Goal: Task Accomplishment & Management: Manage account settings

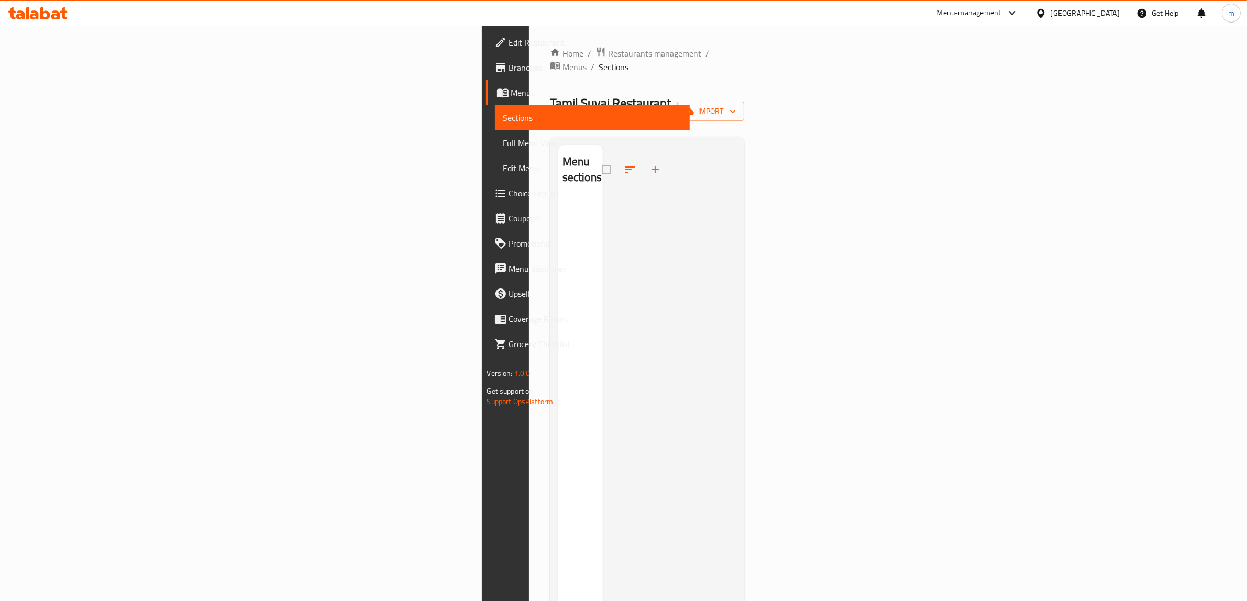
click at [503, 118] on span "Sections" at bounding box center [592, 118] width 179 height 13
click at [511, 90] on span "Menus" at bounding box center [596, 92] width 171 height 13
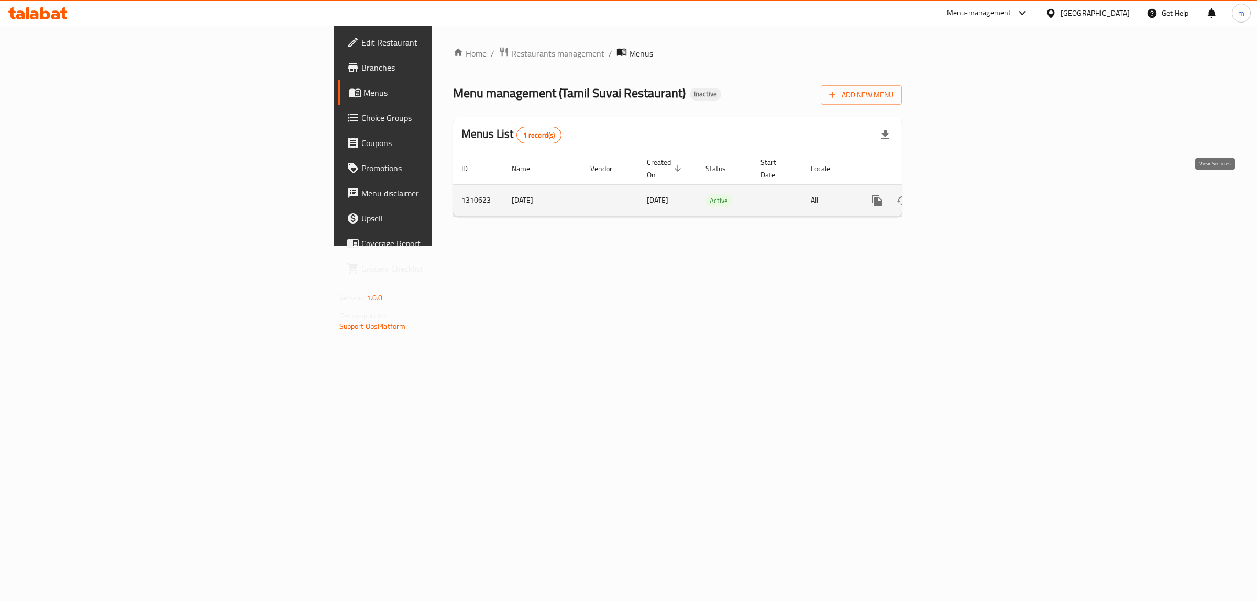
click at [959, 194] on icon "enhanced table" at bounding box center [952, 200] width 13 height 13
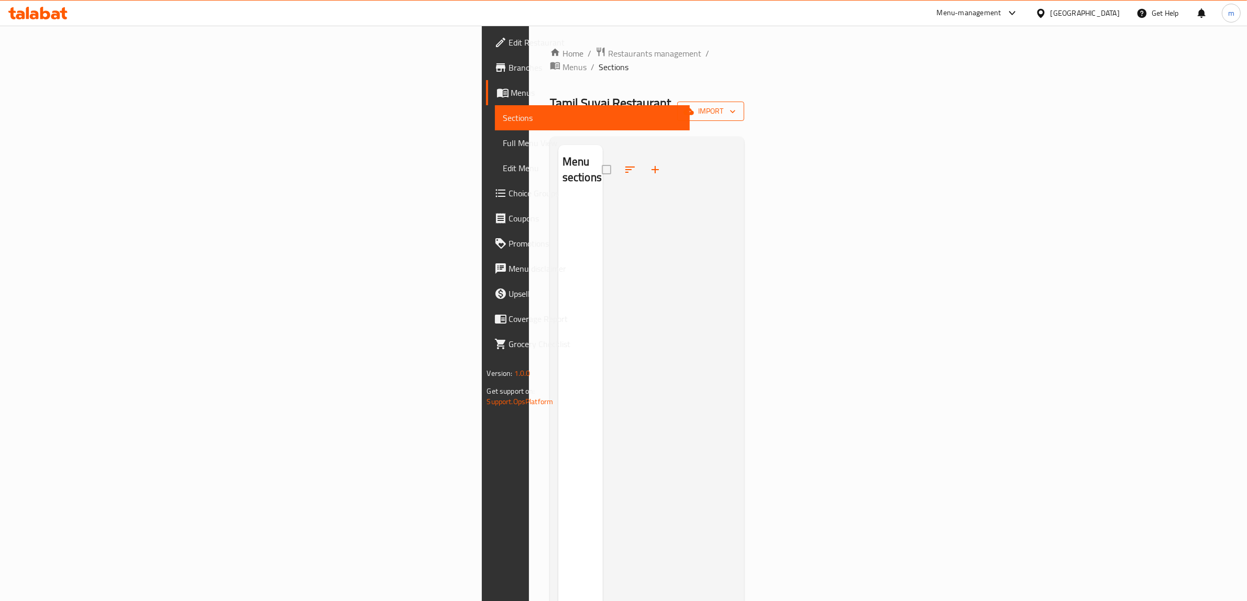
click at [736, 105] on span "import" at bounding box center [710, 111] width 50 height 13
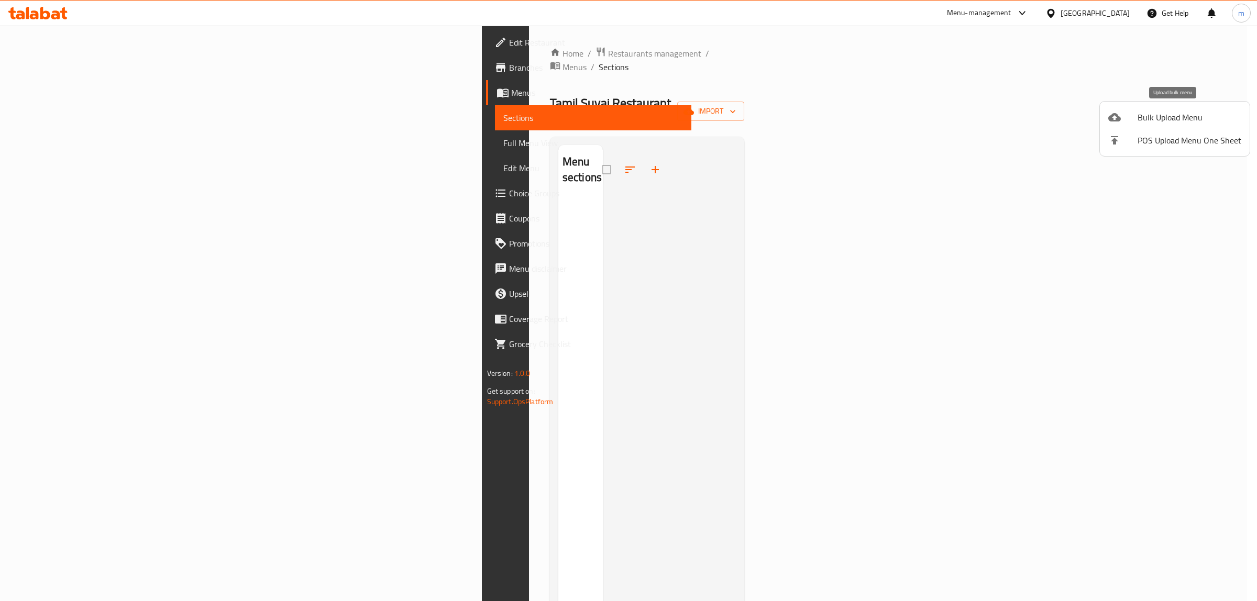
click at [1153, 117] on span "Bulk Upload Menu" at bounding box center [1189, 117] width 104 height 13
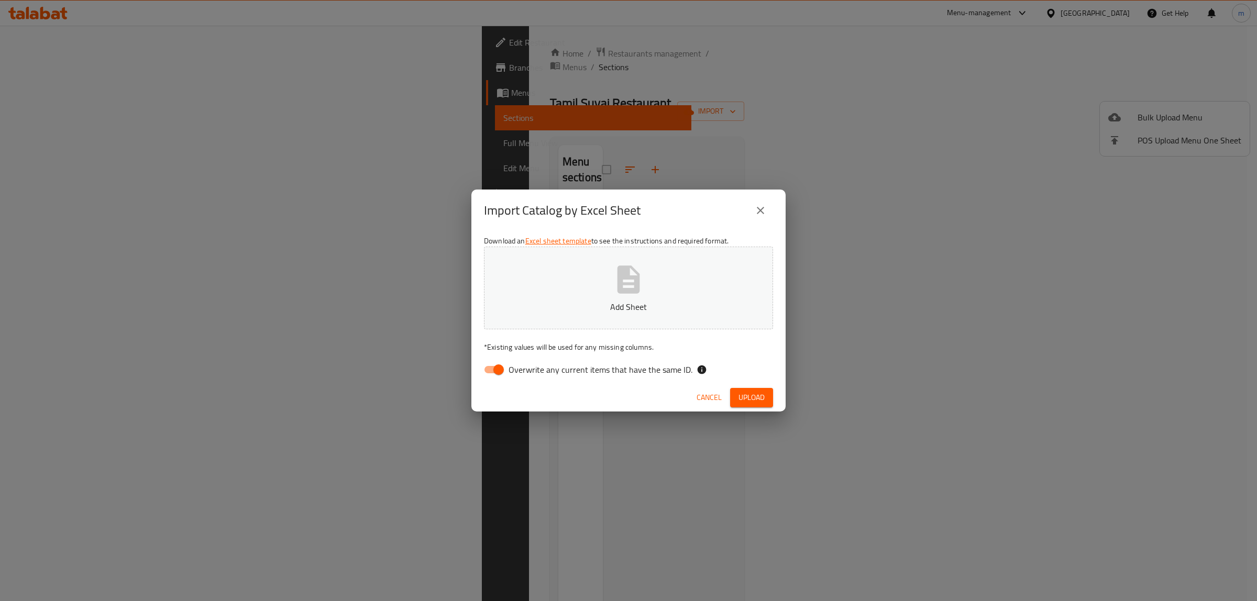
click at [503, 365] on input "Overwrite any current items that have the same ID." at bounding box center [499, 370] width 60 height 20
checkbox input "false"
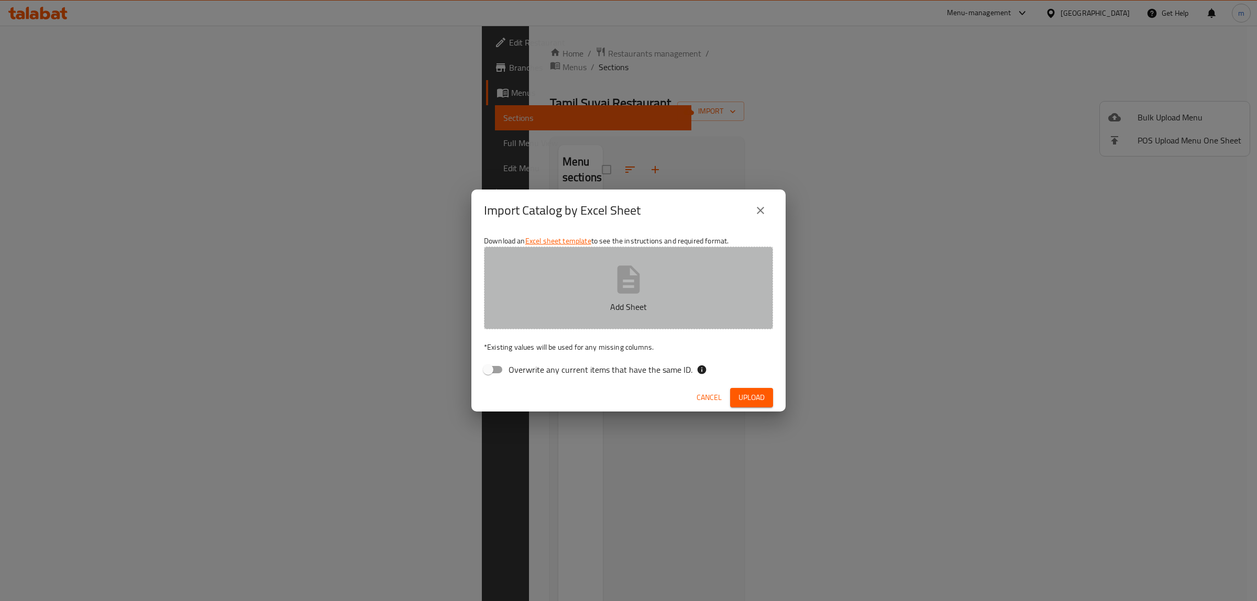
click at [545, 297] on button "Add Sheet" at bounding box center [628, 288] width 289 height 83
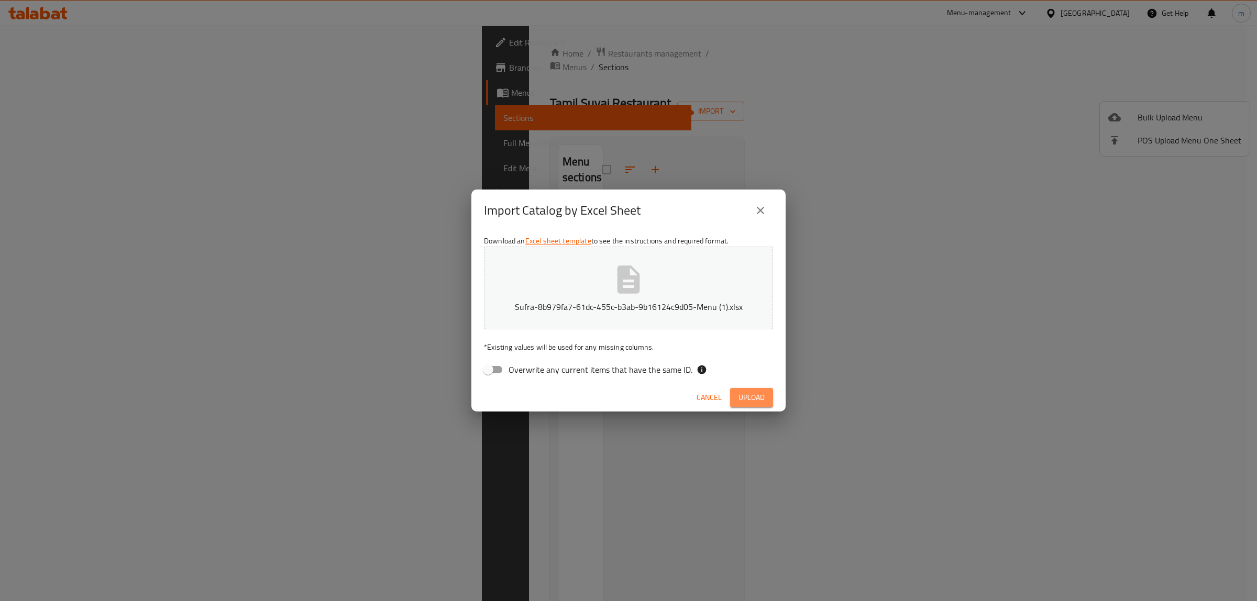
click at [754, 392] on span "Upload" at bounding box center [751, 397] width 26 height 13
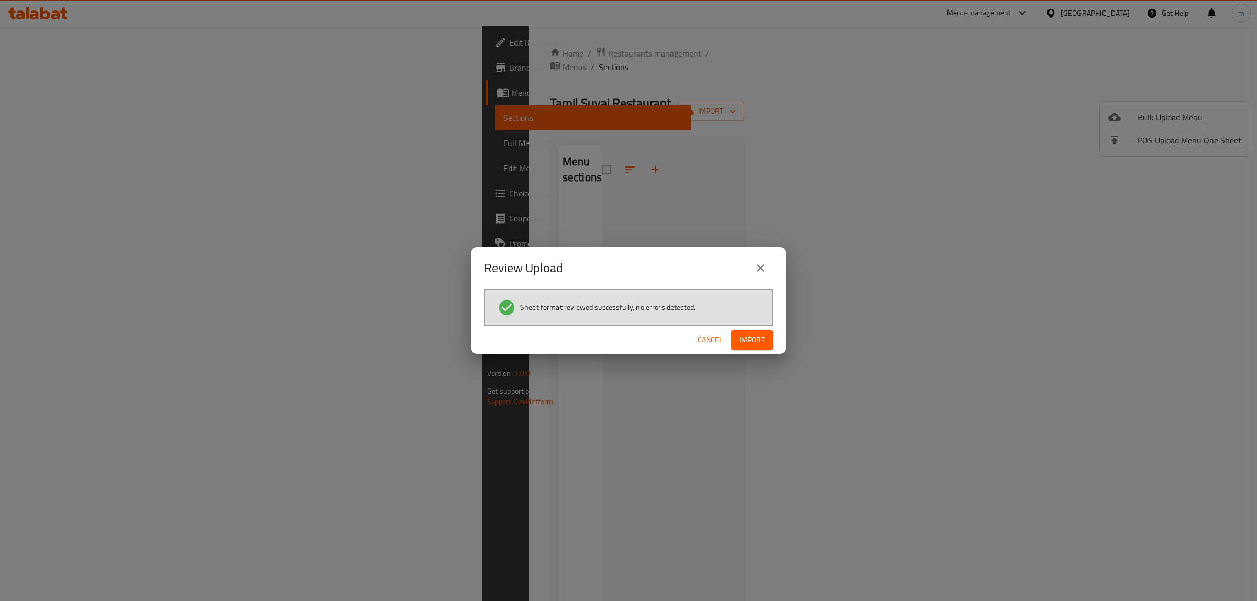
click at [763, 334] on span "Import" at bounding box center [751, 340] width 25 height 13
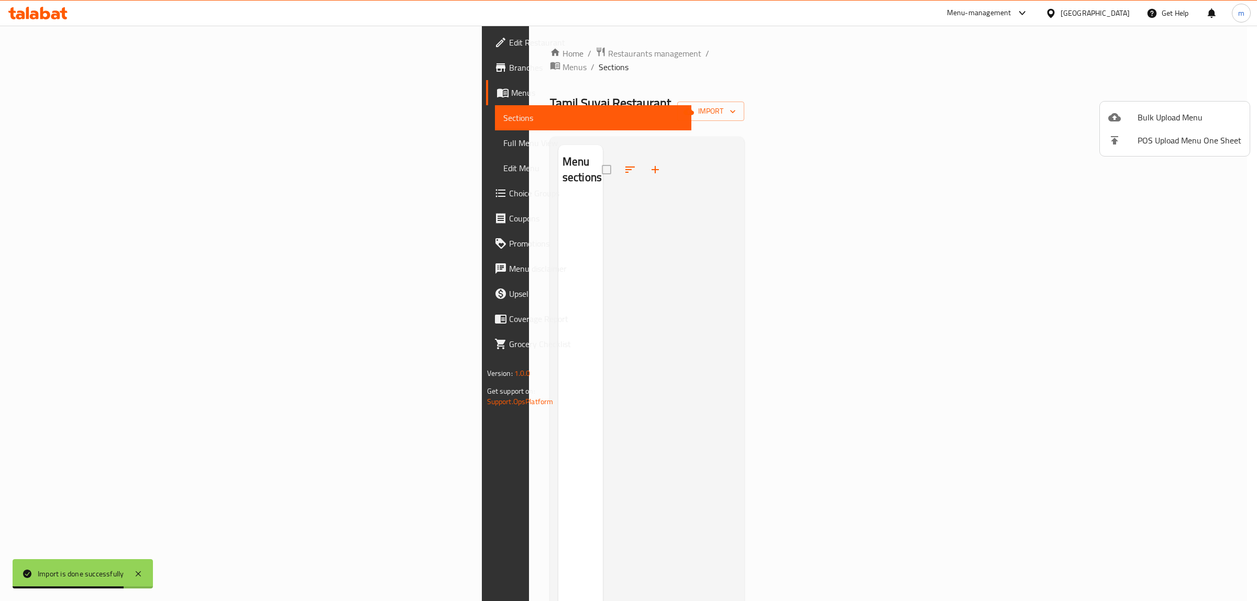
click at [1061, 49] on div at bounding box center [628, 300] width 1257 height 601
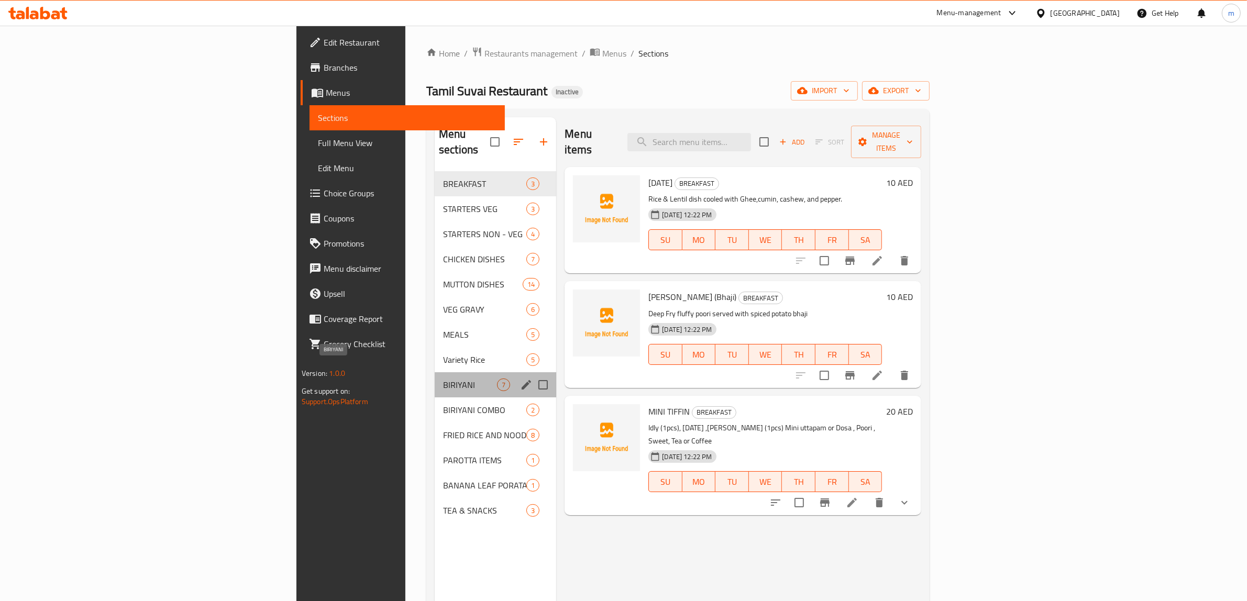
click at [443, 379] on span "BIRIYANI" at bounding box center [470, 385] width 54 height 13
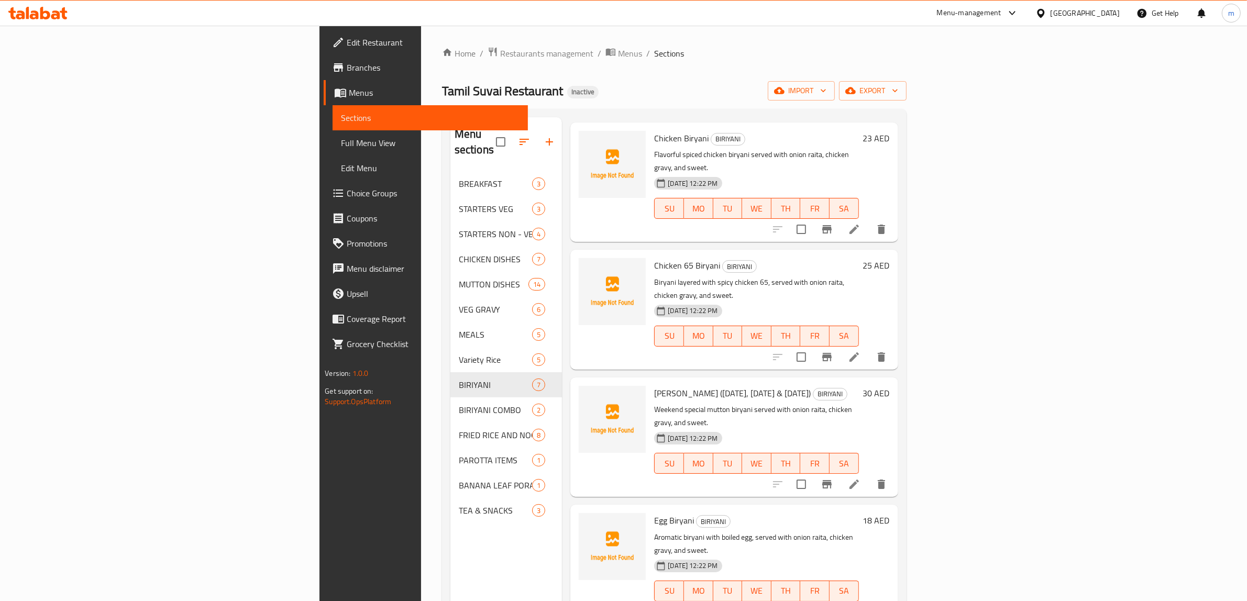
scroll to position [65, 0]
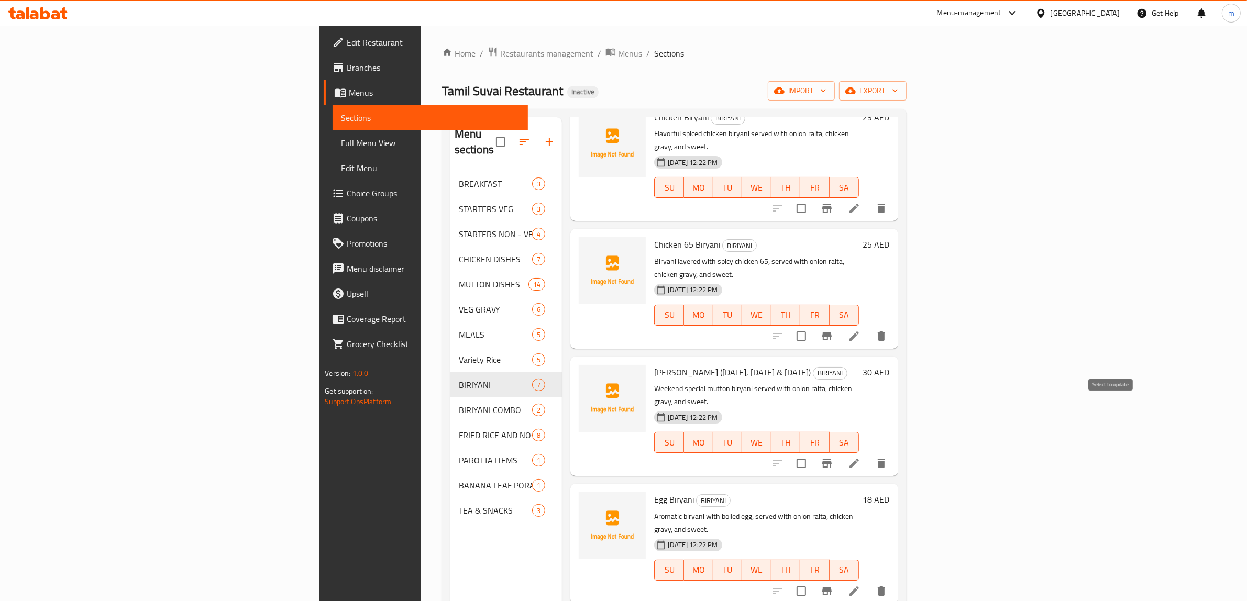
click at [812, 452] on input "checkbox" at bounding box center [801, 463] width 22 height 22
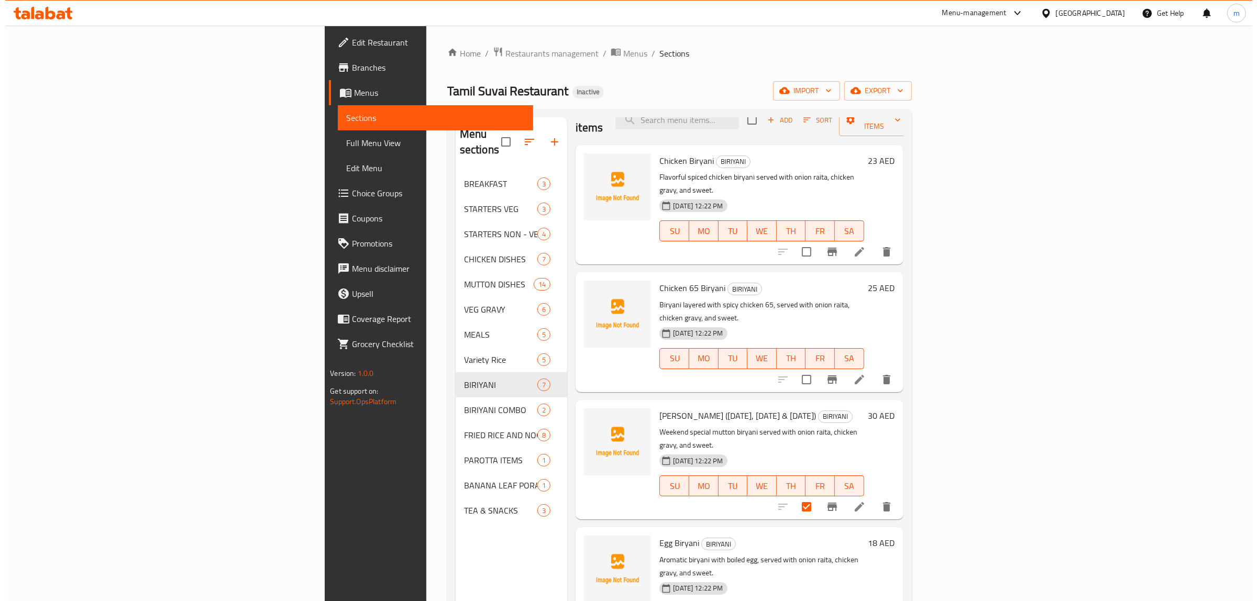
scroll to position [0, 0]
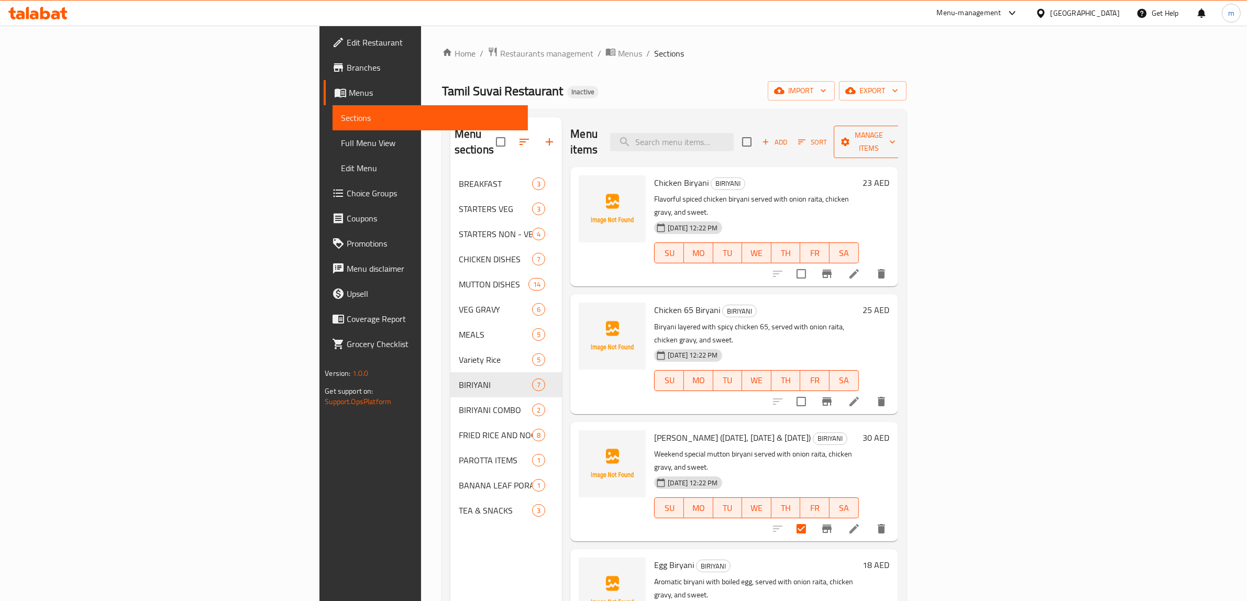
click at [895, 139] on span "Manage items" at bounding box center [868, 142] width 53 height 26
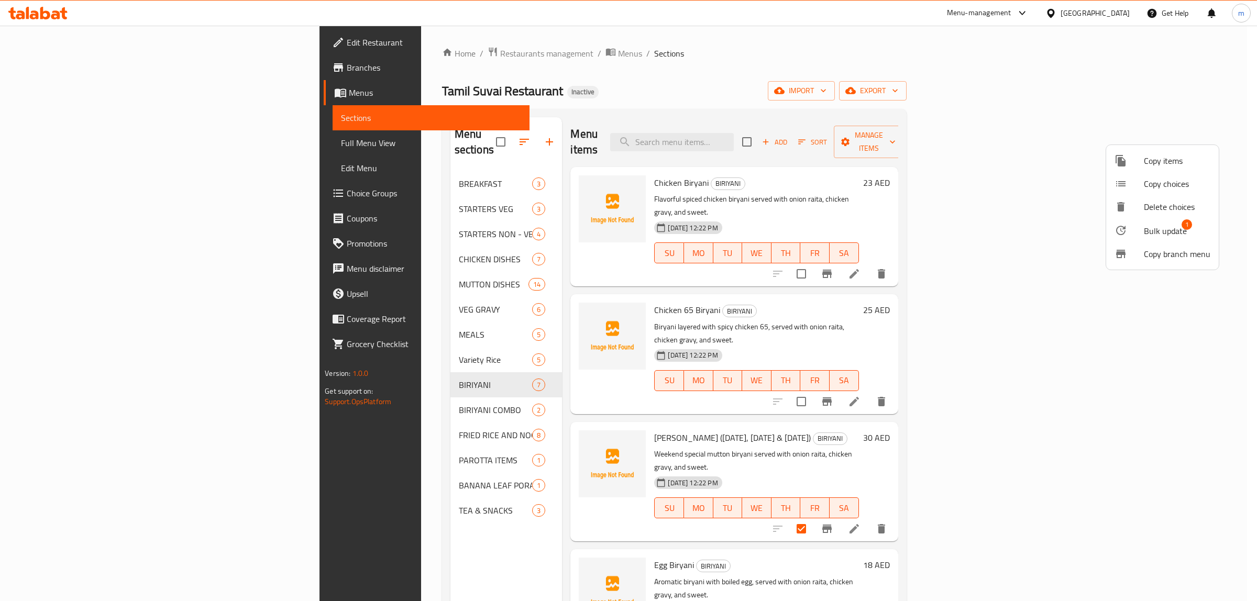
click at [1169, 226] on span "Bulk update" at bounding box center [1165, 231] width 43 height 13
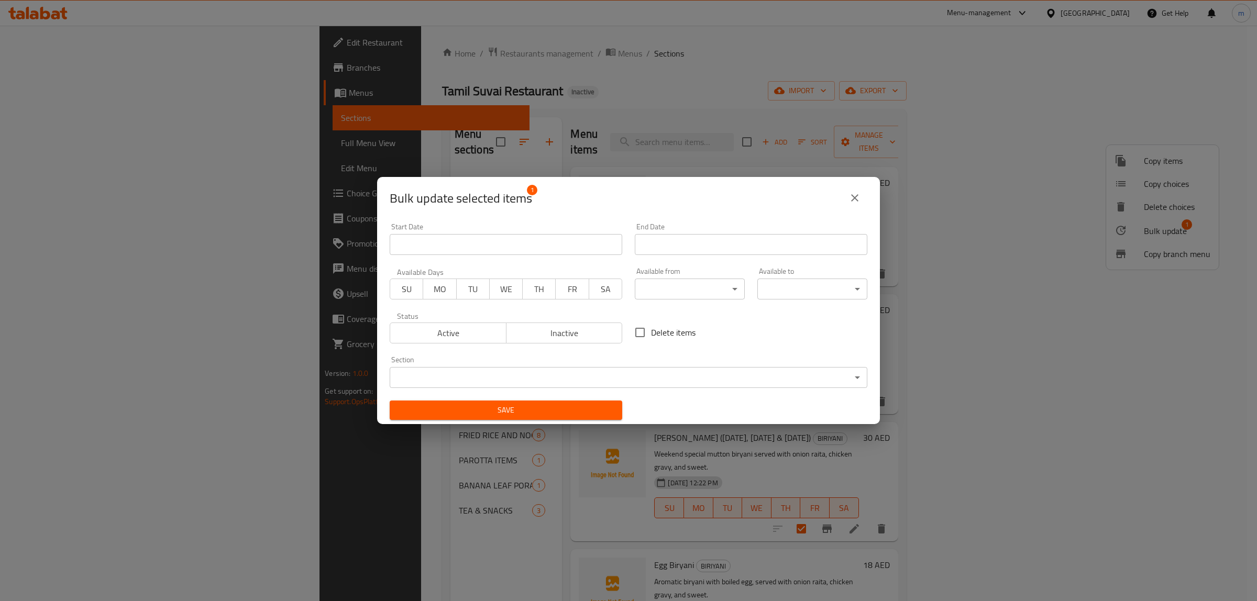
click at [573, 283] on span "FR" at bounding box center [572, 289] width 25 height 15
click at [609, 291] on span "SA" at bounding box center [605, 289] width 25 height 15
click at [412, 291] on span "SU" at bounding box center [406, 289] width 25 height 15
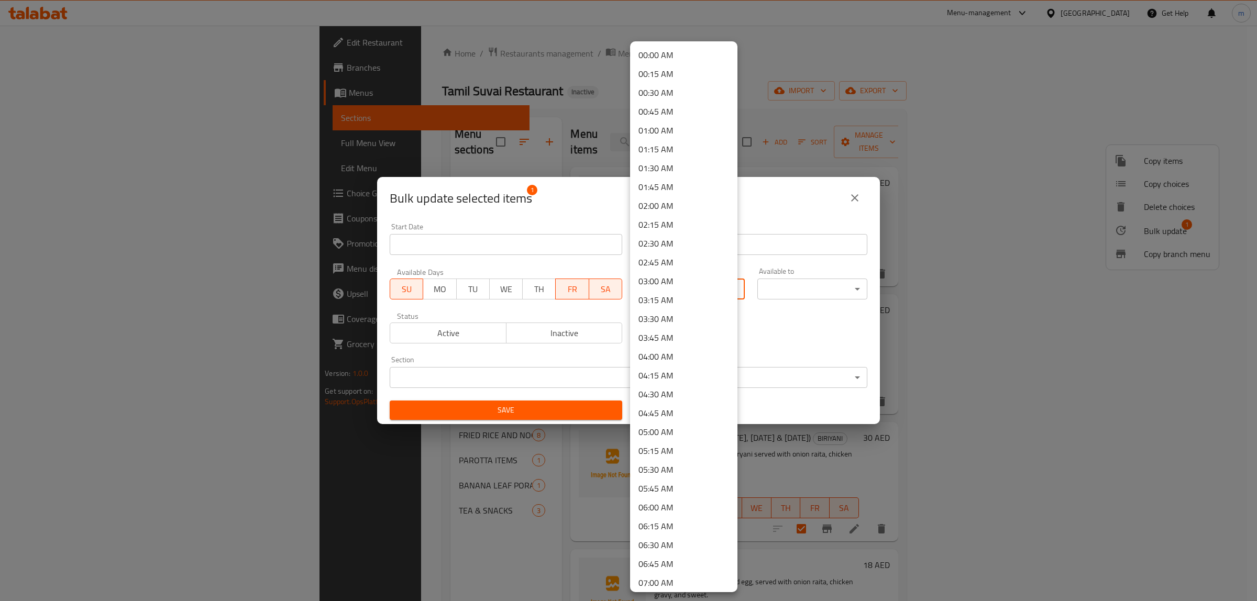
click at [705, 286] on body "​ Menu-management United Arab Emirates Get Help m Edit Restaurant Branches Menu…" at bounding box center [628, 313] width 1257 height 575
click at [677, 561] on li "12:00 PM" at bounding box center [683, 567] width 107 height 19
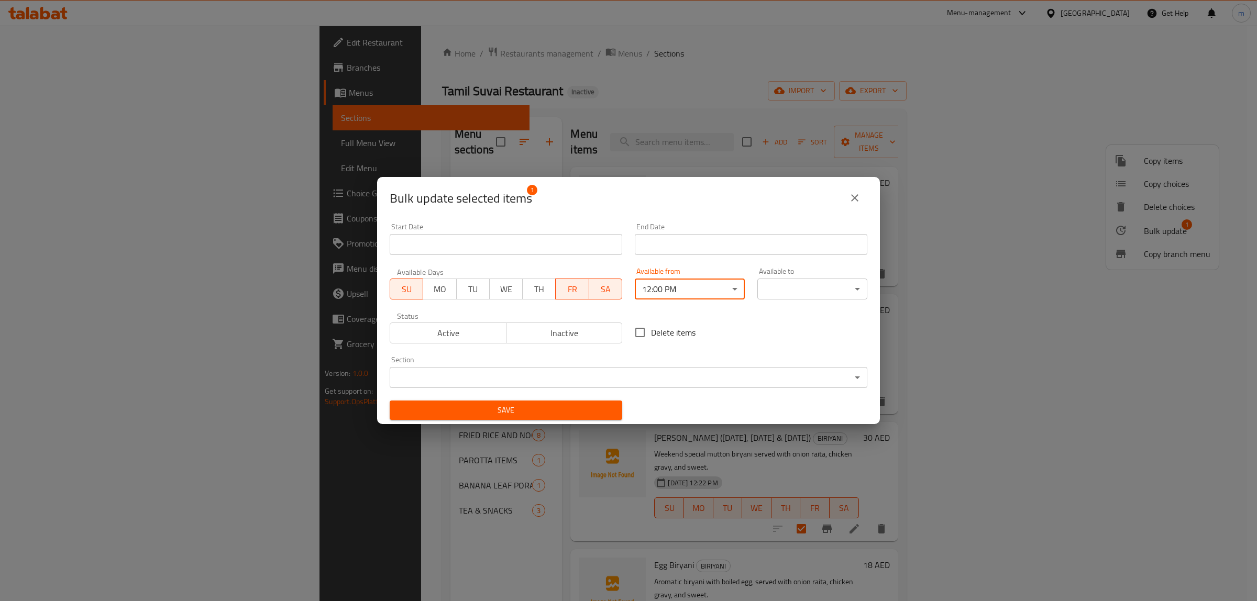
click at [815, 291] on body "​ Menu-management United Arab Emirates Get Help m Edit Restaurant Branches Menu…" at bounding box center [628, 313] width 1257 height 575
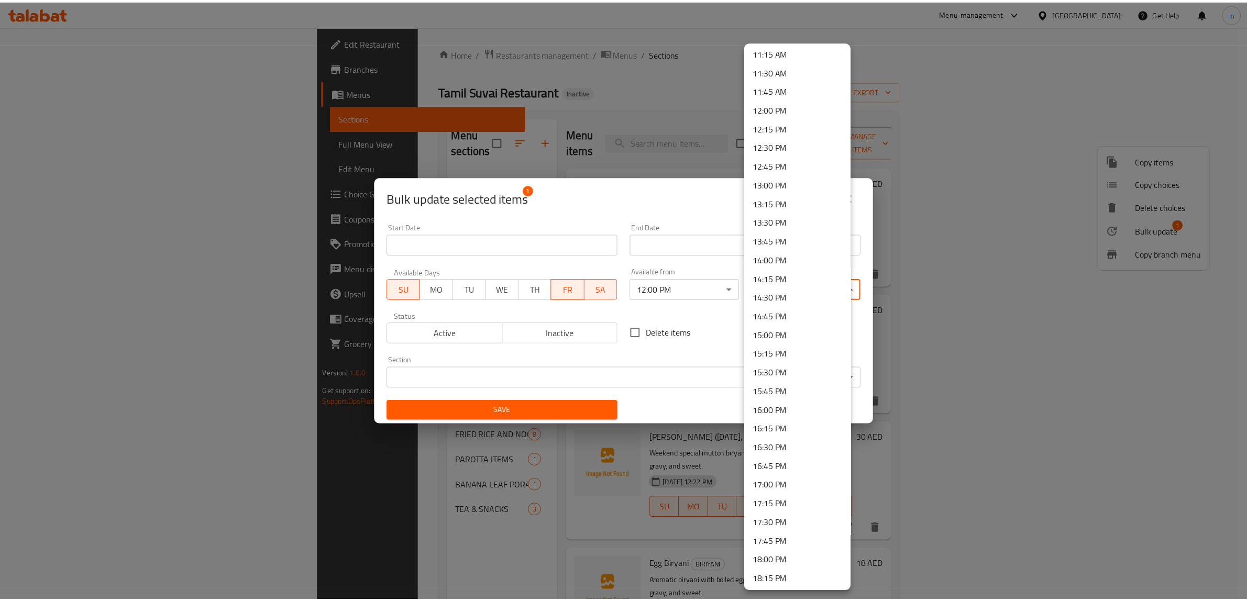
scroll to position [916, 0]
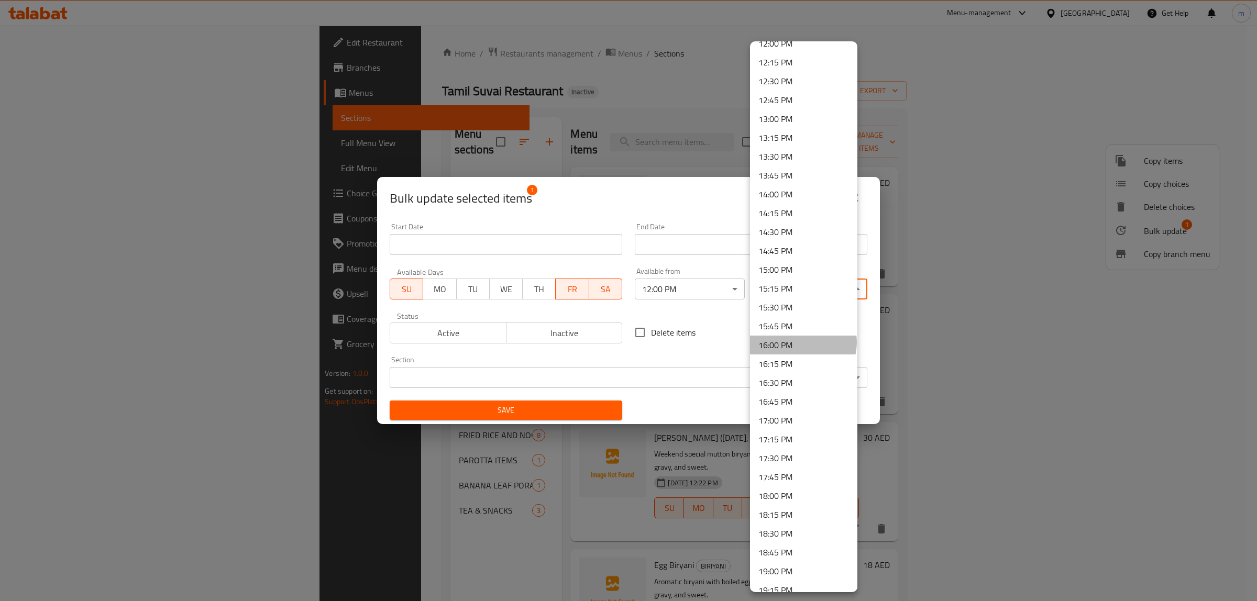
click at [802, 341] on li "16:00 PM" at bounding box center [803, 345] width 107 height 19
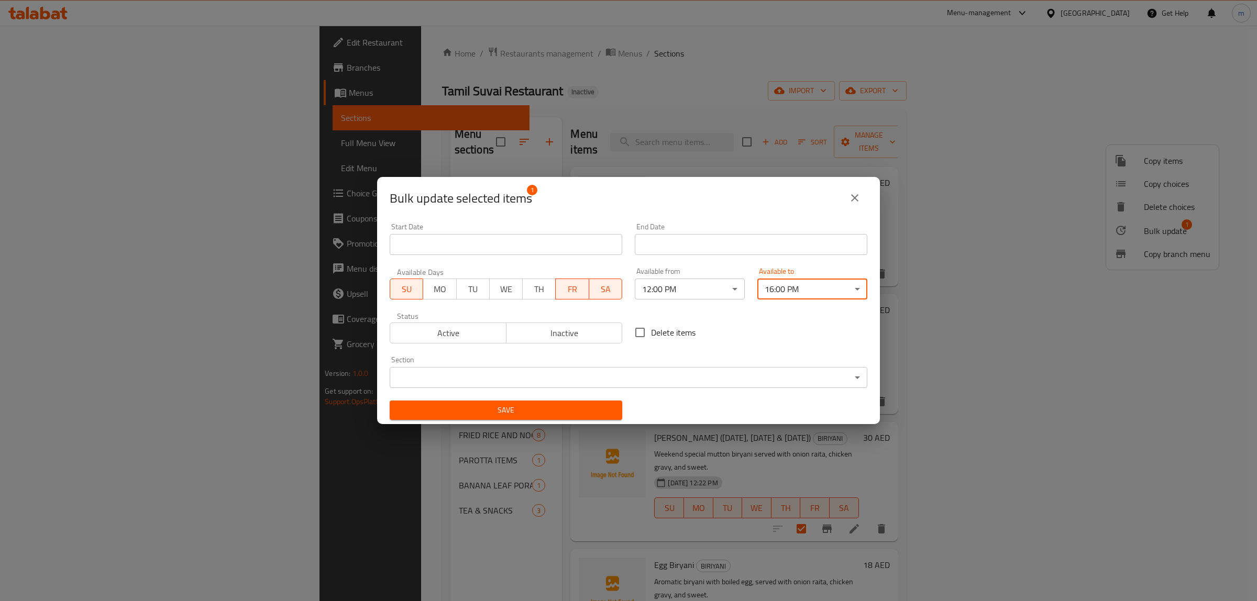
click at [417, 329] on span "Active" at bounding box center [448, 333] width 108 height 15
click at [556, 412] on span "Save" at bounding box center [506, 410] width 216 height 13
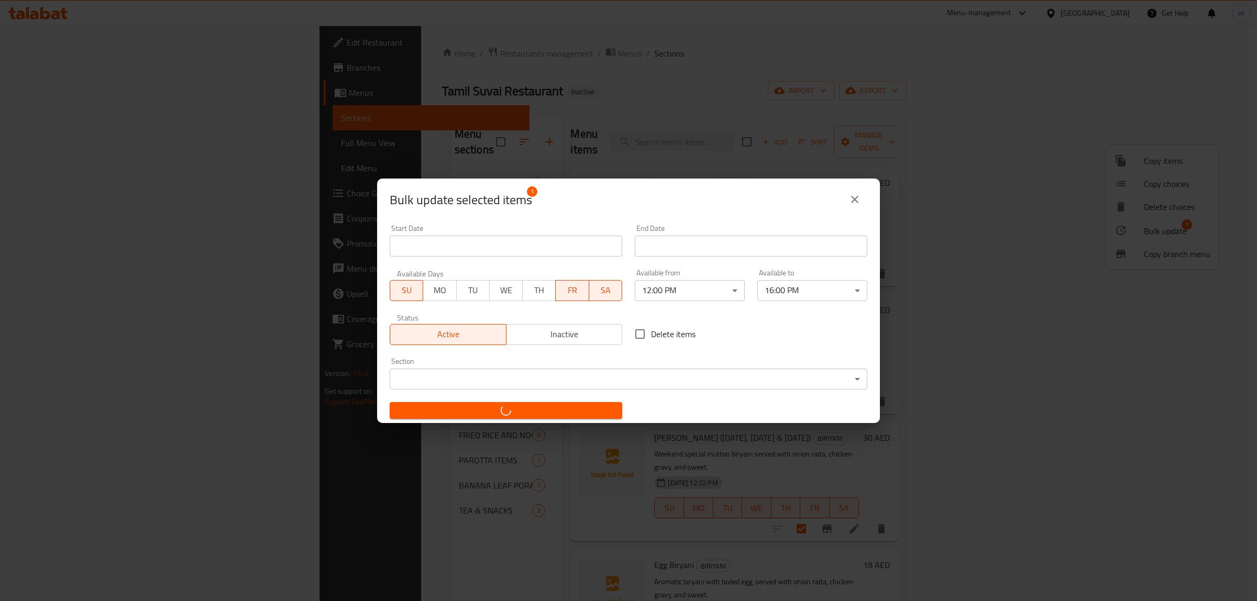
checkbox input "false"
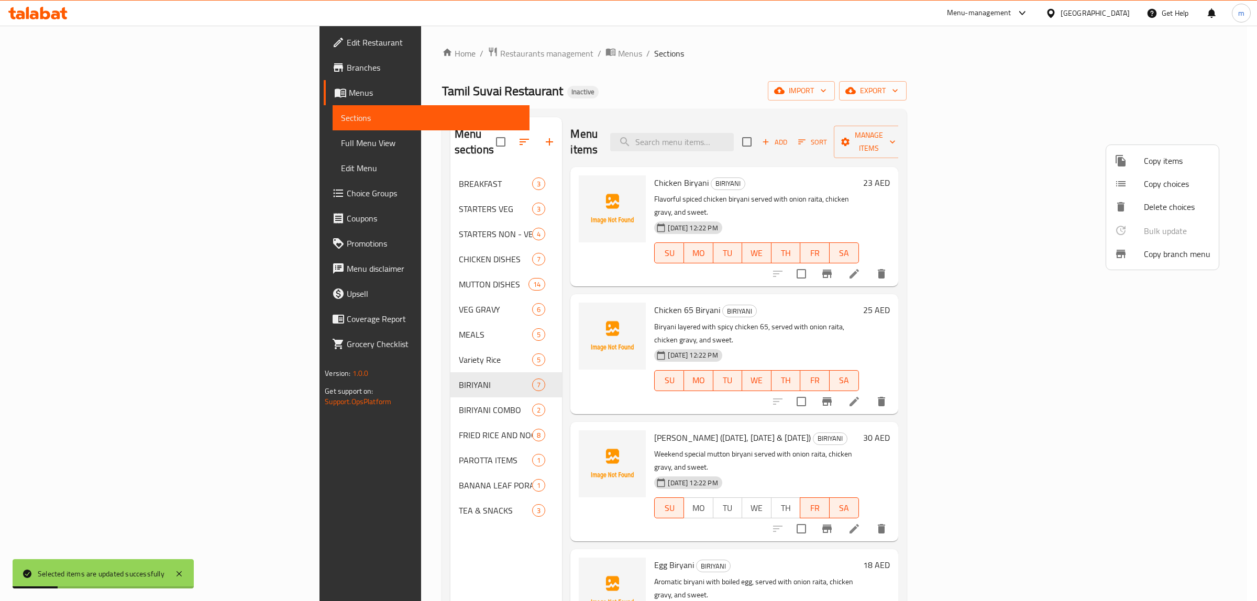
click at [959, 105] on div at bounding box center [628, 300] width 1257 height 601
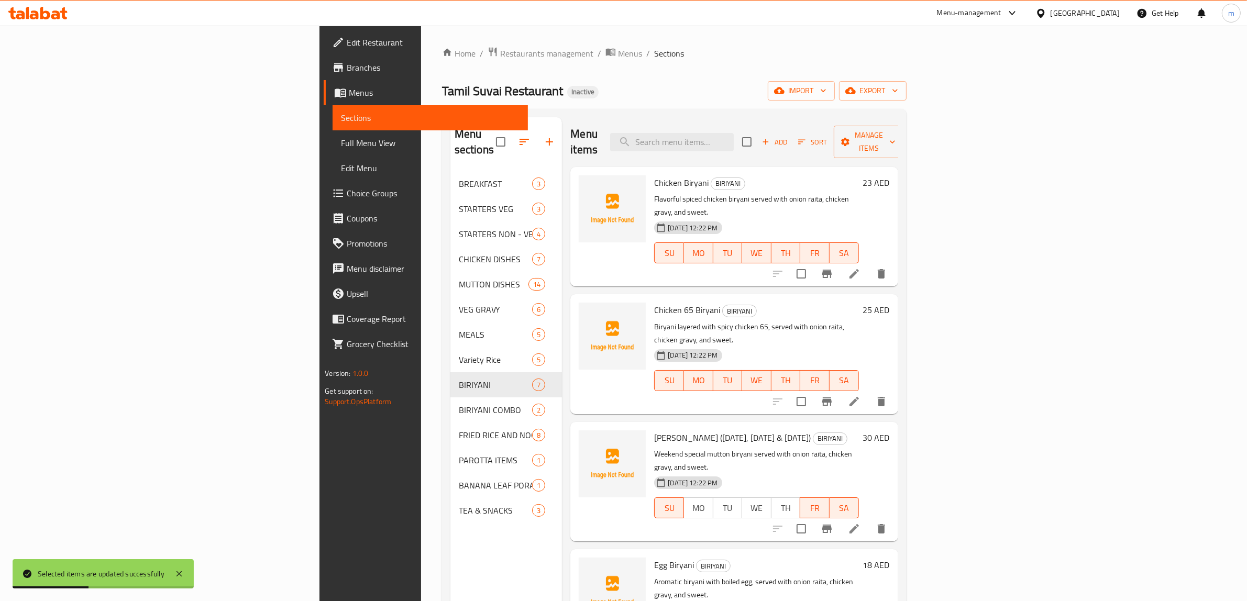
scroll to position [65, 0]
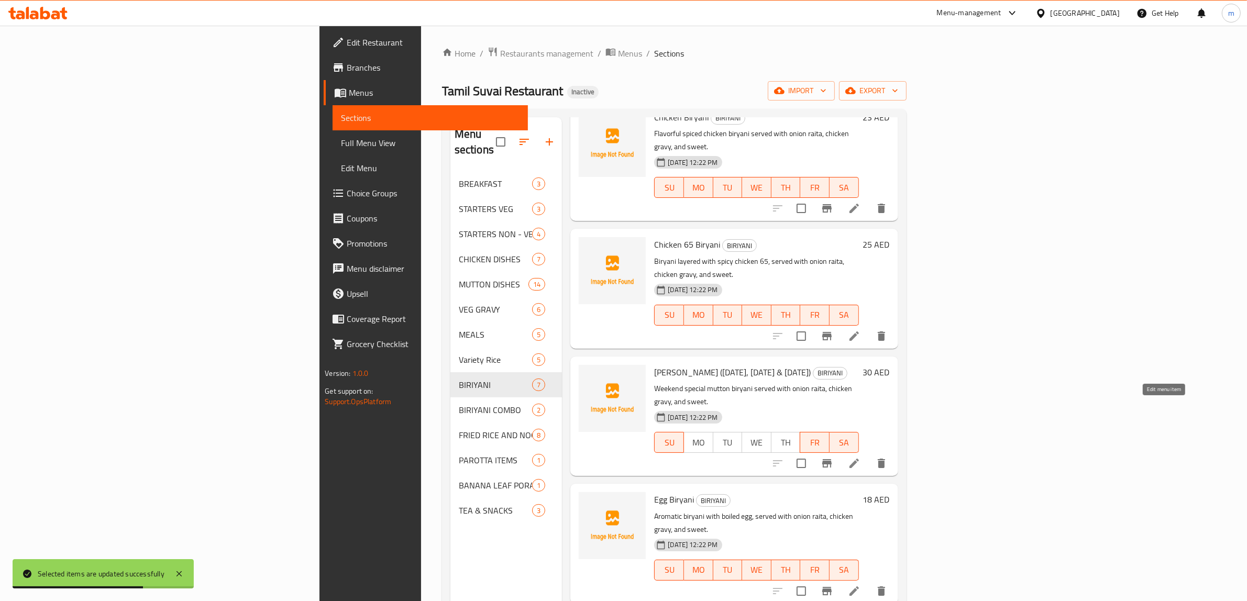
click at [860, 457] on icon at bounding box center [854, 463] width 13 height 13
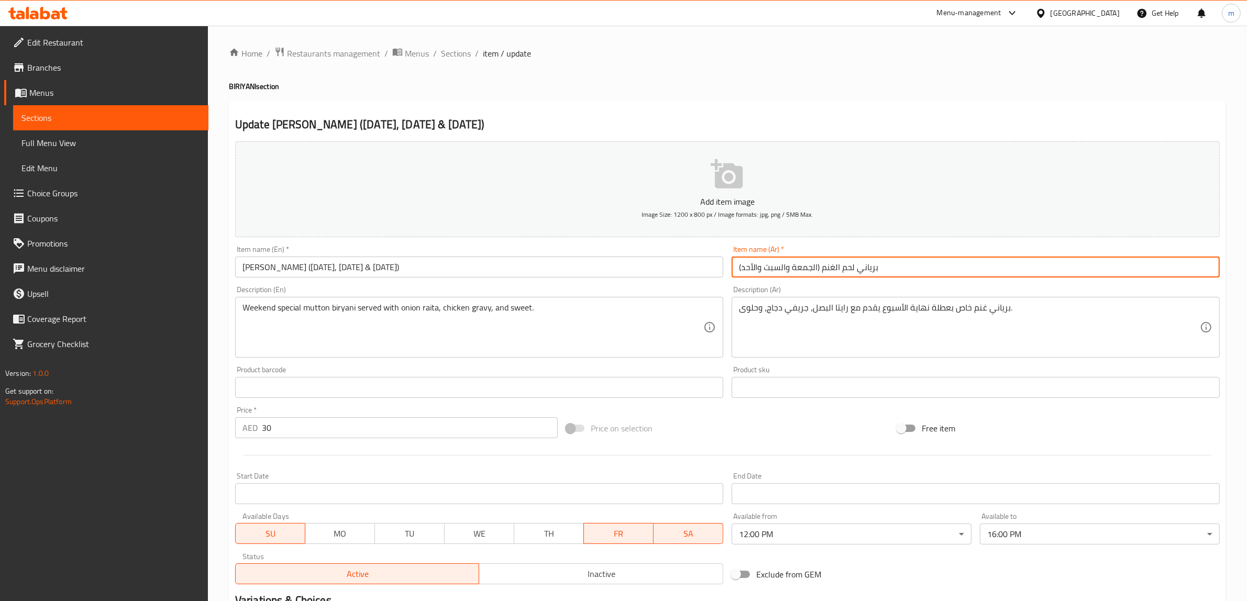
drag, startPoint x: 815, startPoint y: 268, endPoint x: 735, endPoint y: 276, distance: 81.0
click at [735, 276] on input "برياني لحم الغنم (الجمعة والسبت والأحد)" at bounding box center [975, 267] width 488 height 21
click at [1082, 264] on input "برياني لحم الغنم (ا" at bounding box center [975, 267] width 488 height 21
type input "برياني لحم الغنم"
click at [427, 275] on input "Mutton Biryani (Friday, Saturday & Sunday)" at bounding box center [479, 267] width 488 height 21
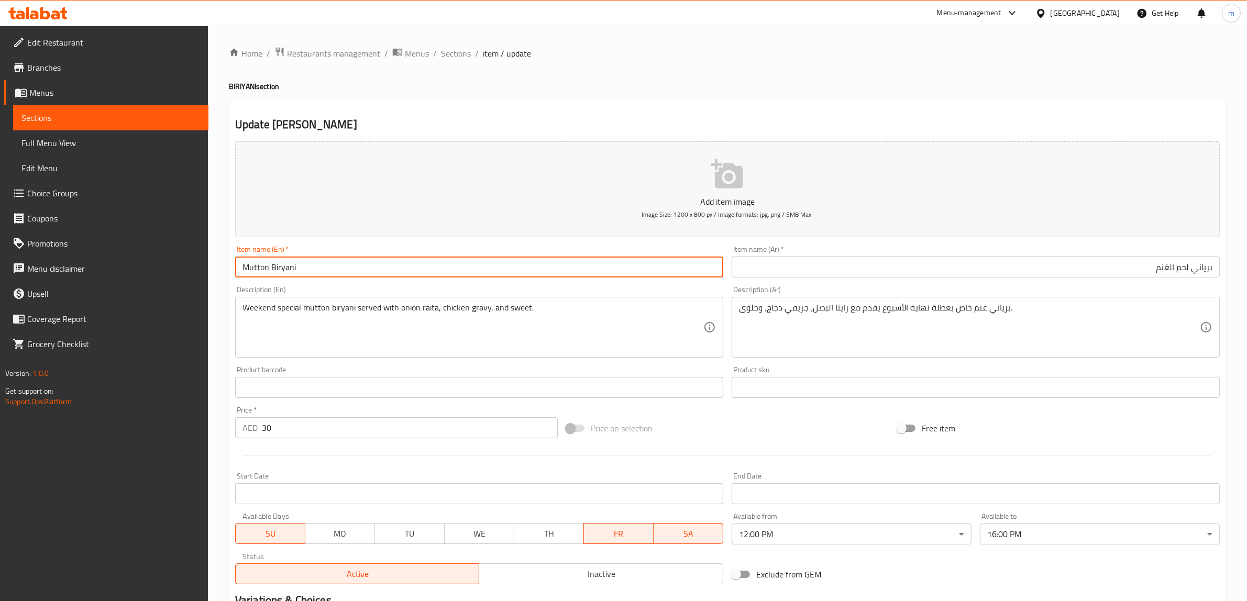
type input "Mutton Biryani"
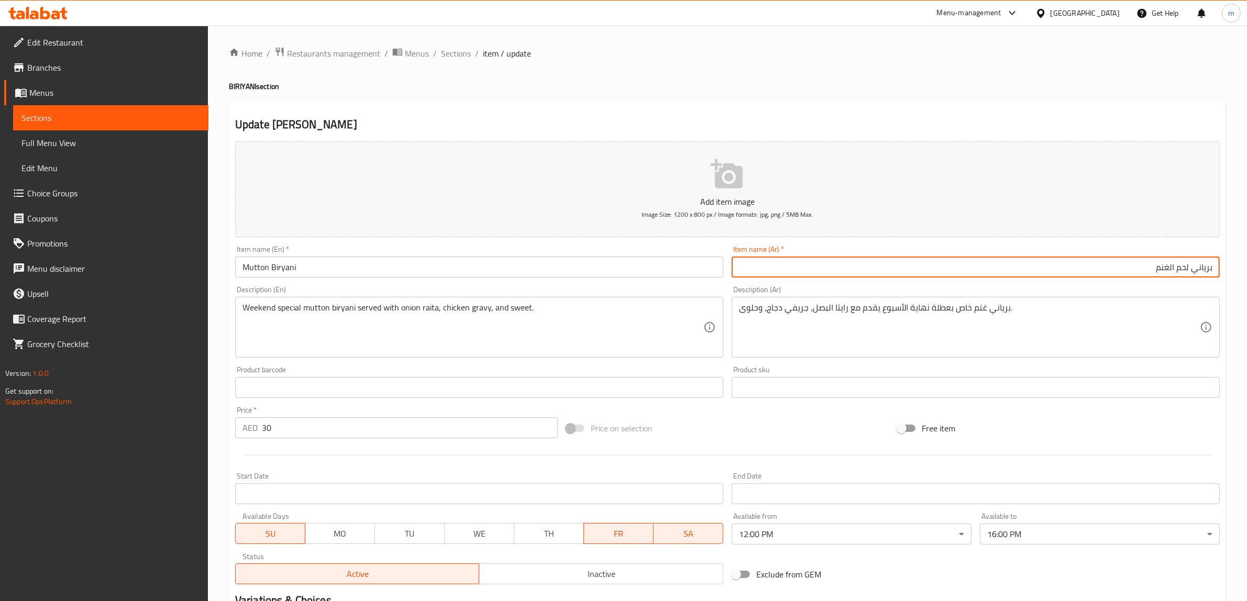
click at [1189, 265] on input "برياني لحم الغنم" at bounding box center [975, 267] width 488 height 21
click at [1128, 265] on input "برياني الغنم" at bounding box center [975, 267] width 488 height 21
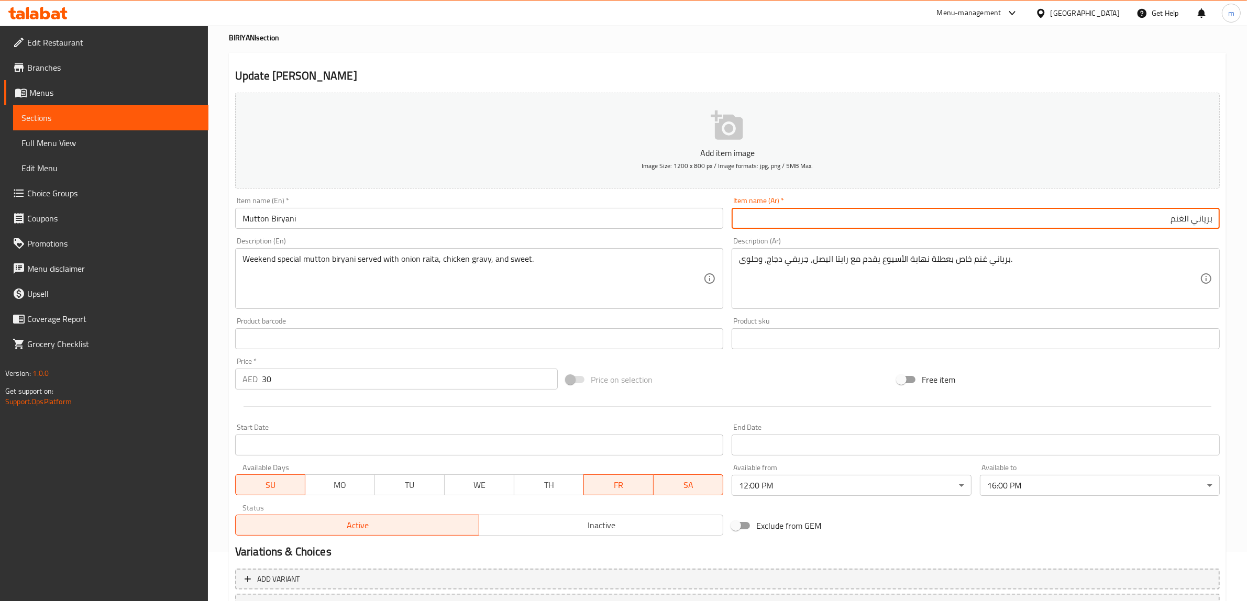
scroll to position [131, 0]
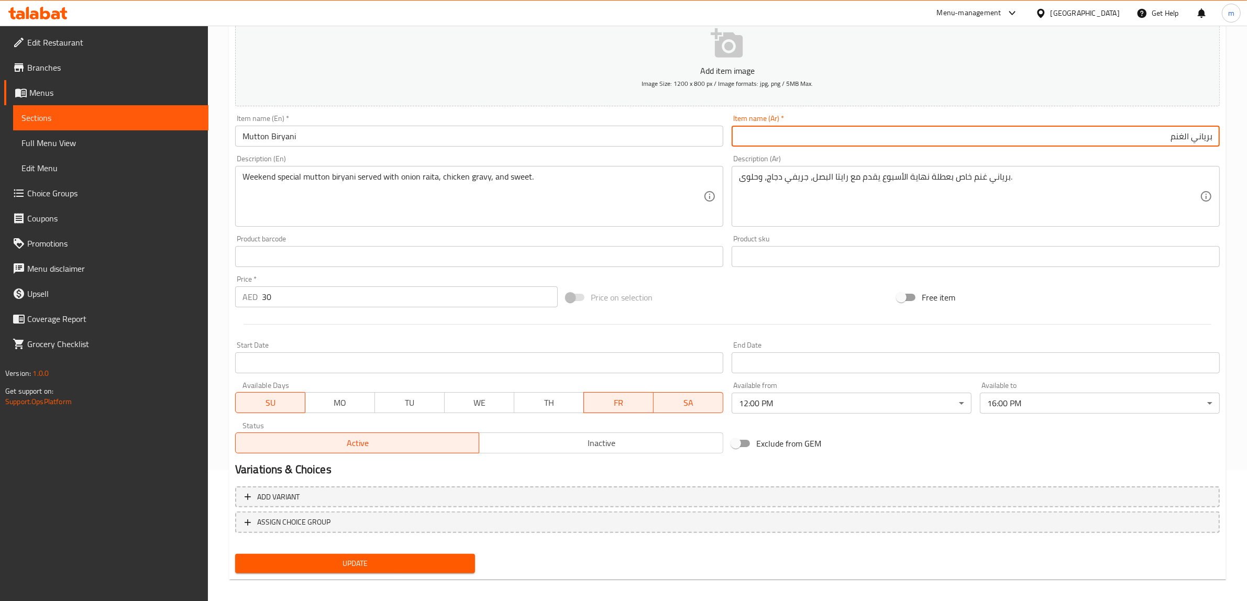
type input "برياني الغنم"
click at [307, 558] on span "Update" at bounding box center [354, 563] width 223 height 13
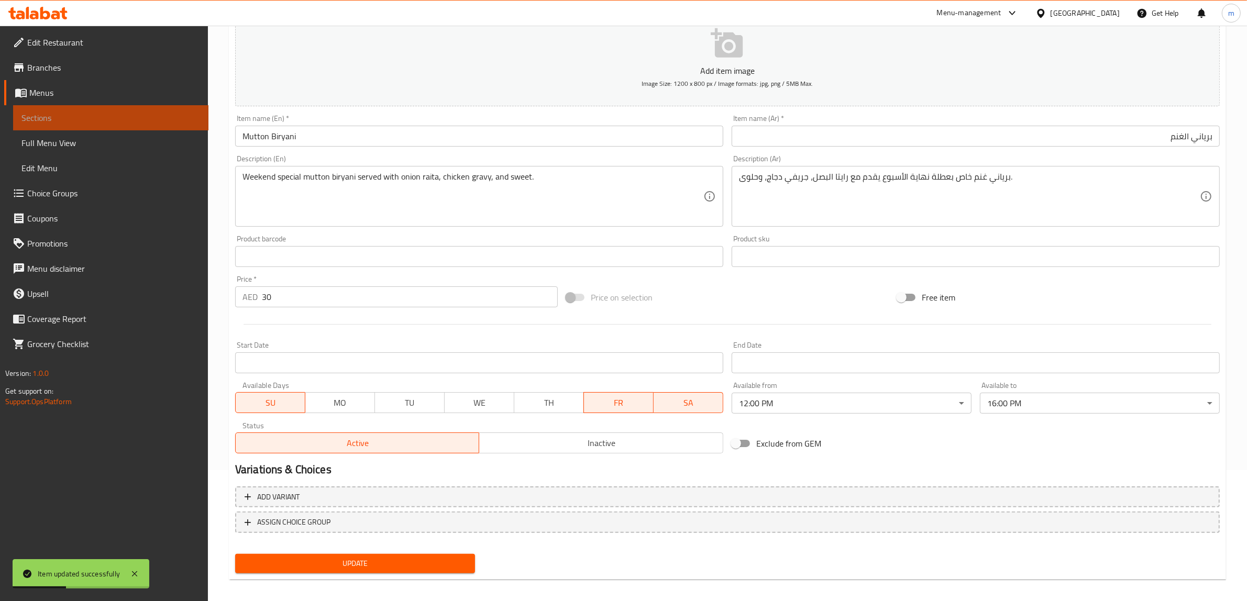
click at [96, 109] on link "Sections" at bounding box center [110, 117] width 195 height 25
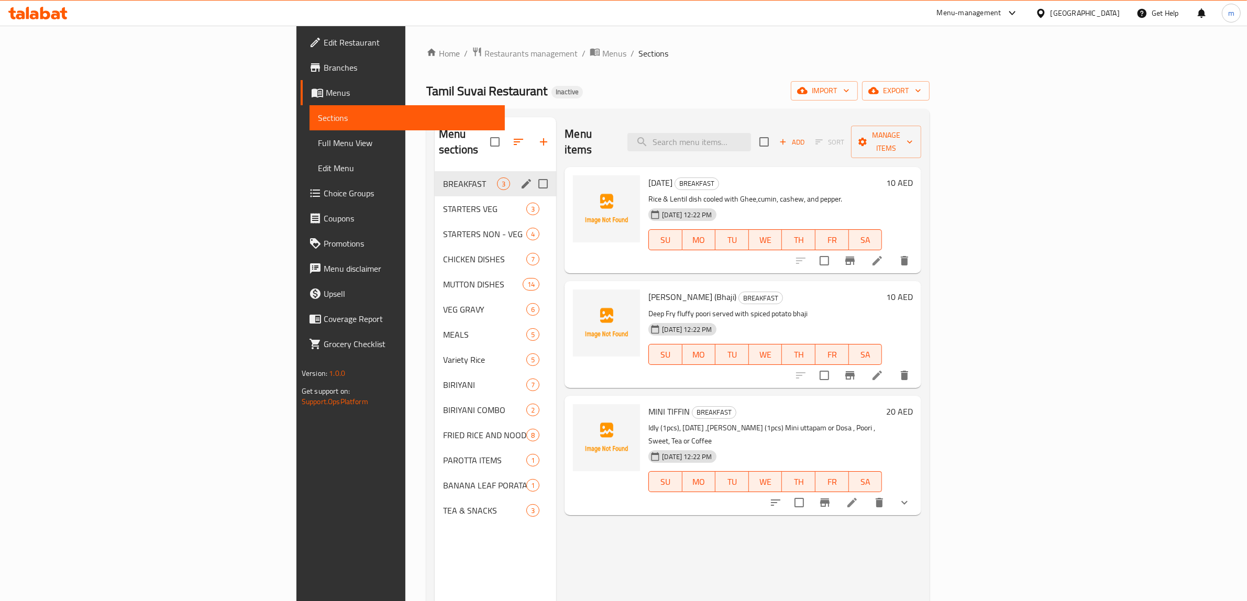
click at [532, 173] on input "Menu sections" at bounding box center [543, 184] width 22 height 22
click at [500, 136] on icon "button" at bounding box center [506, 142] width 13 height 13
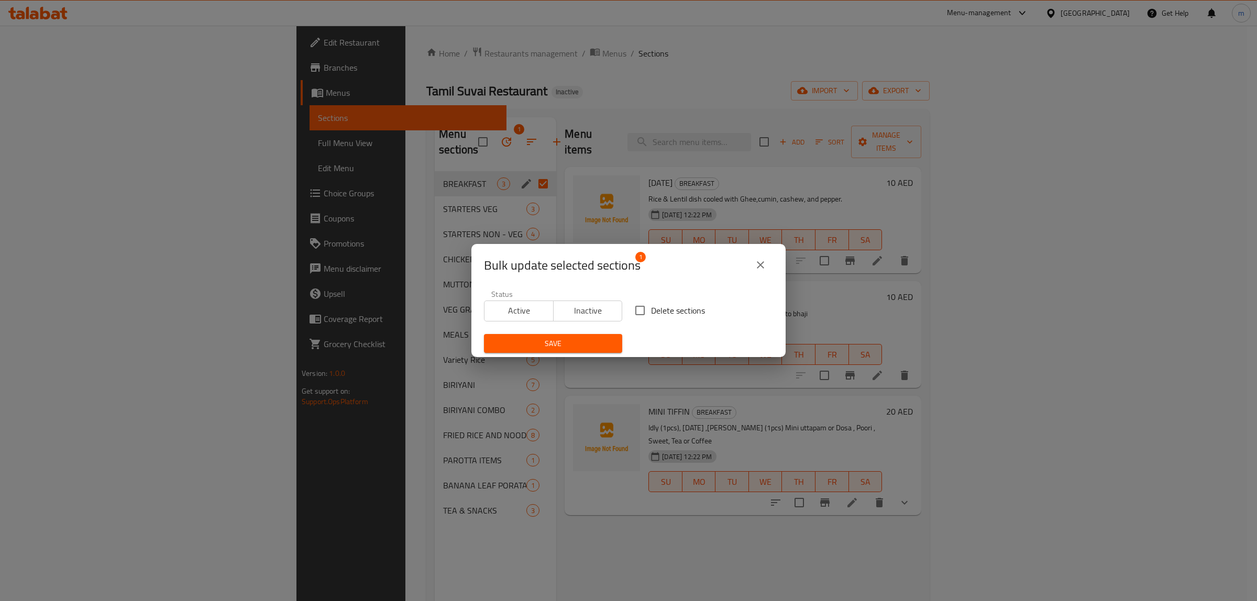
click at [768, 267] on button "close" at bounding box center [760, 264] width 25 height 25
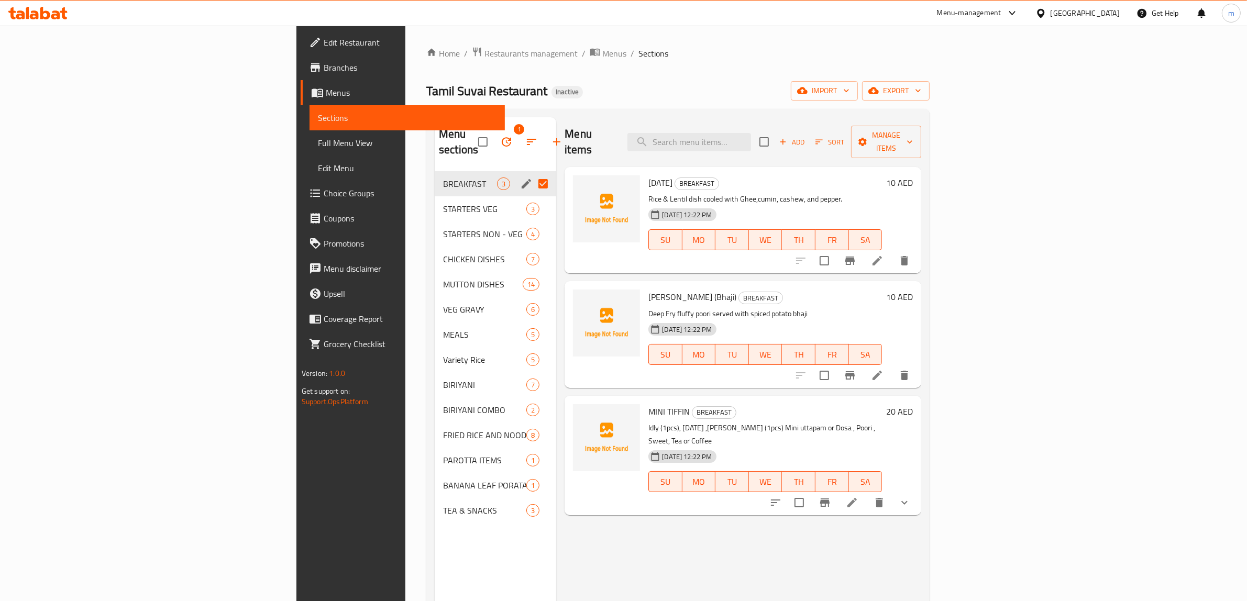
click at [532, 173] on input "Menu sections" at bounding box center [543, 184] width 22 height 22
checkbox input "false"
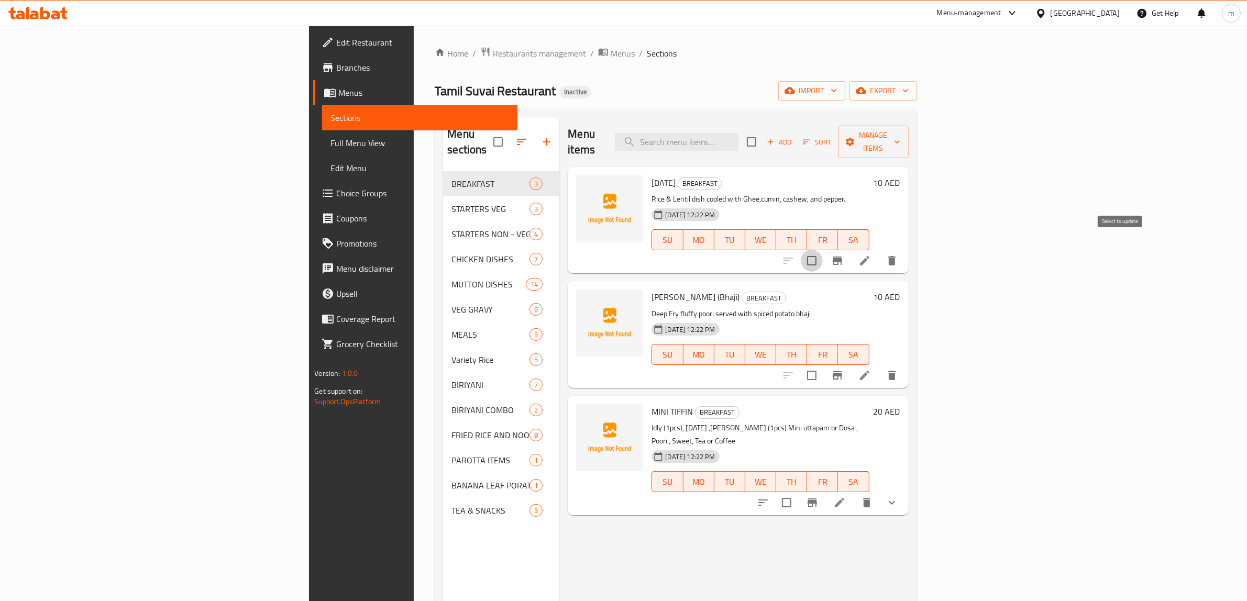
click at [823, 250] on input "checkbox" at bounding box center [812, 261] width 22 height 22
checkbox input "true"
click at [823, 364] on input "checkbox" at bounding box center [812, 375] width 22 height 22
checkbox input "true"
click at [797, 492] on input "checkbox" at bounding box center [786, 503] width 22 height 22
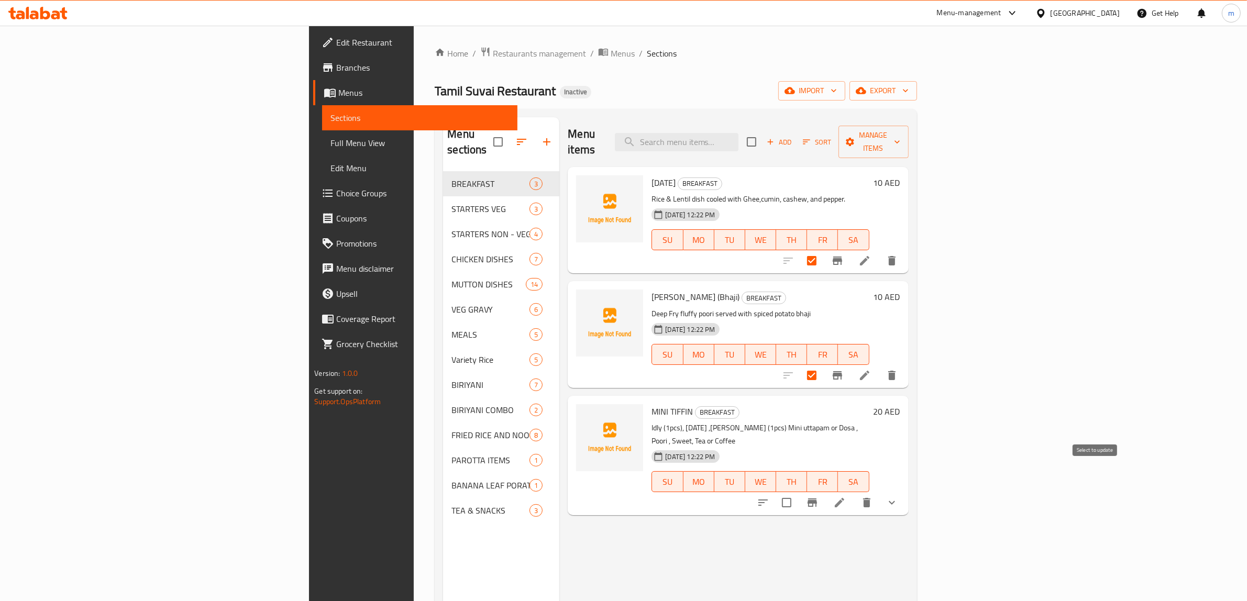
checkbox input "true"
click at [900, 134] on span "Manage items" at bounding box center [873, 142] width 53 height 26
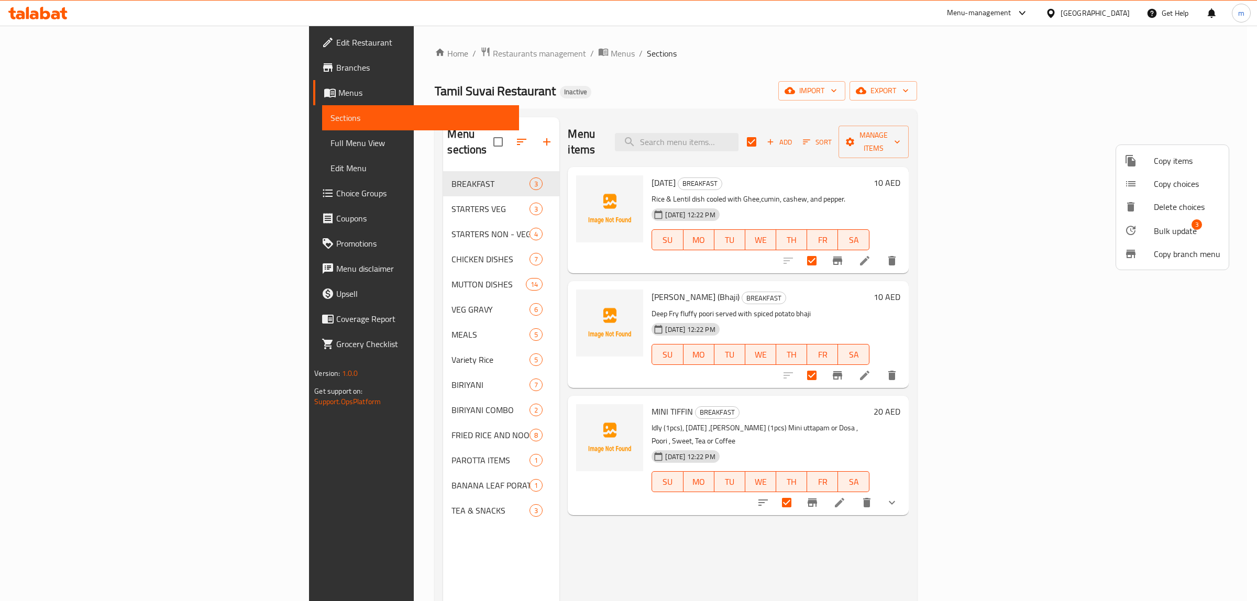
click at [1179, 230] on span "Bulk update" at bounding box center [1175, 231] width 43 height 13
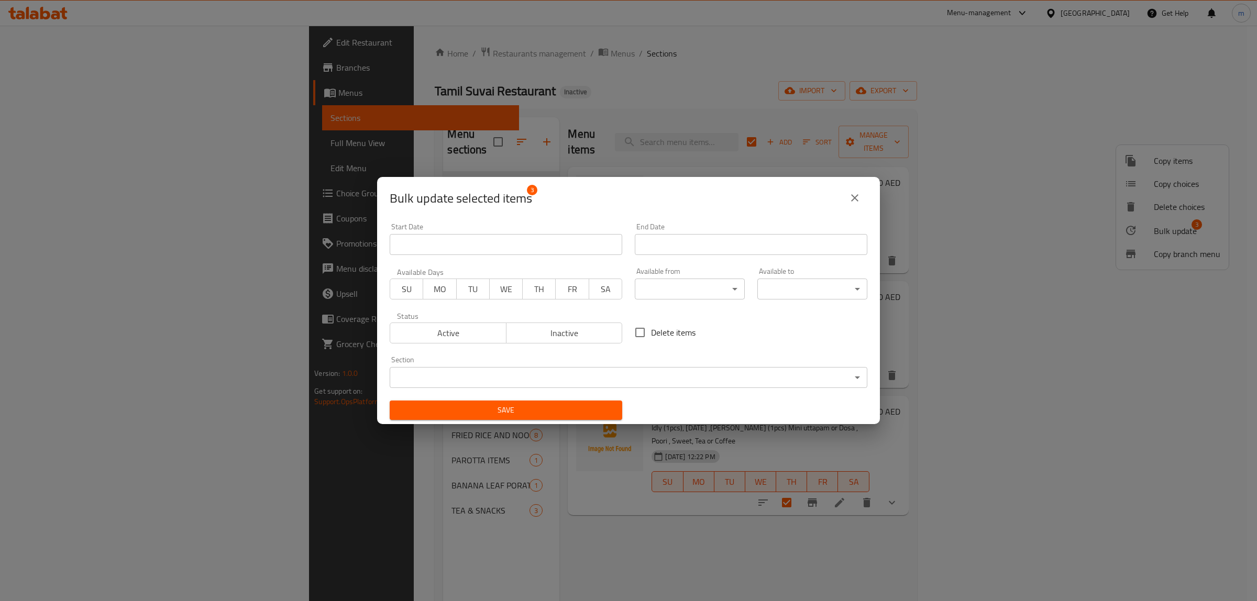
click at [603, 288] on span "SA" at bounding box center [605, 289] width 25 height 15
click at [574, 286] on span "FR" at bounding box center [572, 289] width 25 height 15
click at [538, 287] on span "TH" at bounding box center [539, 289] width 25 height 15
click at [503, 292] on span "WE" at bounding box center [506, 289] width 25 height 15
click at [473, 291] on span "TU" at bounding box center [472, 289] width 25 height 15
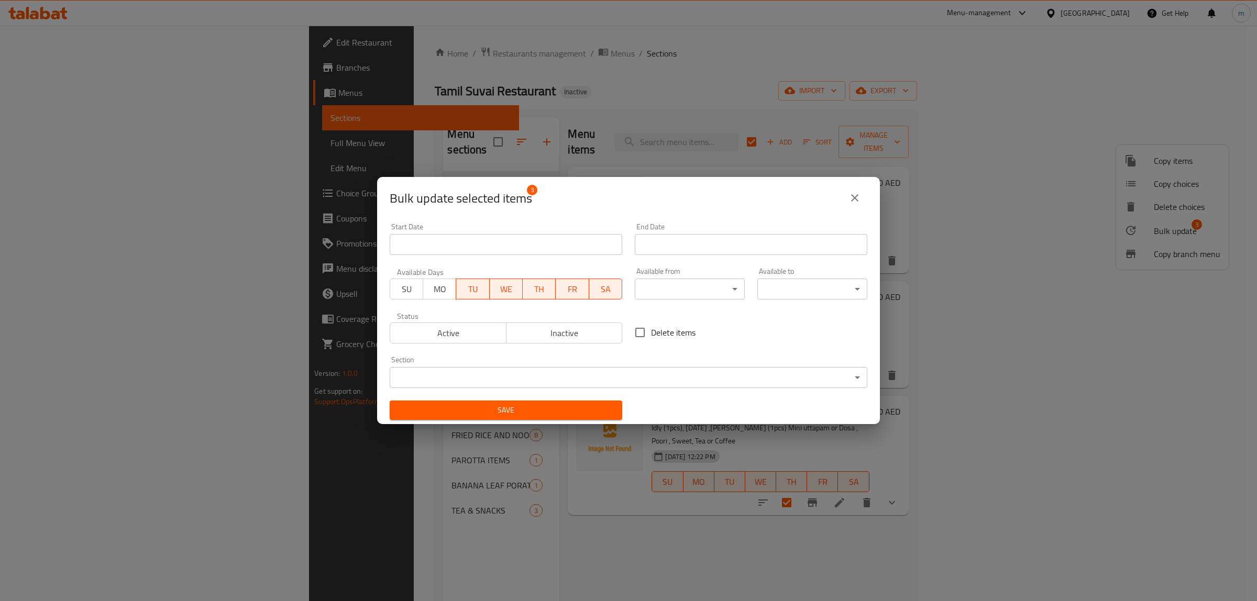
click at [442, 286] on span "MO" at bounding box center [439, 289] width 25 height 15
click at [402, 282] on span "SU" at bounding box center [406, 289] width 25 height 15
click at [420, 328] on span "Active" at bounding box center [448, 333] width 108 height 15
click at [700, 285] on body "​ Menu-management United Arab Emirates Get Help m Edit Restaurant Branches Menu…" at bounding box center [628, 313] width 1257 height 575
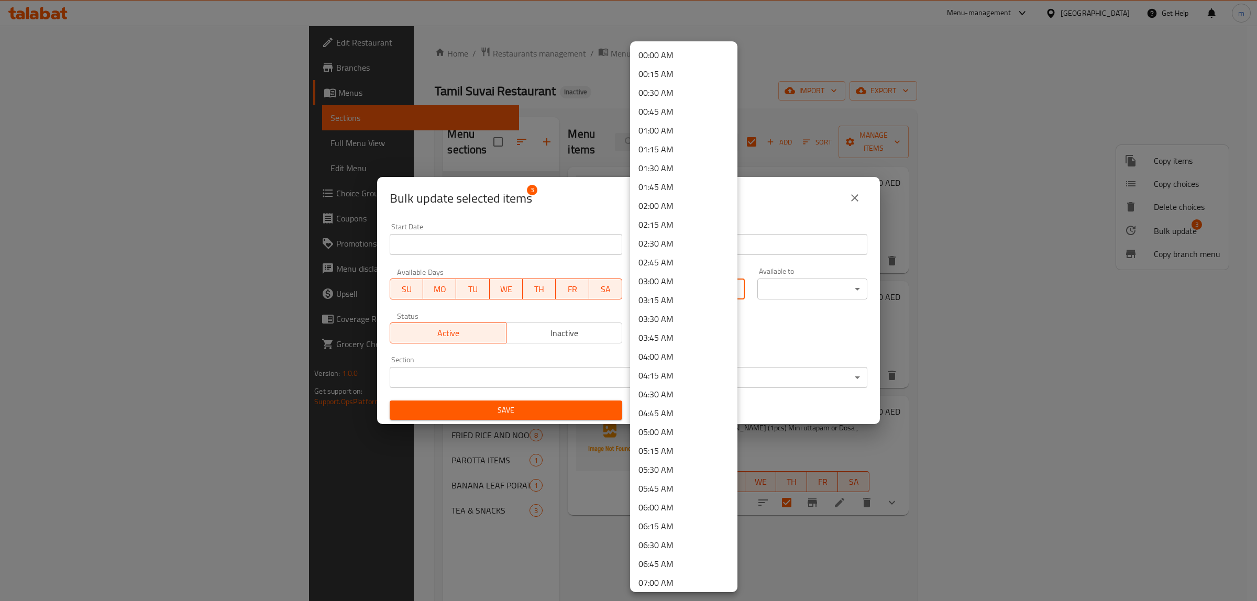
click at [672, 548] on li "06:30 AM" at bounding box center [683, 545] width 107 height 19
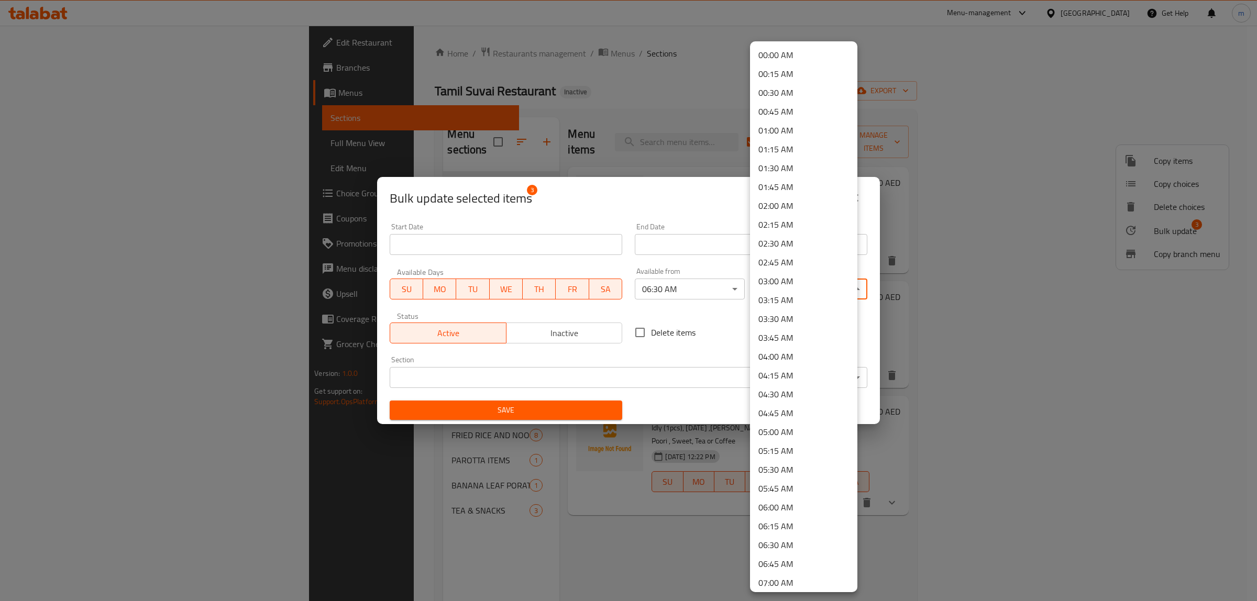
click at [794, 284] on body "​ Menu-management United Arab Emirates Get Help m Edit Restaurant Branches Menu…" at bounding box center [628, 313] width 1257 height 575
click at [800, 457] on li "11:30 AM" at bounding box center [803, 463] width 107 height 19
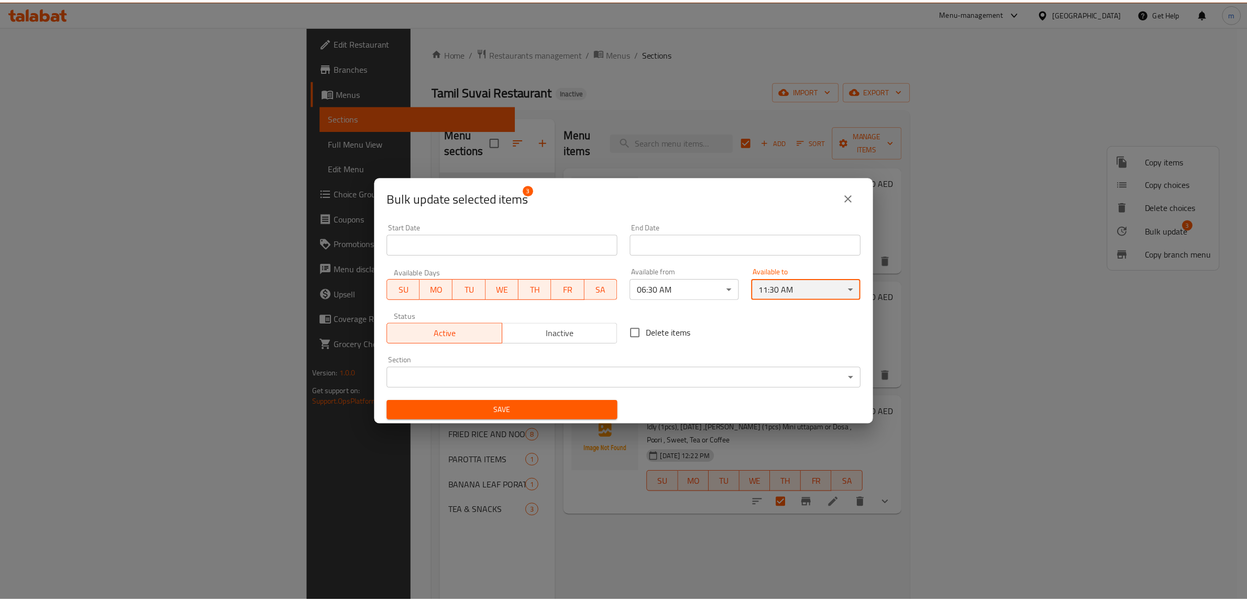
scroll to position [2, 0]
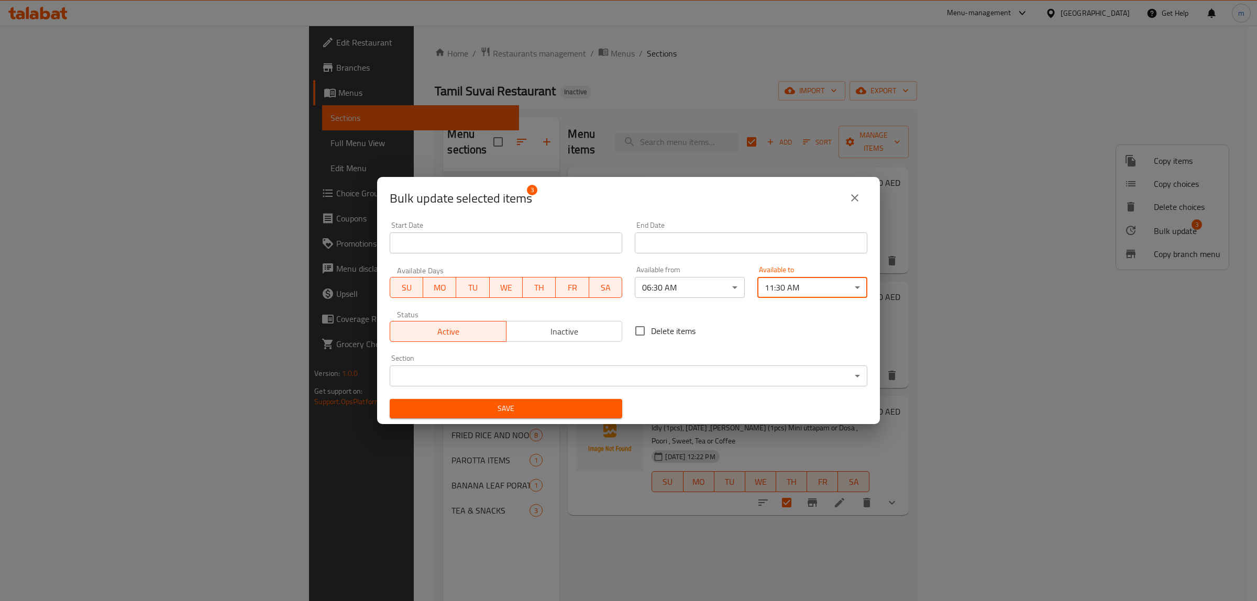
click at [770, 380] on body "​ Menu-management United Arab Emirates Get Help m Edit Restaurant Branches Menu…" at bounding box center [628, 313] width 1257 height 575
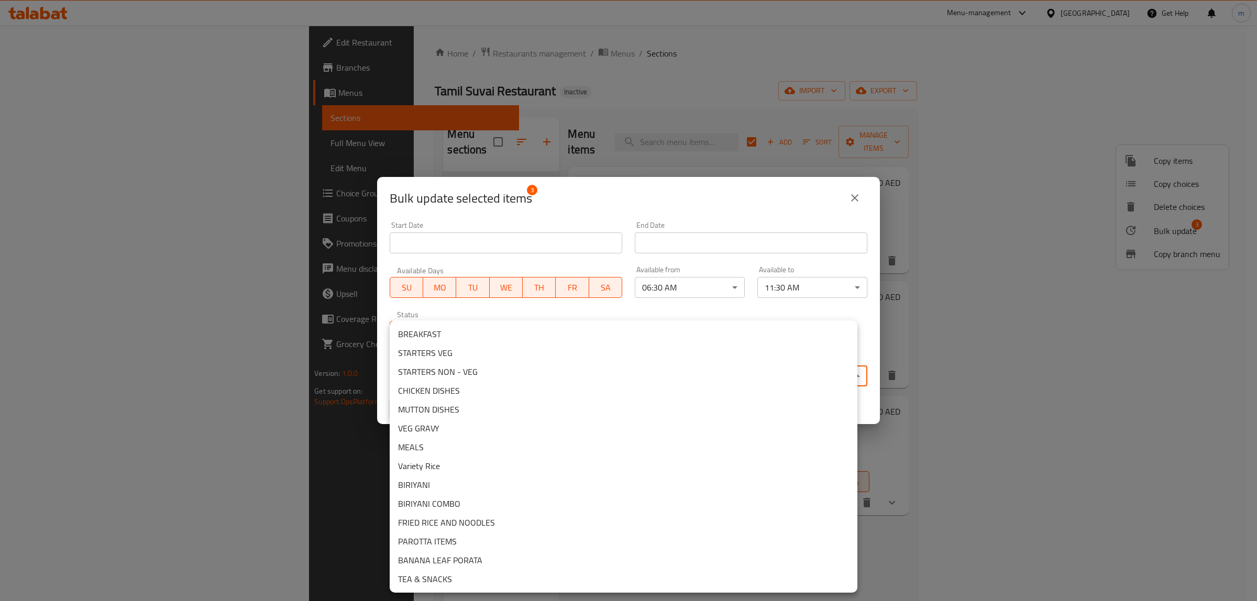
click at [766, 331] on li "BREAKFAST" at bounding box center [624, 334] width 468 height 19
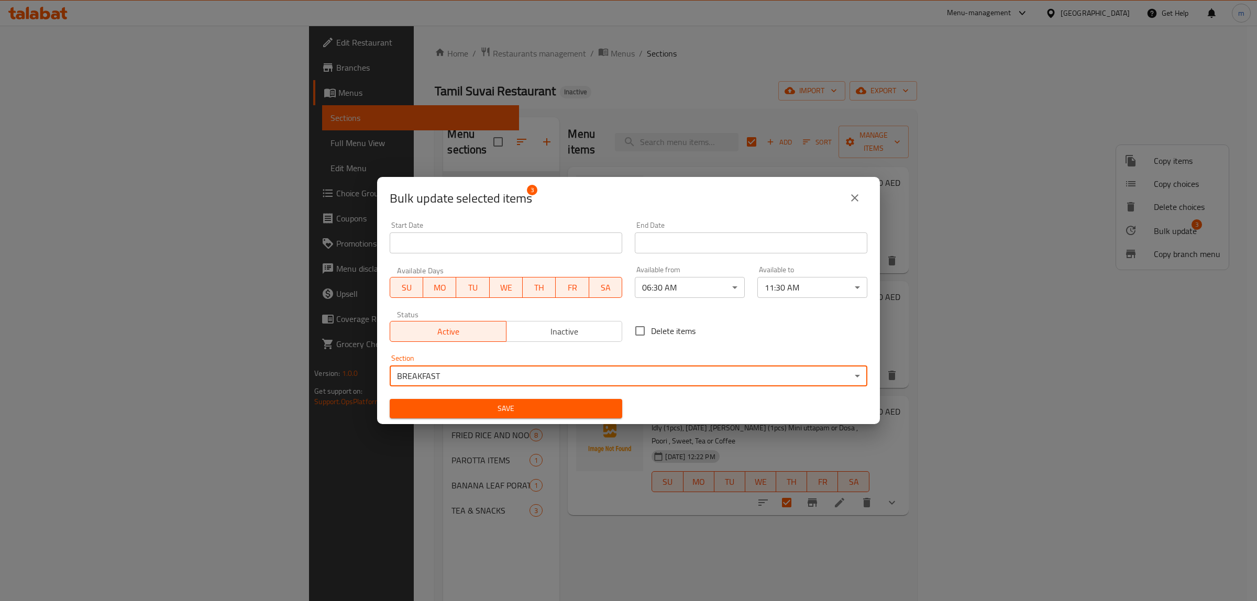
click at [553, 412] on span "Save" at bounding box center [506, 408] width 216 height 13
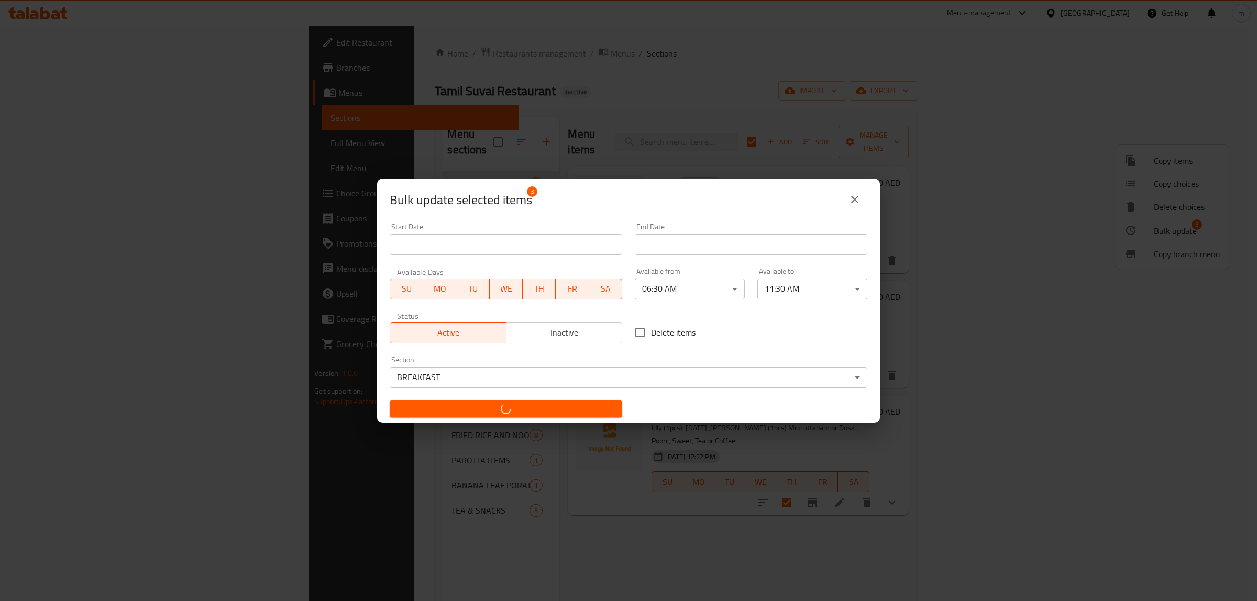
checkbox input "false"
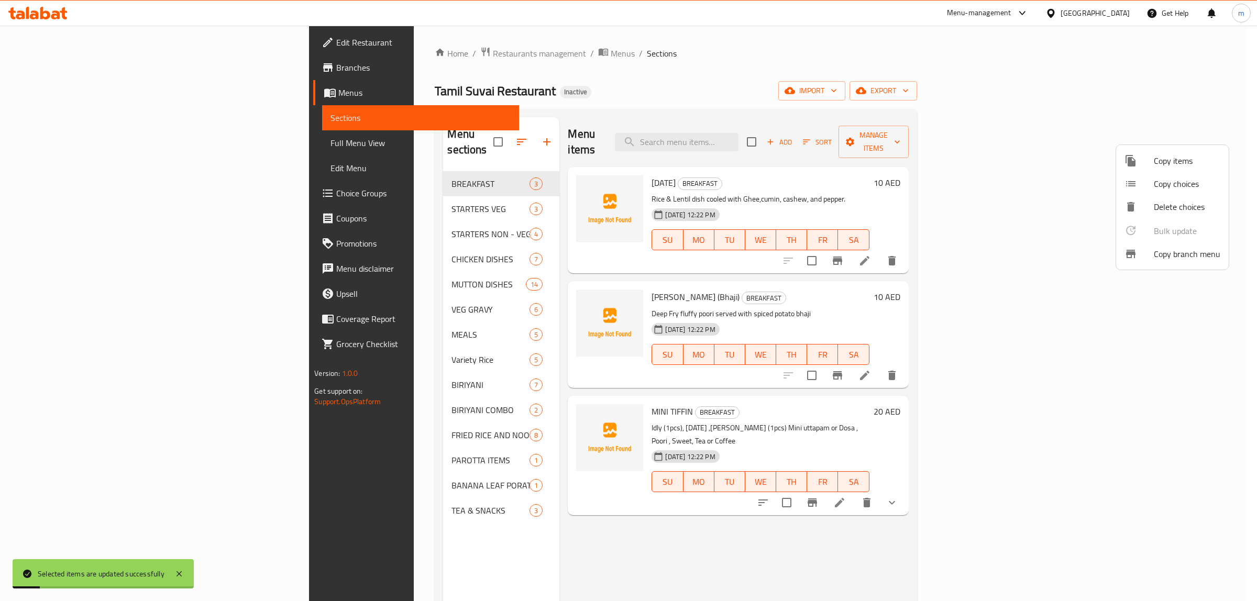
click at [291, 309] on div at bounding box center [628, 300] width 1257 height 601
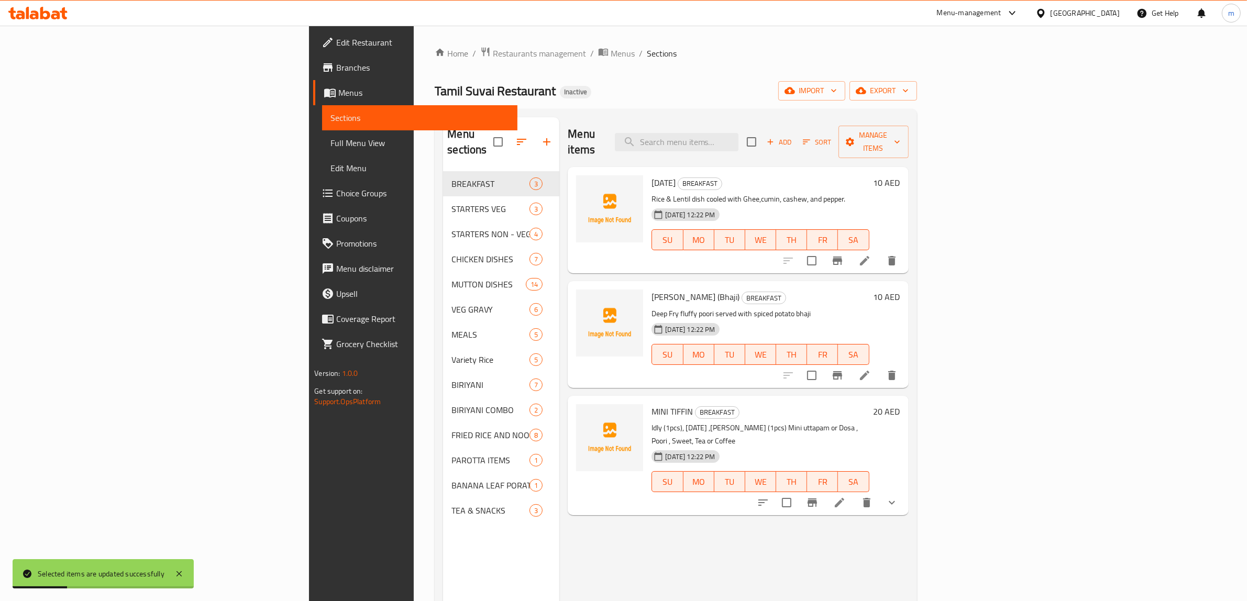
click at [443, 322] on div "MEALS 5" at bounding box center [501, 334] width 116 height 25
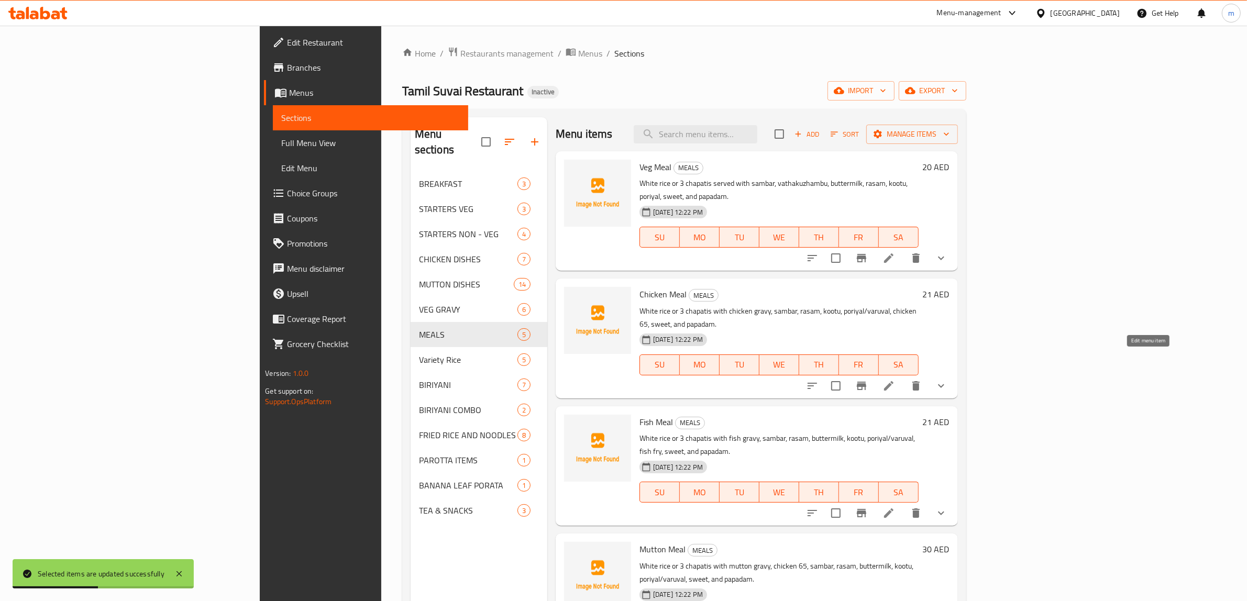
click at [895, 380] on icon at bounding box center [888, 386] width 13 height 13
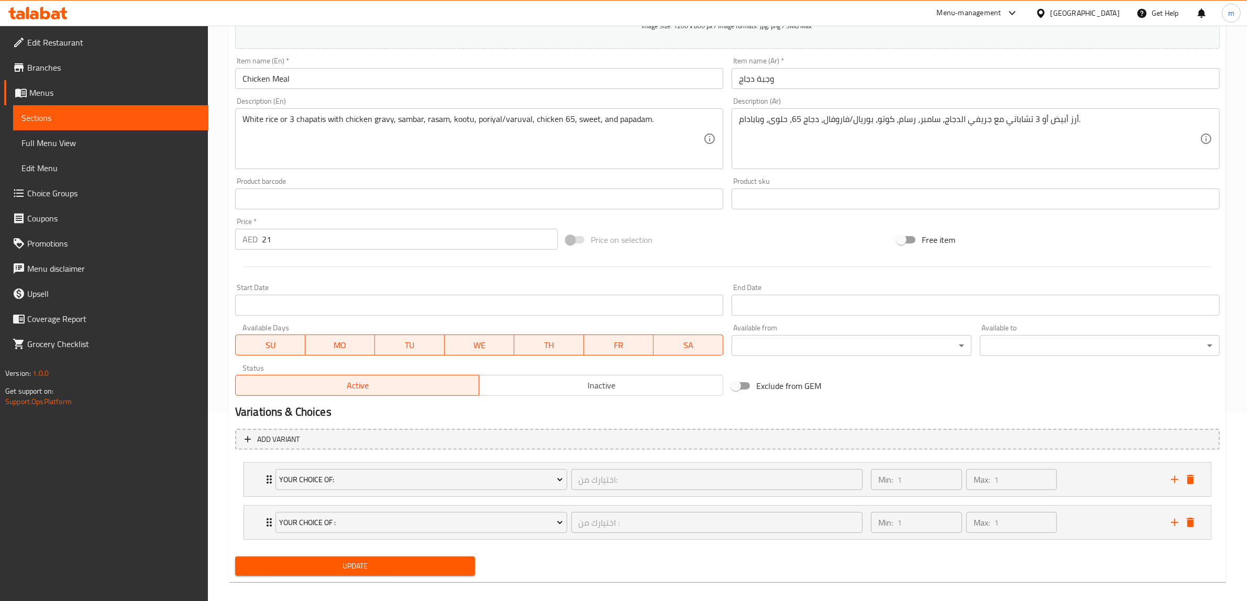
scroll to position [199, 0]
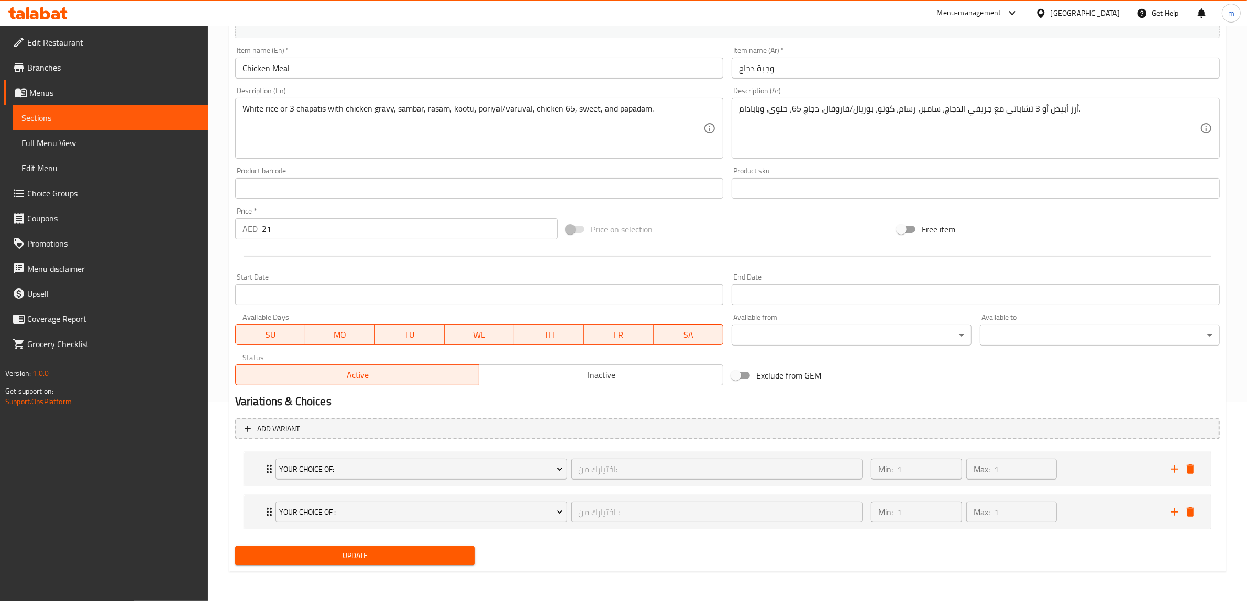
click at [106, 117] on span "Sections" at bounding box center [110, 118] width 179 height 13
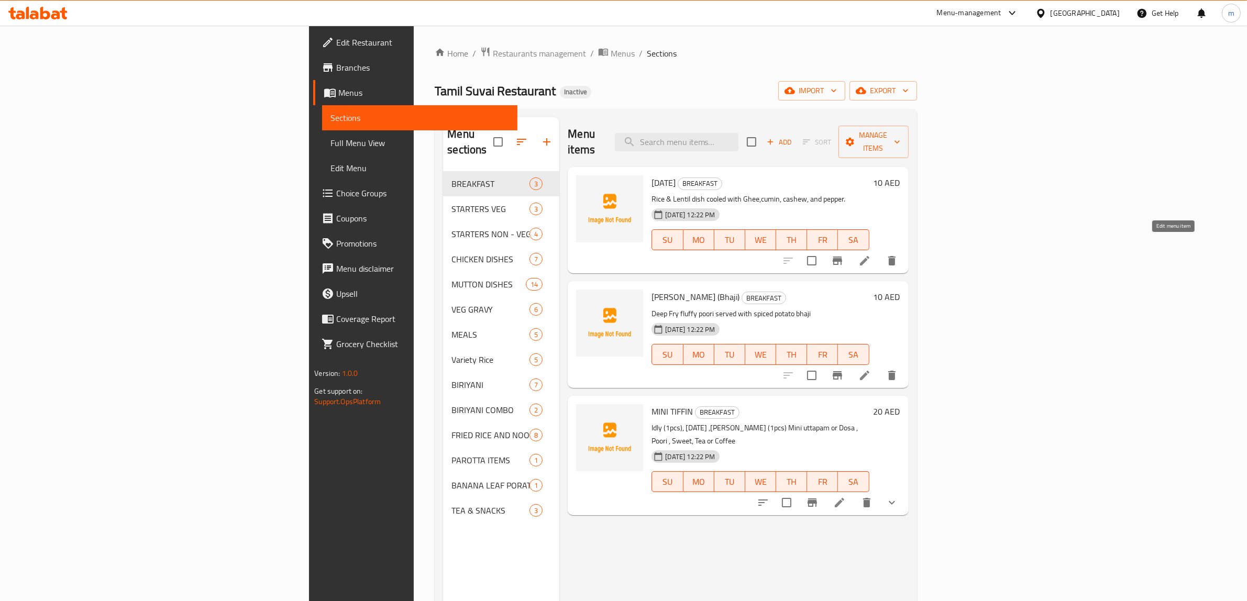
click at [871, 254] on icon at bounding box center [864, 260] width 13 height 13
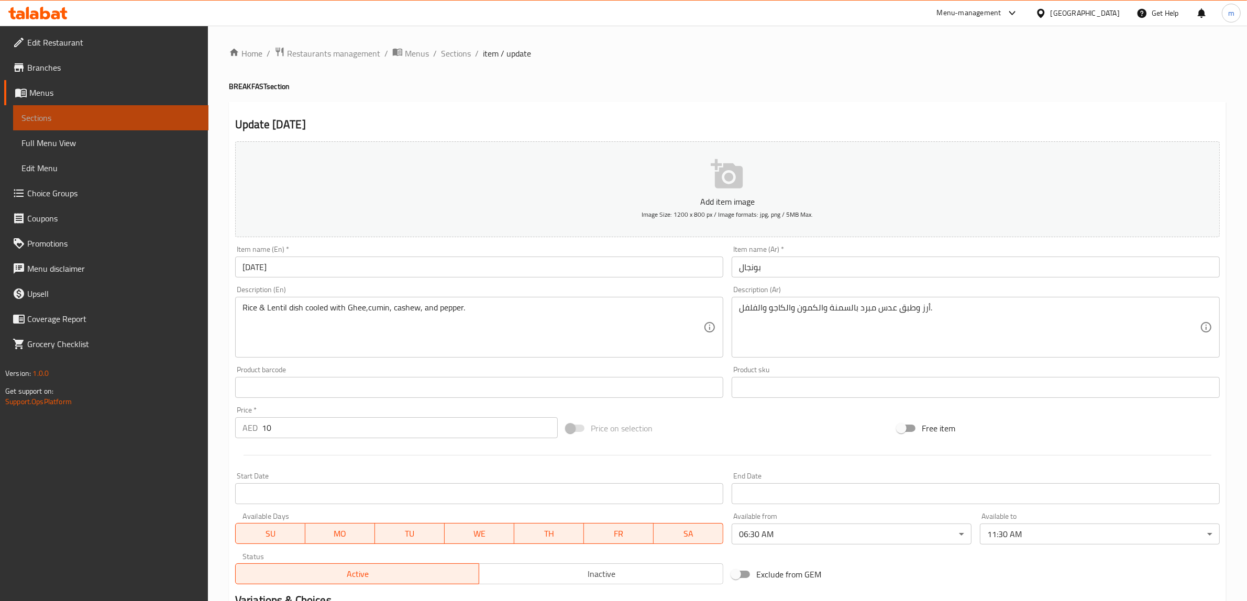
click at [75, 121] on span "Sections" at bounding box center [110, 118] width 179 height 13
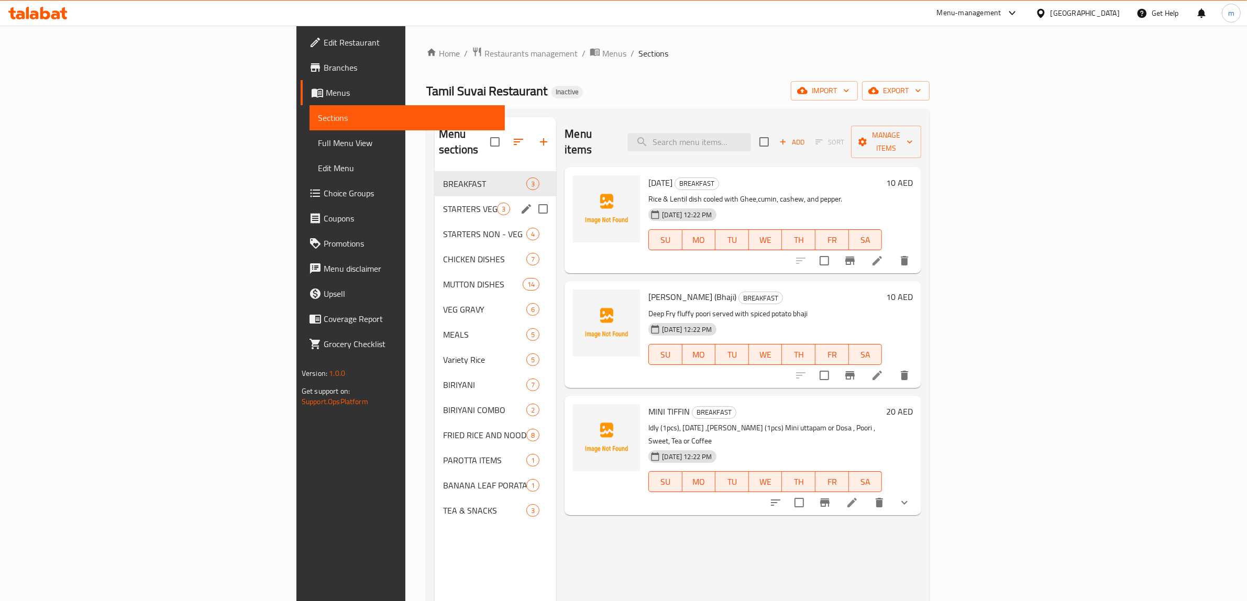
click at [435, 196] on div "STARTERS VEG 3" at bounding box center [495, 208] width 121 height 25
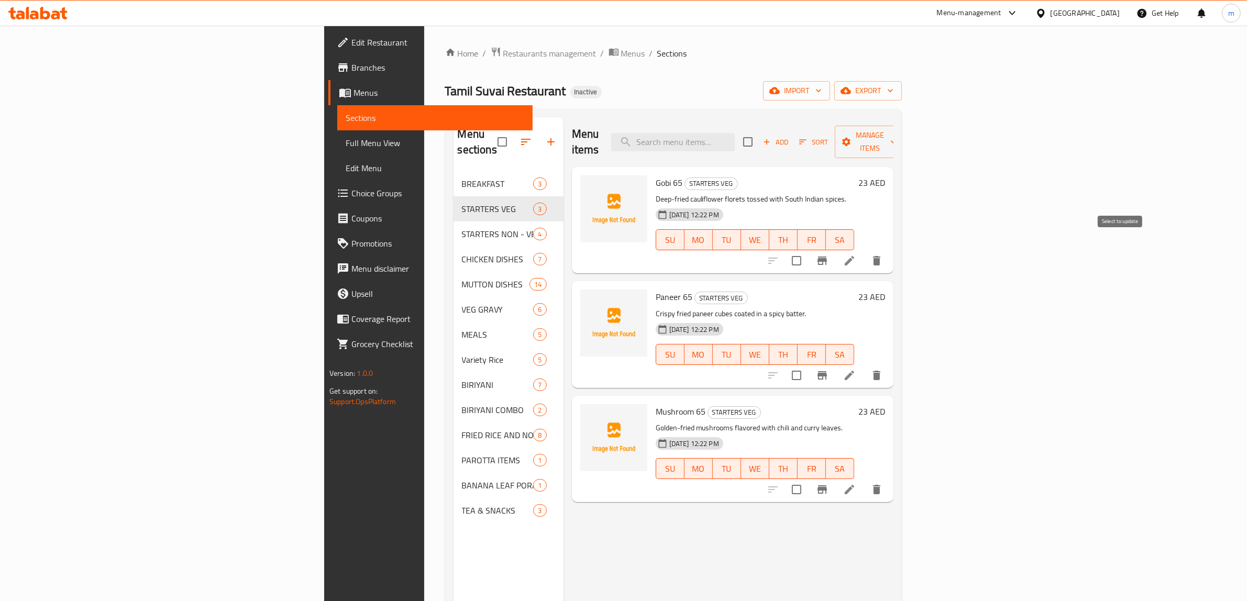
click at [807, 250] on input "checkbox" at bounding box center [796, 261] width 22 height 22
checkbox input "true"
click at [807, 364] on input "checkbox" at bounding box center [796, 375] width 22 height 22
checkbox input "true"
click at [759, 137] on input "checkbox" at bounding box center [748, 142] width 22 height 22
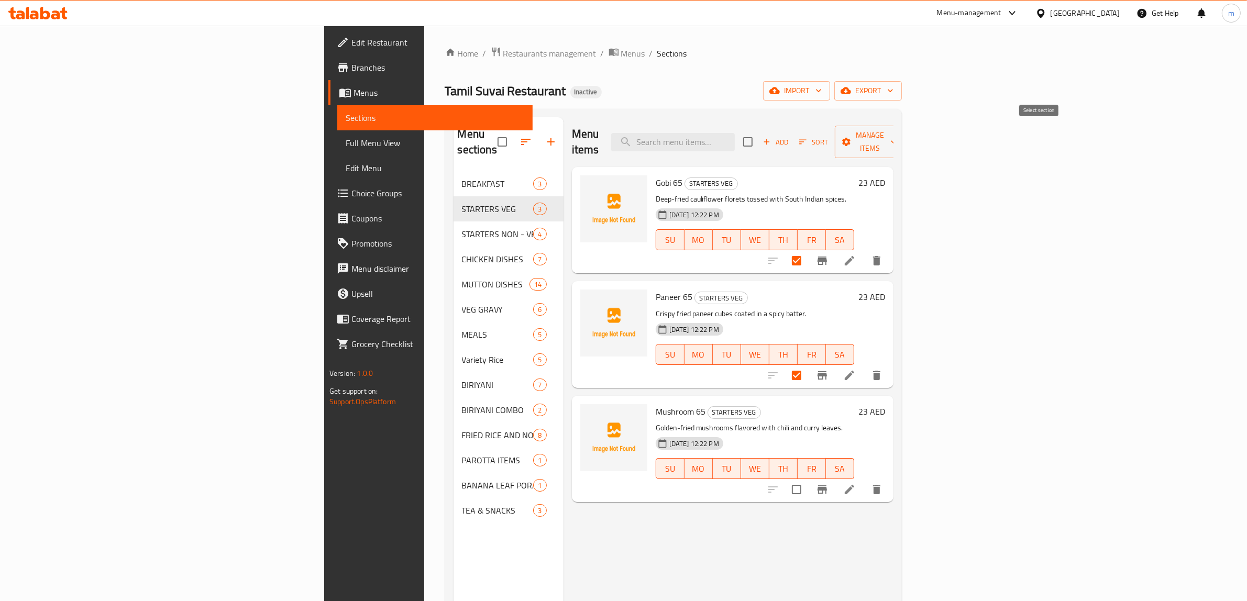
checkbox input "true"
click at [896, 140] on span "Manage items" at bounding box center [869, 142] width 53 height 26
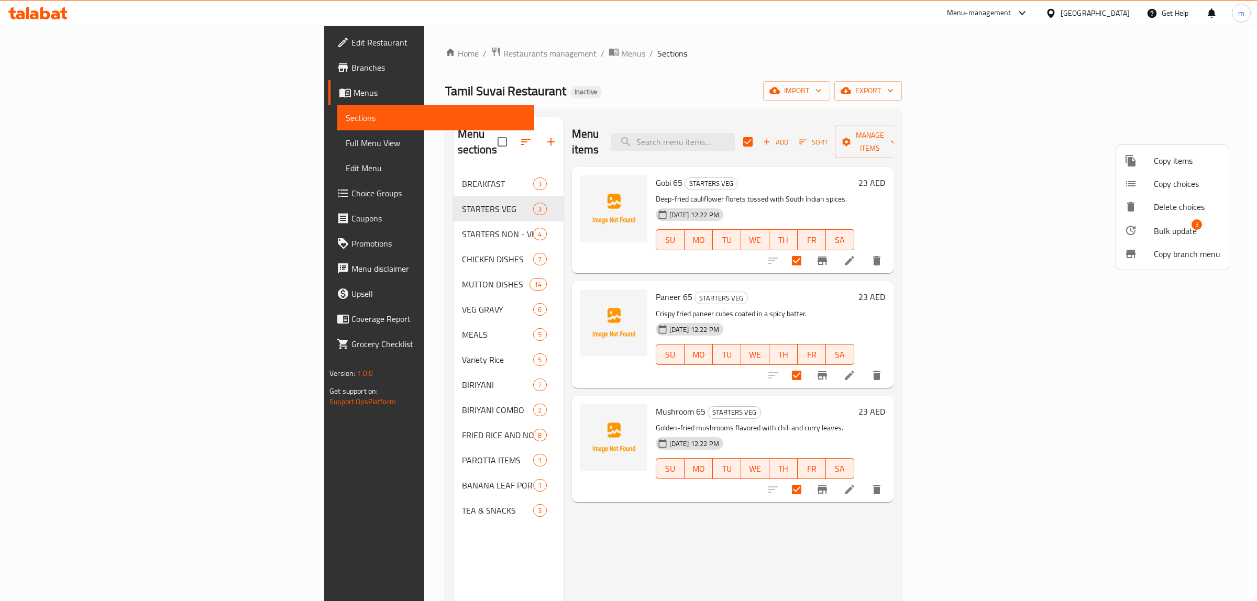
click at [1166, 228] on span "Bulk update" at bounding box center [1175, 231] width 43 height 13
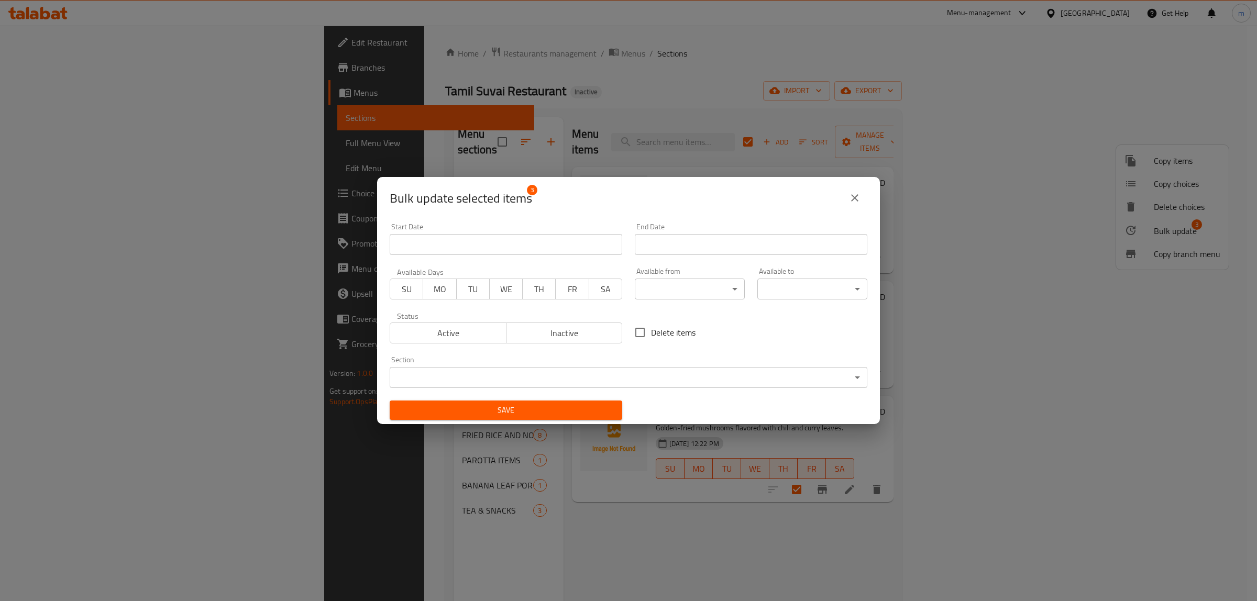
click at [660, 295] on body "​ Menu-management United Arab Emirates Get Help m Edit Restaurant Branches Menu…" at bounding box center [628, 313] width 1257 height 575
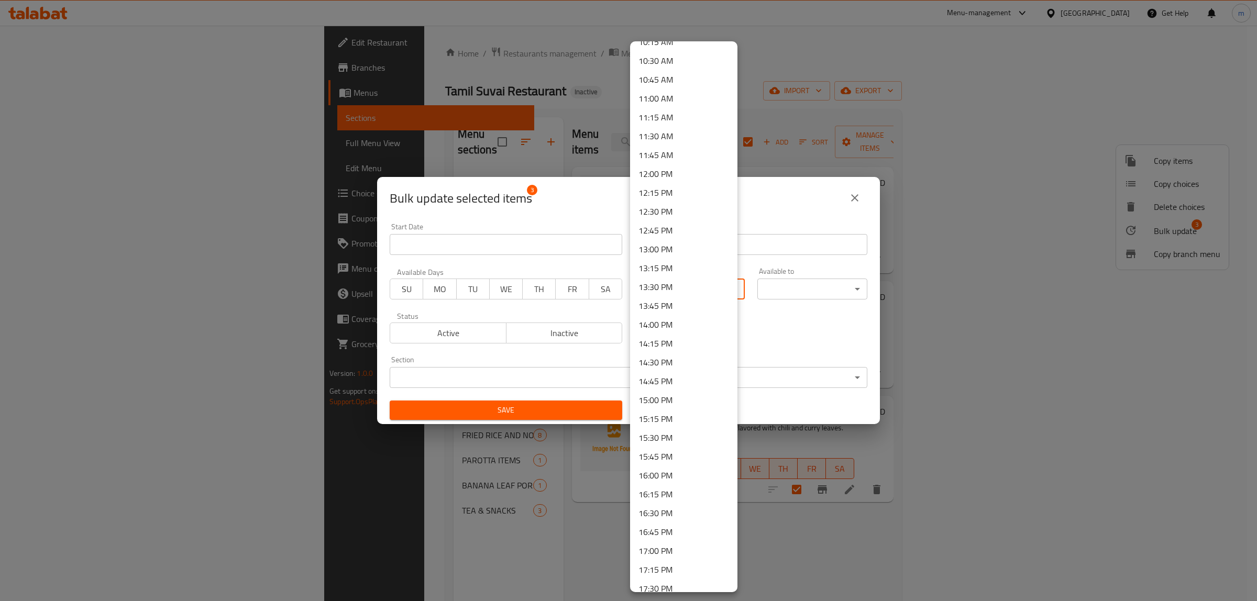
scroll to position [785, 0]
click at [682, 179] on li "12:00 PM" at bounding box center [683, 174] width 107 height 19
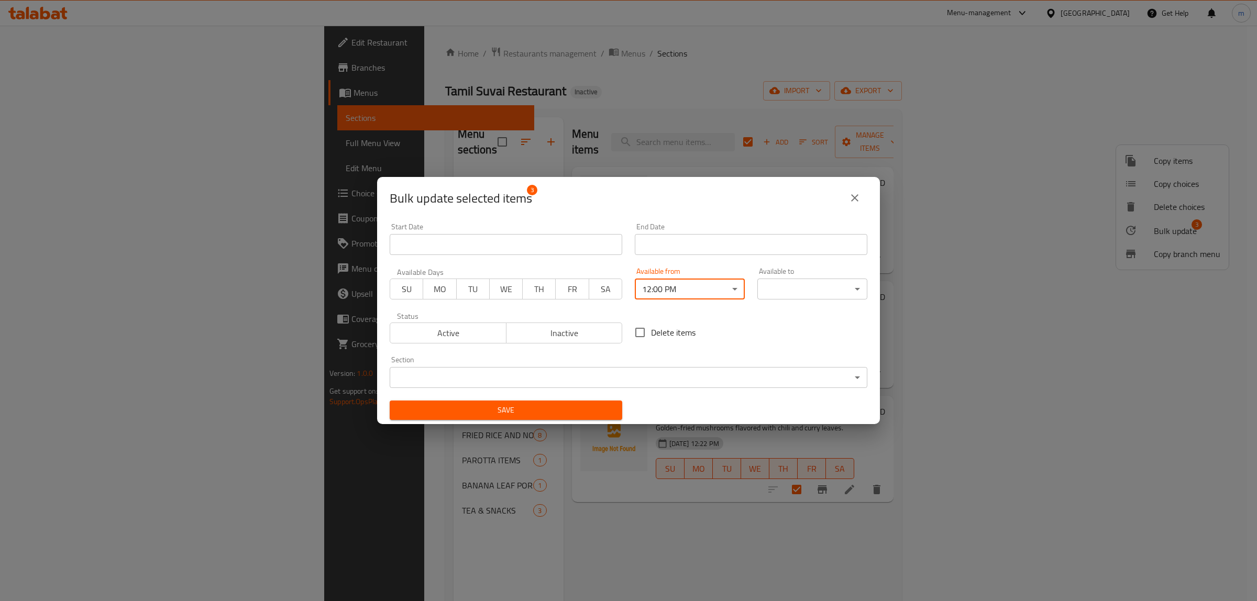
click at [799, 289] on body "​ Menu-management United Arab Emirates Get Help m Edit Restaurant Branches Menu…" at bounding box center [628, 313] width 1257 height 575
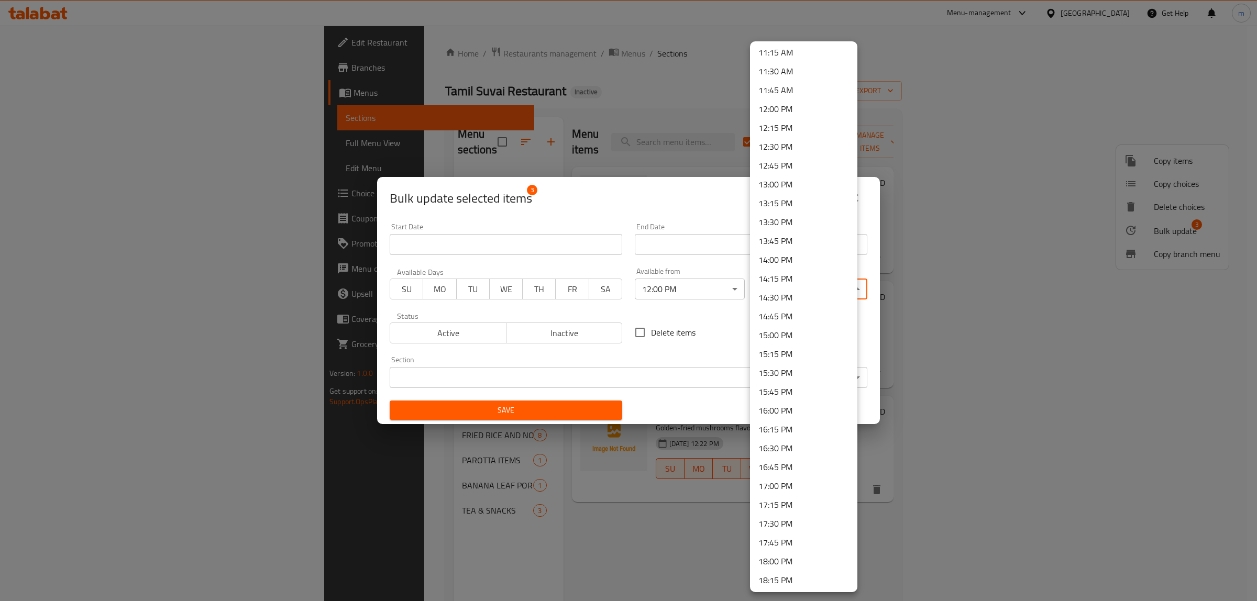
scroll to position [1244, 0]
click at [800, 514] on li "22:30 PM" at bounding box center [803, 507] width 107 height 19
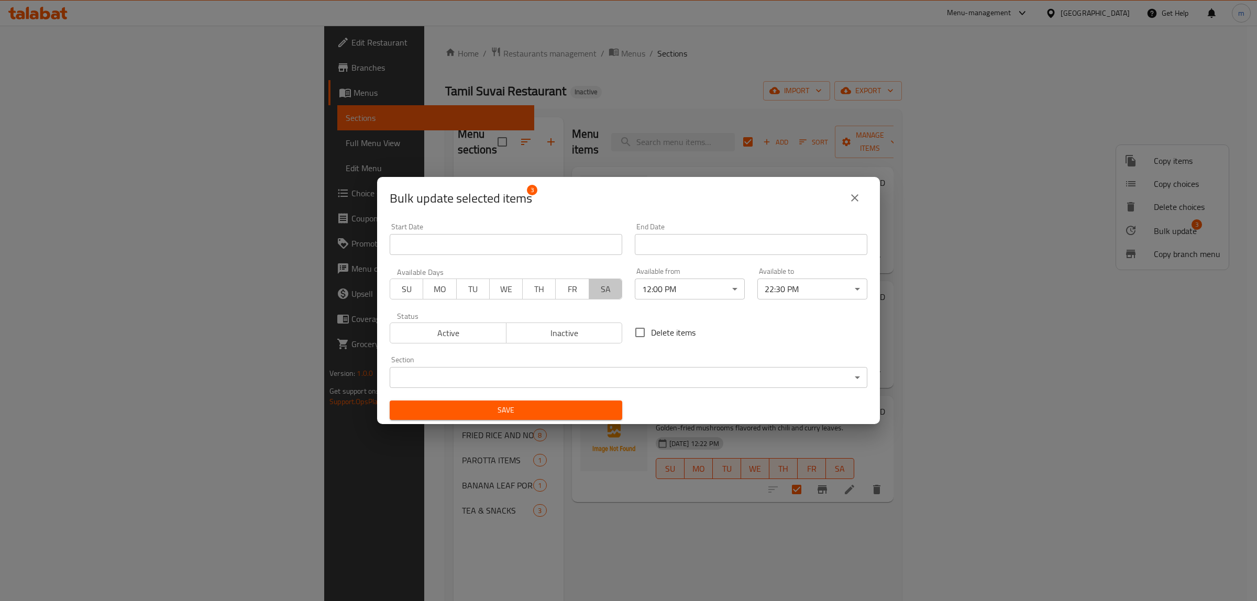
click at [605, 295] on span "SA" at bounding box center [605, 289] width 25 height 15
click at [579, 294] on span "FR" at bounding box center [572, 289] width 25 height 15
click at [542, 294] on span "TH" at bounding box center [539, 289] width 25 height 15
click at [506, 294] on span "WE" at bounding box center [506, 289] width 25 height 15
click at [460, 294] on span "TU" at bounding box center [472, 289] width 25 height 15
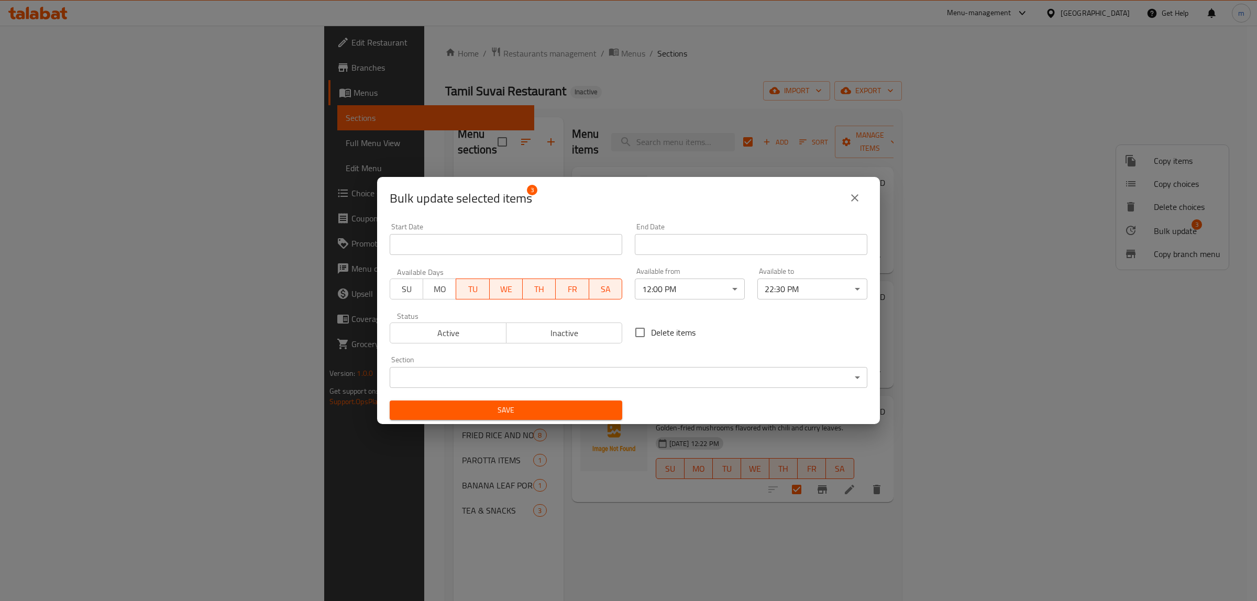
click at [434, 292] on span "MO" at bounding box center [439, 289] width 25 height 15
click at [404, 291] on span "SU" at bounding box center [406, 289] width 25 height 15
click at [450, 328] on span "Active" at bounding box center [448, 333] width 108 height 15
click at [560, 381] on body "​ Menu-management United Arab Emirates Get Help m Edit Restaurant Branches Menu…" at bounding box center [628, 313] width 1257 height 575
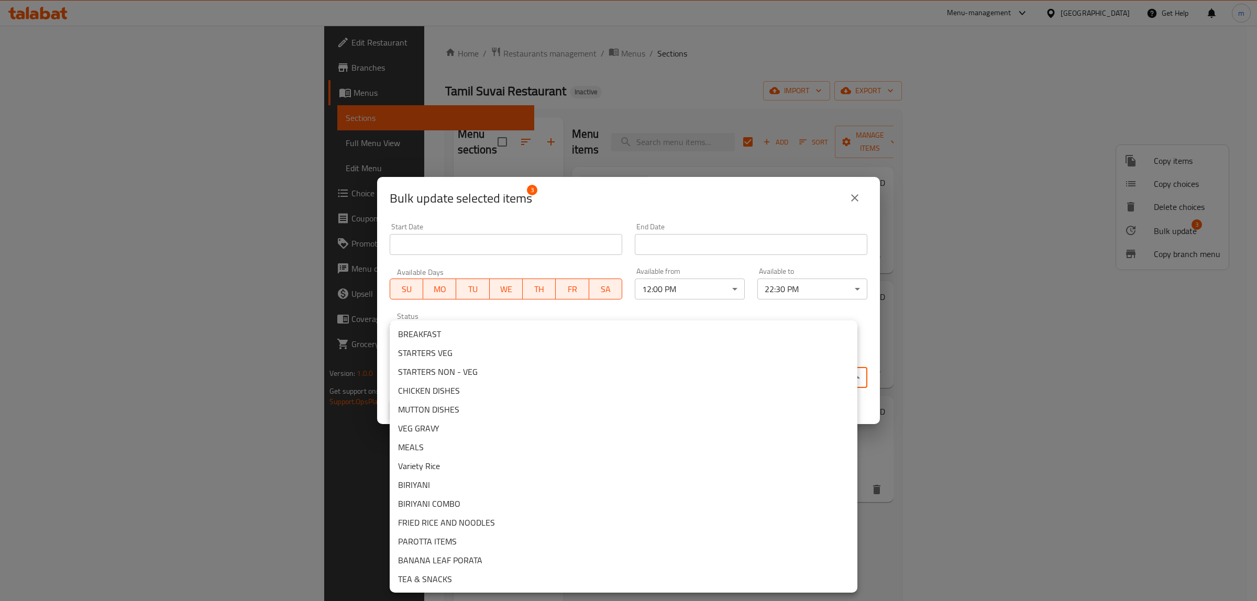
click at [429, 351] on li "STARTERS VEG" at bounding box center [624, 352] width 468 height 19
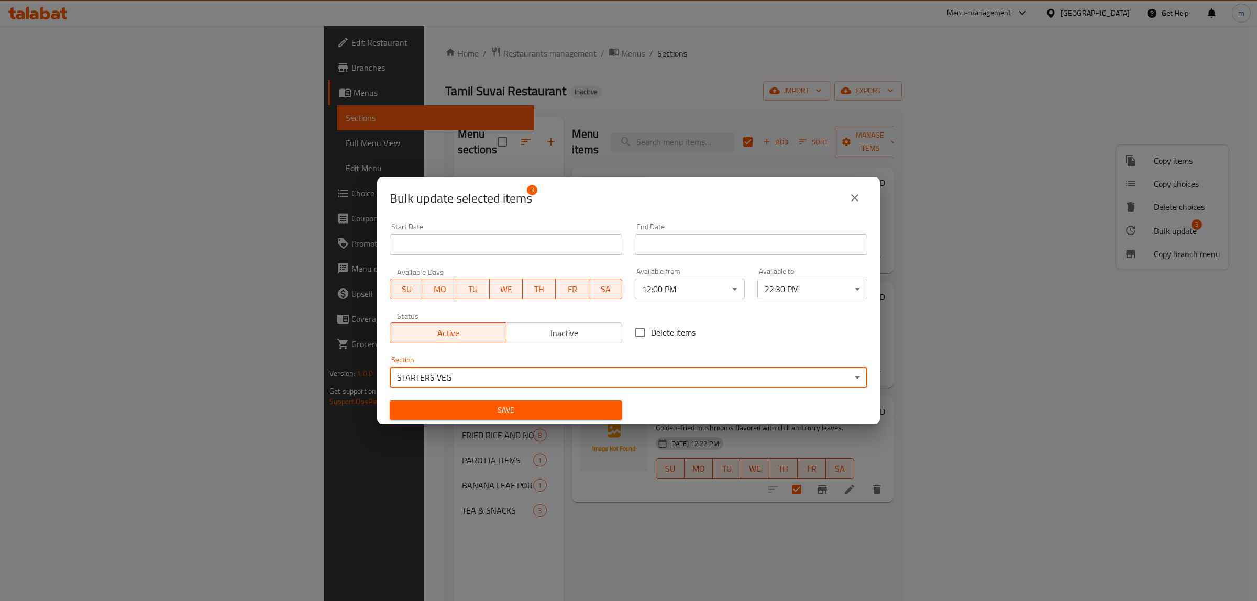
click at [489, 412] on span "Save" at bounding box center [506, 410] width 216 height 13
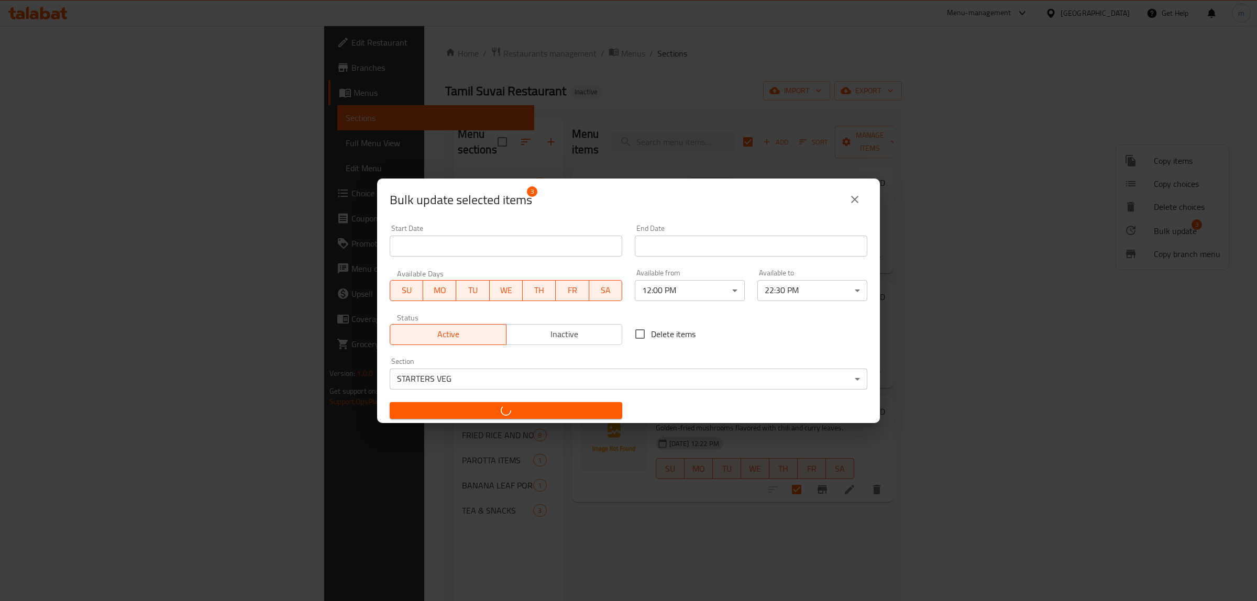
checkbox input "false"
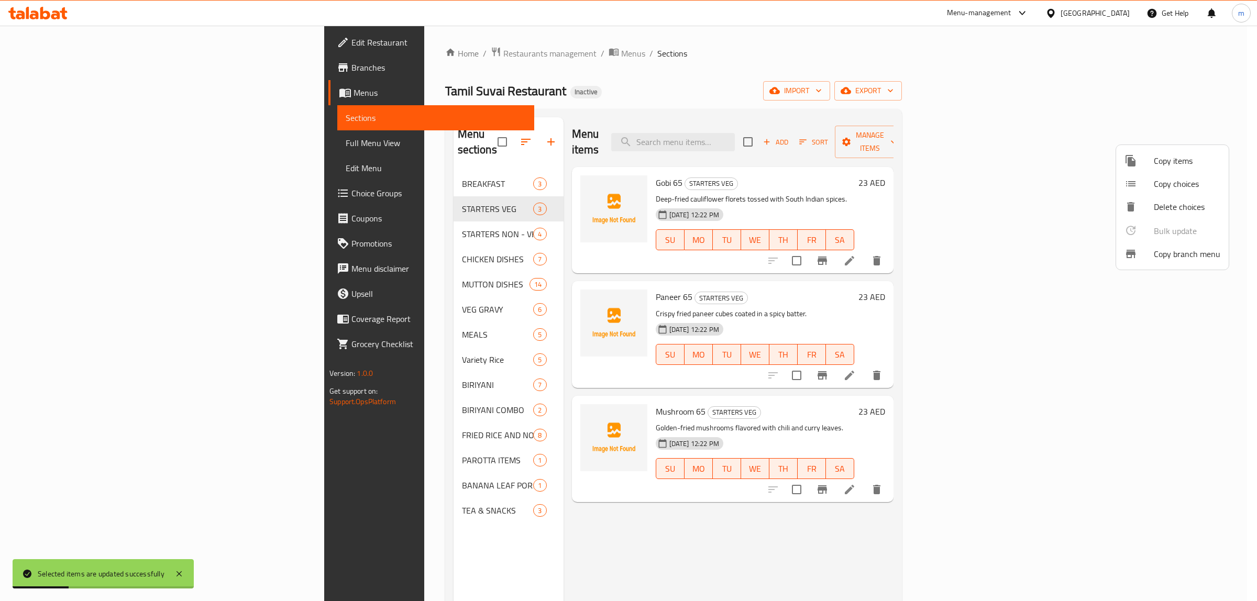
click at [925, 148] on div at bounding box center [628, 300] width 1257 height 601
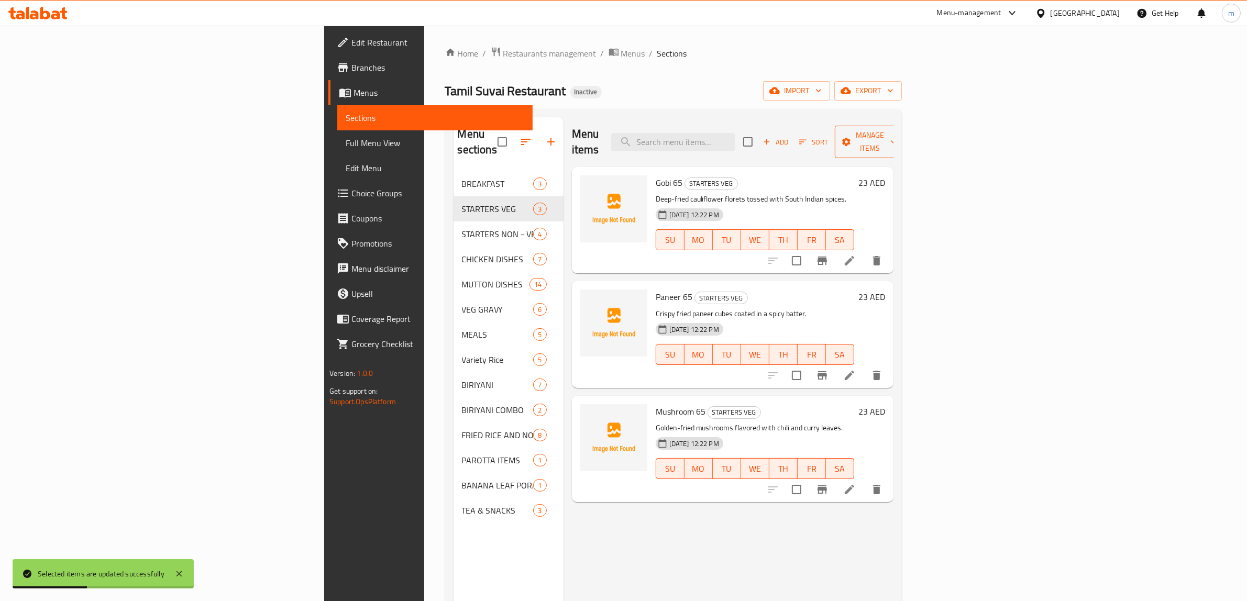
click at [899, 137] on icon "button" at bounding box center [893, 142] width 10 height 10
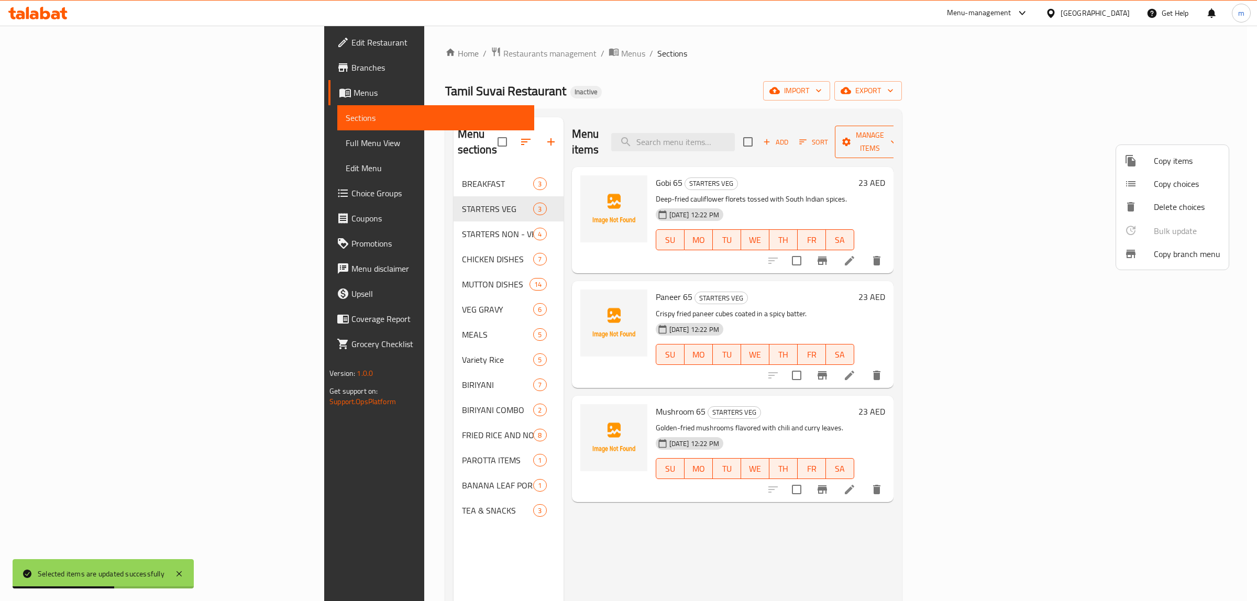
click at [1202, 134] on div at bounding box center [628, 300] width 1257 height 601
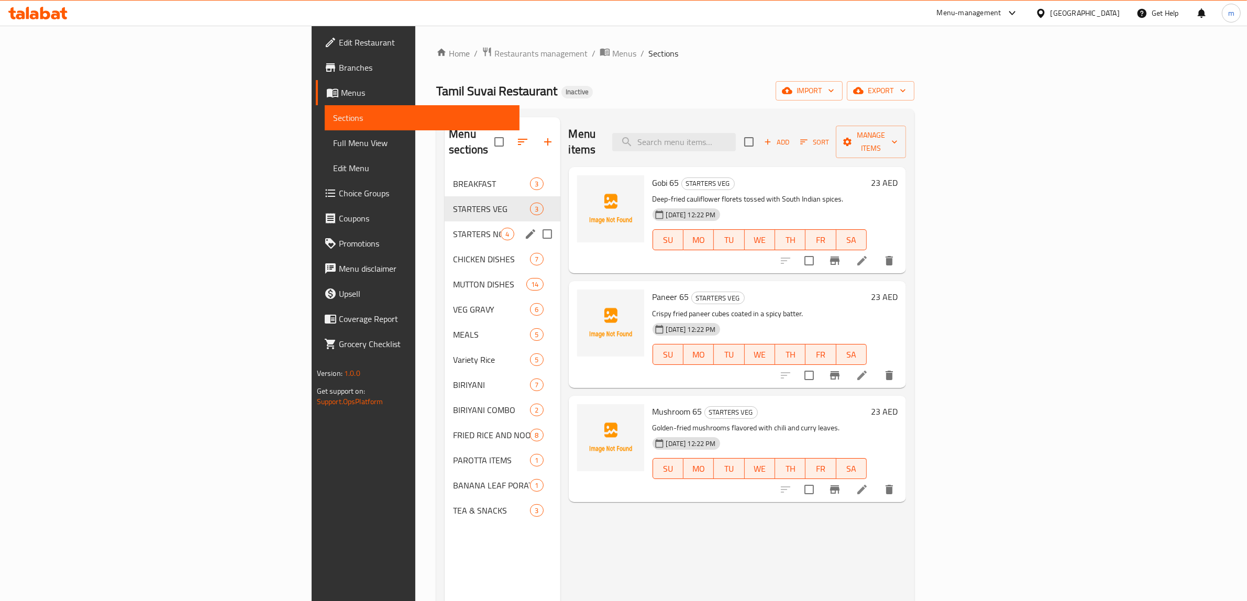
click at [445, 227] on div "STARTERS NON - VEG 4" at bounding box center [502, 233] width 115 height 25
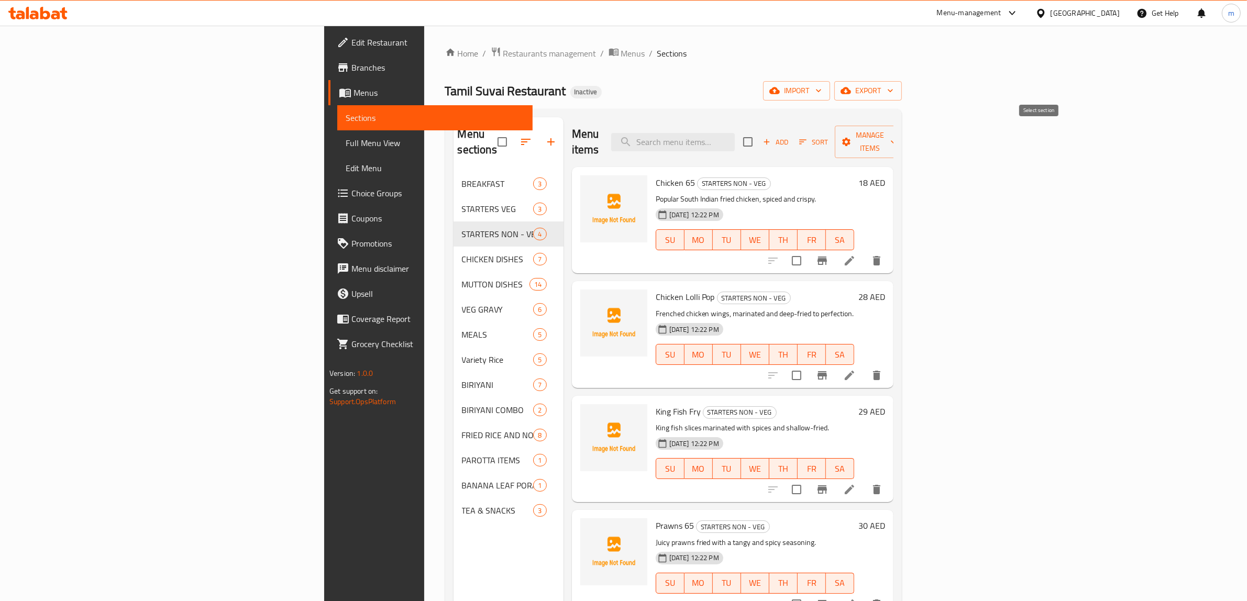
click at [759, 137] on input "checkbox" at bounding box center [748, 142] width 22 height 22
checkbox input "true"
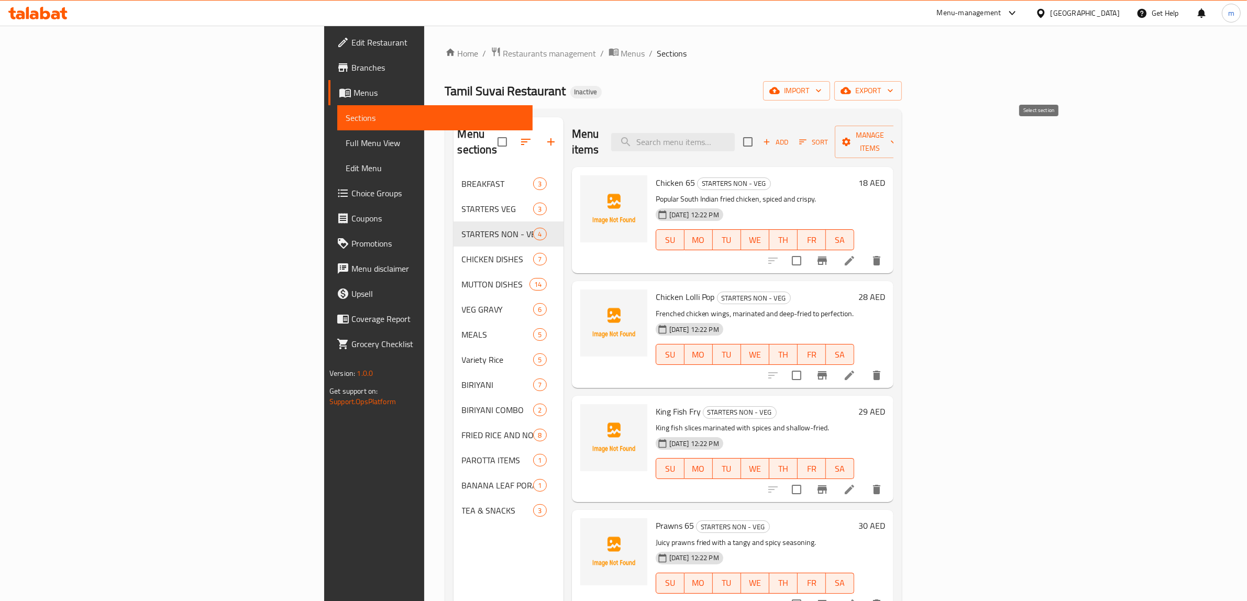
checkbox input "true"
click at [896, 139] on span "Manage items" at bounding box center [869, 142] width 53 height 26
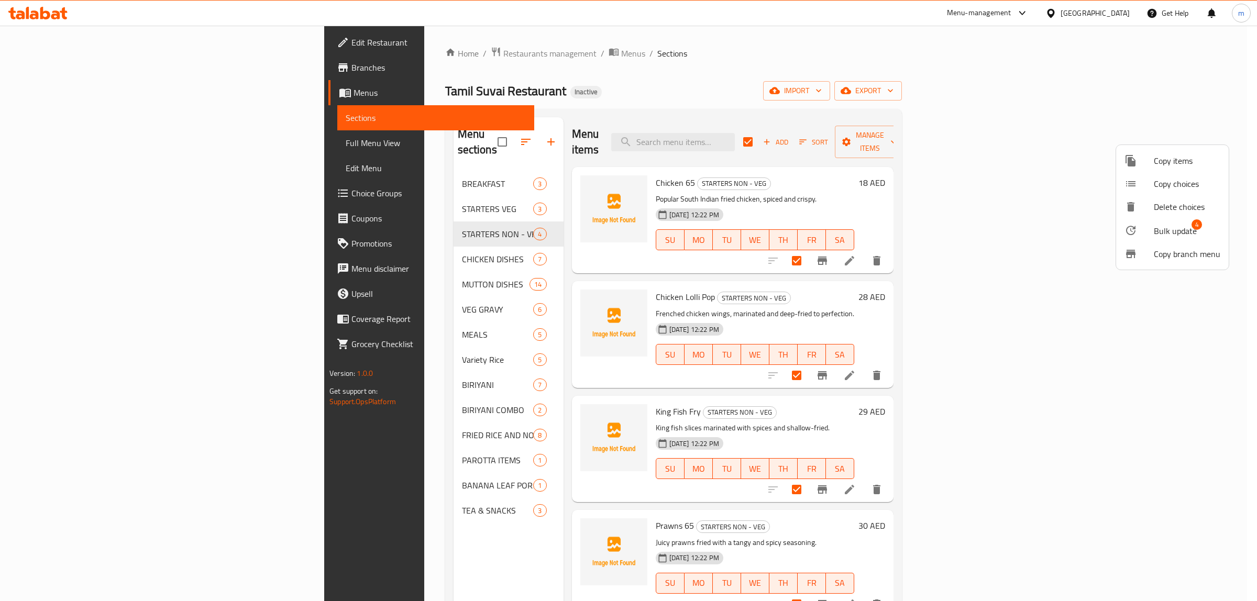
click at [1176, 235] on span "Bulk update" at bounding box center [1175, 231] width 43 height 13
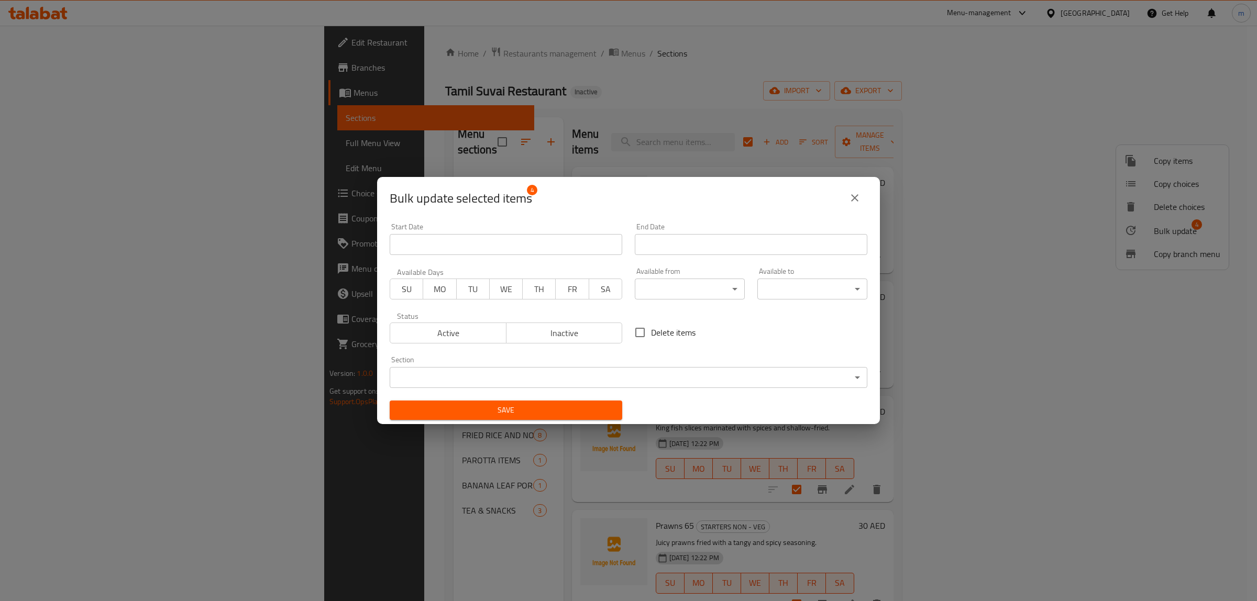
click at [410, 283] on span "SU" at bounding box center [406, 289] width 25 height 15
click at [432, 289] on span "MO" at bounding box center [439, 289] width 25 height 15
click at [468, 289] on span "TU" at bounding box center [473, 289] width 25 height 15
click at [495, 289] on span "WE" at bounding box center [506, 289] width 25 height 15
click at [558, 298] on button "FR" at bounding box center [573, 289] width 34 height 21
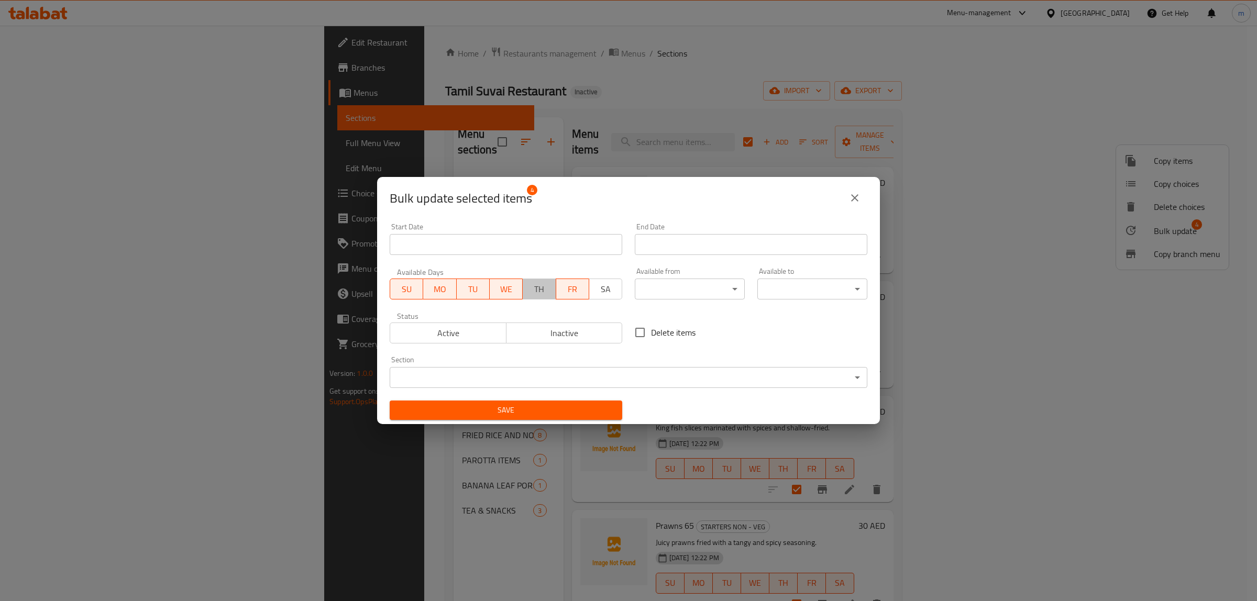
click at [529, 286] on span "TH" at bounding box center [539, 289] width 25 height 15
click at [603, 285] on span "SA" at bounding box center [605, 289] width 25 height 15
click at [482, 328] on span "Active" at bounding box center [448, 333] width 108 height 15
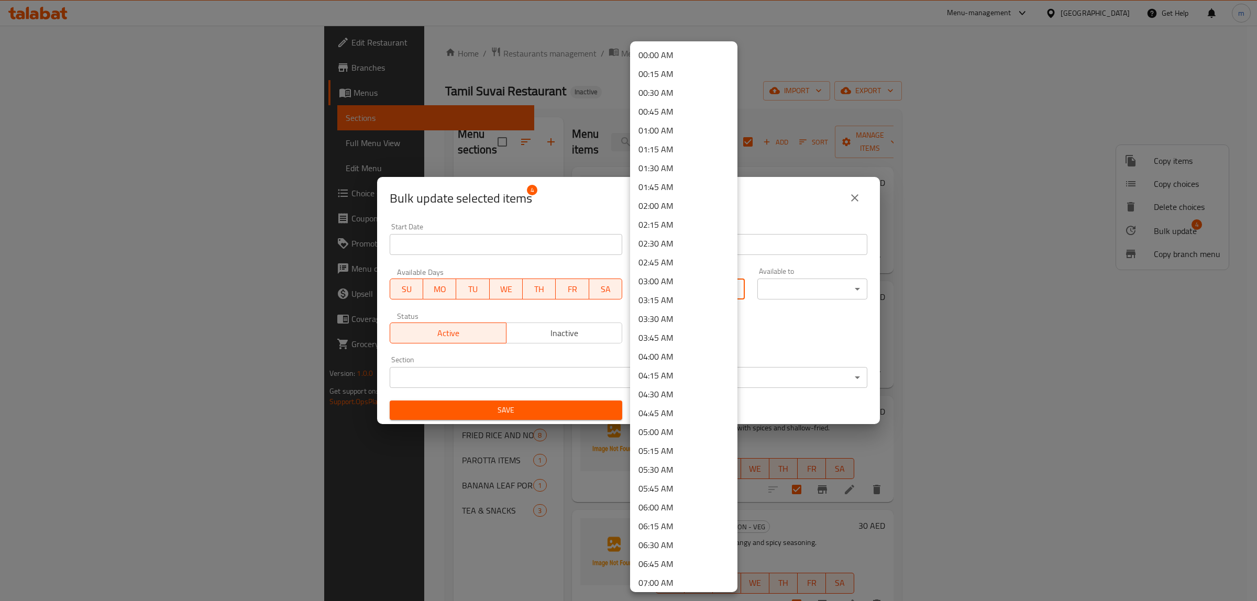
click at [694, 284] on body "​ Menu-management United Arab Emirates Get Help m Edit Restaurant Branches Menu…" at bounding box center [628, 313] width 1257 height 575
click at [662, 173] on li "12:00 PM" at bounding box center [683, 174] width 107 height 19
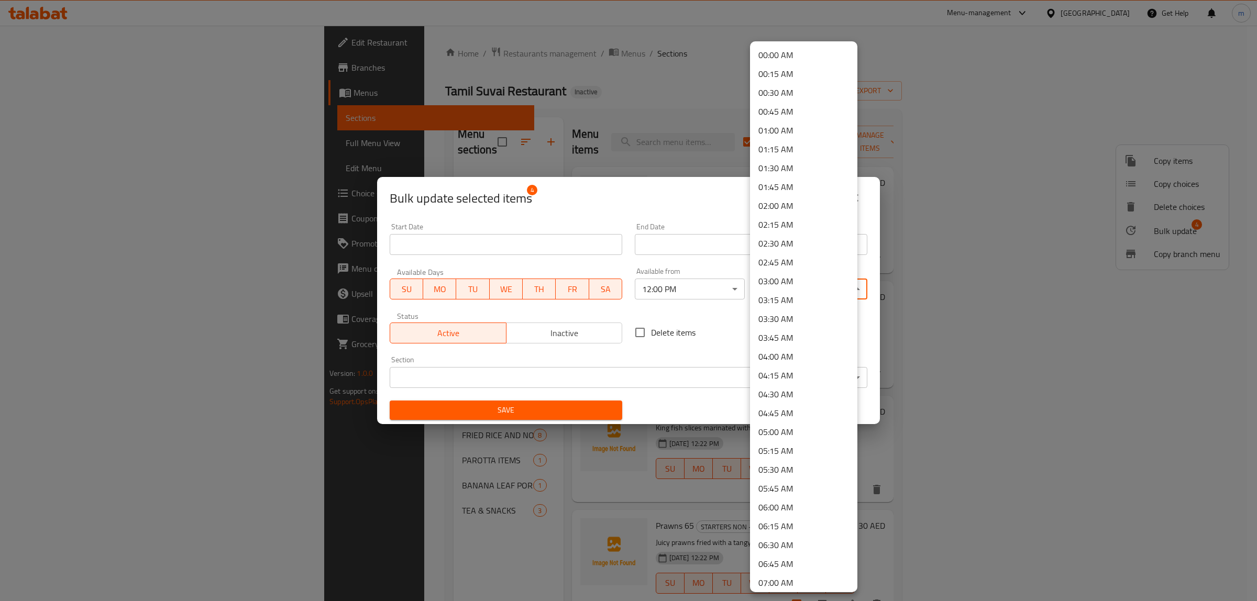
click at [755, 289] on body "​ Menu-management United Arab Emirates Get Help m Edit Restaurant Branches Menu…" at bounding box center [628, 313] width 1257 height 575
click at [787, 545] on li "23:30 PM" at bounding box center [803, 542] width 107 height 19
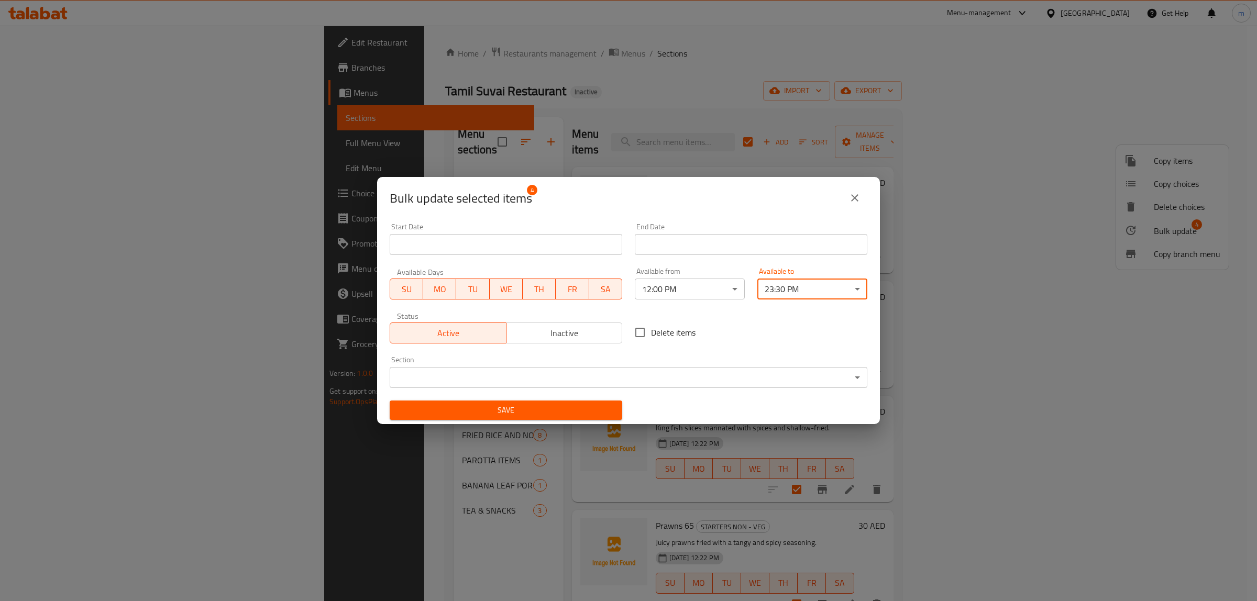
click at [495, 375] on body "​ Menu-management United Arab Emirates Get Help m Edit Restaurant Branches Menu…" at bounding box center [628, 313] width 1257 height 575
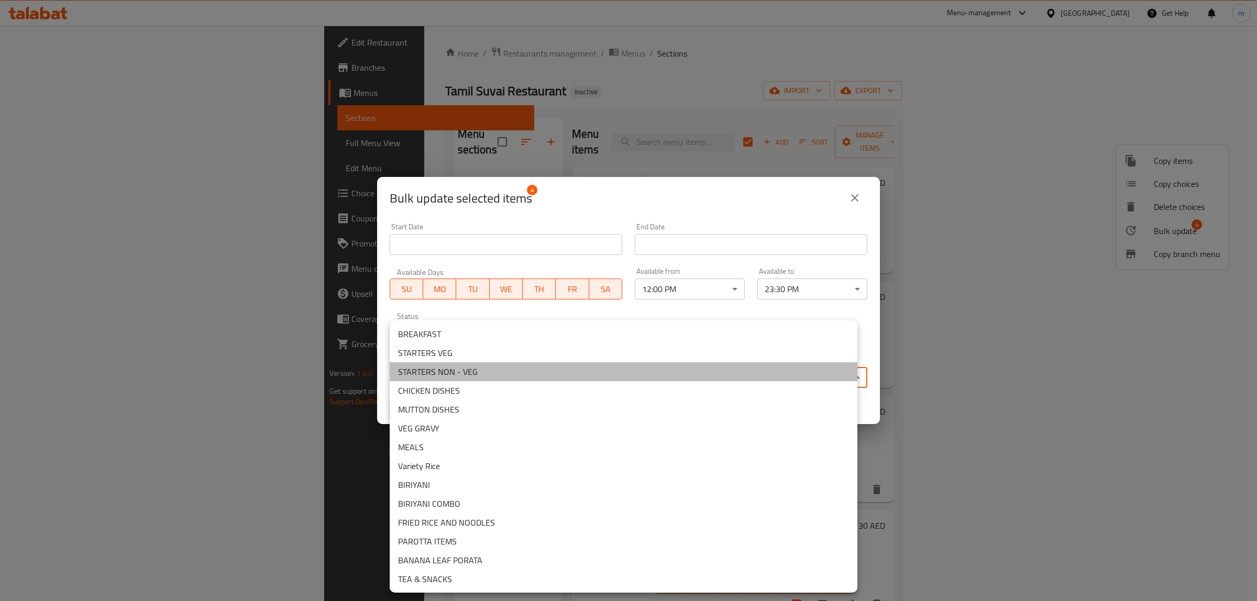
click at [468, 364] on li "STARTERS NON - VEG" at bounding box center [624, 371] width 468 height 19
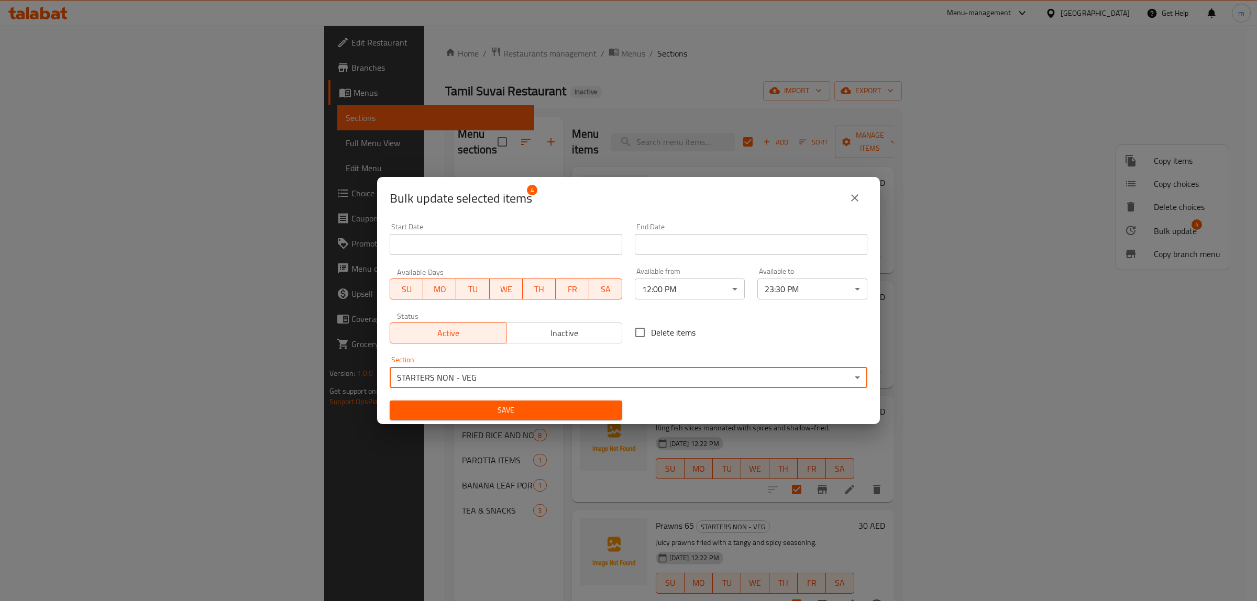
click at [473, 407] on span "Save" at bounding box center [506, 410] width 216 height 13
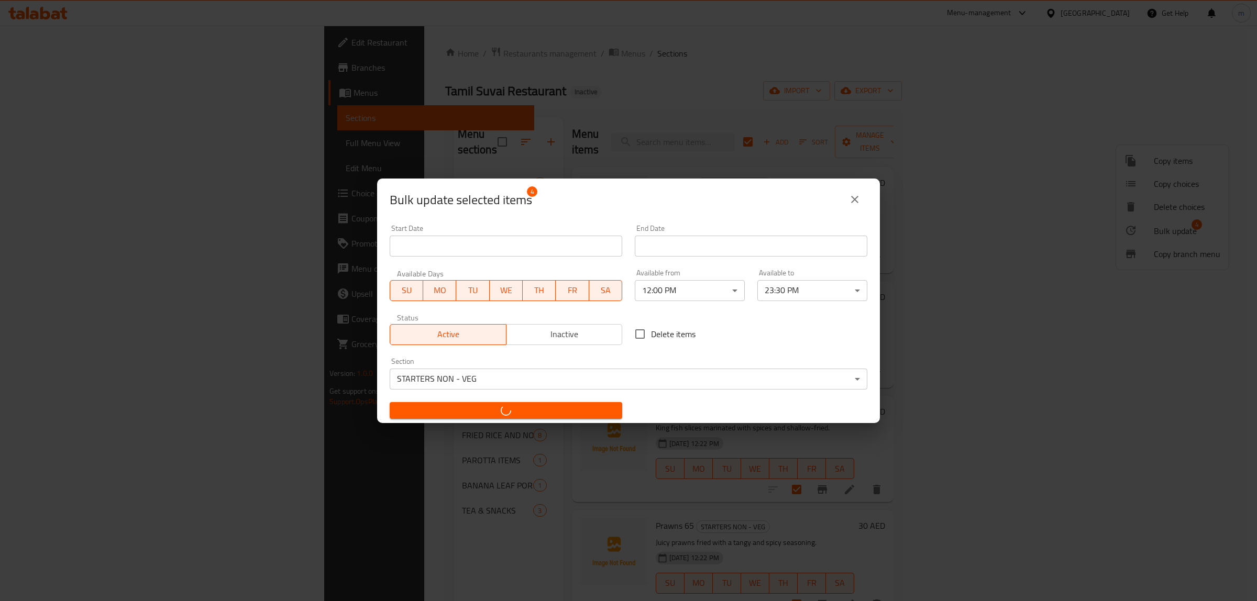
checkbox input "false"
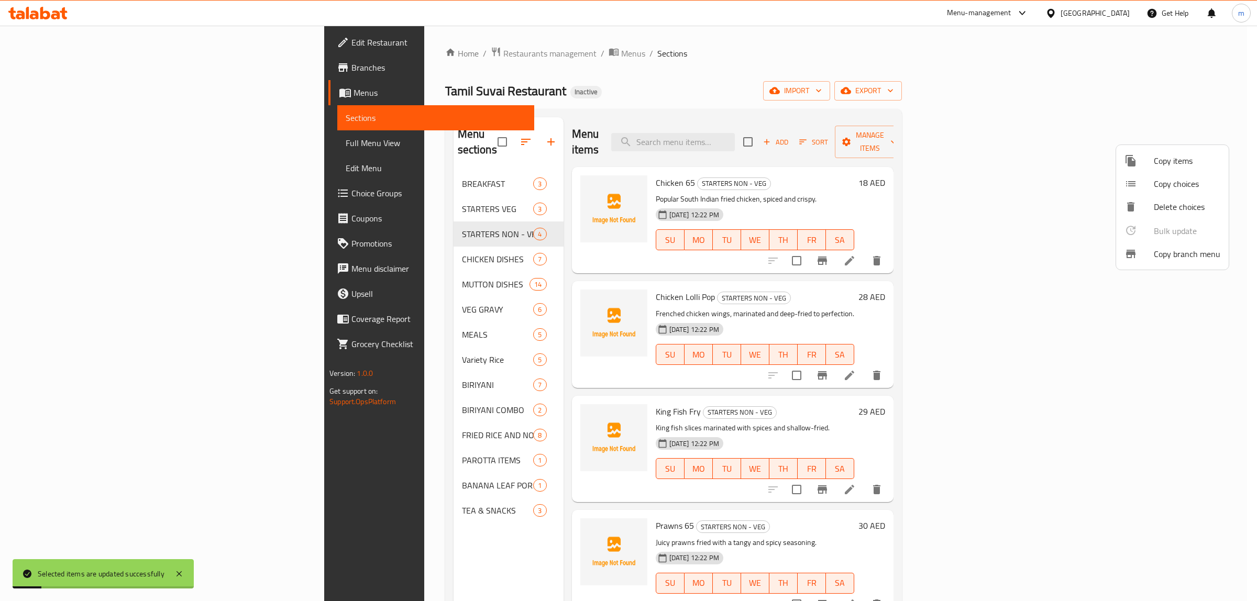
click at [312, 190] on div at bounding box center [628, 300] width 1257 height 601
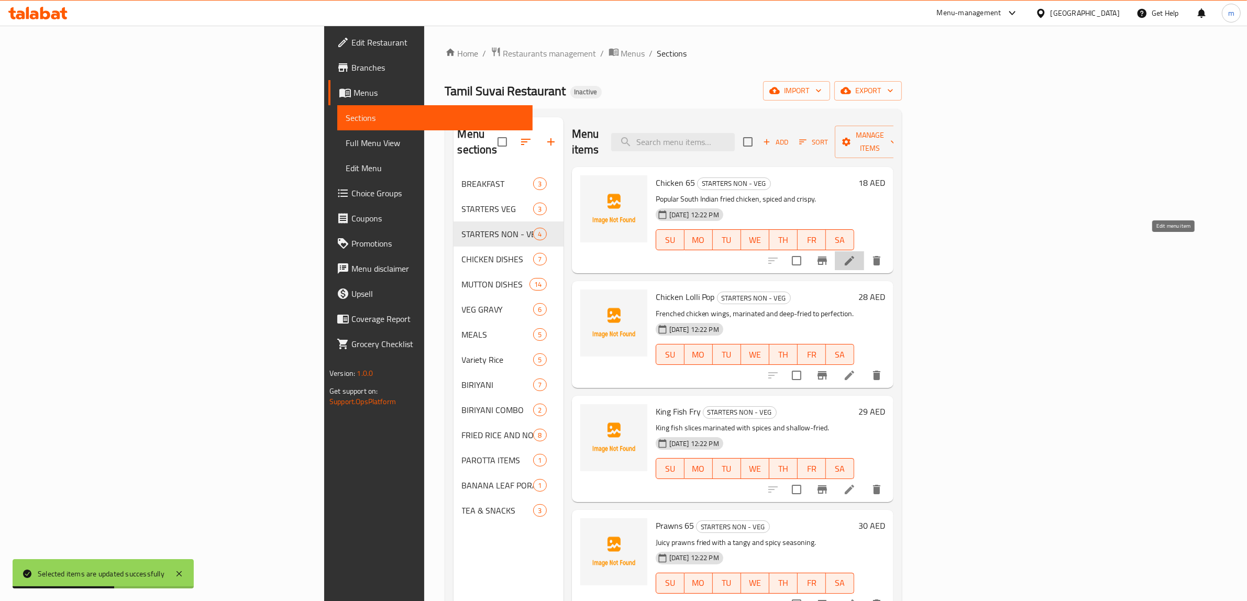
click at [856, 254] on icon at bounding box center [849, 260] width 13 height 13
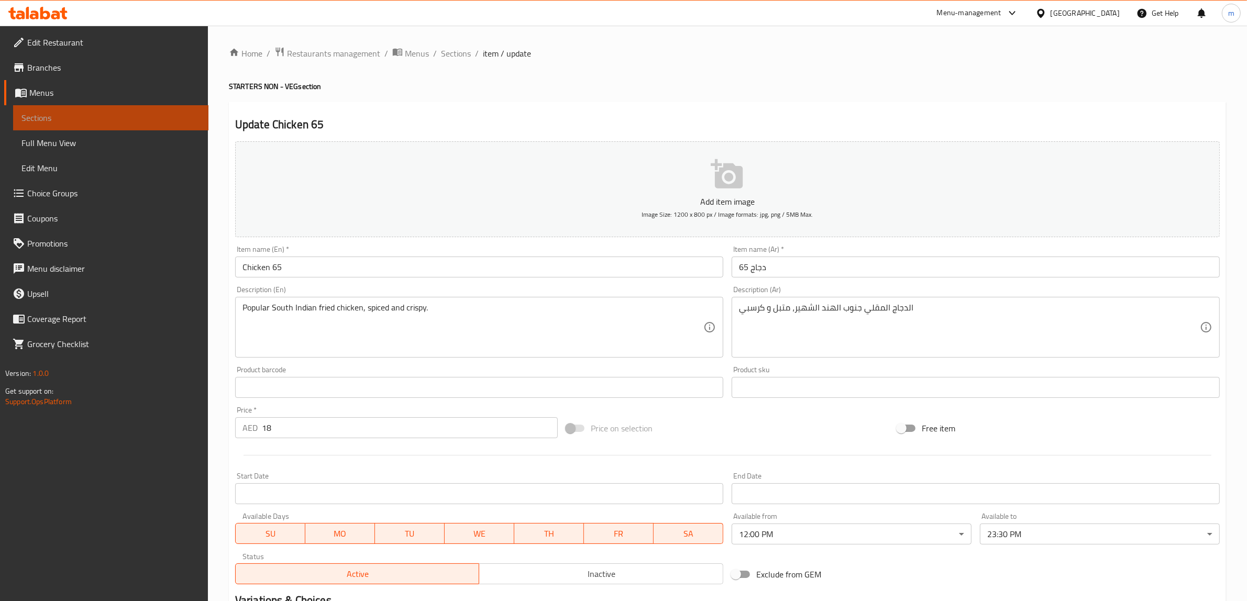
click at [149, 113] on span "Sections" at bounding box center [110, 118] width 179 height 13
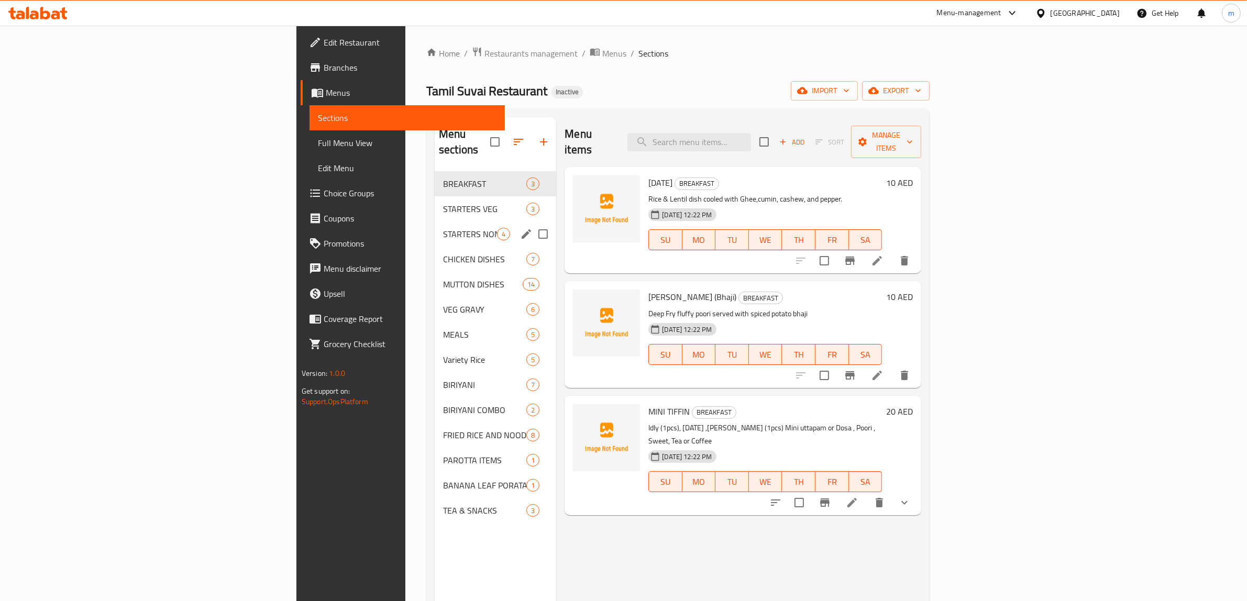
click at [435, 226] on div "STARTERS NON - VEG 4" at bounding box center [495, 233] width 121 height 25
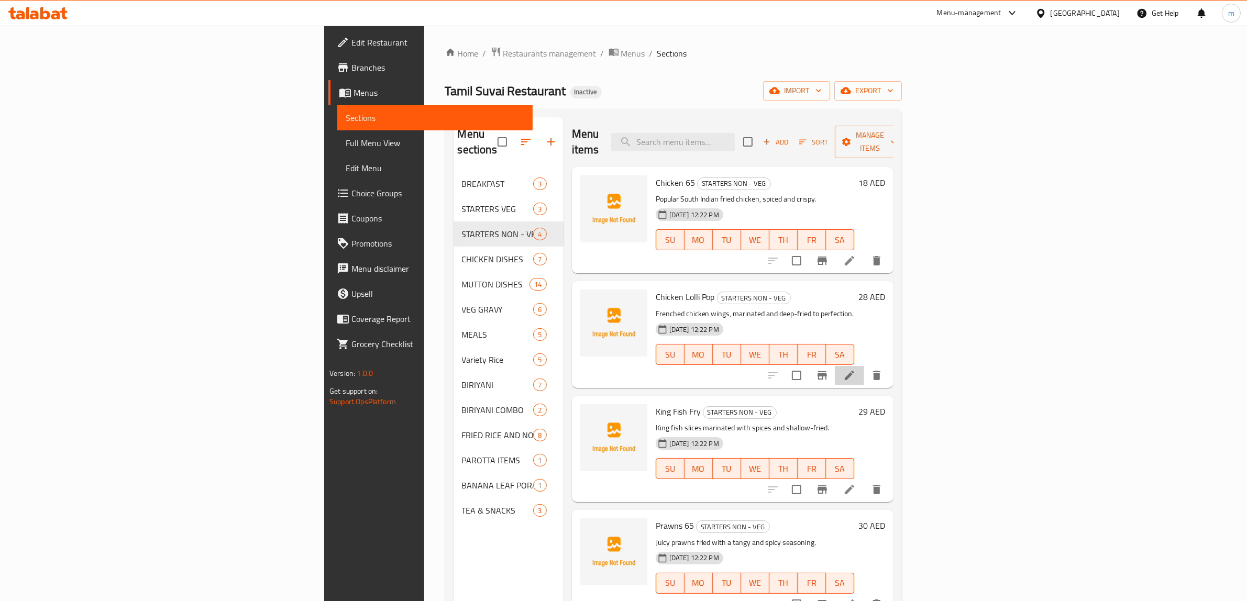
click at [854, 371] on icon at bounding box center [849, 375] width 9 height 9
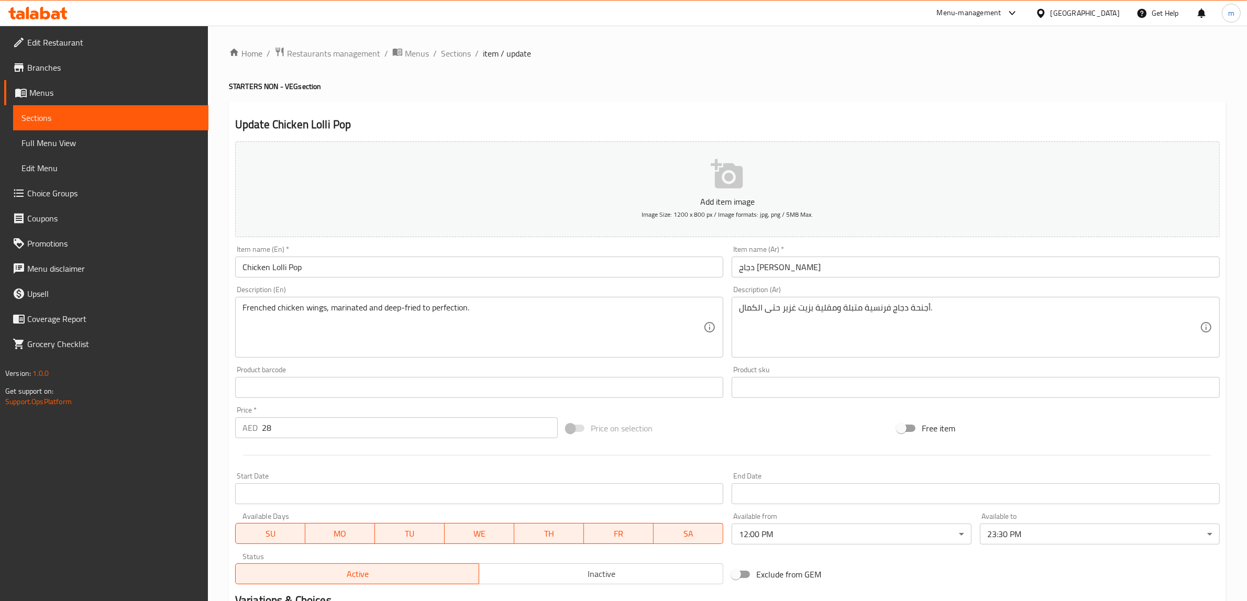
click at [83, 123] on span "Sections" at bounding box center [110, 118] width 179 height 13
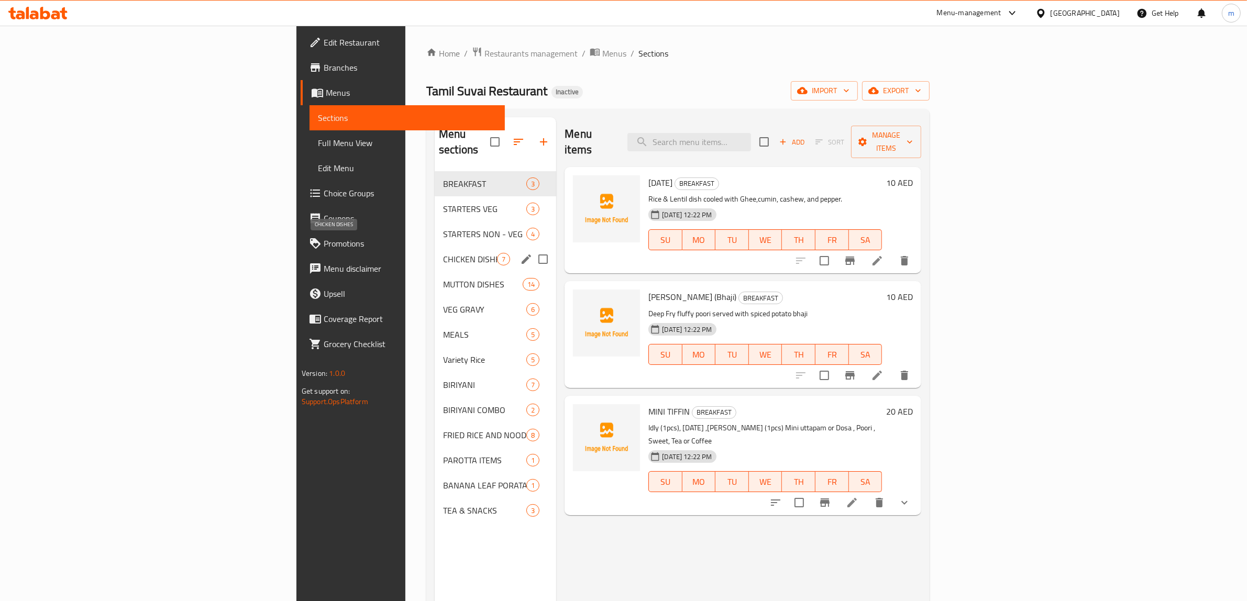
click at [443, 253] on span "CHICKEN DISHES" at bounding box center [470, 259] width 54 height 13
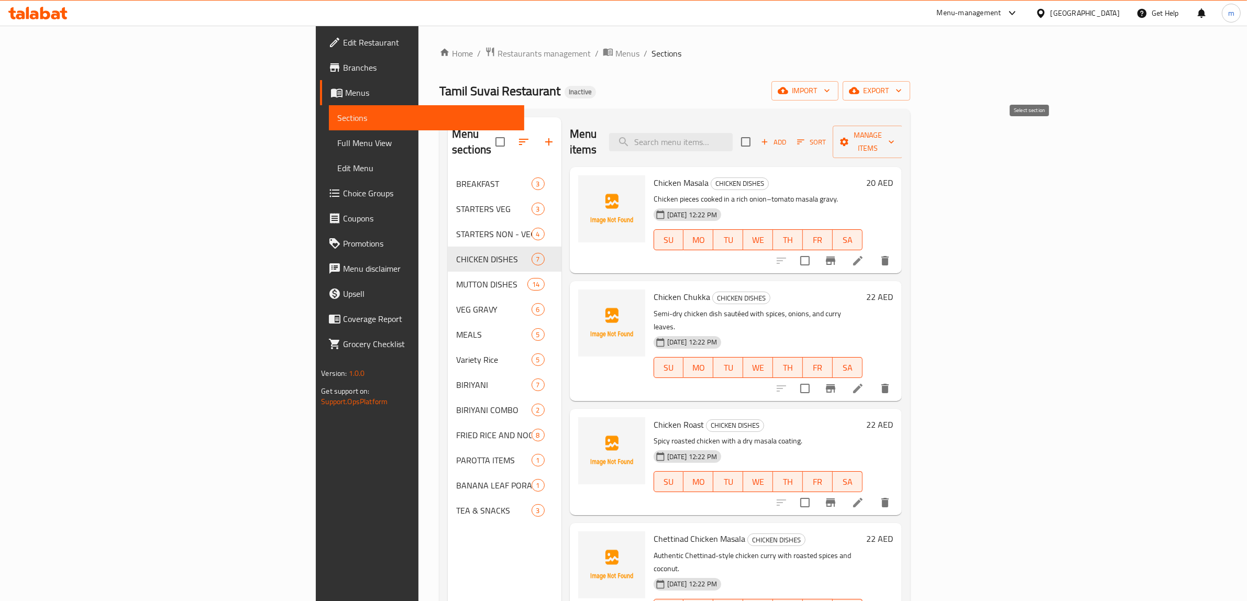
click at [757, 136] on input "checkbox" at bounding box center [746, 142] width 22 height 22
checkbox input "true"
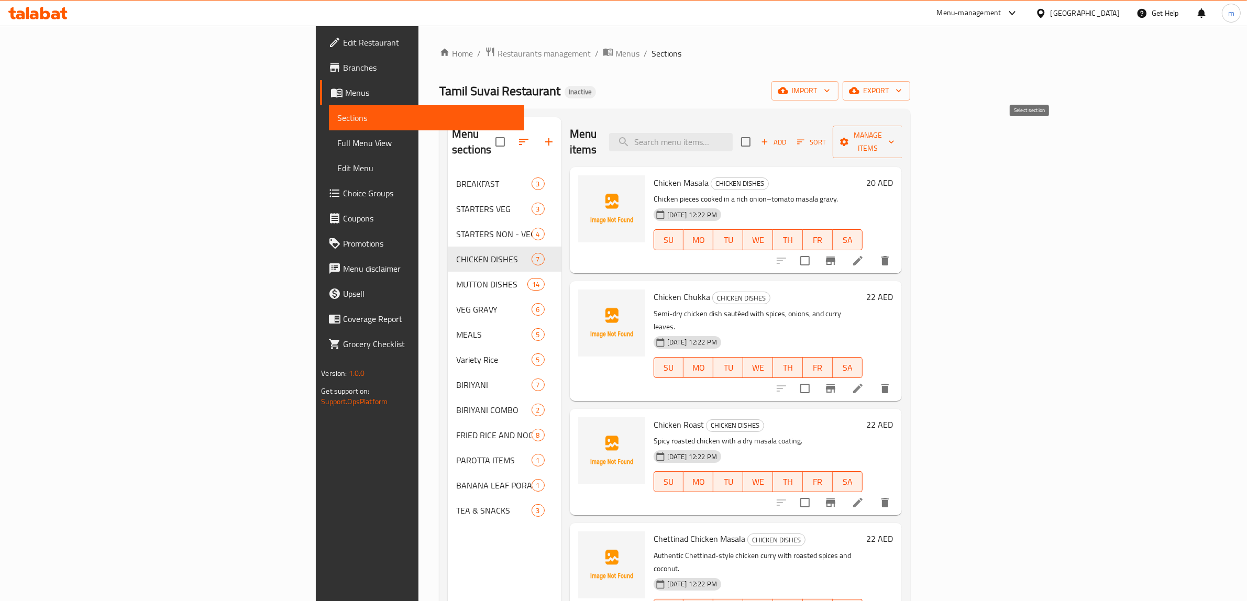
checkbox input "true"
click at [894, 134] on span "Manage items" at bounding box center [867, 142] width 53 height 26
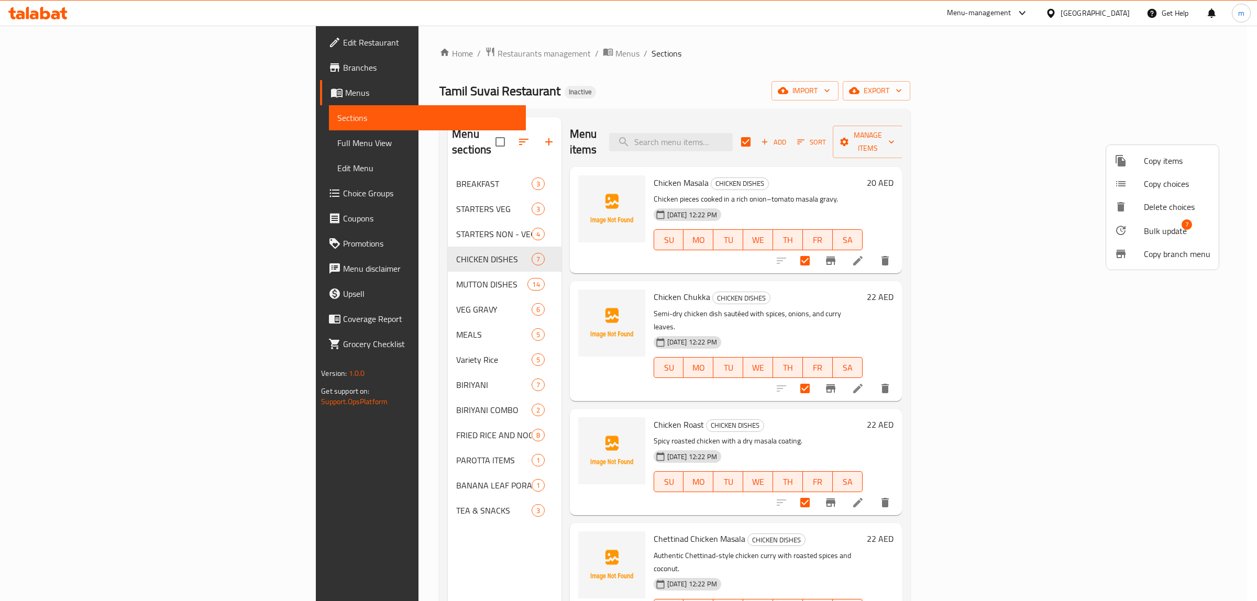
click at [1149, 231] on span "Bulk update" at bounding box center [1165, 231] width 43 height 13
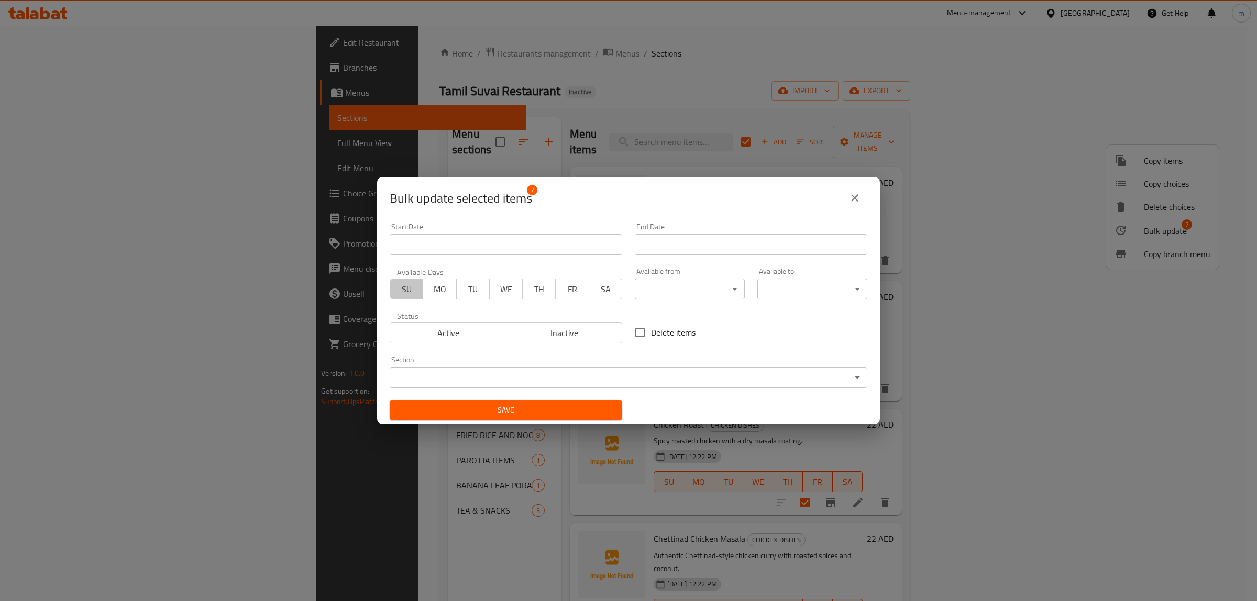
drag, startPoint x: 406, startPoint y: 289, endPoint x: 437, endPoint y: 290, distance: 30.9
click at [406, 290] on span "SU" at bounding box center [406, 289] width 25 height 15
click at [444, 290] on span "MO" at bounding box center [439, 289] width 25 height 15
click at [480, 290] on span "TU" at bounding box center [473, 289] width 25 height 15
click at [517, 291] on button "WE" at bounding box center [506, 289] width 34 height 21
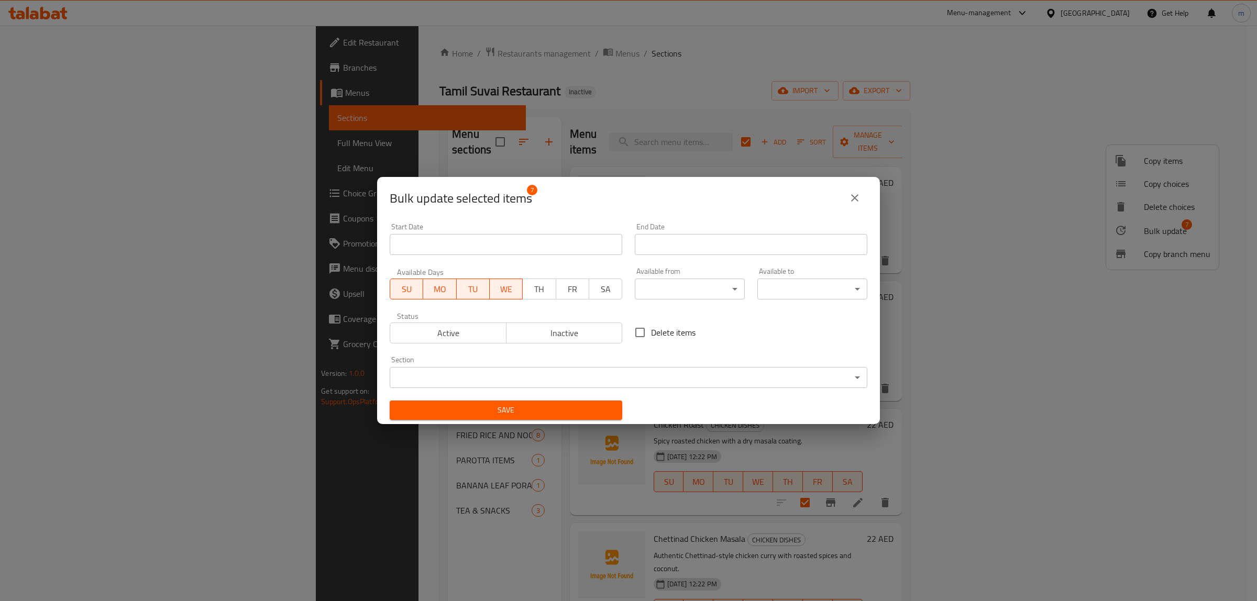
click at [550, 296] on button "TH" at bounding box center [539, 289] width 34 height 21
click at [580, 296] on button "FR" at bounding box center [573, 289] width 34 height 21
click at [600, 296] on span "SA" at bounding box center [605, 289] width 25 height 15
click at [658, 298] on body "​ Menu-management United Arab Emirates Get Help m Edit Restaurant Branches Menu…" at bounding box center [628, 313] width 1257 height 575
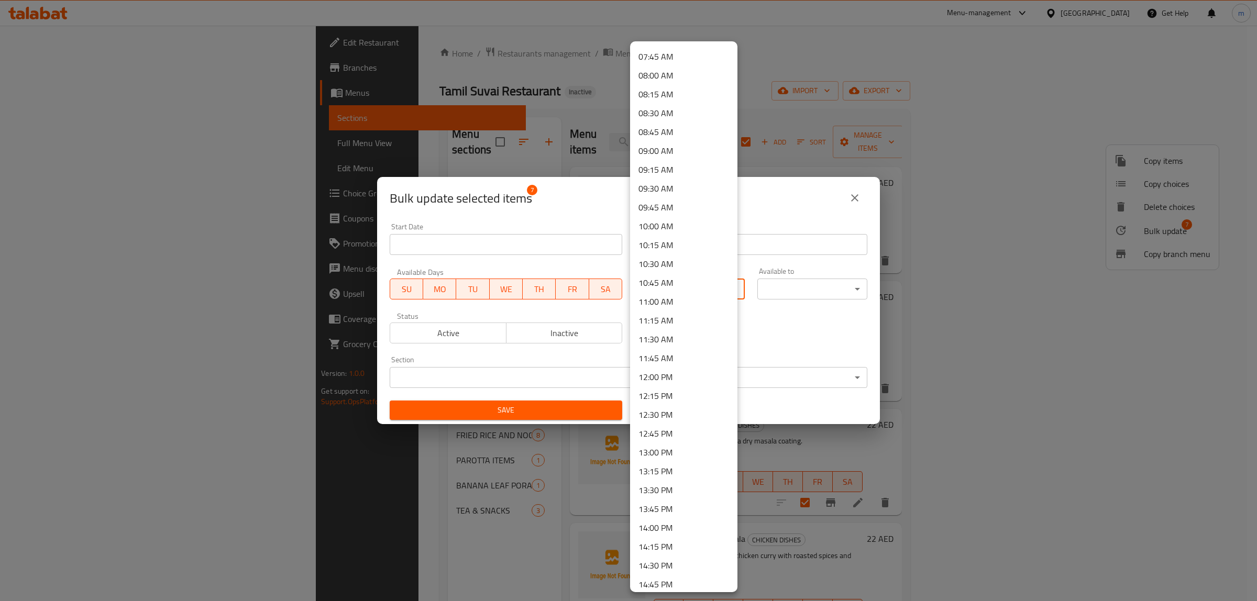
scroll to position [720, 0]
click at [676, 239] on li "12:00 PM" at bounding box center [683, 239] width 107 height 19
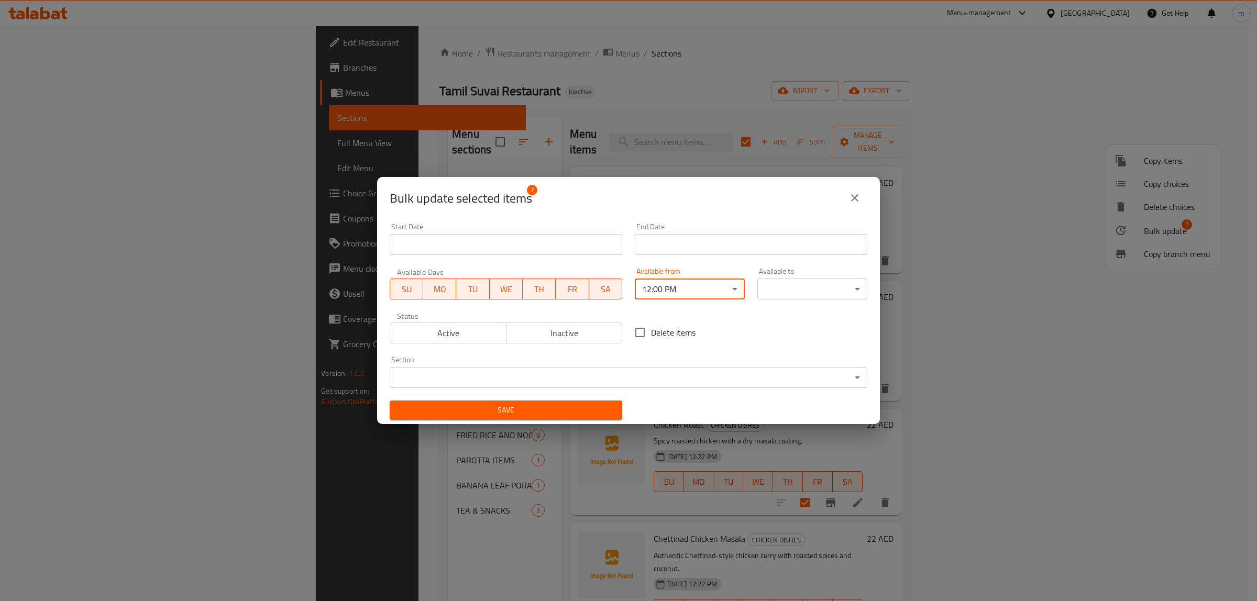
click at [783, 285] on body "​ Menu-management United Arab Emirates Get Help m Edit Restaurant Branches Menu…" at bounding box center [628, 313] width 1257 height 575
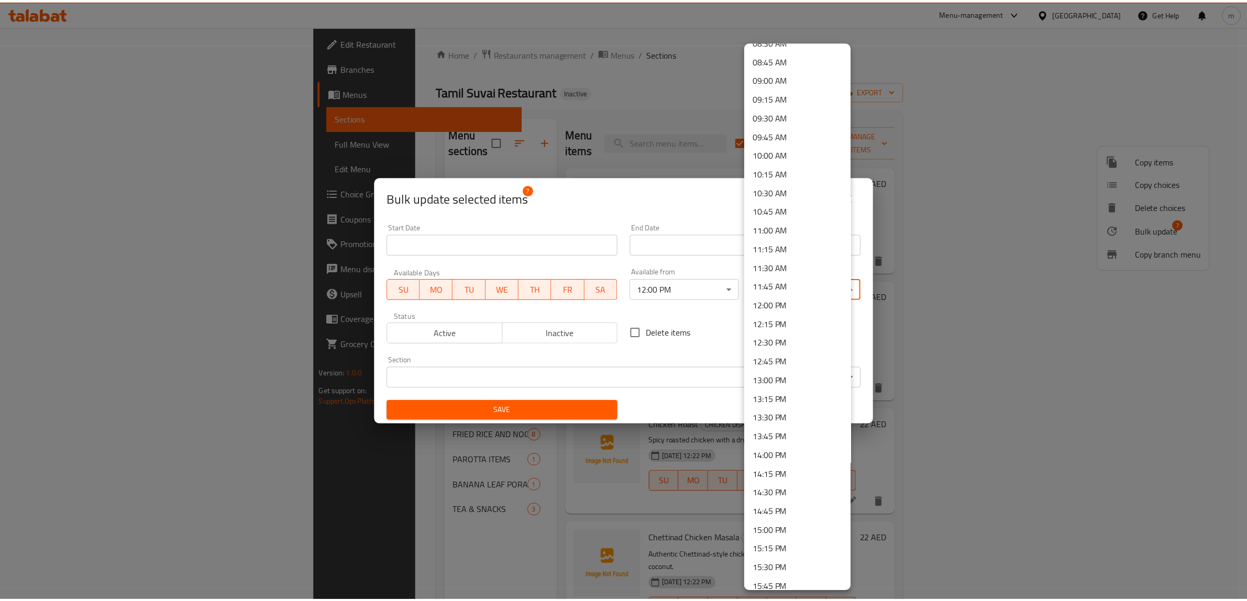
scroll to position [851, 0]
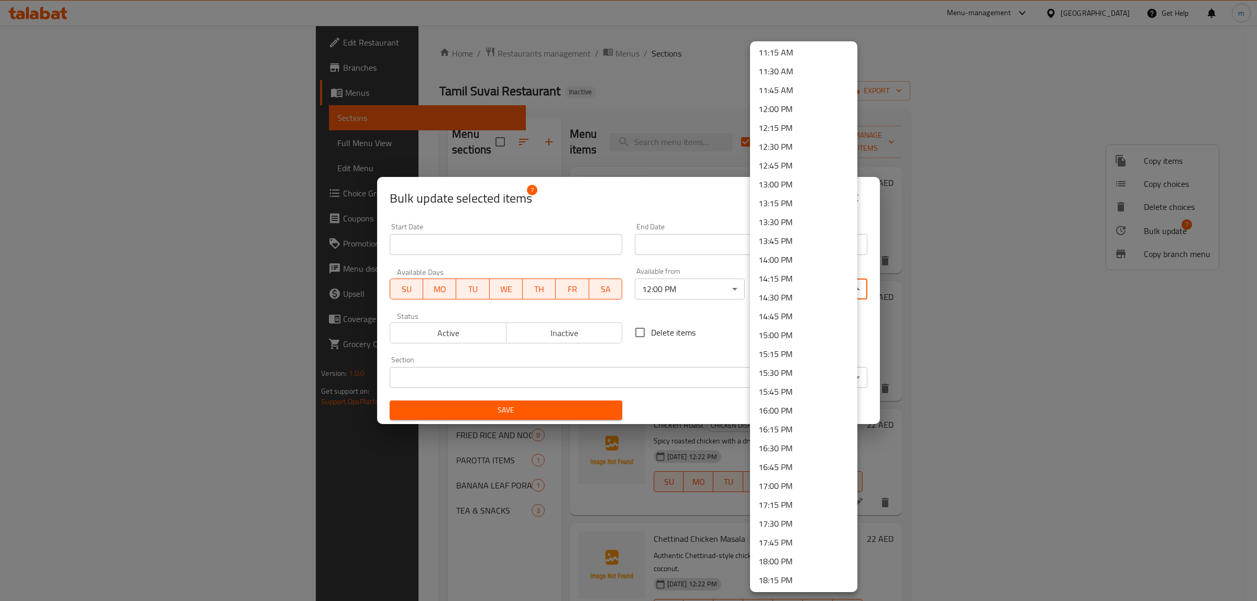
click at [804, 404] on li "16:00 PM" at bounding box center [803, 410] width 107 height 19
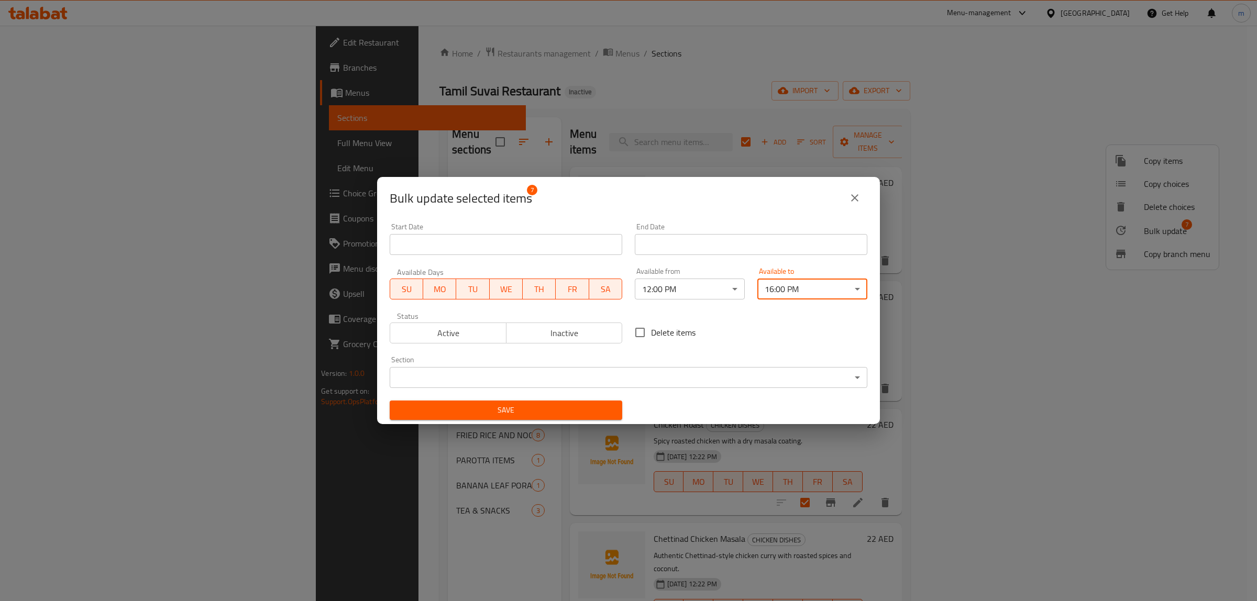
click at [575, 382] on body "​ Menu-management United Arab Emirates Get Help m Edit Restaurant Branches Menu…" at bounding box center [628, 313] width 1257 height 575
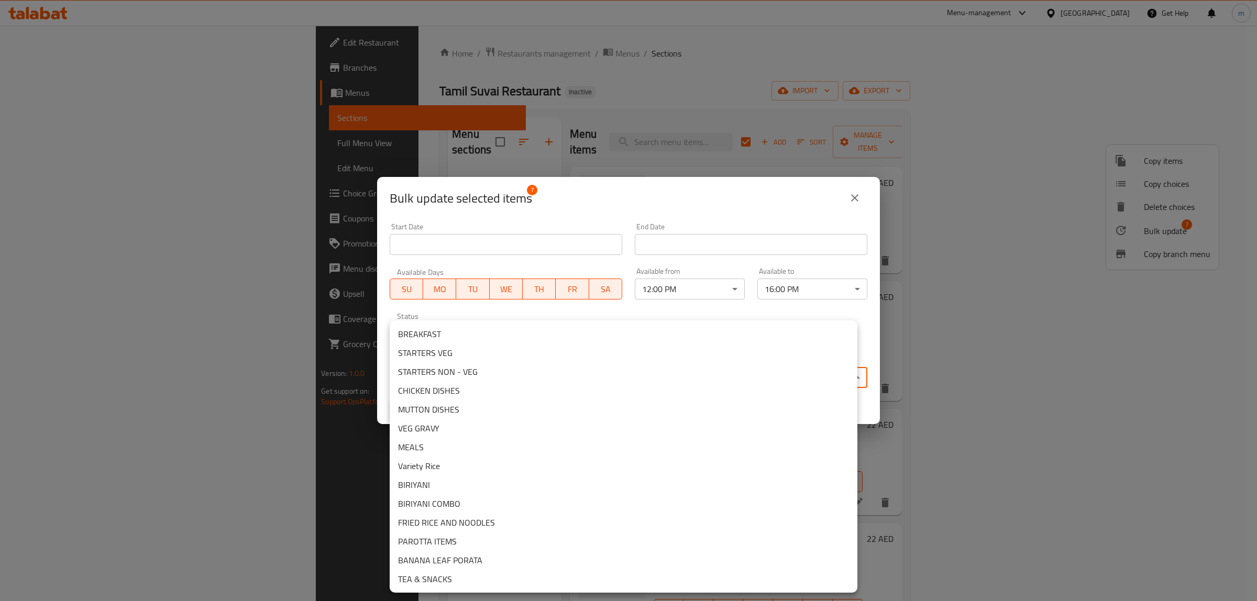
click at [452, 398] on li "CHICKEN DISHES" at bounding box center [624, 390] width 468 height 19
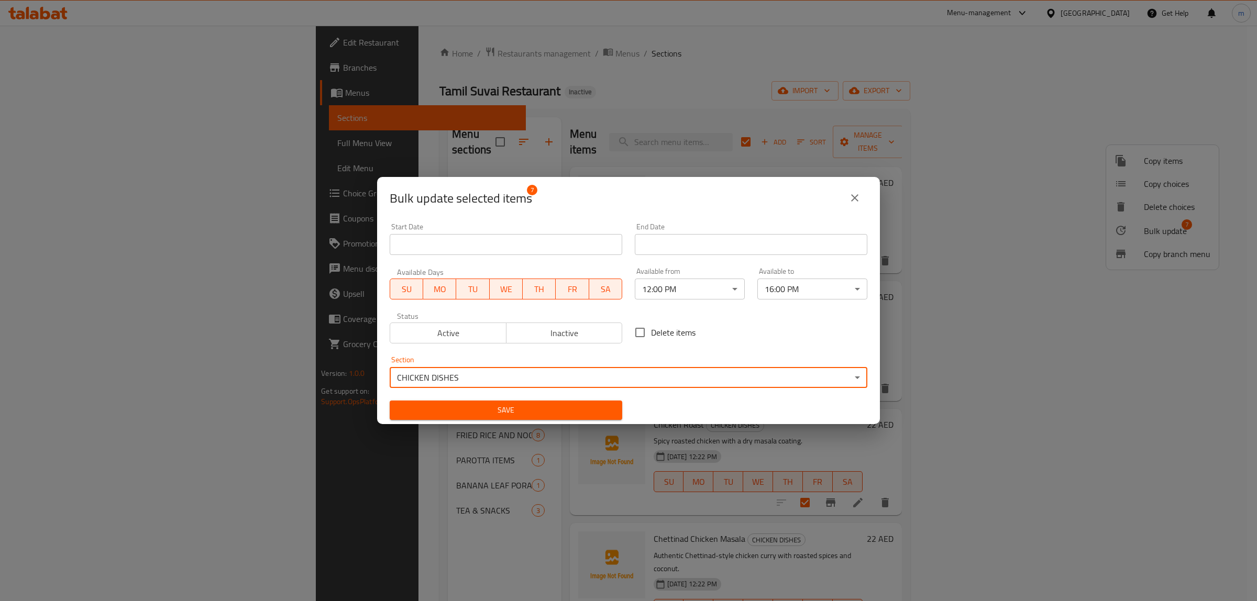
click at [478, 339] on span "Active" at bounding box center [448, 333] width 108 height 15
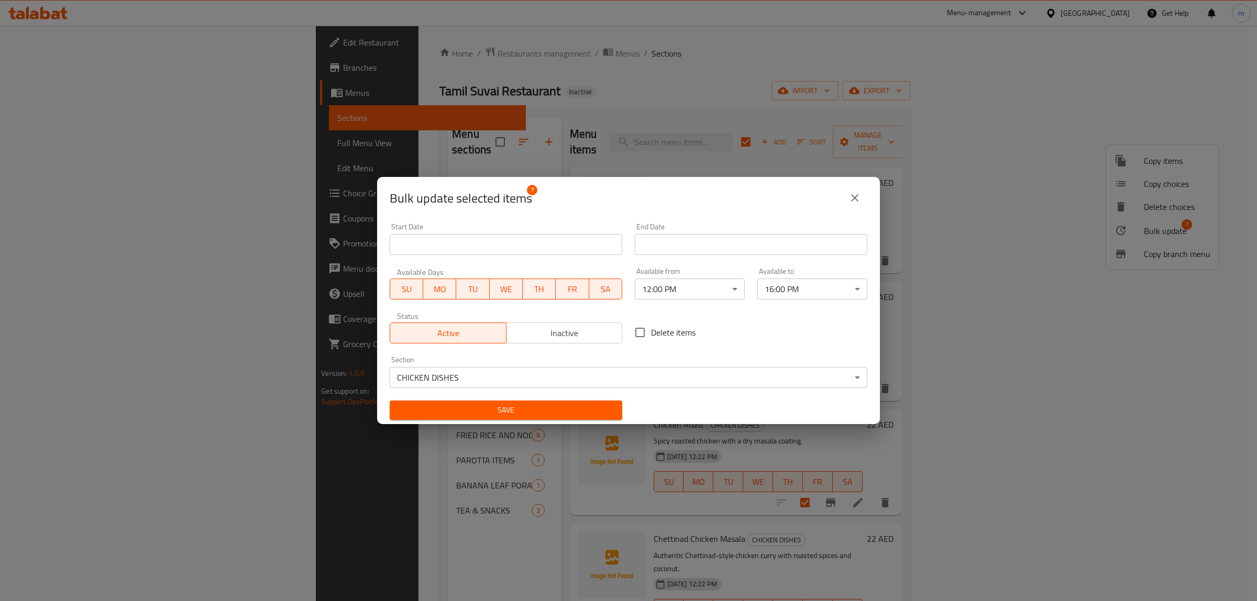
click at [496, 407] on span "Save" at bounding box center [506, 410] width 216 height 13
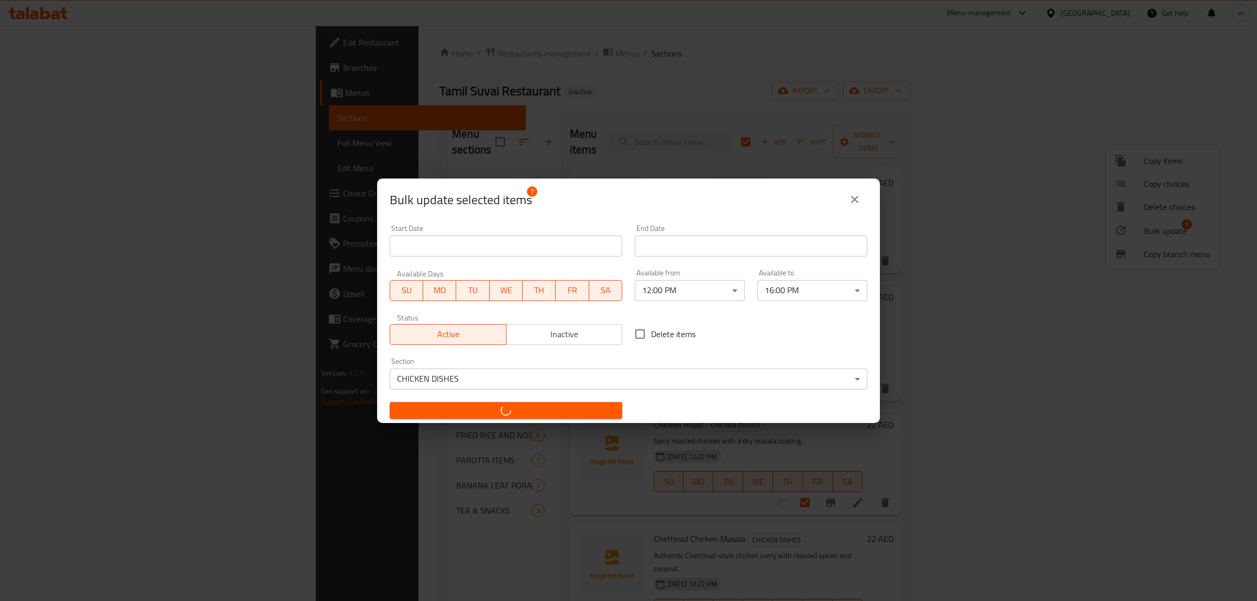
checkbox input "false"
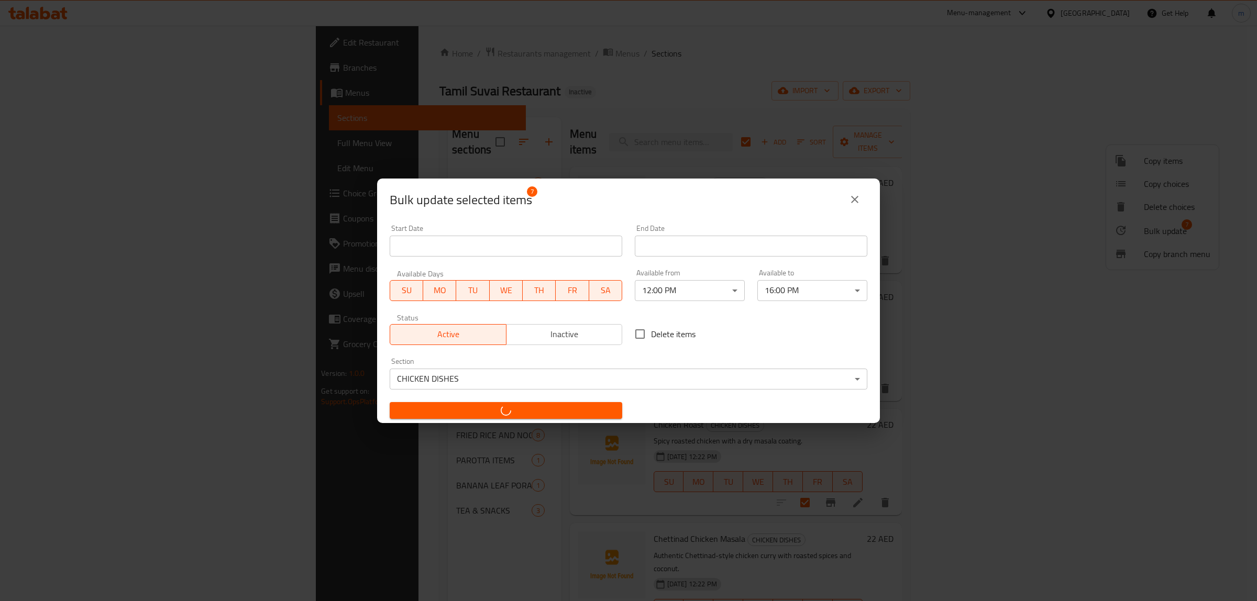
checkbox input "false"
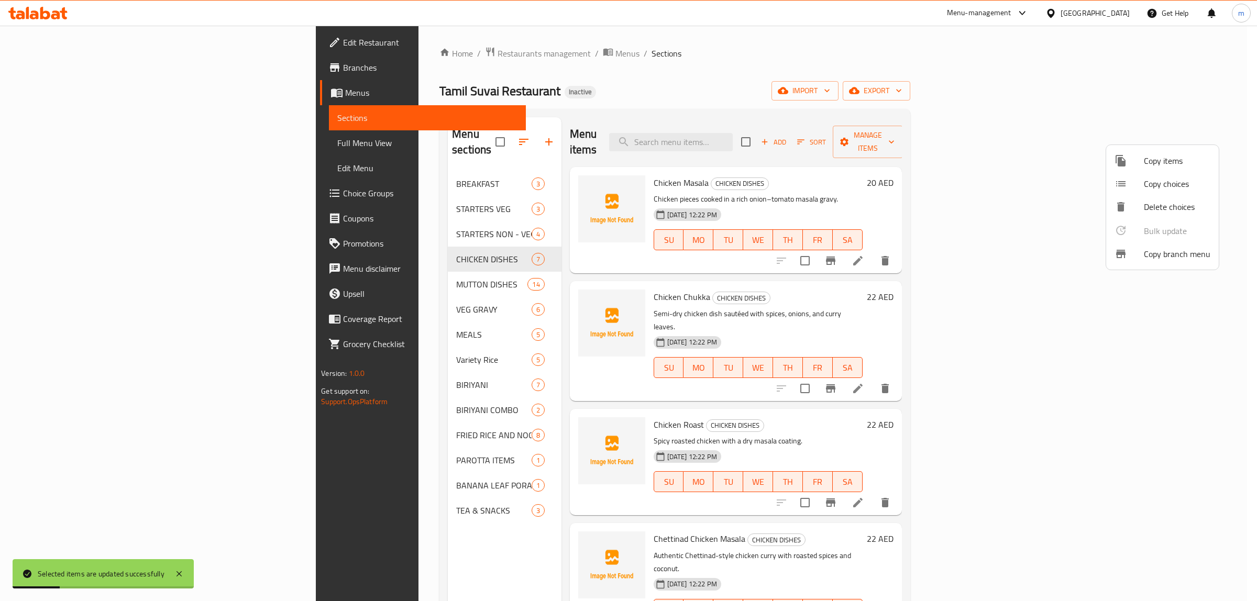
click at [405, 262] on div at bounding box center [628, 300] width 1257 height 601
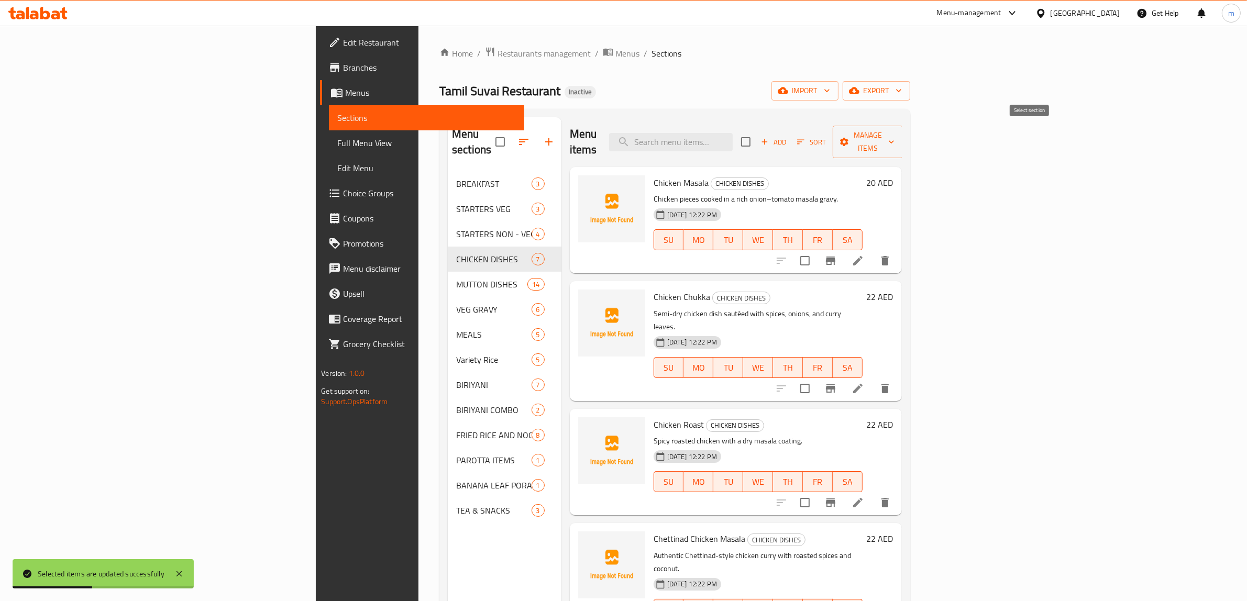
click at [757, 131] on input "checkbox" at bounding box center [746, 142] width 22 height 22
checkbox input "true"
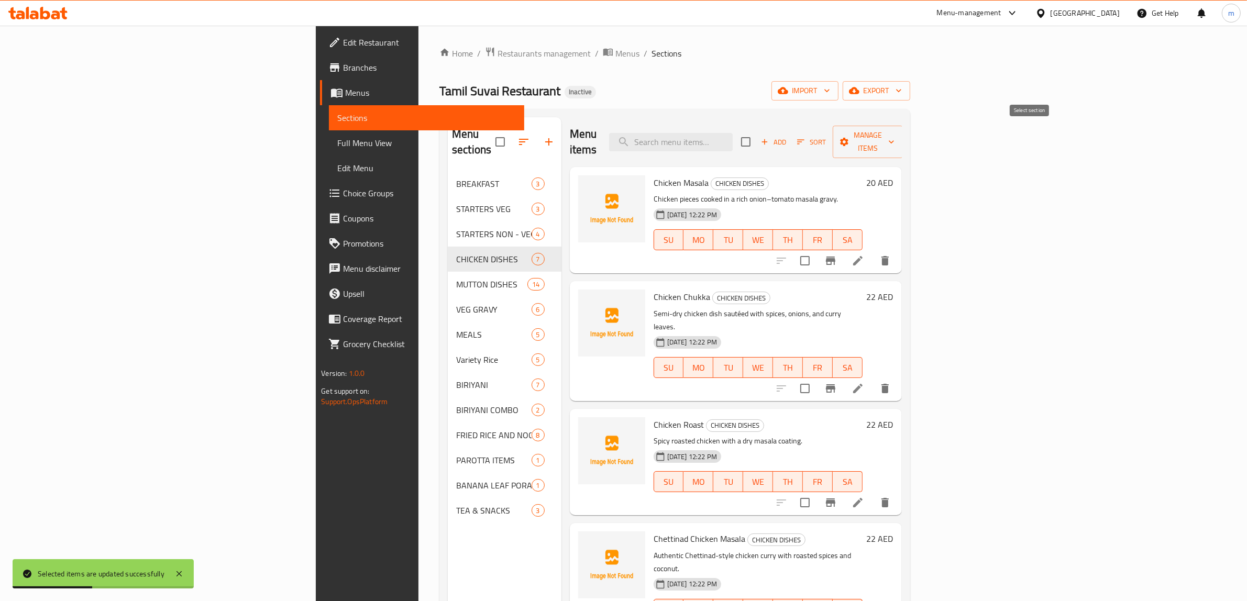
checkbox input "true"
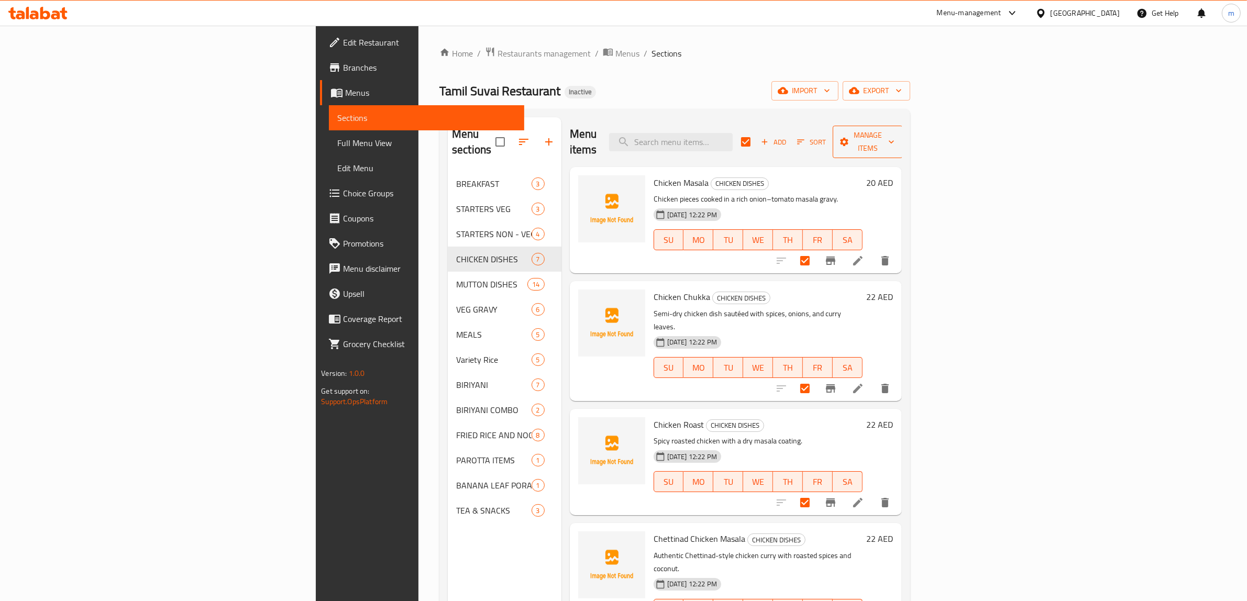
click at [903, 127] on button "Manage items" at bounding box center [868, 142] width 70 height 32
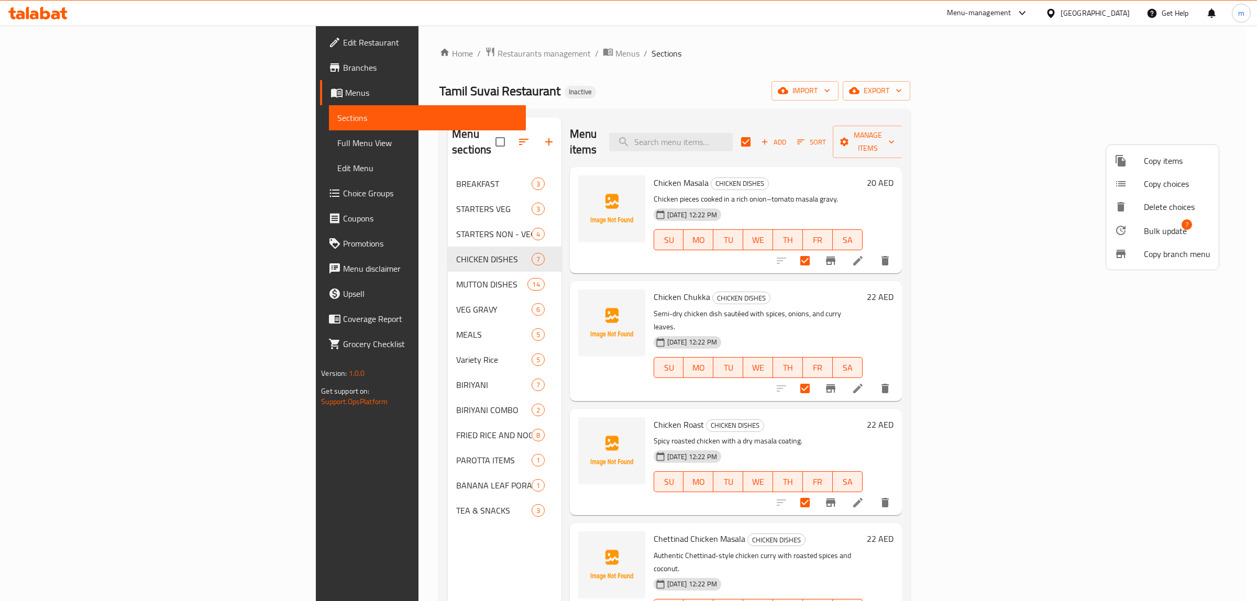
click at [700, 72] on div at bounding box center [628, 300] width 1257 height 601
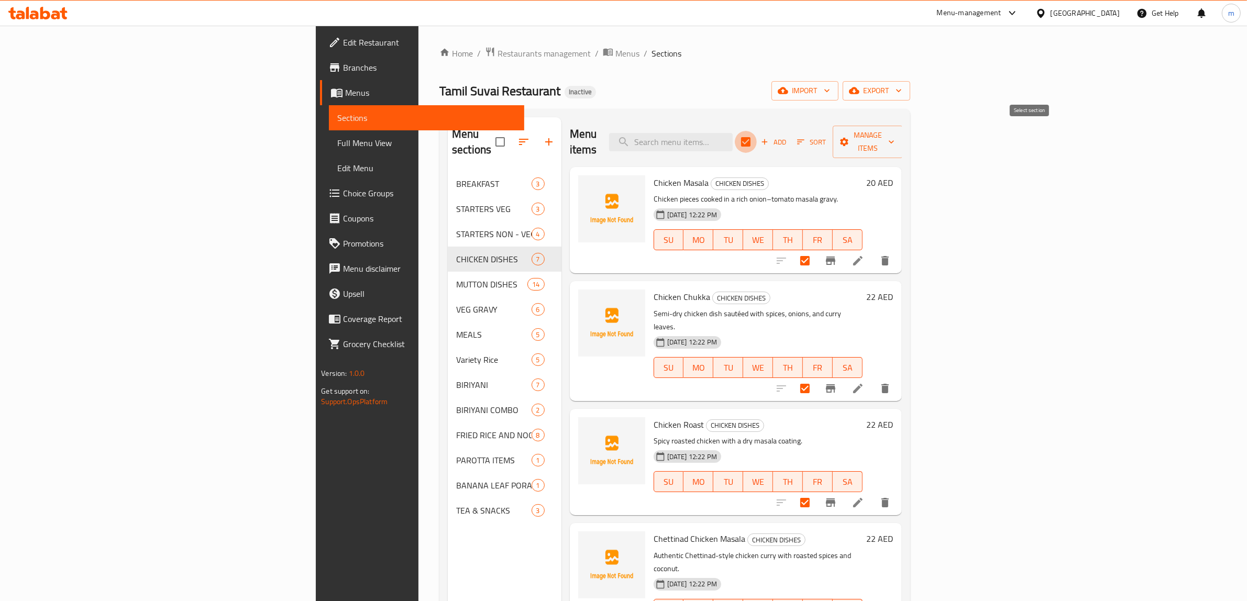
click at [757, 135] on input "checkbox" at bounding box center [746, 142] width 22 height 22
checkbox input "false"
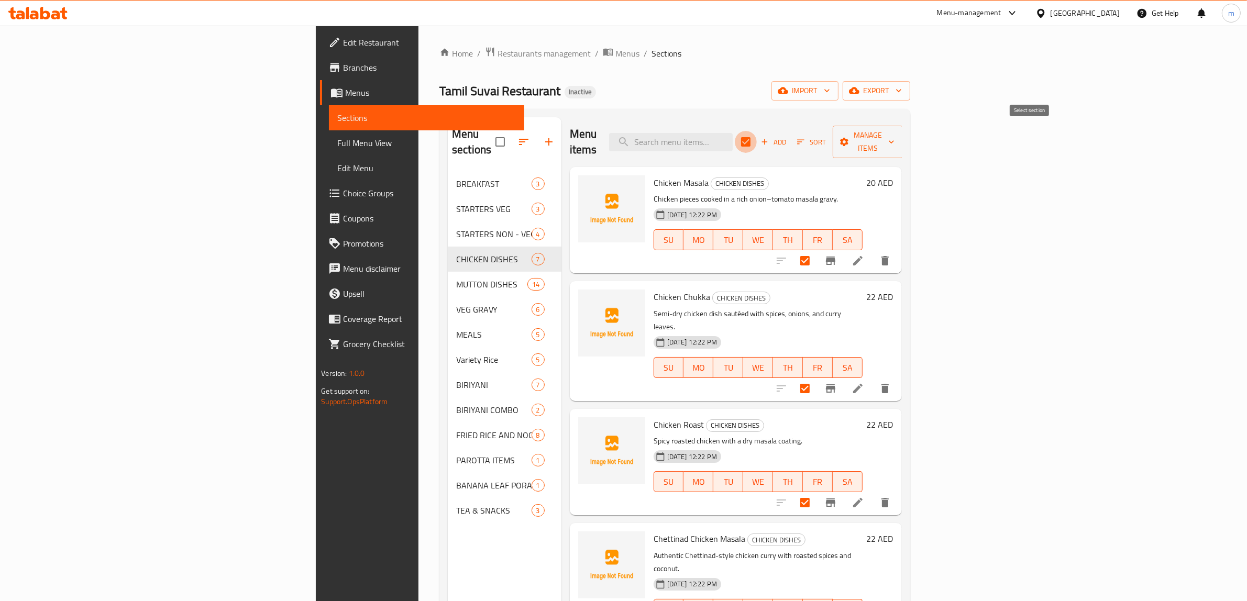
checkbox input "false"
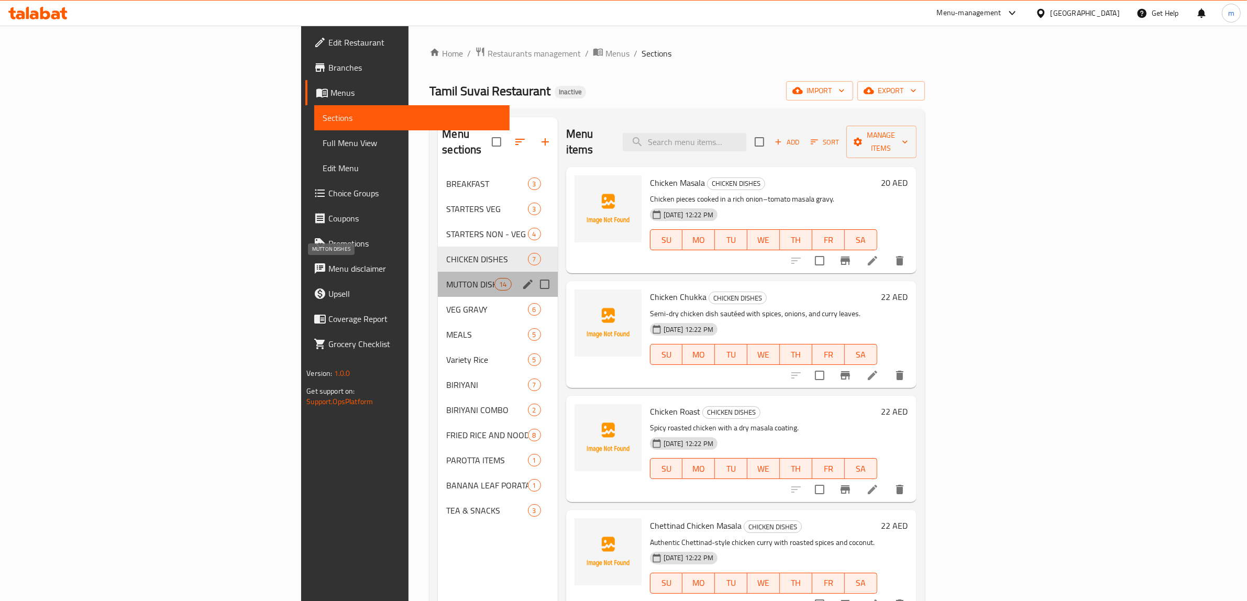
click at [446, 278] on span "MUTTON DISHES" at bounding box center [470, 284] width 48 height 13
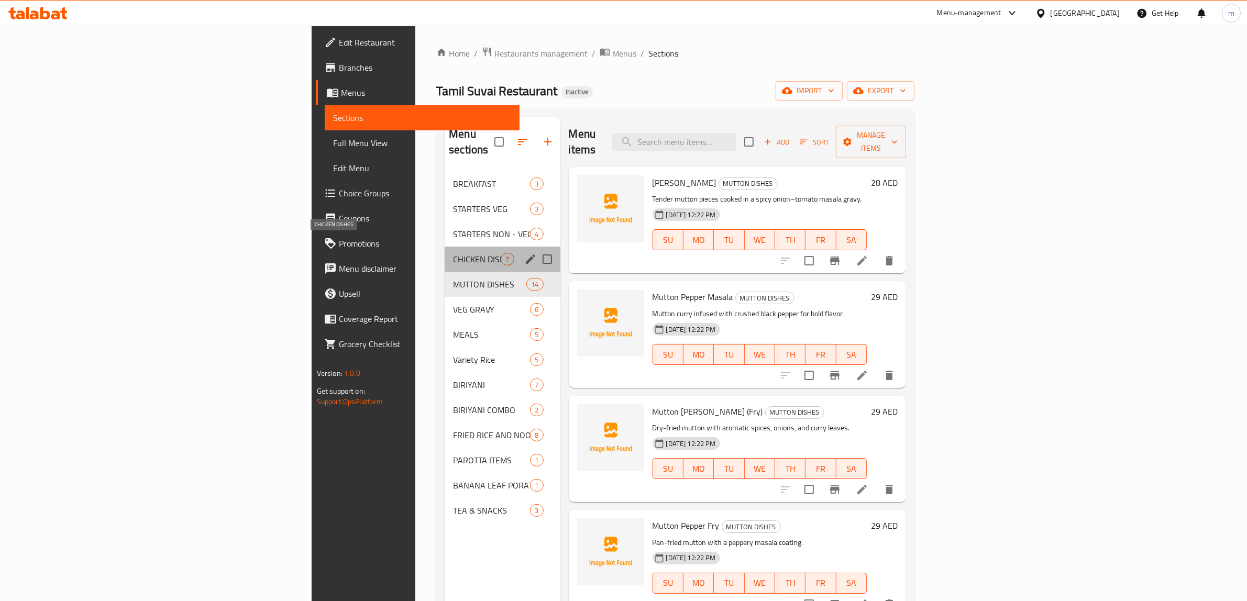
click at [453, 253] on span "CHICKEN DISHES" at bounding box center [477, 259] width 48 height 13
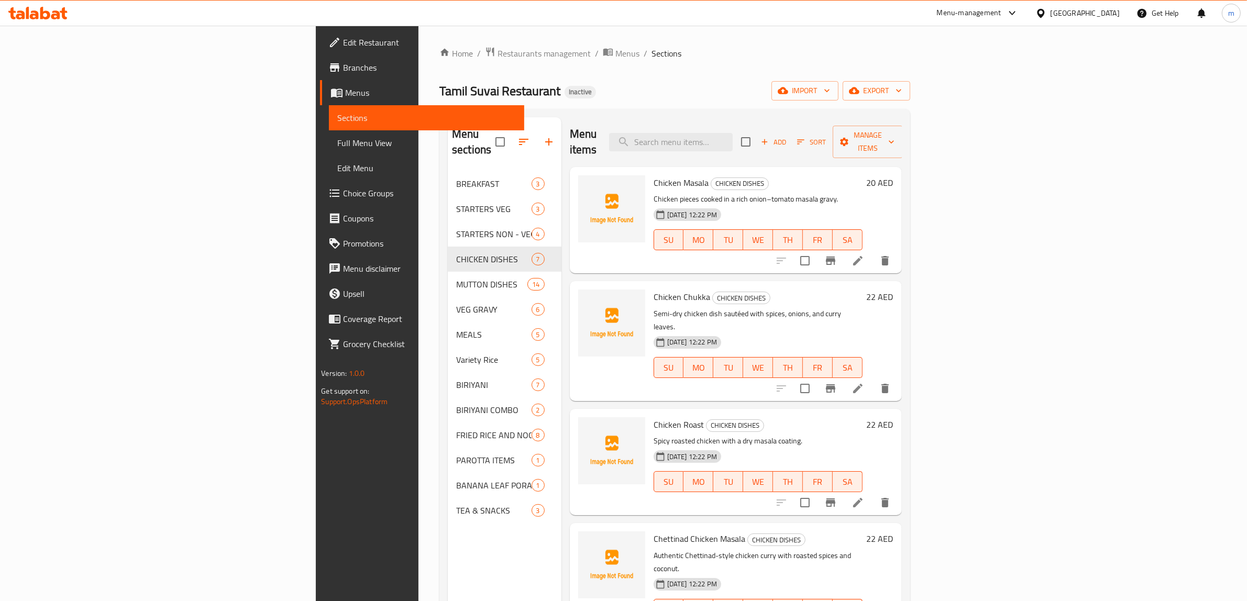
click at [864, 254] on icon at bounding box center [857, 260] width 13 height 13
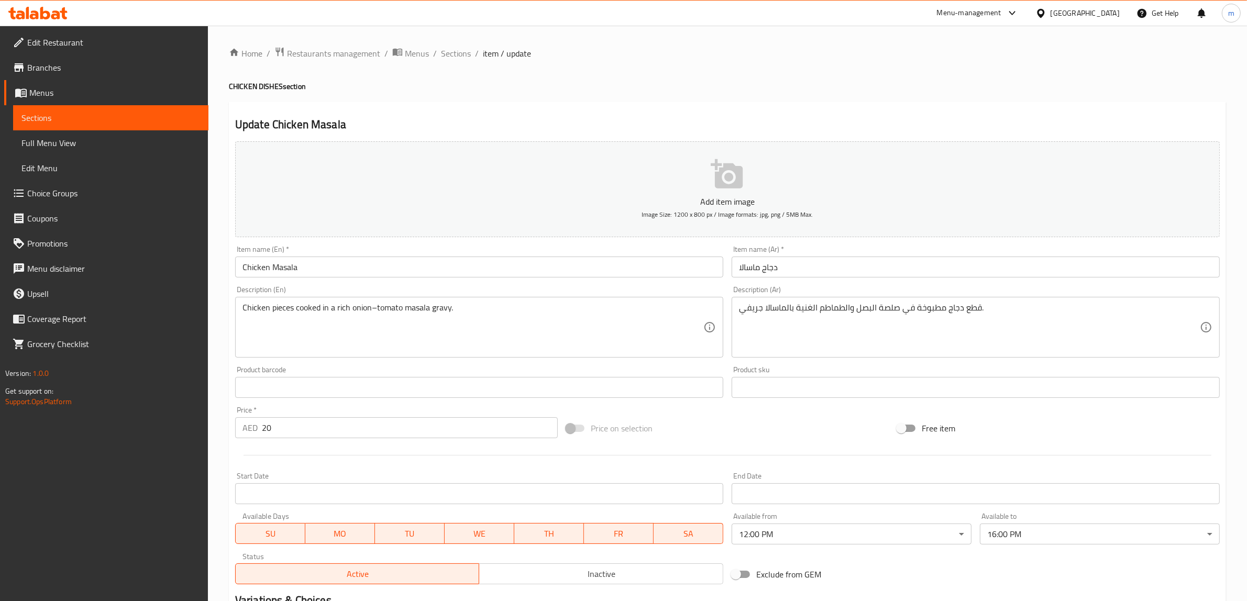
click at [61, 119] on span "Sections" at bounding box center [110, 118] width 179 height 13
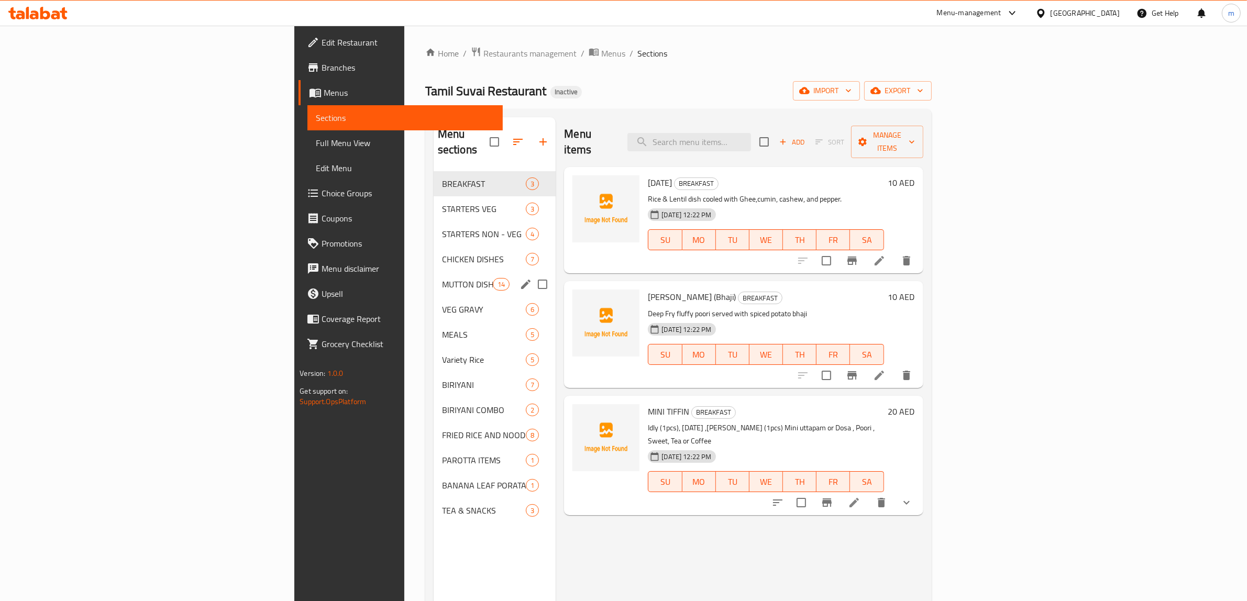
click at [434, 275] on div "MUTTON DISHES 14" at bounding box center [495, 284] width 123 height 25
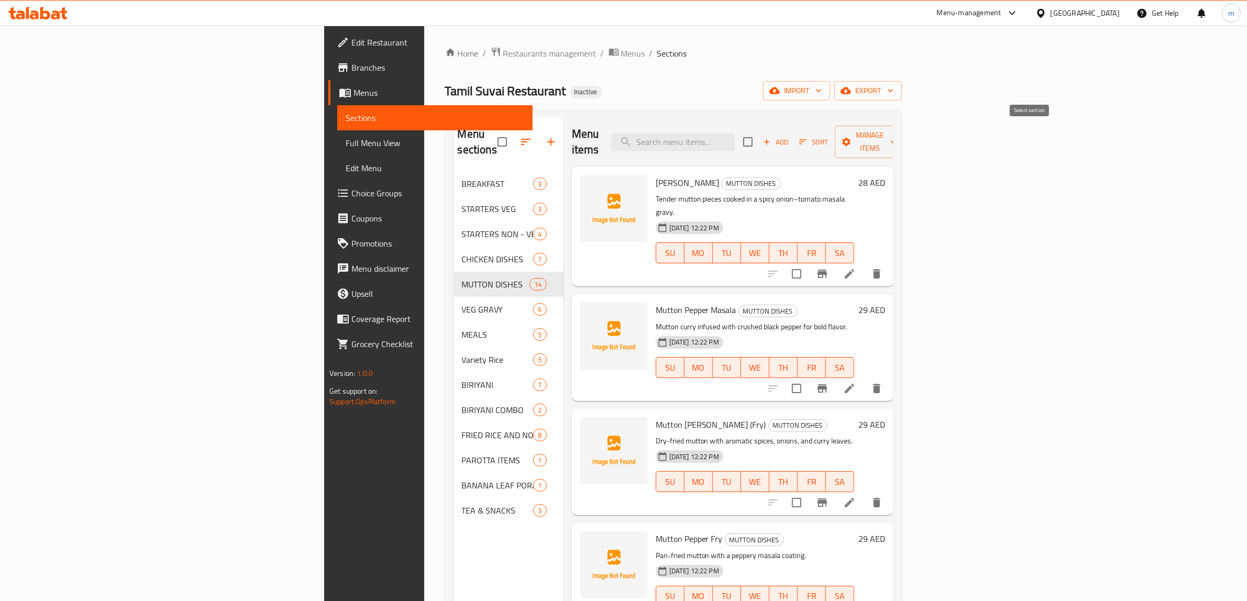
click at [759, 141] on input "checkbox" at bounding box center [748, 142] width 22 height 22
checkbox input "true"
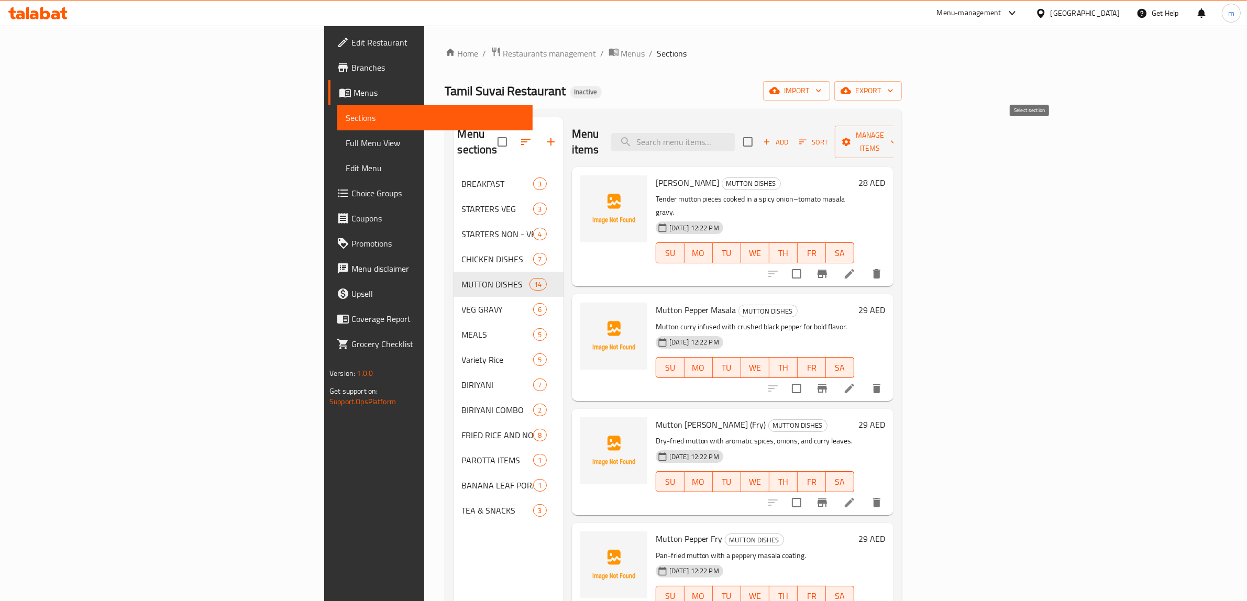
checkbox input "true"
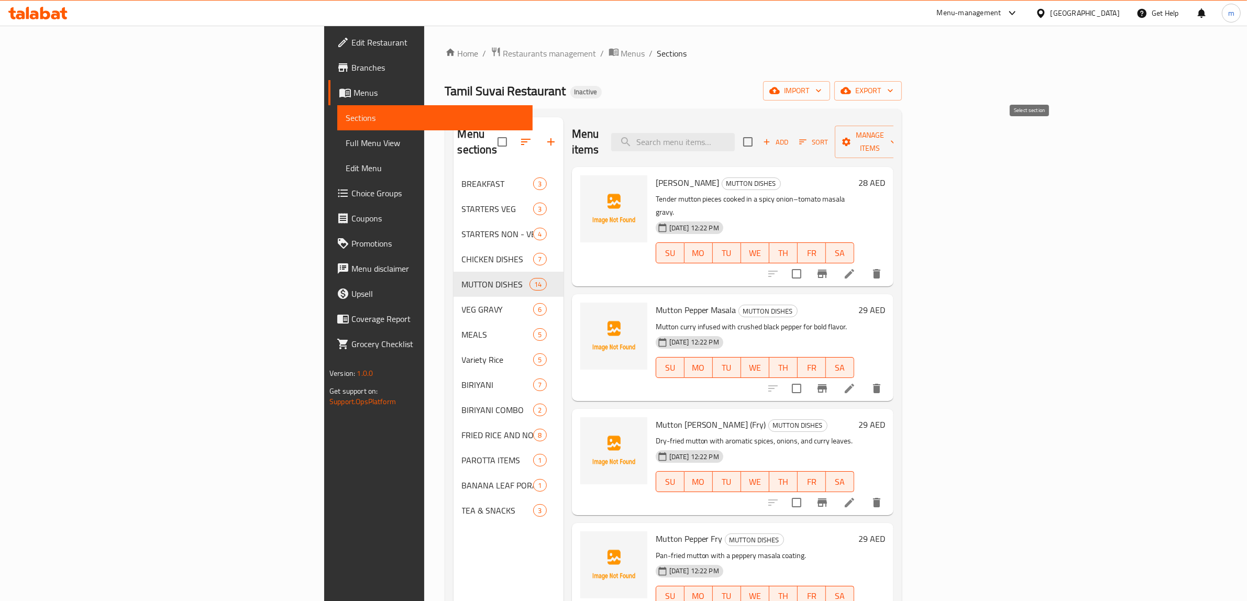
checkbox input "true"
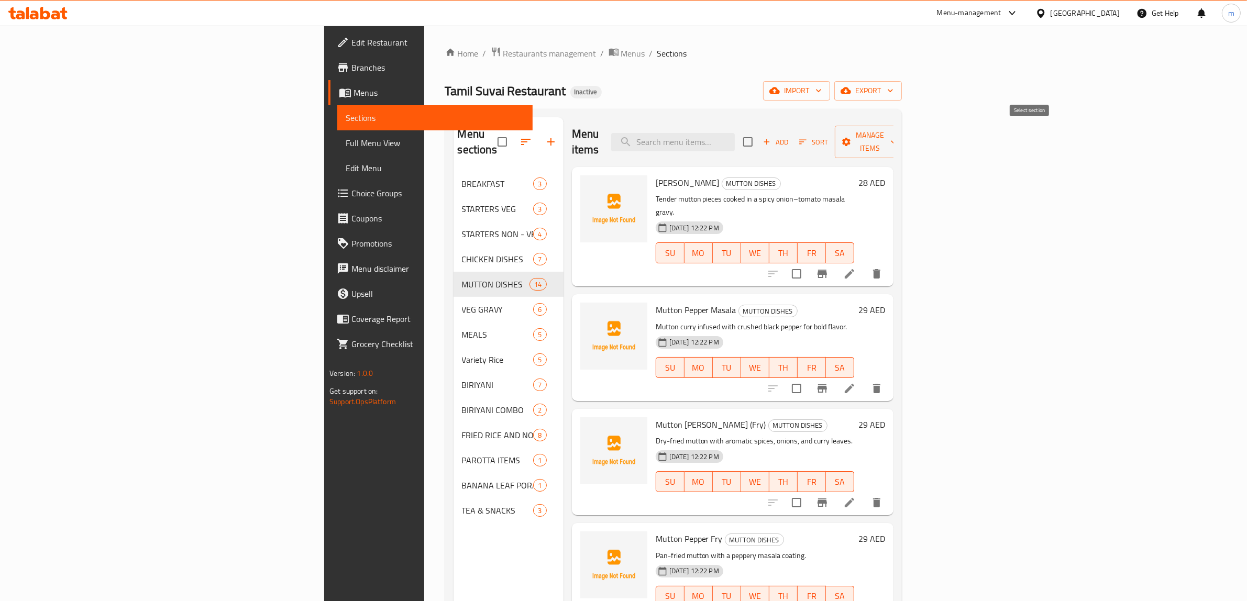
checkbox input "true"
click at [896, 136] on span "Manage items" at bounding box center [869, 142] width 53 height 26
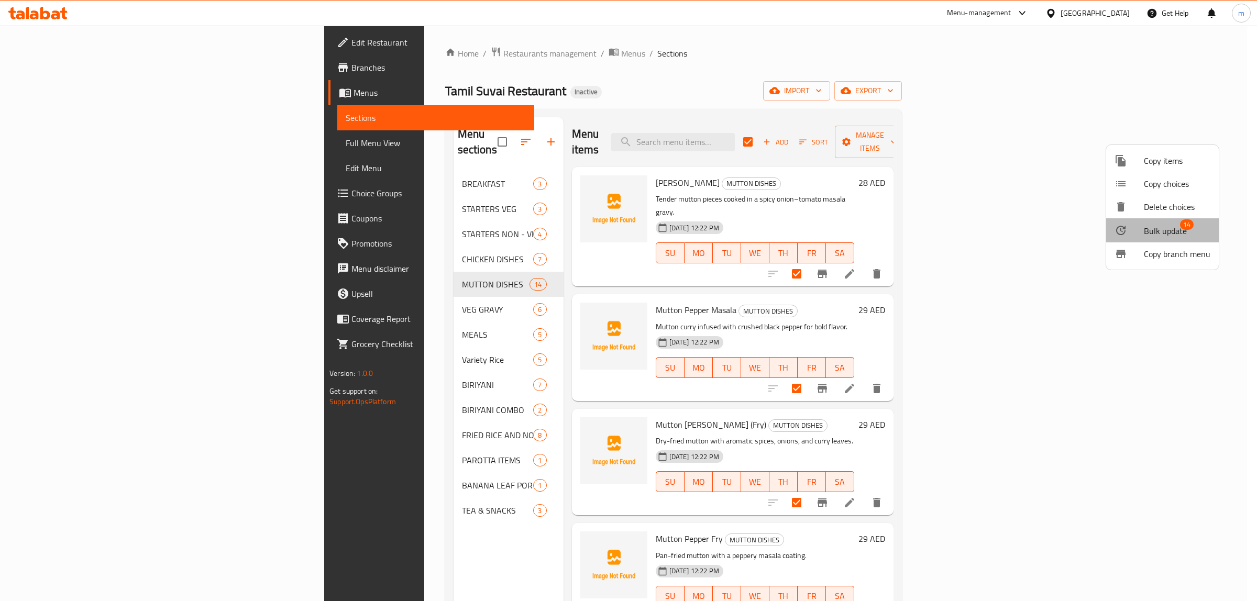
click at [1170, 225] on span "Bulk update" at bounding box center [1165, 231] width 43 height 13
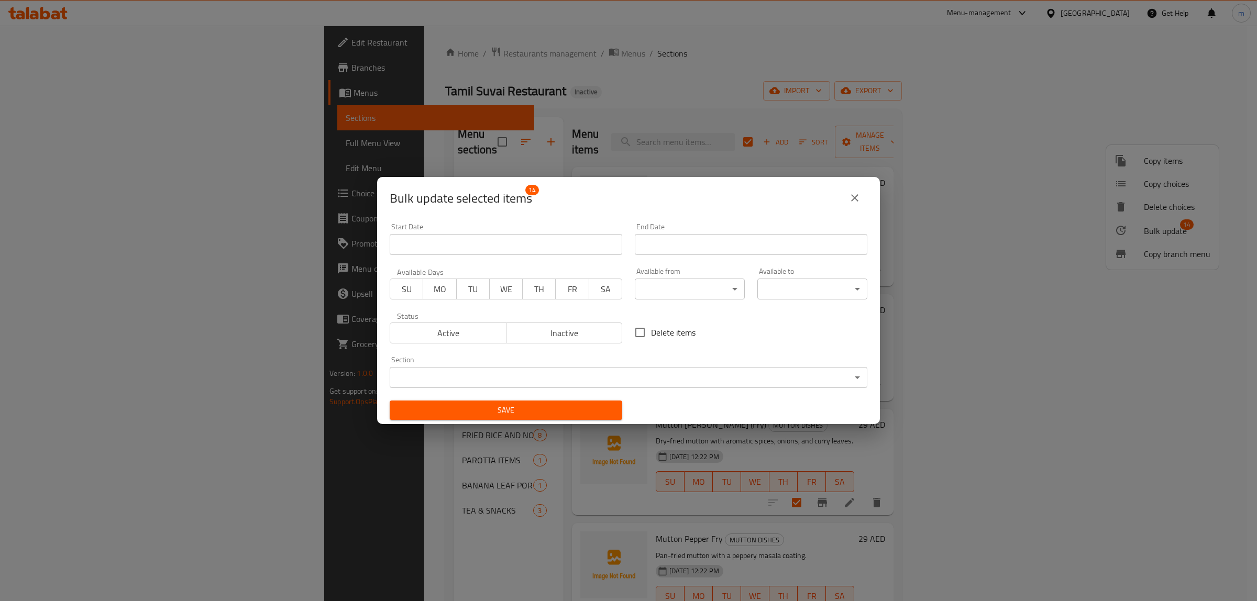
click at [702, 292] on body "​ Menu-management United Arab Emirates Get Help m Edit Restaurant Branches Menu…" at bounding box center [628, 313] width 1257 height 575
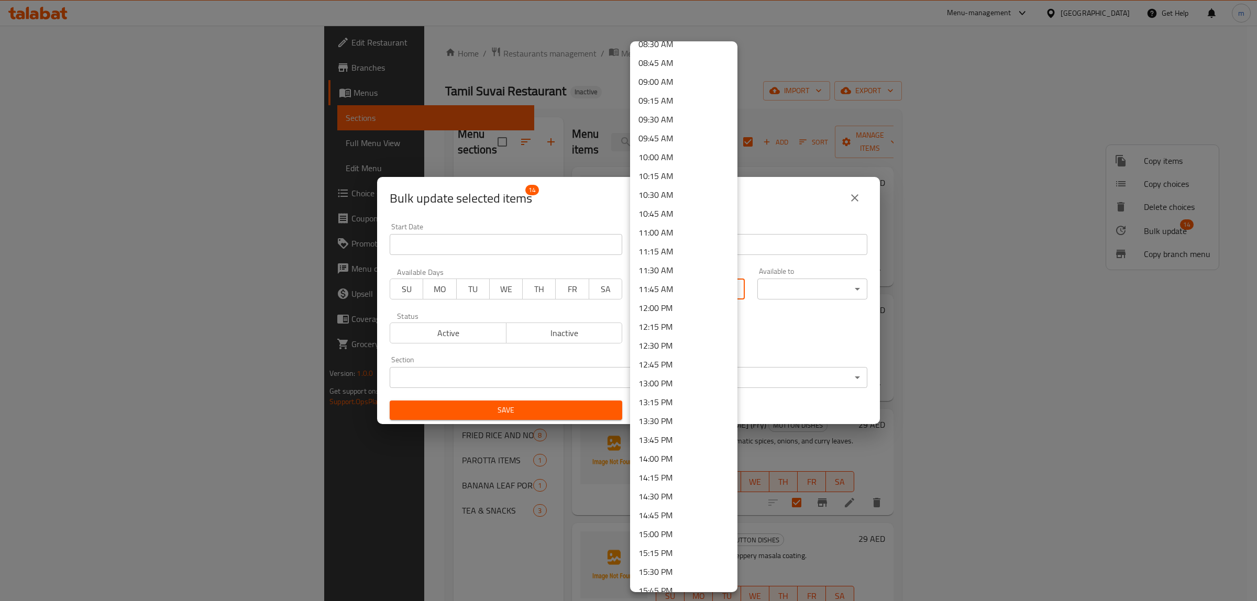
scroll to position [655, 0]
click at [681, 305] on li "12:00 PM" at bounding box center [683, 305] width 107 height 19
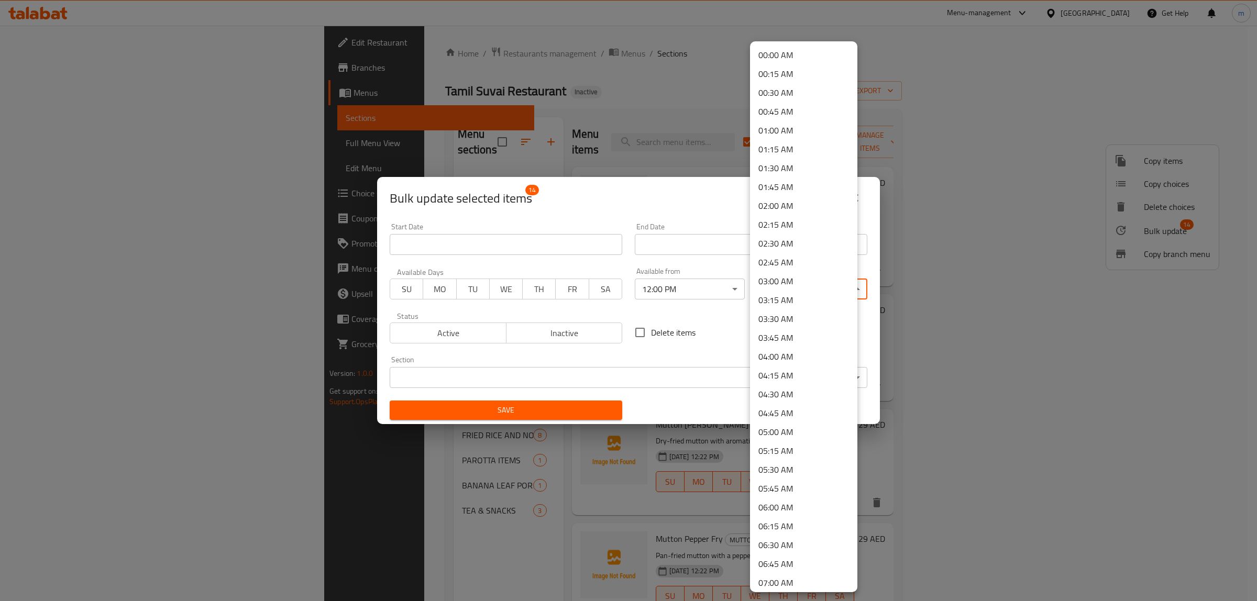
click at [799, 281] on body "​ Menu-management United Arab Emirates Get Help m Edit Restaurant Branches Menu…" at bounding box center [628, 313] width 1257 height 575
click at [786, 542] on li "16:00 PM" at bounding box center [803, 541] width 107 height 19
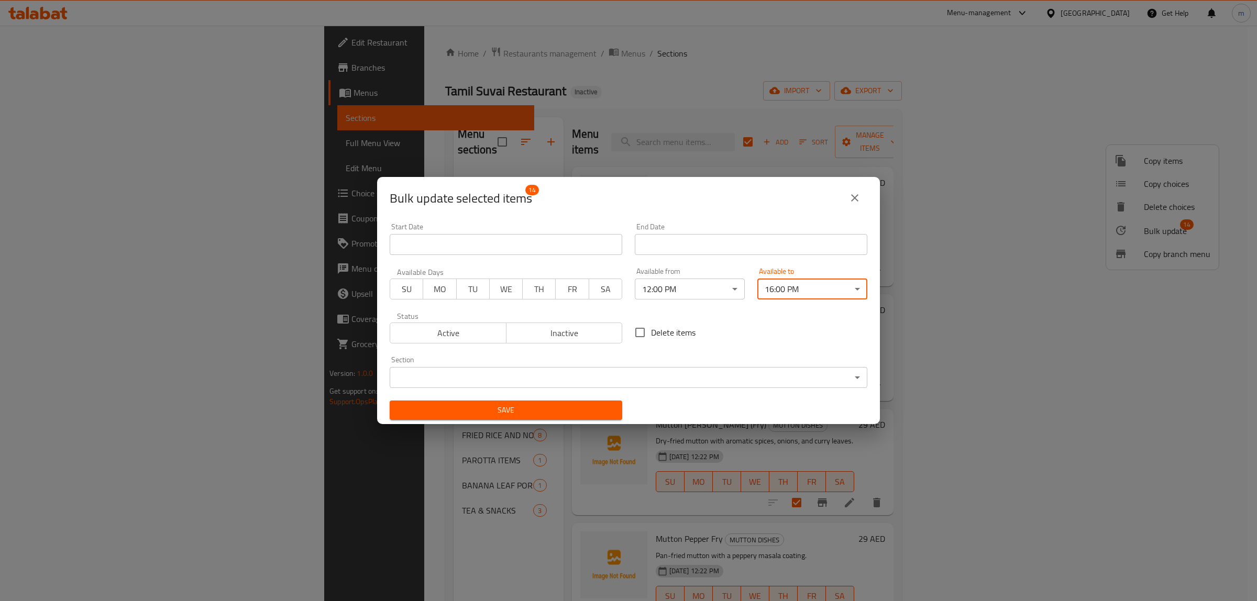
click at [408, 292] on span "SU" at bounding box center [406, 289] width 25 height 15
click at [426, 290] on button "MO" at bounding box center [440, 289] width 34 height 21
click at [482, 296] on span "TU" at bounding box center [473, 289] width 25 height 15
click at [522, 294] on button "TH" at bounding box center [539, 289] width 34 height 21
click at [564, 294] on span "FR" at bounding box center [572, 289] width 25 height 15
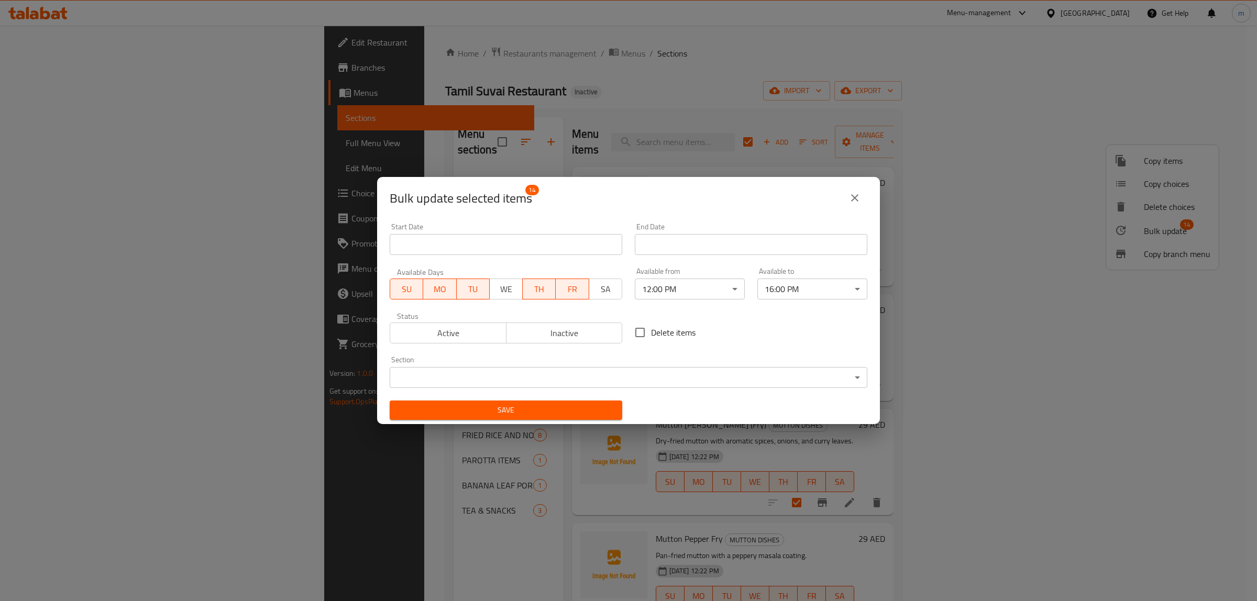
click at [610, 295] on span "SA" at bounding box center [605, 289] width 25 height 15
click at [516, 287] on button "WE" at bounding box center [506, 289] width 34 height 21
click at [471, 323] on button "Active" at bounding box center [448, 333] width 117 height 21
click at [516, 379] on body "​ Menu-management United Arab Emirates Get Help m Edit Restaurant Branches Menu…" at bounding box center [628, 313] width 1257 height 575
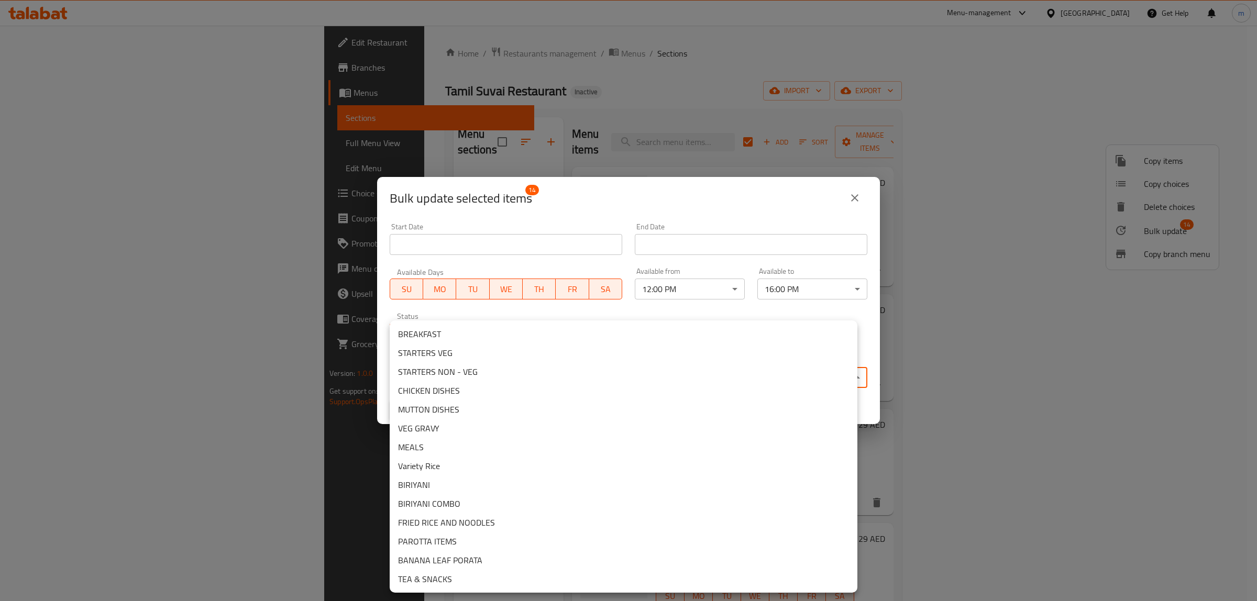
click at [470, 407] on li "MUTTON DISHES" at bounding box center [624, 409] width 468 height 19
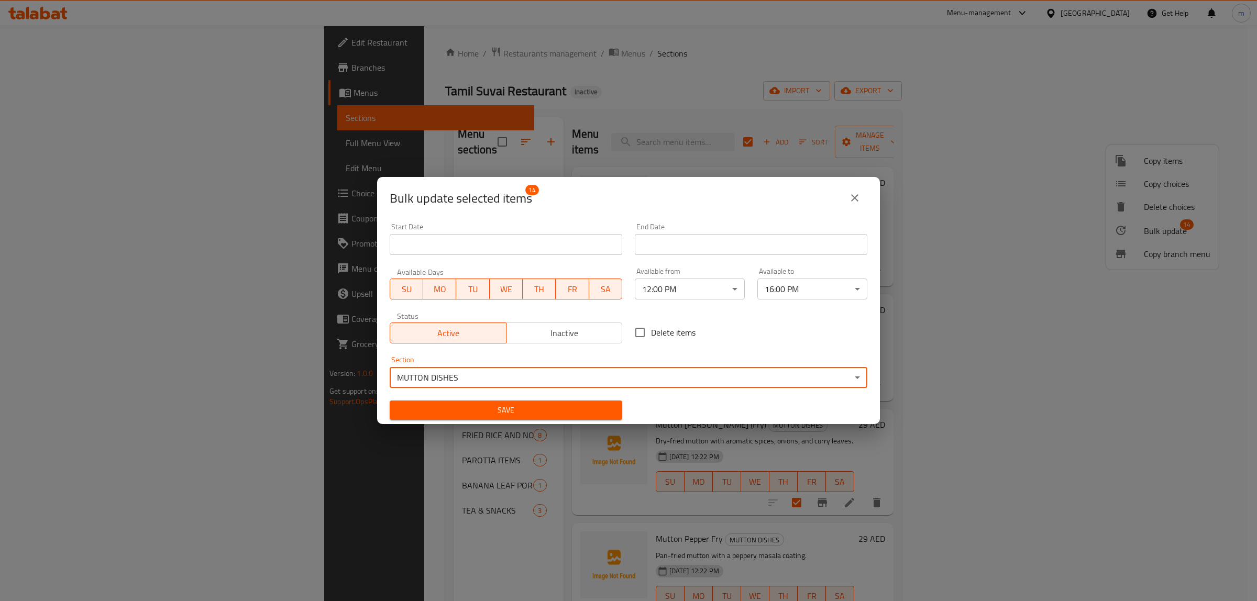
click at [470, 407] on span "Save" at bounding box center [506, 410] width 216 height 13
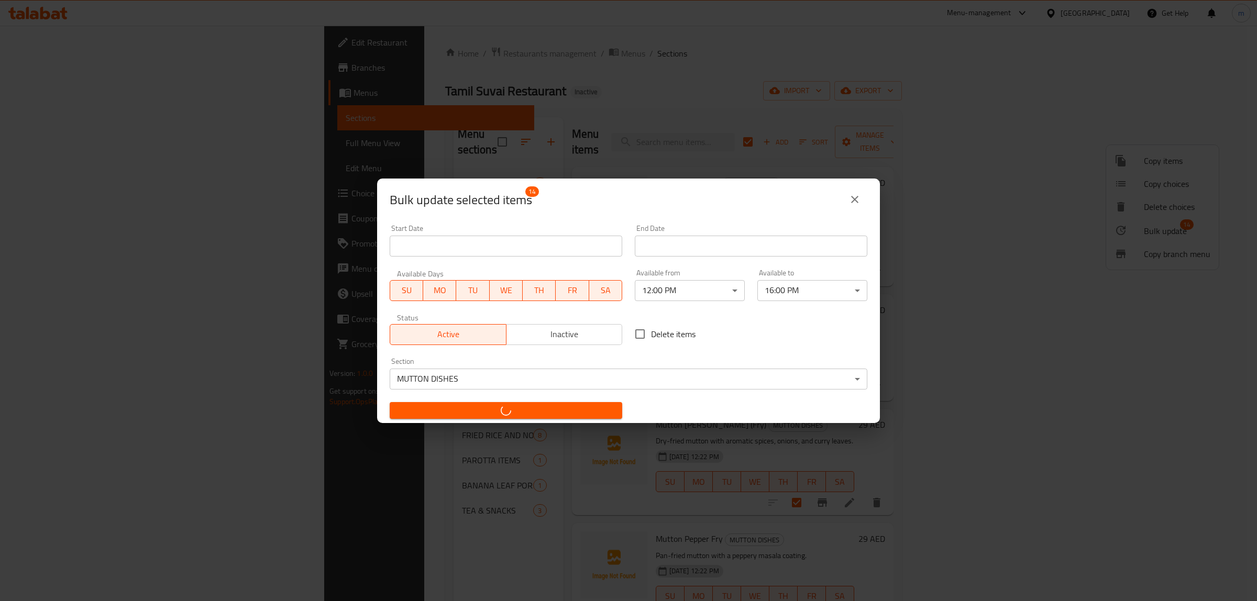
checkbox input "false"
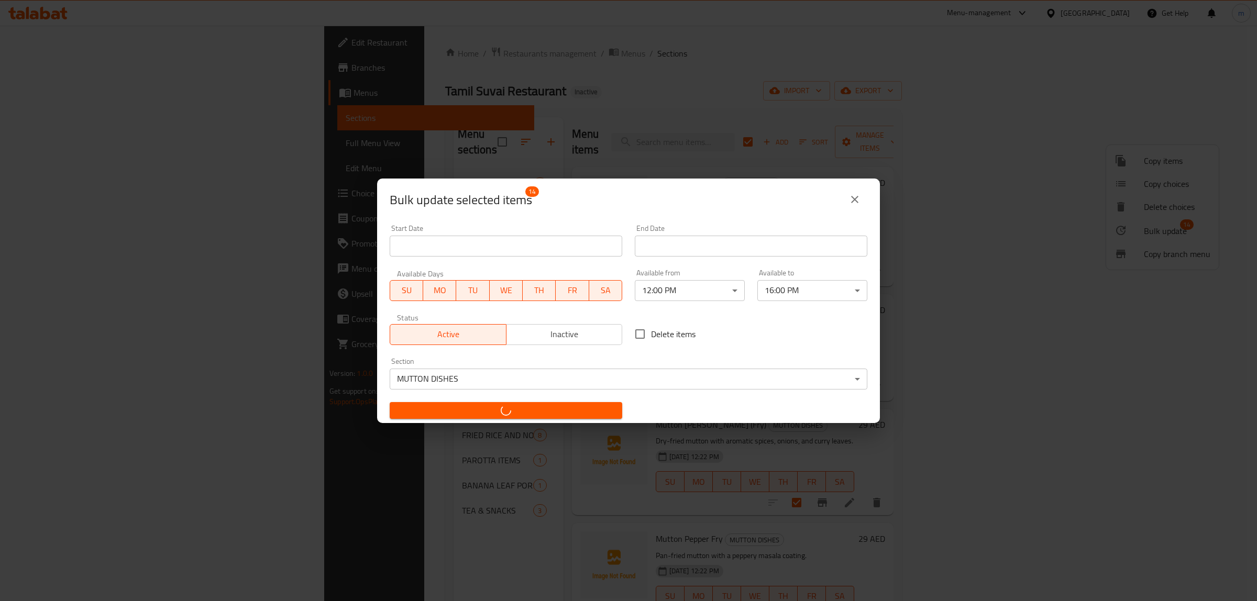
checkbox input "false"
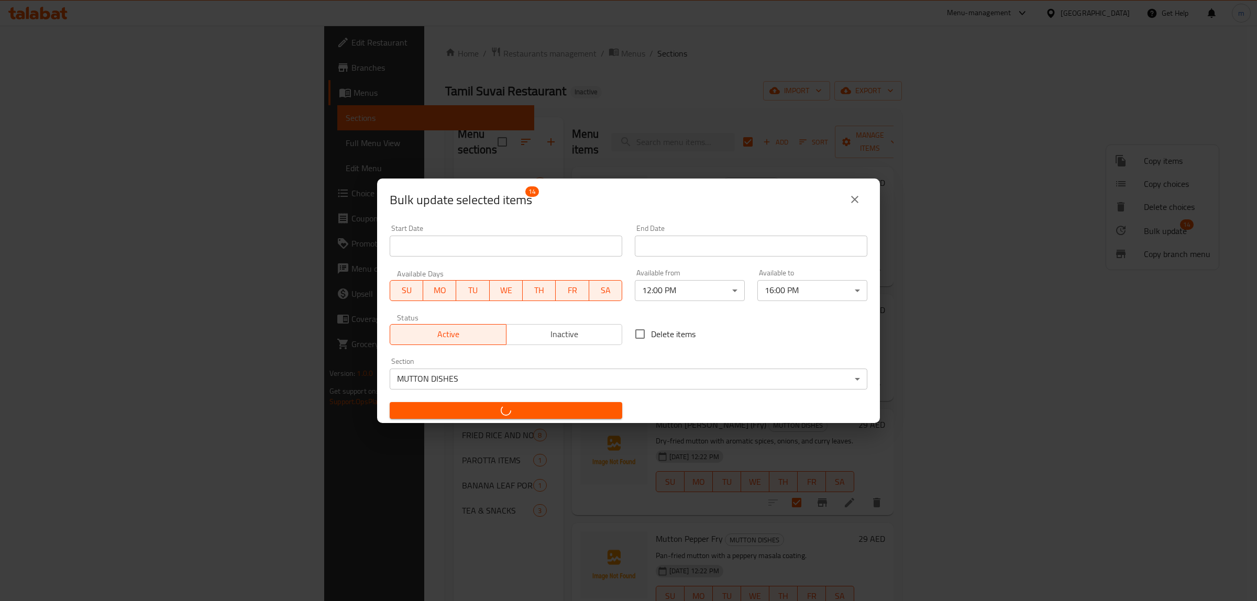
checkbox input "false"
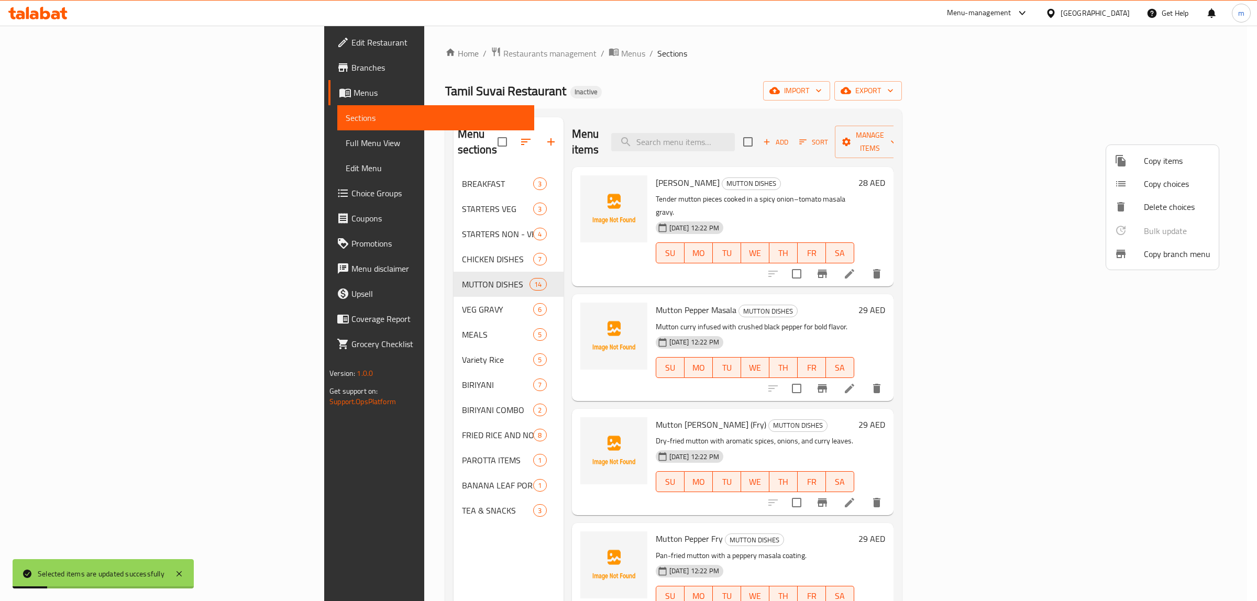
click at [316, 295] on div at bounding box center [628, 300] width 1257 height 601
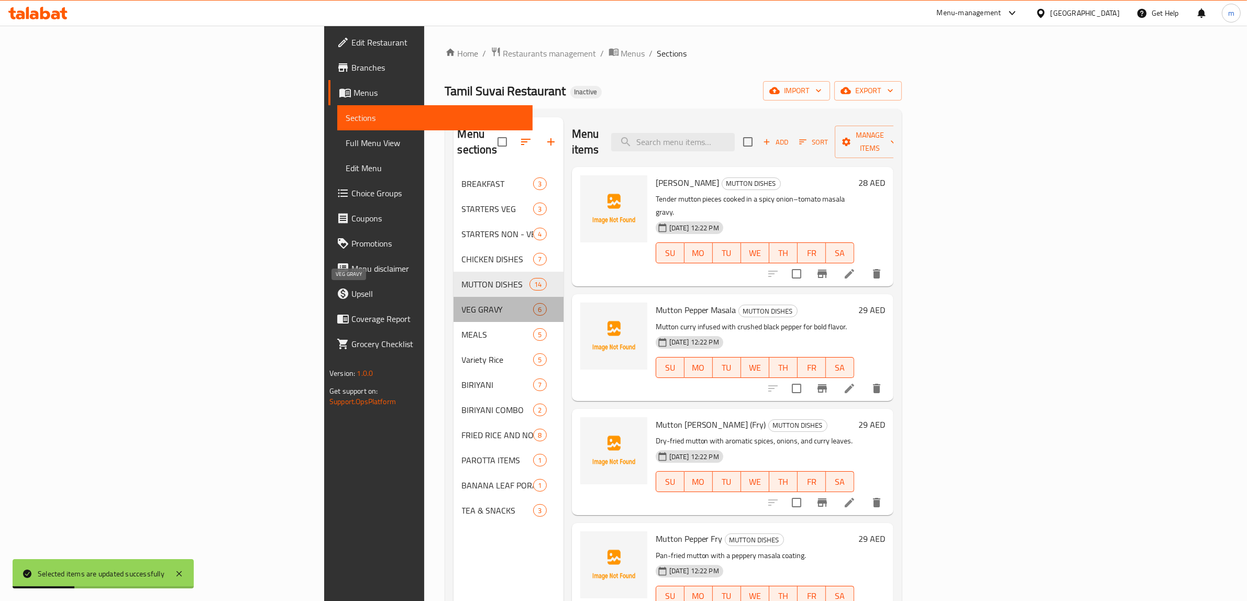
click at [462, 303] on span "VEG GRAVY" at bounding box center [498, 309] width 72 height 13
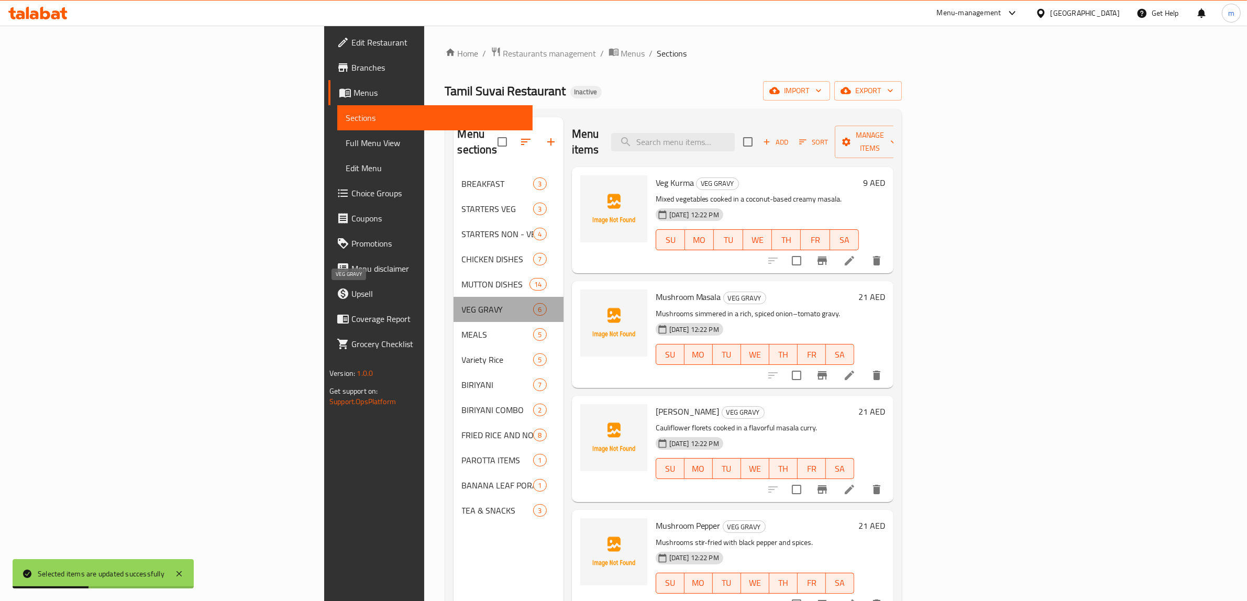
click at [462, 303] on span "VEG GRAVY" at bounding box center [498, 309] width 72 height 13
click at [759, 137] on input "checkbox" at bounding box center [748, 142] width 22 height 22
checkbox input "true"
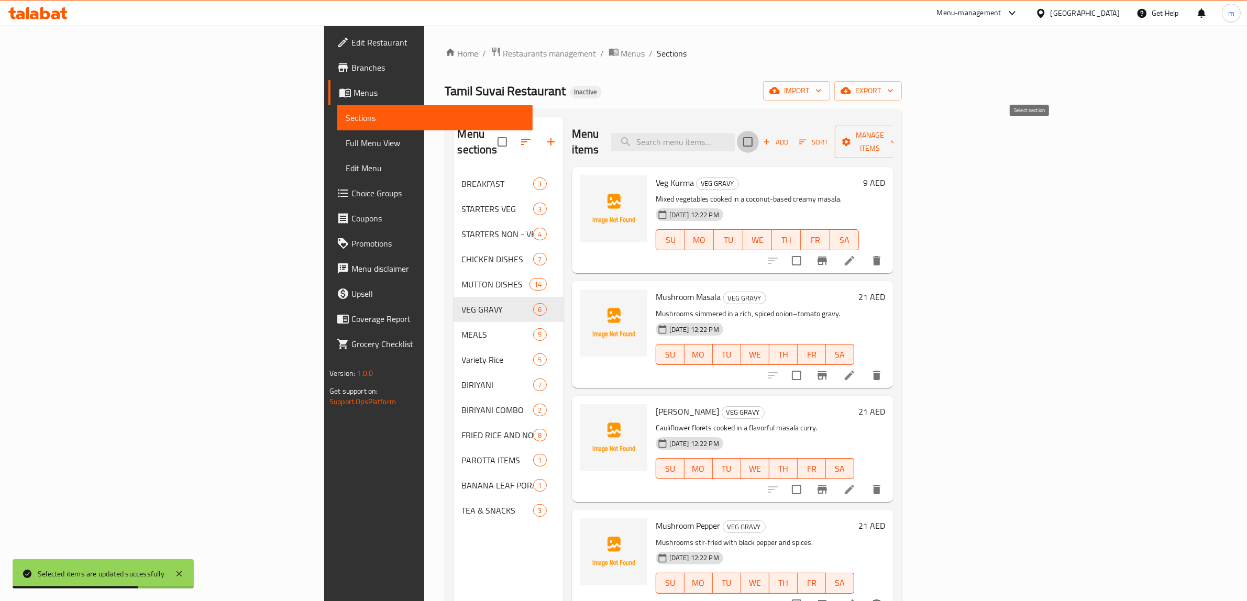
checkbox input "true"
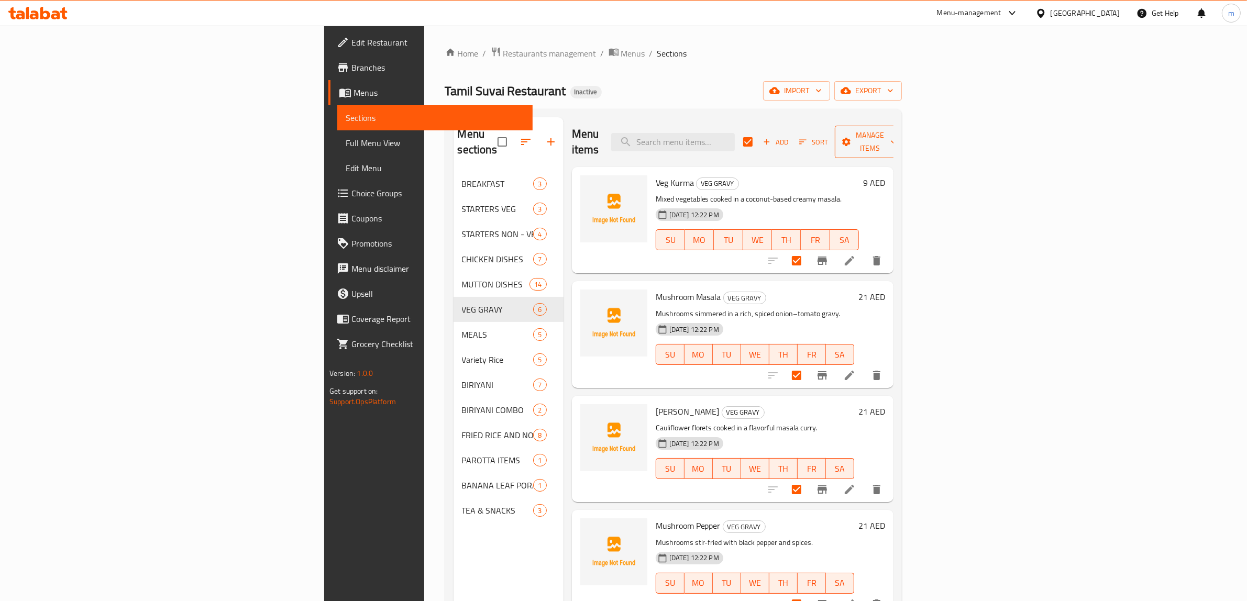
click at [905, 142] on button "Manage items" at bounding box center [870, 142] width 70 height 32
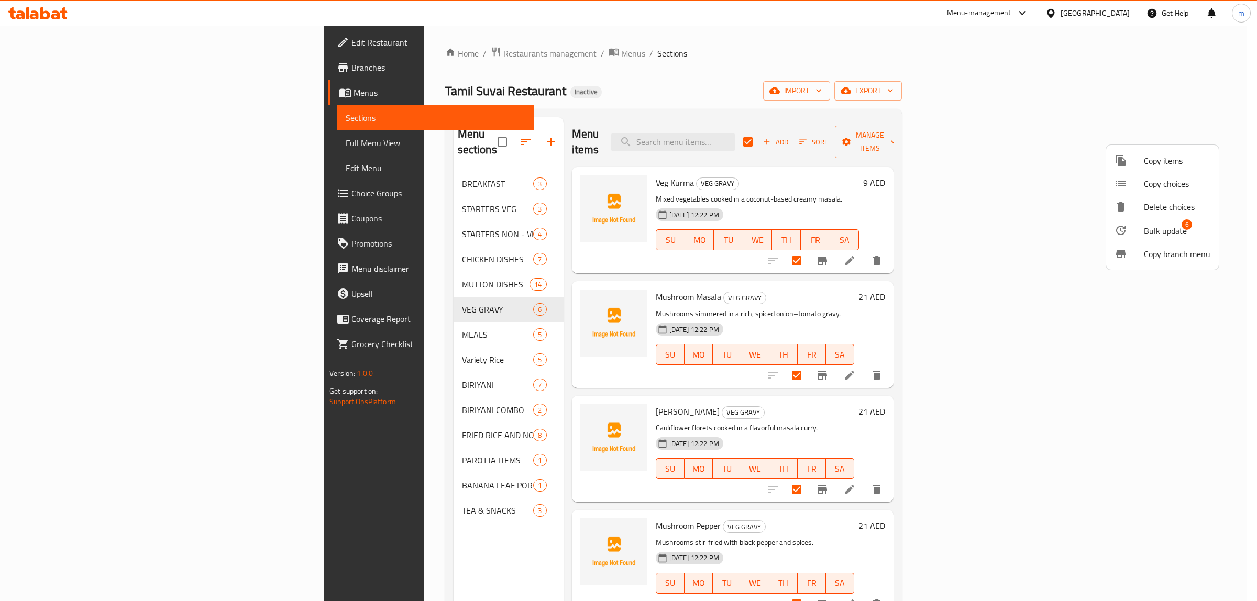
click at [1173, 225] on span "Bulk update" at bounding box center [1165, 231] width 43 height 13
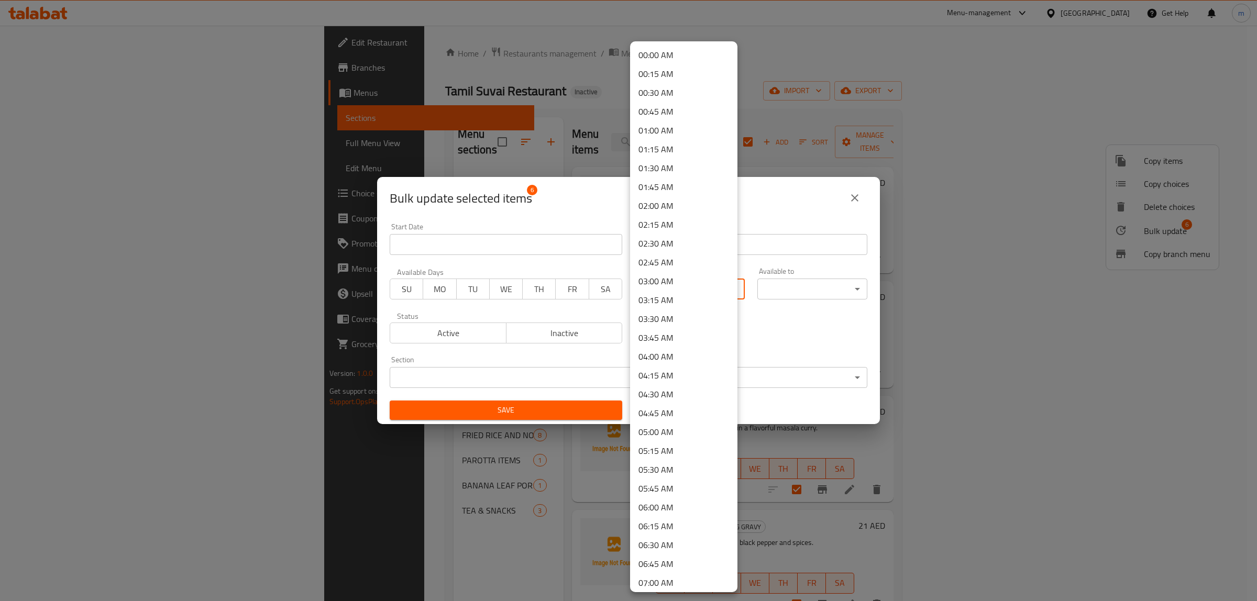
click at [697, 290] on body "​ Menu-management United Arab Emirates Get Help m Edit Restaurant Branches Menu…" at bounding box center [628, 313] width 1257 height 575
click at [669, 444] on li "13:00 PM" at bounding box center [683, 446] width 107 height 19
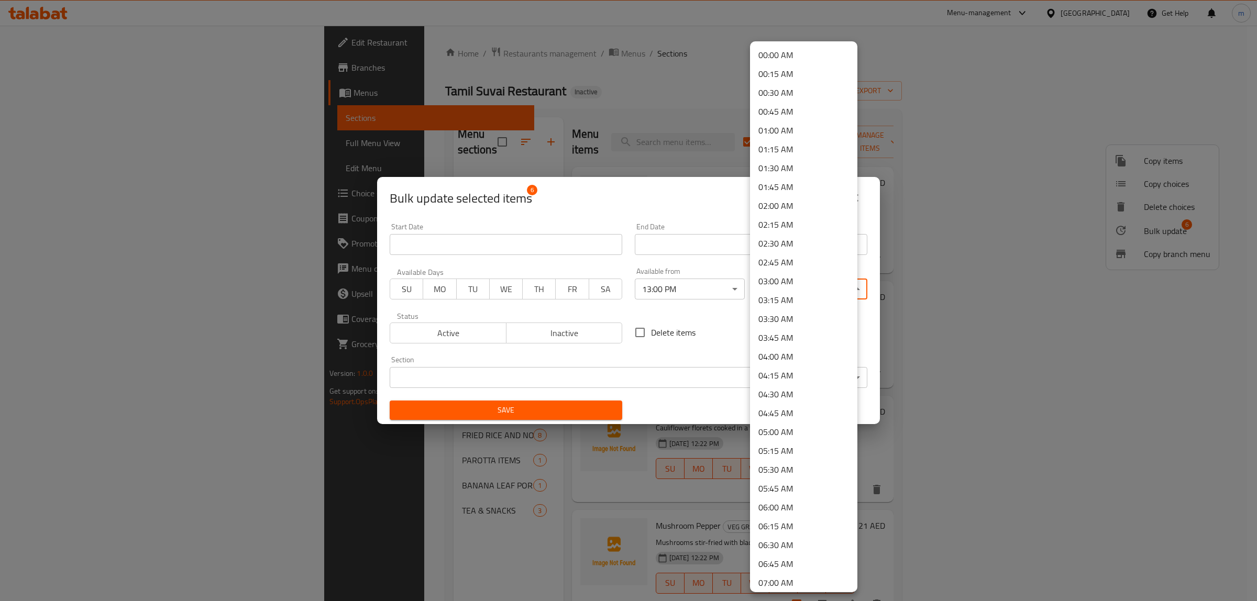
click at [786, 284] on body "​ Menu-management United Arab Emirates Get Help m Edit Restaurant Branches Menu…" at bounding box center [628, 313] width 1257 height 575
click at [781, 503] on li "22:30 PM" at bounding box center [803, 507] width 107 height 19
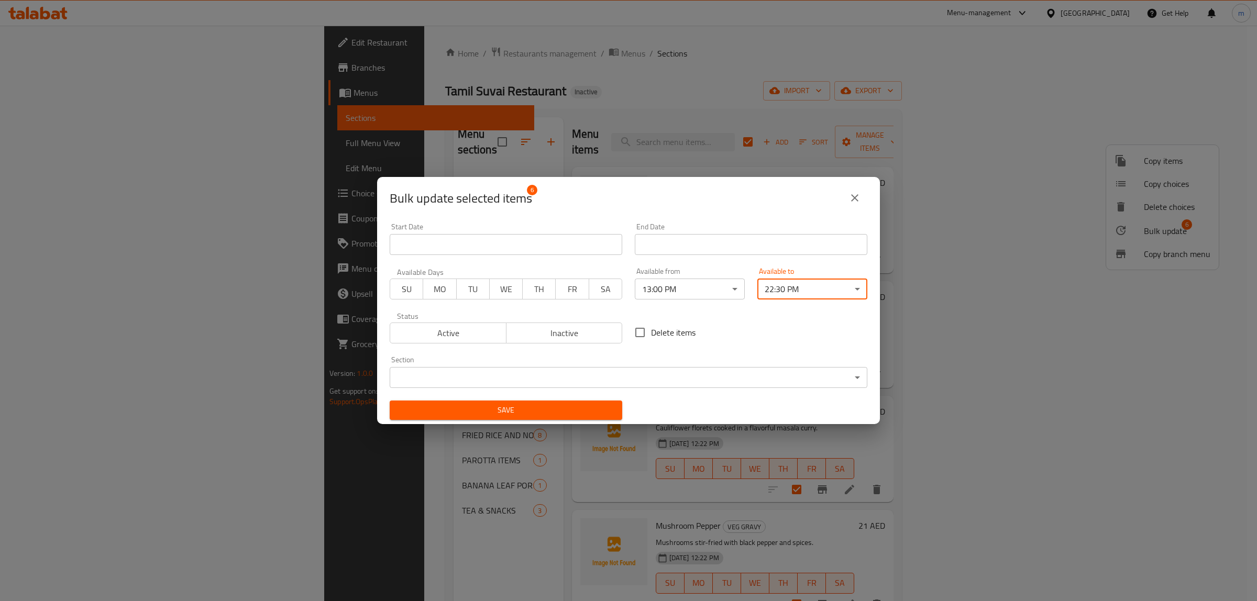
click at [395, 291] on span "SU" at bounding box center [406, 289] width 25 height 15
click at [426, 292] on button "MO" at bounding box center [440, 289] width 34 height 21
click at [472, 292] on span "TU" at bounding box center [473, 289] width 25 height 15
click at [497, 293] on span "WE" at bounding box center [506, 289] width 25 height 15
click at [556, 293] on button "FR" at bounding box center [573, 289] width 34 height 21
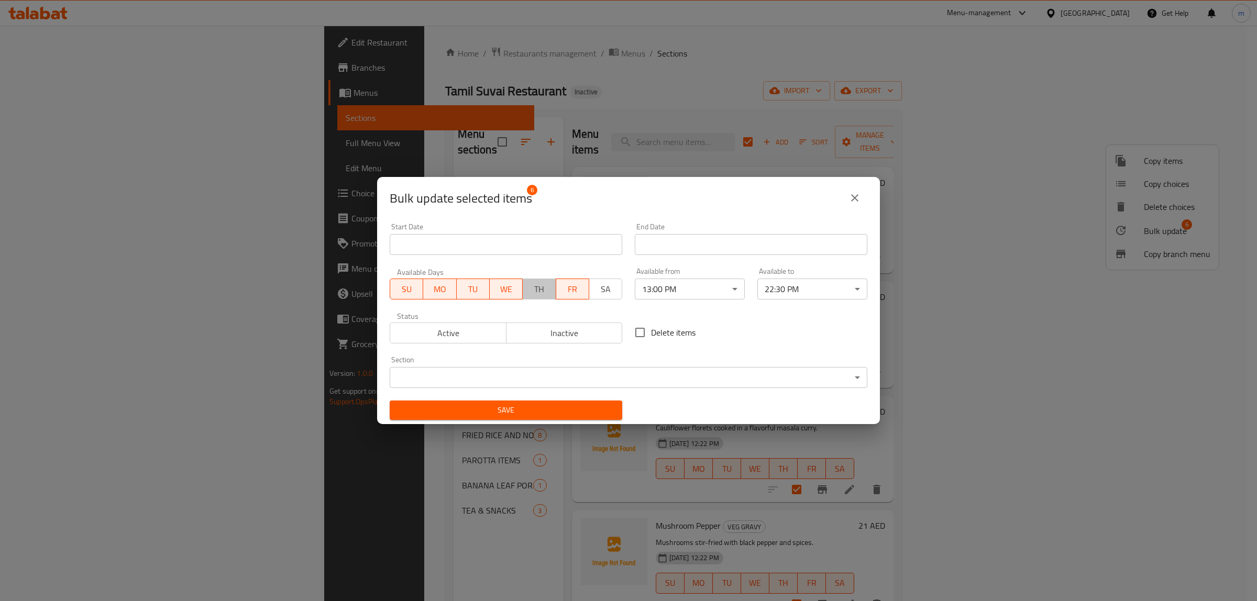
click at [545, 291] on span "TH" at bounding box center [539, 289] width 25 height 15
click at [598, 294] on span "SA" at bounding box center [605, 289] width 25 height 15
click at [443, 335] on span "Active" at bounding box center [448, 333] width 108 height 15
click at [467, 370] on body "​ Menu-management United Arab Emirates Get Help m Edit Restaurant Branches Menu…" at bounding box center [628, 313] width 1257 height 575
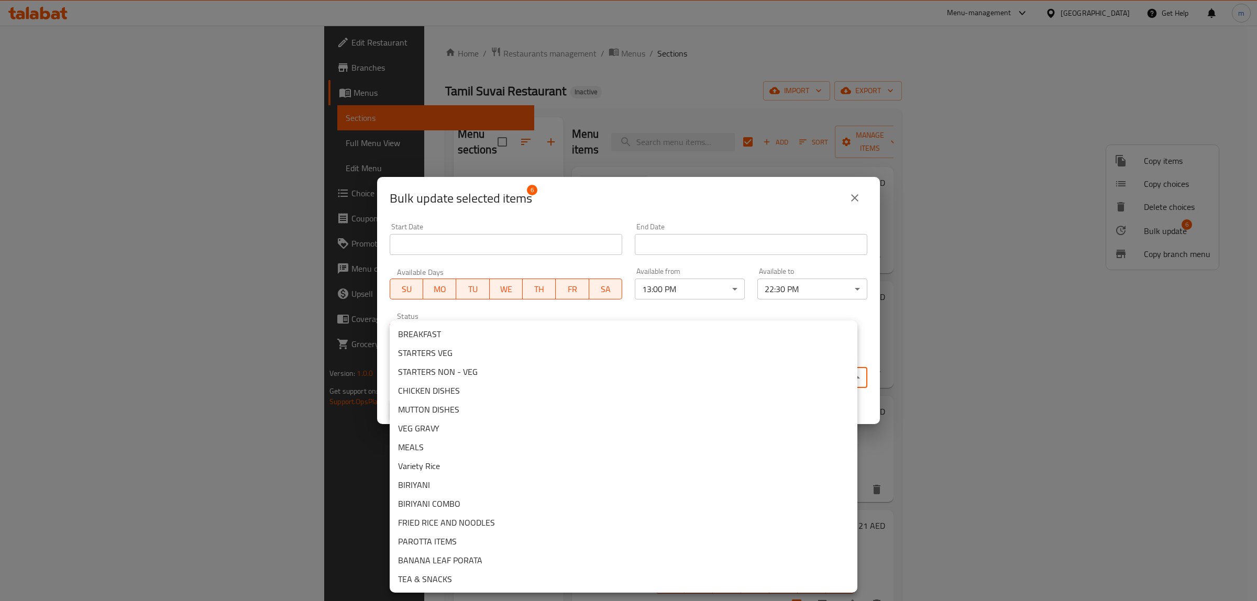
click at [464, 427] on li "VEG GRAVY" at bounding box center [624, 428] width 468 height 19
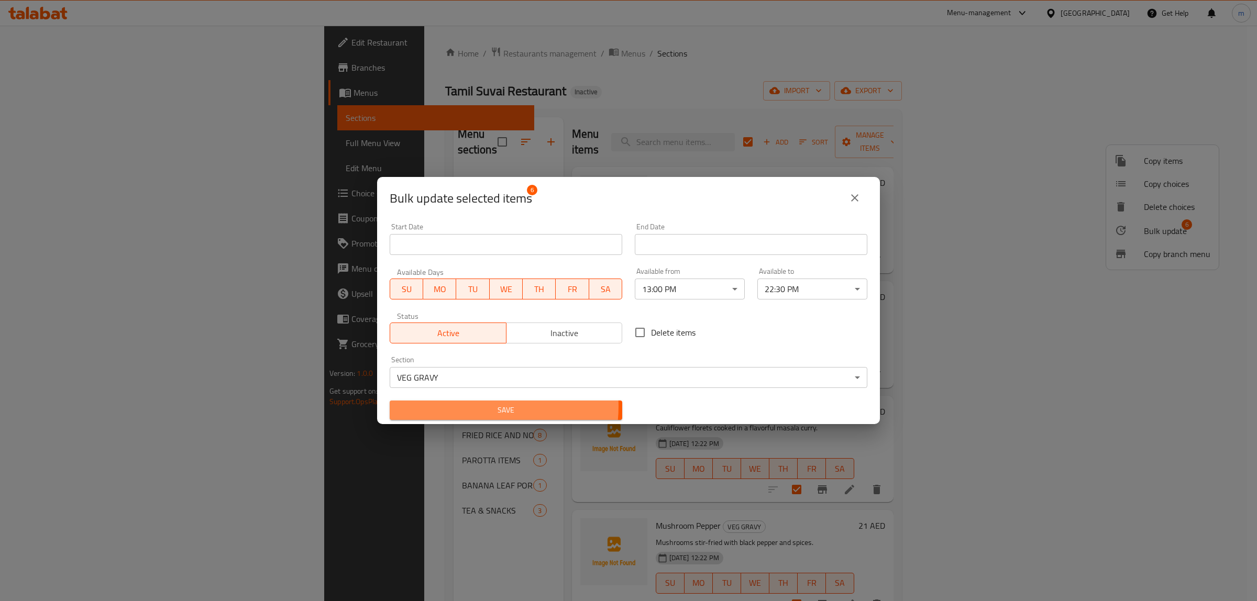
click at [474, 406] on span "Save" at bounding box center [506, 410] width 216 height 13
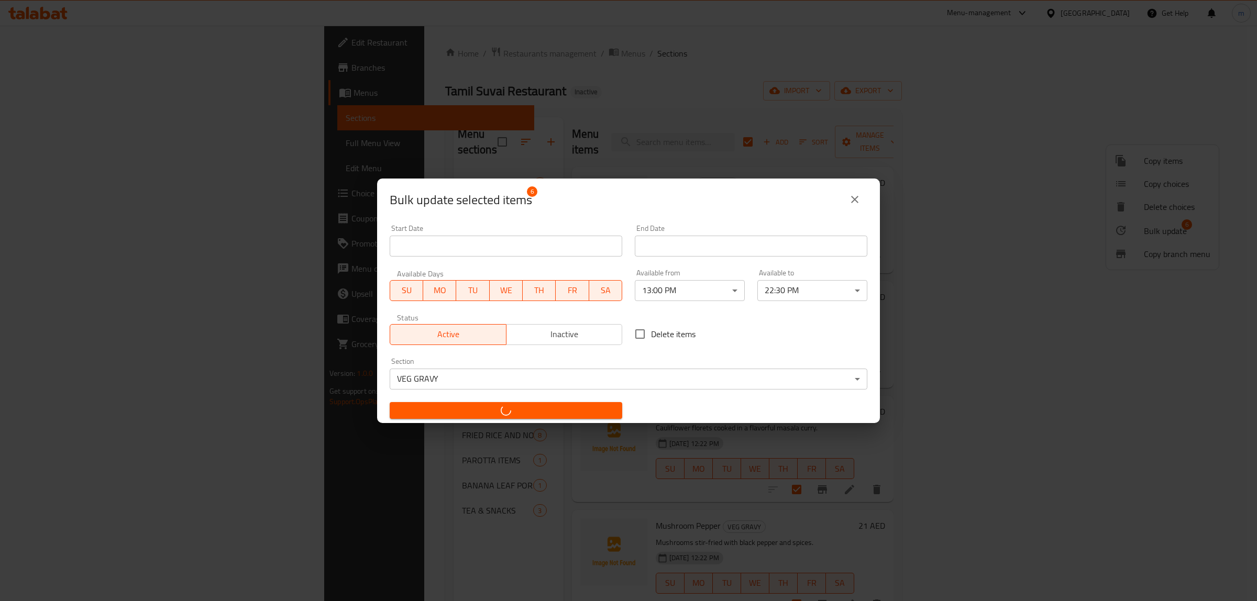
checkbox input "false"
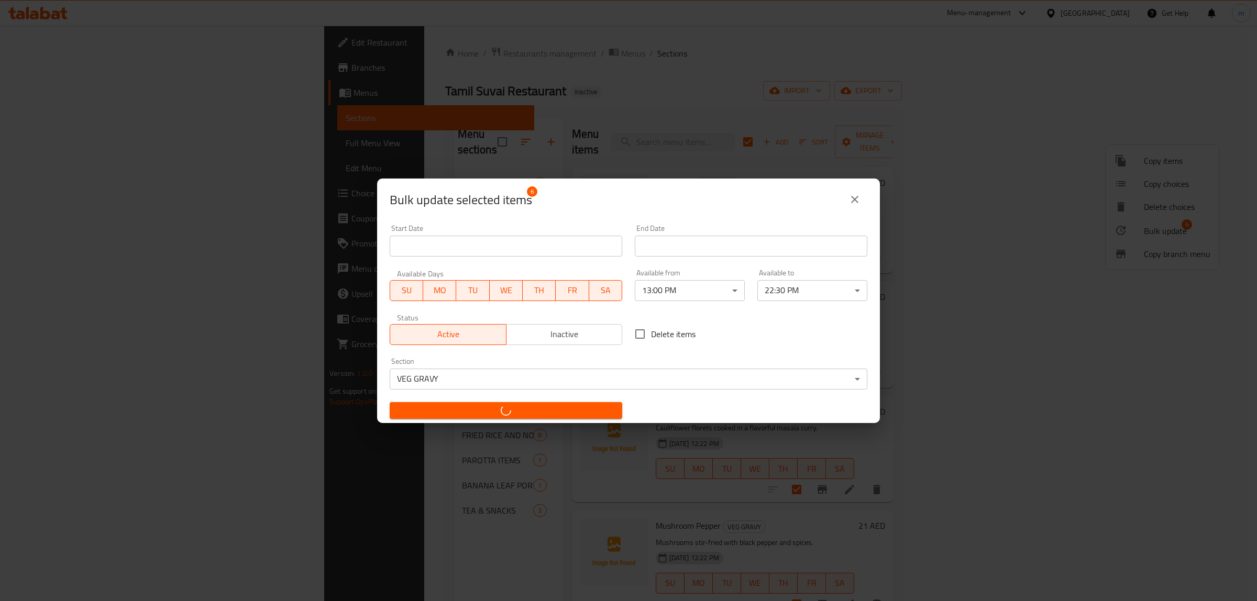
checkbox input "false"
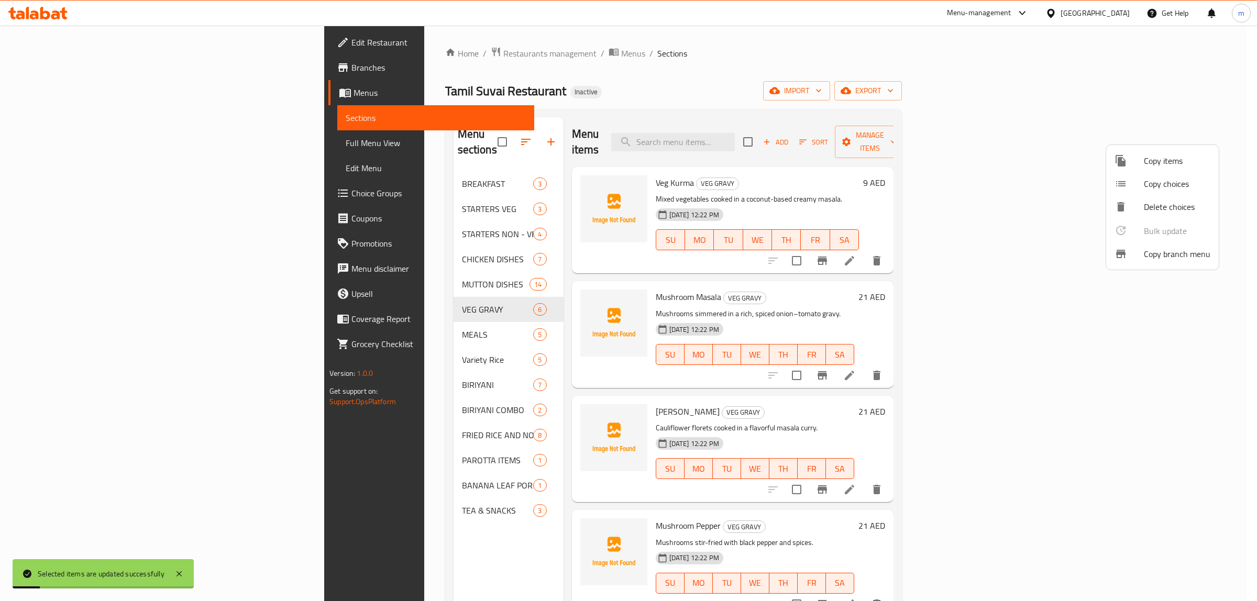
click at [319, 320] on div at bounding box center [628, 300] width 1257 height 601
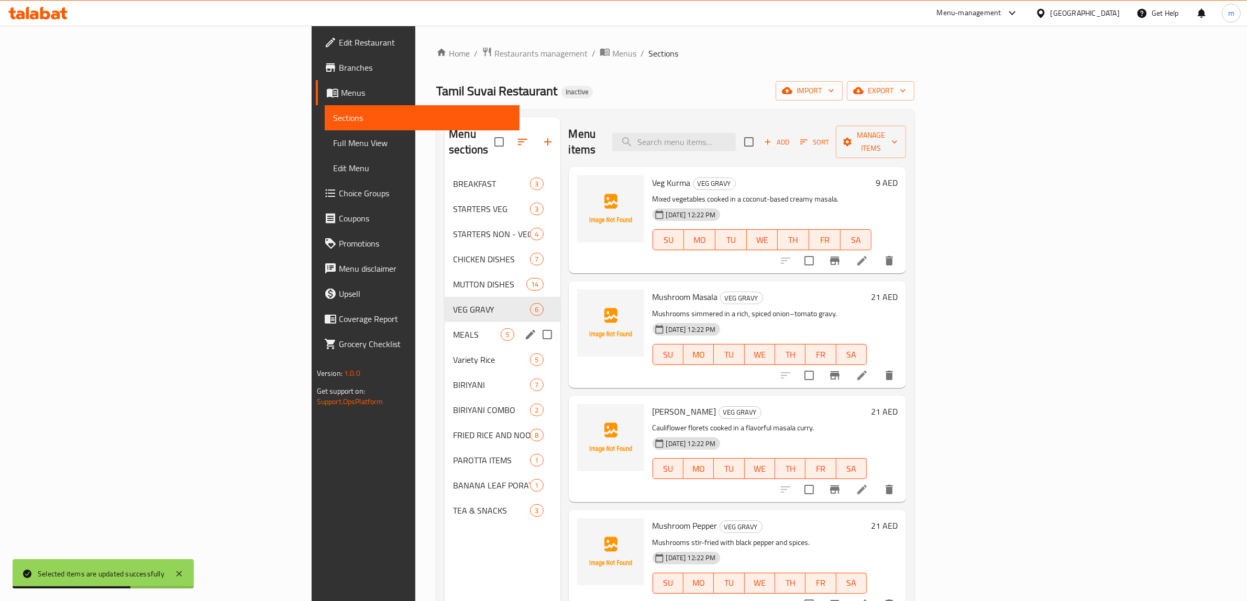
click at [453, 328] on span "MEALS" at bounding box center [477, 334] width 48 height 13
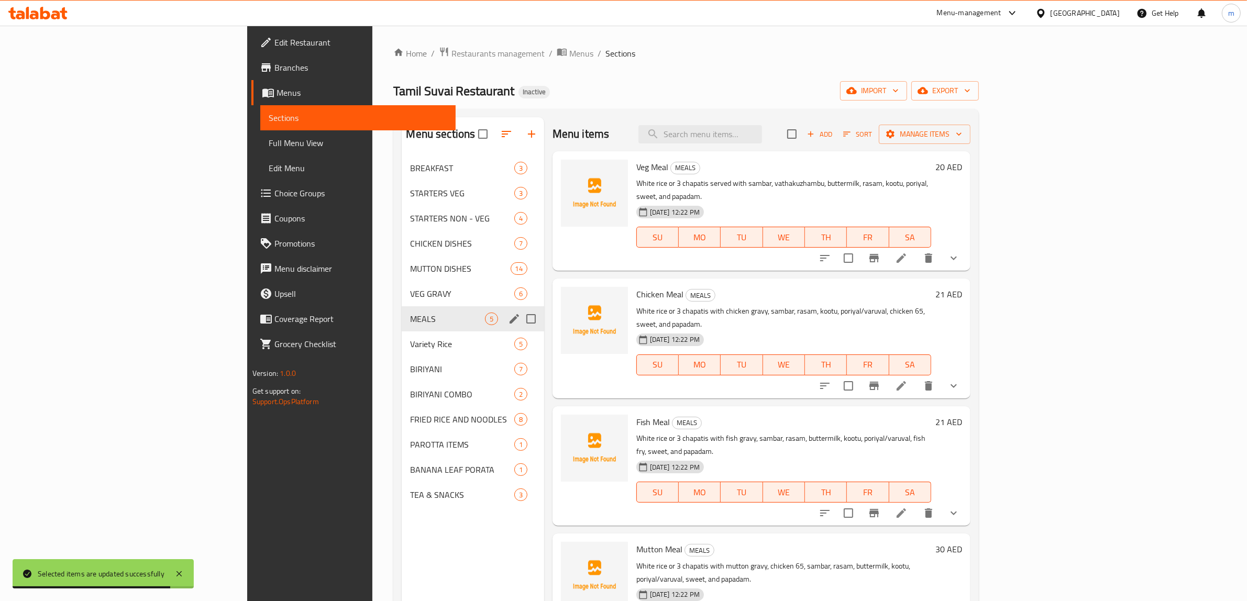
click at [402, 310] on div "MEALS 5" at bounding box center [473, 318] width 142 height 25
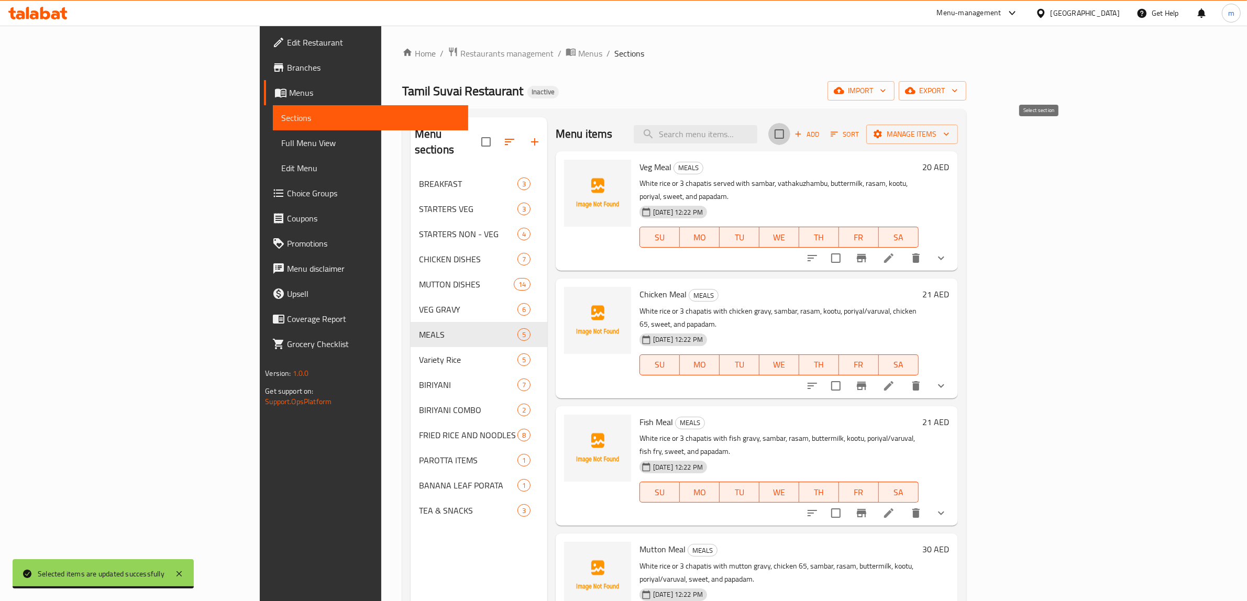
click at [790, 134] on input "checkbox" at bounding box center [779, 134] width 22 height 22
checkbox input "true"
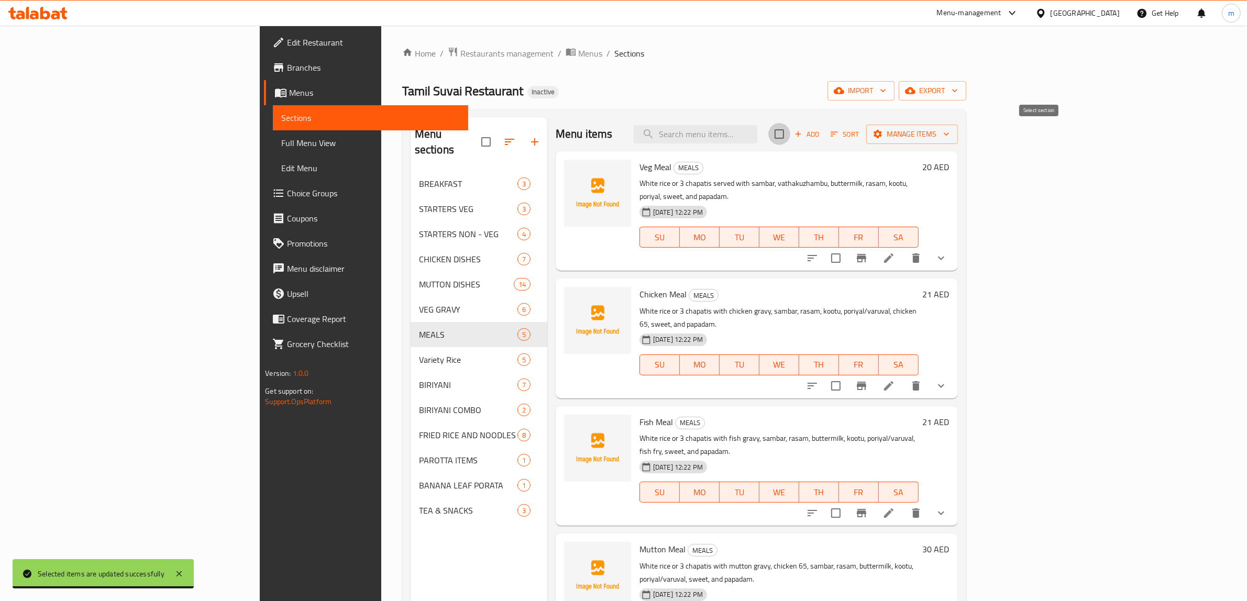
checkbox input "true"
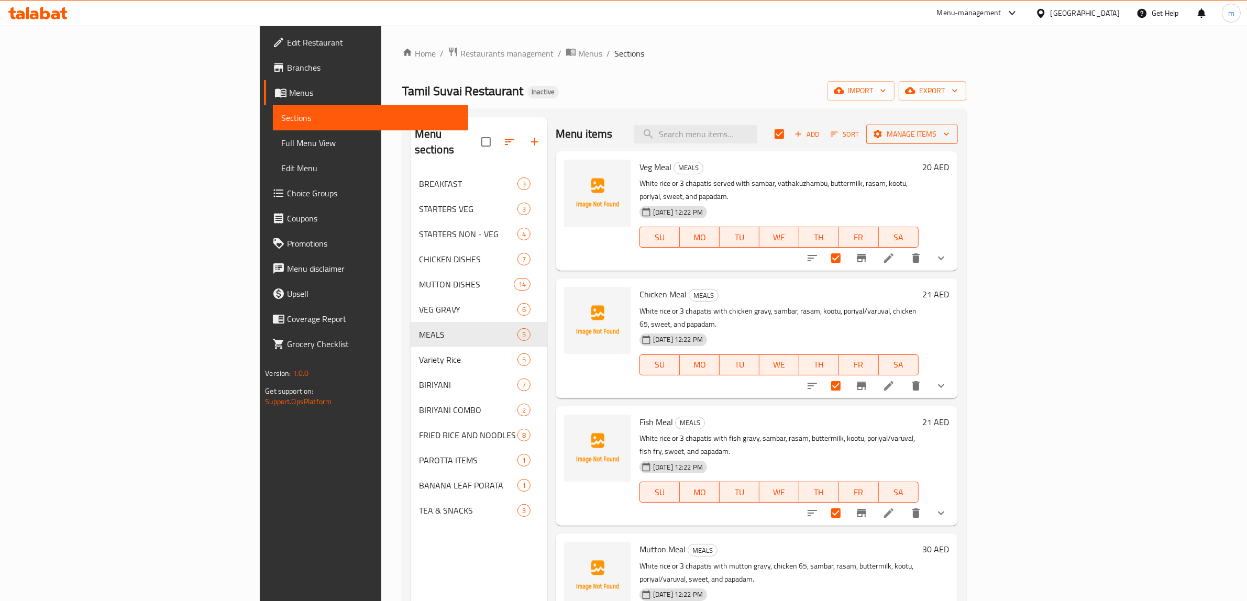
click at [949, 139] on span "Manage items" at bounding box center [911, 134] width 75 height 13
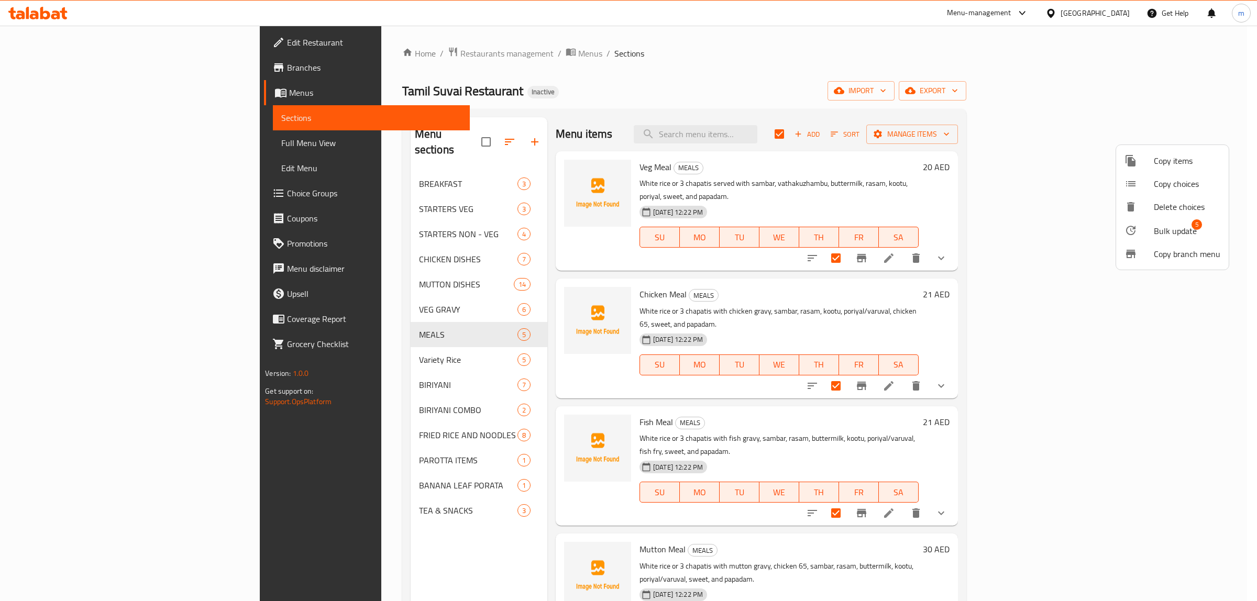
click at [1160, 225] on span "Bulk update" at bounding box center [1175, 231] width 43 height 13
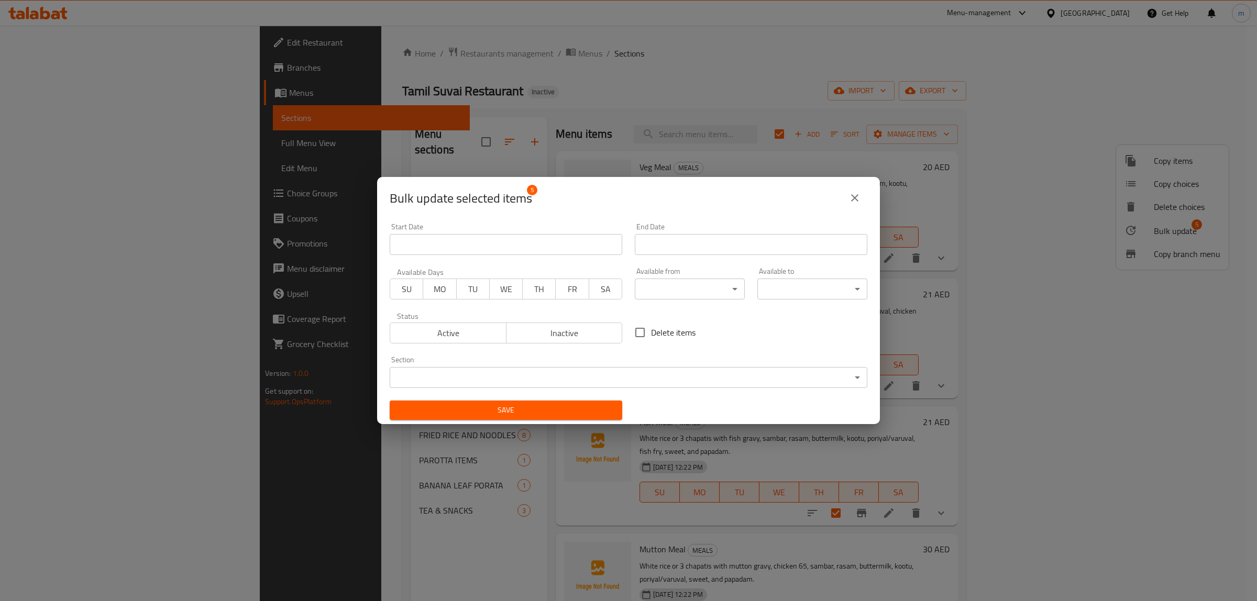
click at [412, 288] on span "SU" at bounding box center [406, 289] width 25 height 15
click at [435, 292] on span "MO" at bounding box center [439, 289] width 25 height 15
click at [461, 287] on span "TU" at bounding box center [473, 289] width 25 height 15
click at [498, 285] on span "WE" at bounding box center [506, 289] width 25 height 15
click at [537, 285] on span "TH" at bounding box center [539, 289] width 25 height 15
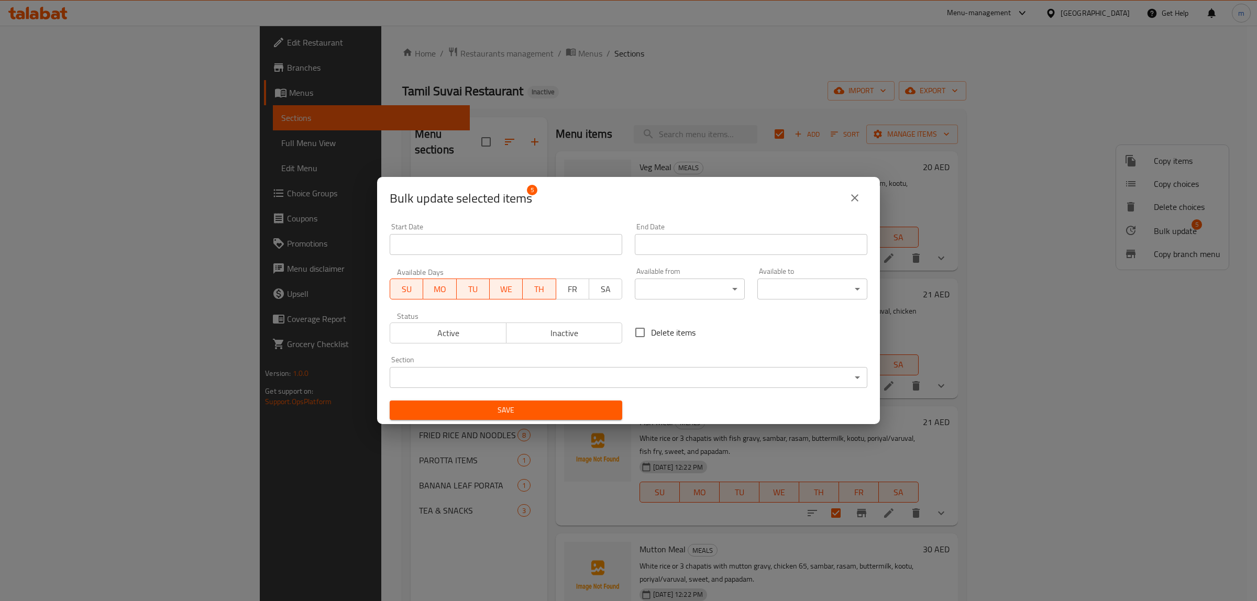
click at [568, 288] on span "FR" at bounding box center [572, 289] width 25 height 15
click at [617, 291] on div "Available Days SU MO TU WE TH FR SA" at bounding box center [505, 284] width 245 height 44
click at [613, 292] on button "SA" at bounding box center [606, 289] width 34 height 21
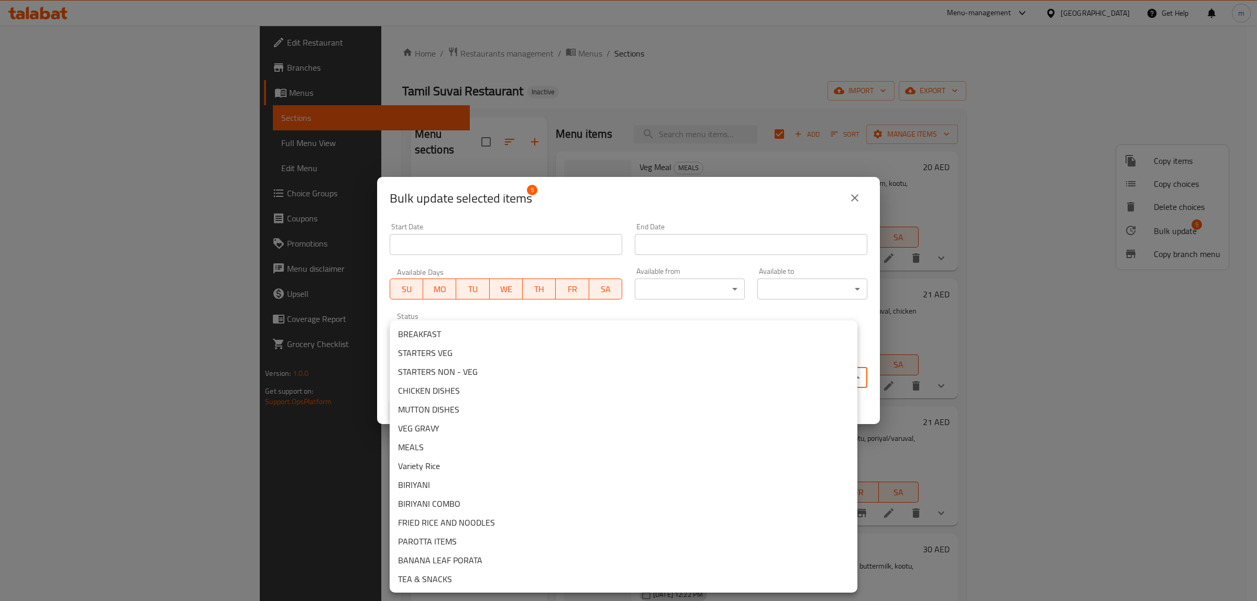
click at [533, 367] on body "​ Menu-management United Arab Emirates Get Help m Edit Restaurant Branches Menu…" at bounding box center [628, 313] width 1257 height 575
click at [441, 441] on li "MEALS" at bounding box center [624, 447] width 468 height 19
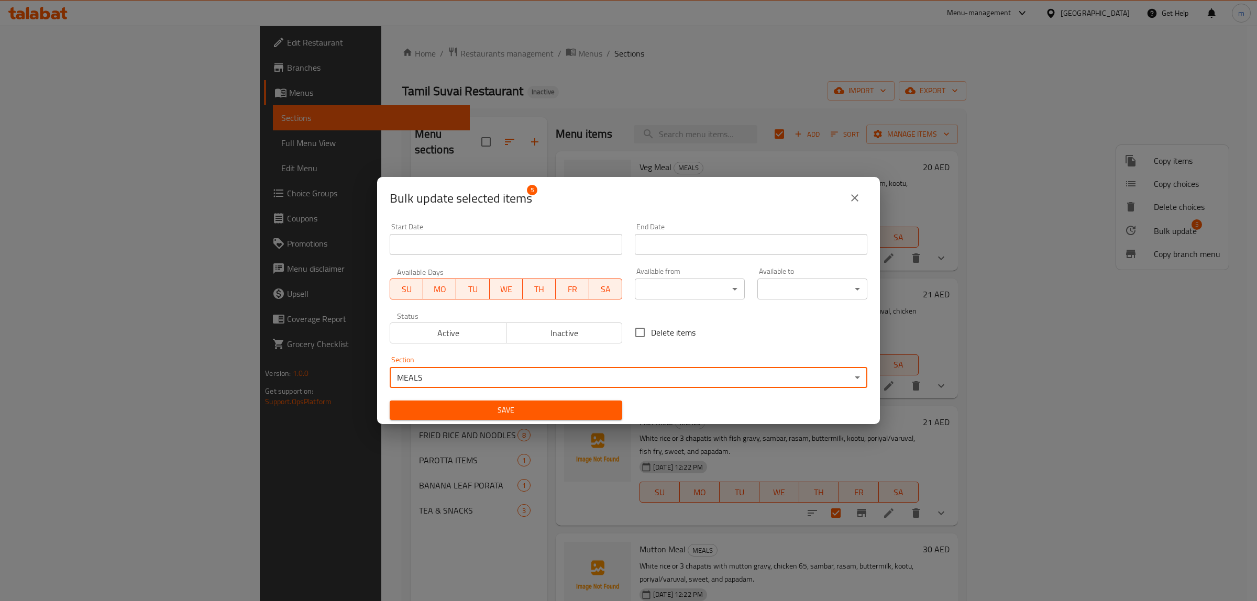
click at [428, 333] on span "Active" at bounding box center [448, 333] width 108 height 15
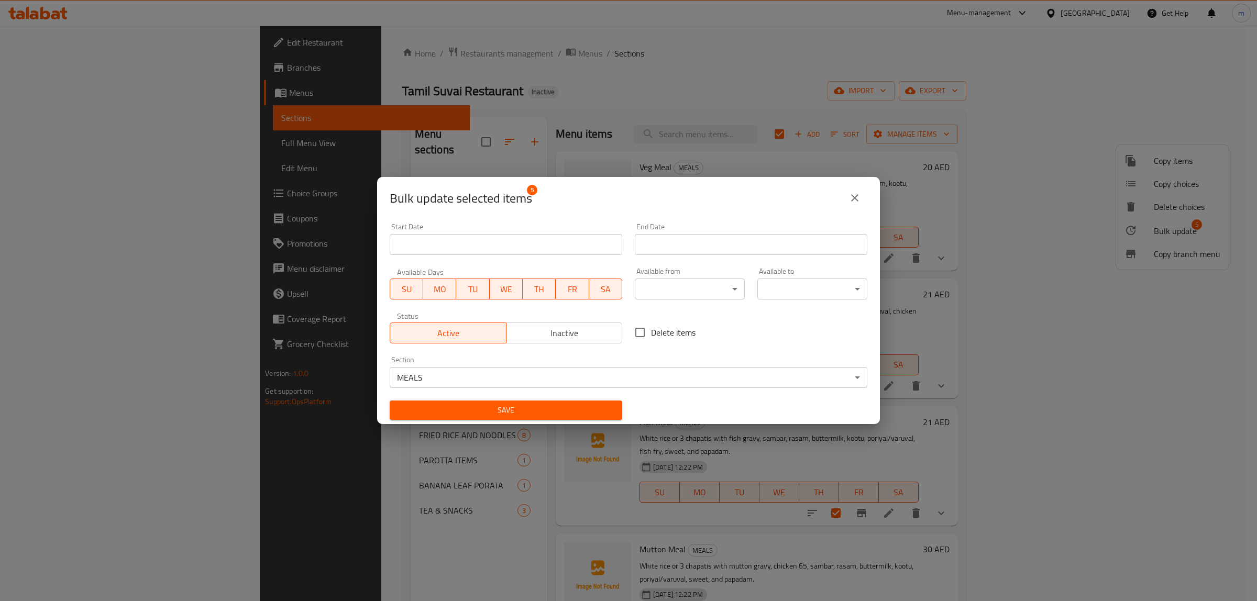
click at [675, 295] on body "​ Menu-management United Arab Emirates Get Help m Edit Restaurant Branches Menu…" at bounding box center [628, 313] width 1257 height 575
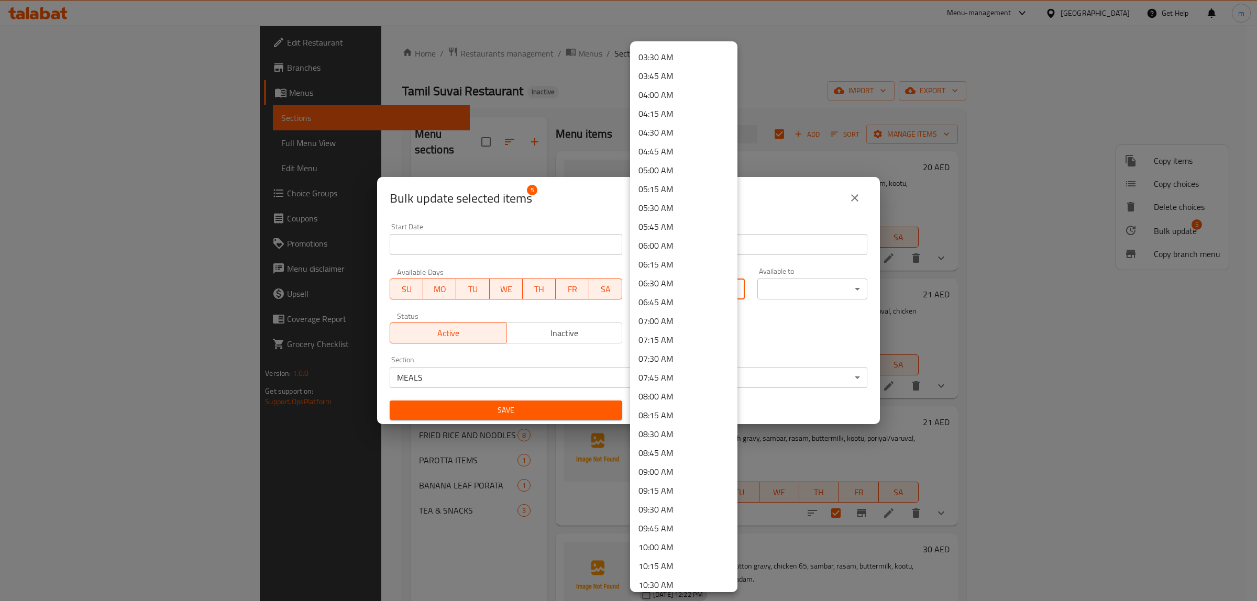
scroll to position [524, 0]
click at [683, 435] on li "12:00 PM" at bounding box center [683, 436] width 107 height 19
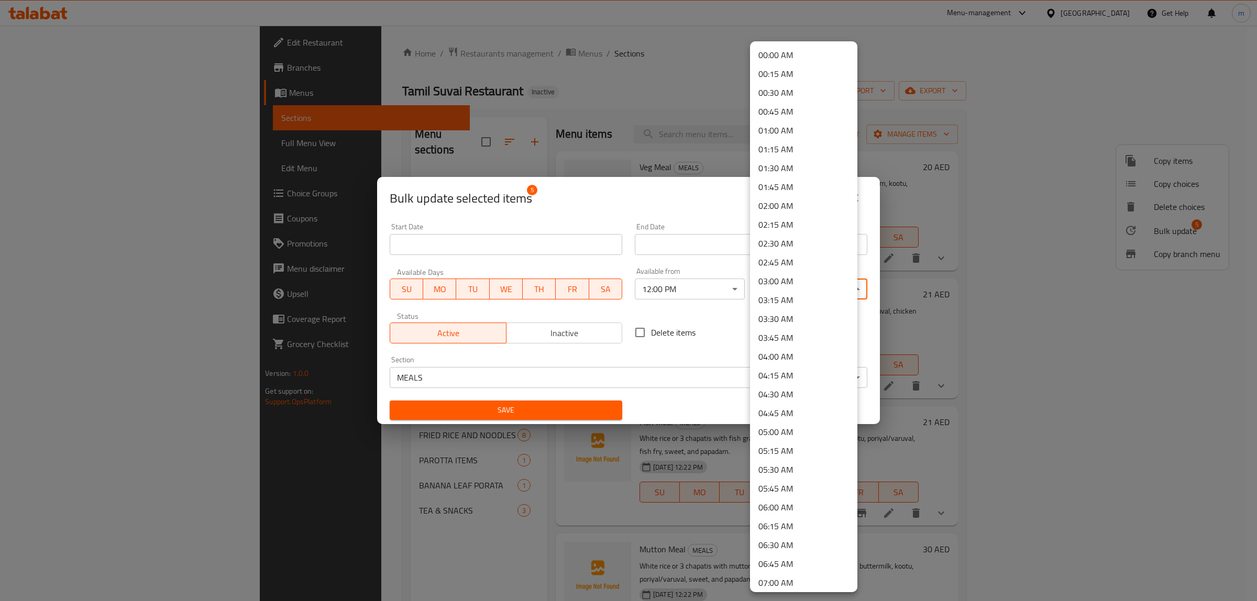
click at [813, 284] on body "​ Menu-management United Arab Emirates Get Help m Edit Restaurant Branches Menu…" at bounding box center [628, 313] width 1257 height 575
click at [763, 541] on li "16:00 PM" at bounding box center [803, 541] width 107 height 19
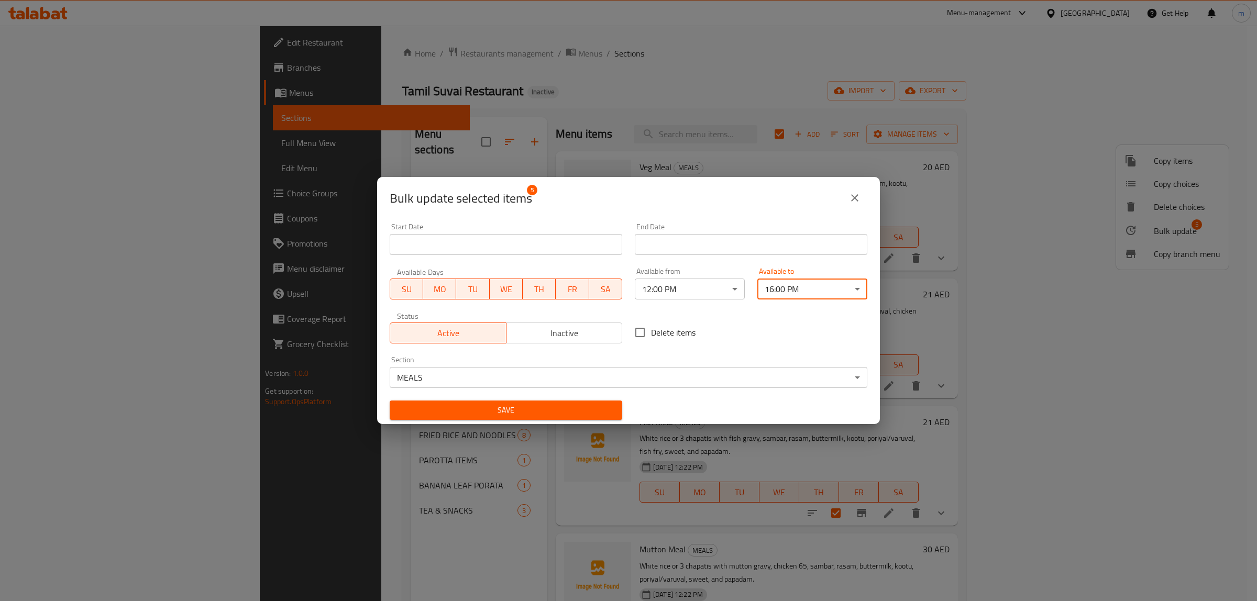
click at [495, 409] on span "Save" at bounding box center [506, 410] width 216 height 13
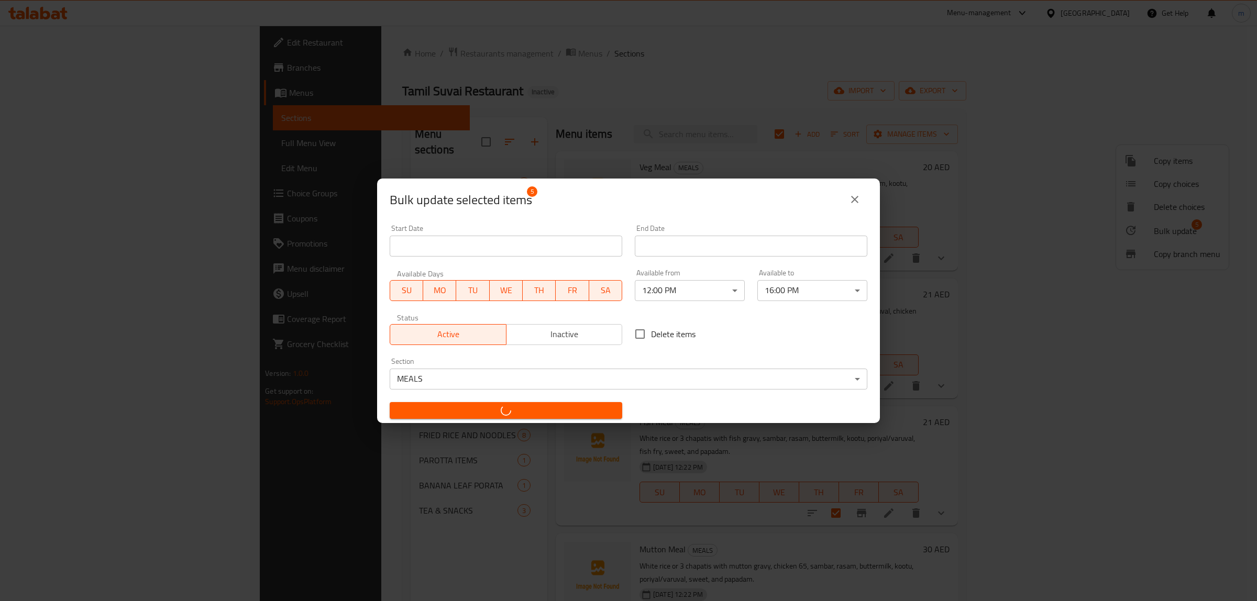
checkbox input "false"
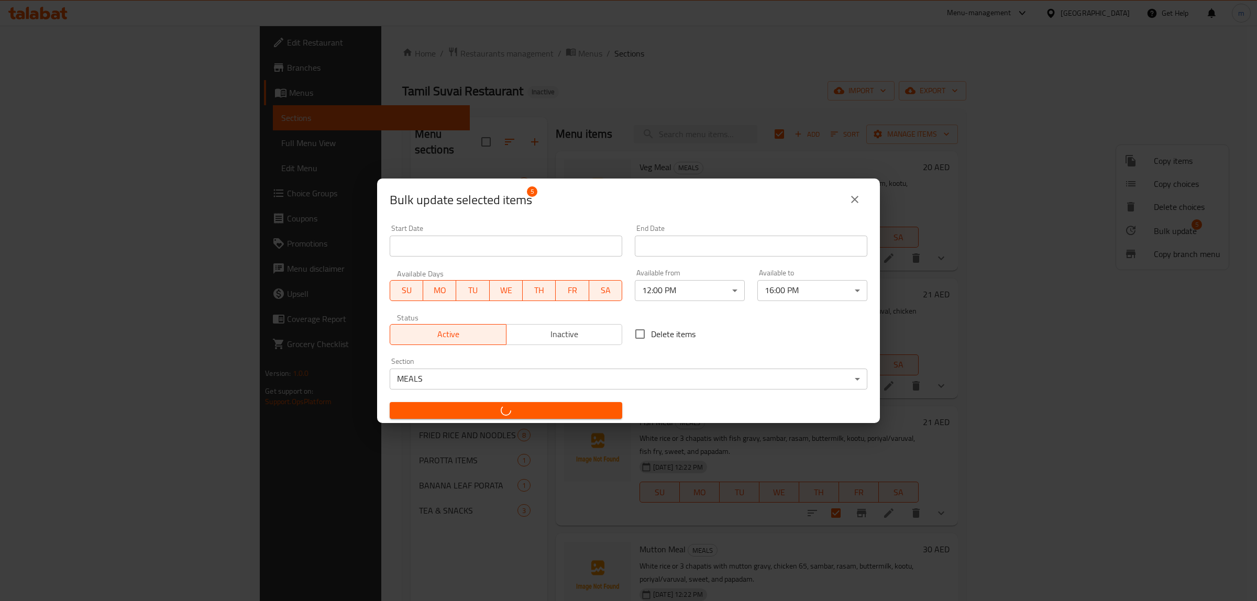
checkbox input "false"
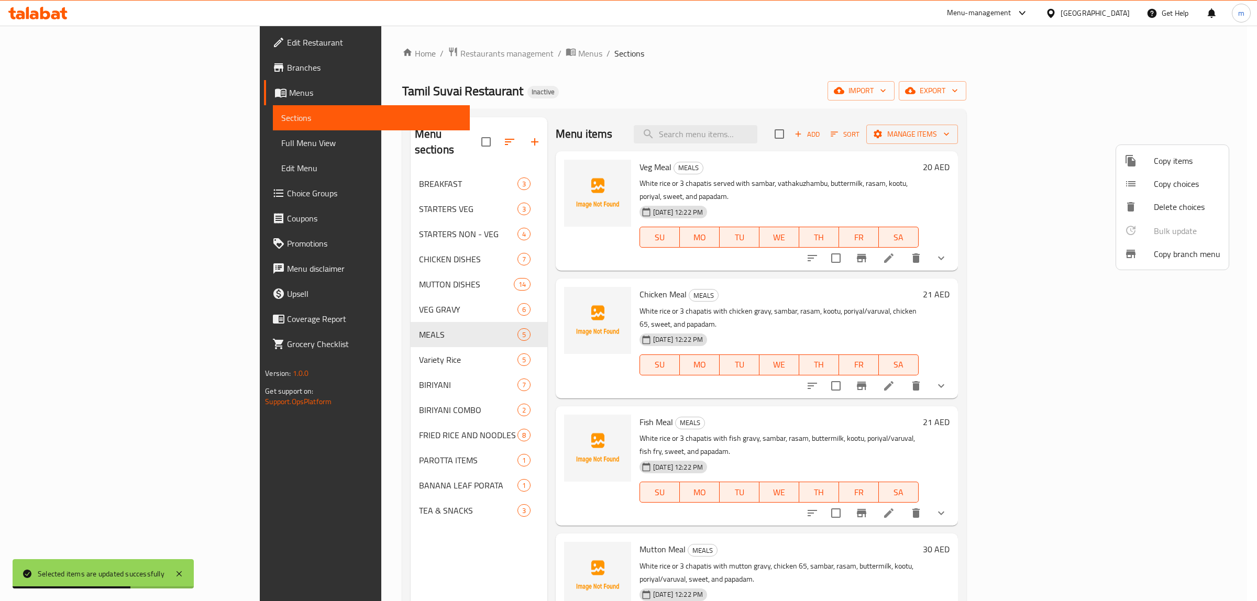
click at [296, 349] on div at bounding box center [628, 300] width 1257 height 601
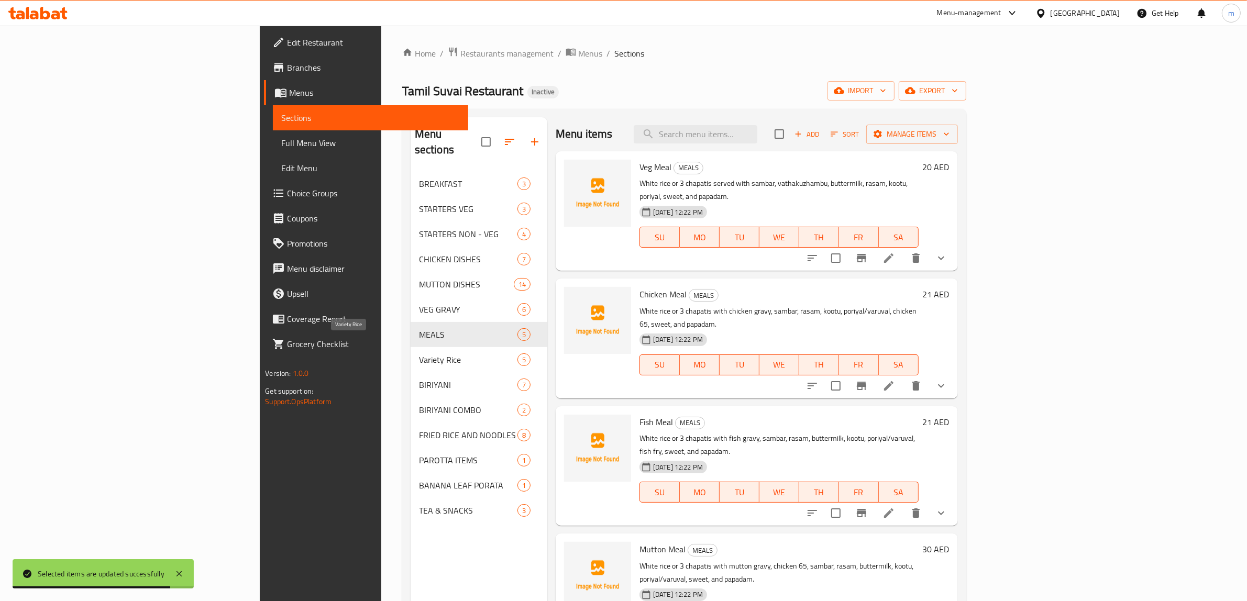
click at [419, 353] on span "Variety Rice" at bounding box center [468, 359] width 98 height 13
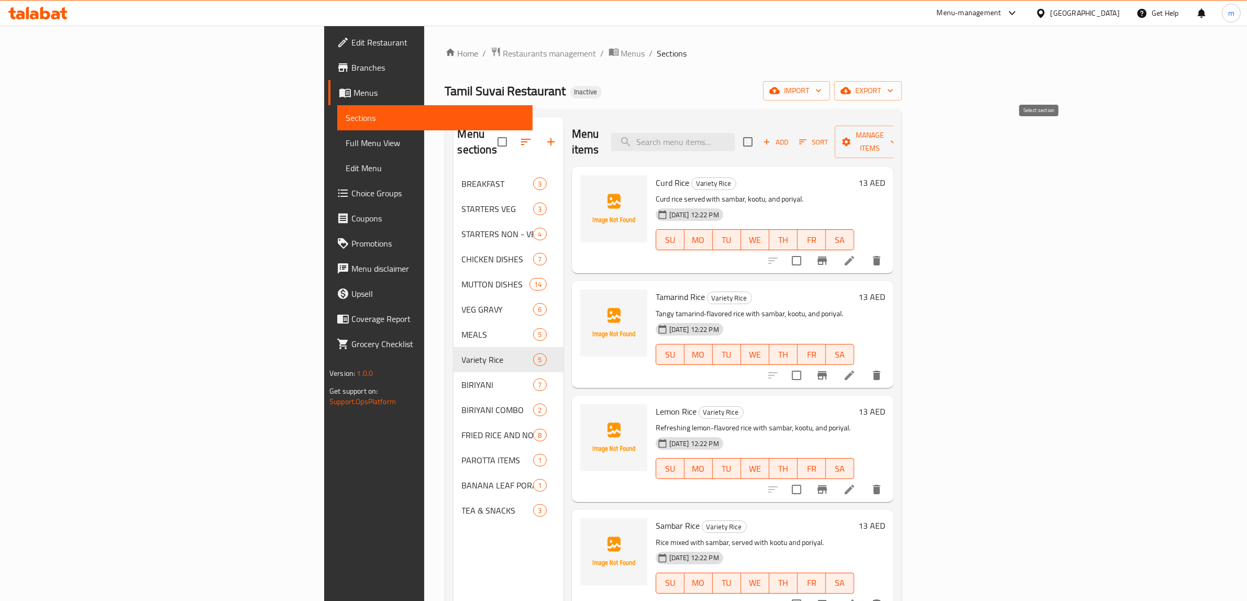
click at [759, 134] on input "checkbox" at bounding box center [748, 142] width 22 height 22
checkbox input "true"
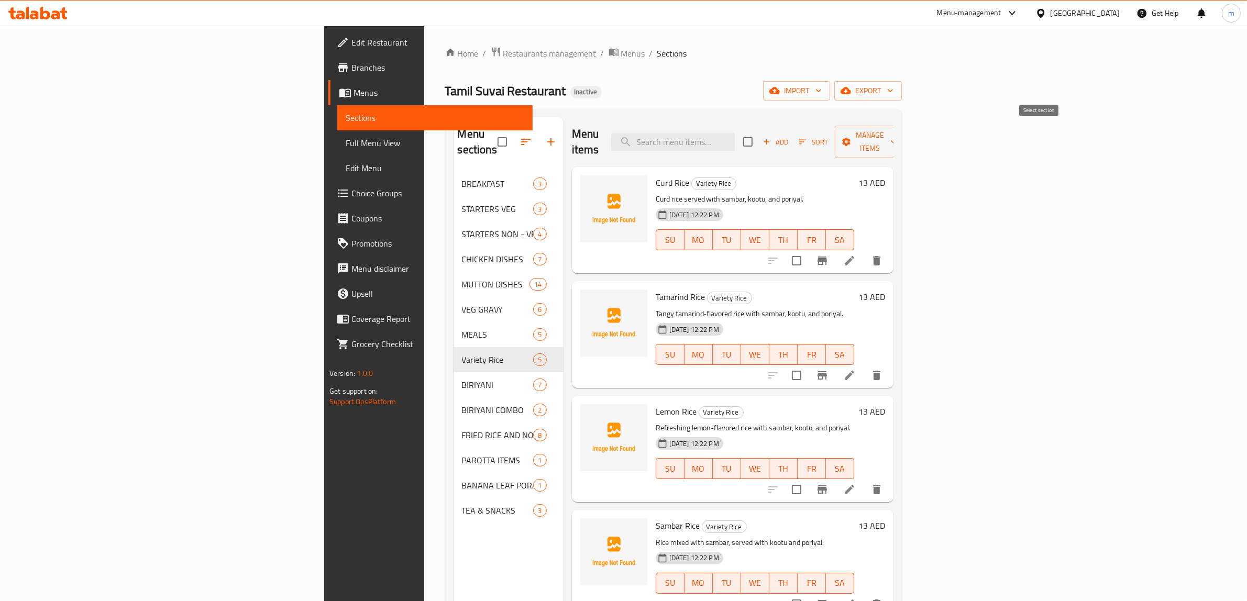
checkbox input "true"
click at [896, 131] on span "Manage items" at bounding box center [869, 142] width 53 height 26
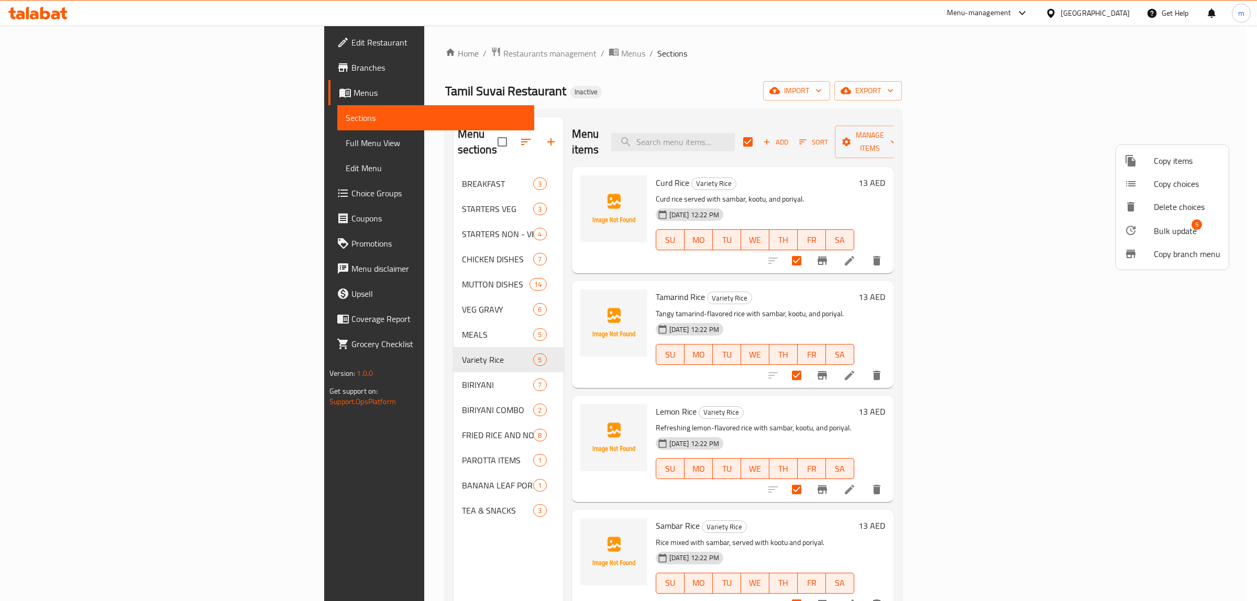
click at [1185, 225] on span "Bulk update" at bounding box center [1175, 231] width 43 height 13
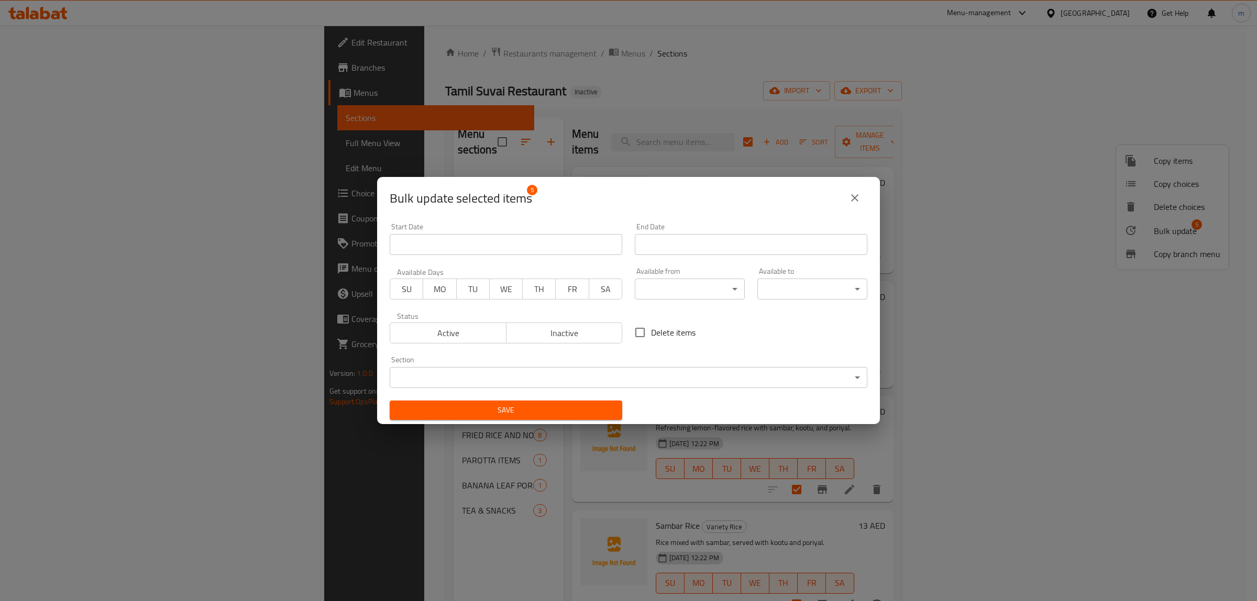
click at [383, 286] on div "Available Days SU MO TU WE TH FR SA" at bounding box center [505, 284] width 245 height 44
click at [398, 286] on span "SU" at bounding box center [406, 289] width 25 height 15
click at [425, 285] on button "MO" at bounding box center [440, 289] width 34 height 21
click at [461, 285] on span "TU" at bounding box center [473, 289] width 25 height 15
click at [501, 288] on span "WE" at bounding box center [506, 289] width 25 height 15
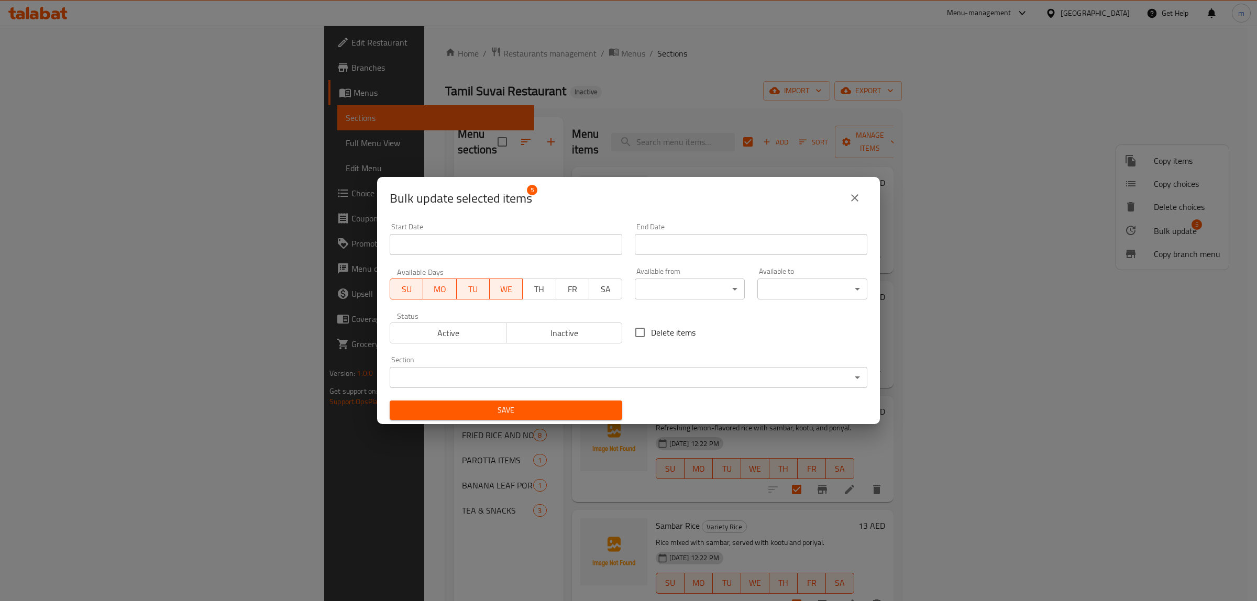
drag, startPoint x: 534, startPoint y: 290, endPoint x: 551, endPoint y: 291, distance: 16.8
click at [535, 291] on span "TH" at bounding box center [539, 289] width 25 height 15
drag, startPoint x: 558, startPoint y: 292, endPoint x: 567, endPoint y: 292, distance: 8.4
click at [564, 292] on span "FR" at bounding box center [572, 289] width 25 height 15
click at [594, 294] on span "SA" at bounding box center [605, 289] width 25 height 15
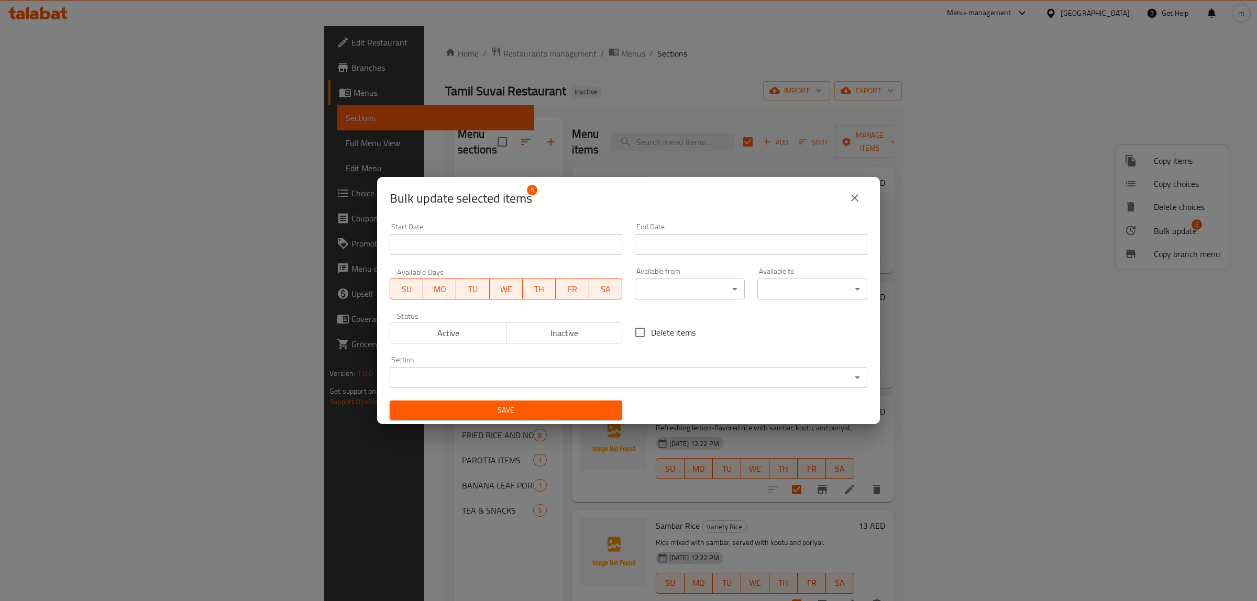
click at [470, 331] on span "Active" at bounding box center [448, 333] width 108 height 15
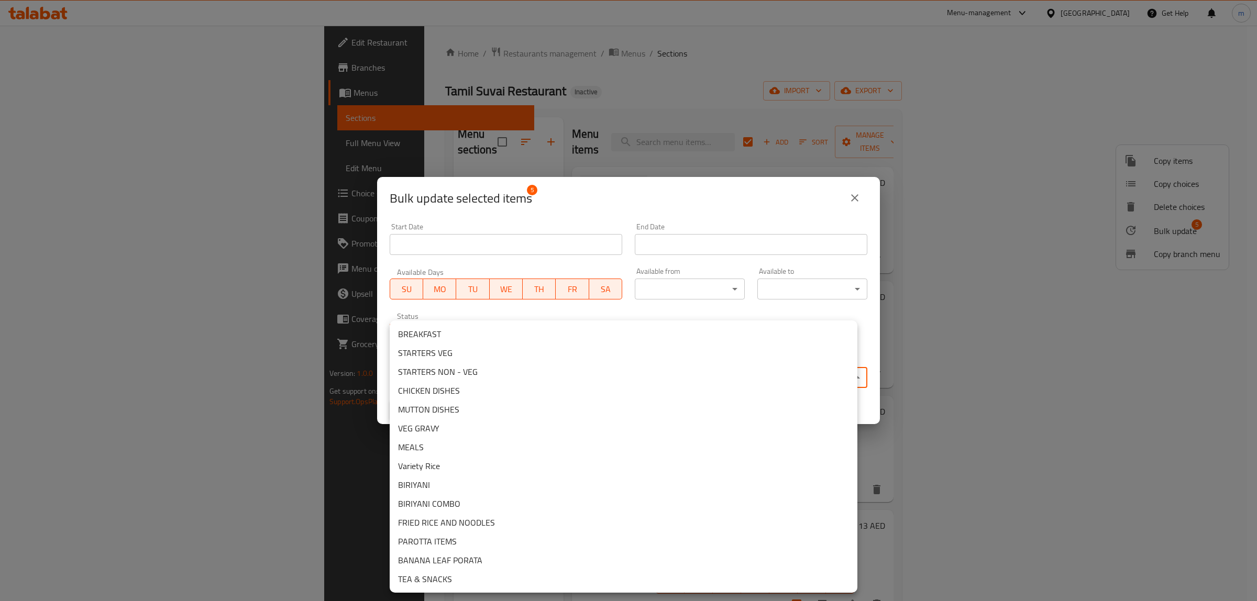
click at [464, 375] on body "​ Menu-management United Arab Emirates Get Help m Edit Restaurant Branches Menu…" at bounding box center [628, 313] width 1257 height 575
click at [456, 459] on li "Variety Rice" at bounding box center [624, 466] width 468 height 19
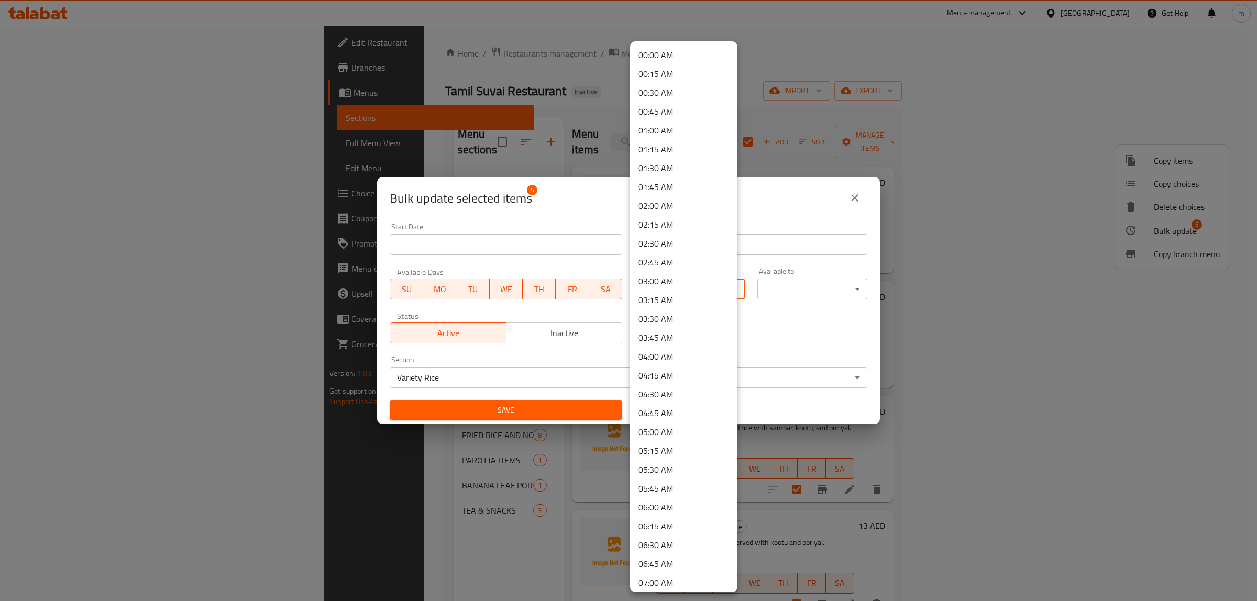
click at [673, 293] on body "​ Menu-management United Arab Emirates Get Help m Edit Restaurant Branches Menu…" at bounding box center [628, 313] width 1257 height 575
click at [649, 306] on li "12:00 PM" at bounding box center [683, 305] width 107 height 19
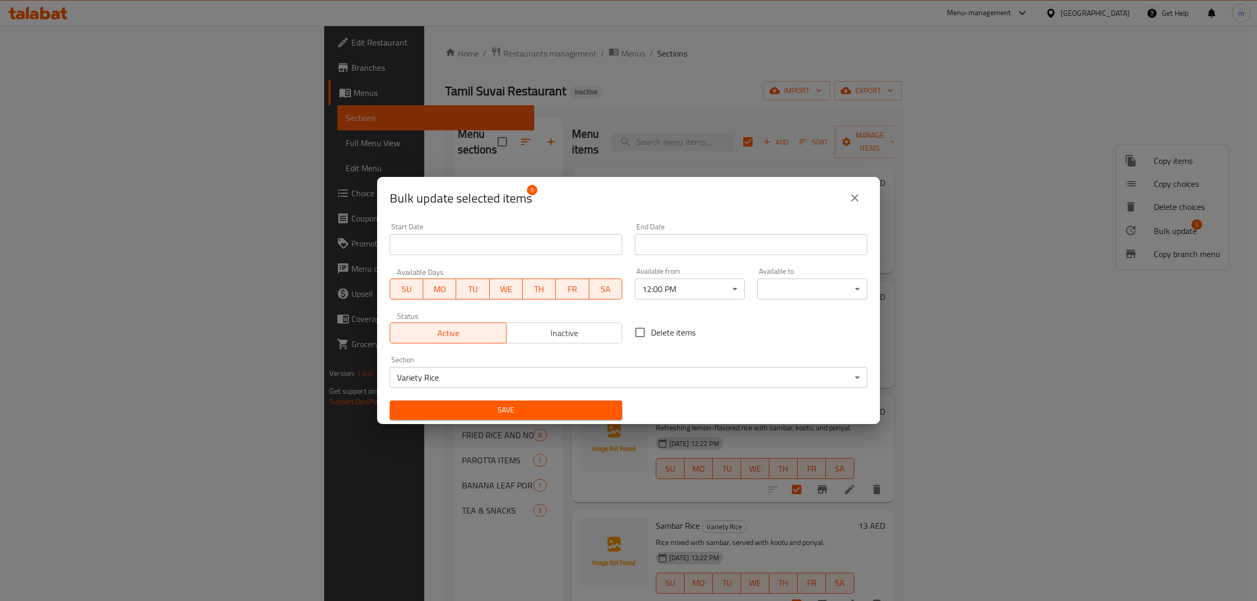
click at [806, 293] on div "00:00 AM 00:15 AM 00:30 AM 00:45 AM 01:00 AM 01:15 AM 01:30 AM 01:45 AM 02:00 A…" at bounding box center [628, 300] width 1257 height 601
click at [804, 284] on body "​ Menu-management United Arab Emirates Get Help m Edit Restaurant Branches Menu…" at bounding box center [628, 313] width 1257 height 575
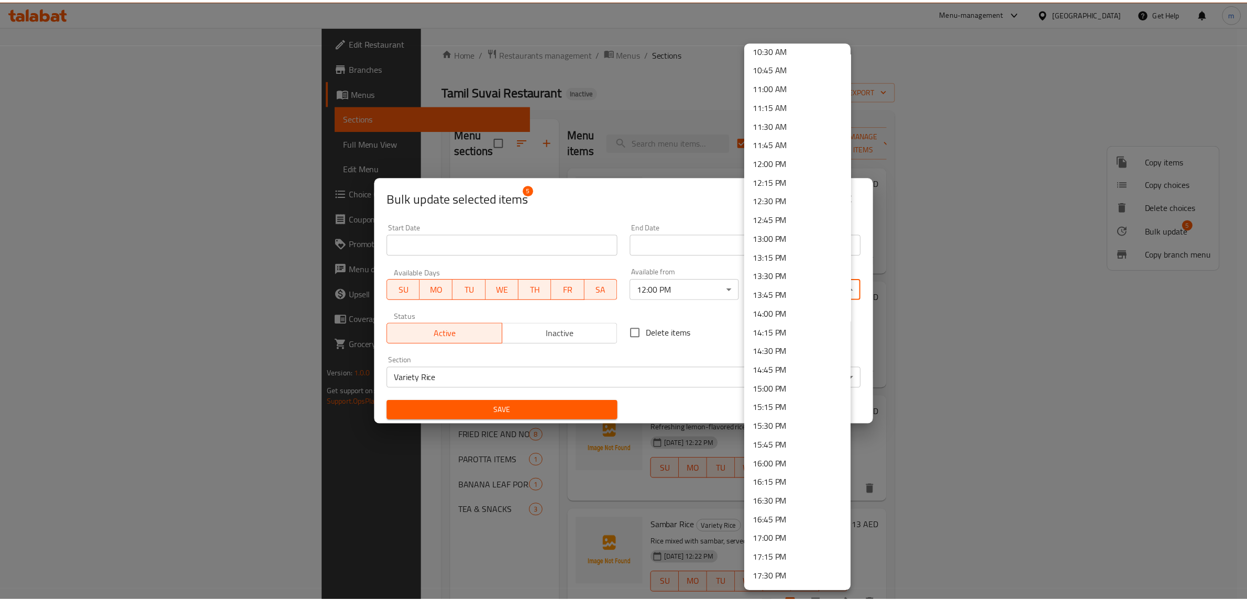
scroll to position [916, 0]
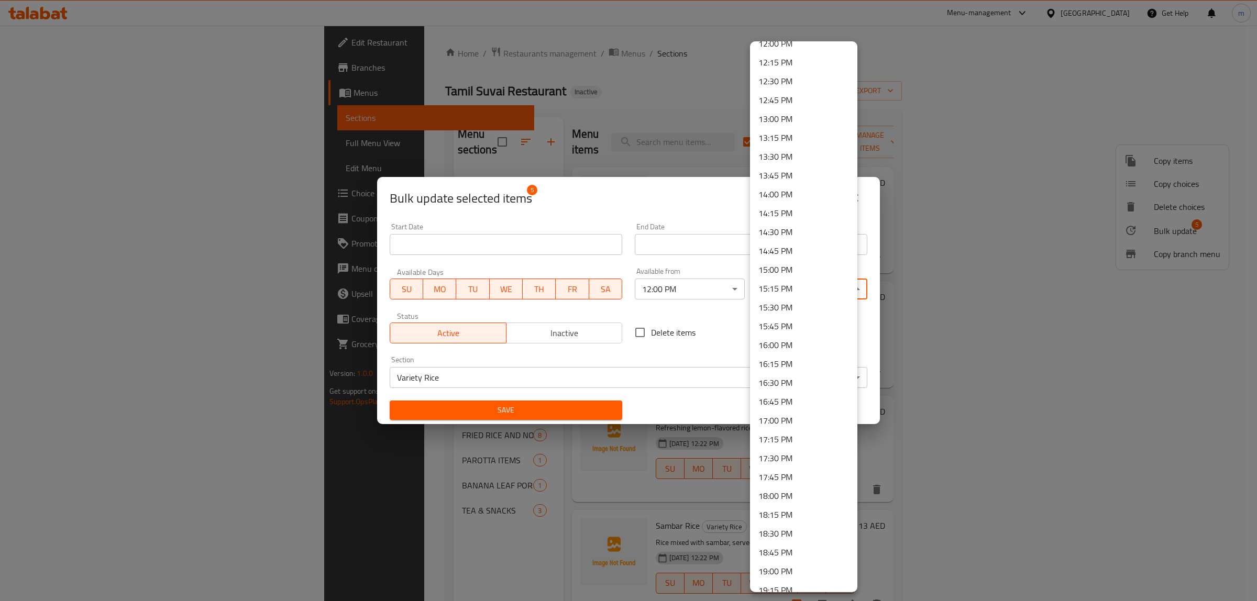
click at [783, 341] on li "16:00 PM" at bounding box center [803, 345] width 107 height 19
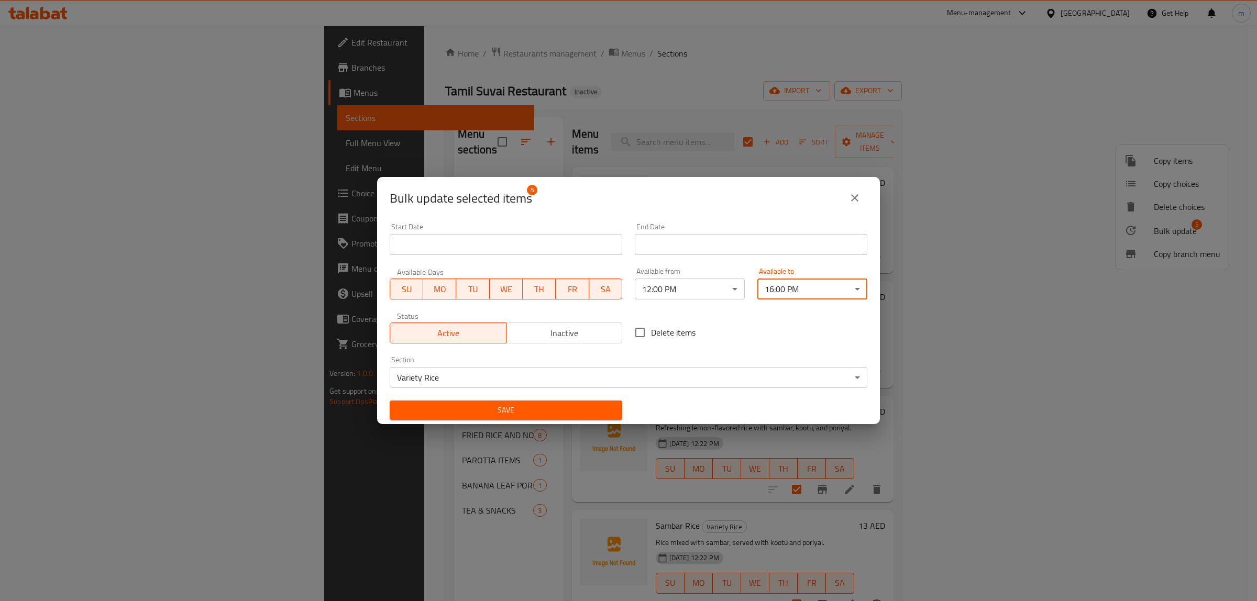
click at [512, 406] on span "Save" at bounding box center [506, 410] width 216 height 13
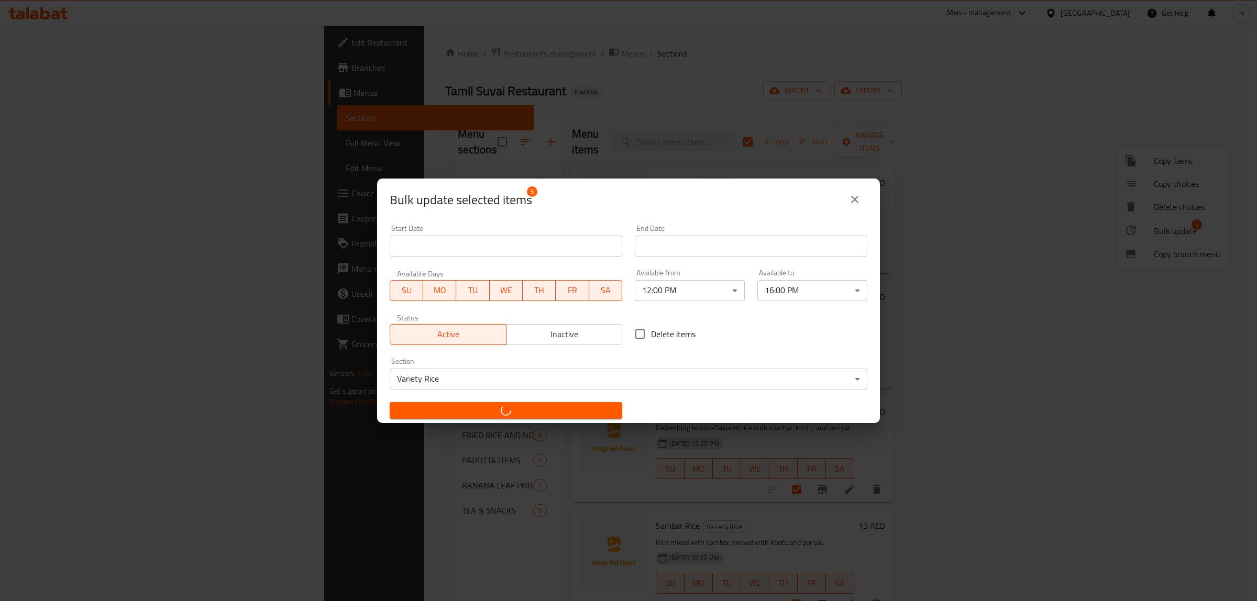
click at [478, 406] on span "button" at bounding box center [506, 410] width 216 height 10
checkbox input "false"
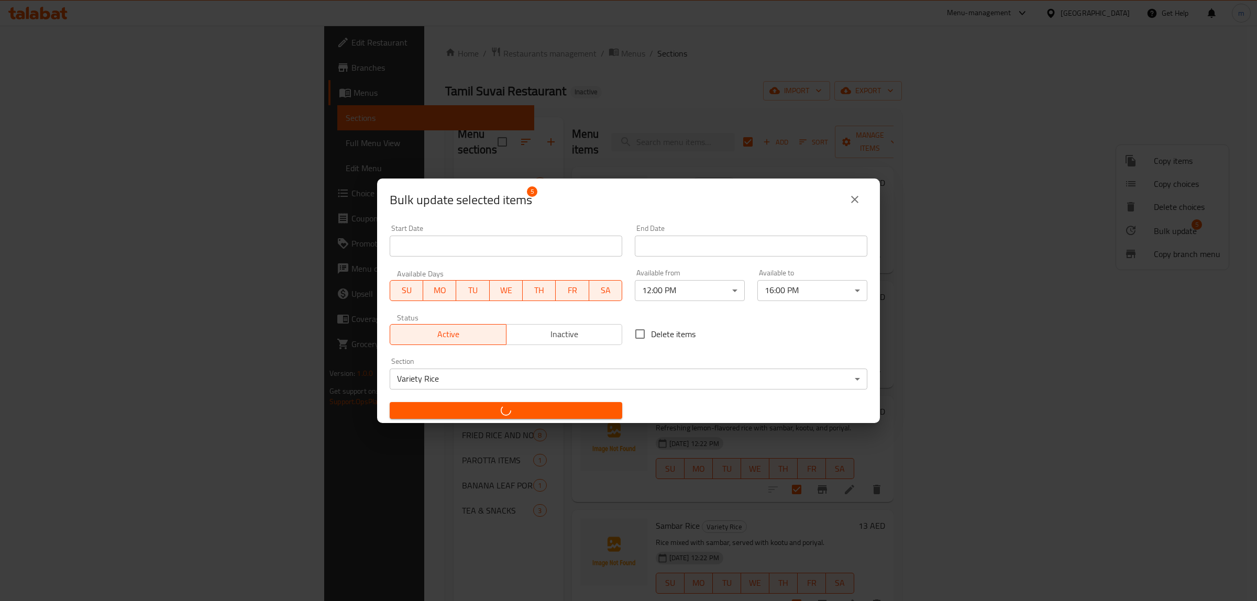
checkbox input "false"
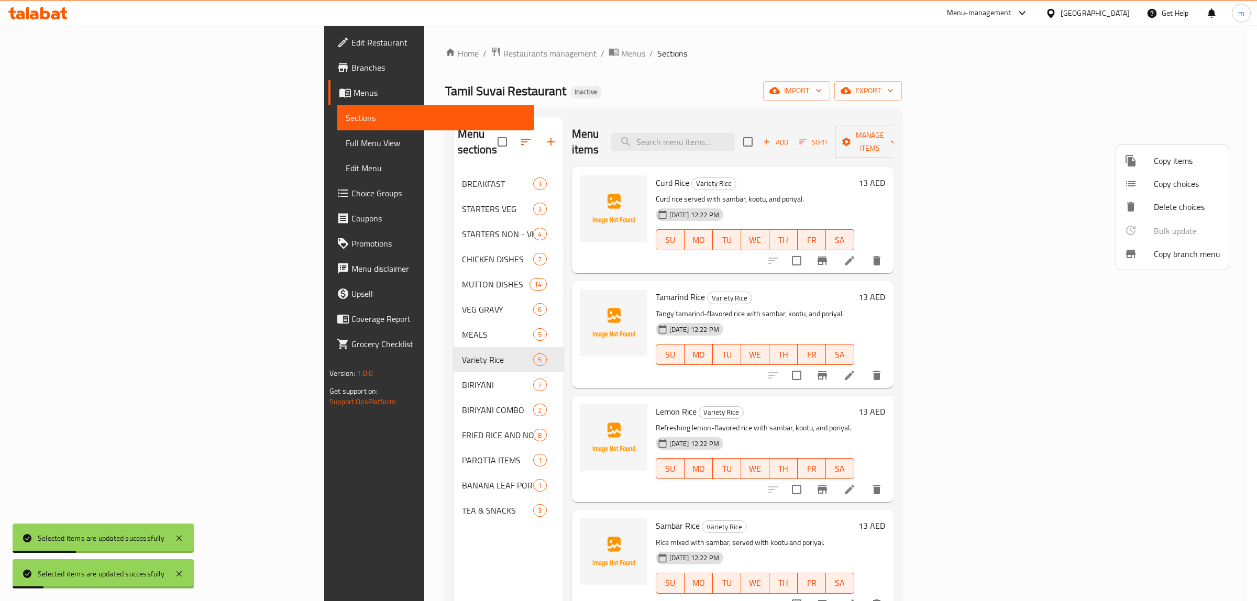
click at [370, 562] on div at bounding box center [628, 300] width 1257 height 601
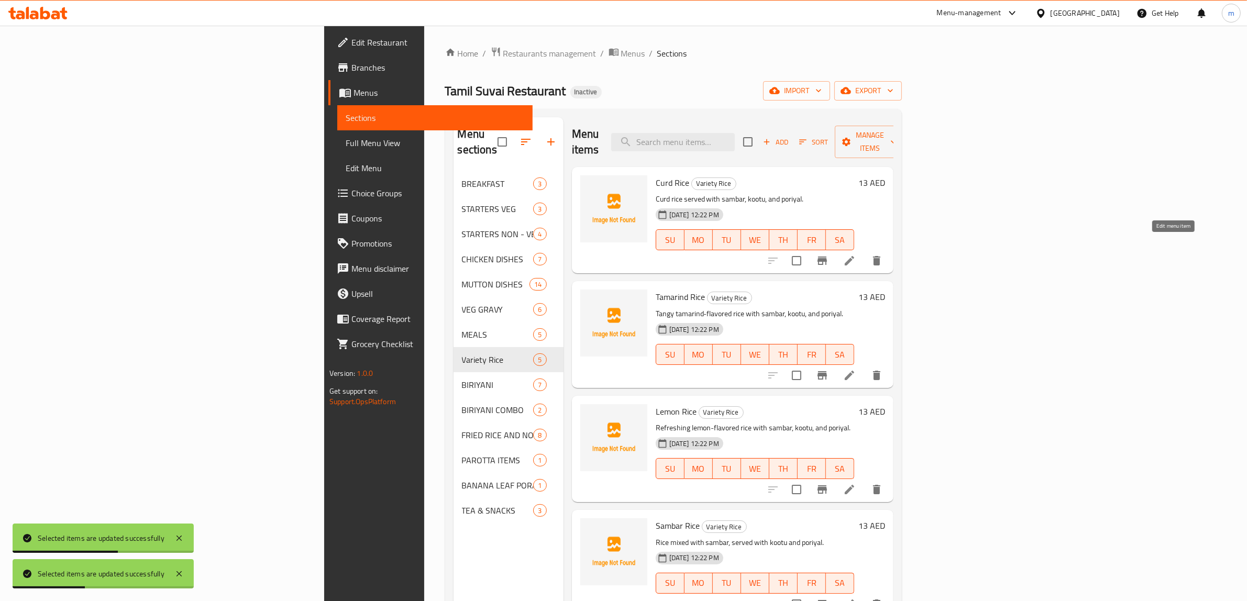
click at [854, 256] on icon at bounding box center [849, 260] width 9 height 9
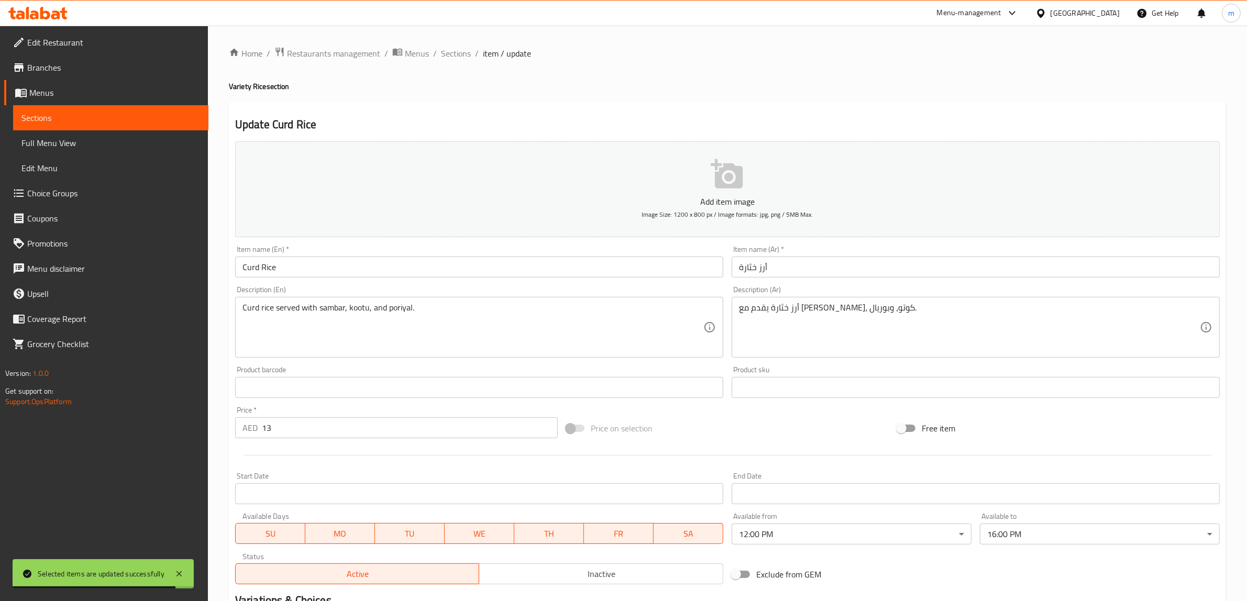
click at [27, 114] on span "Sections" at bounding box center [110, 118] width 179 height 13
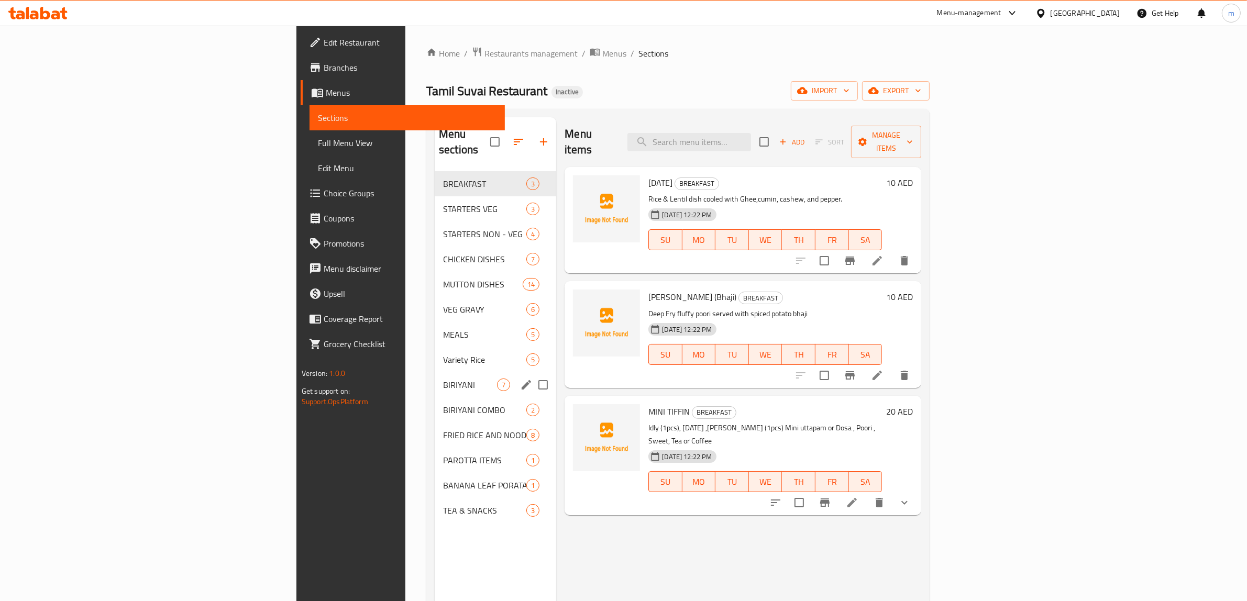
click at [435, 372] on div "BIRIYANI 7" at bounding box center [495, 384] width 121 height 25
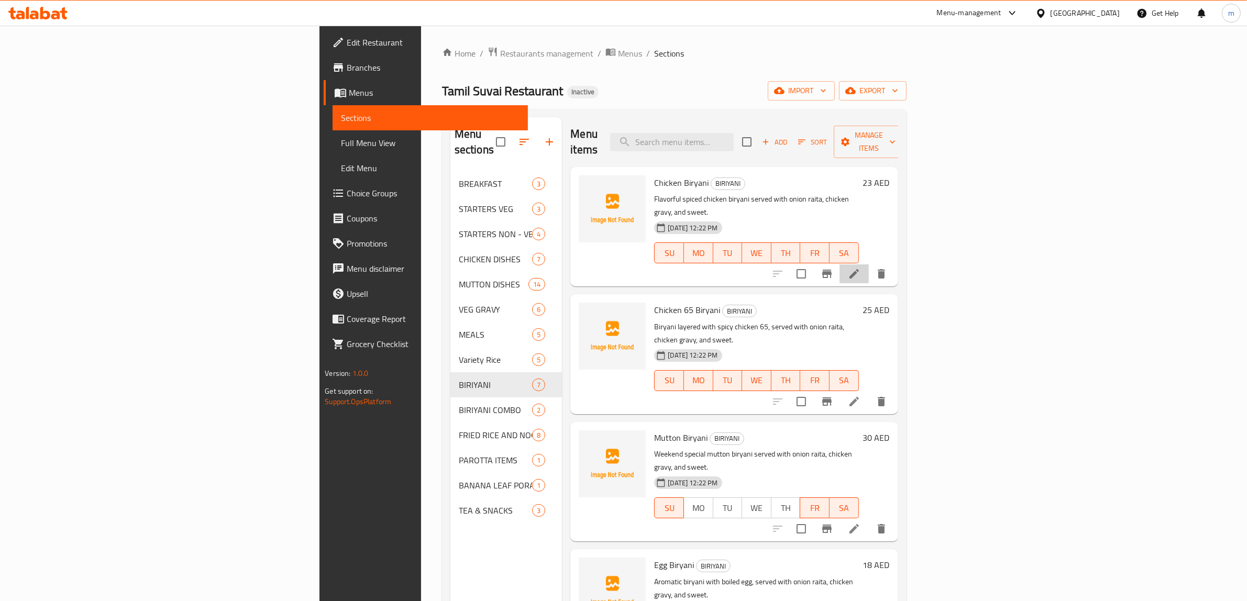
click at [869, 264] on li at bounding box center [853, 273] width 29 height 19
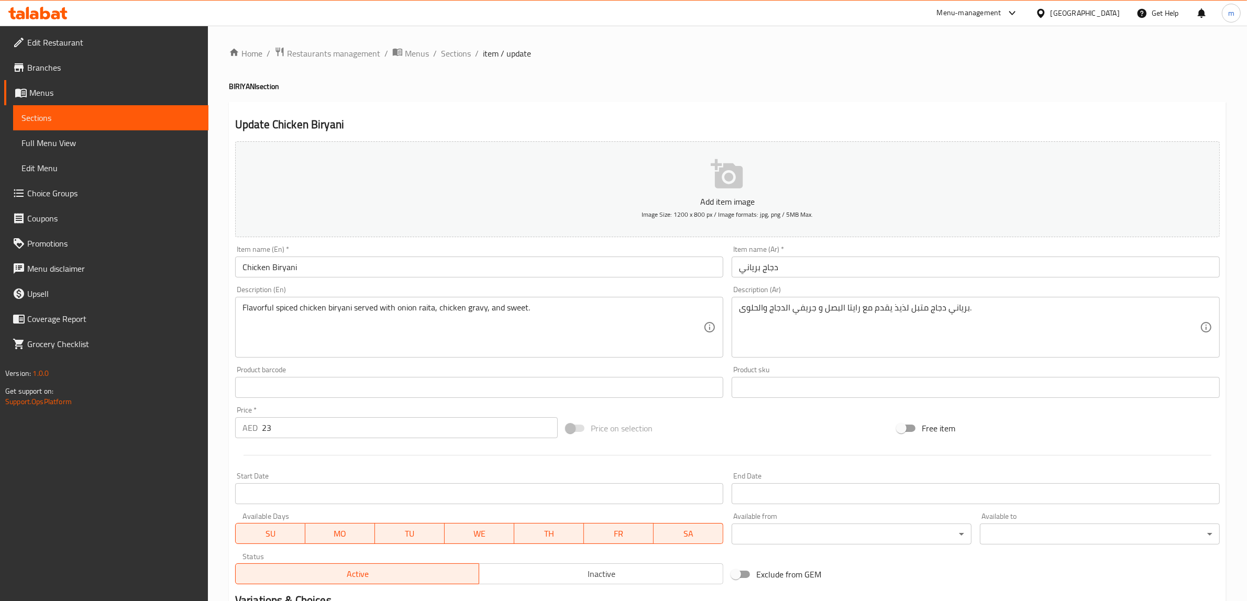
click at [69, 107] on link "Sections" at bounding box center [110, 117] width 195 height 25
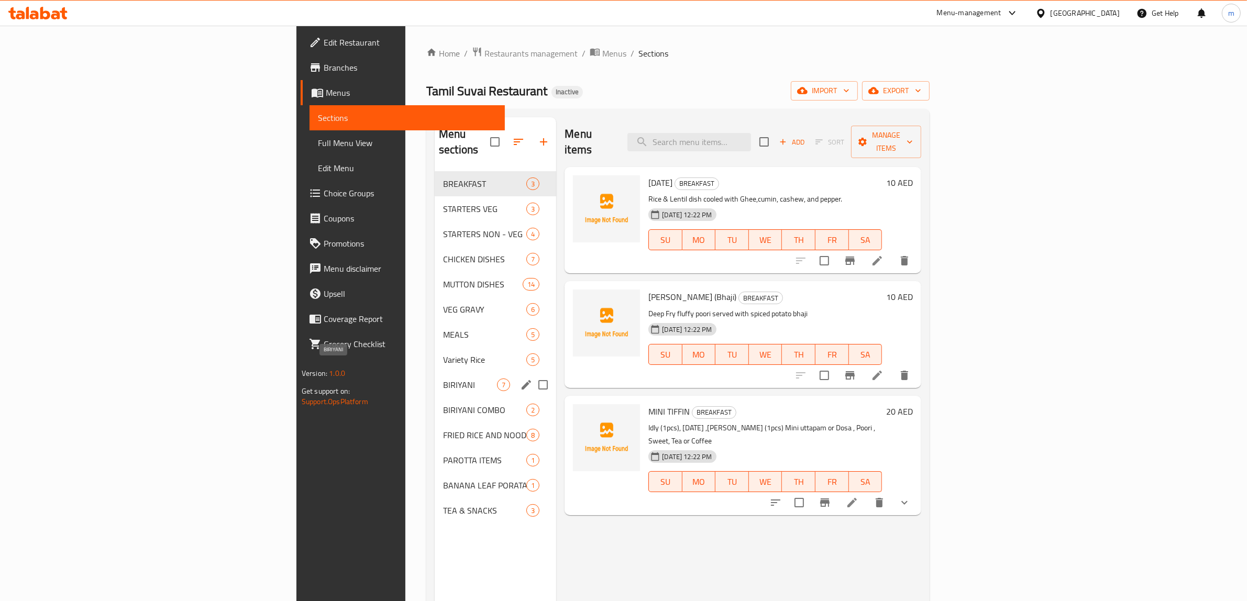
click at [443, 379] on span "BIRIYANI" at bounding box center [470, 385] width 54 height 13
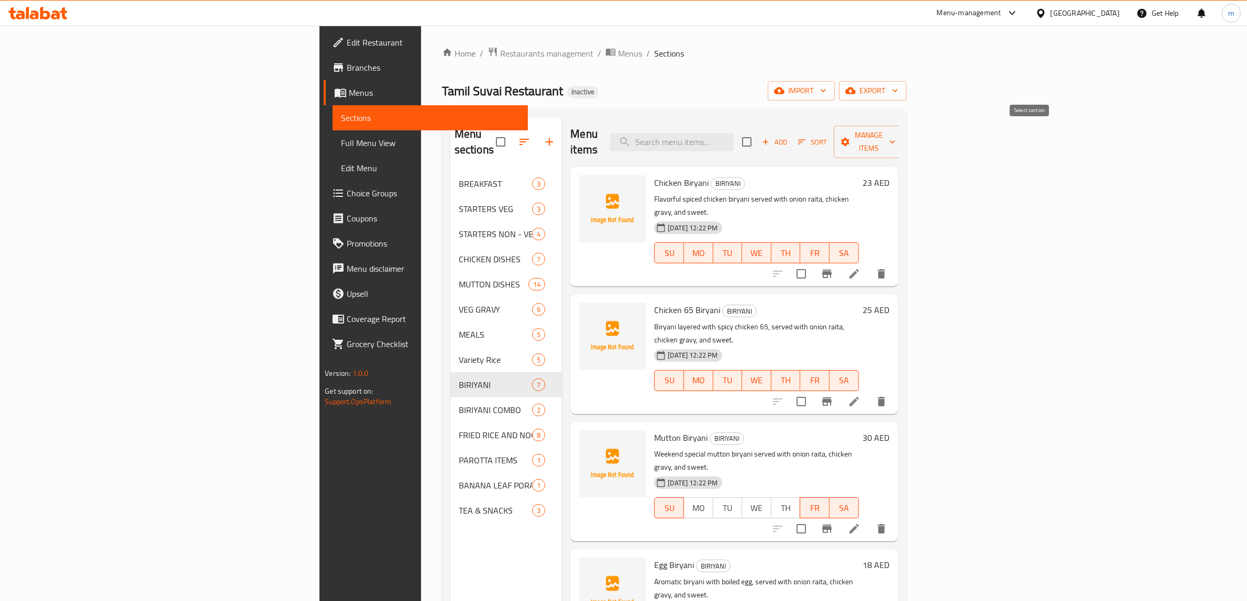
click at [758, 131] on input "checkbox" at bounding box center [747, 142] width 22 height 22
checkbox input "true"
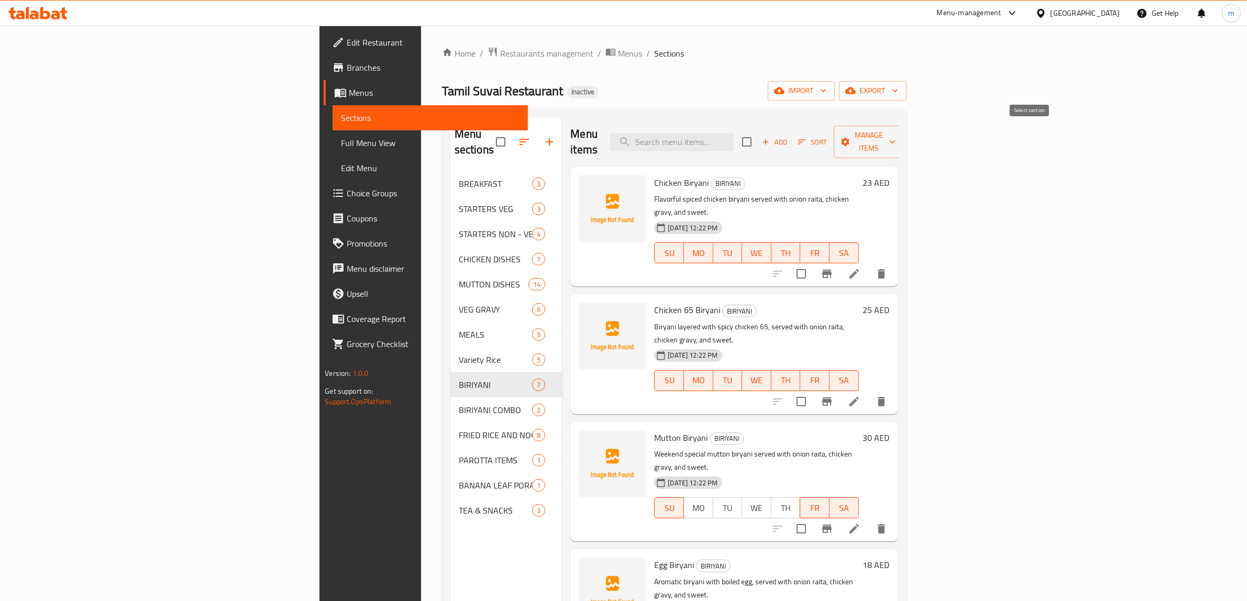
checkbox input "true"
click at [904, 127] on button "Manage items" at bounding box center [869, 142] width 70 height 32
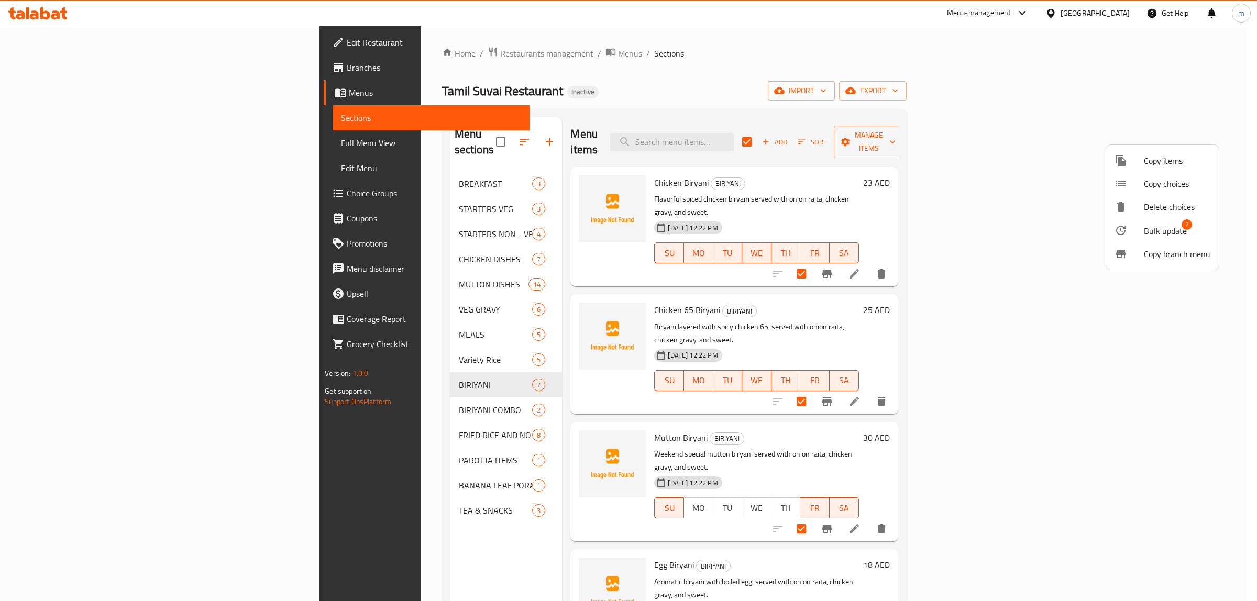
click at [1151, 225] on span "Bulk update" at bounding box center [1165, 231] width 43 height 13
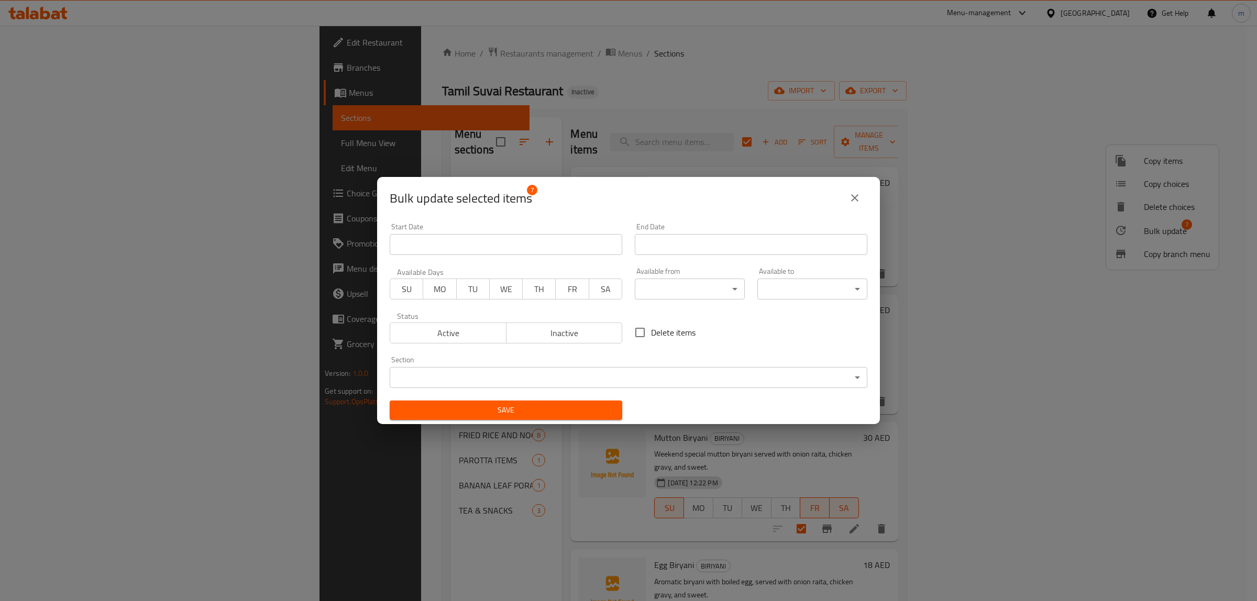
click at [396, 292] on span "SU" at bounding box center [406, 289] width 25 height 15
click at [427, 290] on span "MO" at bounding box center [439, 289] width 25 height 15
click at [473, 289] on span "TU" at bounding box center [473, 289] width 25 height 15
click at [501, 289] on span "WE" at bounding box center [506, 289] width 25 height 15
click at [546, 289] on span "TH" at bounding box center [539, 289] width 25 height 15
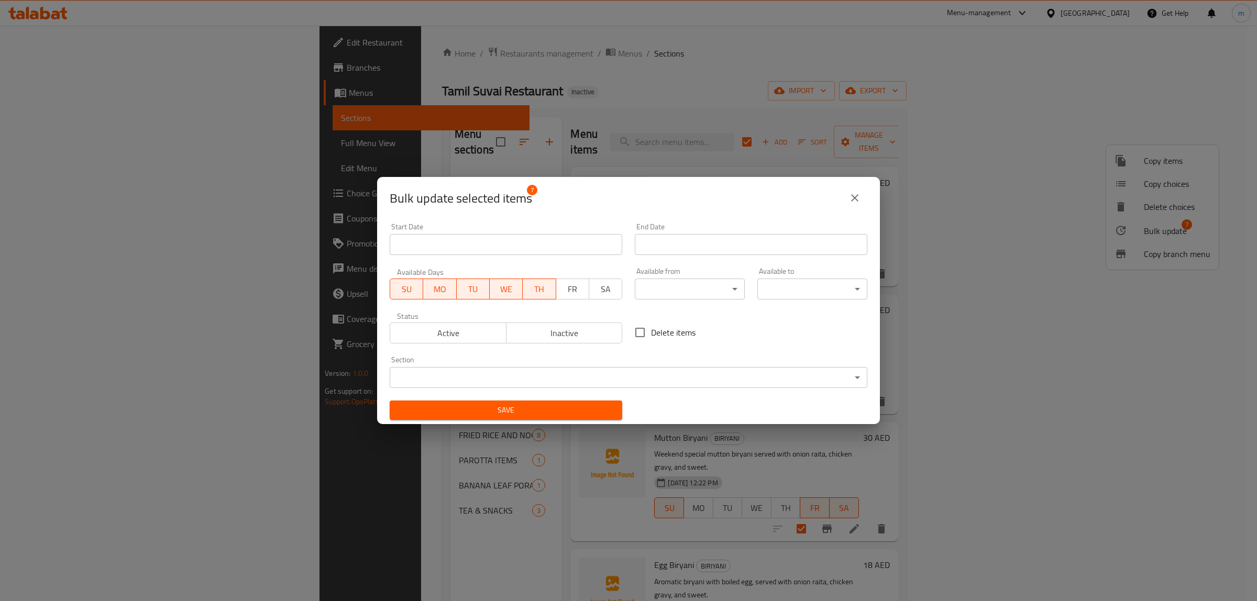
click at [566, 289] on span "FR" at bounding box center [572, 289] width 25 height 15
click at [603, 289] on span "SA" at bounding box center [605, 289] width 25 height 15
click at [477, 322] on div "Active Inactive" at bounding box center [506, 327] width 232 height 31
click at [471, 327] on span "Active" at bounding box center [448, 333] width 108 height 15
click at [540, 383] on body "​ Menu-management United Arab Emirates Get Help m Edit Restaurant Branches Menu…" at bounding box center [628, 313] width 1257 height 575
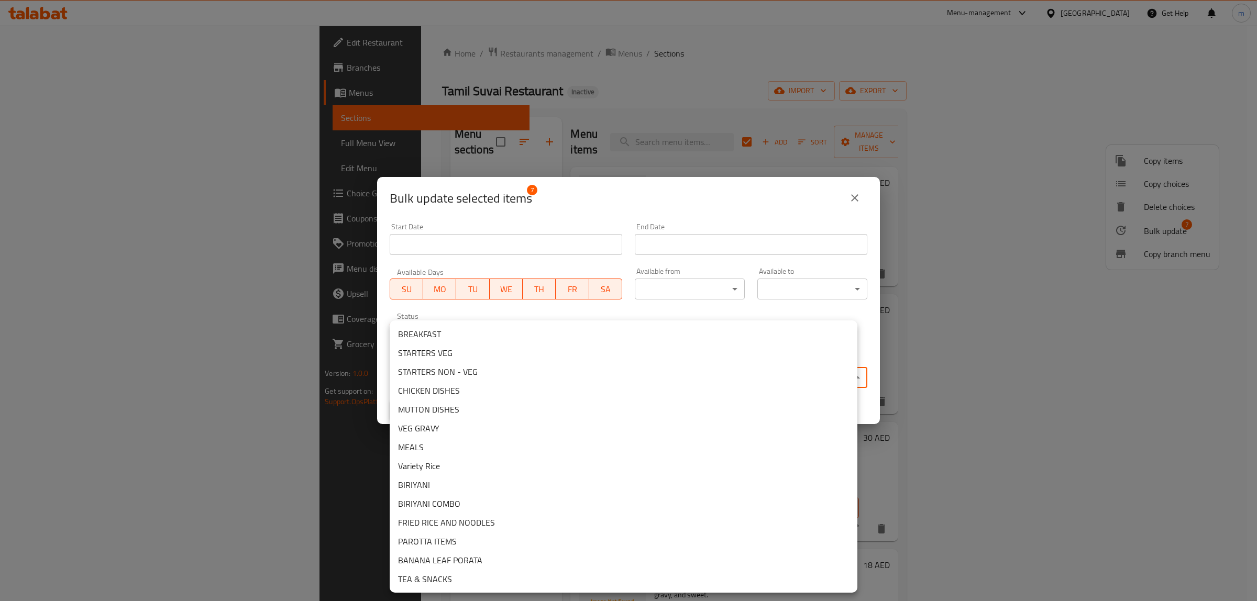
click at [518, 488] on li "BIRIYANI" at bounding box center [624, 484] width 468 height 19
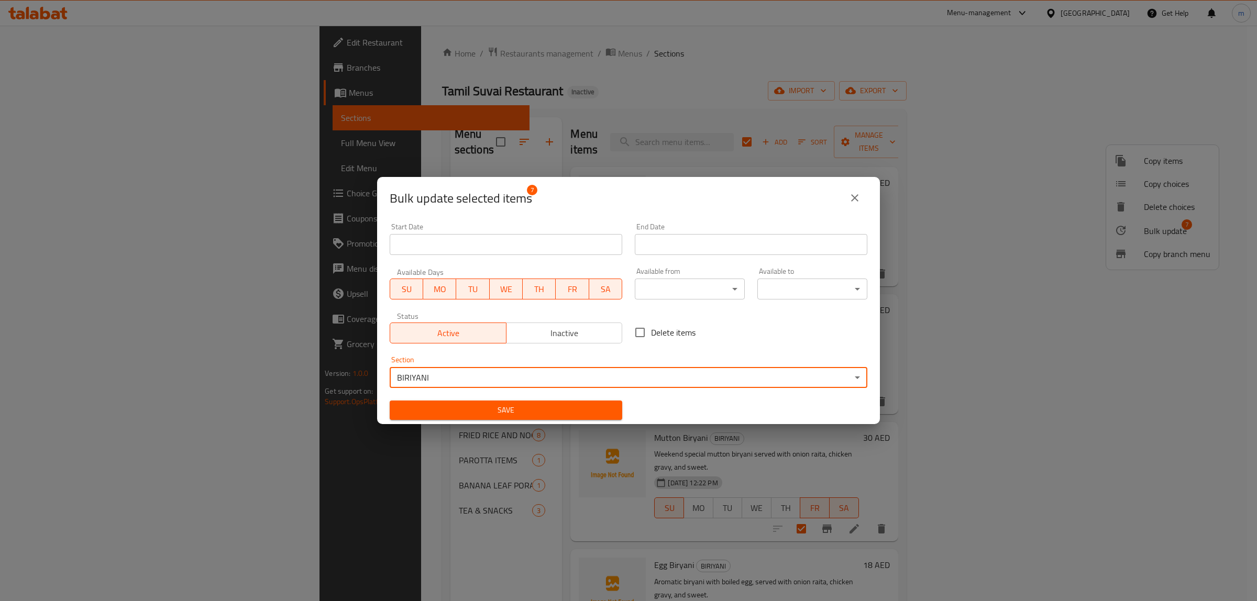
click at [655, 285] on body "​ Menu-management United Arab Emirates Get Help m Edit Restaurant Branches Menu…" at bounding box center [628, 313] width 1257 height 575
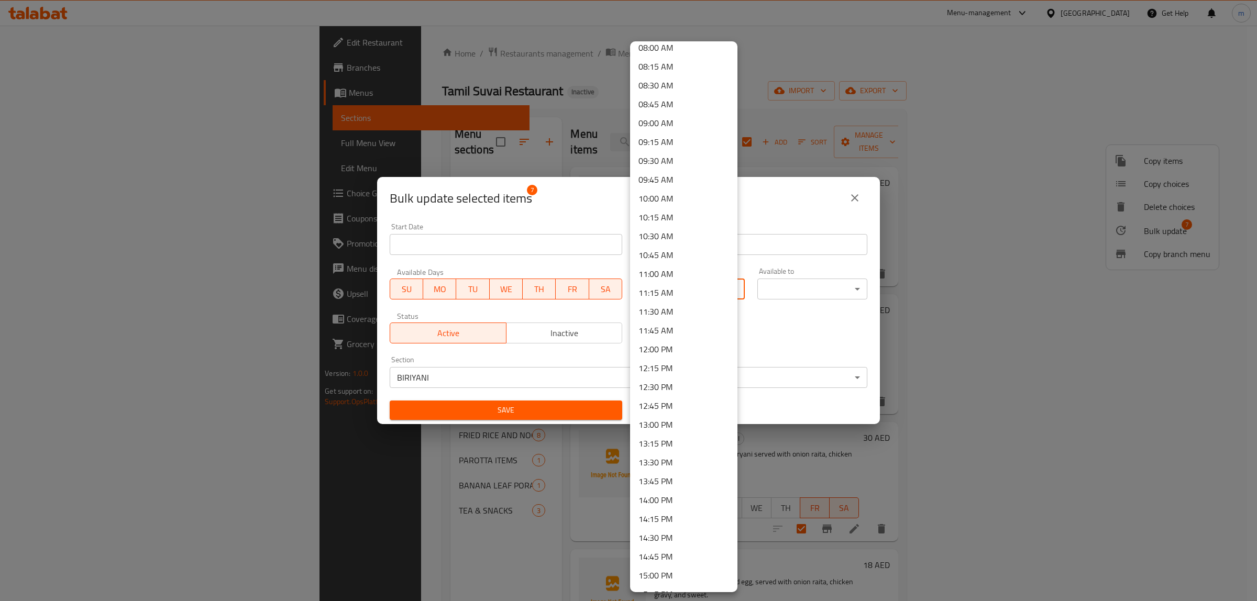
scroll to position [720, 0]
click at [682, 240] on li "12:00 PM" at bounding box center [683, 239] width 107 height 19
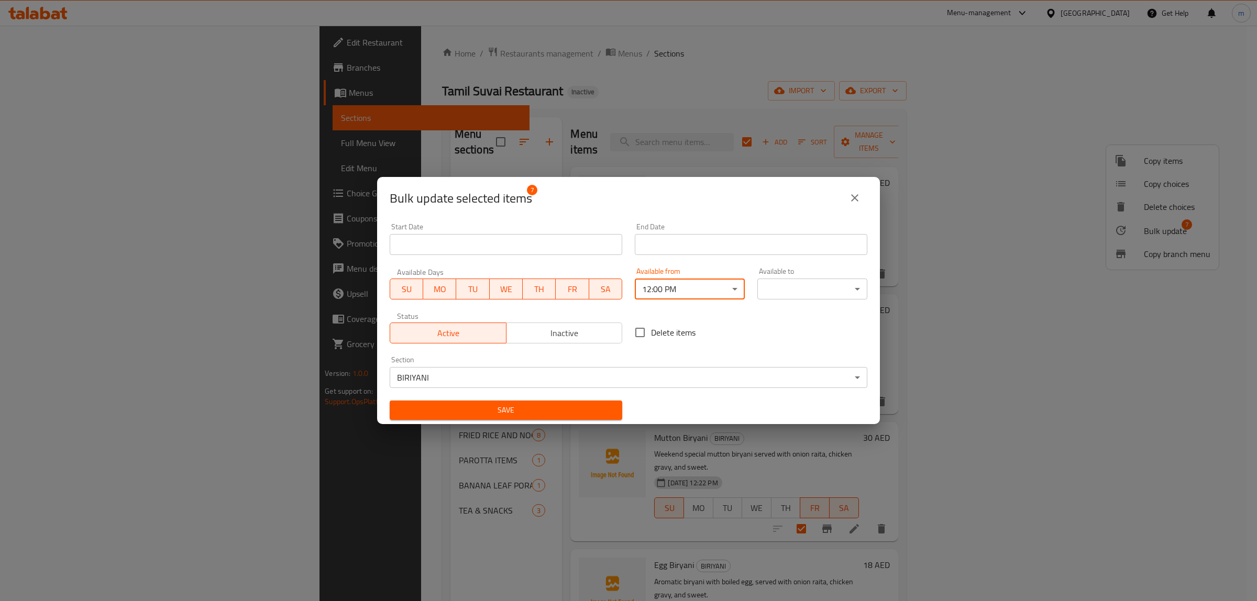
click at [781, 289] on body "​ Menu-management United Arab Emirates Get Help m Edit Restaurant Branches Menu…" at bounding box center [628, 313] width 1257 height 575
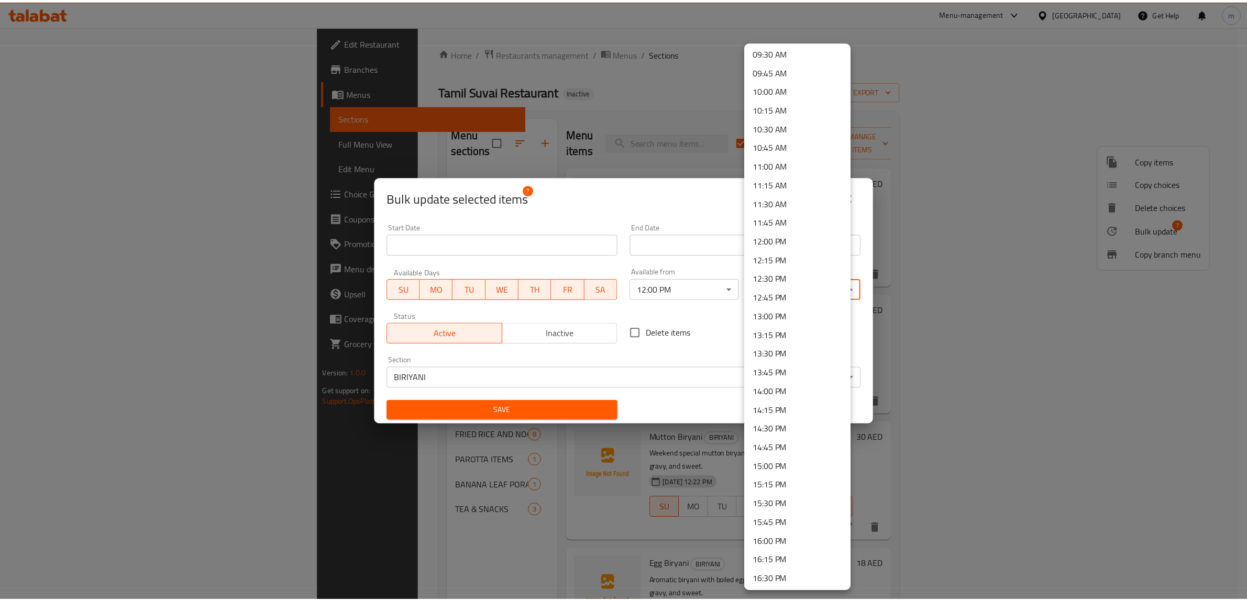
scroll to position [851, 0]
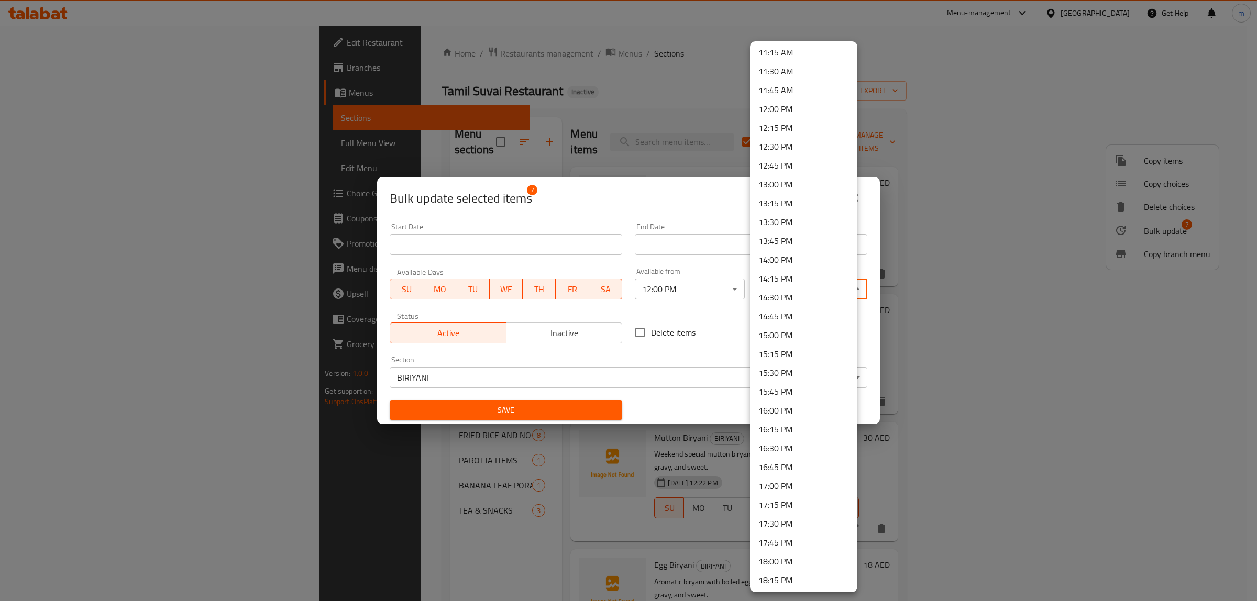
click at [795, 411] on li "16:00 PM" at bounding box center [803, 410] width 107 height 19
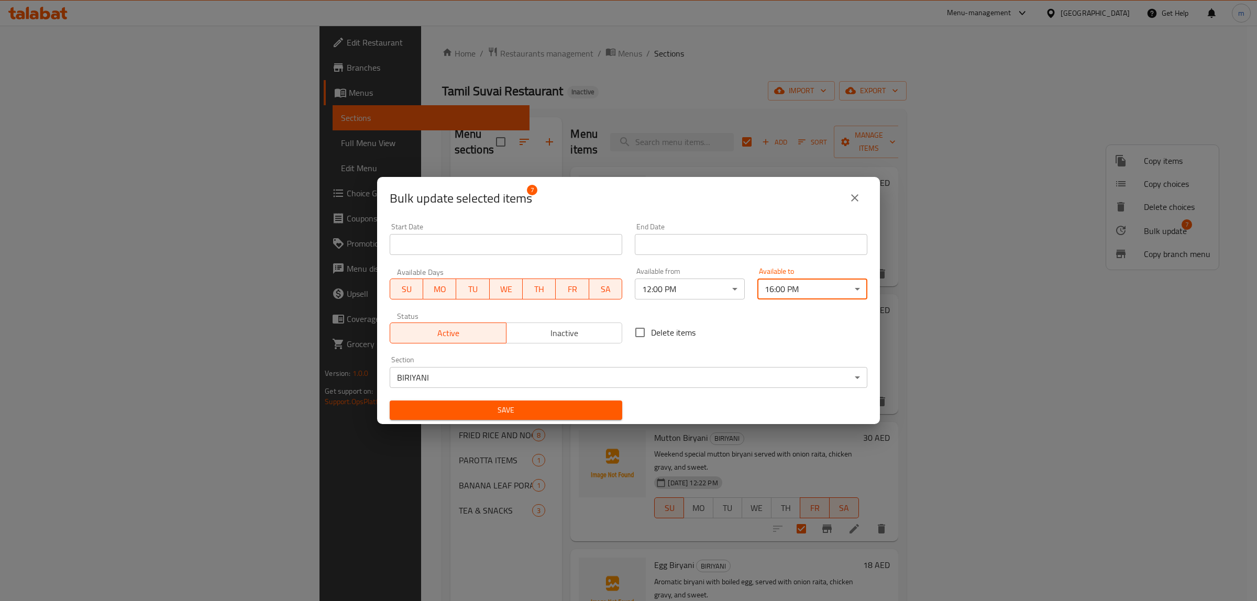
click at [522, 412] on span "Save" at bounding box center [506, 410] width 216 height 13
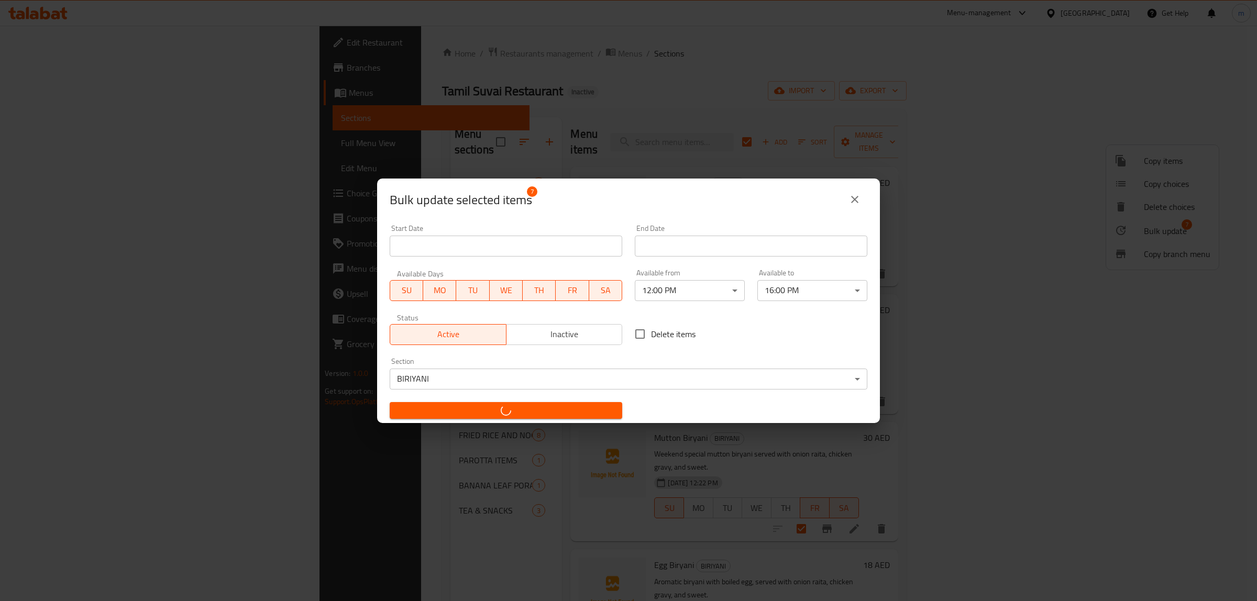
checkbox input "false"
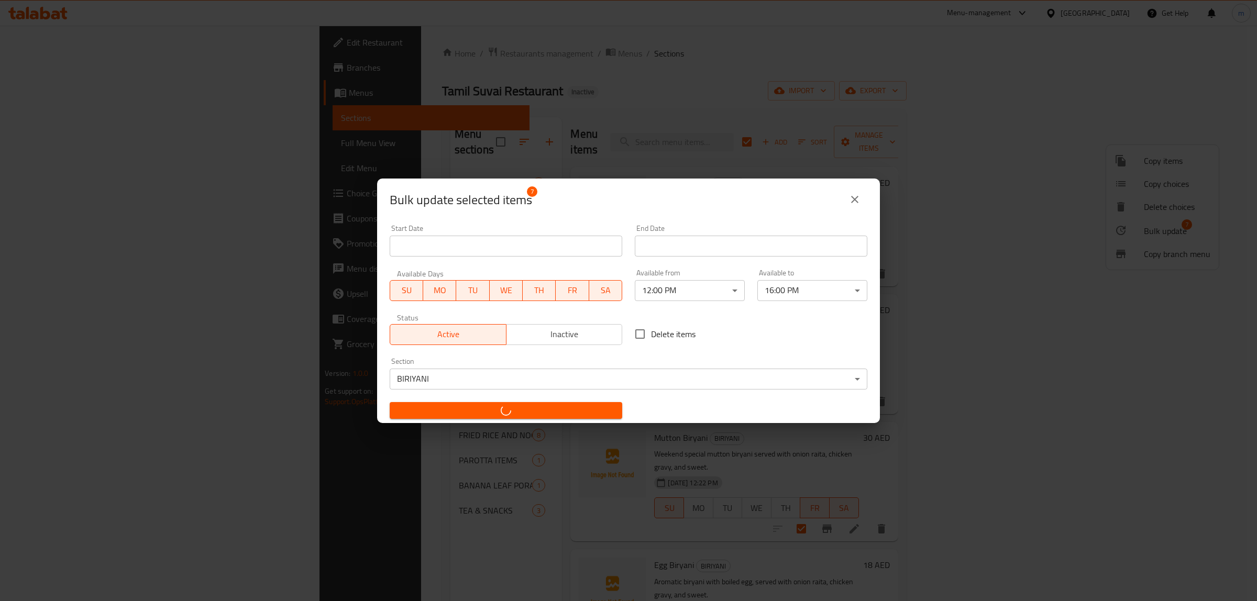
checkbox input "false"
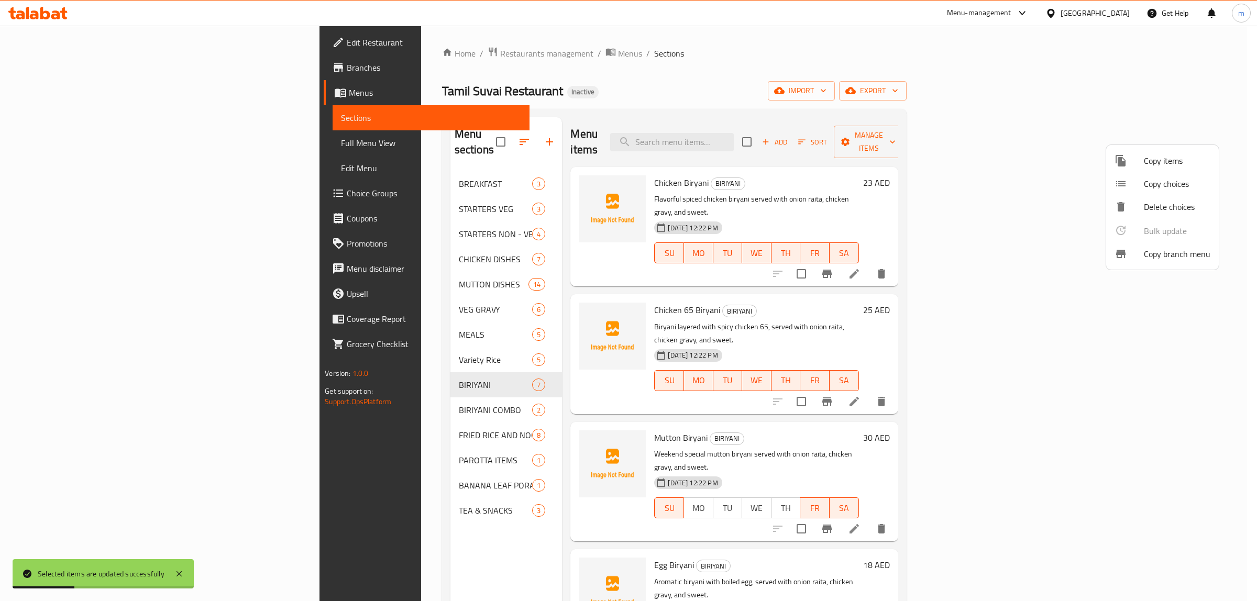
click at [270, 398] on div at bounding box center [628, 300] width 1257 height 601
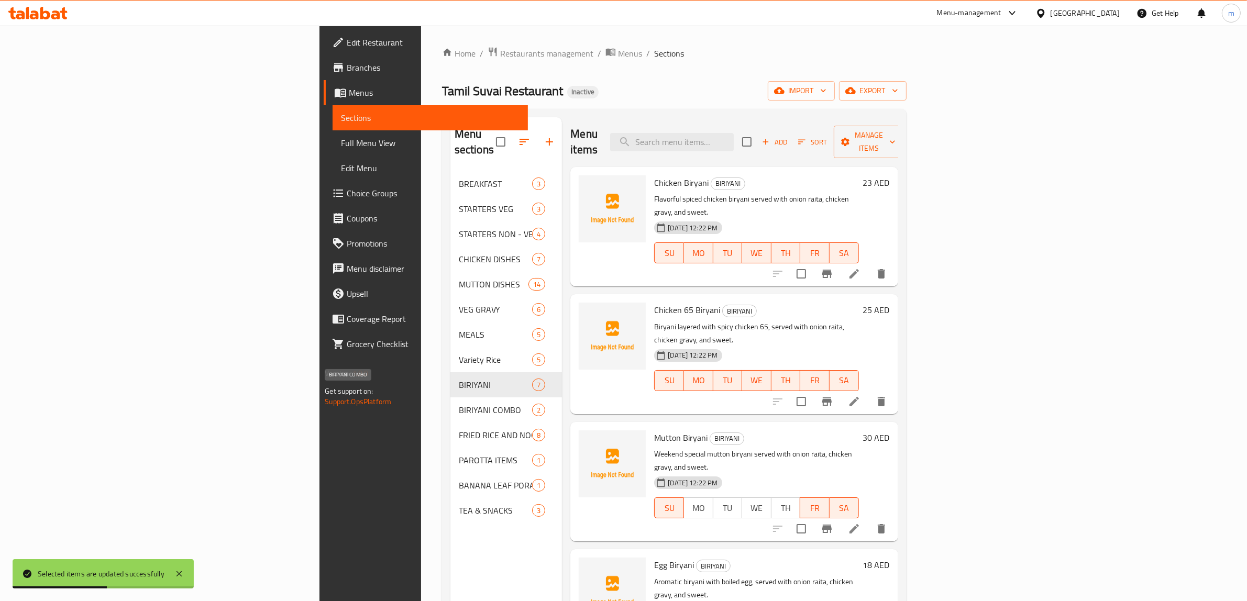
click at [459, 404] on span "BIRIYANI COMBO" at bounding box center [496, 410] width 74 height 13
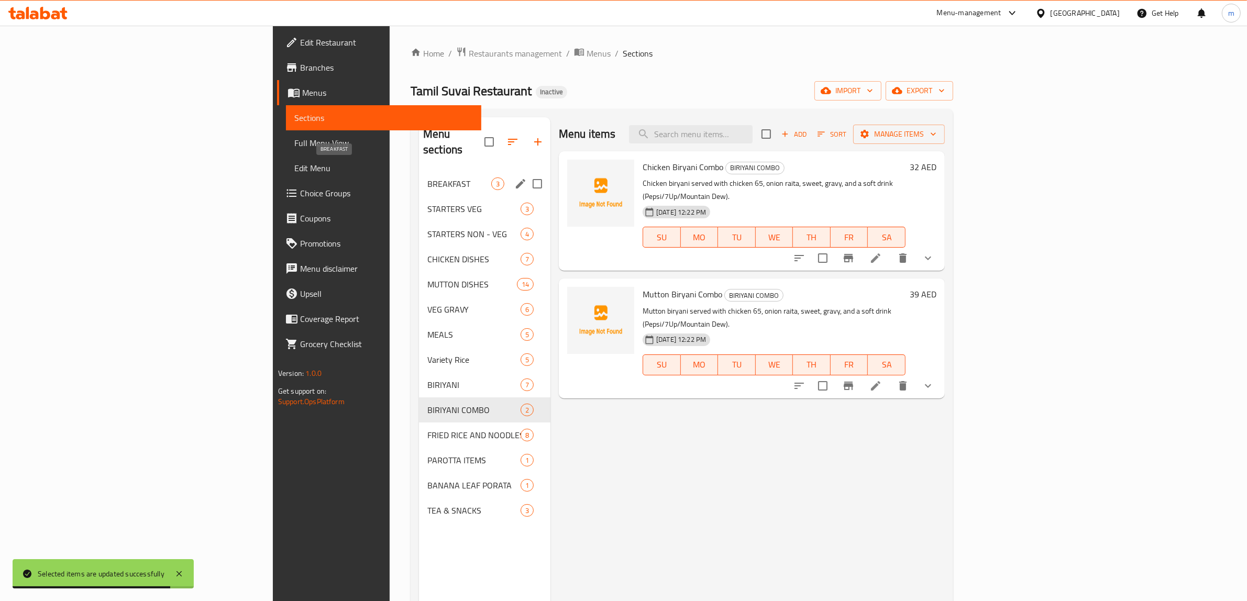
click at [427, 178] on span "BREAKFAST" at bounding box center [459, 184] width 64 height 13
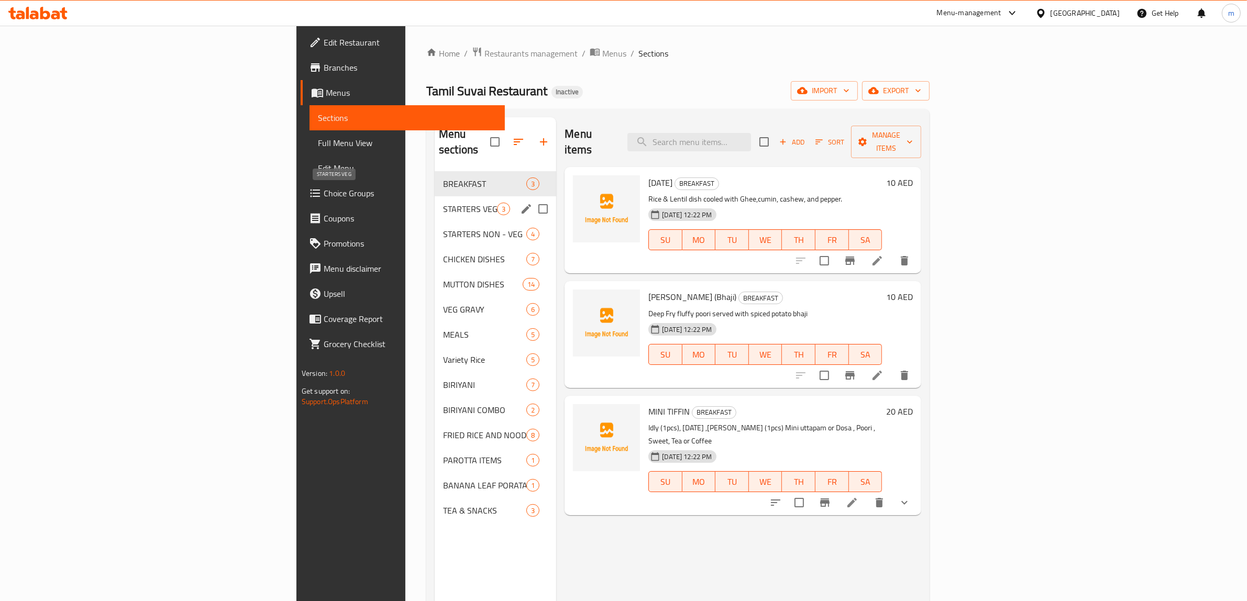
click at [443, 203] on span "STARTERS VEG" at bounding box center [470, 209] width 54 height 13
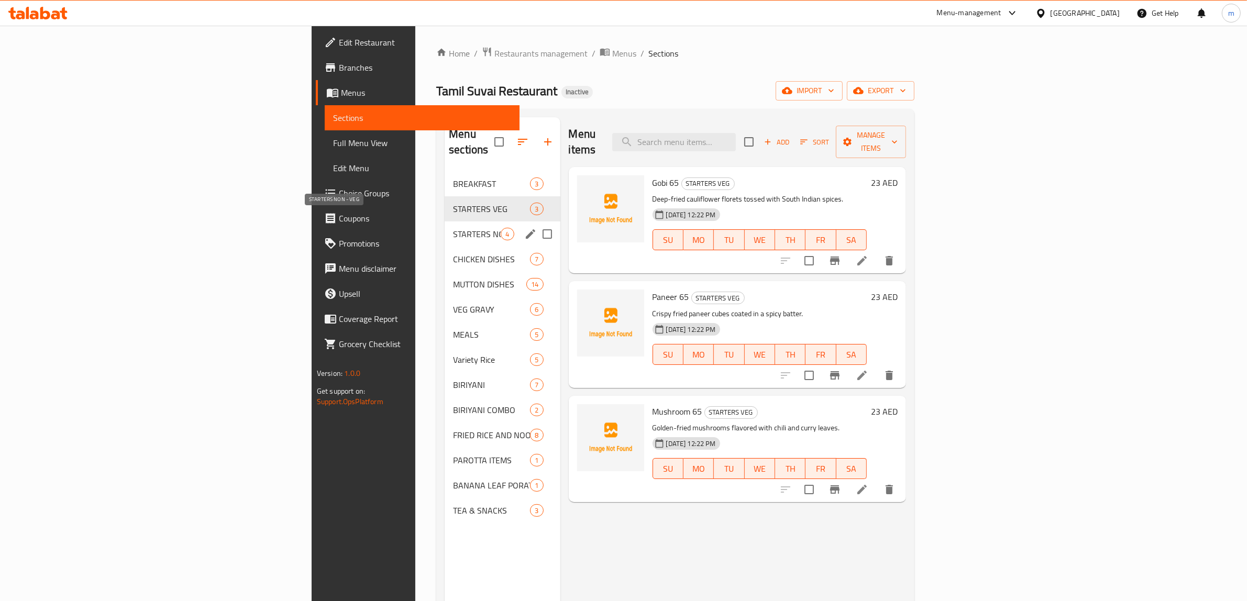
click at [453, 228] on span "STARTERS NON - VEG" at bounding box center [477, 234] width 48 height 13
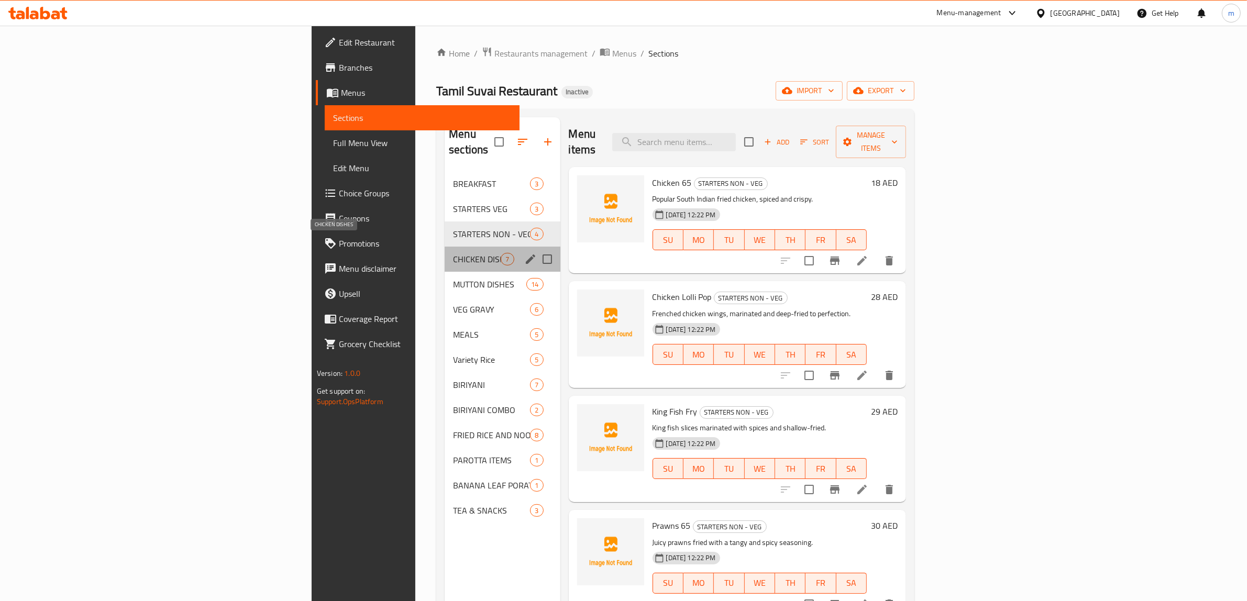
click at [453, 253] on span "CHICKEN DISHES" at bounding box center [477, 259] width 48 height 13
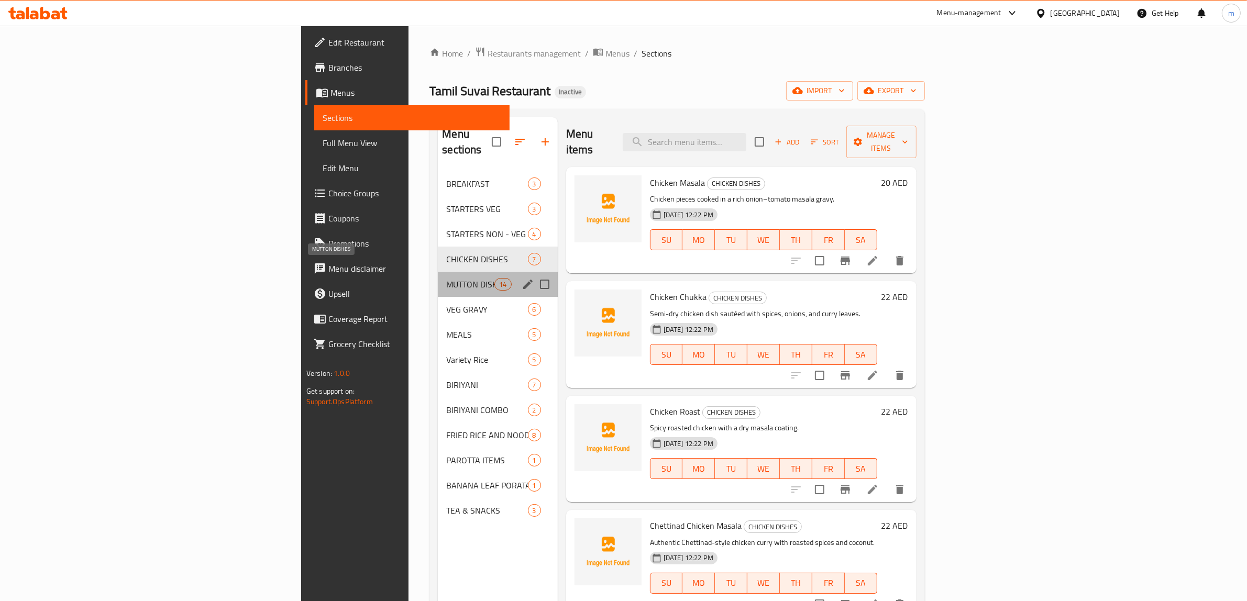
click at [446, 278] on span "MUTTON DISHES" at bounding box center [470, 284] width 48 height 13
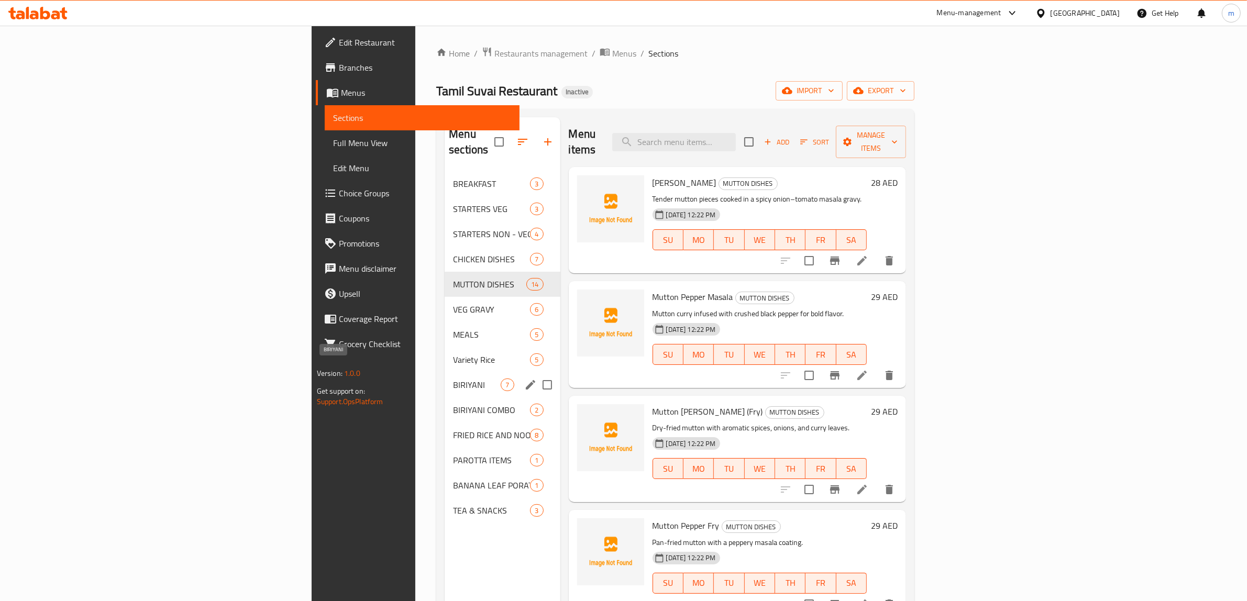
click at [453, 379] on span "BIRIYANI" at bounding box center [477, 385] width 48 height 13
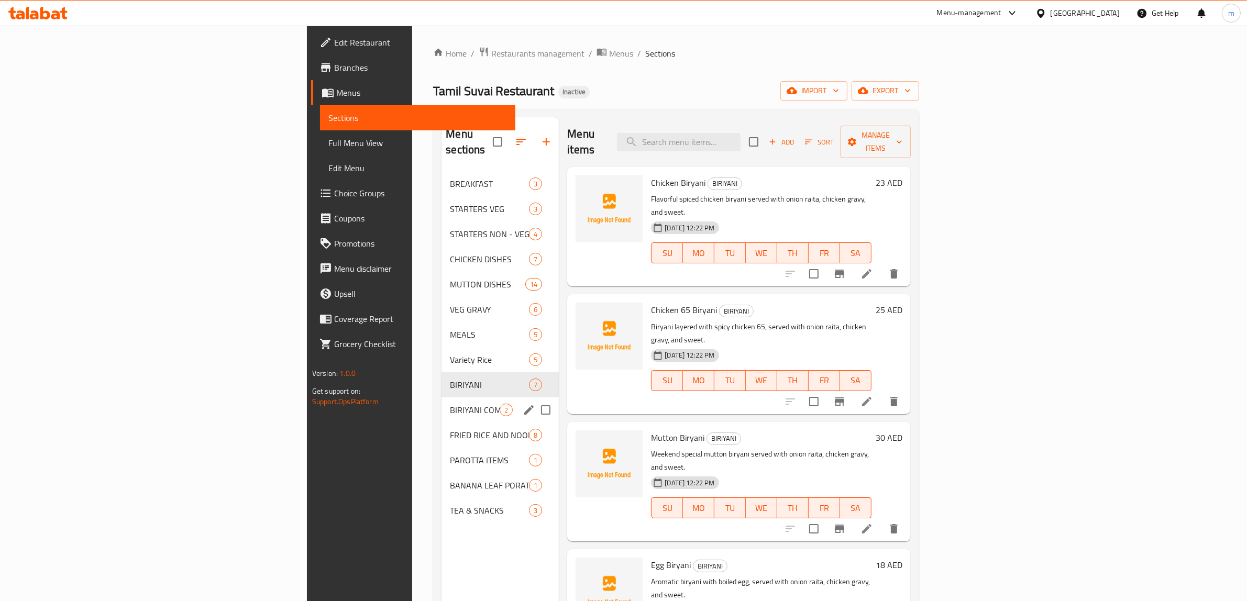
click at [450, 404] on span "BIRIYANI COMBO" at bounding box center [475, 410] width 50 height 13
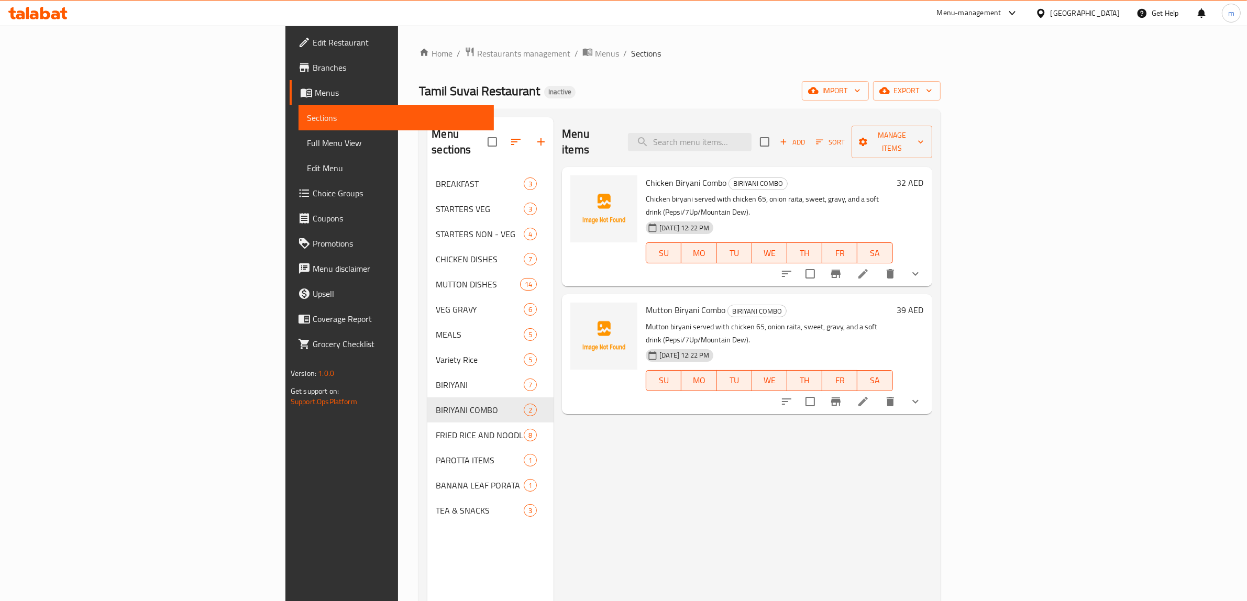
scroll to position [147, 0]
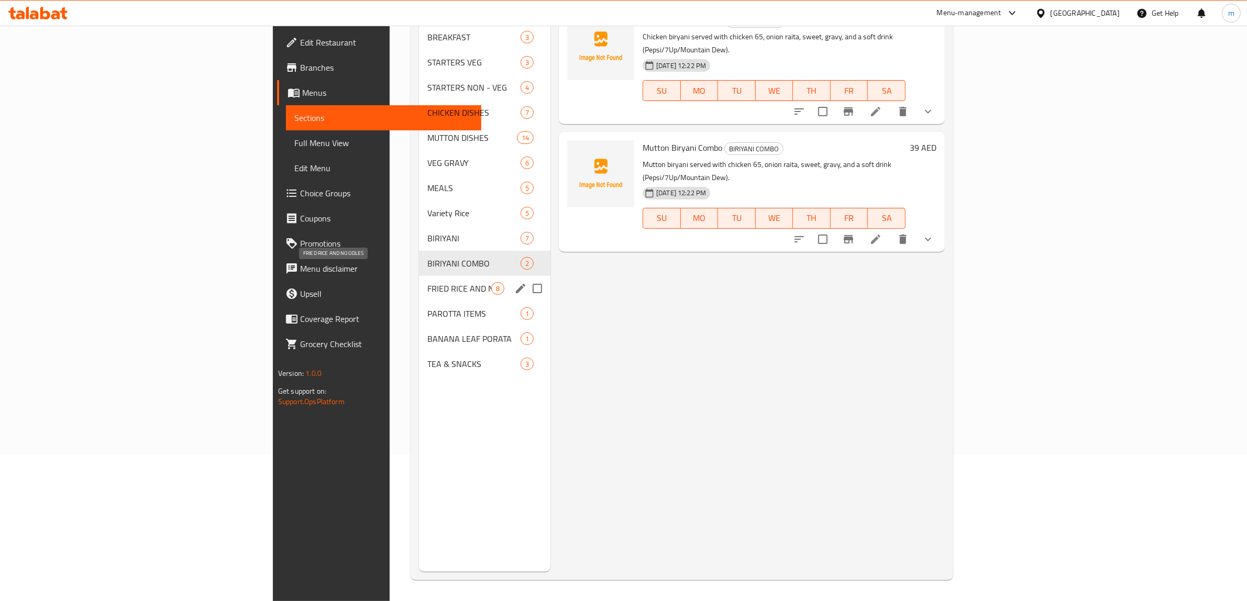
click at [427, 282] on span "FRIED RICE AND NOODLES" at bounding box center [459, 288] width 64 height 13
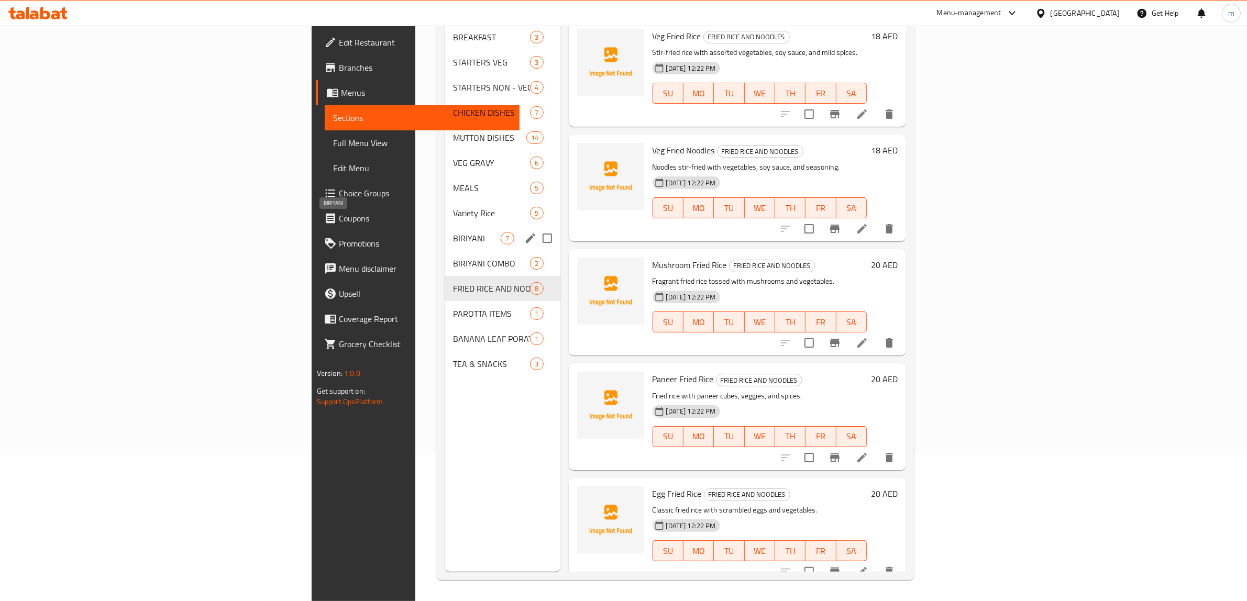
click at [453, 232] on span "BIRIYANI" at bounding box center [477, 238] width 48 height 13
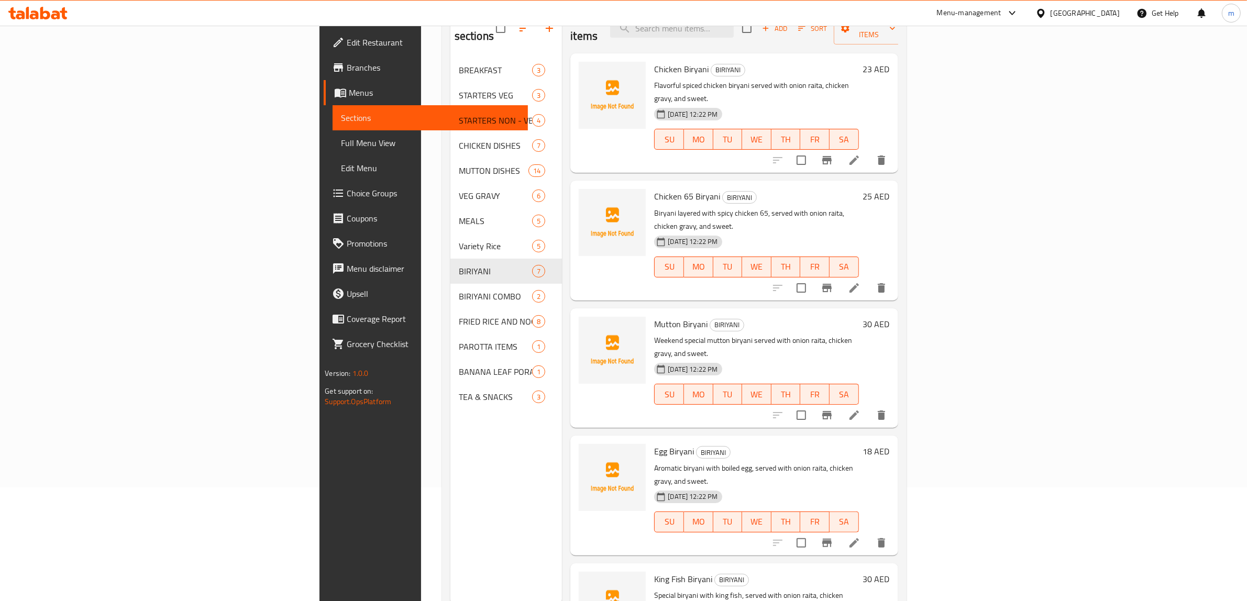
scroll to position [82, 0]
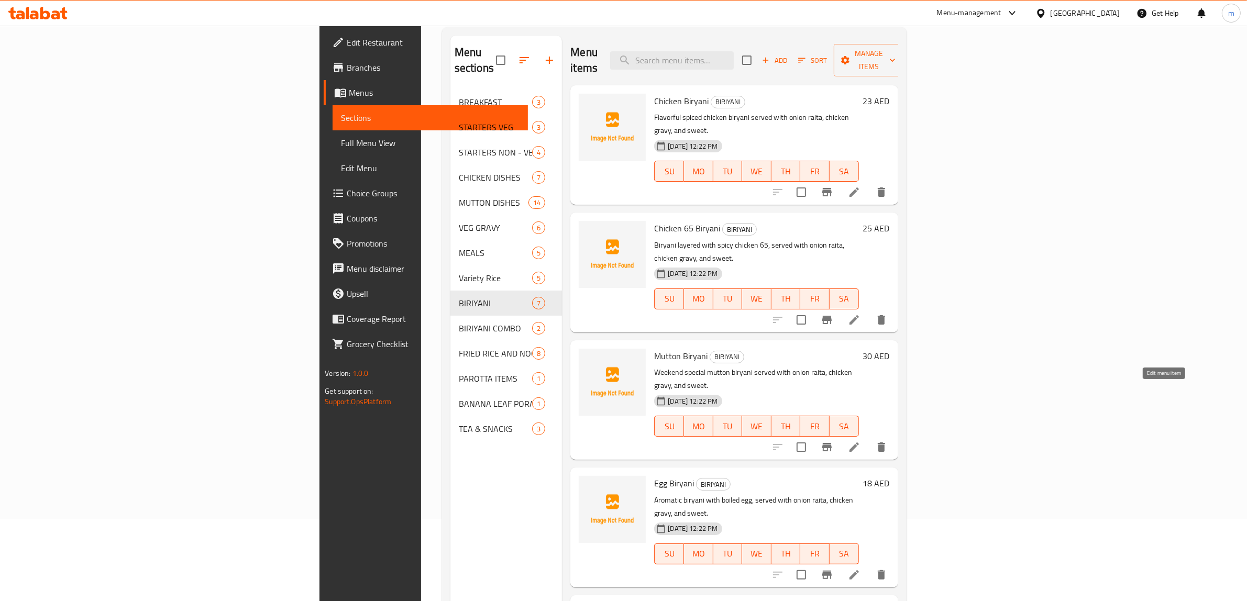
click at [859, 442] on icon at bounding box center [853, 446] width 9 height 9
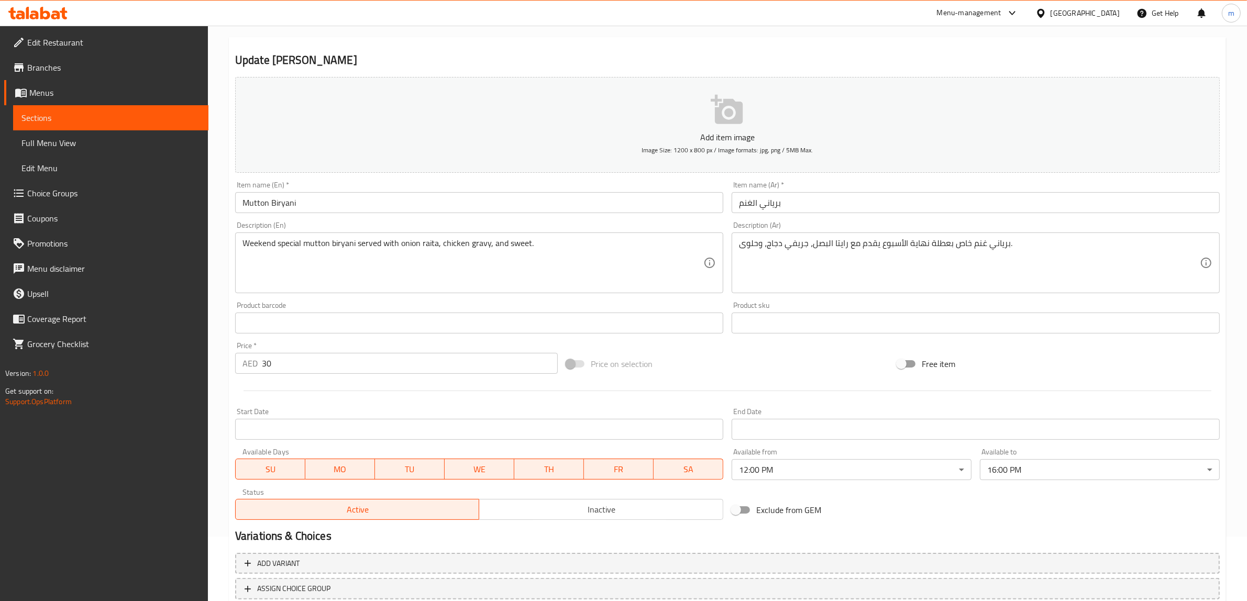
scroll to position [65, 0]
click at [592, 467] on span "FR" at bounding box center [618, 468] width 61 height 15
click at [592, 469] on span "FR" at bounding box center [618, 468] width 61 height 15
click at [346, 467] on span "MO" at bounding box center [339, 468] width 61 height 15
click at [409, 468] on span "TU" at bounding box center [409, 468] width 61 height 15
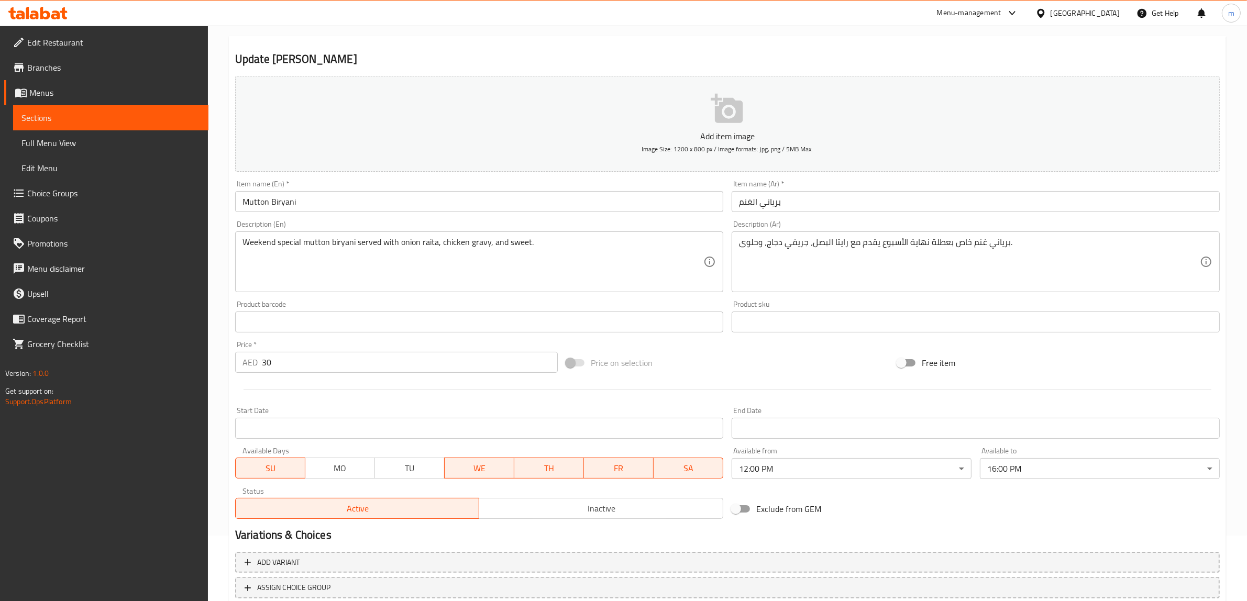
click at [478, 472] on span "WE" at bounding box center [479, 468] width 61 height 15
click at [549, 470] on span "TH" at bounding box center [548, 468] width 61 height 15
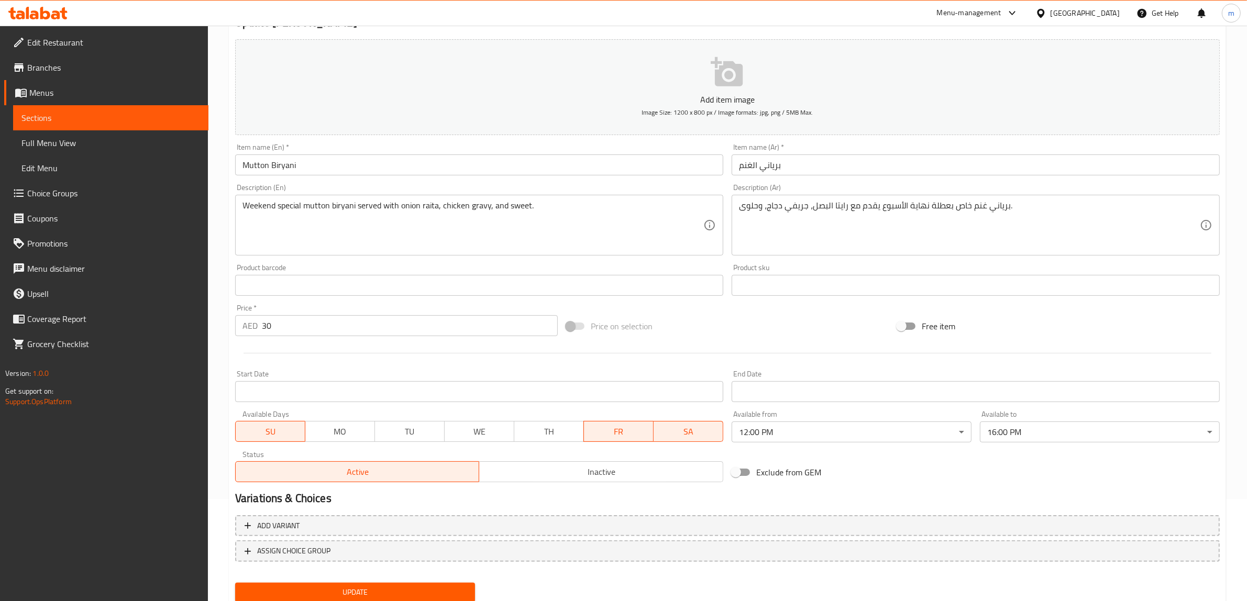
scroll to position [137, 0]
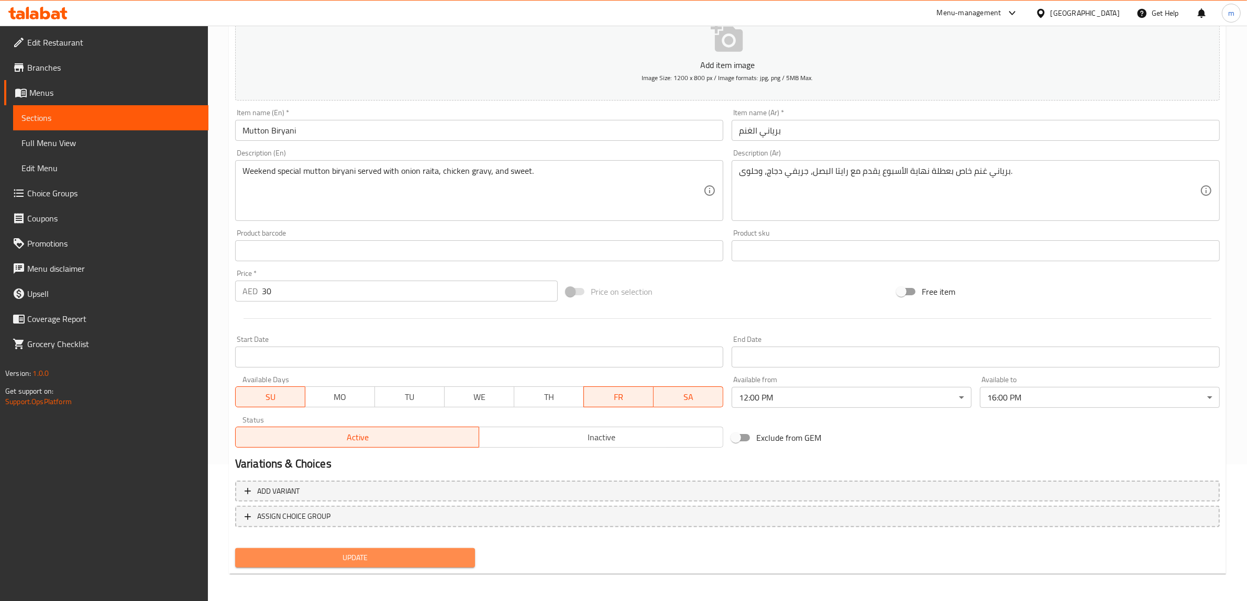
click at [399, 559] on span "Update" at bounding box center [354, 557] width 223 height 13
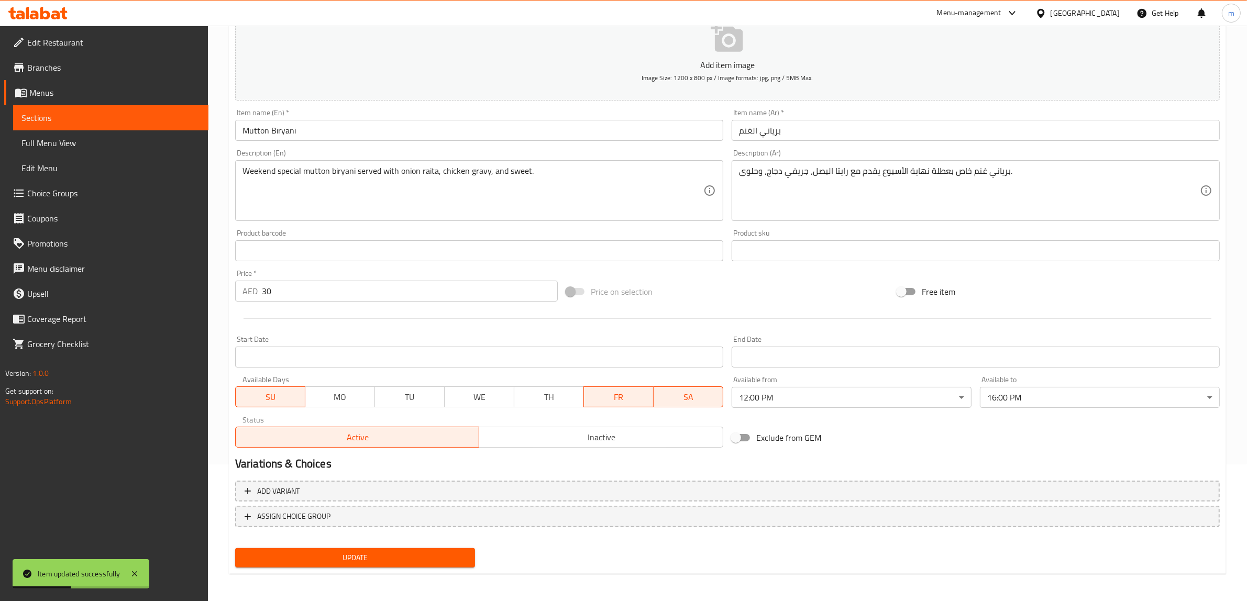
click at [145, 116] on span "Sections" at bounding box center [110, 118] width 179 height 13
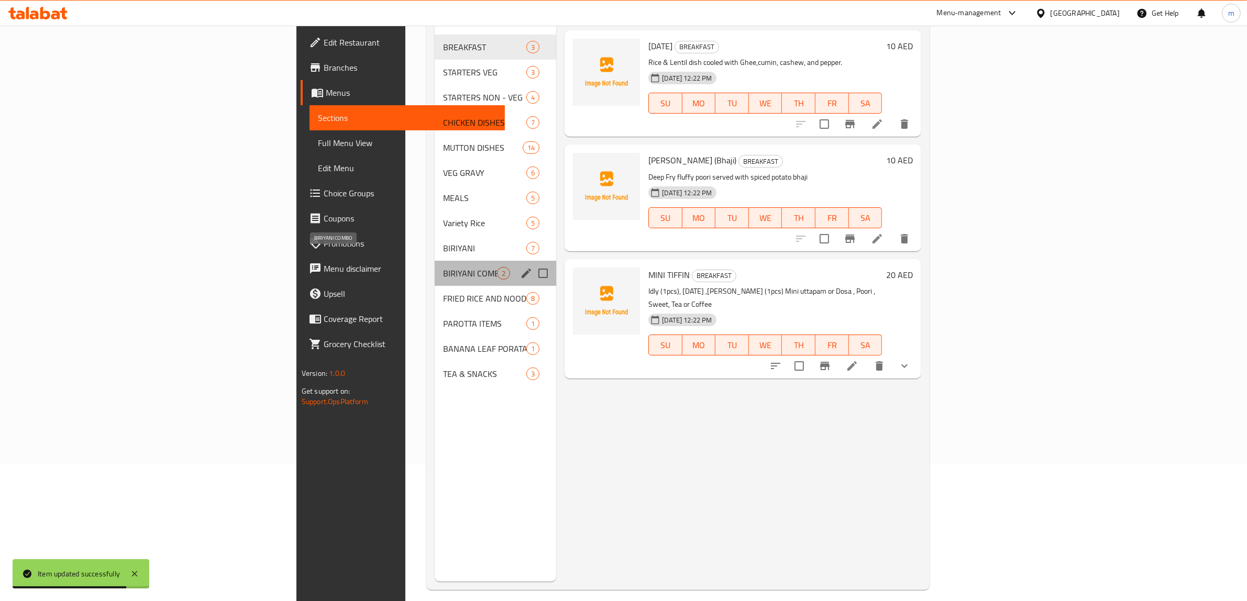
click at [443, 267] on span "BIRIYANI COMBO" at bounding box center [470, 273] width 54 height 13
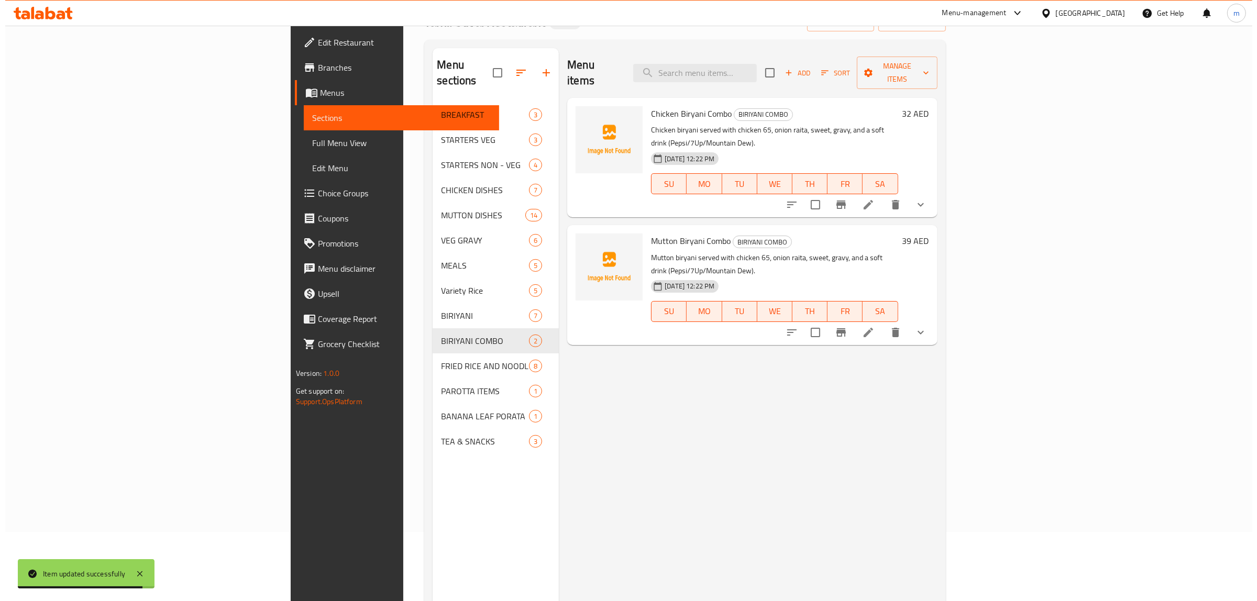
scroll to position [6, 0]
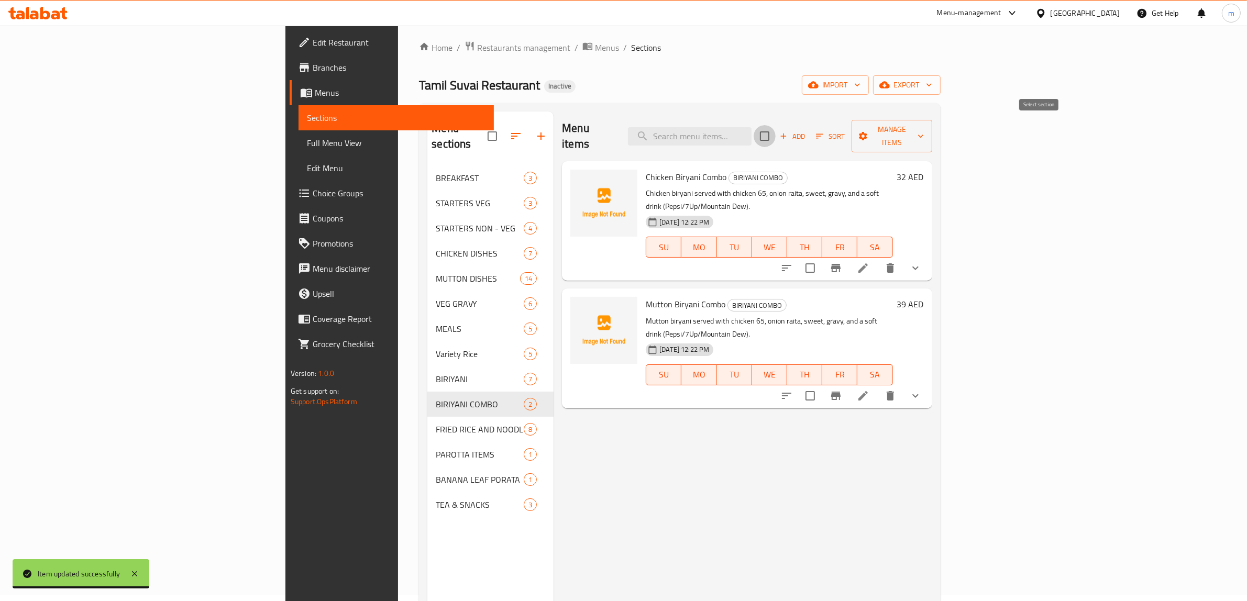
click at [775, 129] on input "checkbox" at bounding box center [764, 136] width 22 height 22
checkbox input "true"
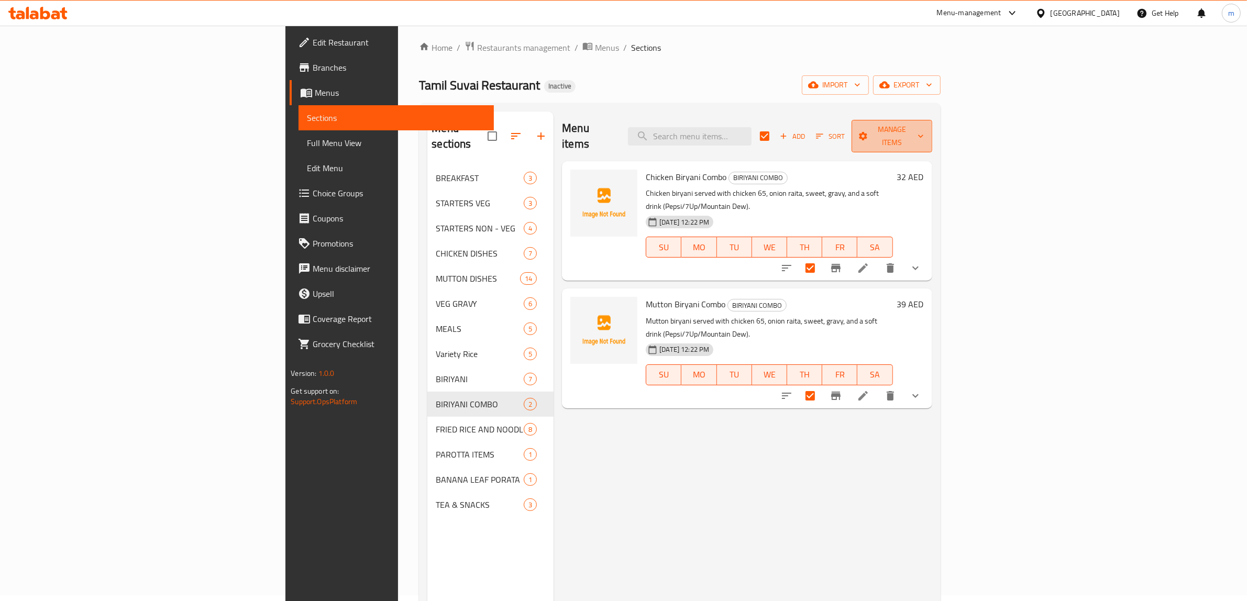
click at [924, 129] on span "Manage items" at bounding box center [892, 136] width 64 height 26
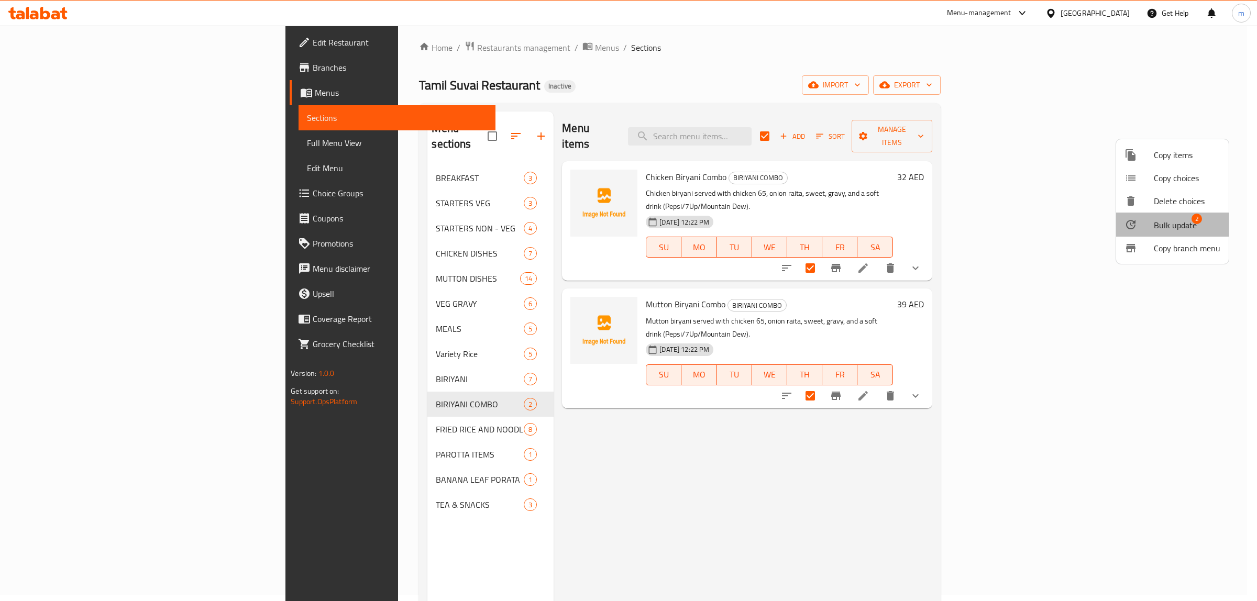
click at [1182, 220] on span "Bulk update" at bounding box center [1175, 225] width 43 height 13
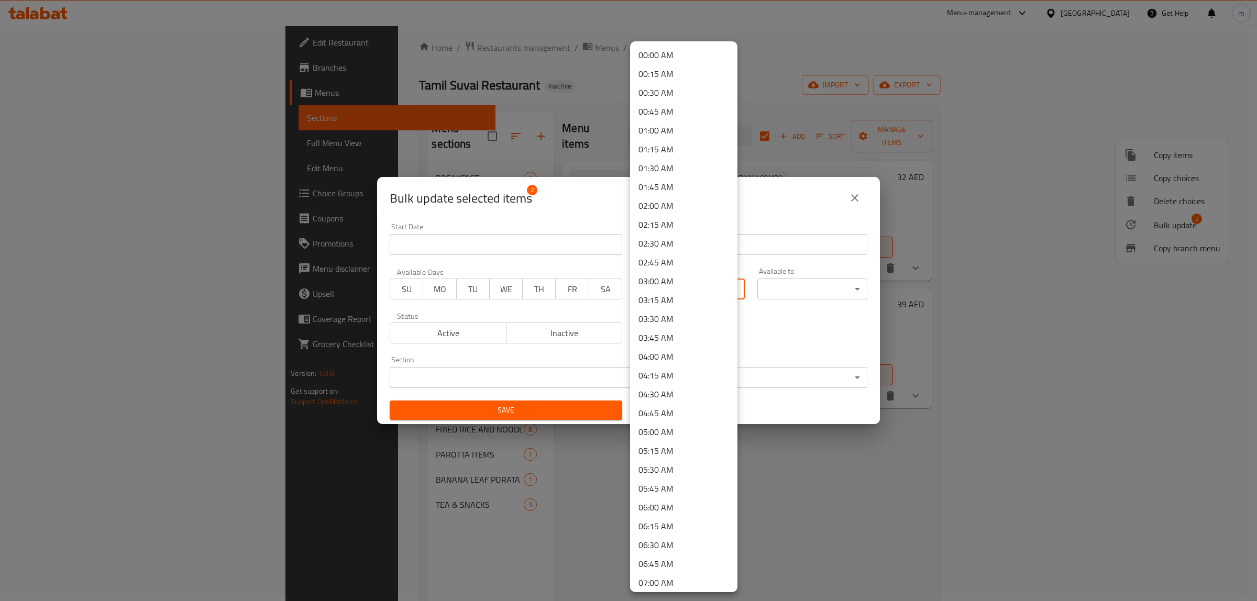
click at [673, 281] on body "​ Menu-management United Arab Emirates Get Help m Edit Restaurant Branches Menu…" at bounding box center [628, 307] width 1257 height 575
click at [689, 364] on li "12:00 PM" at bounding box center [683, 370] width 107 height 19
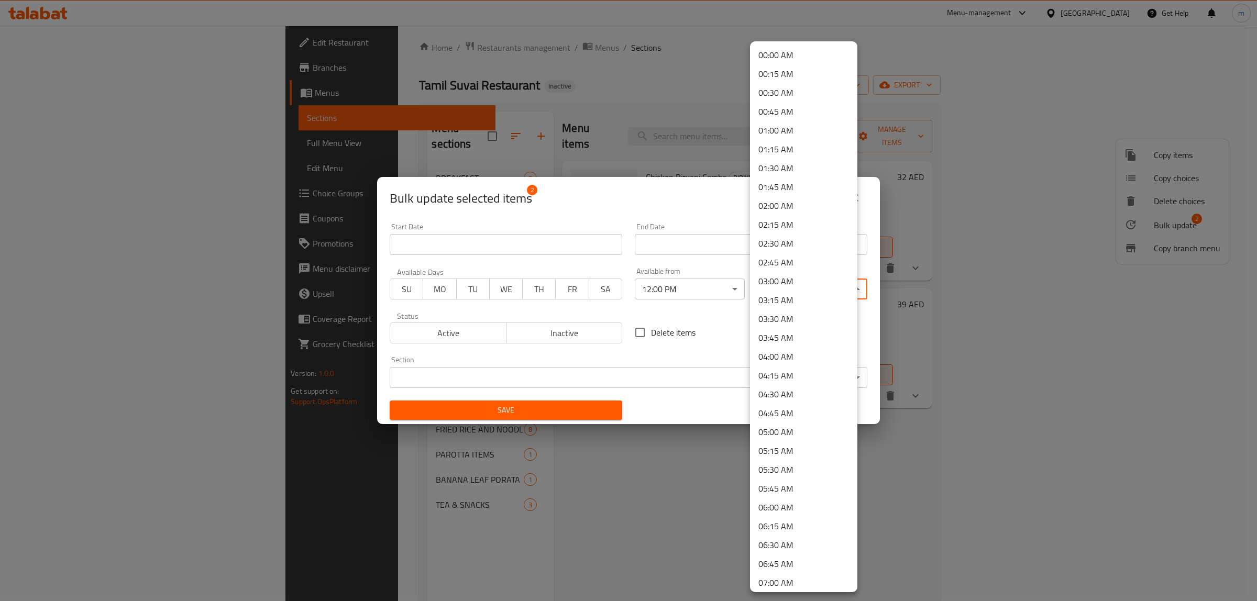
click at [794, 291] on body "​ Menu-management United Arab Emirates Get Help m Edit Restaurant Branches Menu…" at bounding box center [628, 307] width 1257 height 575
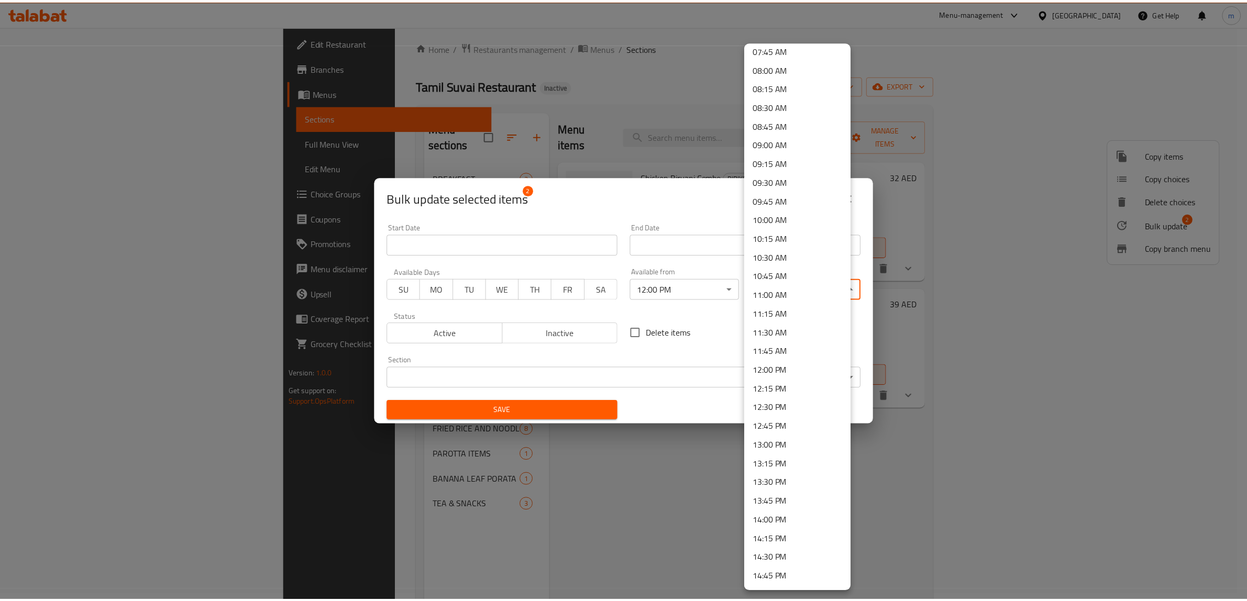
scroll to position [720, 0]
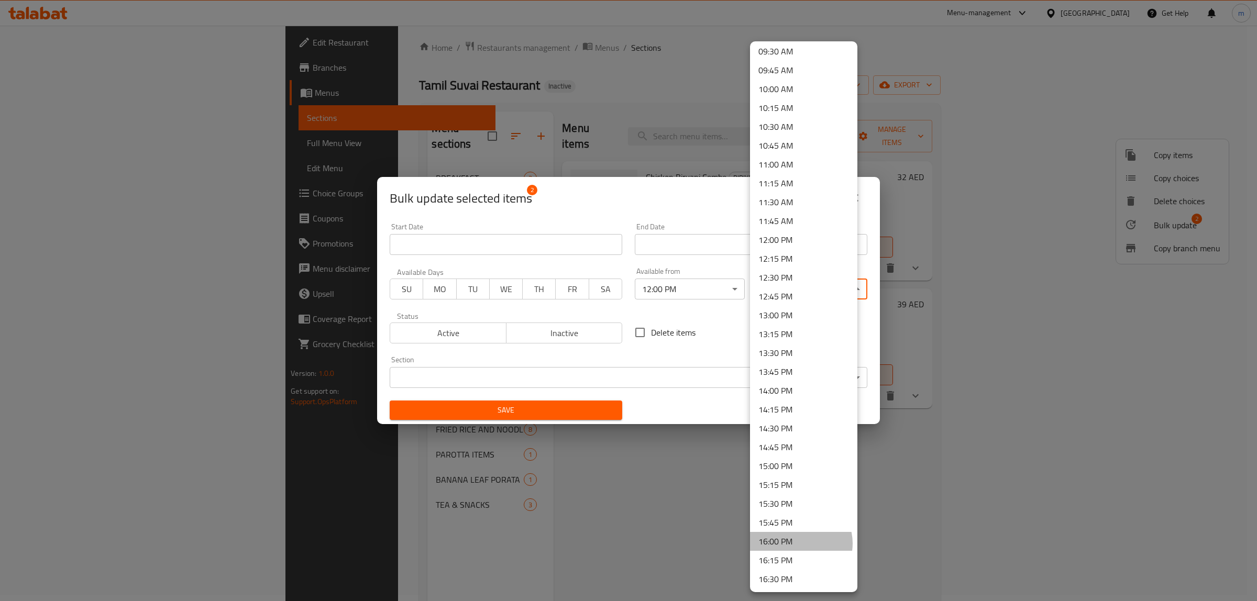
click at [800, 542] on li "16:00 PM" at bounding box center [803, 541] width 107 height 19
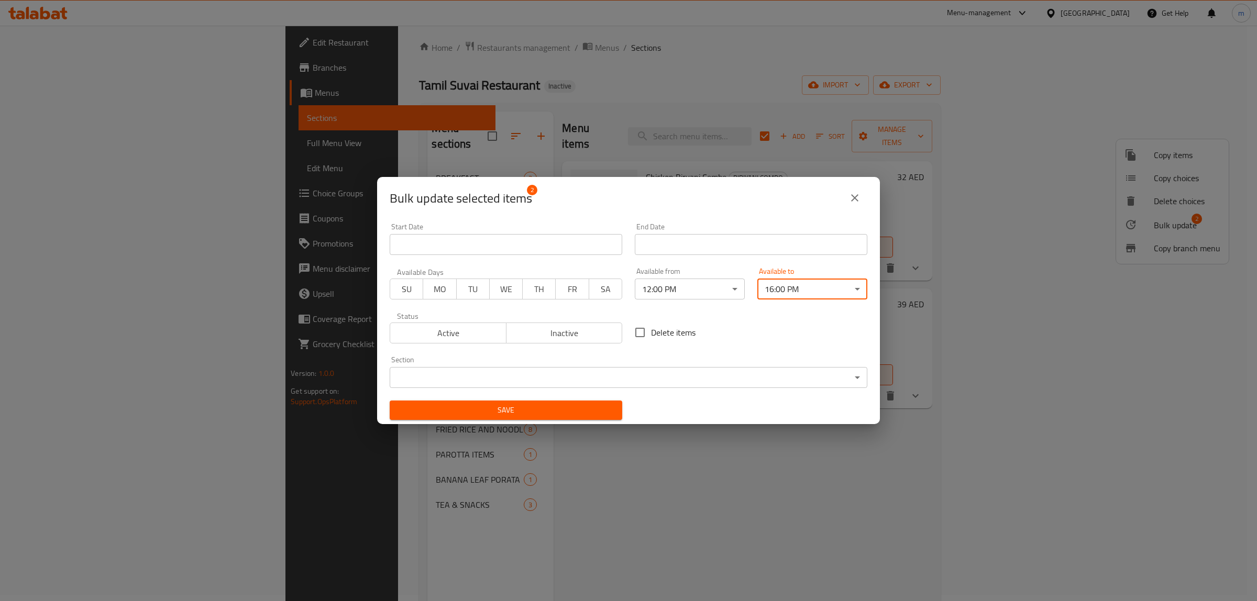
click at [402, 291] on span "SU" at bounding box center [406, 289] width 25 height 15
click at [448, 292] on span "MO" at bounding box center [439, 289] width 25 height 15
click at [474, 295] on span "TU" at bounding box center [473, 289] width 25 height 15
click at [503, 295] on span "WE" at bounding box center [506, 289] width 25 height 15
click at [535, 295] on span "TH" at bounding box center [539, 289] width 25 height 15
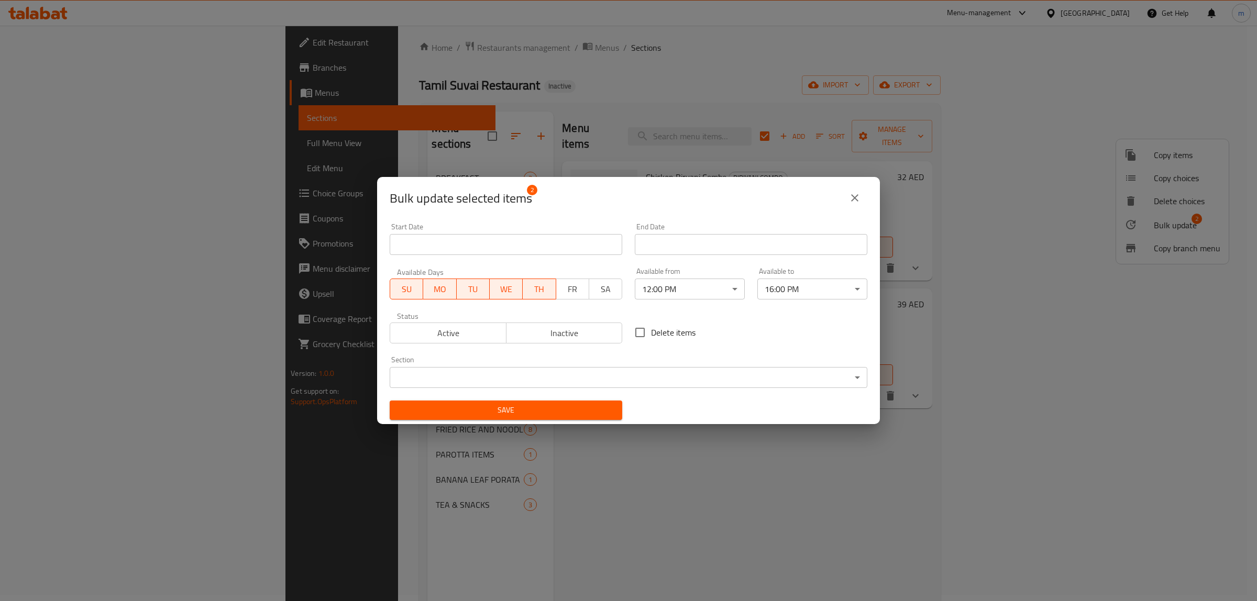
click at [571, 296] on span "FR" at bounding box center [572, 289] width 25 height 15
click at [595, 296] on span "SA" at bounding box center [605, 289] width 25 height 15
click at [441, 334] on span "Active" at bounding box center [448, 333] width 108 height 15
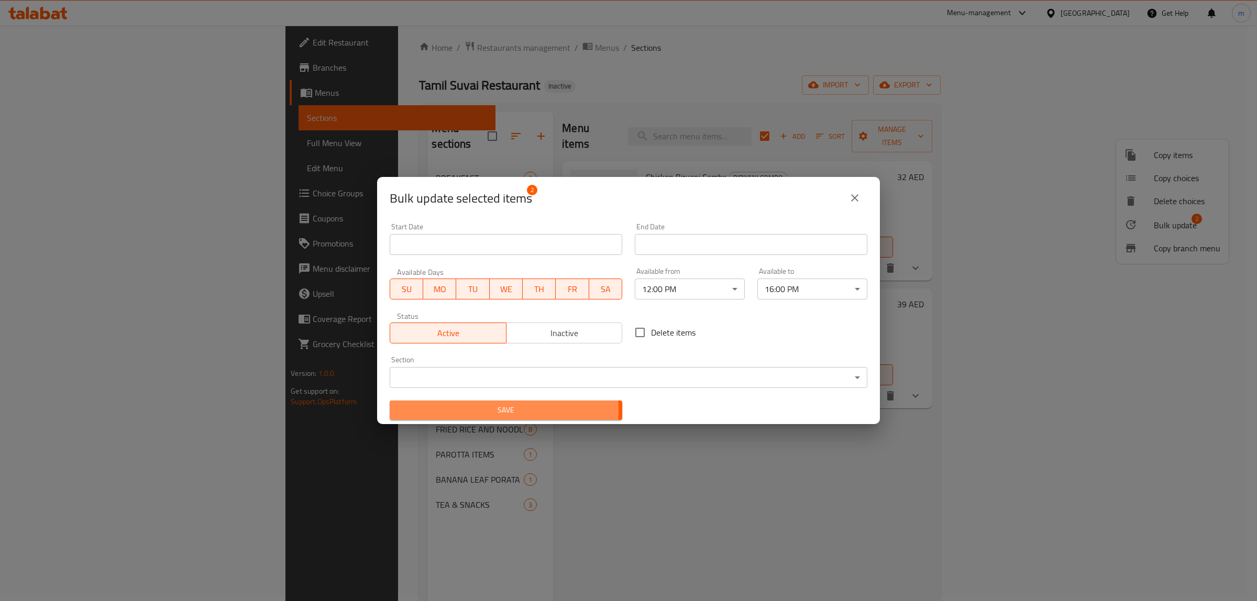
click at [463, 410] on span "Save" at bounding box center [506, 410] width 216 height 13
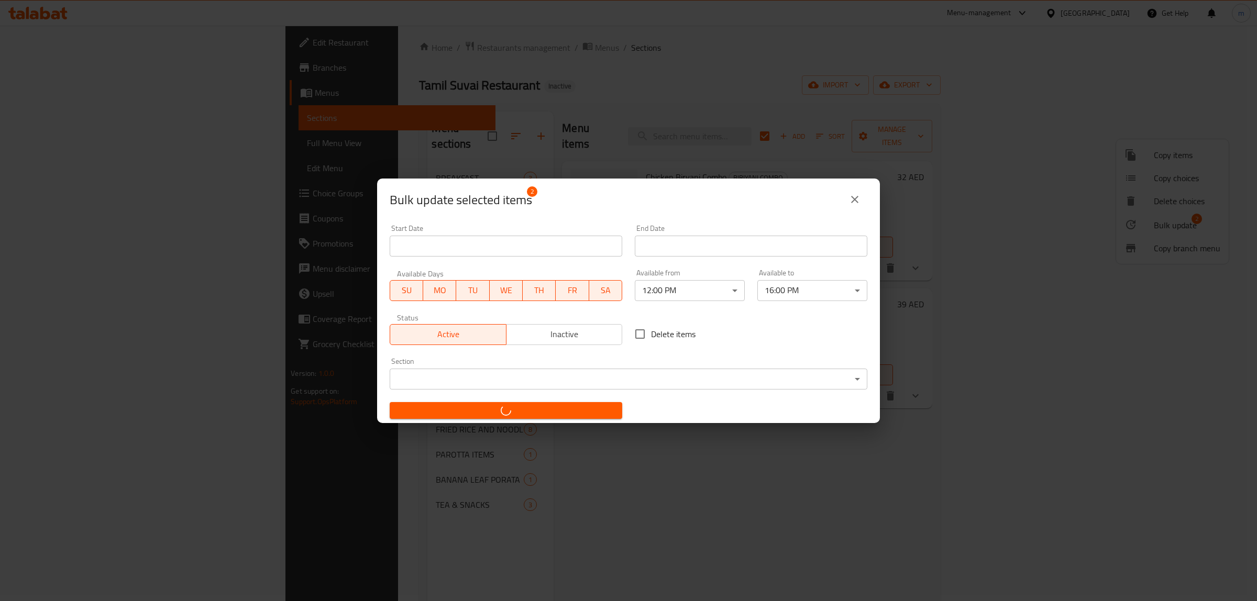
checkbox input "false"
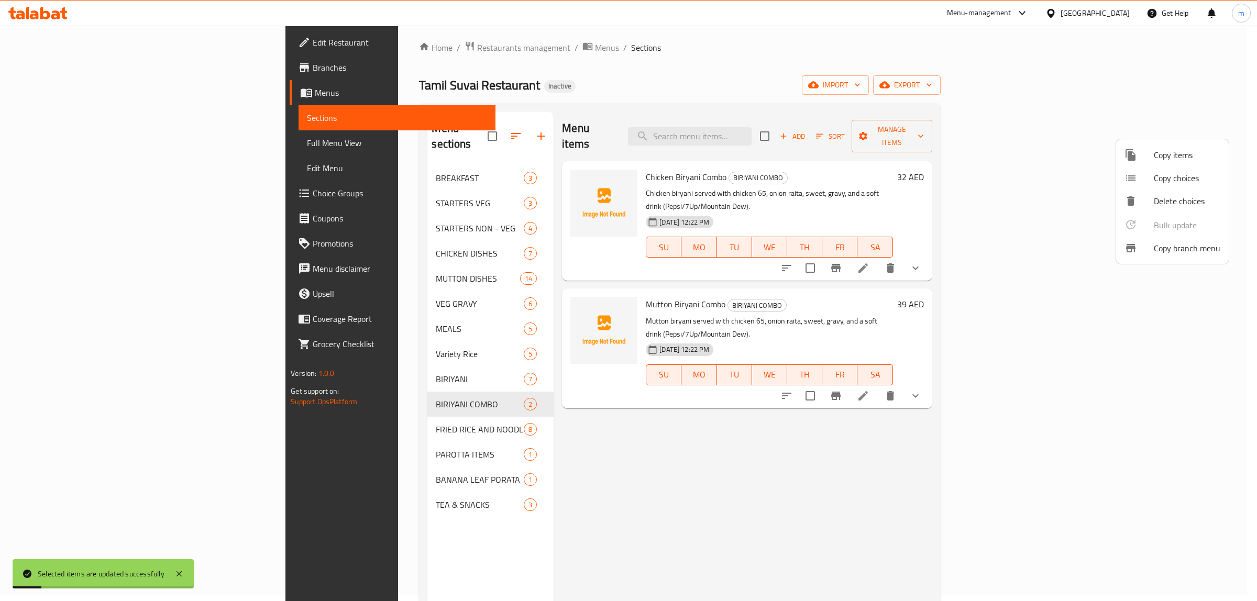
click at [944, 77] on div at bounding box center [628, 300] width 1257 height 601
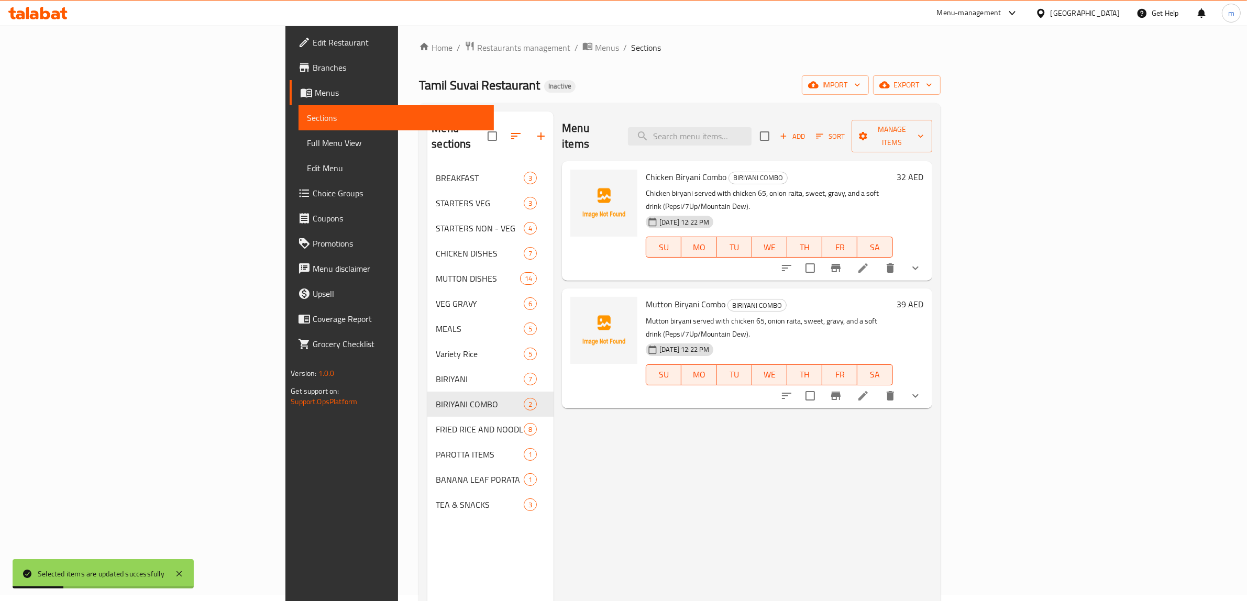
click at [928, 256] on button "show more" at bounding box center [915, 268] width 25 height 25
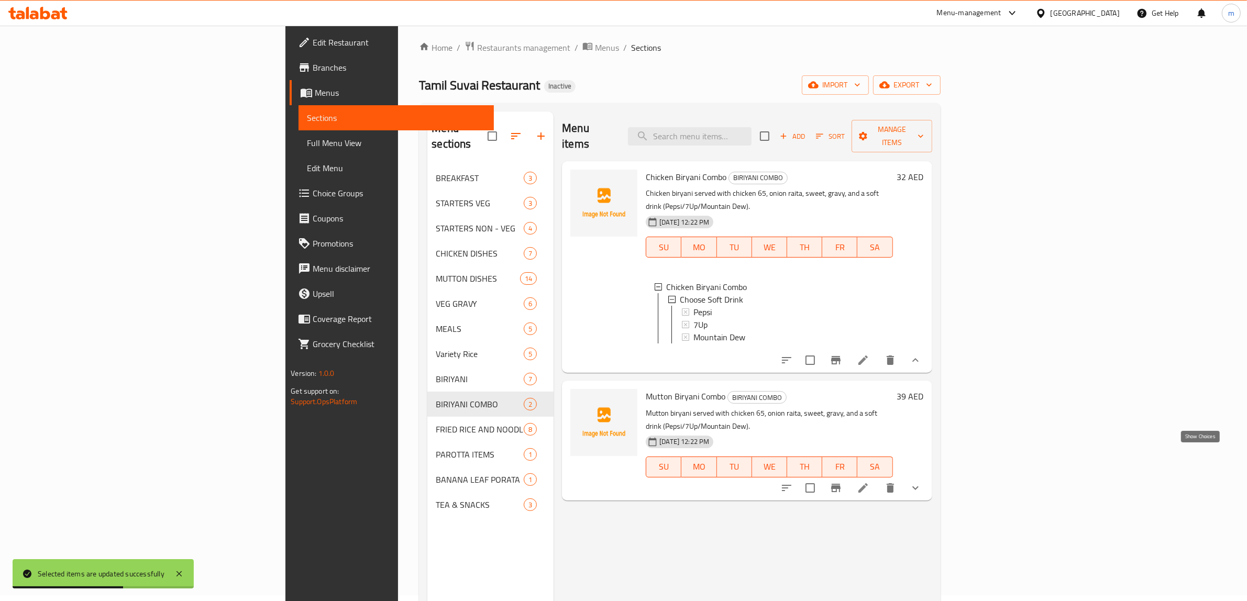
click at [922, 482] on icon "show more" at bounding box center [915, 488] width 13 height 13
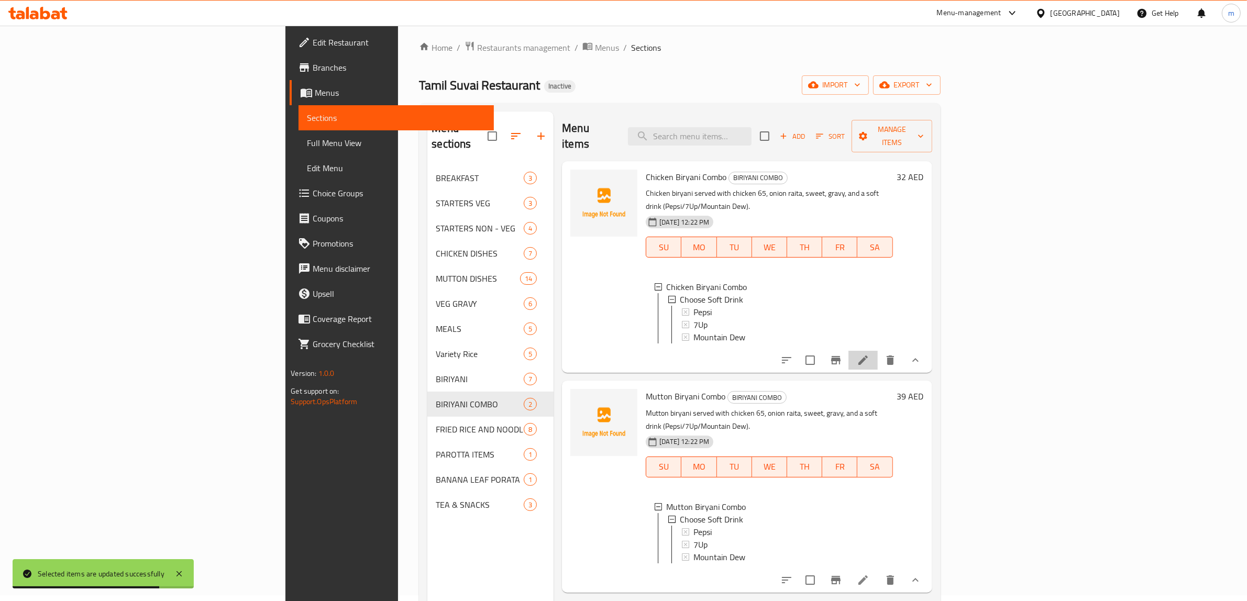
click at [878, 351] on li at bounding box center [862, 360] width 29 height 19
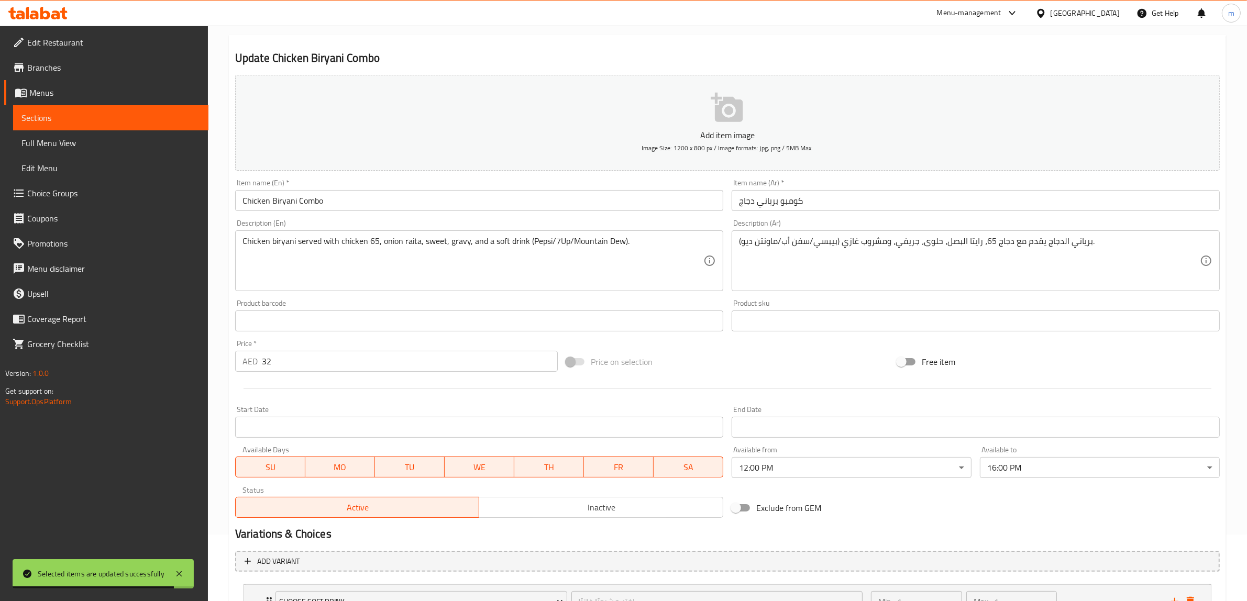
scroll to position [155, 0]
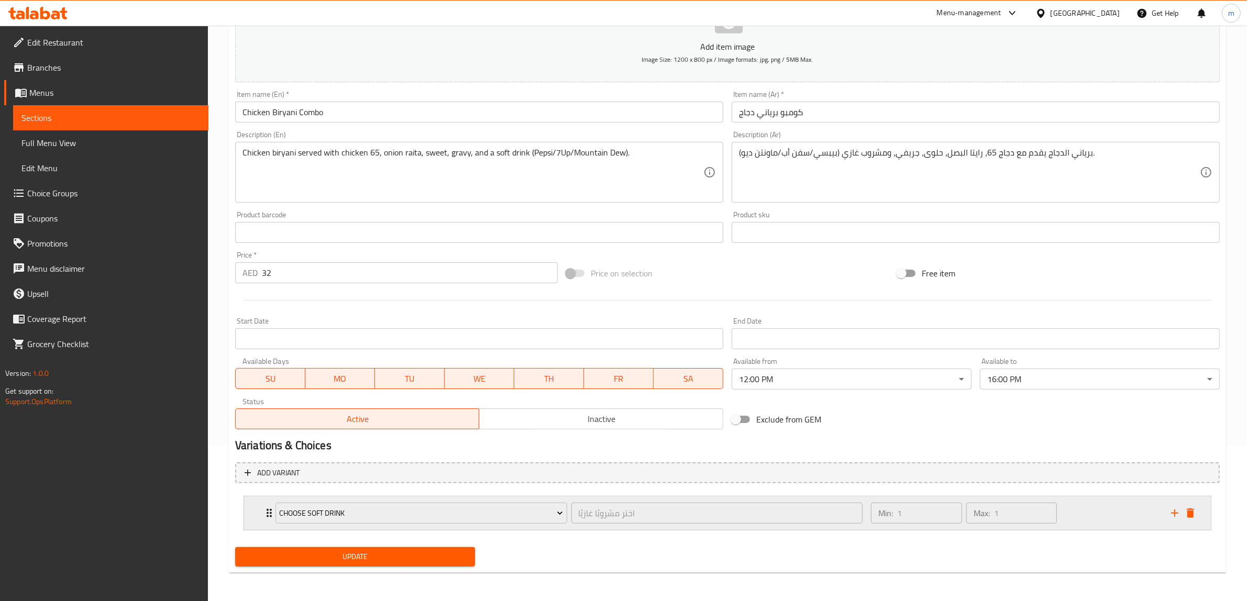
click at [258, 513] on div "Choose Soft Drink اختر مشروبًا غازيًا ​ Min: 1 ​ Max: 1 ​" at bounding box center [727, 513] width 967 height 34
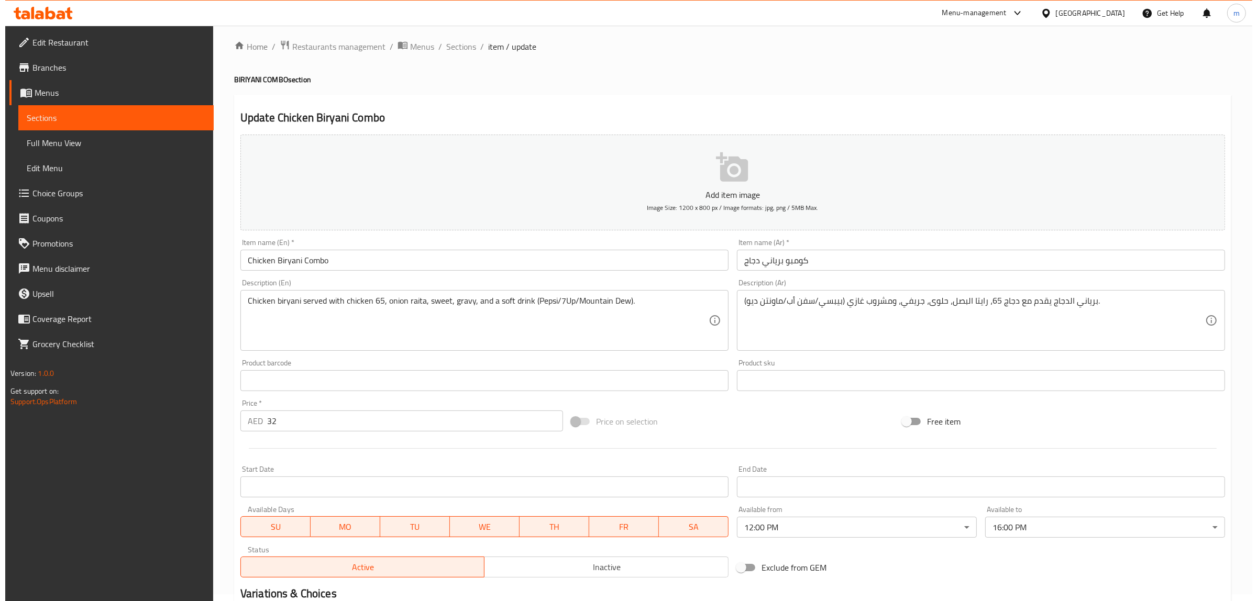
scroll to position [0, 0]
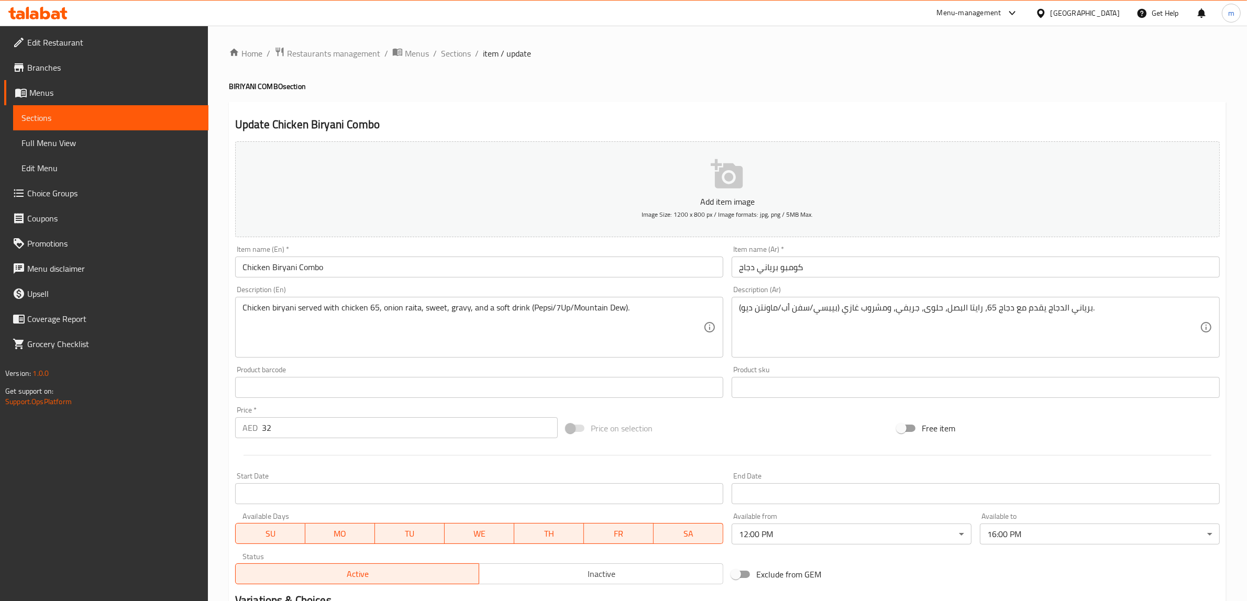
click at [77, 113] on span "Sections" at bounding box center [110, 118] width 179 height 13
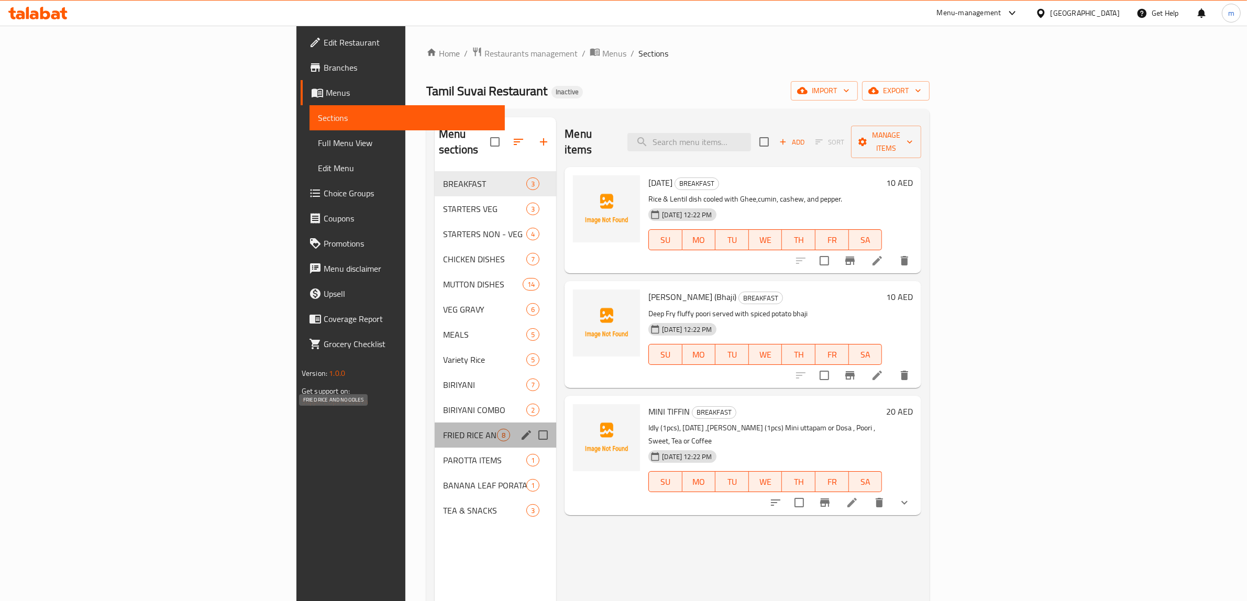
click at [443, 429] on span "FRIED RICE AND NOODLES" at bounding box center [470, 435] width 54 height 13
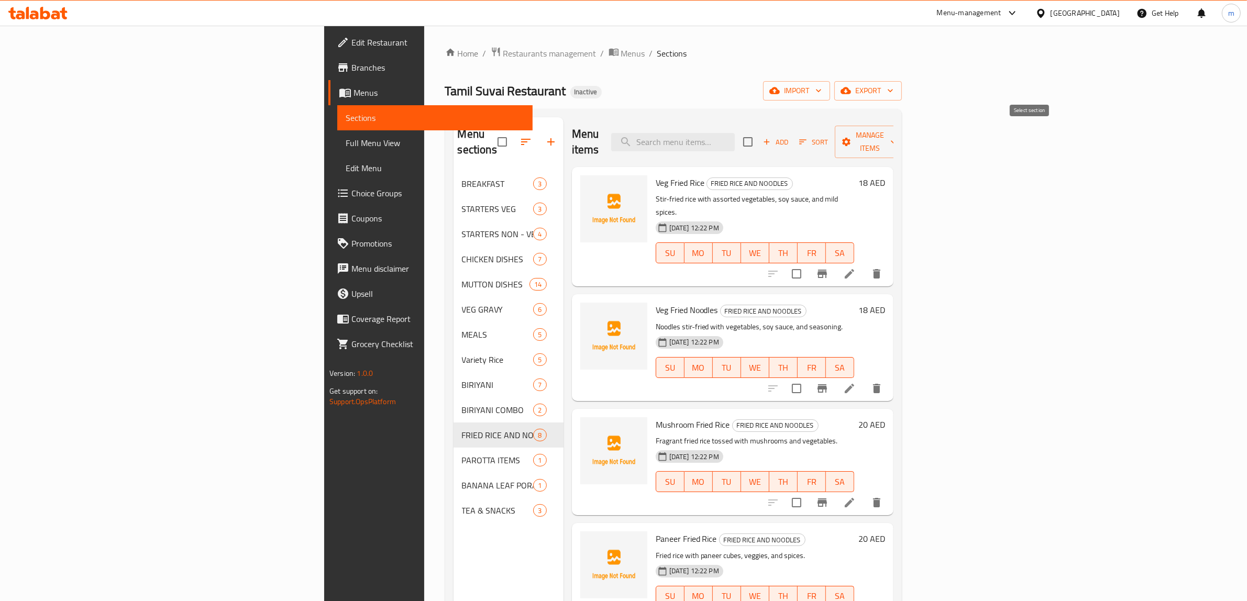
click at [759, 131] on input "checkbox" at bounding box center [748, 142] width 22 height 22
checkbox input "true"
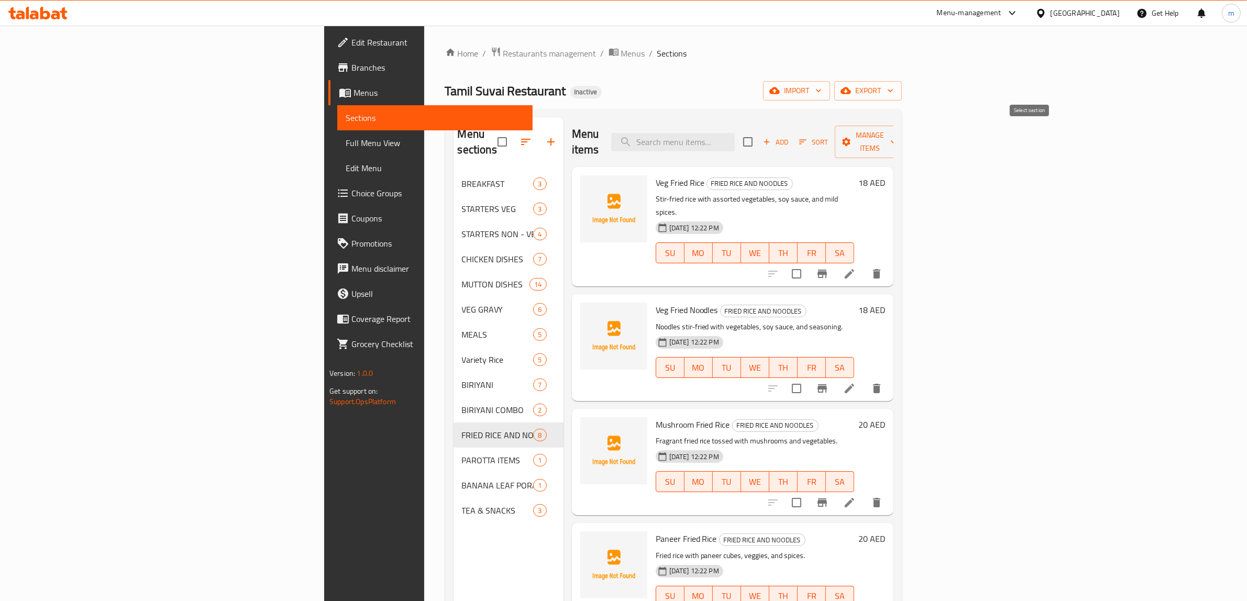
checkbox input "true"
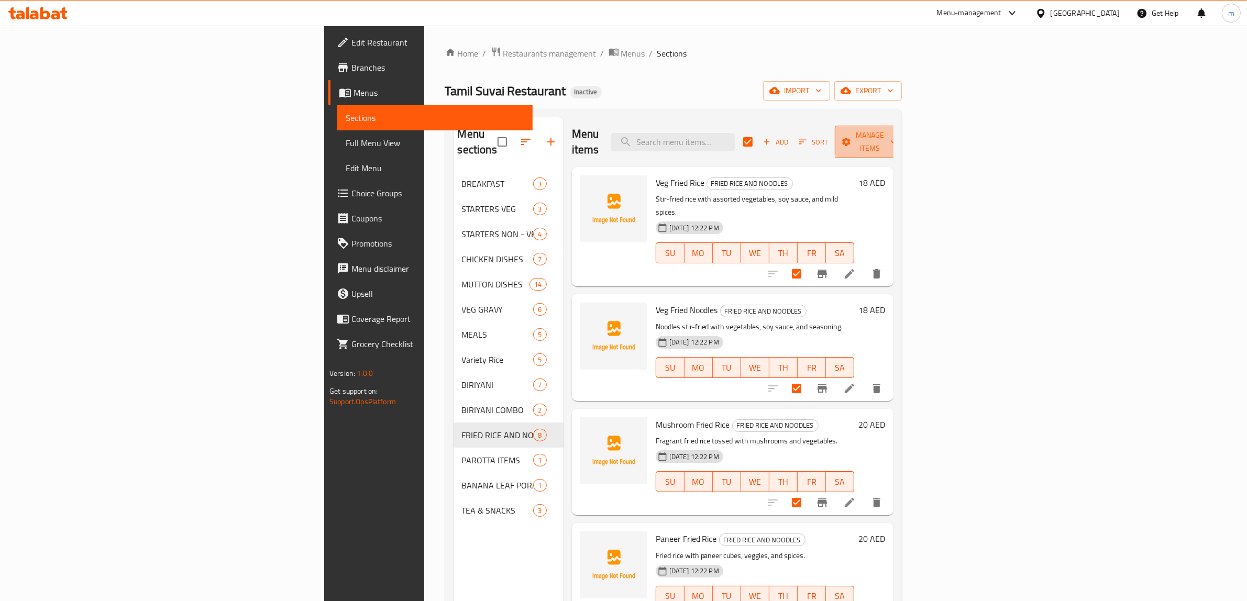
click at [896, 138] on span "Manage items" at bounding box center [869, 142] width 53 height 26
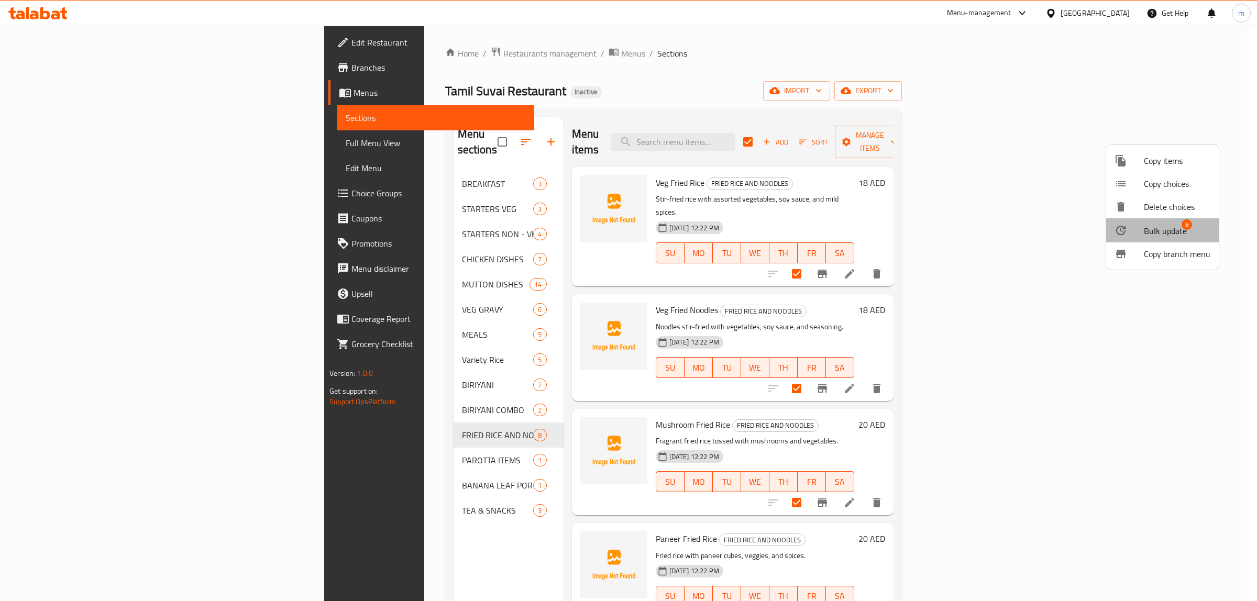
click at [1182, 236] on span "Bulk update" at bounding box center [1165, 231] width 43 height 13
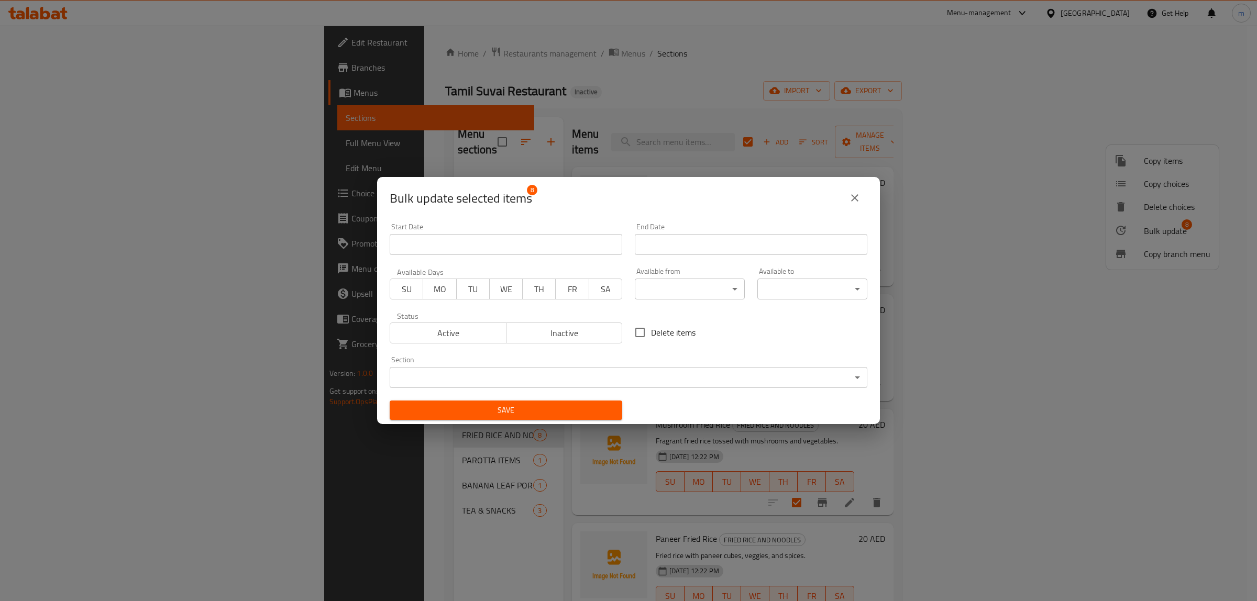
click at [412, 288] on span "SU" at bounding box center [406, 289] width 25 height 15
drag, startPoint x: 436, startPoint y: 288, endPoint x: 462, endPoint y: 292, distance: 26.5
click at [436, 289] on span "MO" at bounding box center [439, 289] width 25 height 15
click at [469, 292] on span "TU" at bounding box center [473, 289] width 25 height 15
click at [506, 296] on span "WE" at bounding box center [506, 289] width 25 height 15
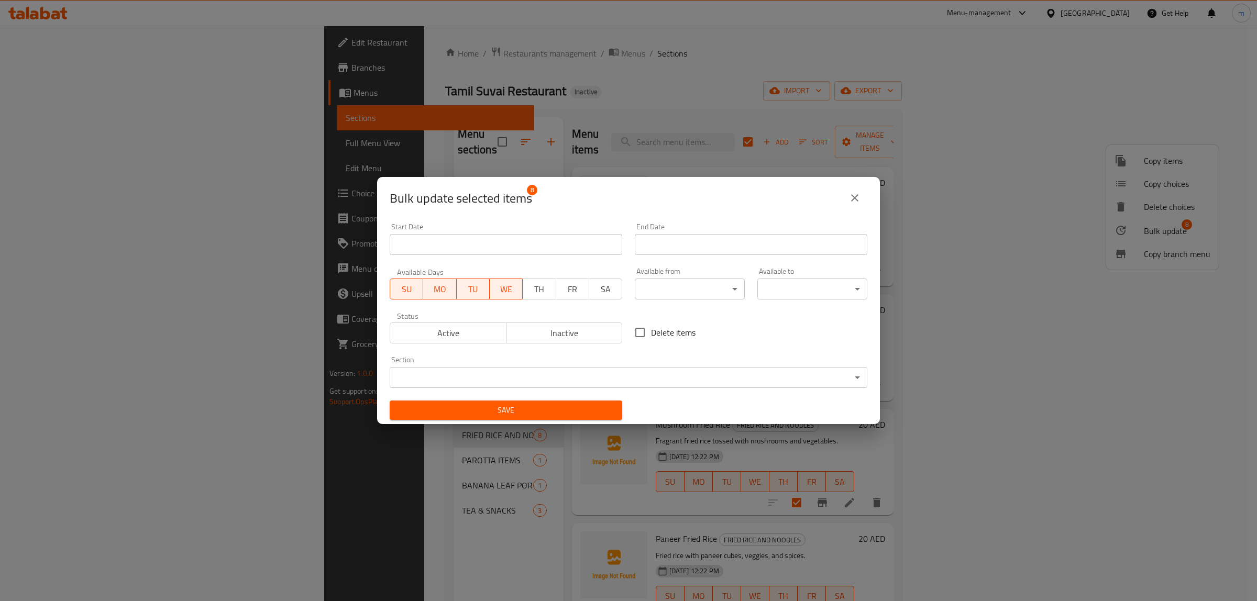
click at [529, 296] on span "TH" at bounding box center [539, 289] width 25 height 15
click at [563, 296] on span "FR" at bounding box center [572, 289] width 25 height 15
click at [595, 296] on span "SA" at bounding box center [605, 289] width 25 height 15
click at [639, 296] on body "​ Menu-management United Arab Emirates Get Help m Edit Restaurant Branches Menu…" at bounding box center [628, 313] width 1257 height 575
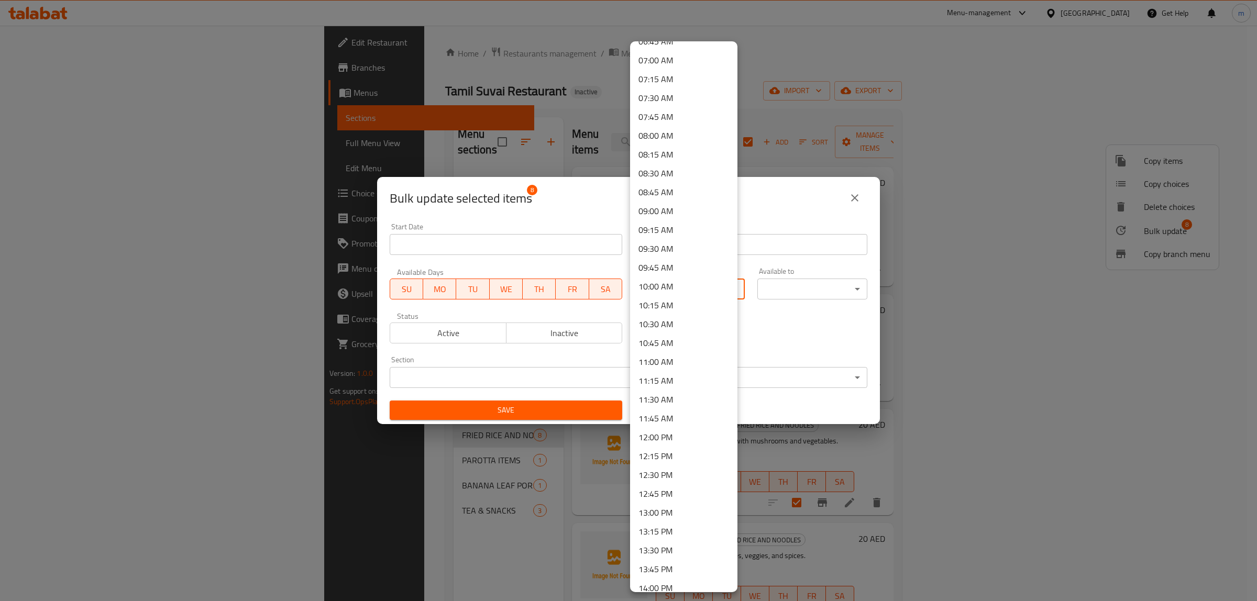
scroll to position [524, 0]
click at [678, 509] on li "13:00 PM" at bounding box center [683, 511] width 107 height 19
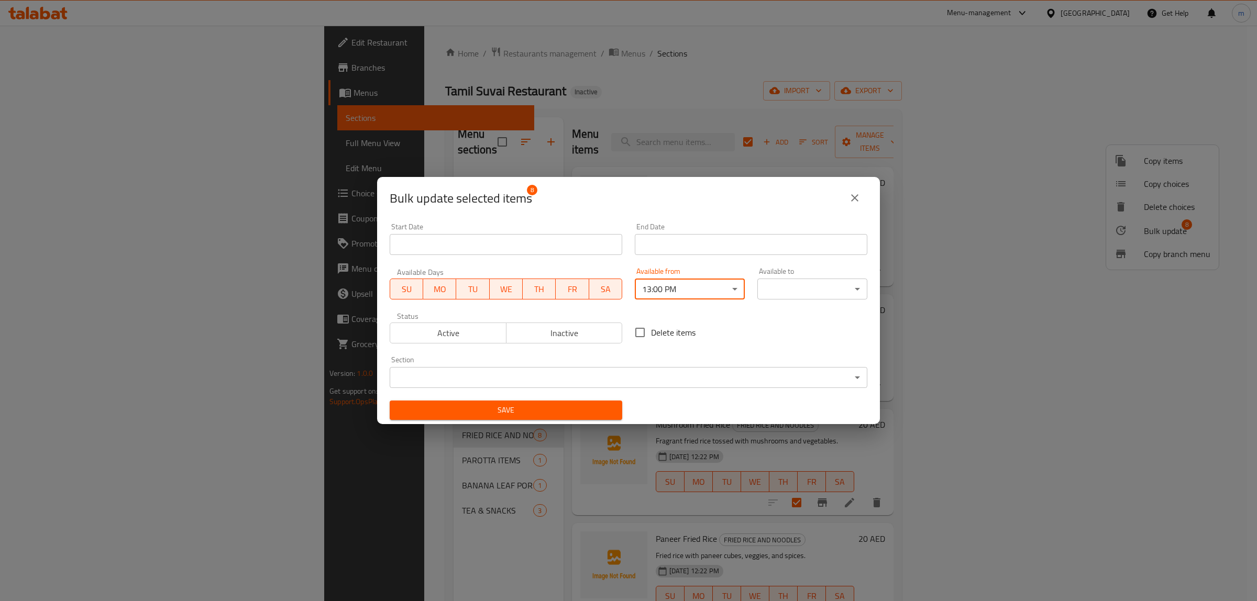
click at [806, 286] on body "​ Menu-management United Arab Emirates Get Help m Edit Restaurant Branches Menu…" at bounding box center [628, 313] width 1257 height 575
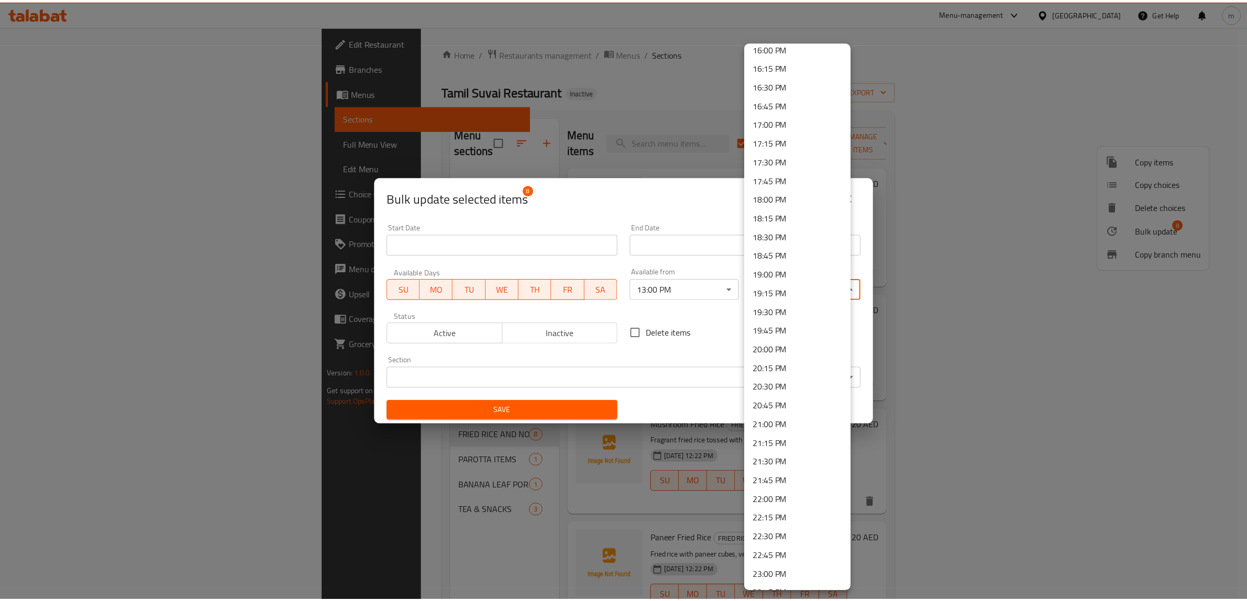
scroll to position [1244, 0]
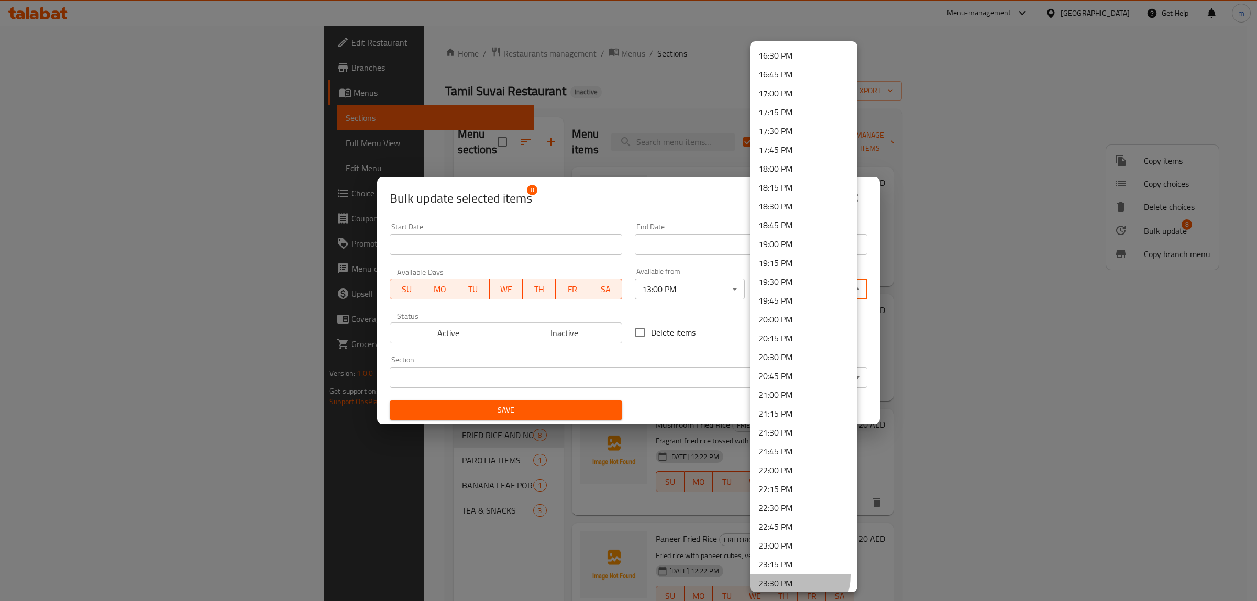
click at [789, 574] on li "23:30 PM" at bounding box center [803, 583] width 107 height 19
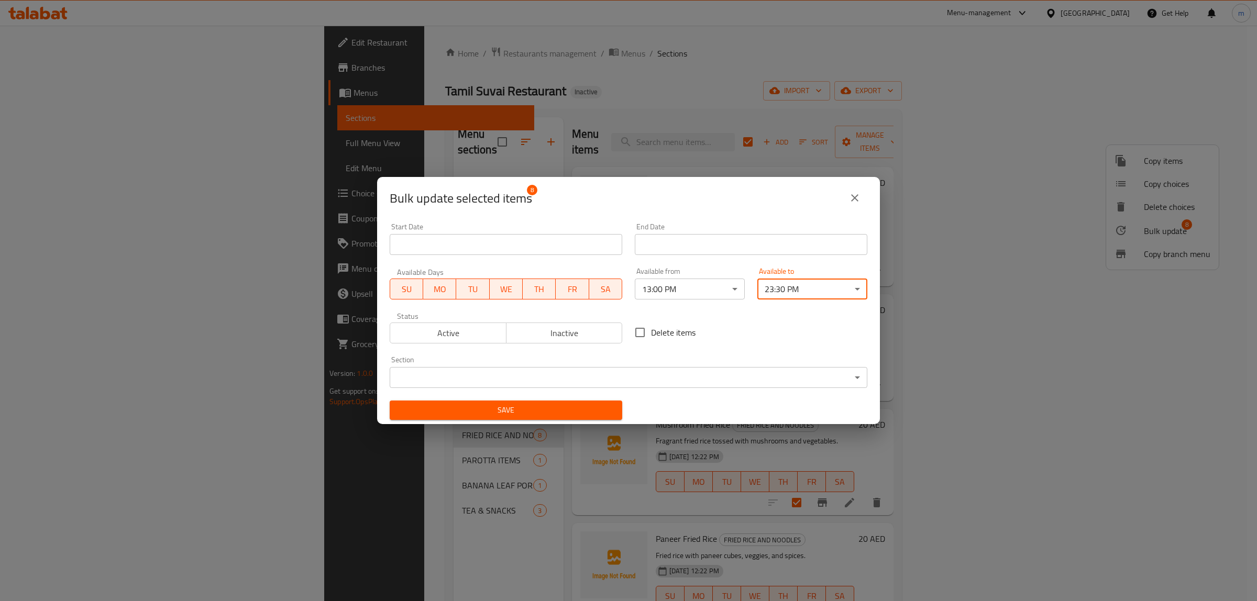
click at [436, 331] on span "Active" at bounding box center [448, 333] width 108 height 15
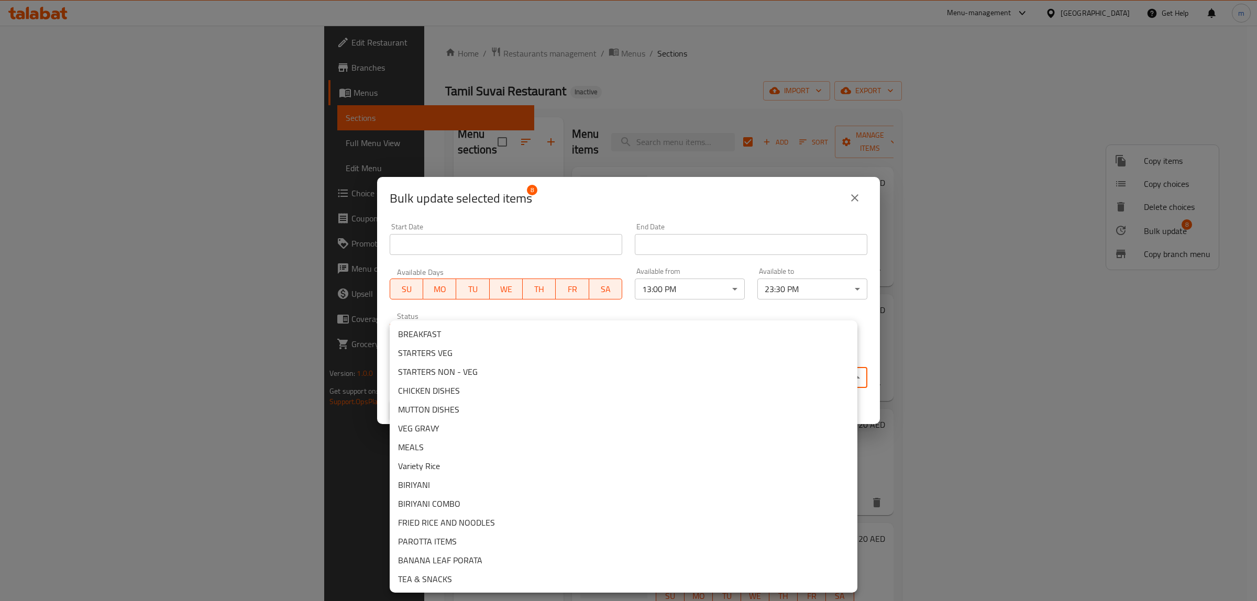
click at [442, 370] on body "​ Menu-management United Arab Emirates Get Help m Edit Restaurant Branches Menu…" at bounding box center [628, 313] width 1257 height 575
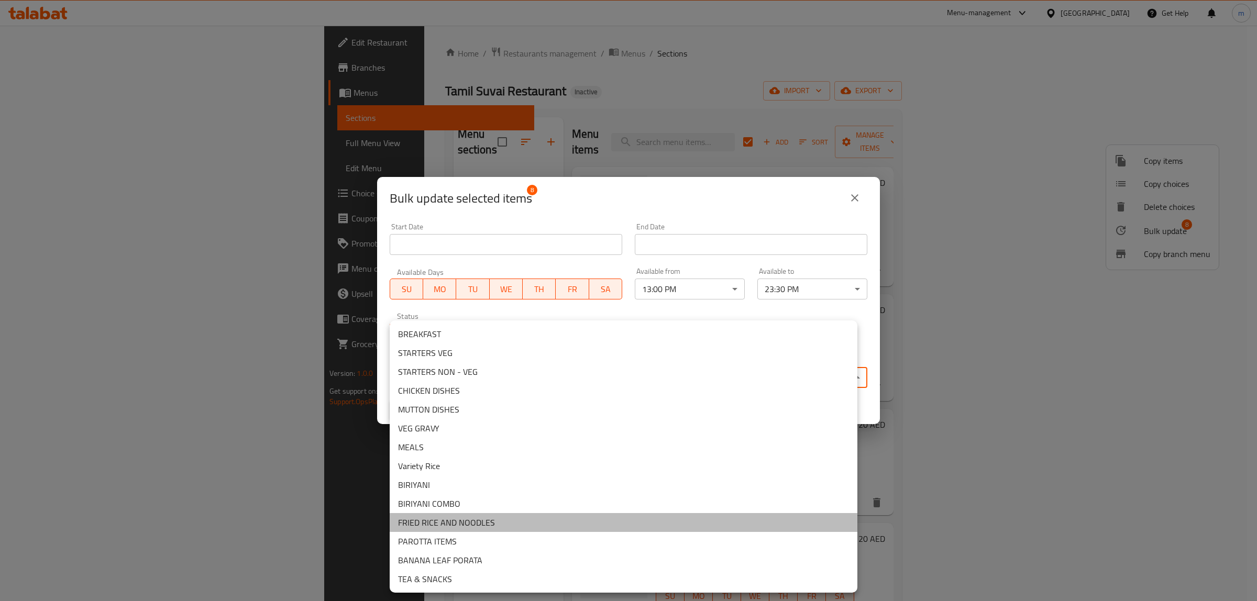
click at [459, 516] on li "FRIED RICE AND NOODLES" at bounding box center [624, 522] width 468 height 19
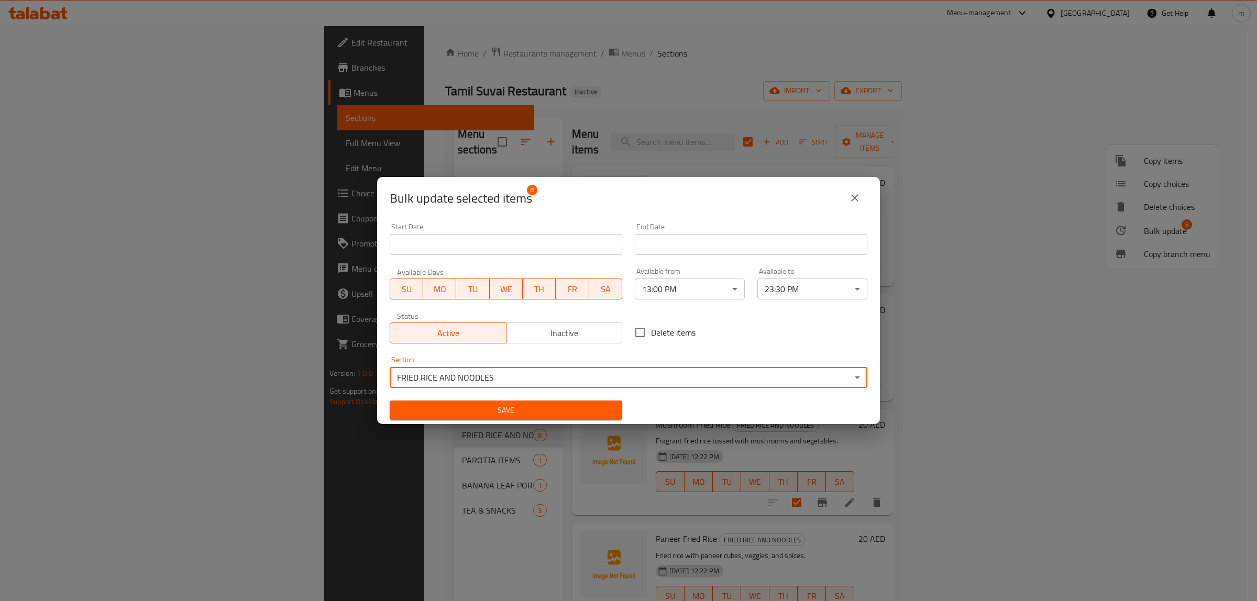
click at [535, 412] on span "Save" at bounding box center [506, 410] width 216 height 13
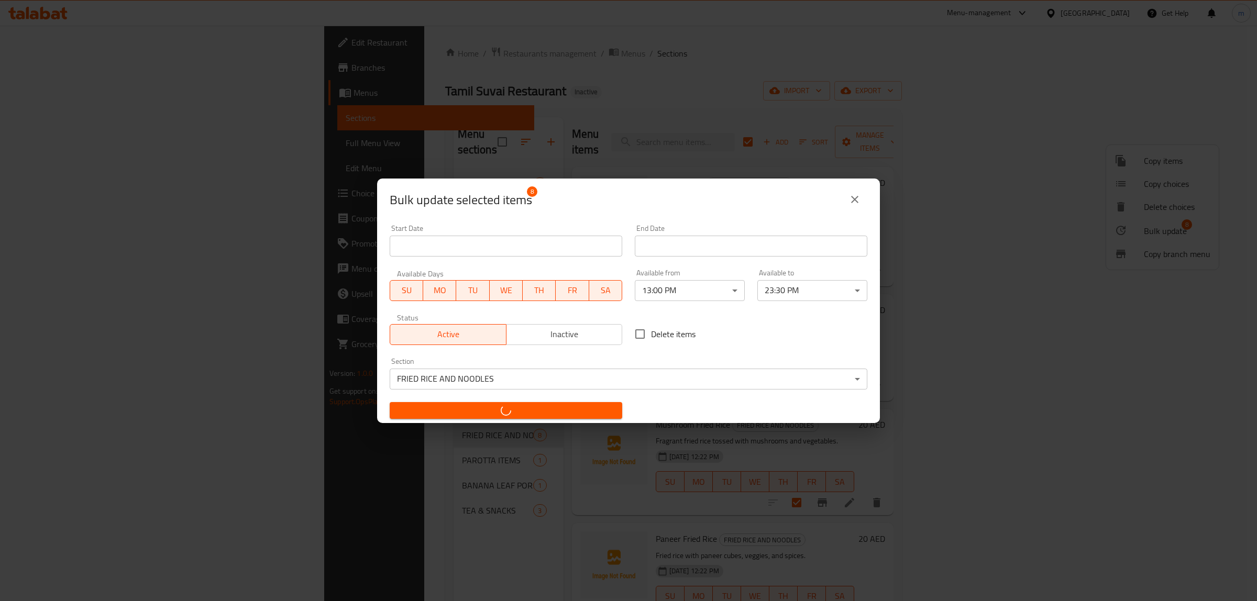
checkbox input "false"
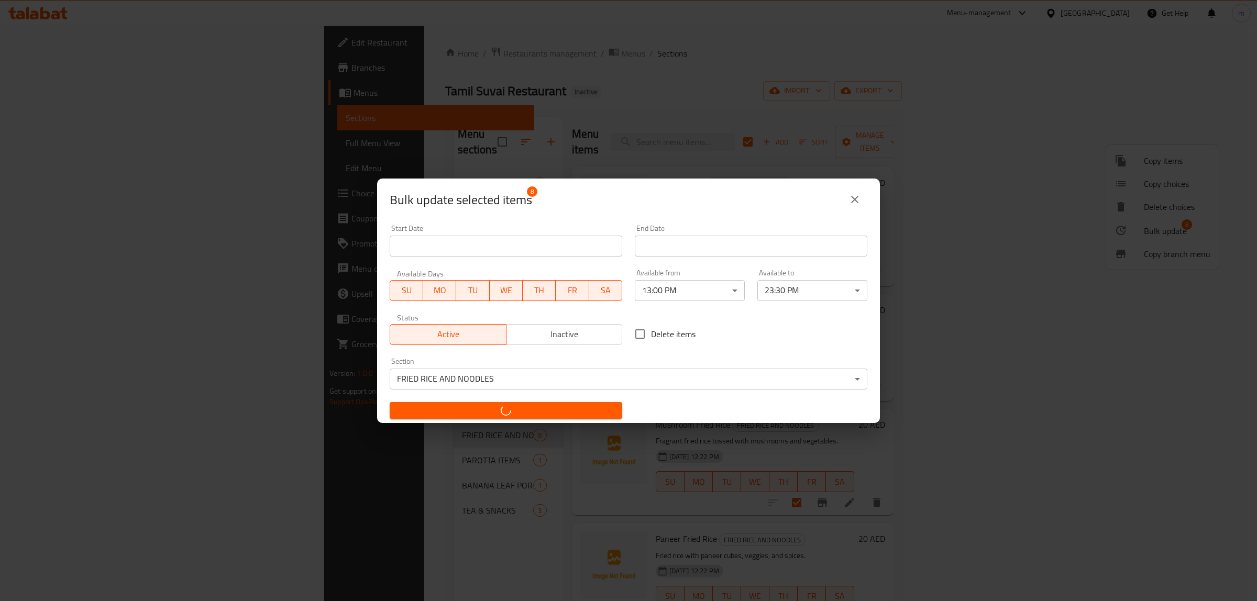
checkbox input "false"
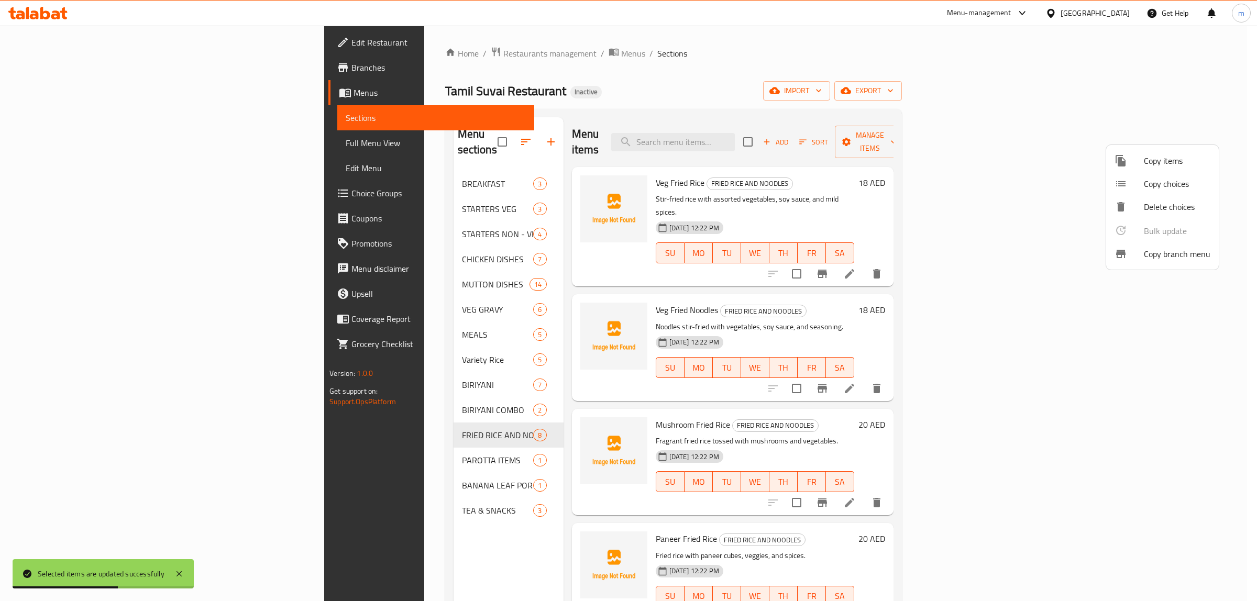
click at [294, 448] on div at bounding box center [628, 300] width 1257 height 601
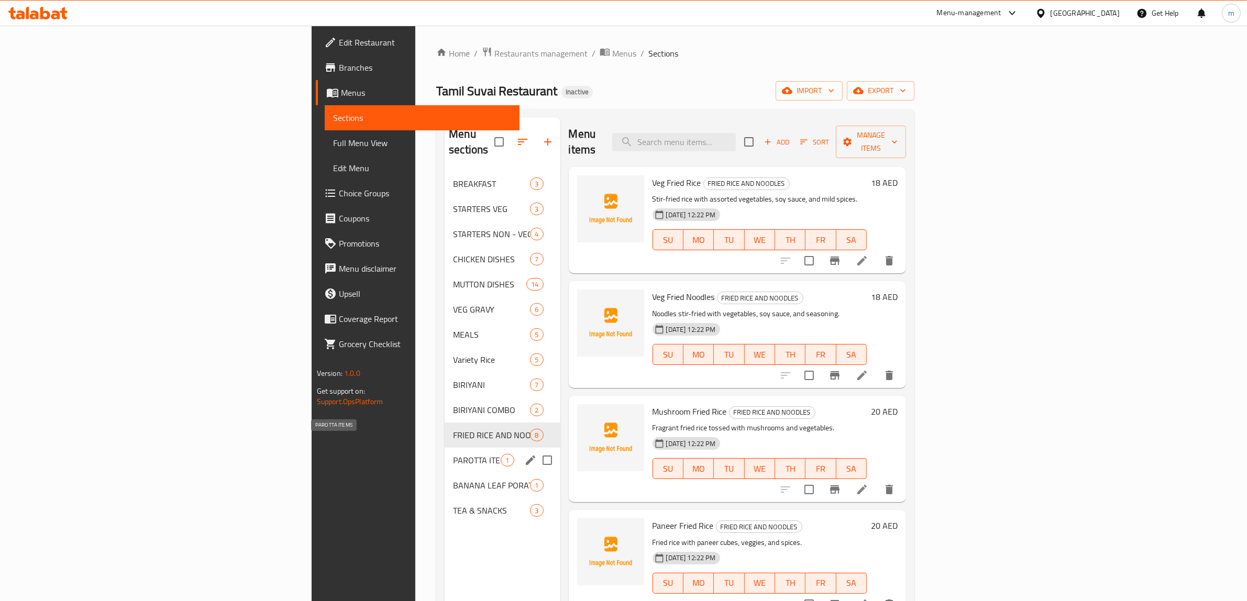
click at [453, 454] on span "PAROTTA ITEMS" at bounding box center [477, 460] width 48 height 13
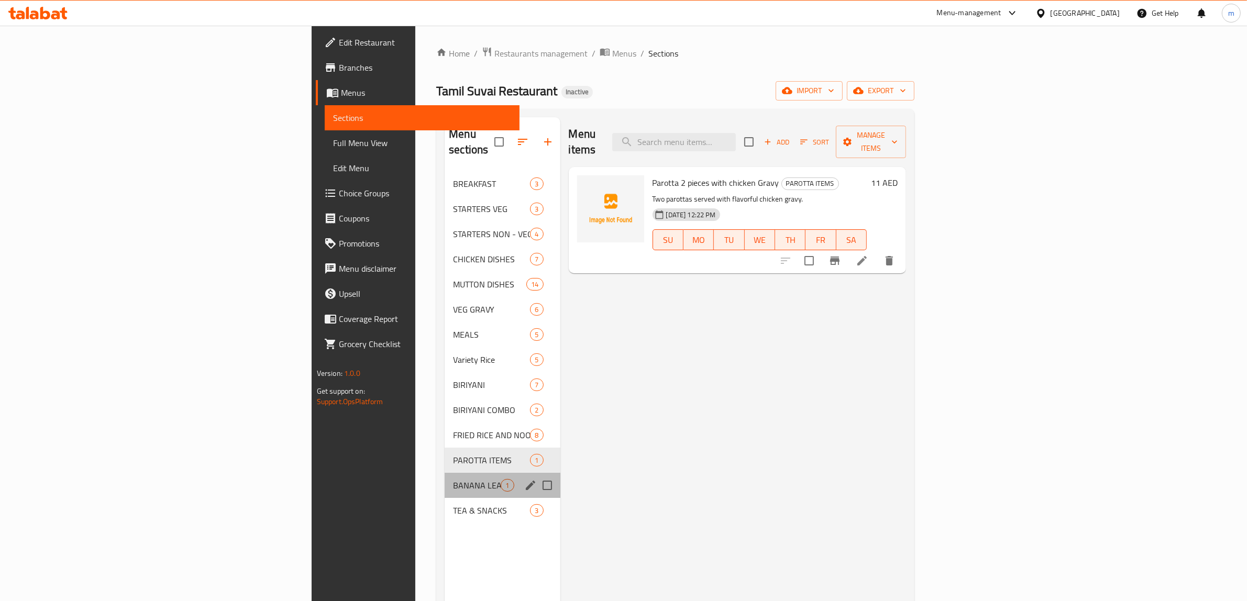
click at [445, 477] on div "BANANA LEAF PORATA 1" at bounding box center [502, 485] width 115 height 25
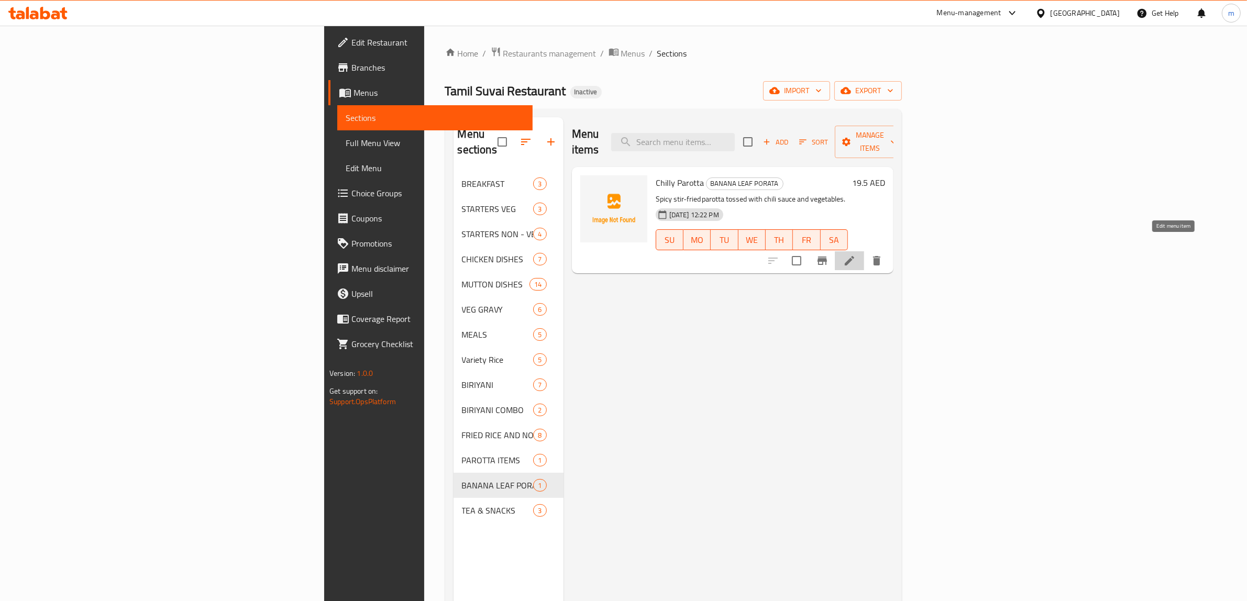
click at [854, 256] on icon at bounding box center [849, 260] width 9 height 9
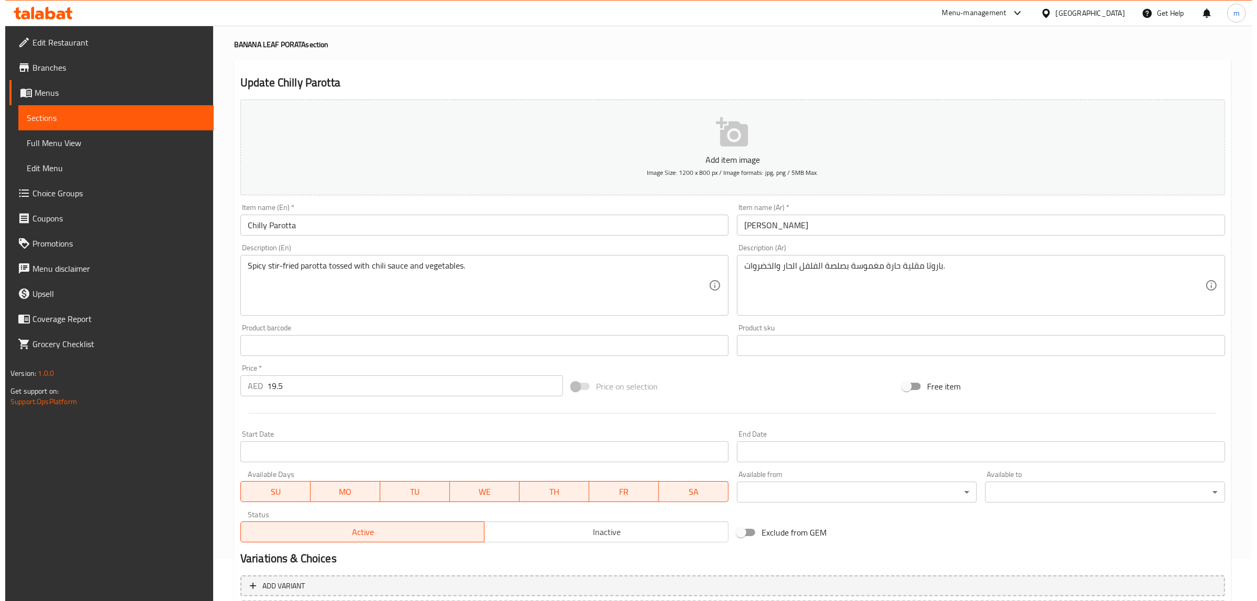
scroll to position [65, 0]
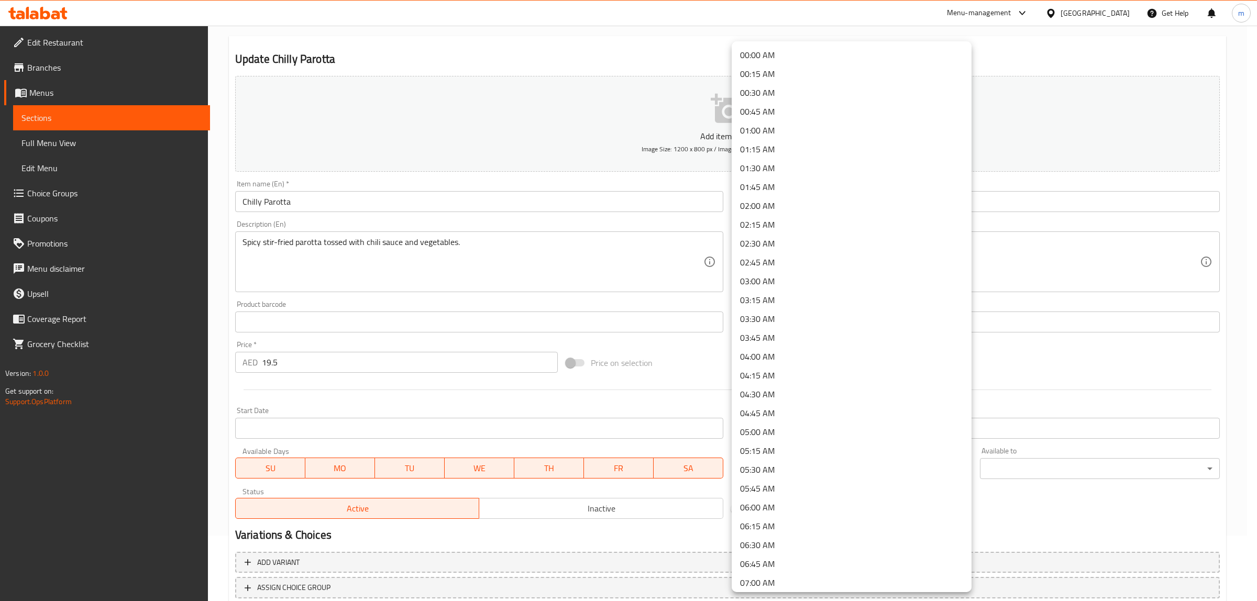
click at [886, 462] on body "​ Menu-management United Arab Emirates Get Help m Edit Restaurant Branches Menu…" at bounding box center [628, 247] width 1257 height 575
click at [788, 496] on li "18:00 PM" at bounding box center [851, 495] width 240 height 19
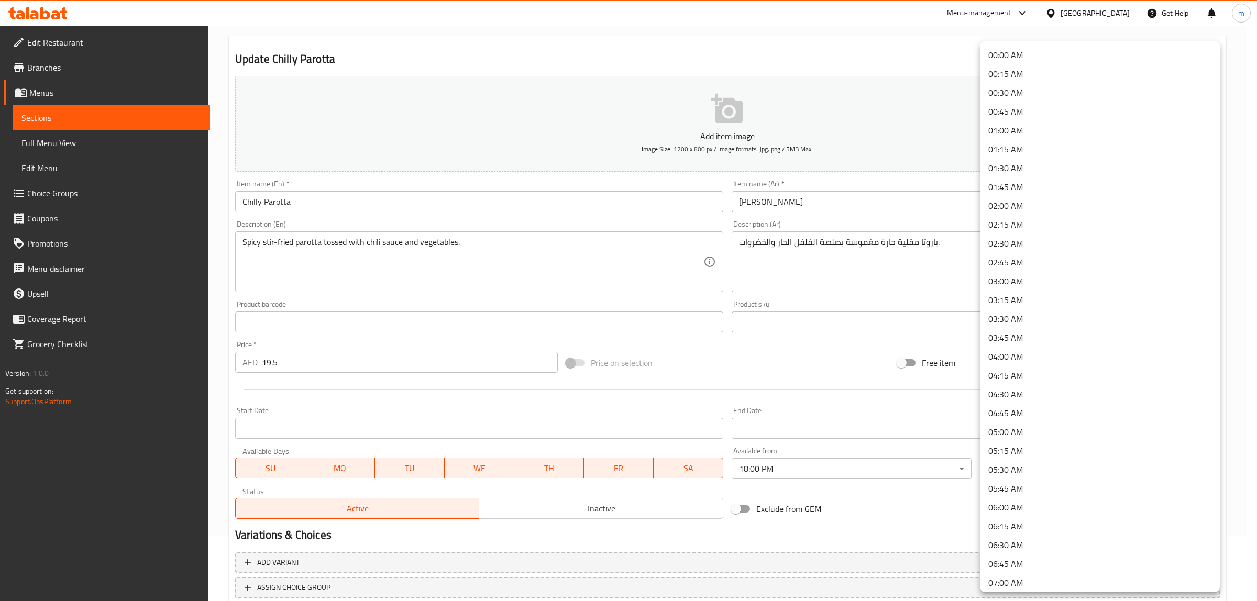
click at [1073, 463] on body "​ Menu-management United Arab Emirates Get Help m Edit Restaurant Branches Menu…" at bounding box center [628, 247] width 1257 height 575
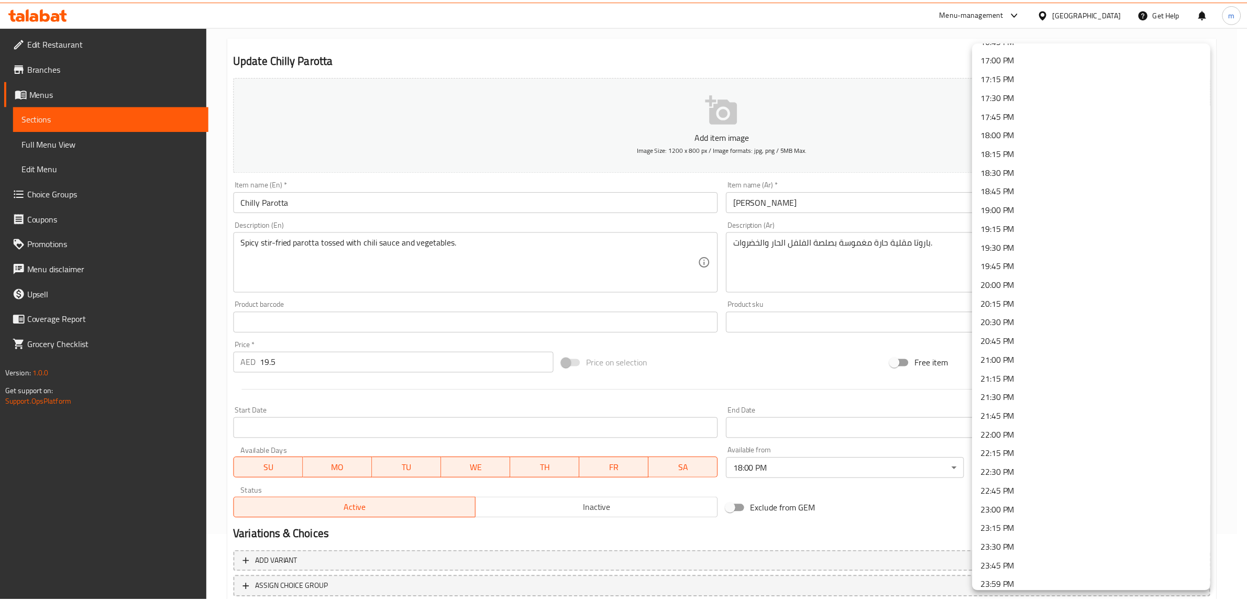
scroll to position [1284, 0]
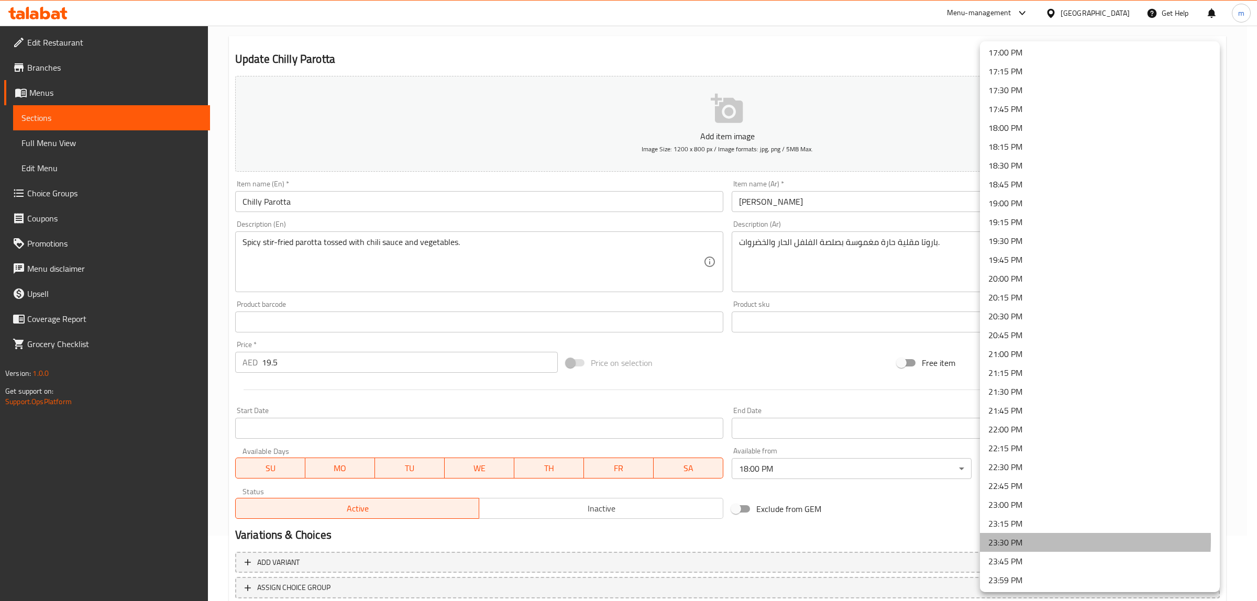
click at [1007, 538] on li "23:30 PM" at bounding box center [1100, 542] width 240 height 19
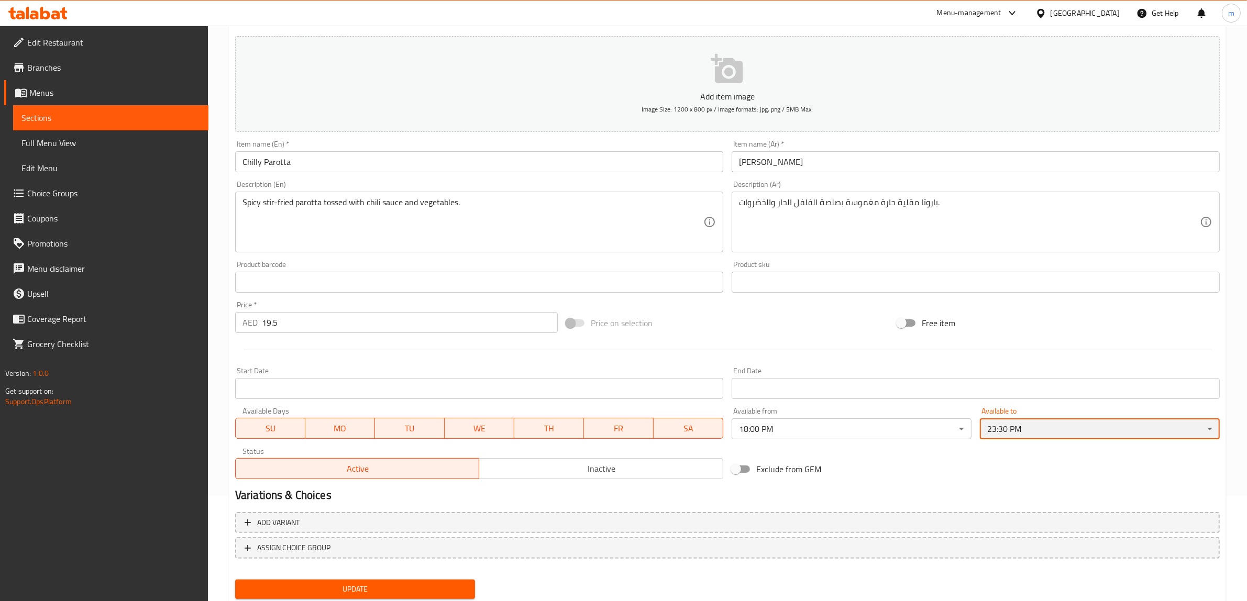
scroll to position [137, 0]
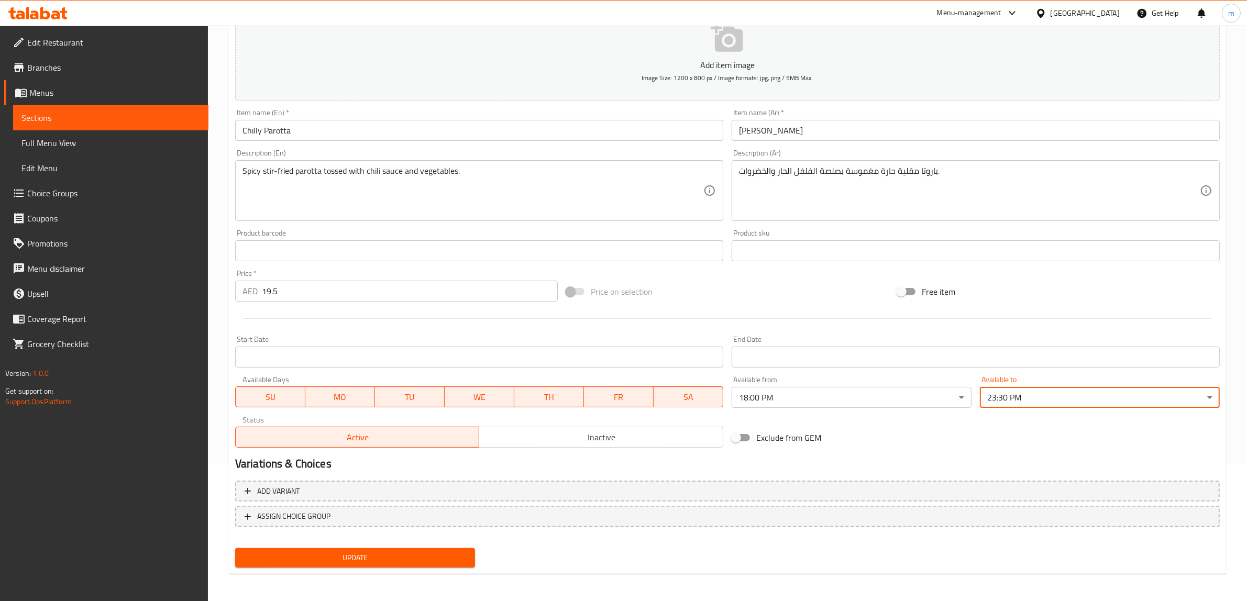
click at [433, 558] on span "Update" at bounding box center [354, 557] width 223 height 13
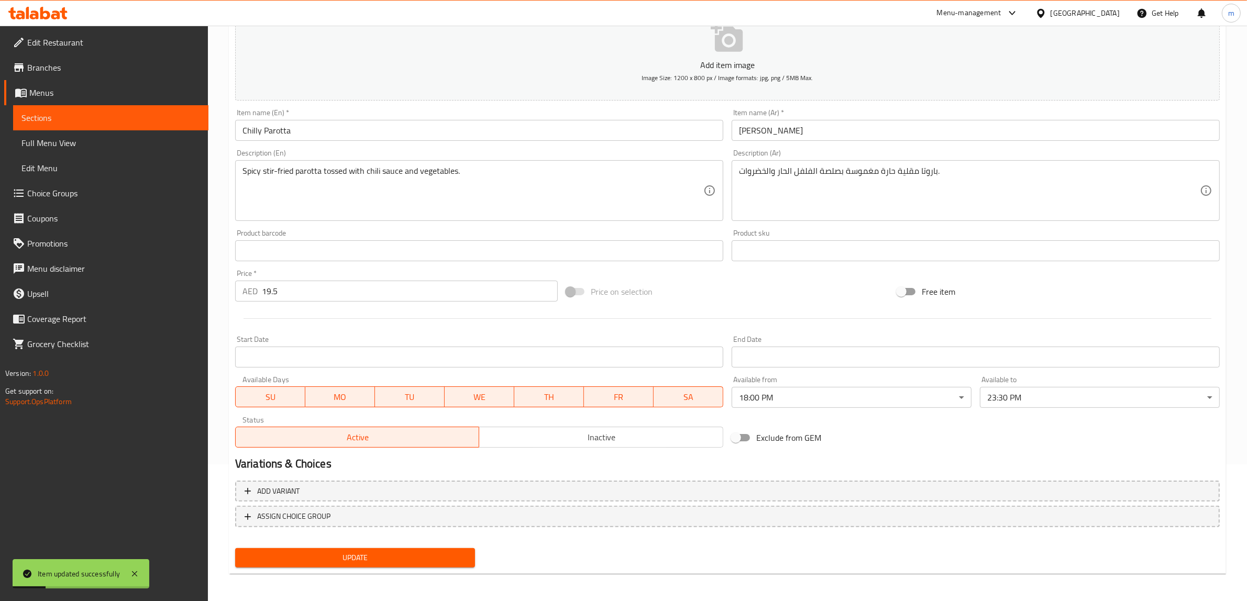
click at [85, 115] on span "Sections" at bounding box center [110, 118] width 179 height 13
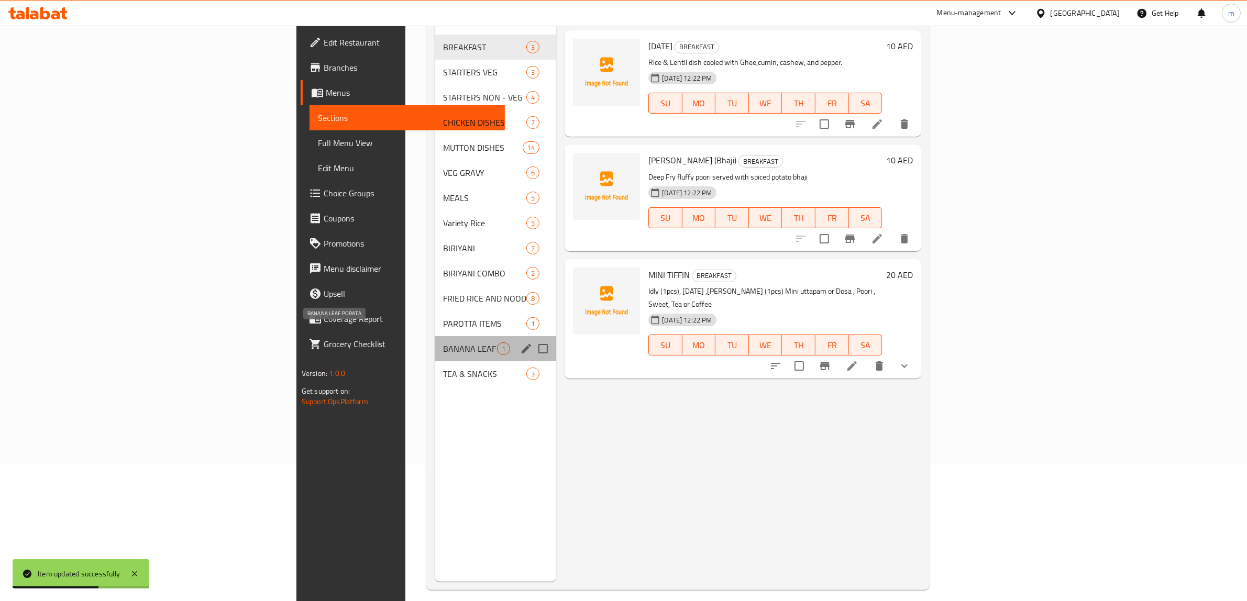
click at [443, 342] on span "BANANA LEAF PORATA" at bounding box center [470, 348] width 54 height 13
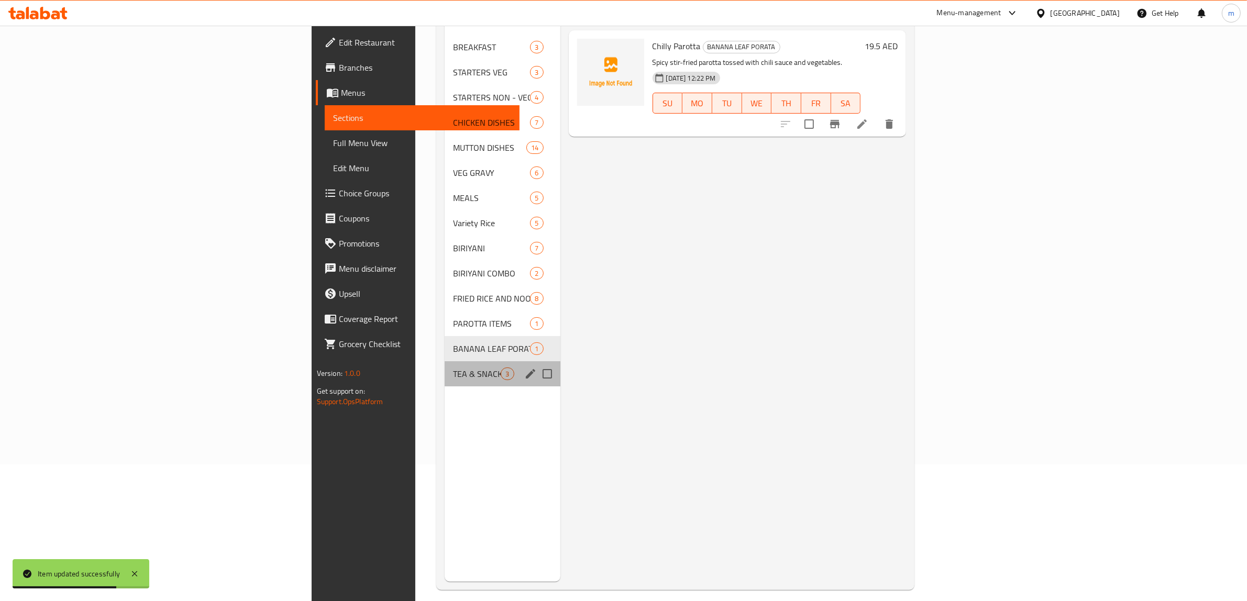
click at [445, 365] on div "TEA & SNACKS 3" at bounding box center [502, 373] width 115 height 25
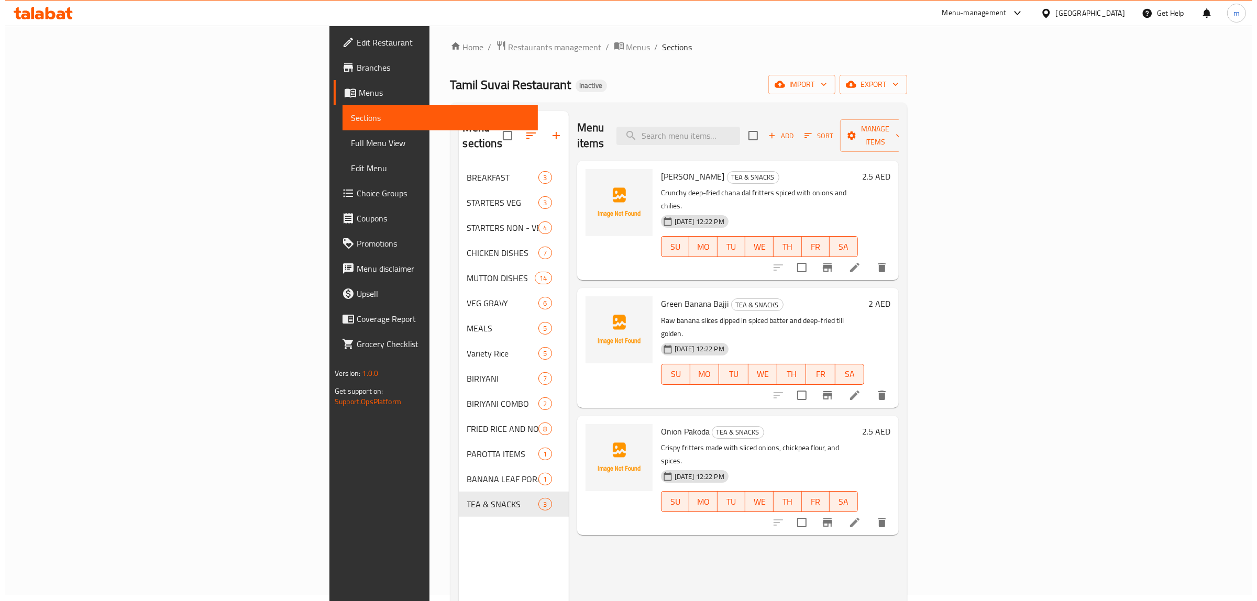
scroll to position [6, 0]
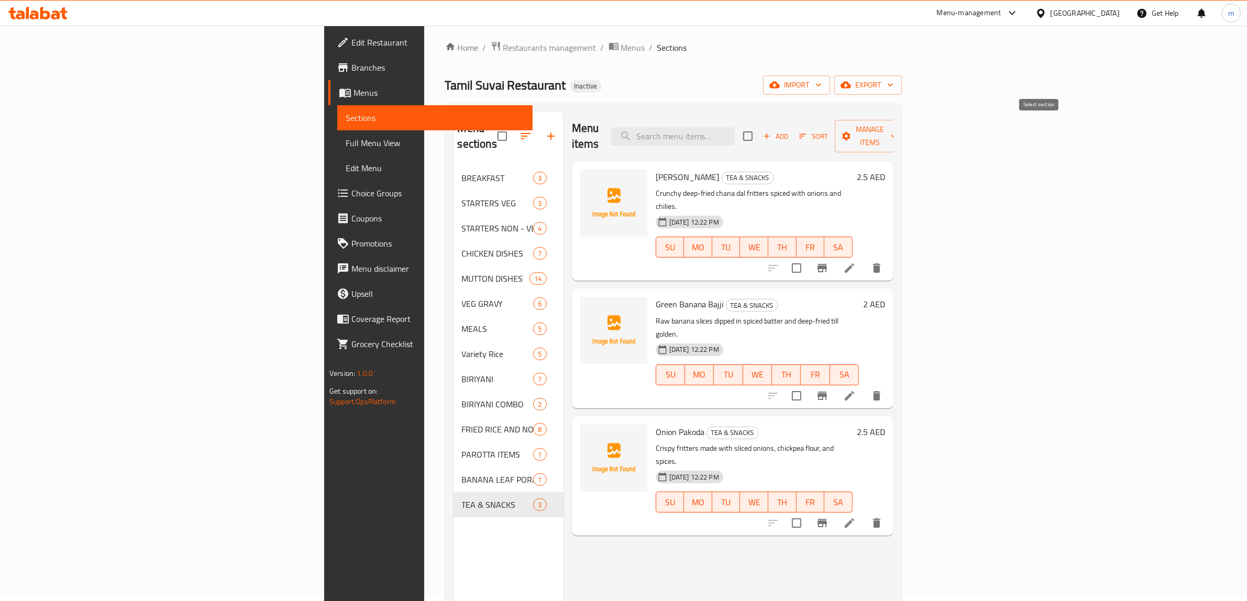
click at [759, 129] on input "checkbox" at bounding box center [748, 136] width 22 height 22
checkbox input "true"
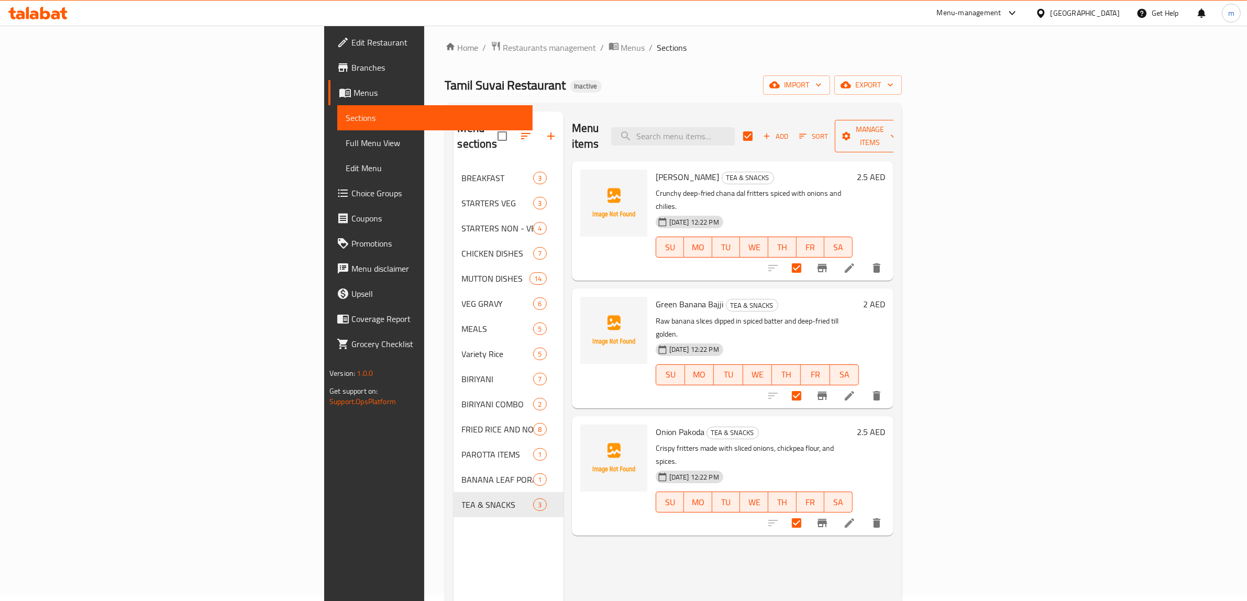
click at [896, 129] on span "Manage items" at bounding box center [869, 136] width 53 height 26
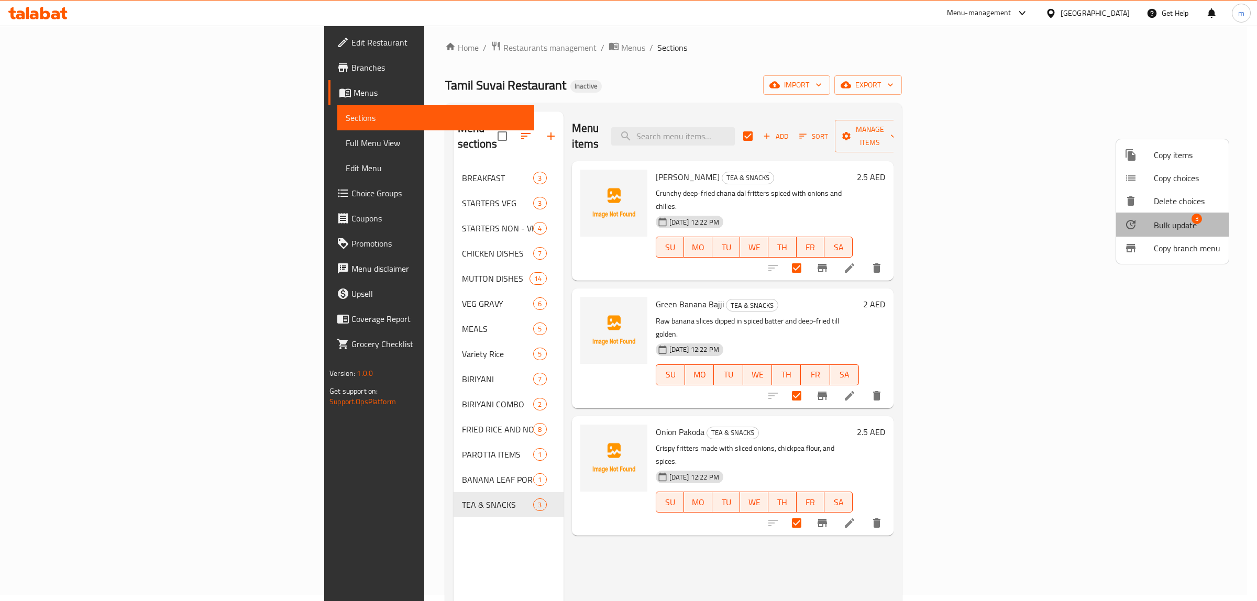
click at [1166, 233] on li "Bulk update 3" at bounding box center [1172, 225] width 113 height 24
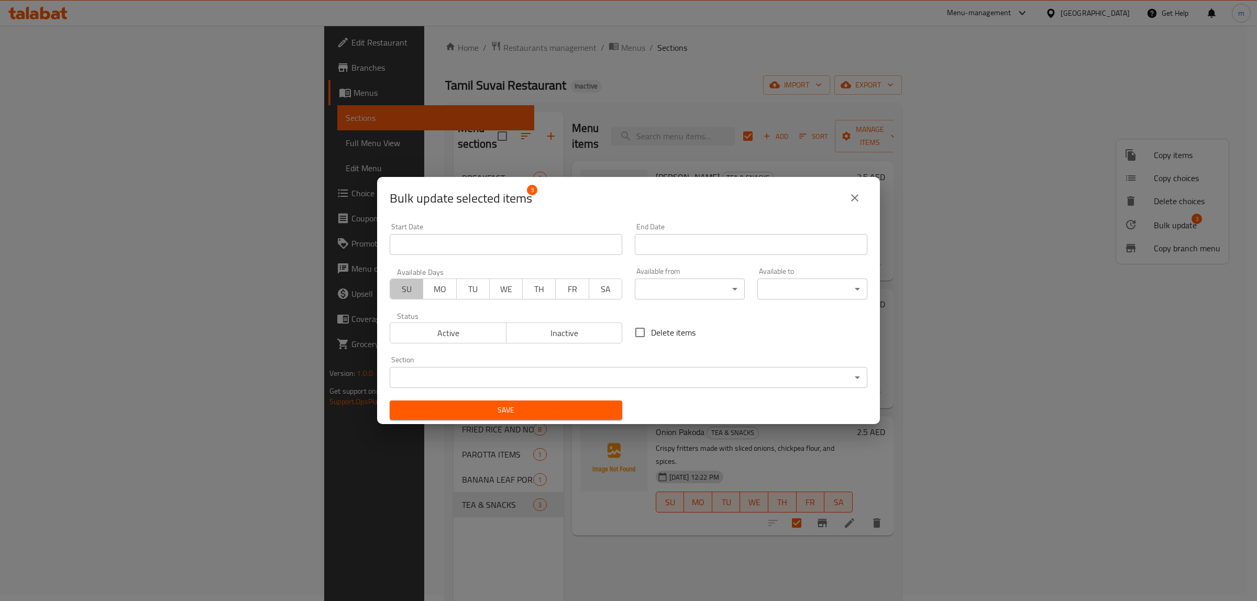
click at [412, 288] on span "SU" at bounding box center [406, 289] width 25 height 15
click at [423, 289] on button "MO" at bounding box center [440, 289] width 34 height 21
click at [478, 294] on span "TU" at bounding box center [473, 289] width 25 height 15
click at [518, 294] on button "WE" at bounding box center [506, 289] width 34 height 21
click at [536, 294] on span "TH" at bounding box center [539, 289] width 25 height 15
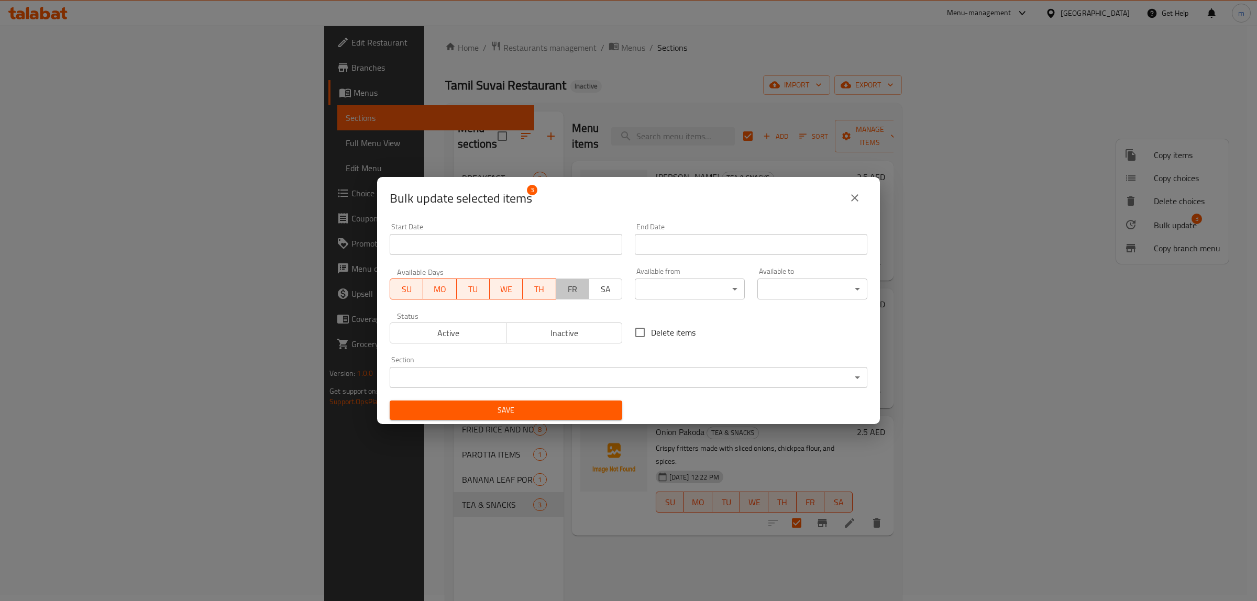
click at [567, 292] on span "FR" at bounding box center [572, 289] width 25 height 15
click at [618, 288] on div "Available Days SU MO TU WE TH FR SA" at bounding box center [505, 284] width 245 height 44
click at [608, 287] on span "SA" at bounding box center [605, 289] width 25 height 15
click at [645, 289] on body "​ Menu-management United Arab Emirates Get Help m Edit Restaurant Branches Menu…" at bounding box center [628, 307] width 1257 height 575
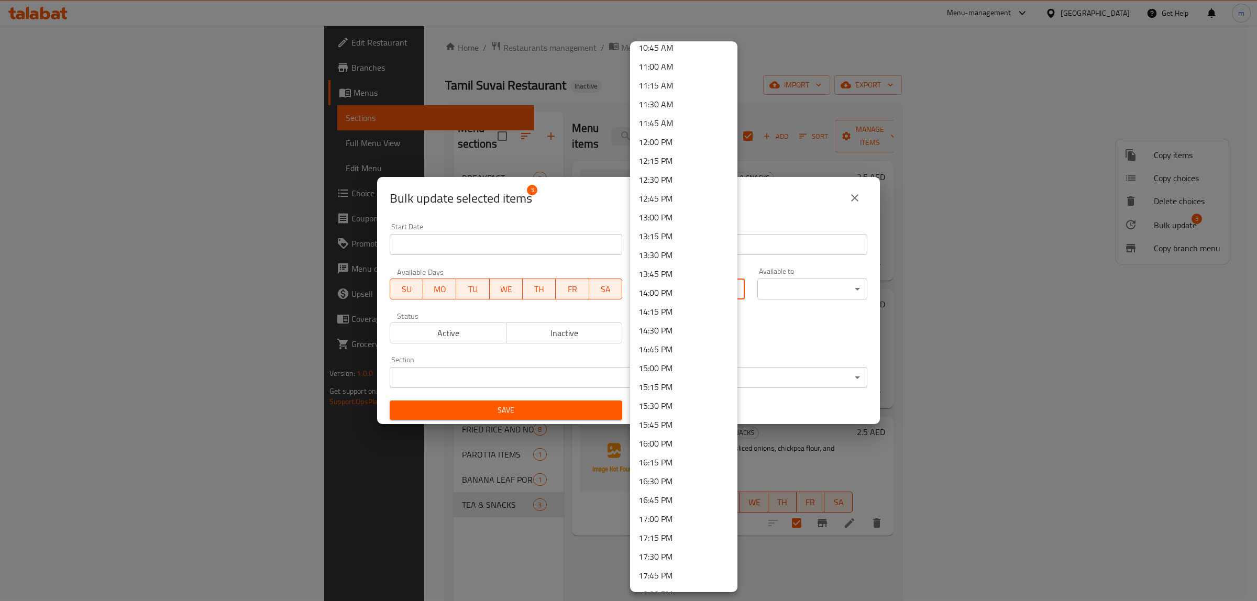
scroll to position [851, 0]
click at [683, 453] on li "16:30 PM" at bounding box center [683, 448] width 107 height 19
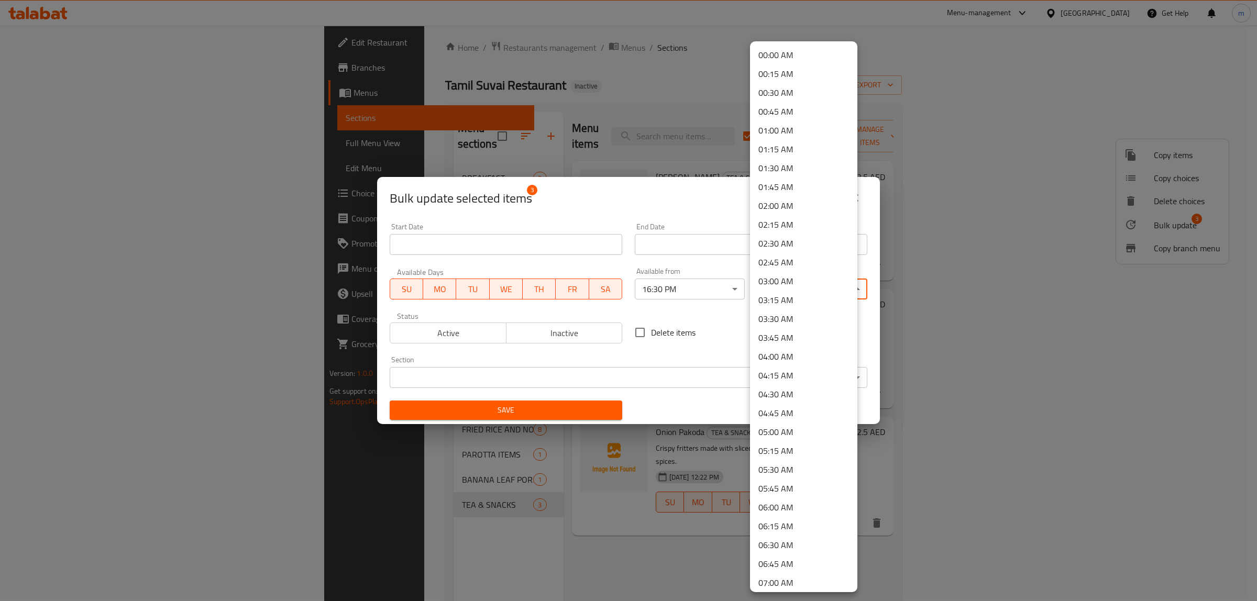
click at [792, 291] on body "​ Menu-management United Arab Emirates Get Help m Edit Restaurant Branches Menu…" at bounding box center [628, 307] width 1257 height 575
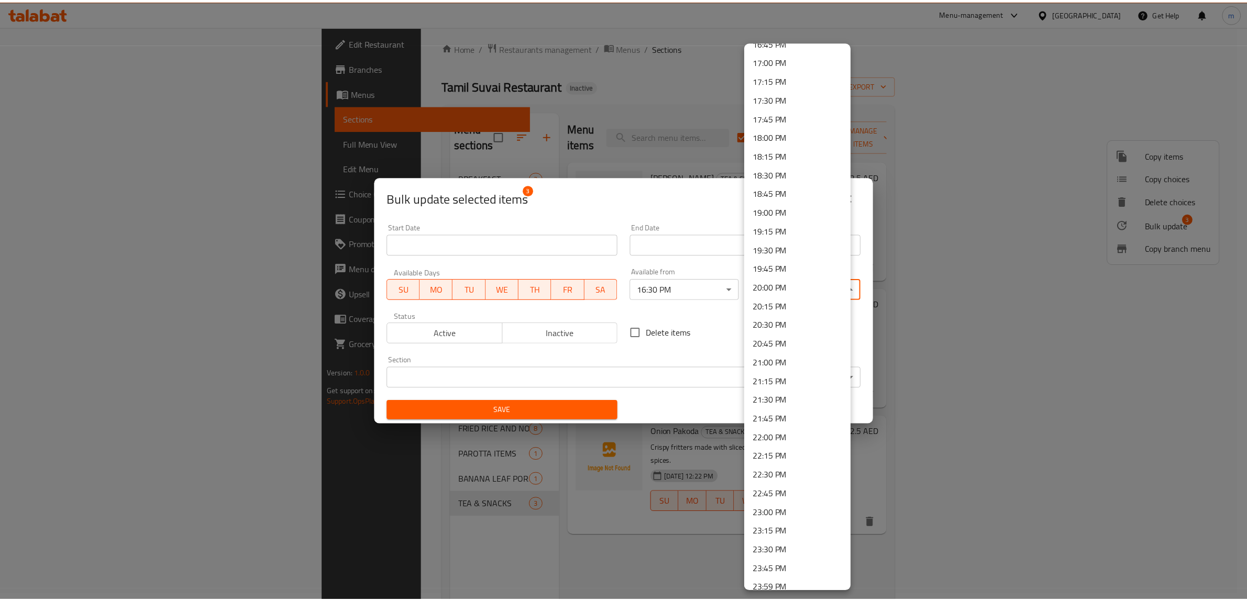
scroll to position [1284, 0]
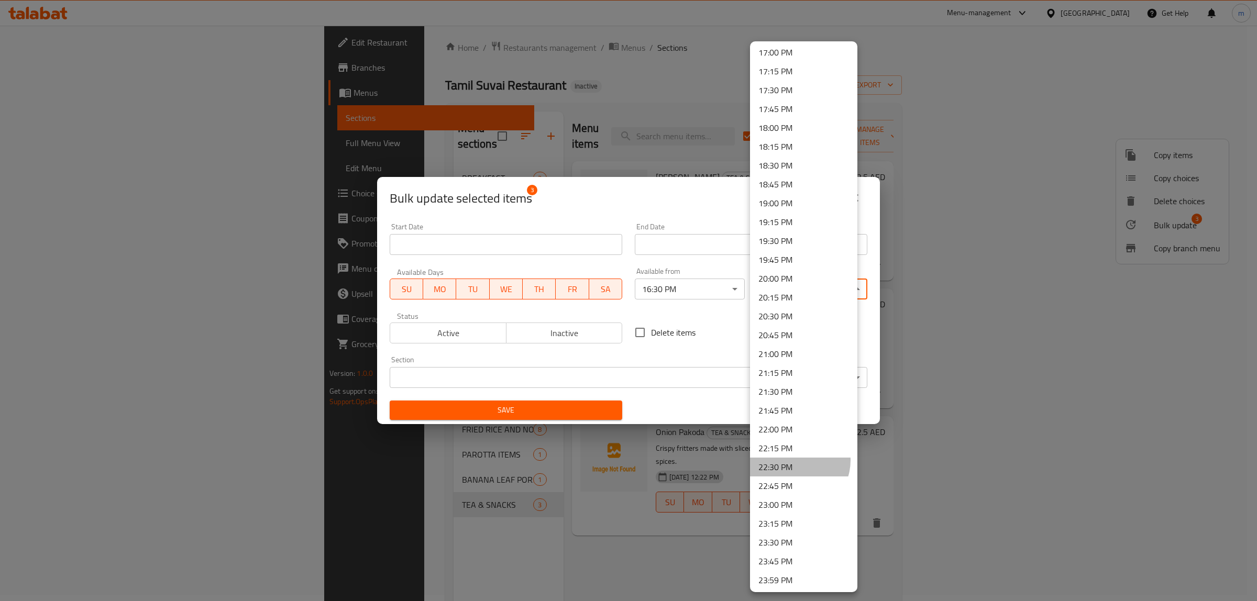
click at [794, 459] on li "22:30 PM" at bounding box center [803, 467] width 107 height 19
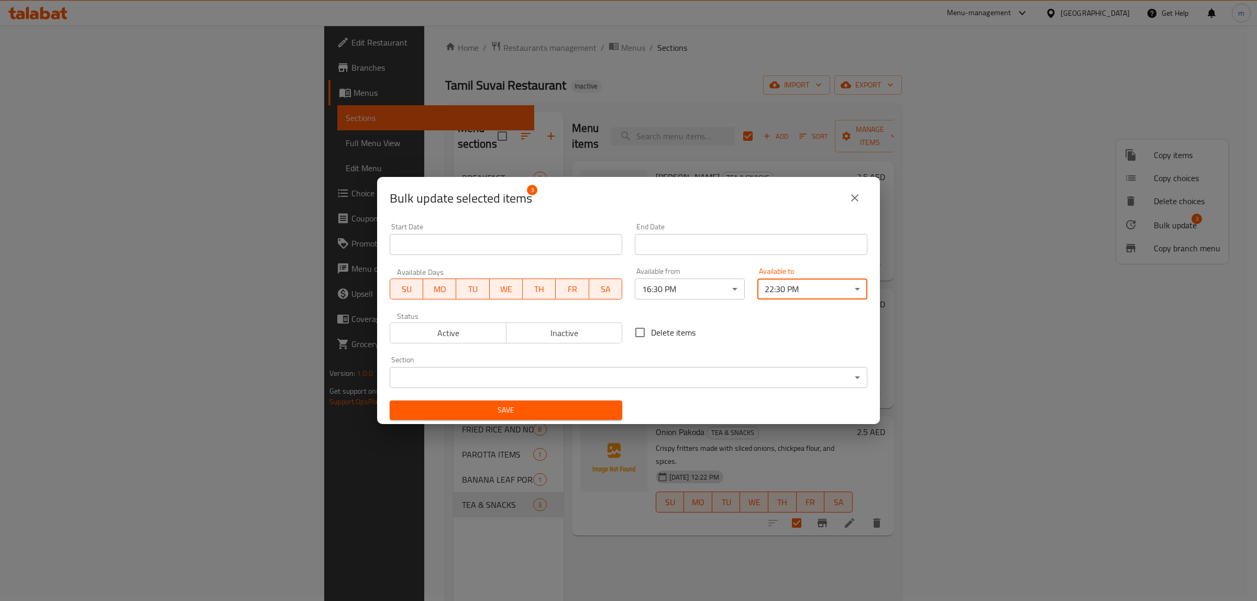
click at [461, 334] on span "Active" at bounding box center [448, 333] width 108 height 15
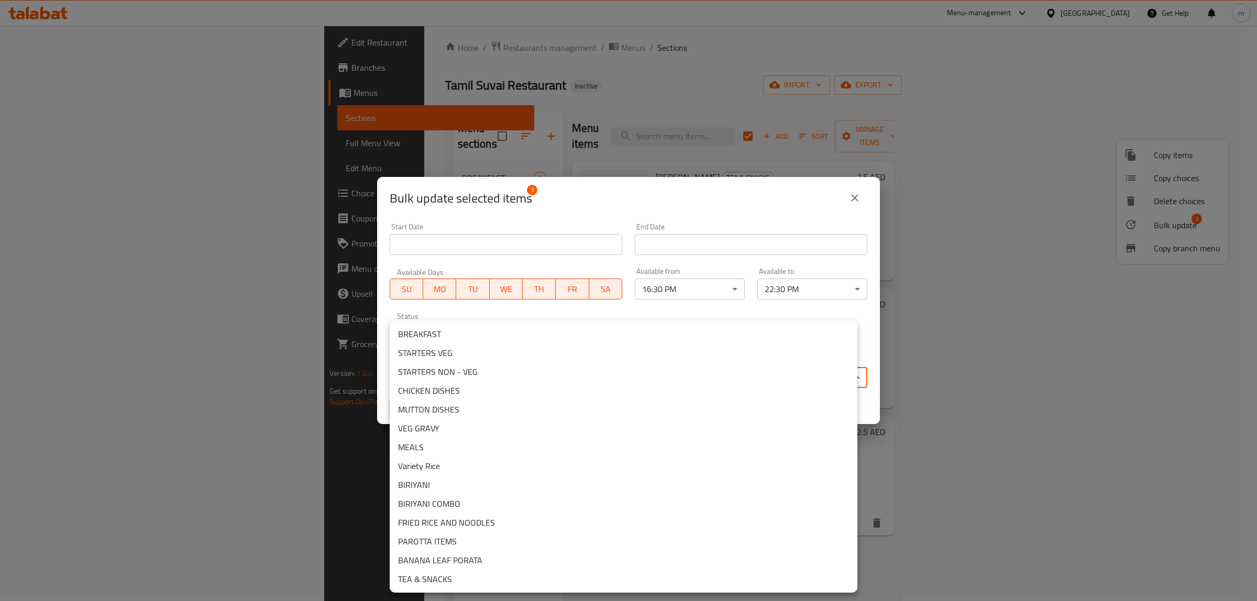
click at [496, 386] on body "​ Menu-management United Arab Emirates Get Help m Edit Restaurant Branches Menu…" at bounding box center [628, 307] width 1257 height 575
click at [475, 580] on li "TEA & SNACKS" at bounding box center [624, 579] width 468 height 19
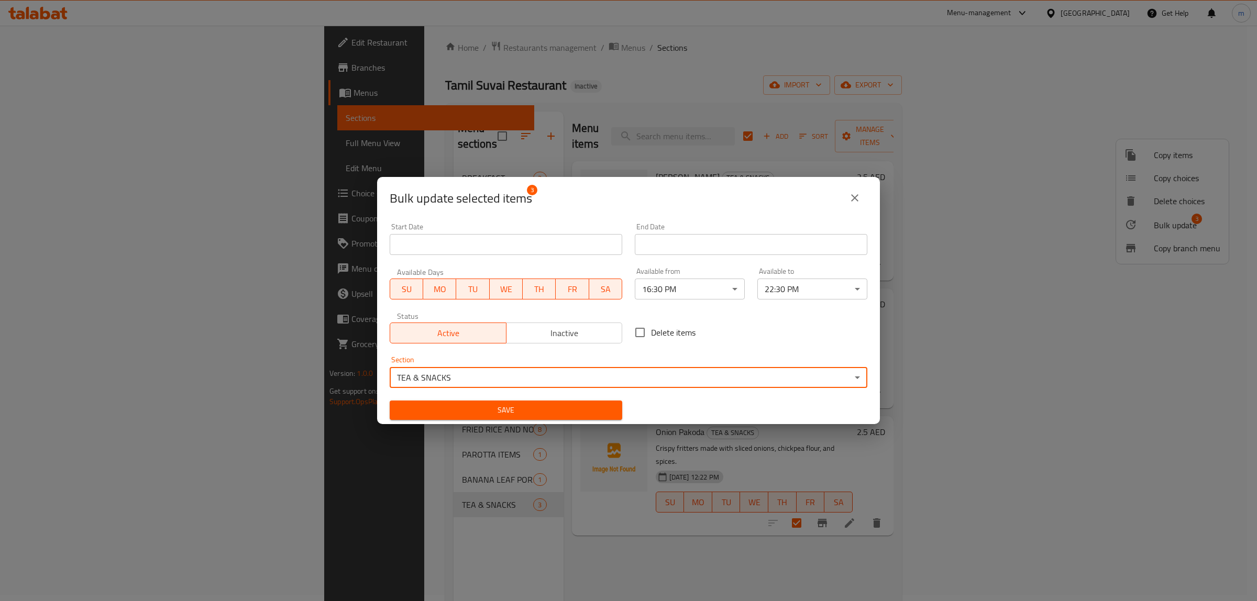
click at [500, 418] on button "Save" at bounding box center [506, 410] width 232 height 19
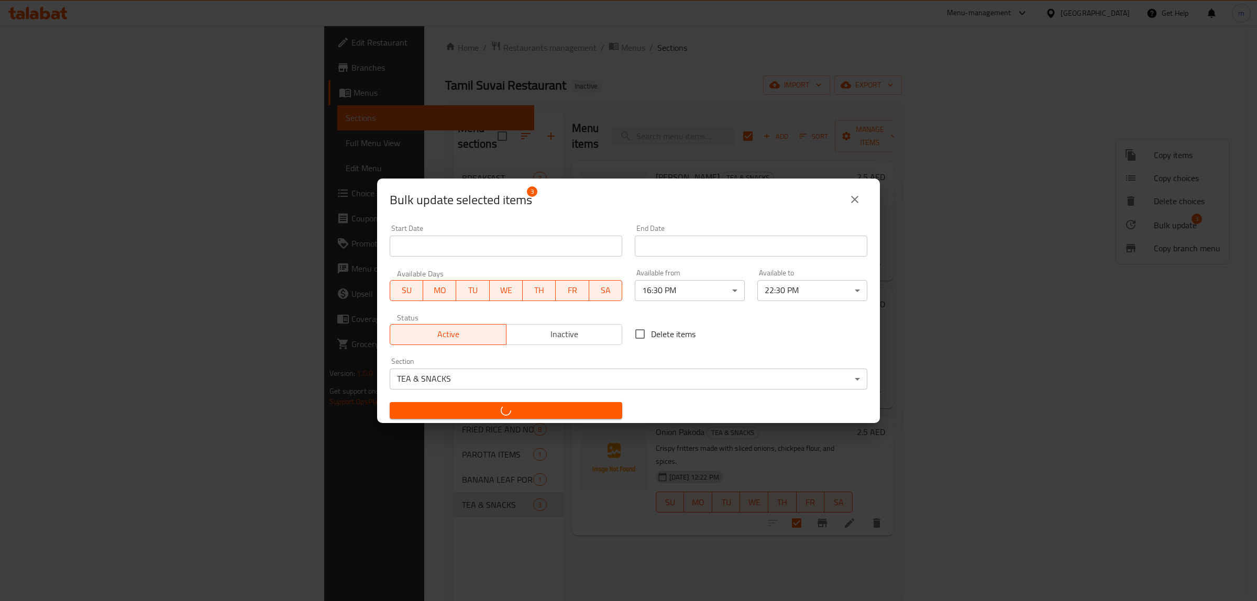
checkbox input "false"
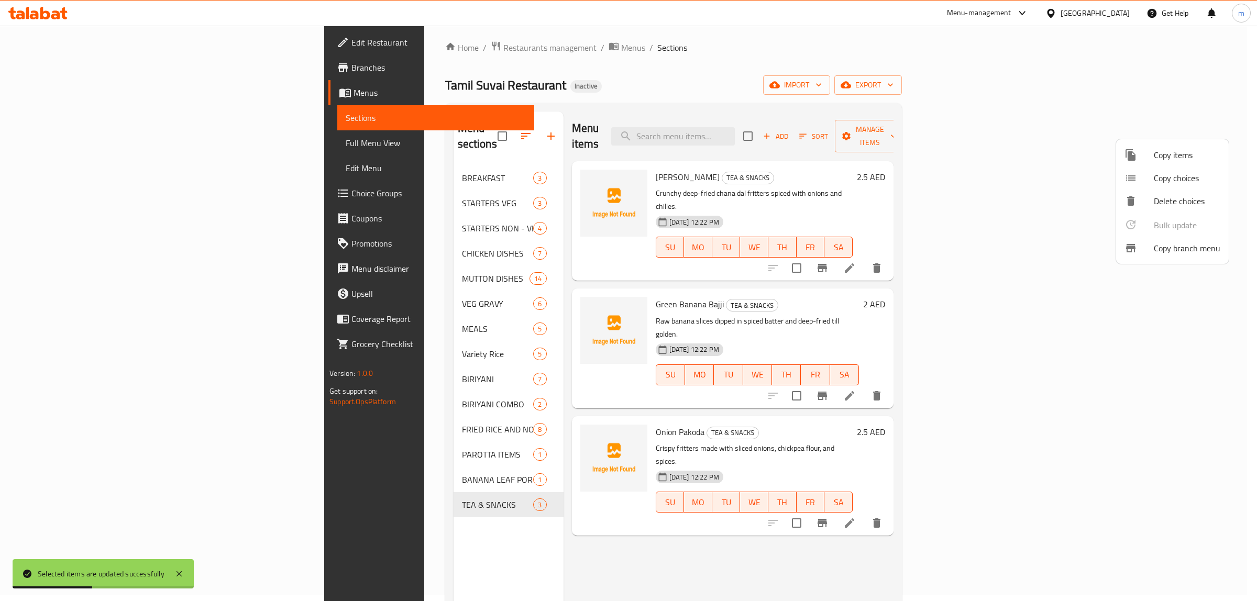
click at [87, 144] on div at bounding box center [628, 300] width 1257 height 601
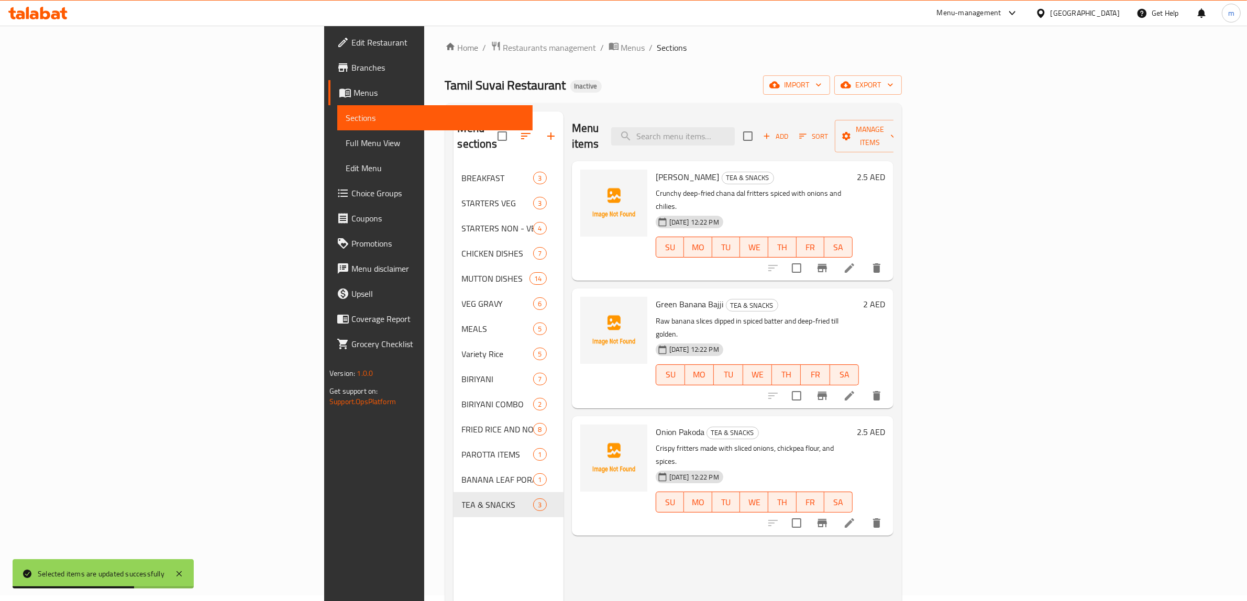
click at [346, 137] on span "Full Menu View" at bounding box center [435, 143] width 179 height 13
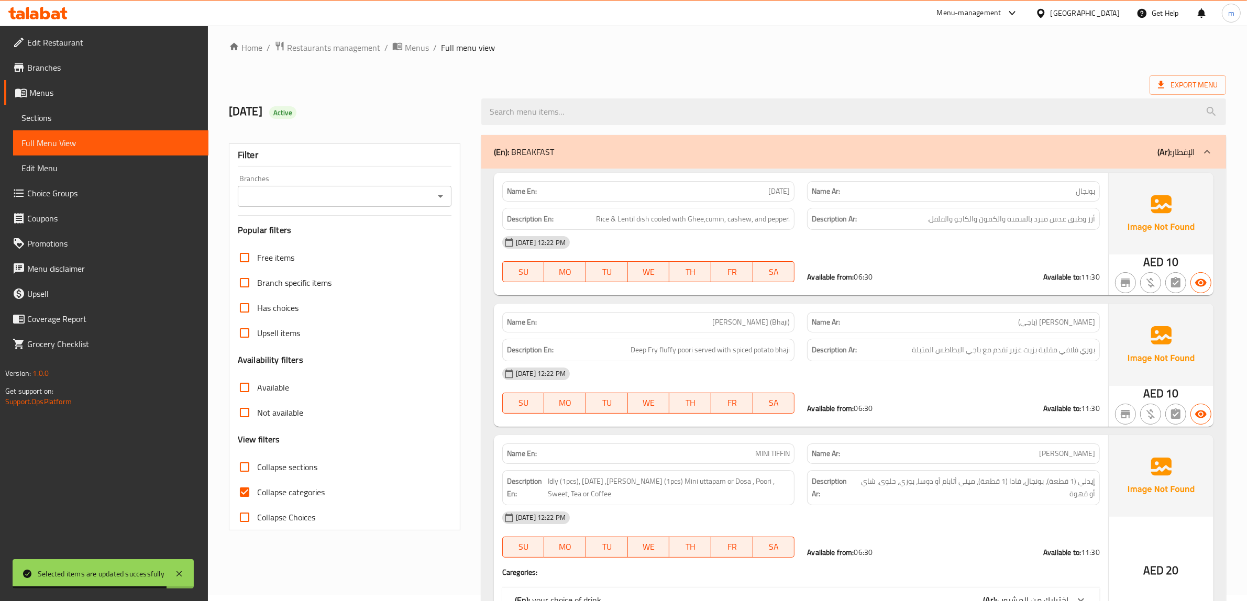
click at [246, 494] on input "Collapse categories" at bounding box center [244, 492] width 25 height 25
checkbox input "false"
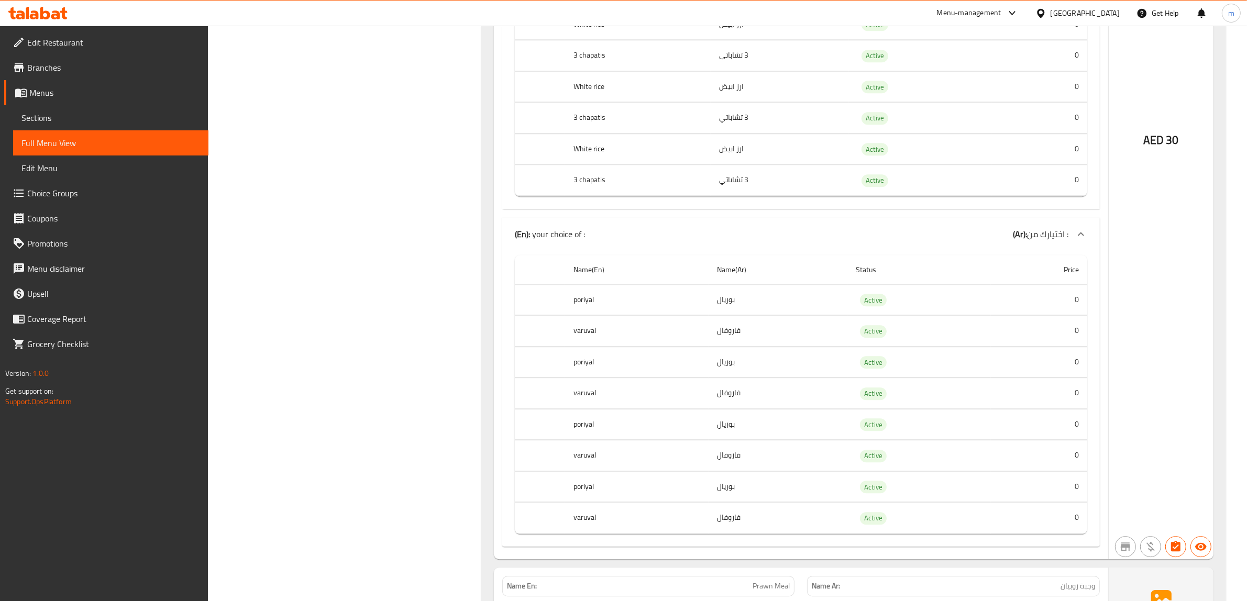
scroll to position [8645, 0]
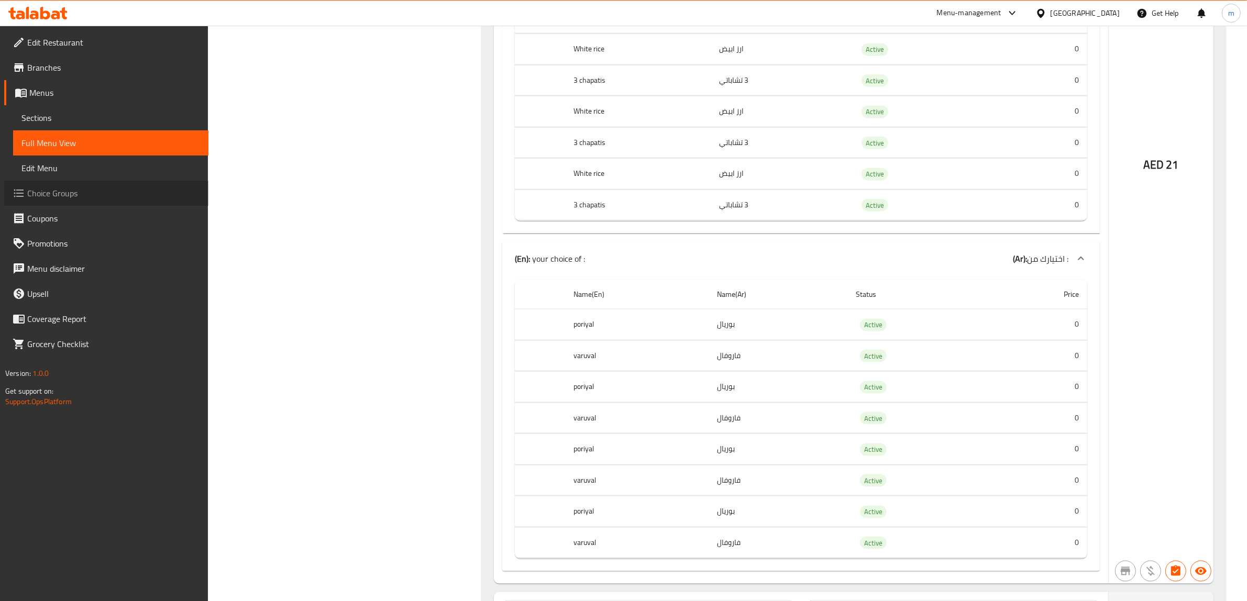
click at [105, 199] on span "Choice Groups" at bounding box center [113, 193] width 173 height 13
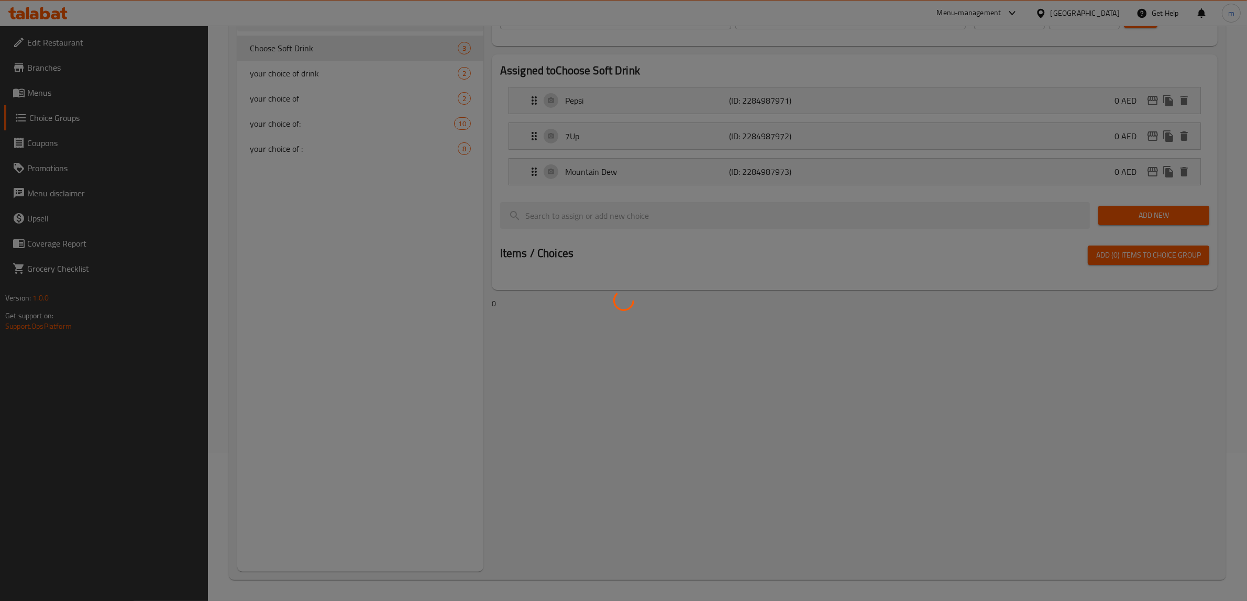
scroll to position [148, 0]
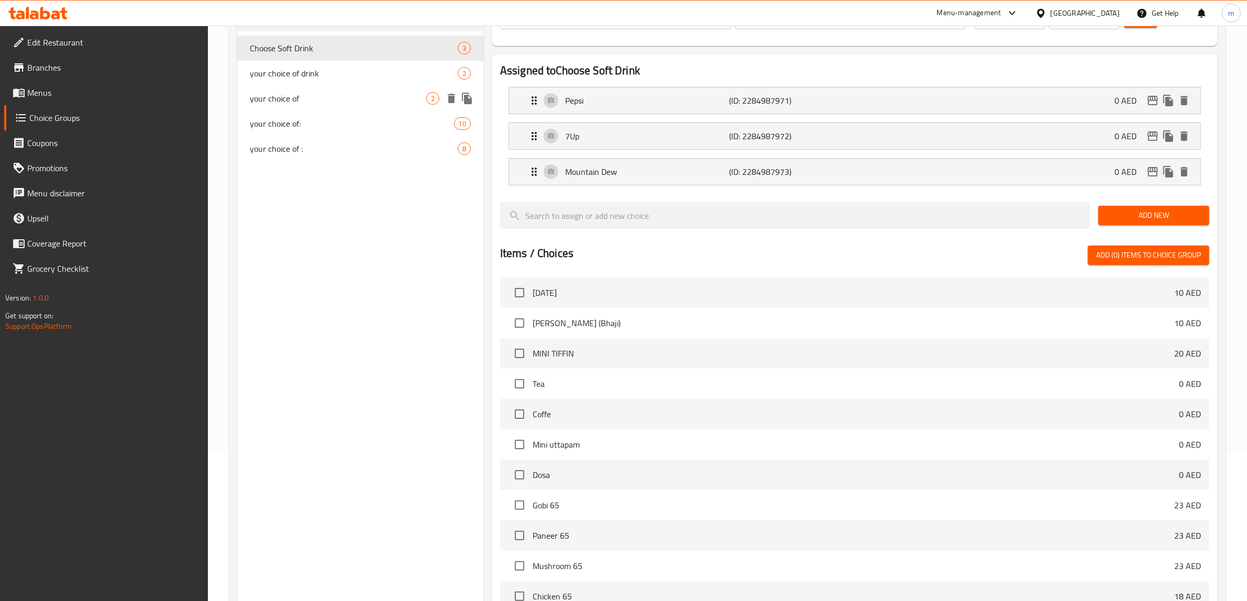
click at [317, 100] on span "your choice of" at bounding box center [338, 98] width 176 height 13
type input "your choice of"
type input "اختيارك من"
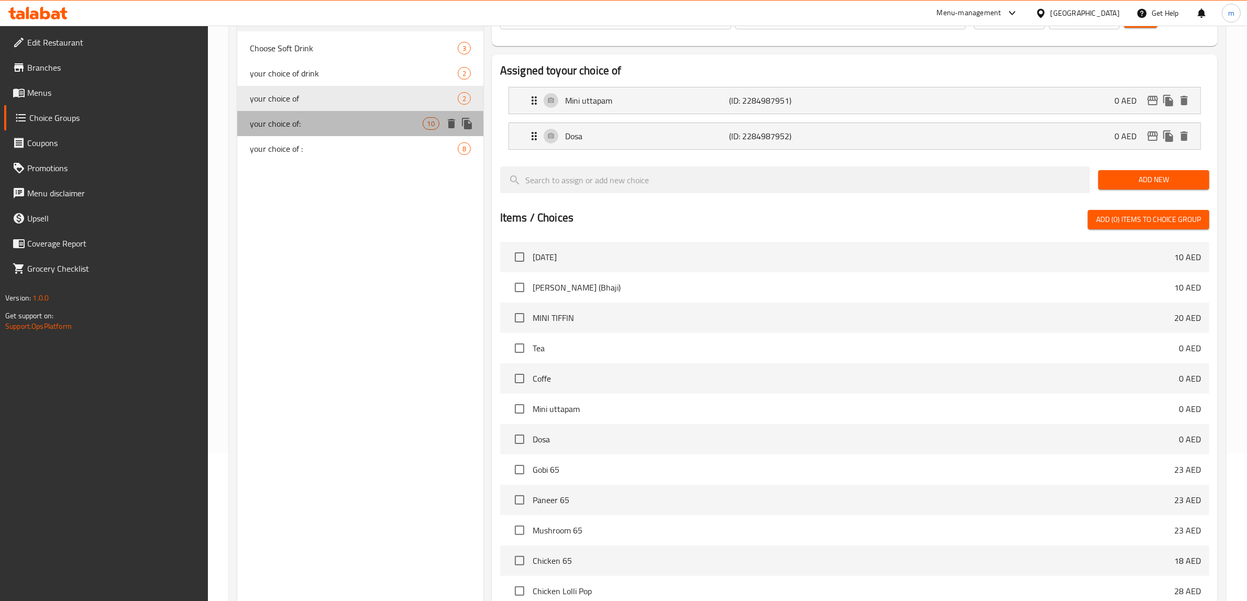
click at [318, 114] on div "your choice of: 10" at bounding box center [360, 123] width 246 height 25
type input "your choice of:"
type input "اختيارك من:"
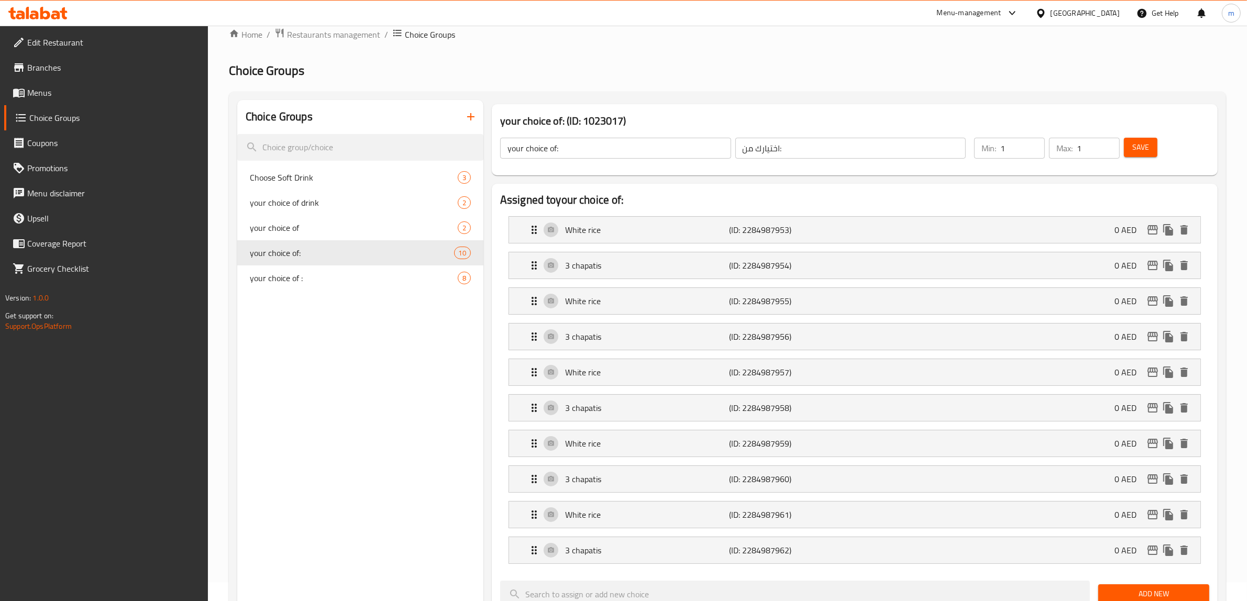
scroll to position [17, 0]
click at [407, 278] on span "your choice of :" at bounding box center [338, 279] width 176 height 13
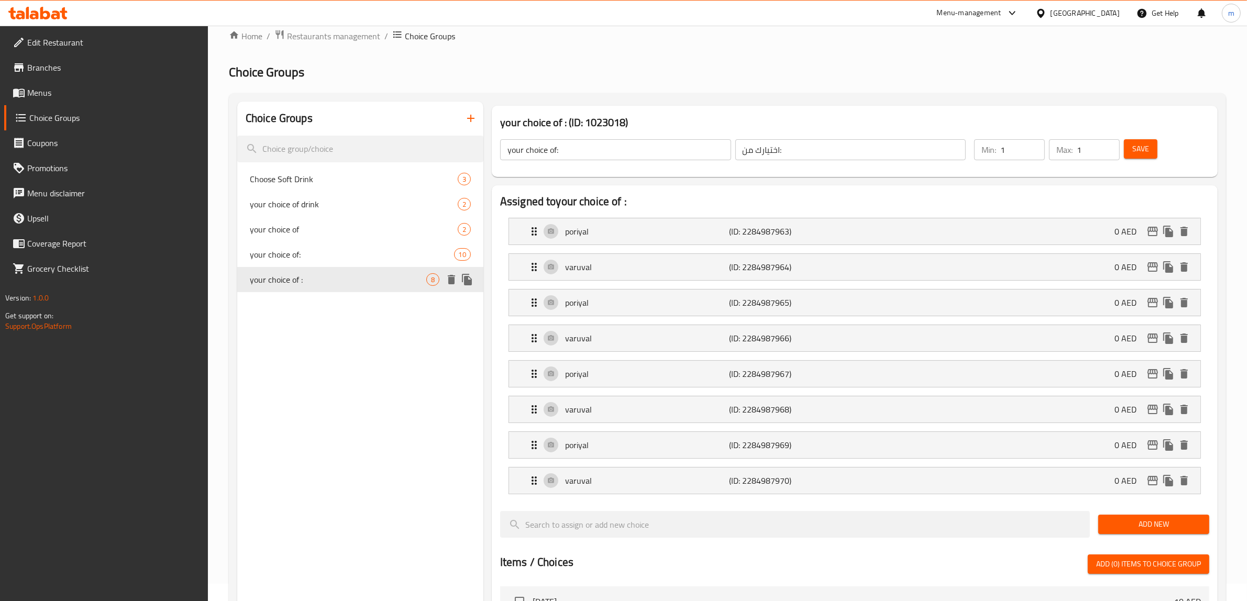
type input "your choice of :"
type input "اختيارك من :"
click at [529, 275] on div "varuval (ID: 2284987964) 0 AED" at bounding box center [858, 267] width 660 height 26
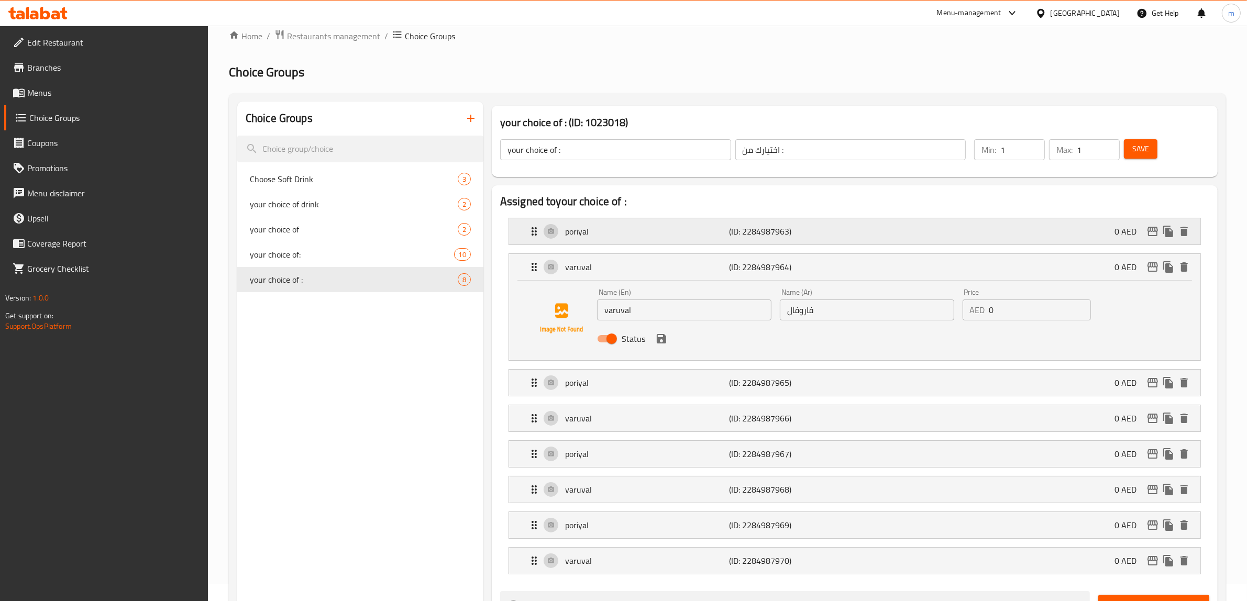
click at [530, 219] on div "poriyal (ID: 2284987963) 0 AED" at bounding box center [858, 231] width 660 height 26
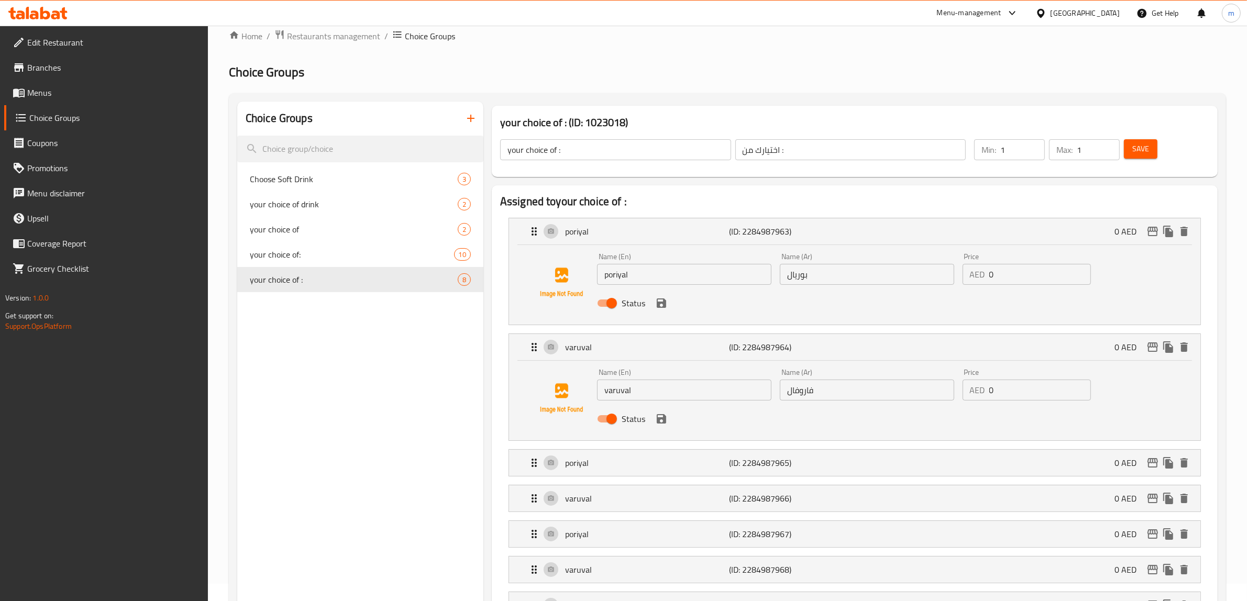
click at [532, 362] on div "Name (En) varuval Name (En) Name (Ar) فاروفال Name (Ar) Price AED 0 Price Status" at bounding box center [854, 401] width 691 height 80
click at [532, 349] on icon "Expand" at bounding box center [534, 347] width 13 height 13
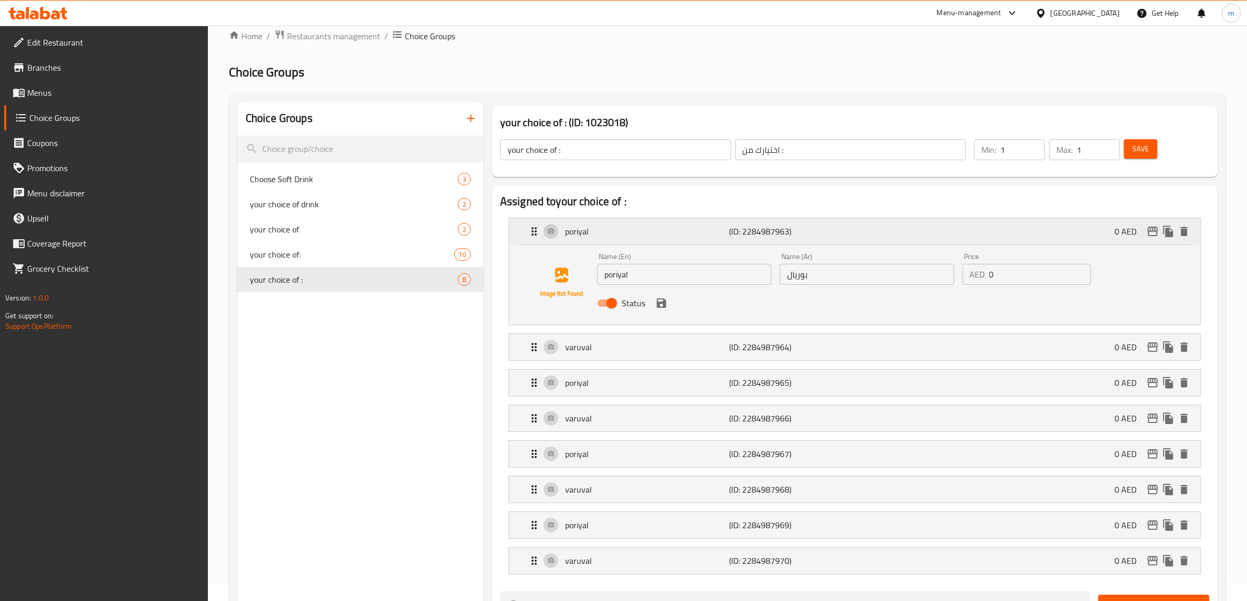
click at [531, 230] on icon "Expand" at bounding box center [534, 231] width 13 height 13
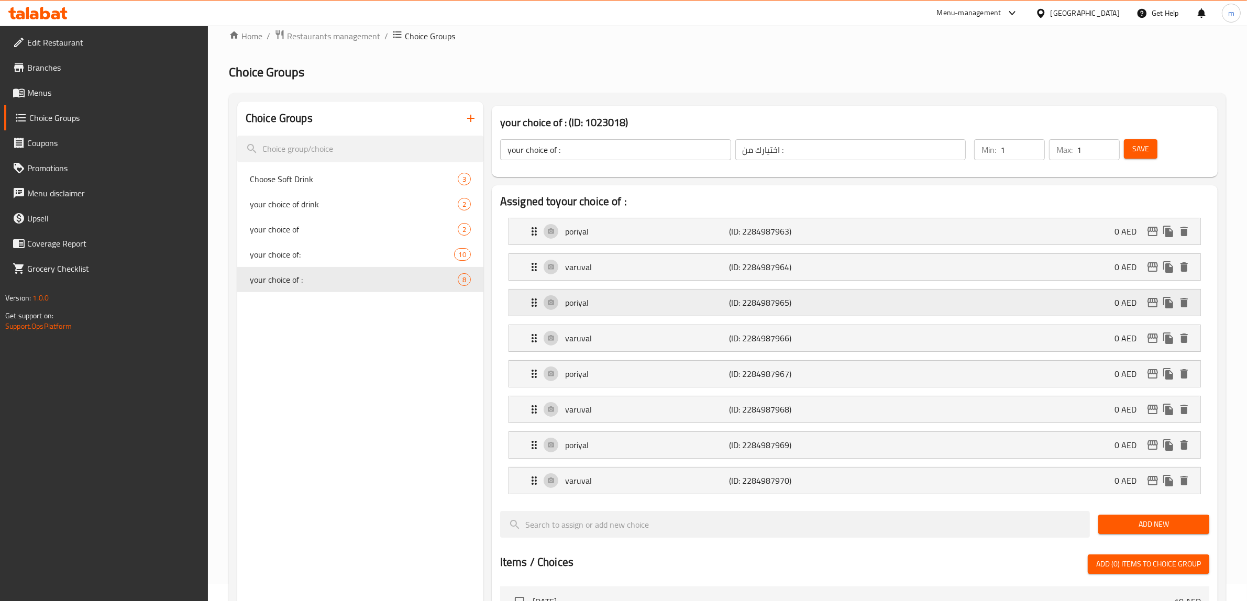
click at [1184, 300] on icon "delete" at bounding box center [1183, 302] width 7 height 9
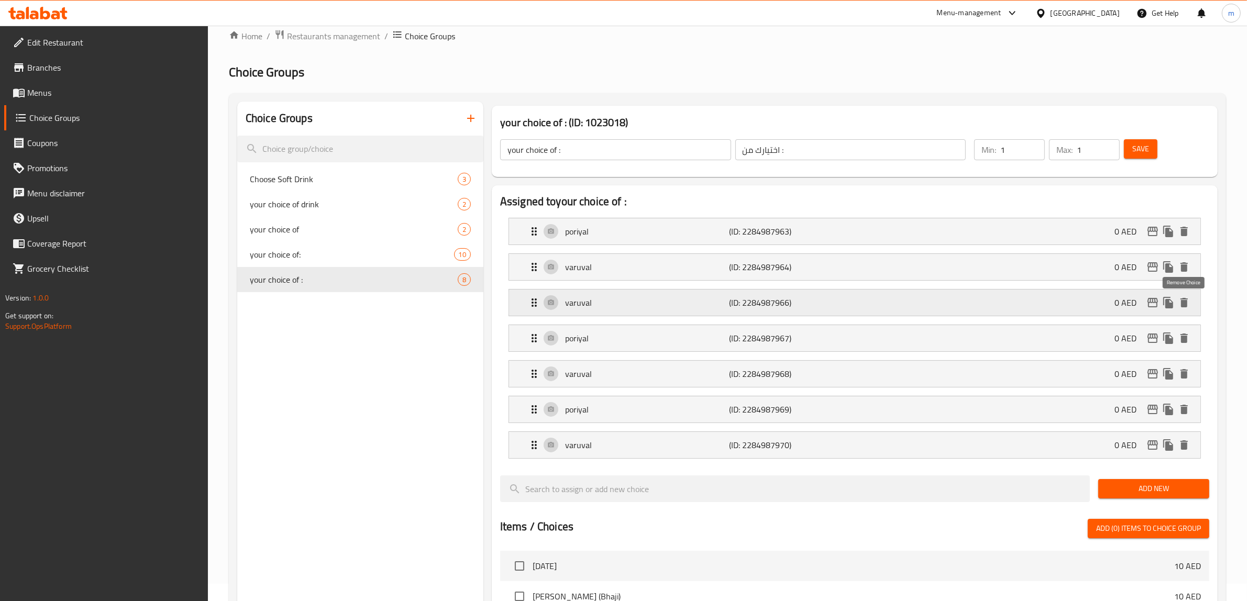
click at [1184, 307] on icon "delete" at bounding box center [1183, 302] width 7 height 9
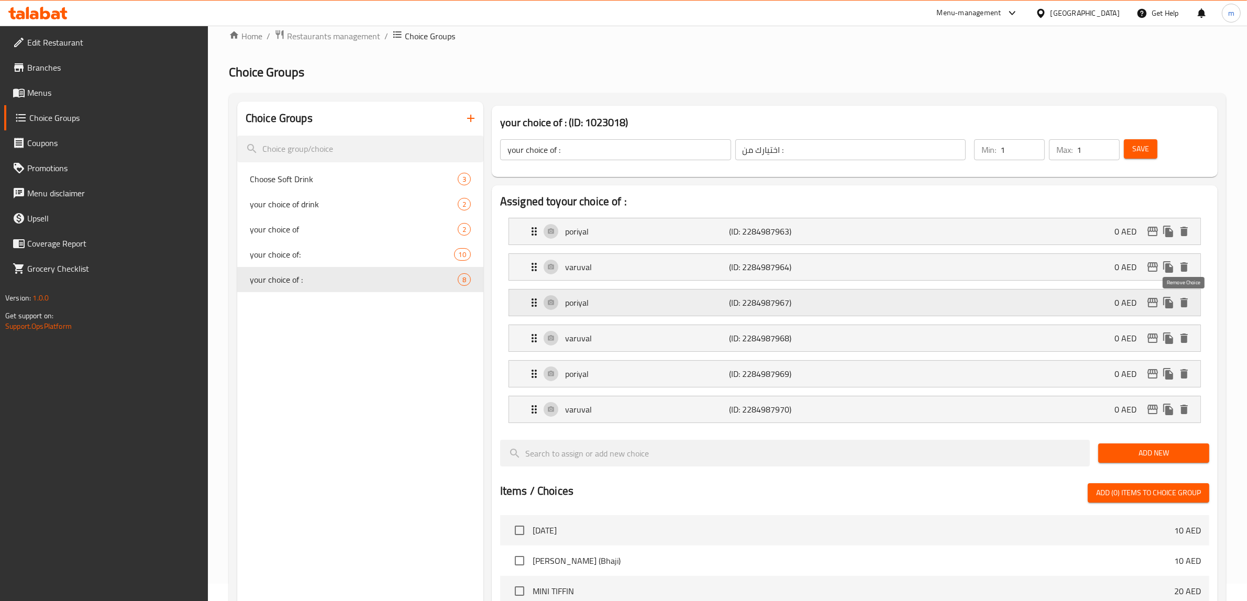
click at [1185, 307] on icon "delete" at bounding box center [1183, 302] width 7 height 9
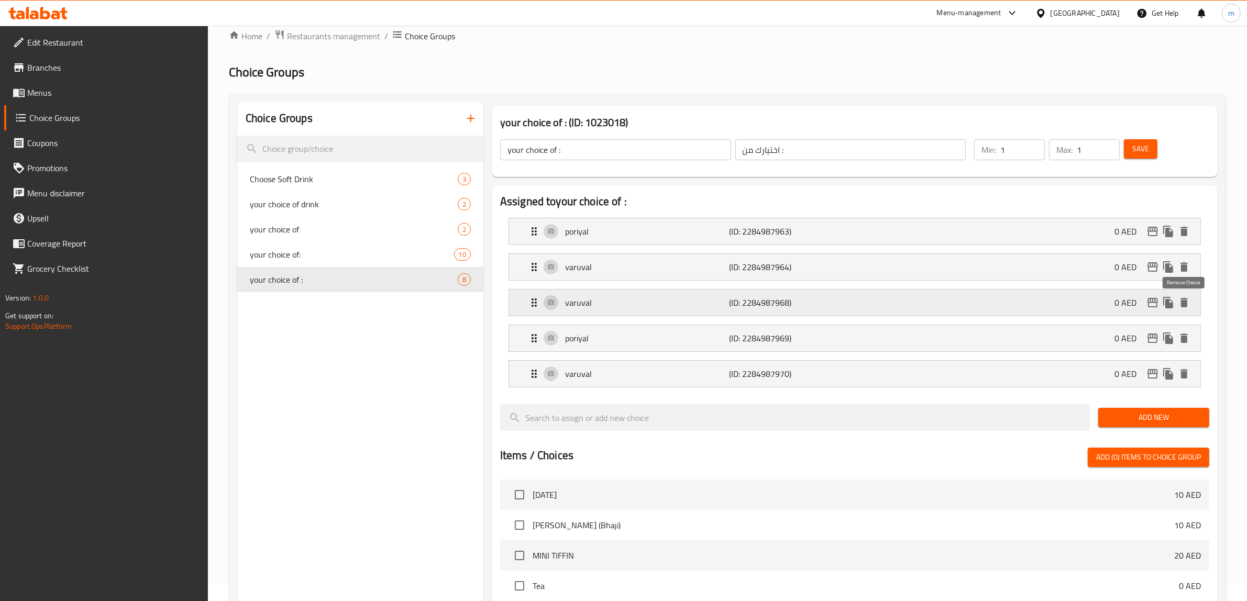
click at [1184, 308] on icon "delete" at bounding box center [1184, 302] width 13 height 13
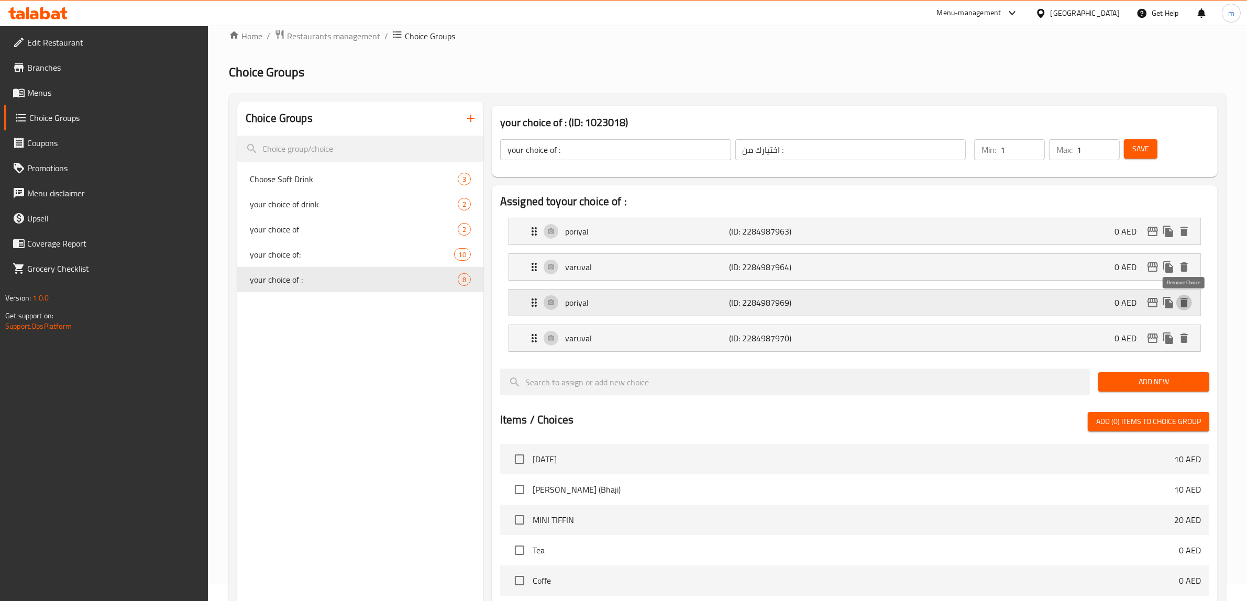
click at [1187, 306] on icon "delete" at bounding box center [1184, 302] width 13 height 13
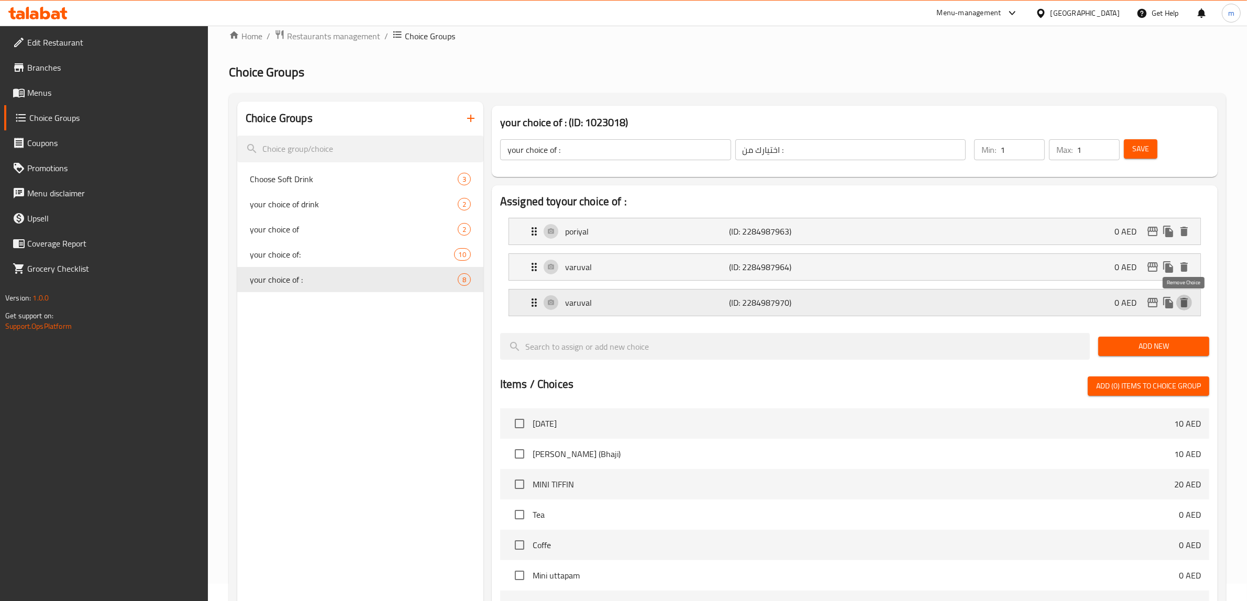
click at [1187, 304] on icon "delete" at bounding box center [1184, 302] width 13 height 13
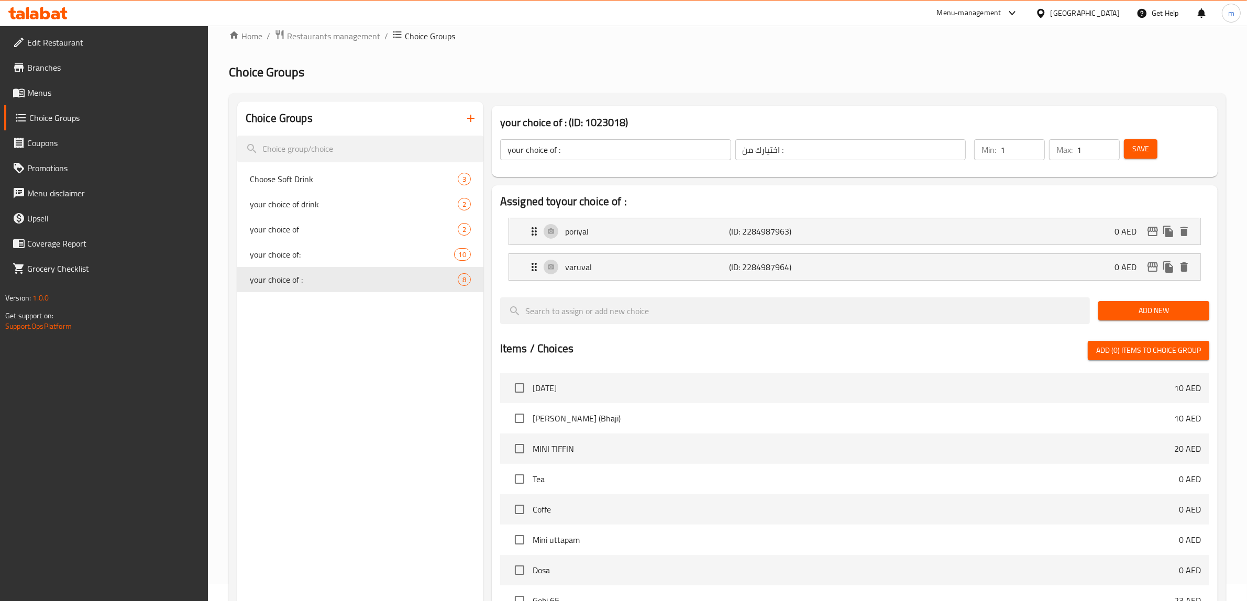
click at [1134, 145] on span "Save" at bounding box center [1140, 148] width 17 height 13
click at [293, 249] on span "your choice of:" at bounding box center [336, 254] width 173 height 13
type input "your choice of:"
type input "اختيارك من:"
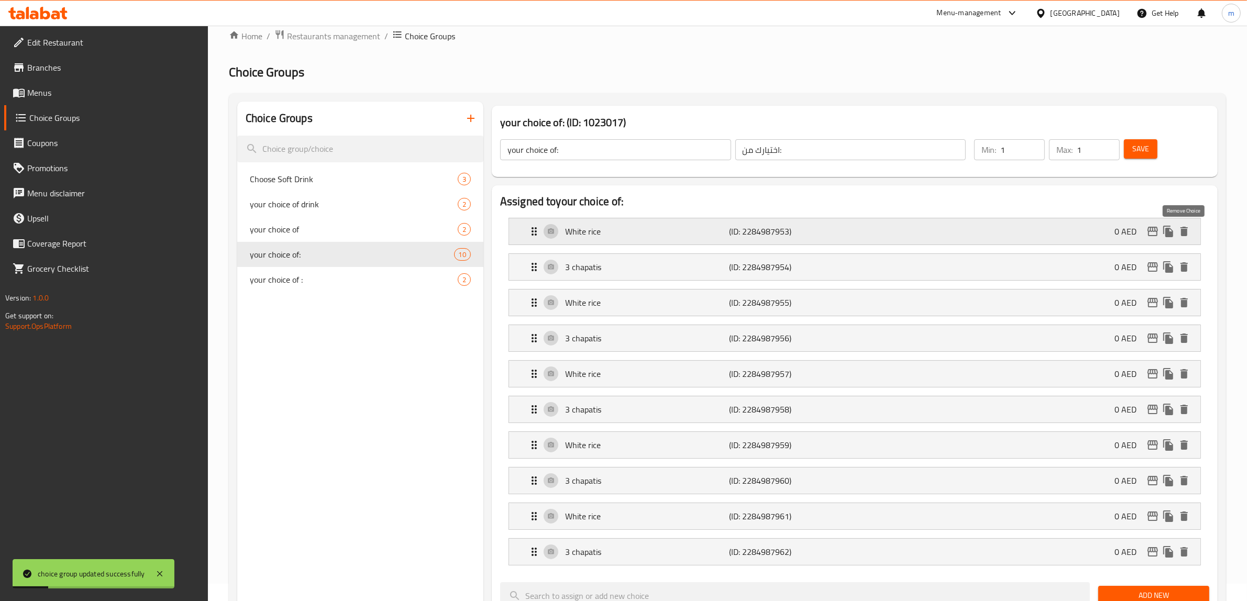
click at [1184, 238] on button "delete" at bounding box center [1184, 232] width 16 height 16
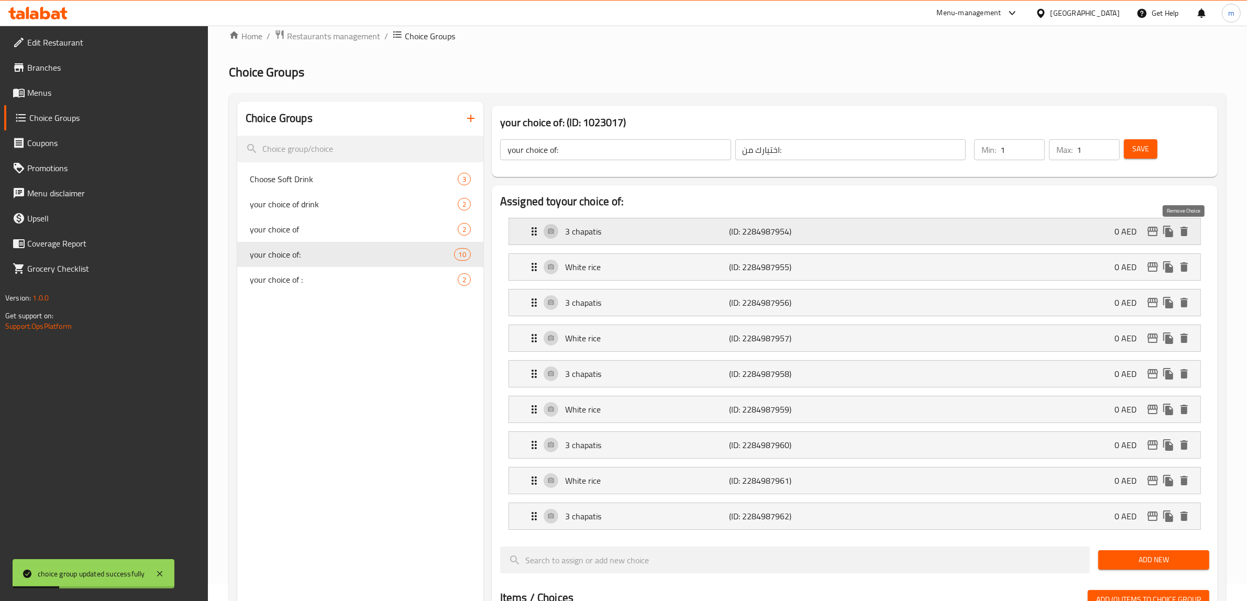
click at [1186, 231] on icon "delete" at bounding box center [1183, 231] width 7 height 9
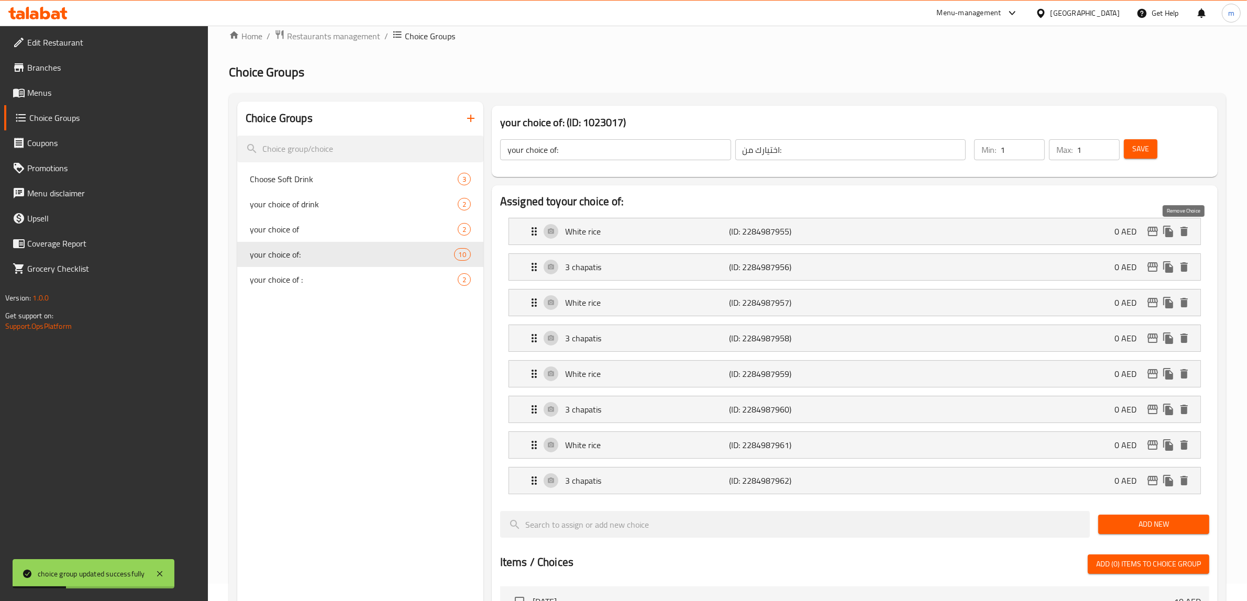
click at [1186, 231] on icon "delete" at bounding box center [1183, 231] width 7 height 9
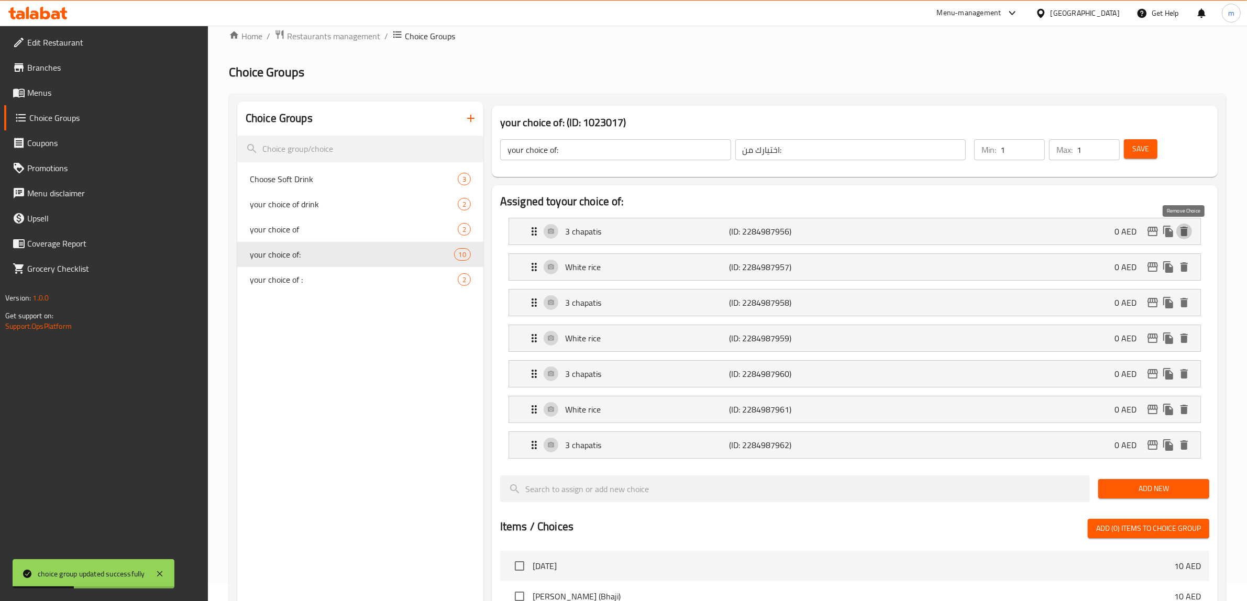
click at [1186, 231] on icon "delete" at bounding box center [1183, 231] width 7 height 9
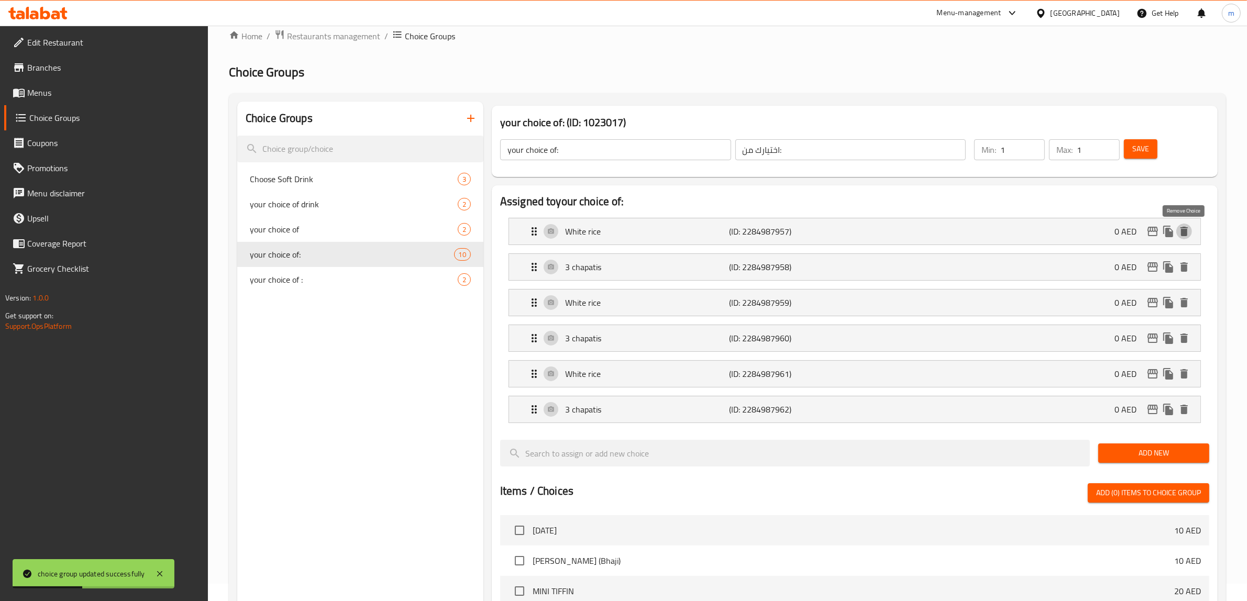
click at [1186, 231] on icon "delete" at bounding box center [1183, 231] width 7 height 9
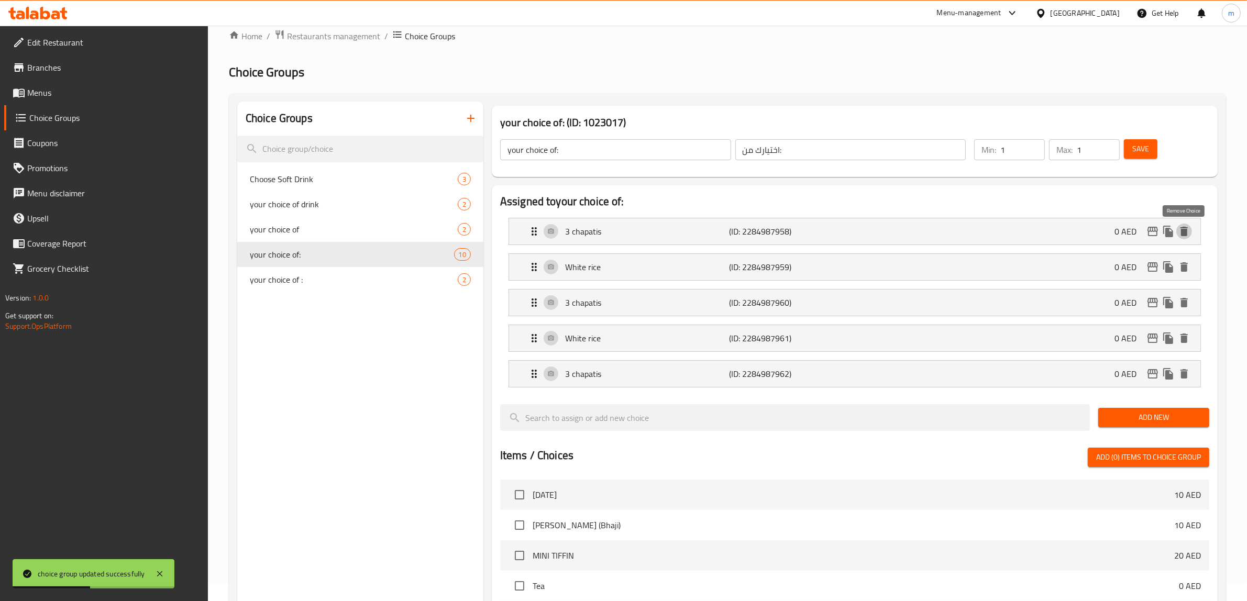
click at [1186, 231] on icon "delete" at bounding box center [1183, 231] width 7 height 9
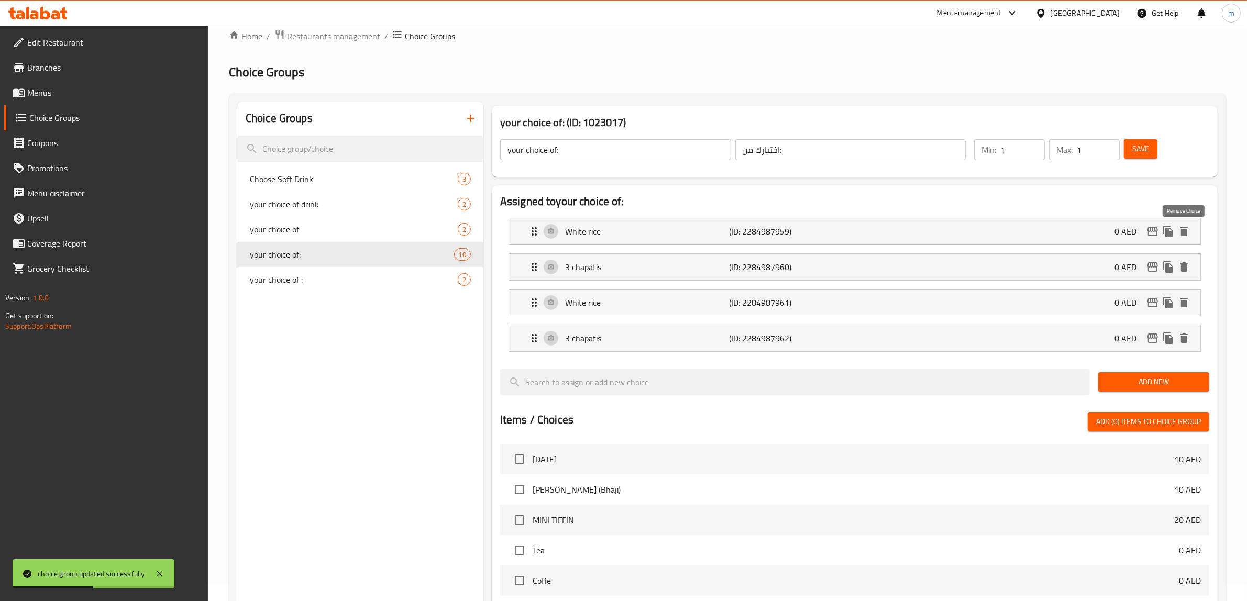
click at [1186, 231] on icon "delete" at bounding box center [1183, 231] width 7 height 9
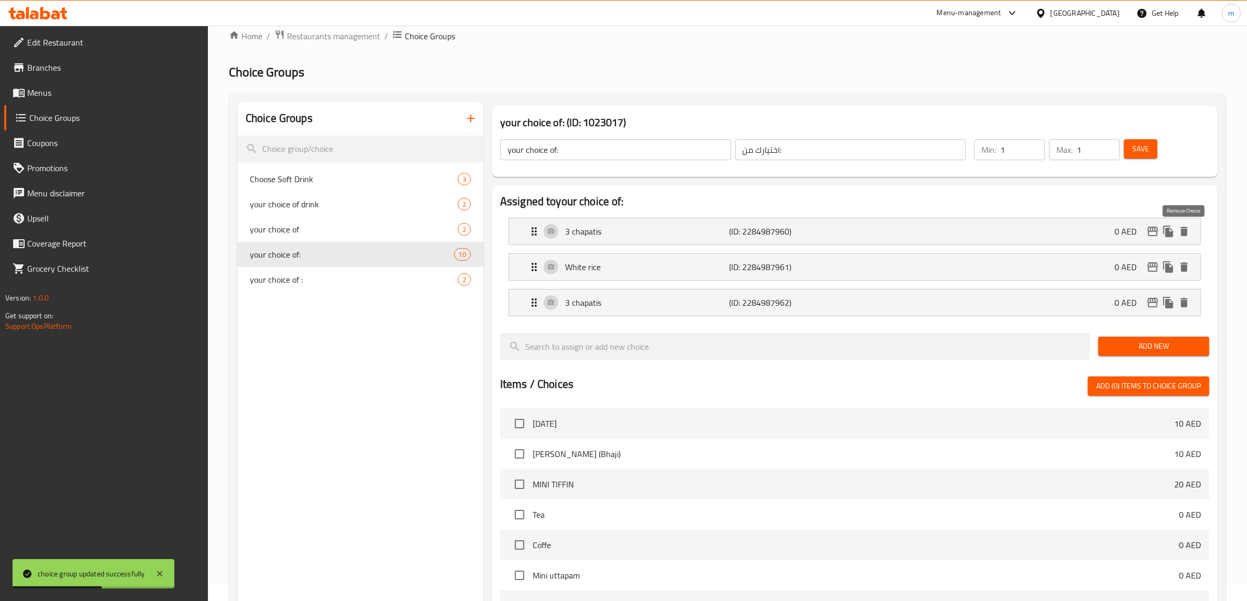
click at [1186, 231] on icon "delete" at bounding box center [1183, 231] width 7 height 9
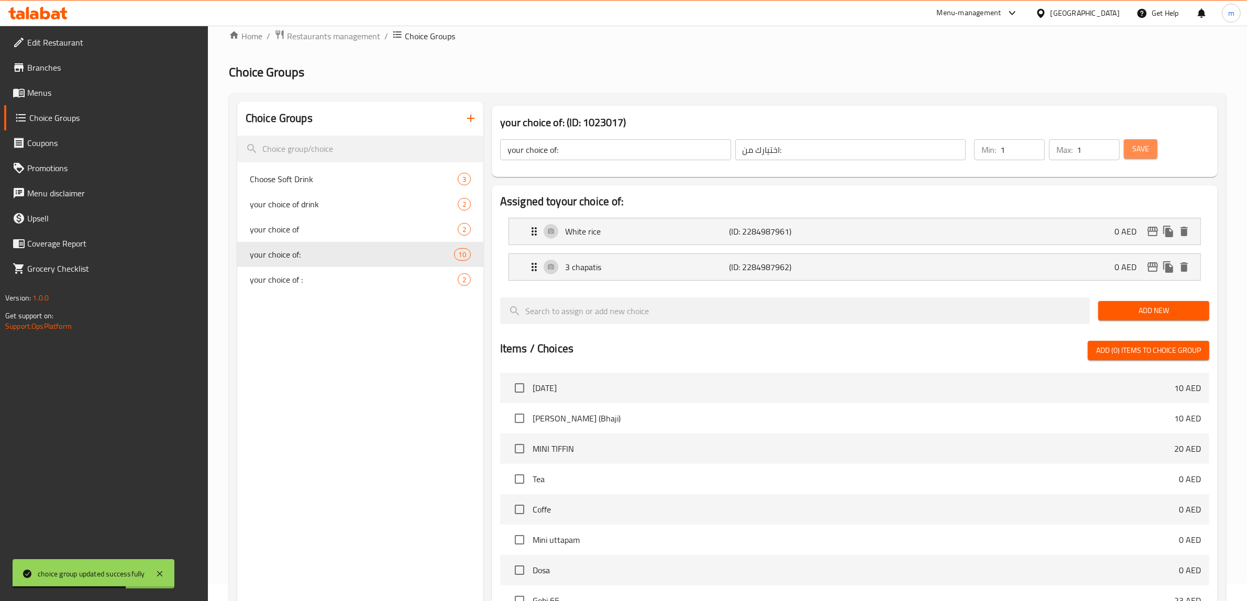
click at [1147, 147] on span "Save" at bounding box center [1140, 148] width 17 height 13
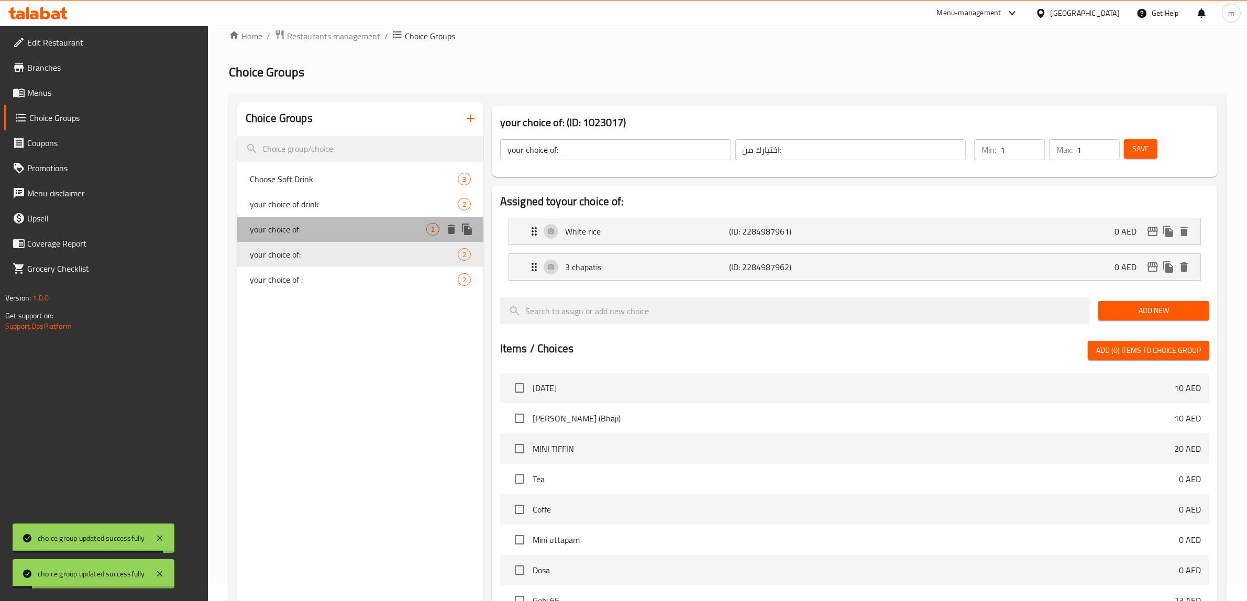
click at [361, 241] on div "your choice of 2" at bounding box center [360, 229] width 246 height 25
type input "your choice of"
type input "اختيارك من"
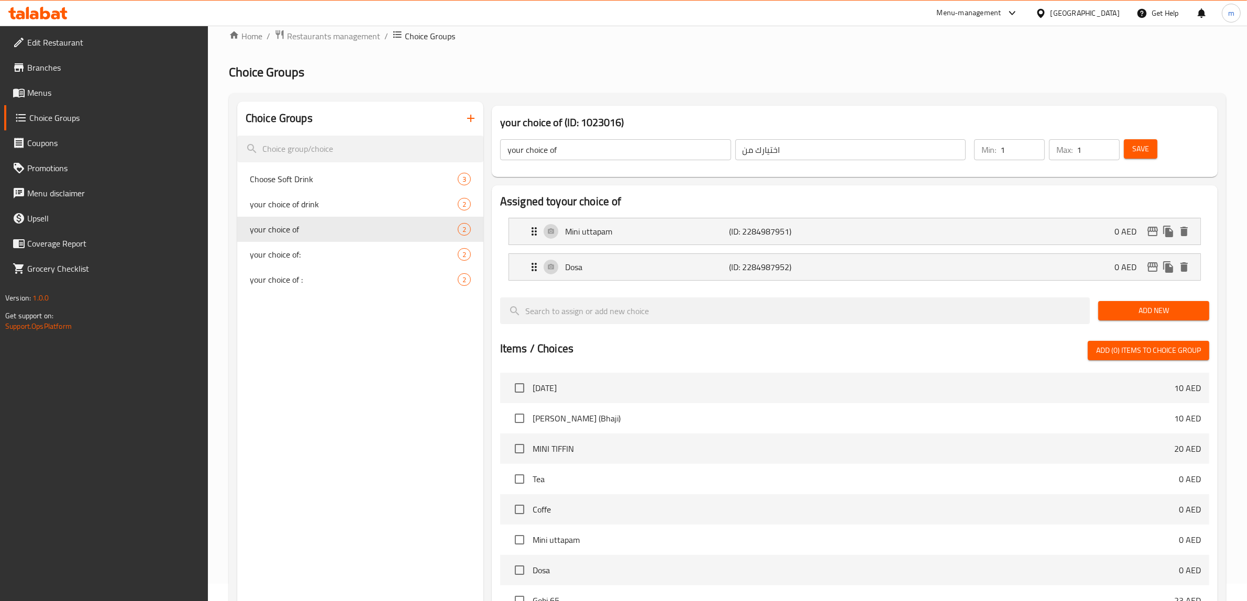
click at [61, 64] on span "Branches" at bounding box center [113, 67] width 173 height 13
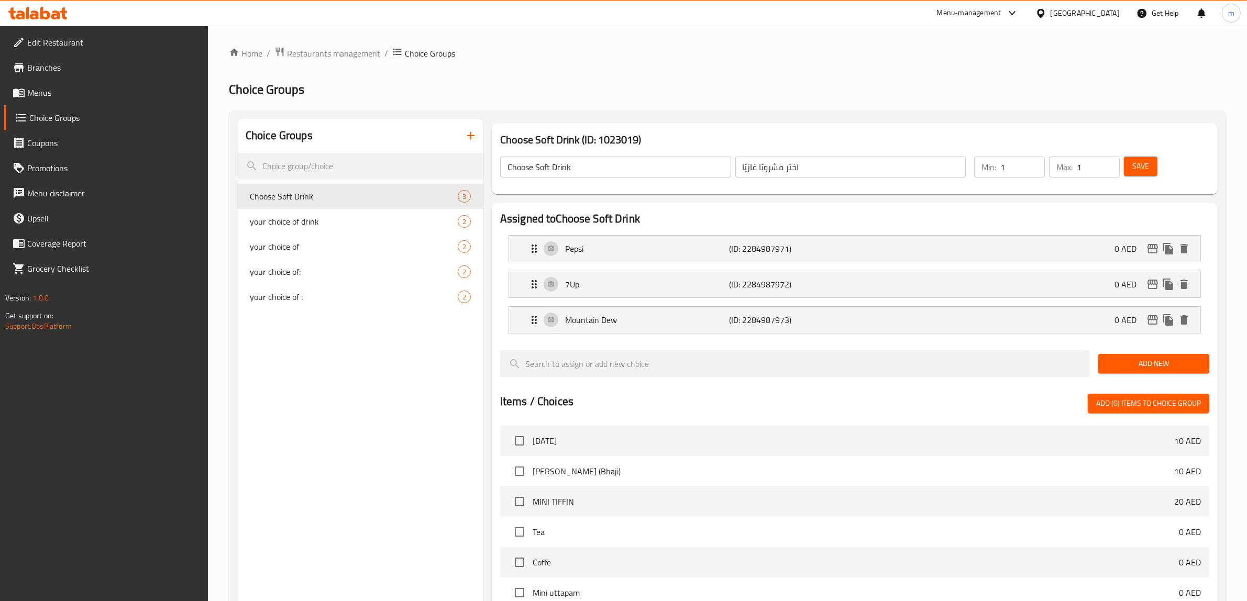
click at [69, 95] on span "Menus" at bounding box center [113, 92] width 173 height 13
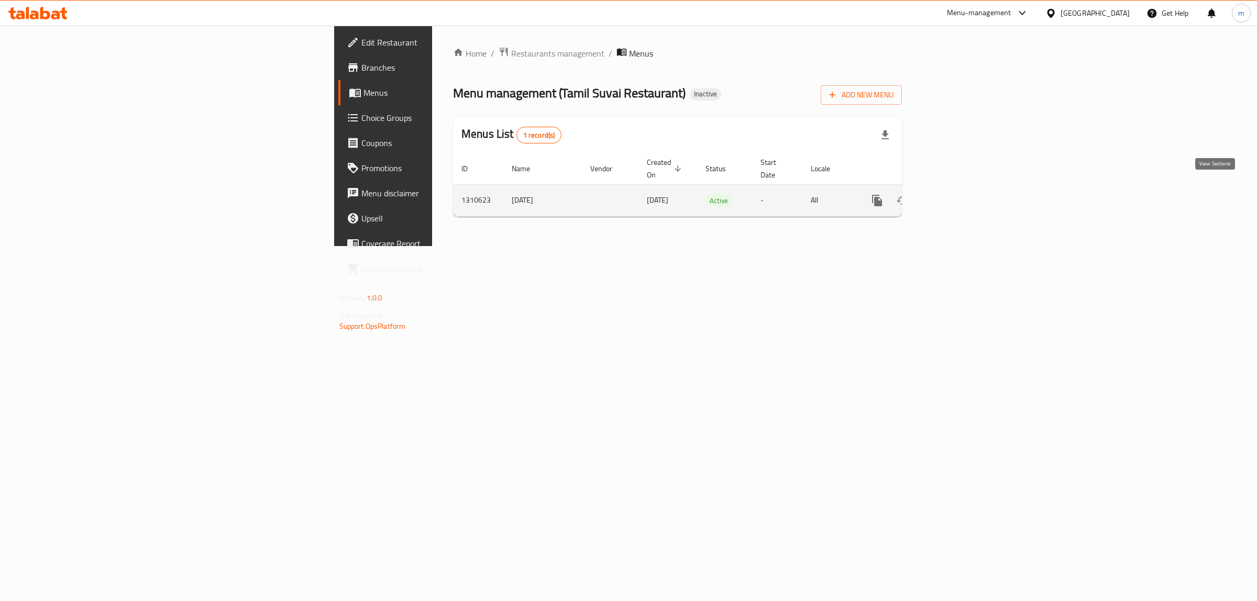
click at [965, 192] on link "enhanced table" at bounding box center [952, 200] width 25 height 25
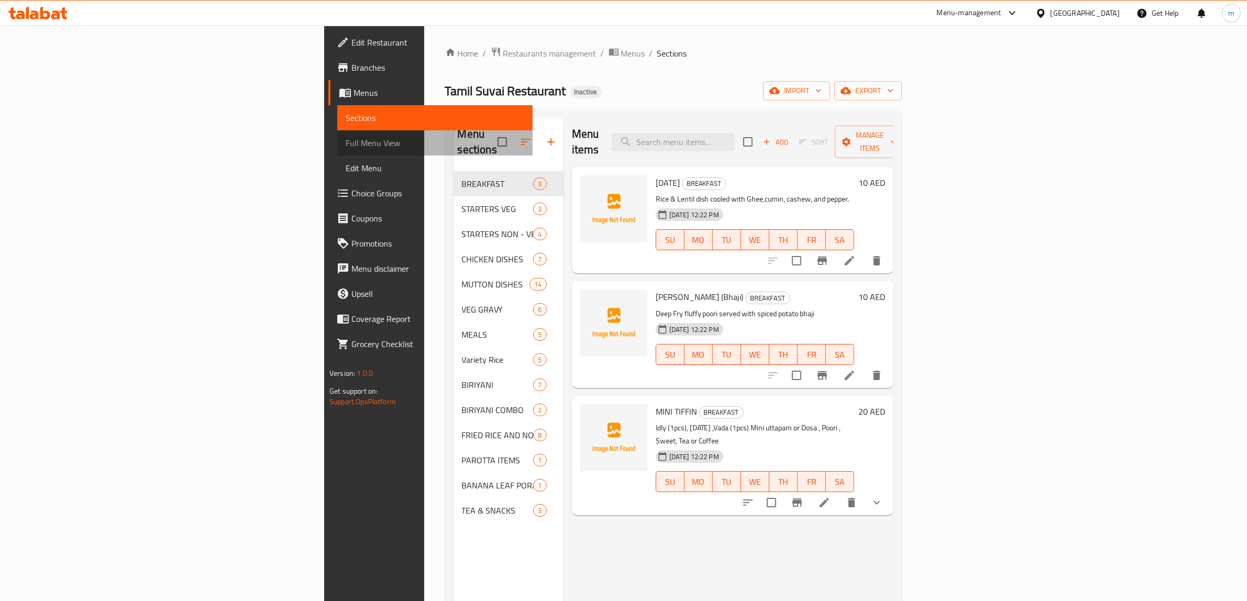
click at [346, 142] on span "Full Menu View" at bounding box center [435, 143] width 179 height 13
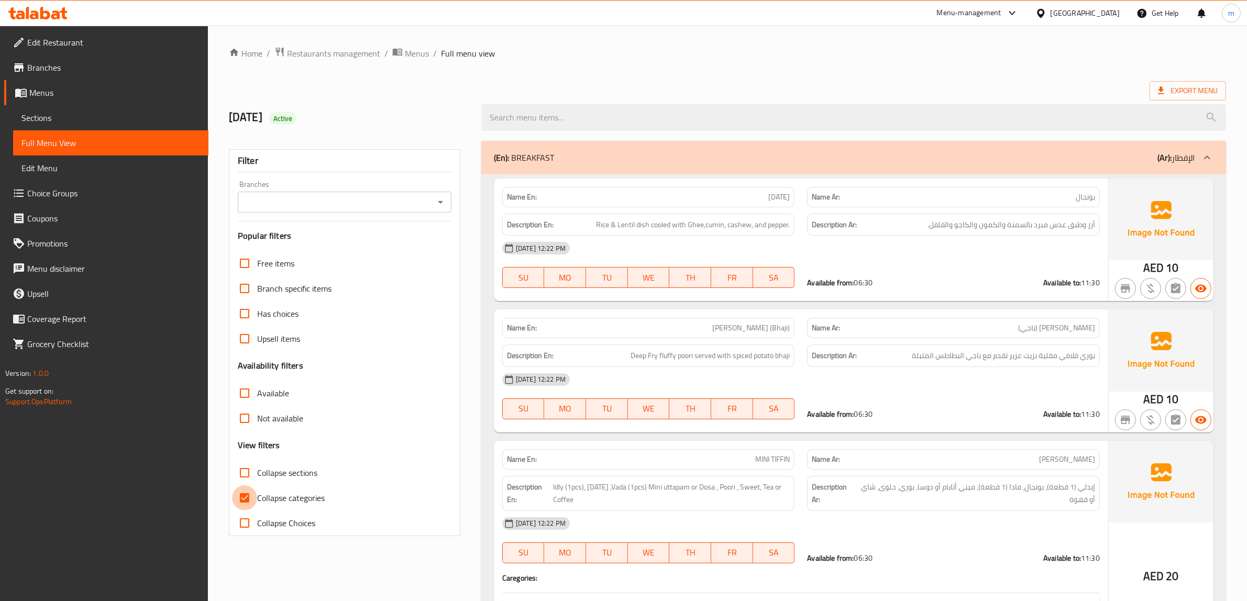
click at [236, 493] on input "Collapse categories" at bounding box center [244, 497] width 25 height 25
checkbox input "false"
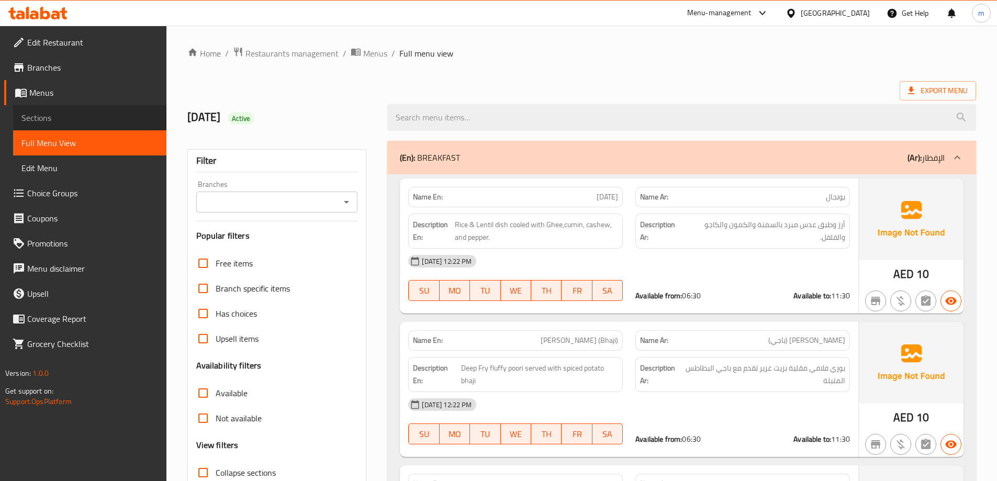
click at [85, 116] on span "Sections" at bounding box center [89, 118] width 137 height 13
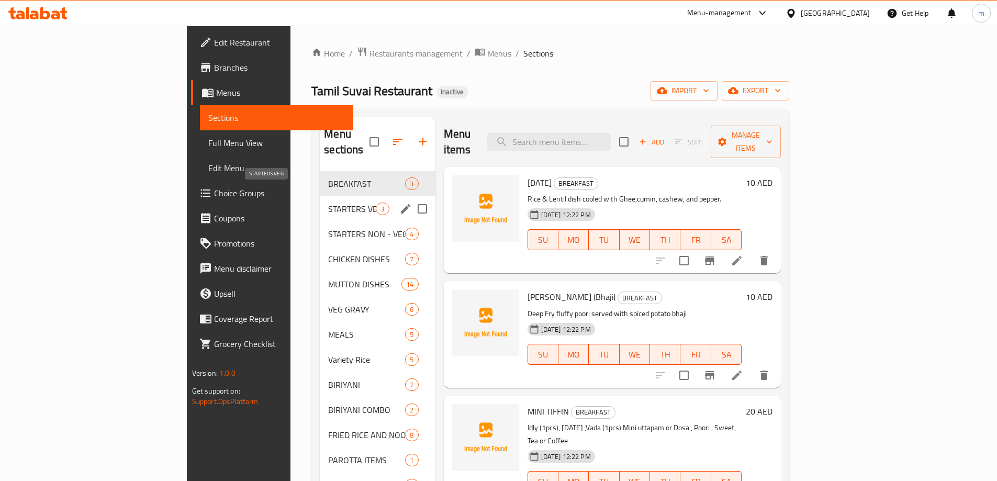
click at [328, 203] on span "STARTERS VEG" at bounding box center [352, 209] width 48 height 13
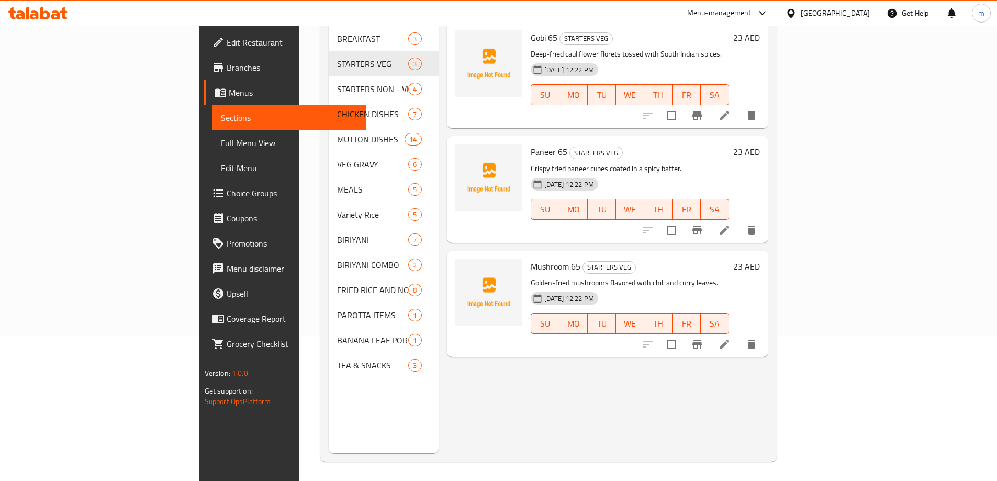
scroll to position [147, 0]
click at [731, 223] on icon at bounding box center [724, 229] width 13 height 13
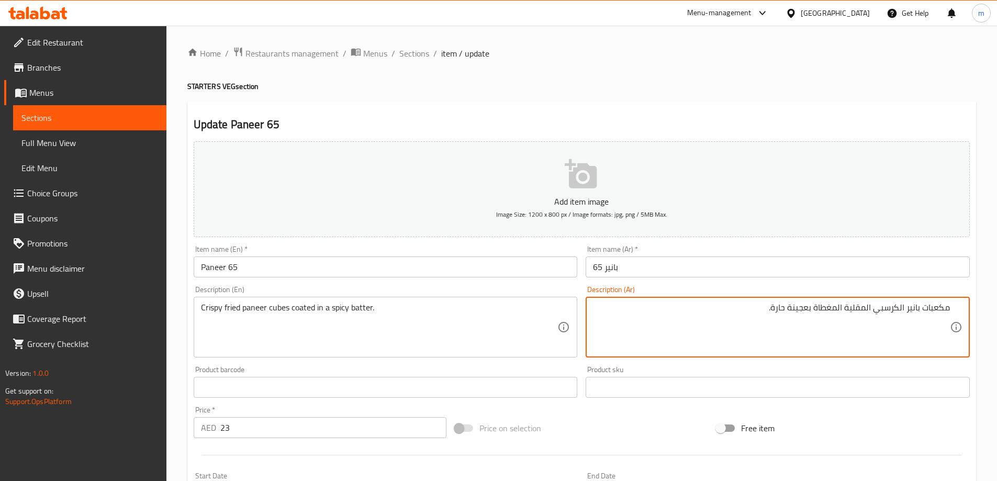
click at [886, 306] on textarea "مكعبات بانير الكرسبي المقلية المغطاة بعجينة حارة." at bounding box center [771, 328] width 357 height 50
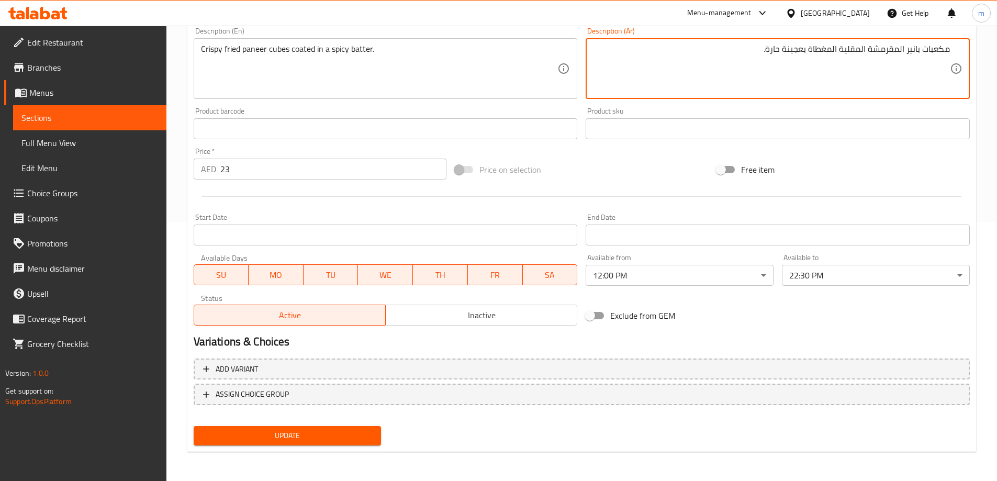
type textarea "مكعبات بانير المقرمشة المقلية المغطاة بعجينة حارة."
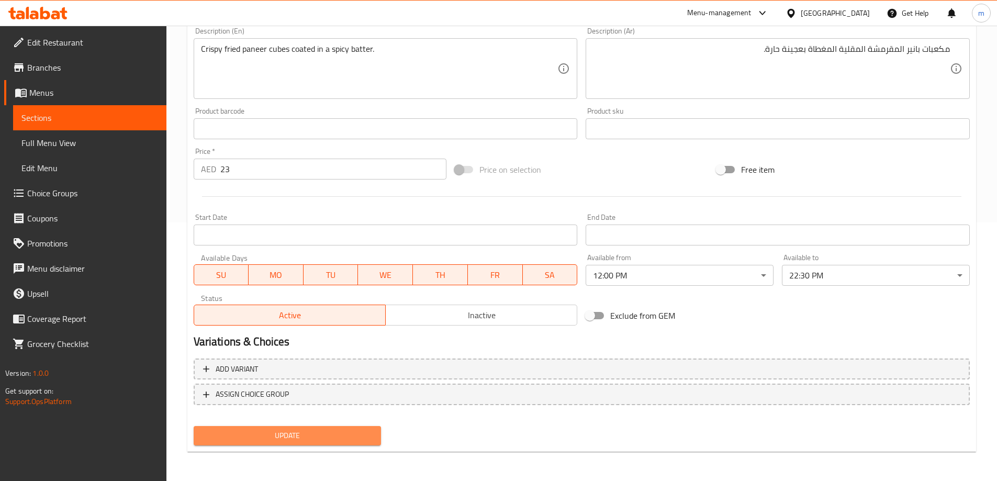
click at [336, 441] on span "Update" at bounding box center [287, 435] width 171 height 13
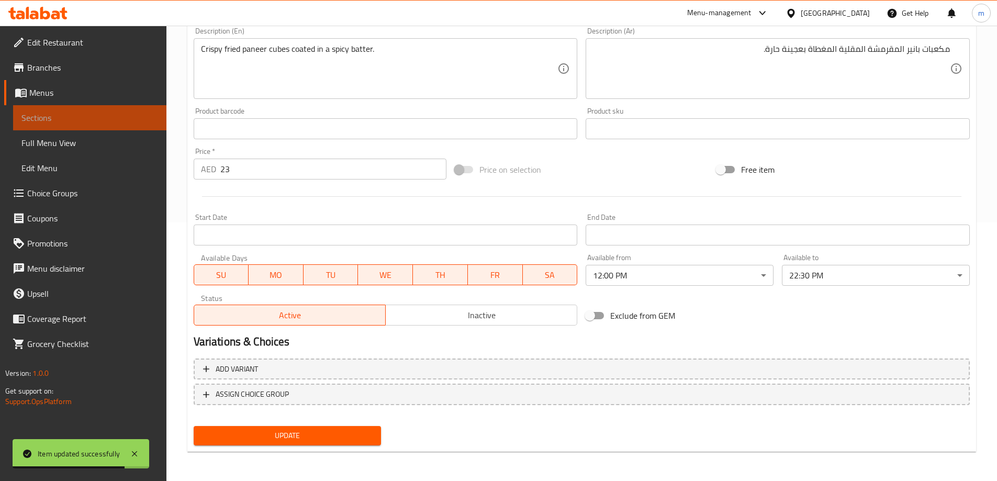
click at [74, 123] on span "Sections" at bounding box center [89, 118] width 137 height 13
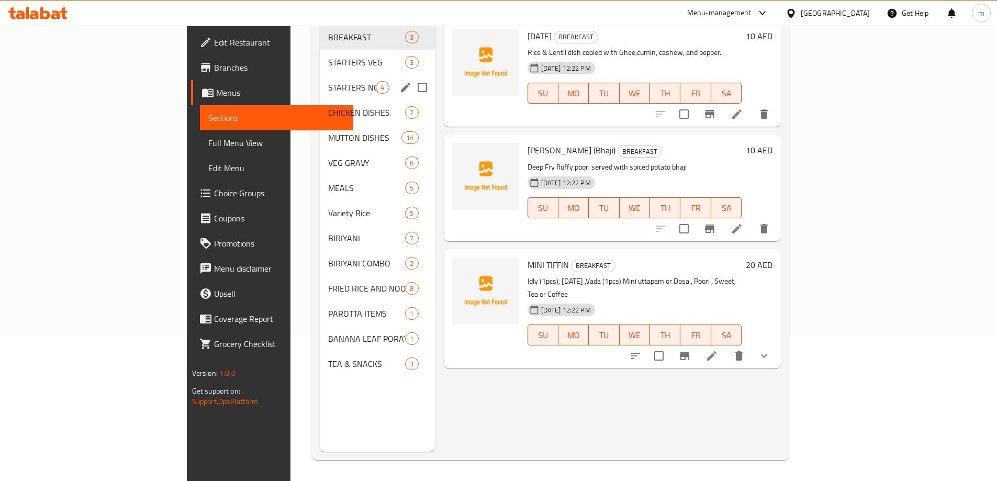
click at [320, 79] on div "STARTERS NON - VEG 4" at bounding box center [377, 87] width 115 height 25
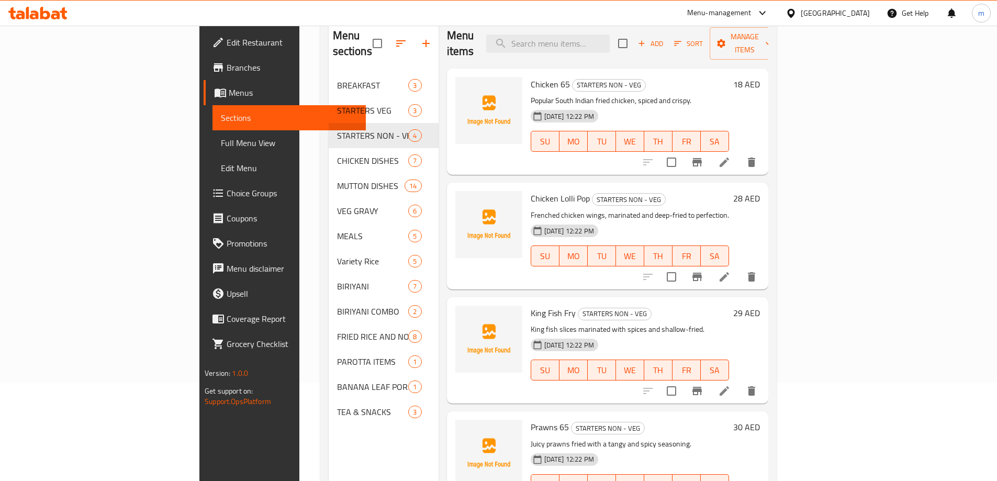
scroll to position [42, 0]
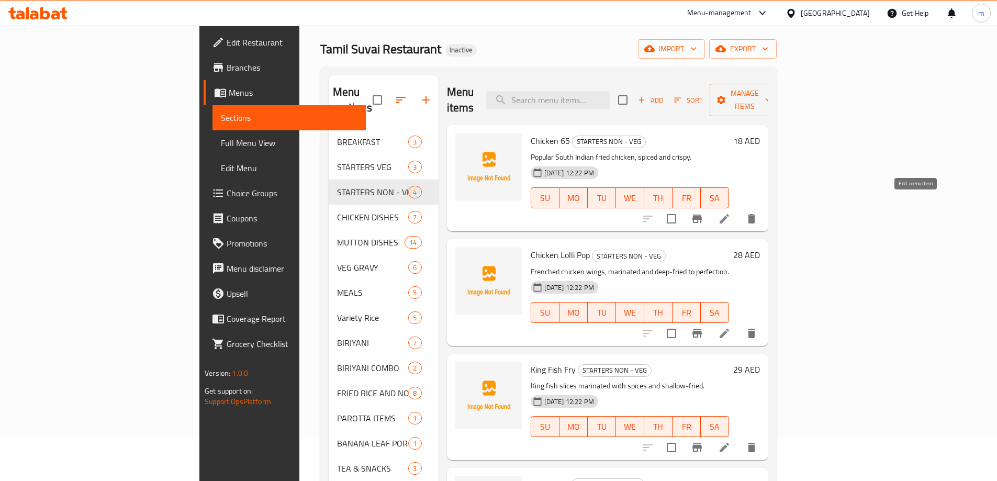
click at [731, 213] on icon at bounding box center [724, 219] width 13 height 13
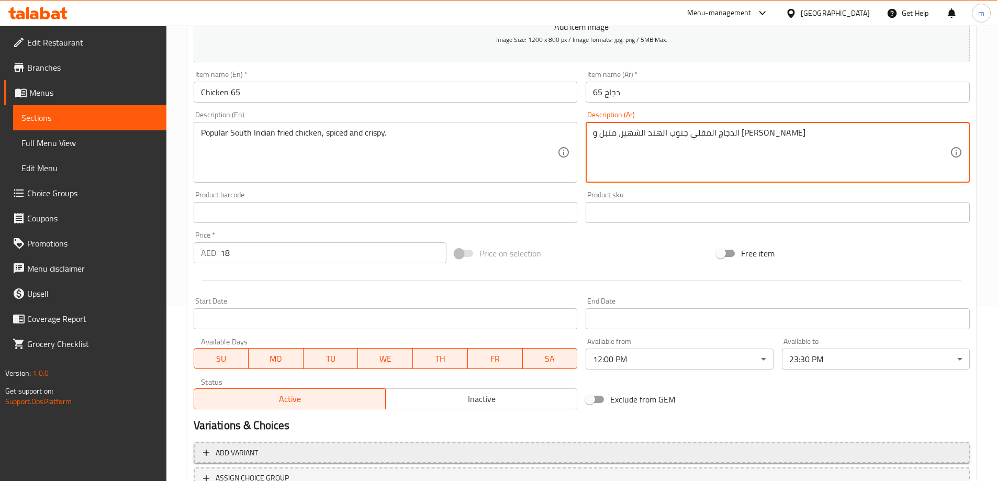
scroll to position [259, 0]
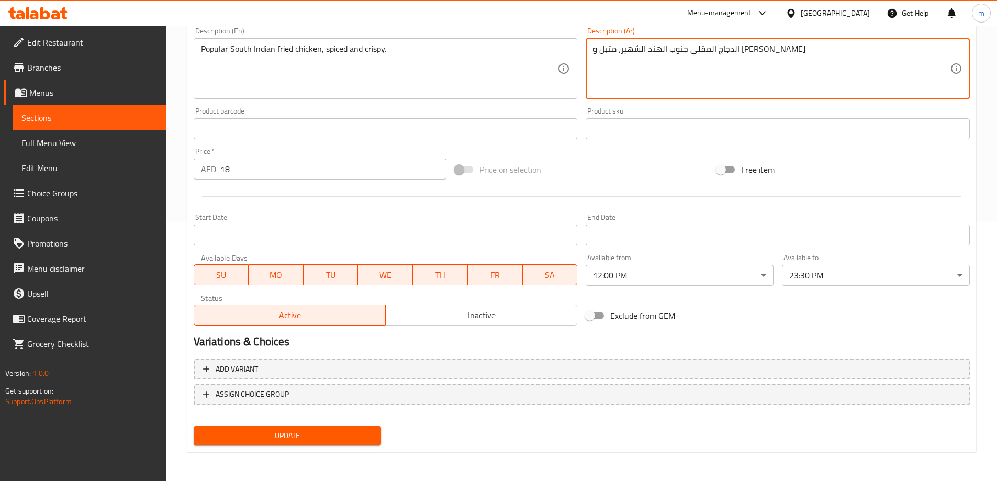
type textarea "الدجاج المقلي جنوب الهند الشهير، متبل و [PERSON_NAME]"
click at [332, 438] on span "Update" at bounding box center [287, 435] width 171 height 13
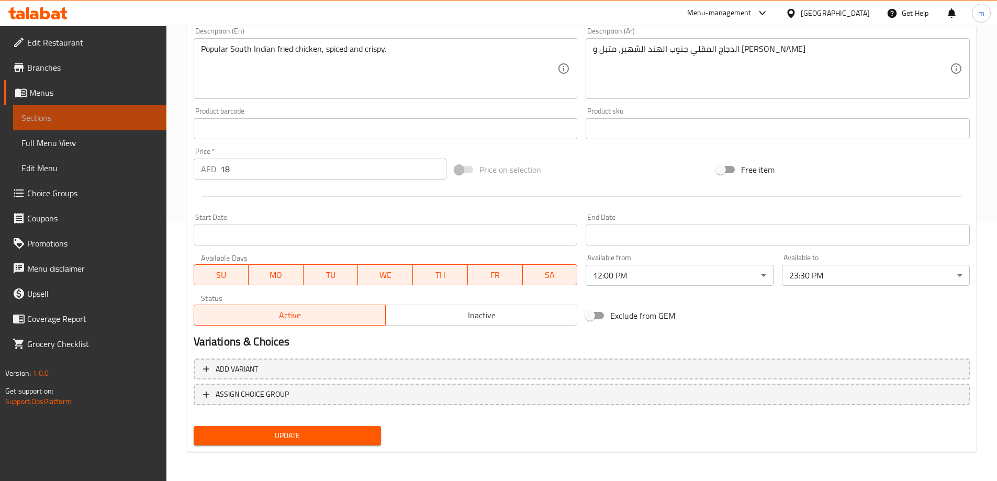
click at [61, 115] on span "Sections" at bounding box center [89, 118] width 137 height 13
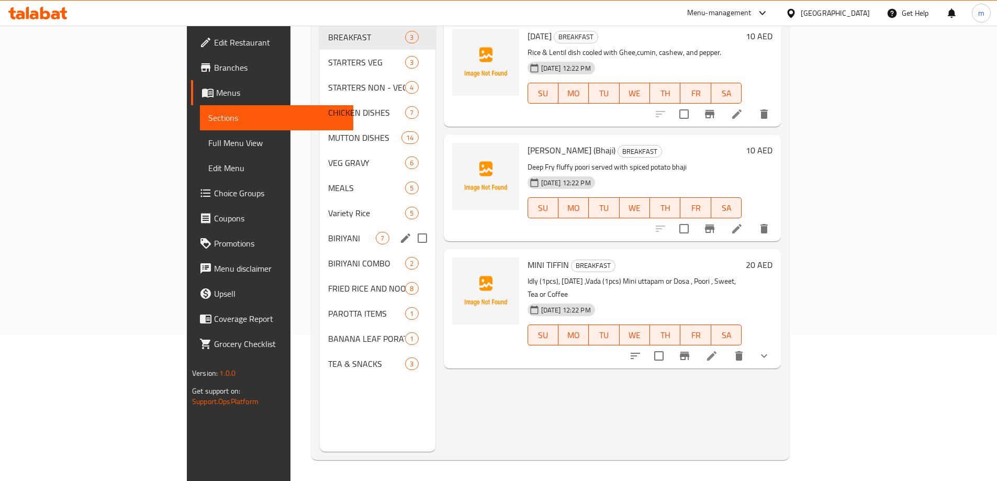
scroll to position [147, 0]
click at [320, 104] on div "CHICKEN DISHES 7" at bounding box center [377, 112] width 115 height 25
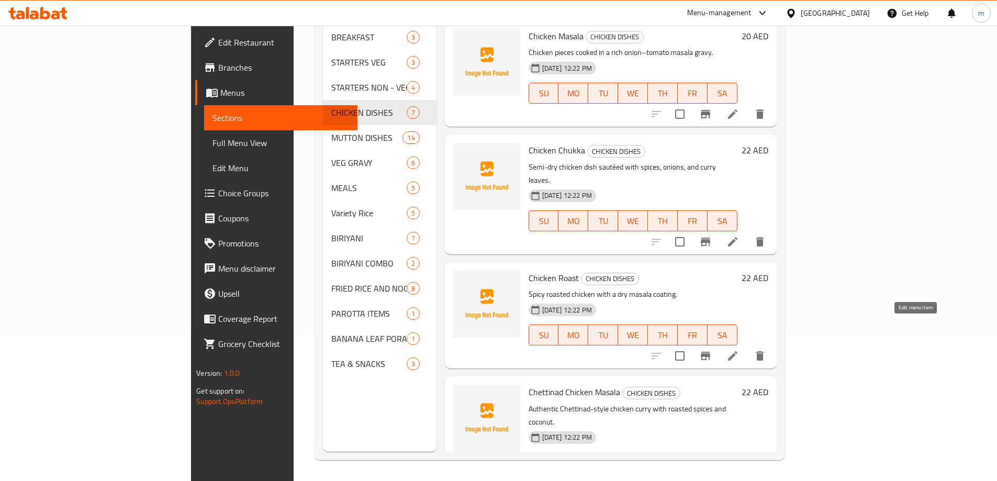
click at [739, 350] on icon at bounding box center [733, 356] width 13 height 13
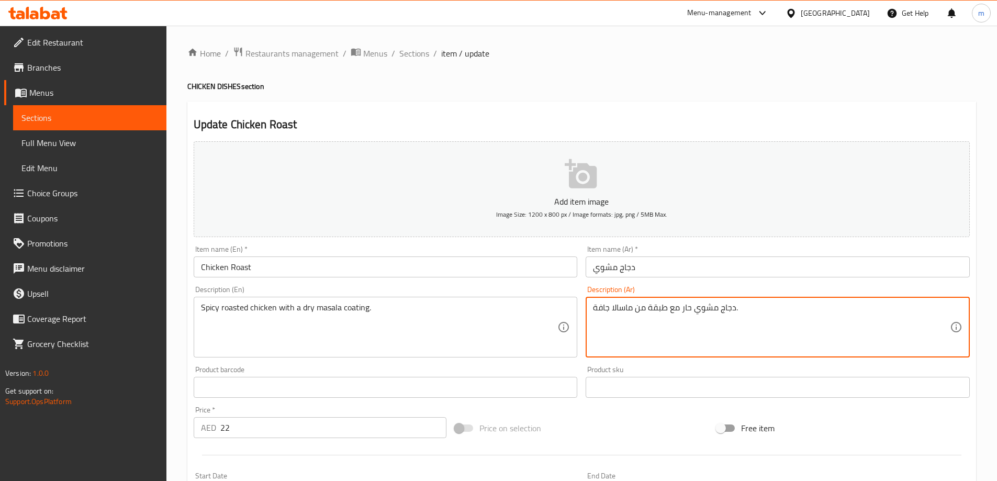
click at [635, 303] on textarea "دجاج مشوي حار مع طبقة من ماسالا جافة." at bounding box center [771, 328] width 357 height 50
click at [639, 307] on textarea "دجاج مشوي حار مع طبقة من ماسالا جافة." at bounding box center [771, 328] width 357 height 50
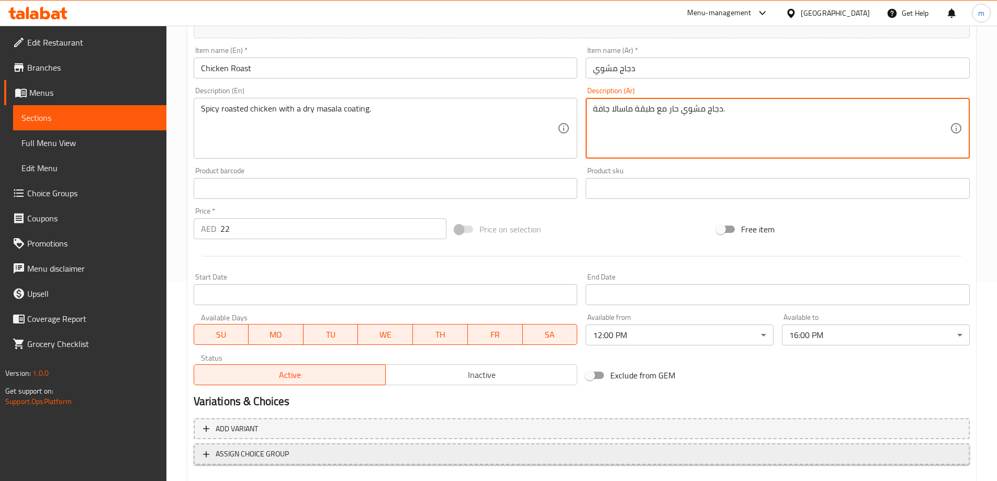
scroll to position [259, 0]
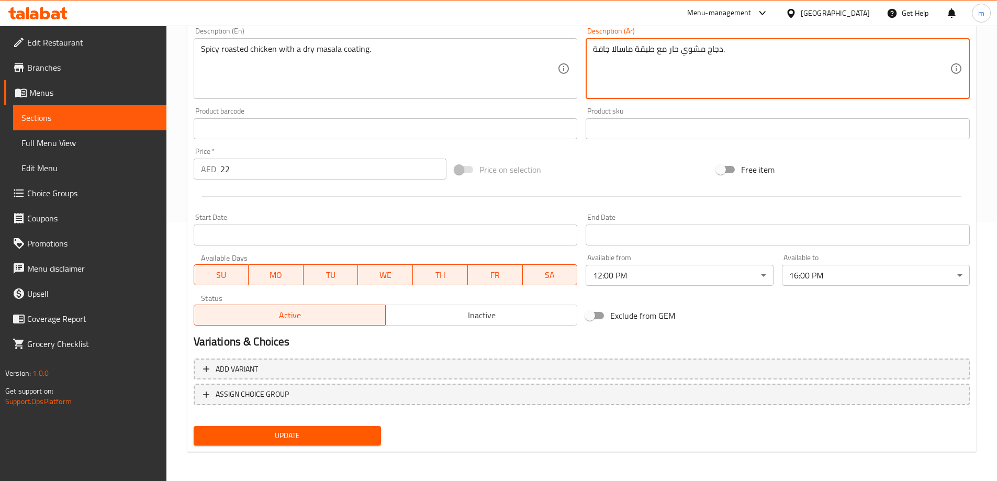
type textarea "دجاج مشوي حار مع طبقة ماسالا جافة."
click at [326, 441] on span "Update" at bounding box center [287, 435] width 171 height 13
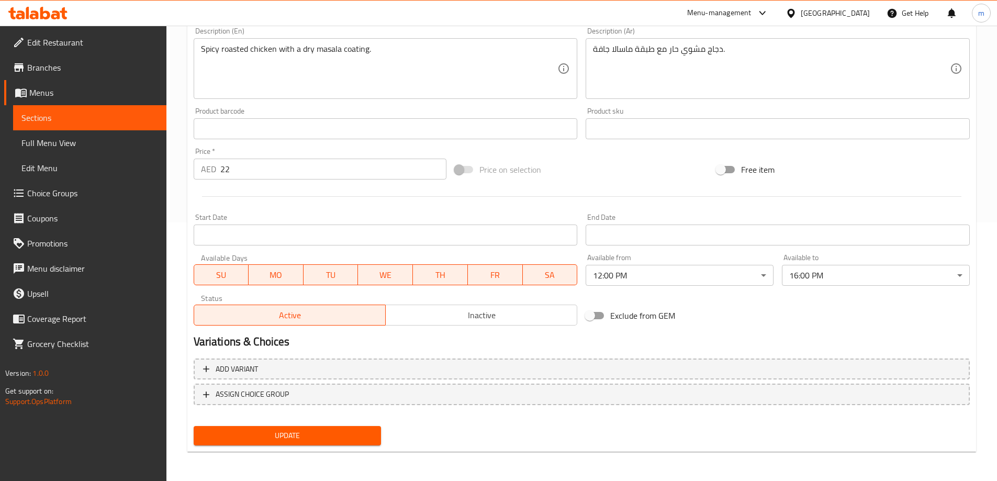
click at [75, 118] on span "Sections" at bounding box center [89, 118] width 137 height 13
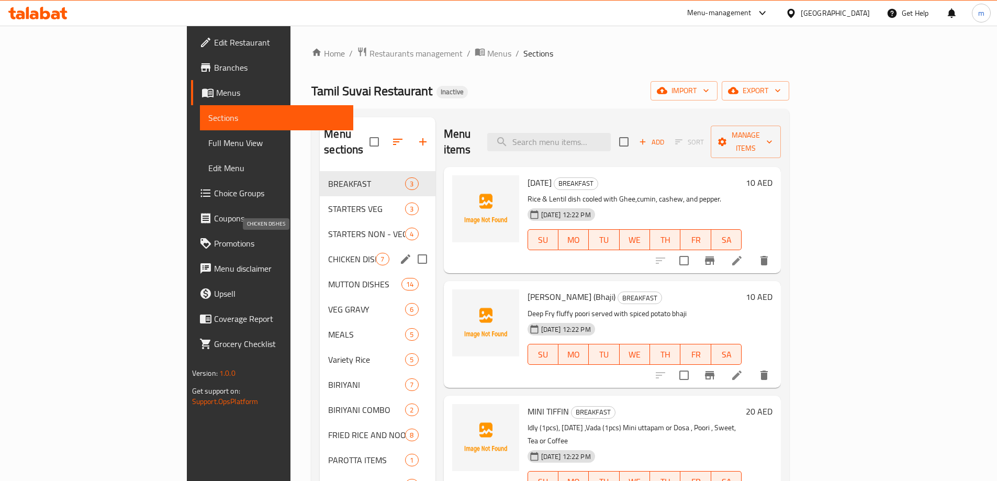
click at [328, 253] on span "CHICKEN DISHES" at bounding box center [352, 259] width 48 height 13
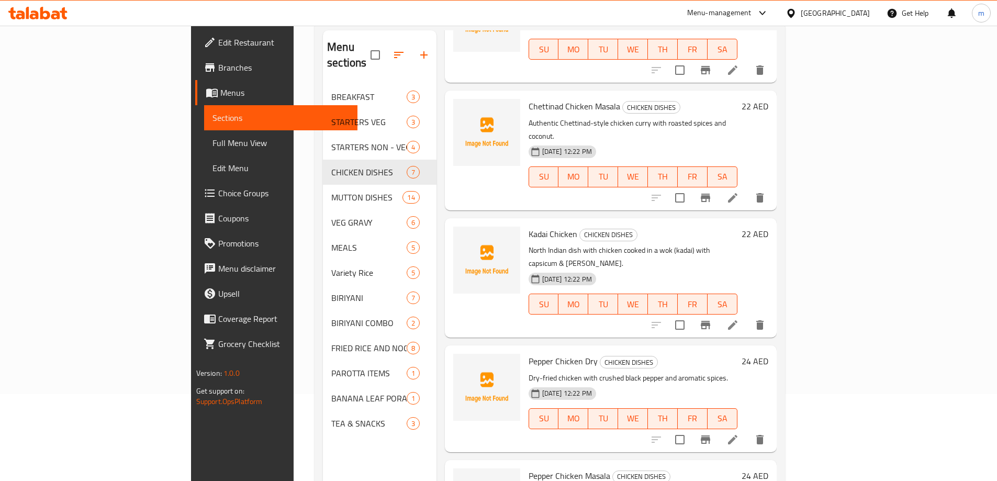
scroll to position [147, 0]
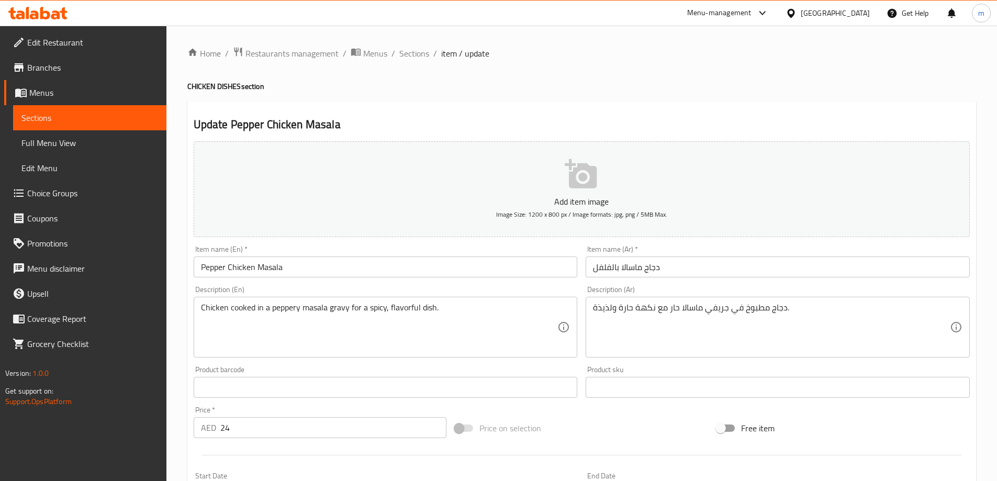
click at [607, 268] on input "دجاج ماسالا بالفلفل" at bounding box center [778, 267] width 384 height 21
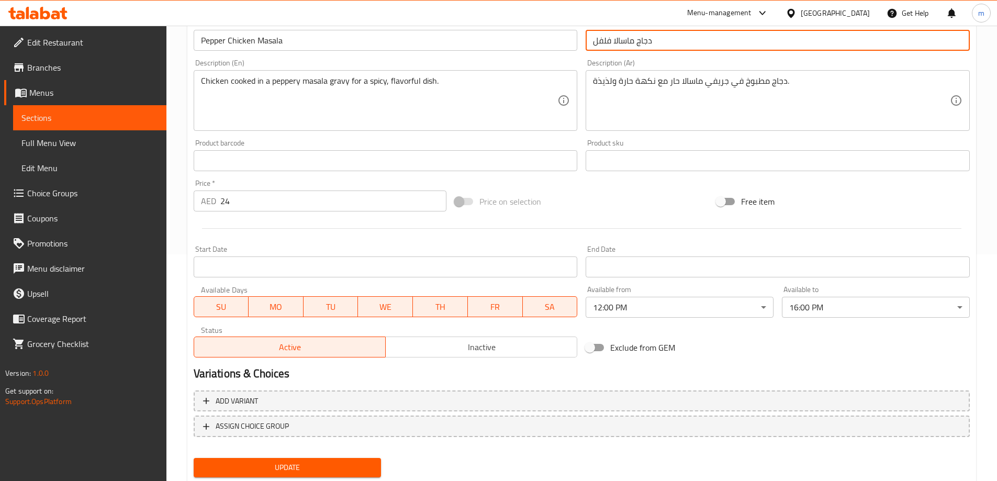
scroll to position [259, 0]
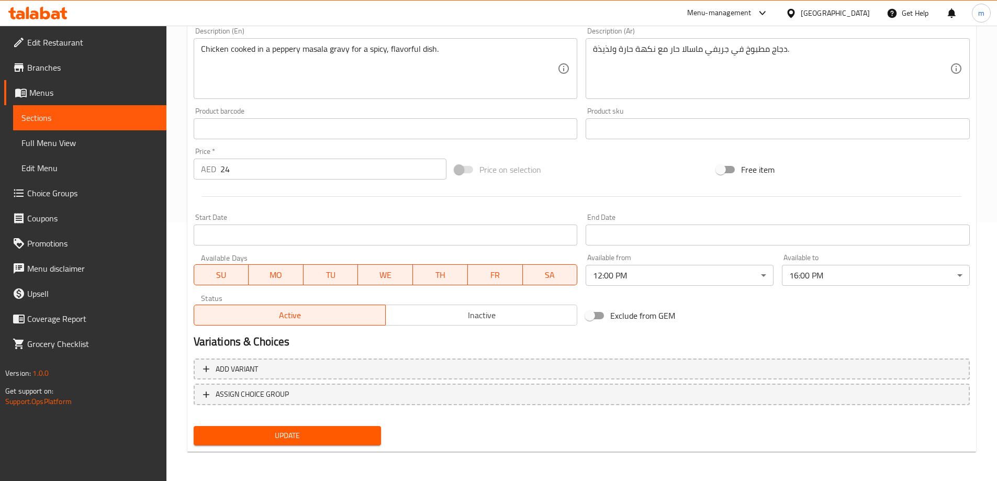
type input "دجاج ماسالا فلفل"
click at [305, 439] on span "Update" at bounding box center [287, 435] width 171 height 13
click at [105, 118] on span "Sections" at bounding box center [89, 118] width 137 height 13
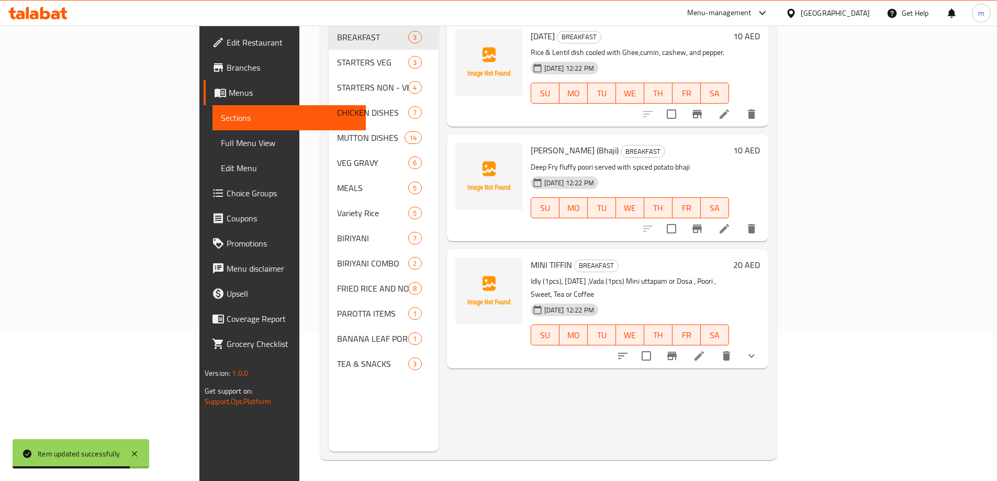
scroll to position [147, 0]
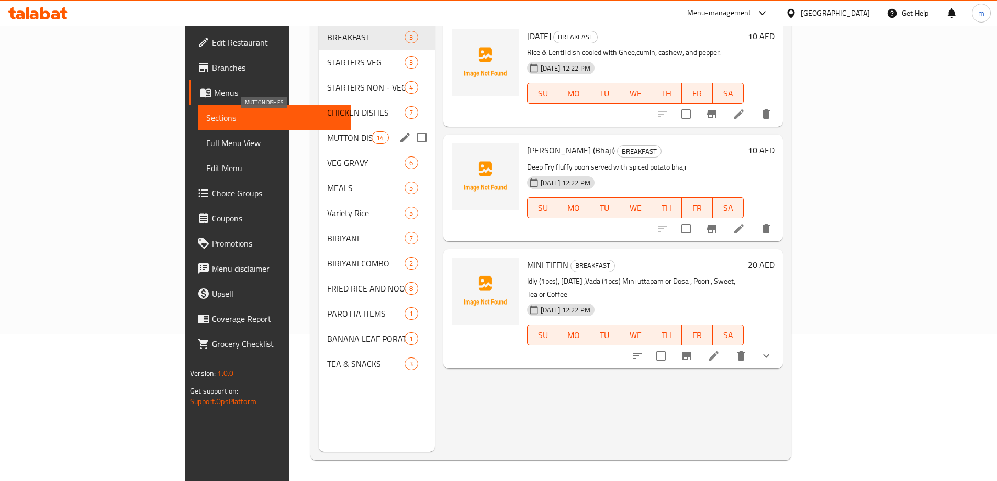
click at [327, 131] on span "MUTTON DISHES" at bounding box center [349, 137] width 45 height 13
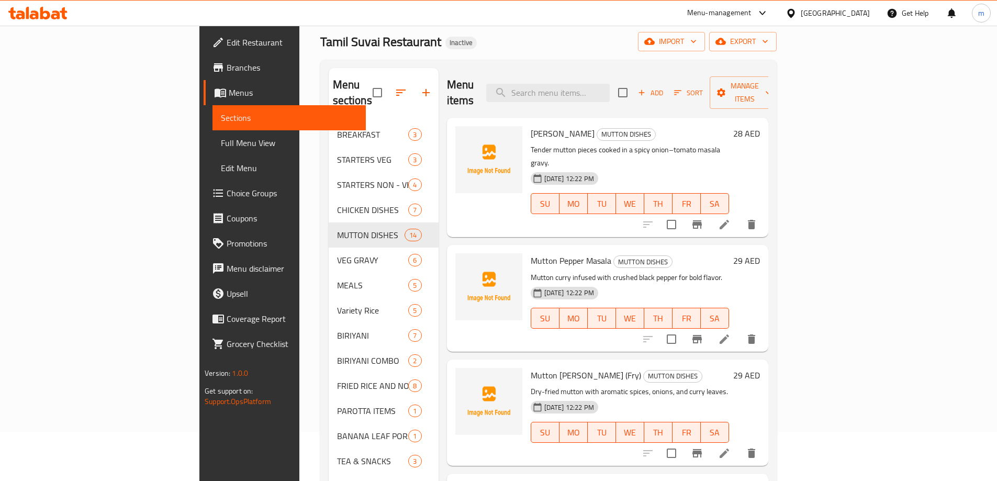
scroll to position [42, 0]
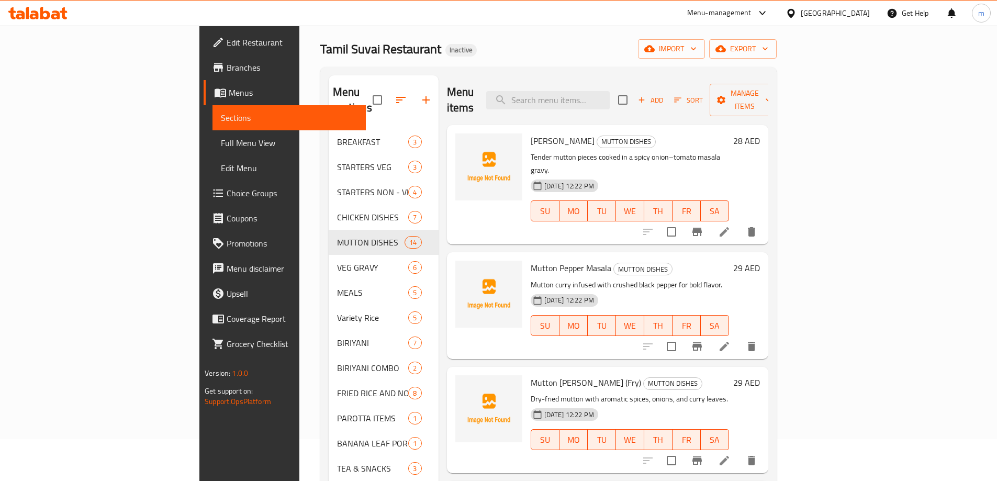
click at [731, 340] on icon at bounding box center [724, 346] width 13 height 13
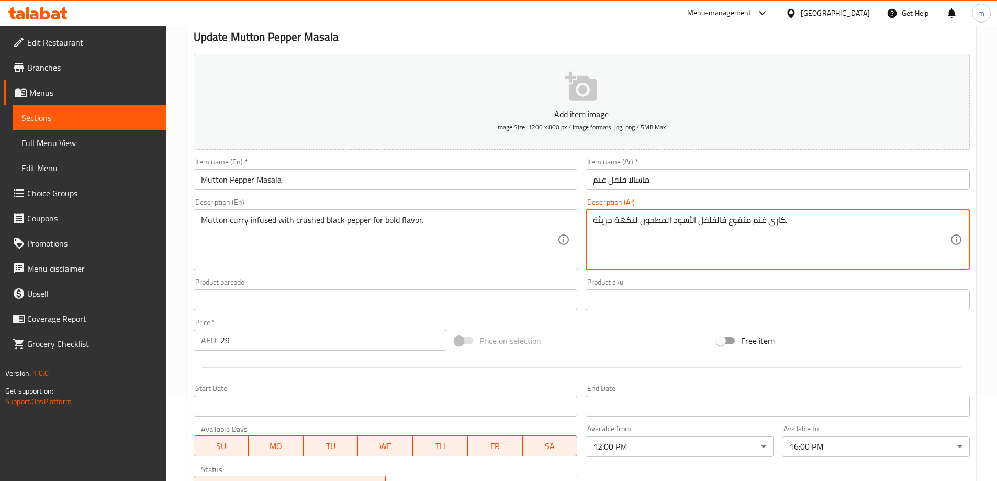
scroll to position [259, 0]
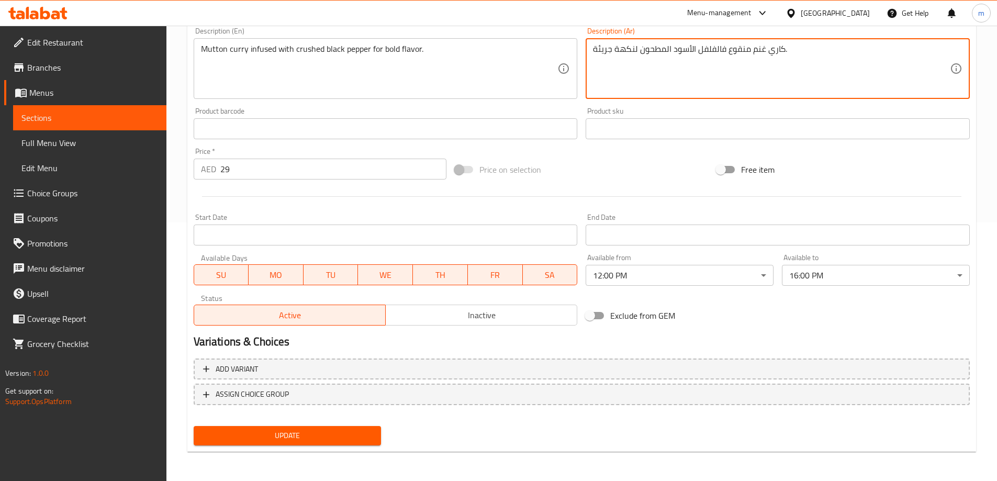
type textarea "كاري غنم منقوع فالفلفل الأسود المطحون لنكهة جريئة."
click at [329, 437] on span "Update" at bounding box center [287, 435] width 171 height 13
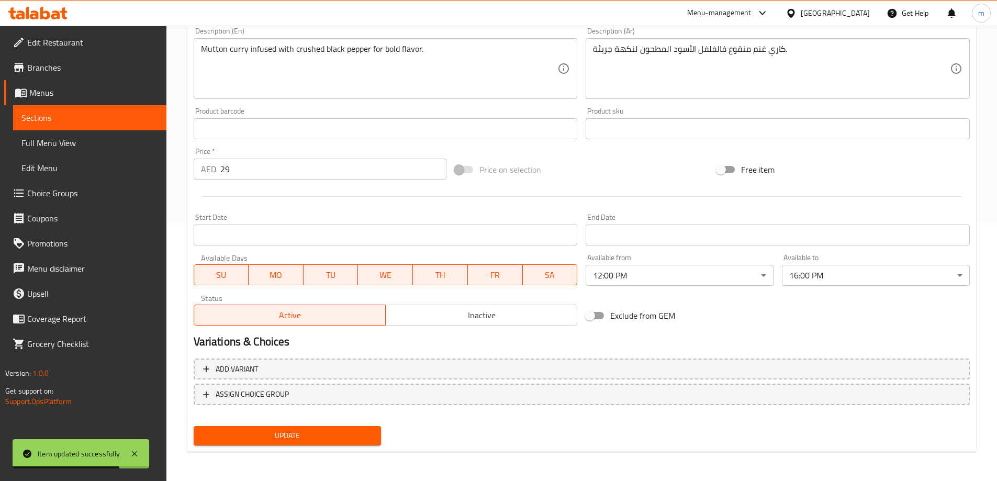
click at [87, 116] on span "Sections" at bounding box center [89, 118] width 137 height 13
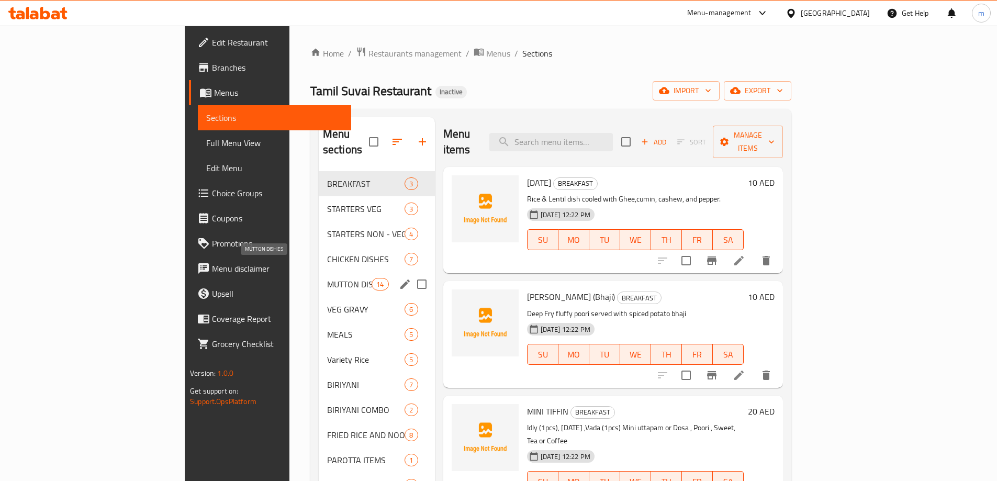
click at [327, 278] on span "MUTTON DISHES" at bounding box center [349, 284] width 45 height 13
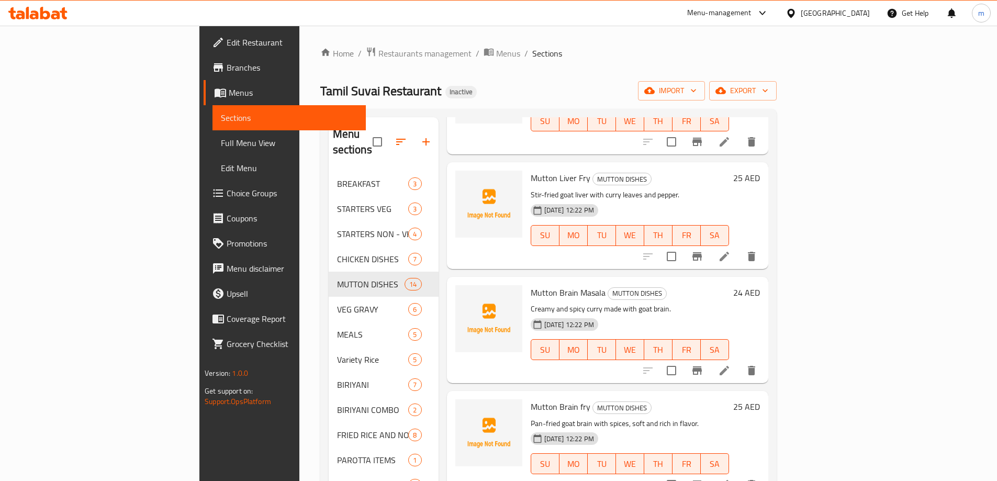
scroll to position [1100, 0]
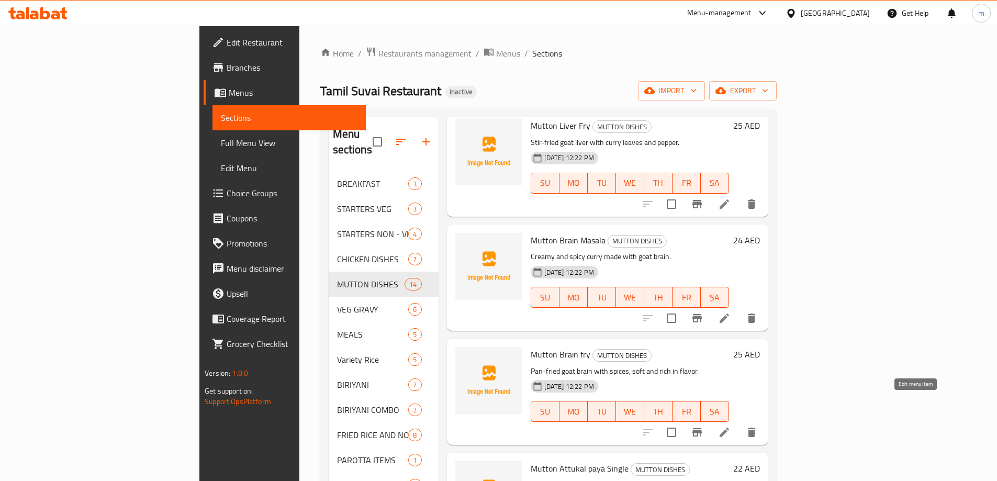
click at [729, 428] on icon at bounding box center [724, 432] width 9 height 9
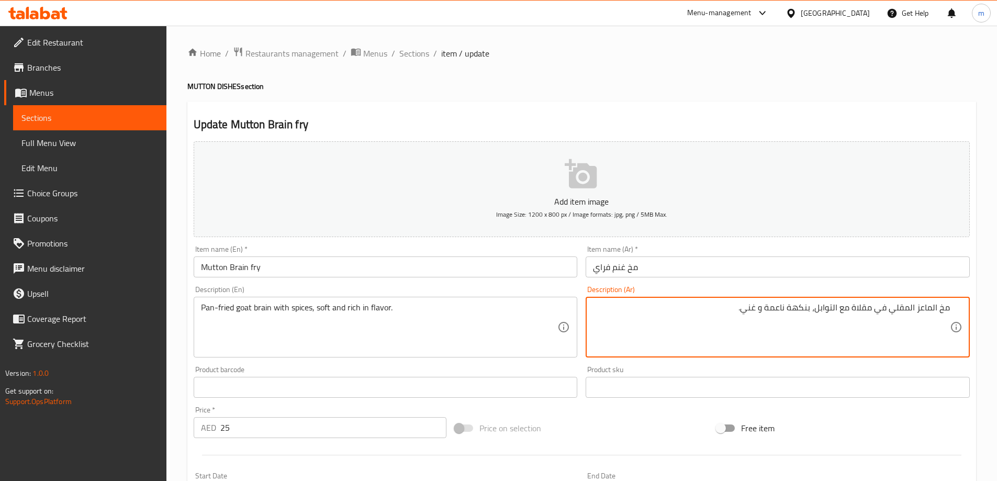
click at [733, 311] on textarea "مخ الماعز المقلي في مقلاة مع التوابل، بنكهة ناعمة و غني." at bounding box center [771, 328] width 357 height 50
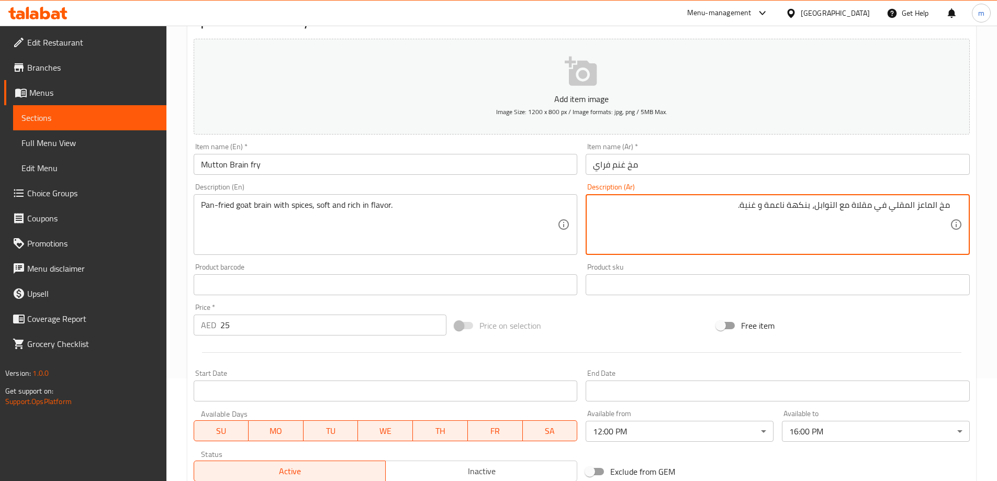
scroll to position [259, 0]
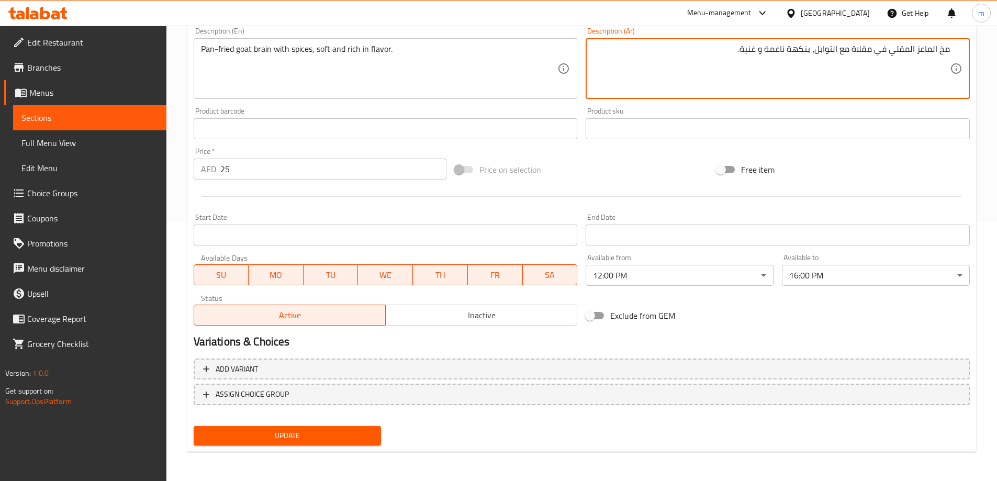
type textarea "مخ الماعز المقلي في مقلاة مع التوابل، بنكهة ناعمة و غنية."
click at [262, 430] on span "Update" at bounding box center [287, 435] width 171 height 13
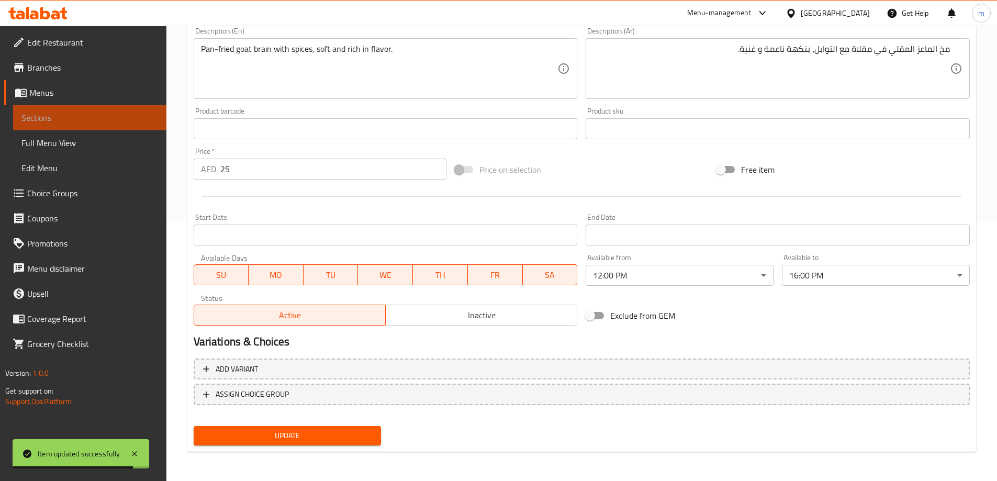
click at [81, 113] on span "Sections" at bounding box center [89, 118] width 137 height 13
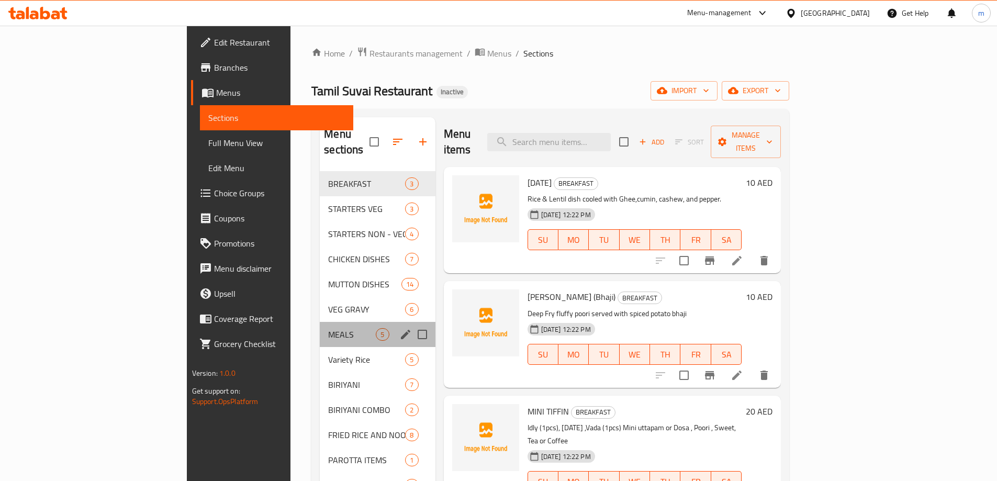
click at [320, 326] on div "MEALS 5" at bounding box center [377, 334] width 115 height 25
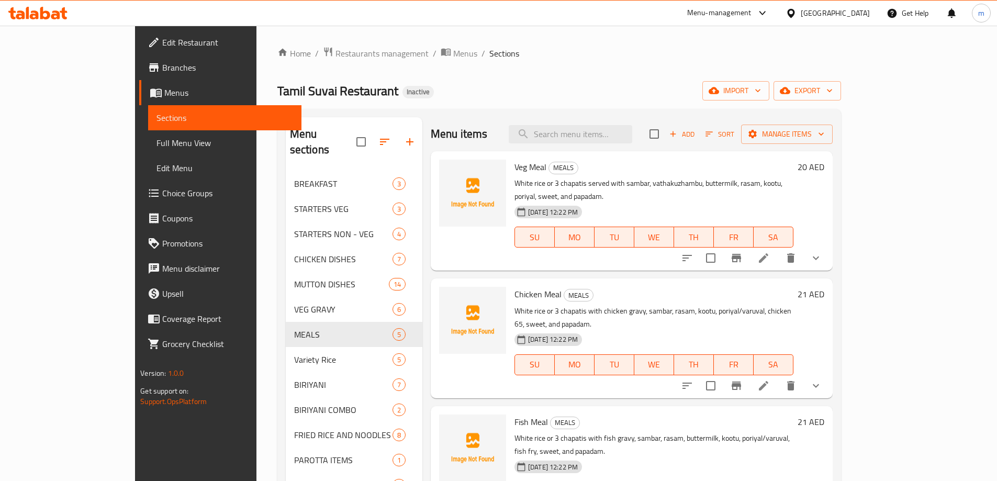
click at [779, 254] on li at bounding box center [763, 258] width 29 height 19
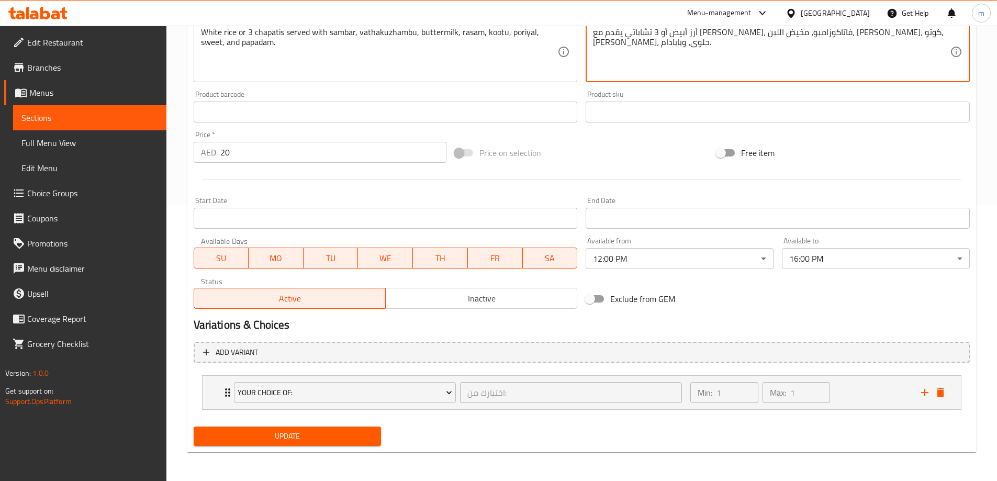
scroll to position [276, 0]
type textarea "أرز أبيض أو 3 تشاباتي يقدم مع [PERSON_NAME]، فاتاكوزامبو، مخيض اللبن، [PERSON_N…"
click at [324, 429] on span "Update" at bounding box center [287, 435] width 171 height 13
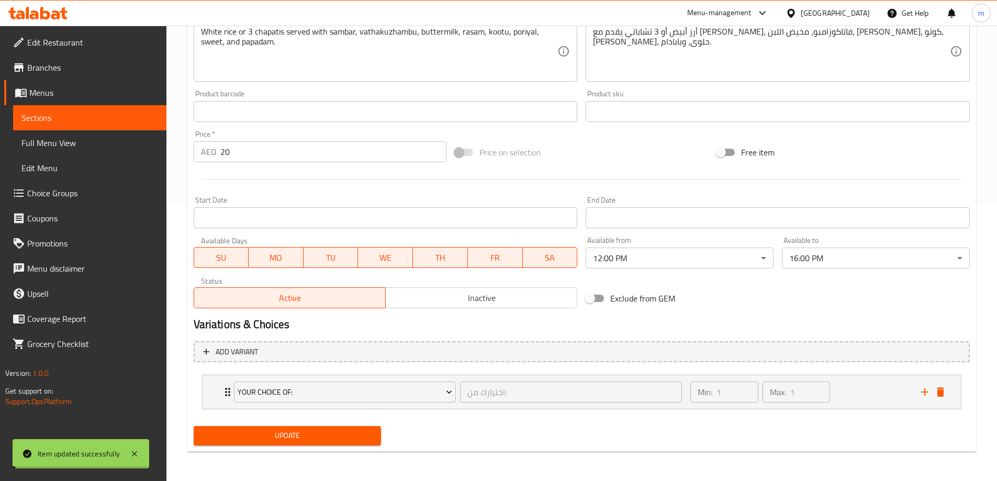
click at [104, 113] on span "Sections" at bounding box center [89, 118] width 137 height 13
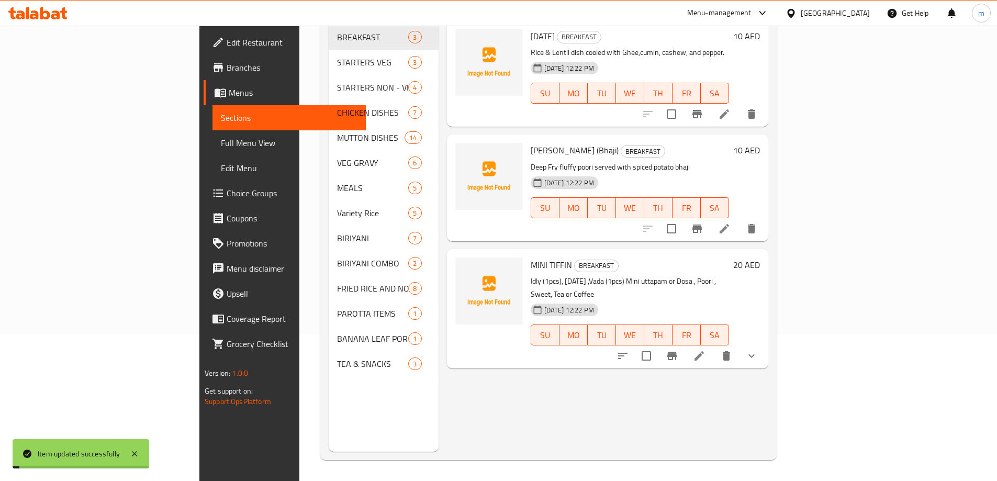
scroll to position [147, 0]
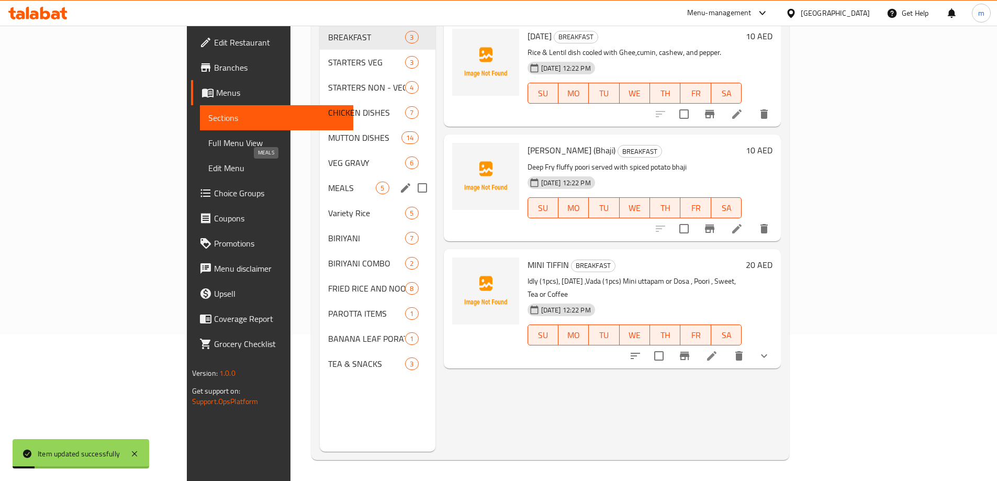
click at [328, 182] on span "MEALS" at bounding box center [352, 188] width 48 height 13
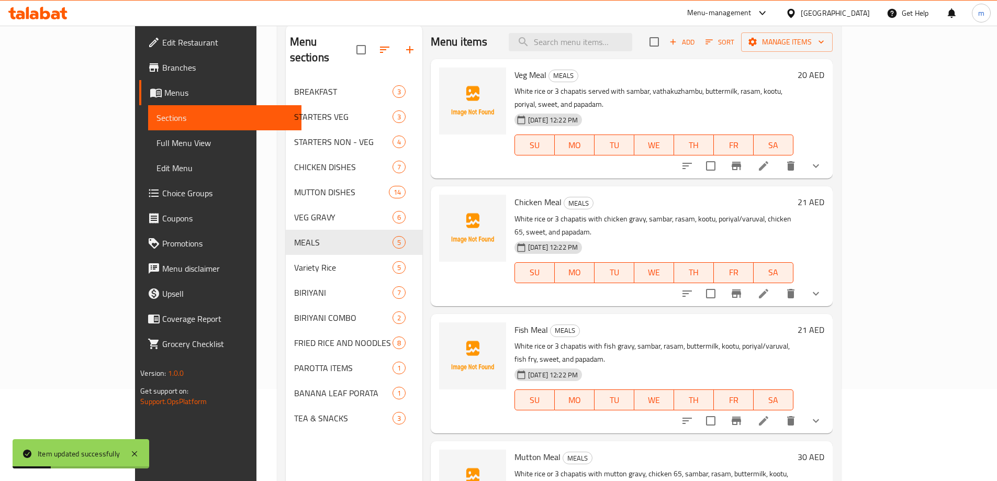
scroll to position [42, 0]
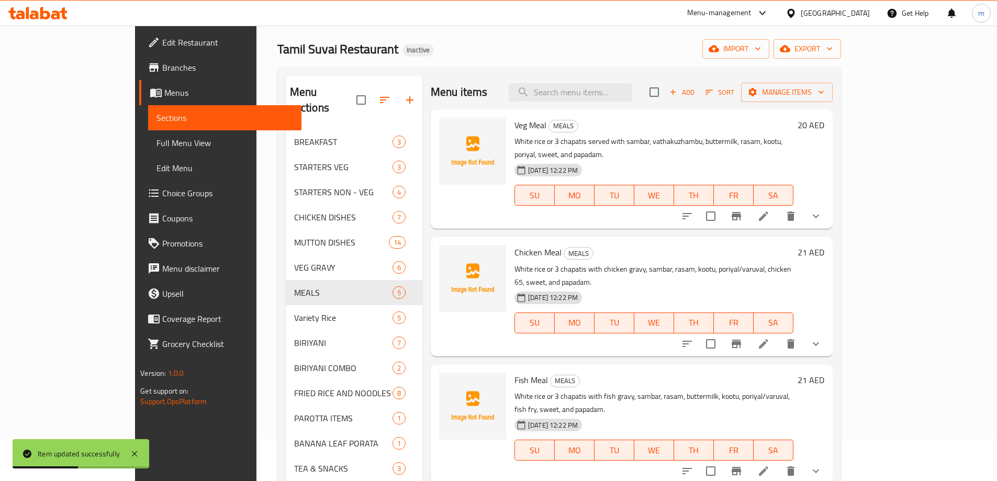
click at [829, 331] on div at bounding box center [752, 343] width 154 height 25
click at [770, 338] on icon at bounding box center [764, 344] width 13 height 13
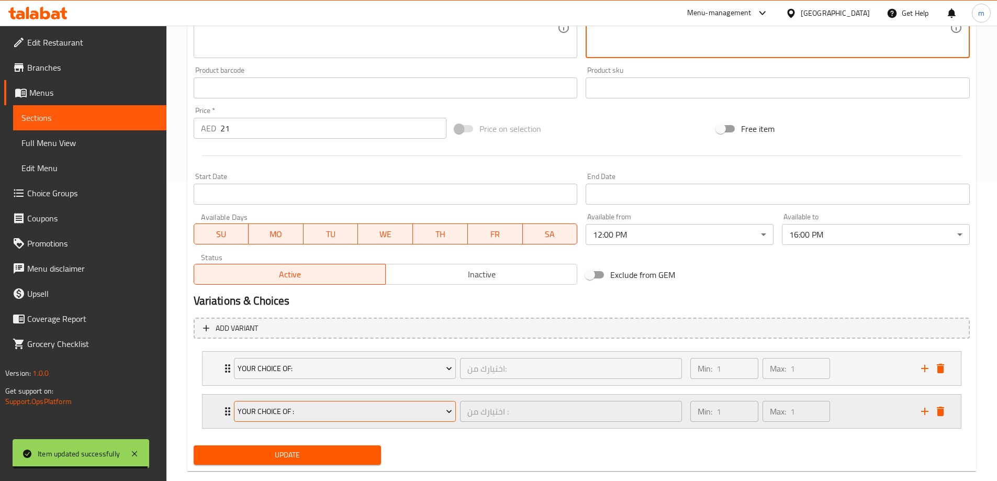
scroll to position [319, 0]
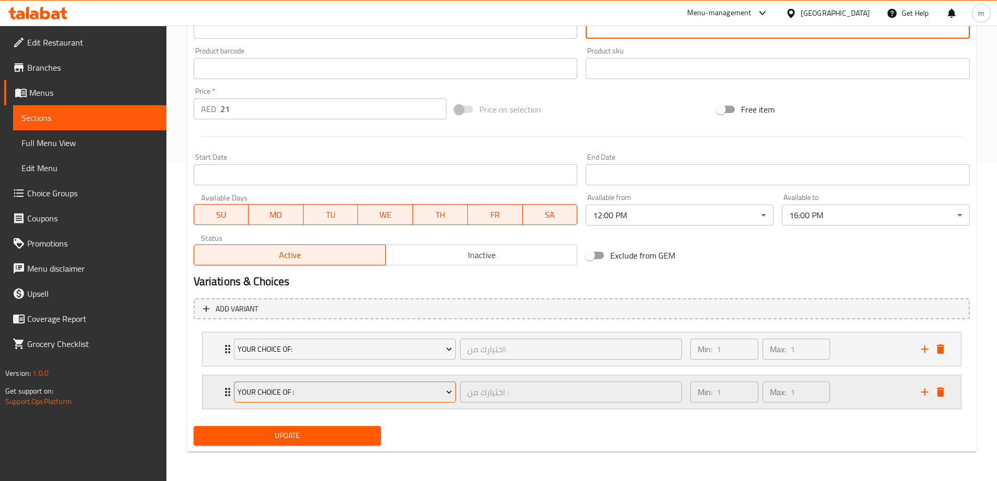
type textarea "أرز أبيض أو 3 تشاباتي مع جريفي الدجاج، سامبر، راسام، كوتو، [PERSON_NAME]/فاروفا…"
click at [258, 439] on span "Update" at bounding box center [287, 435] width 171 height 13
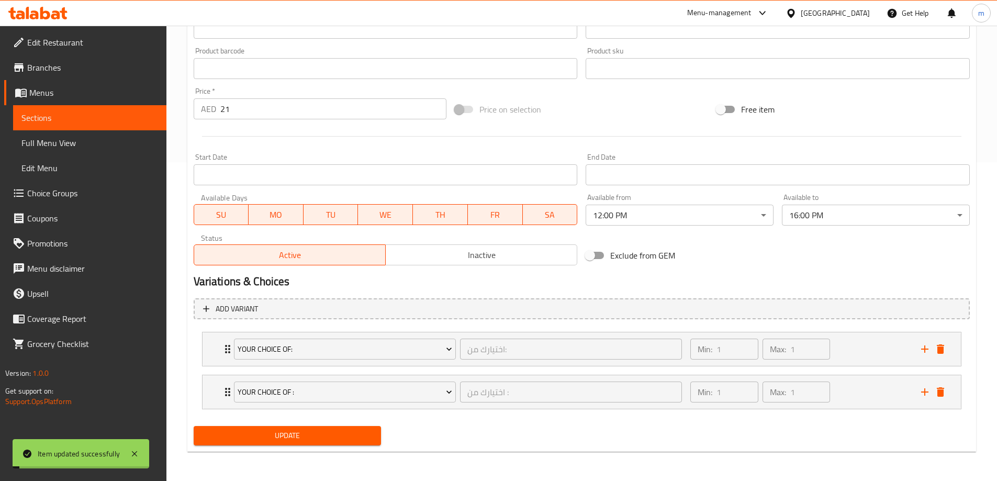
click at [96, 111] on link "Sections" at bounding box center [89, 117] width 153 height 25
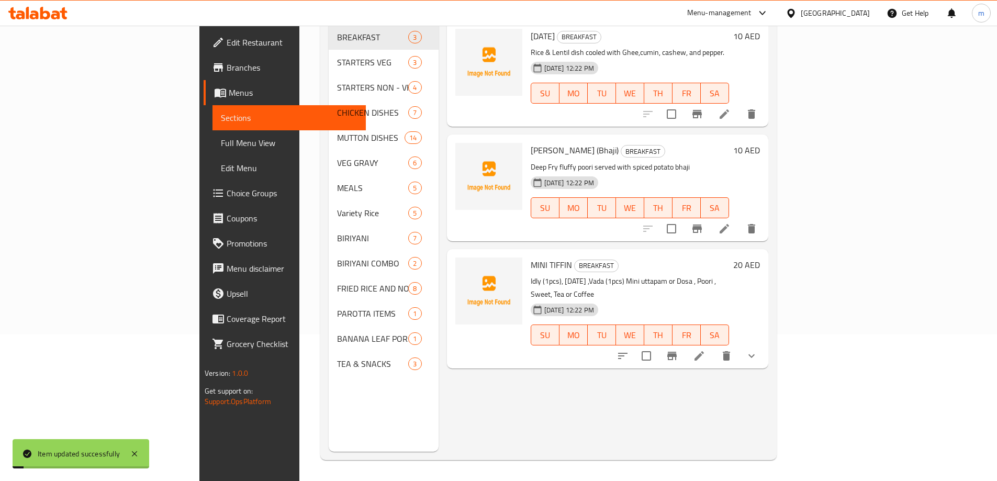
scroll to position [147, 0]
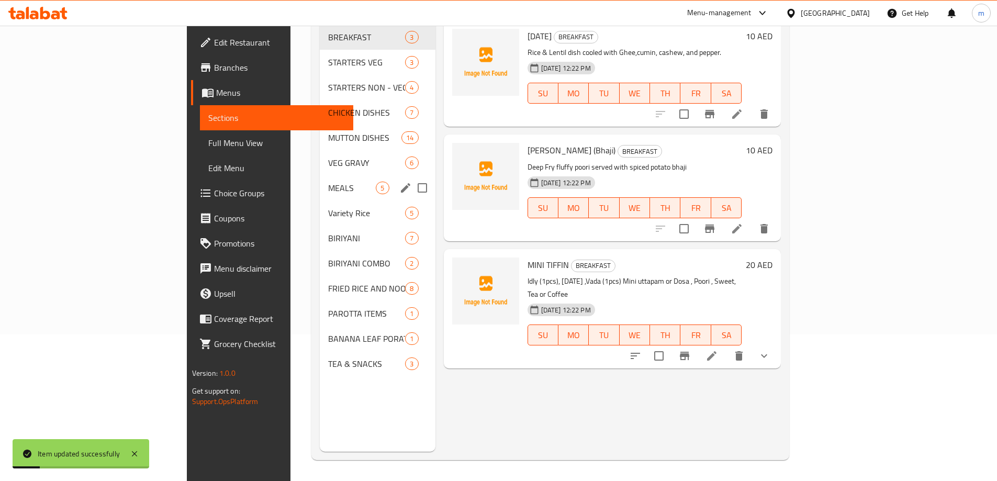
click at [320, 182] on div "MEALS 5" at bounding box center [377, 187] width 115 height 25
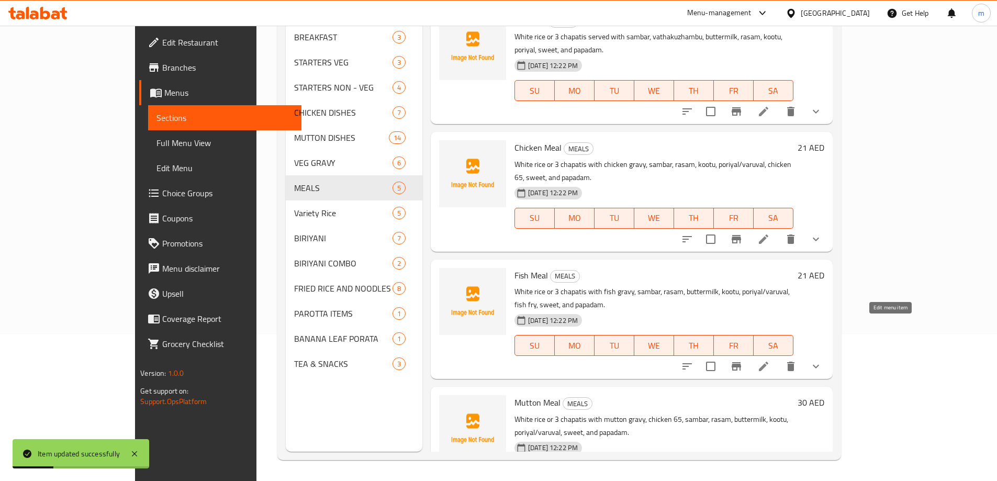
click at [770, 360] on icon at bounding box center [764, 366] width 13 height 13
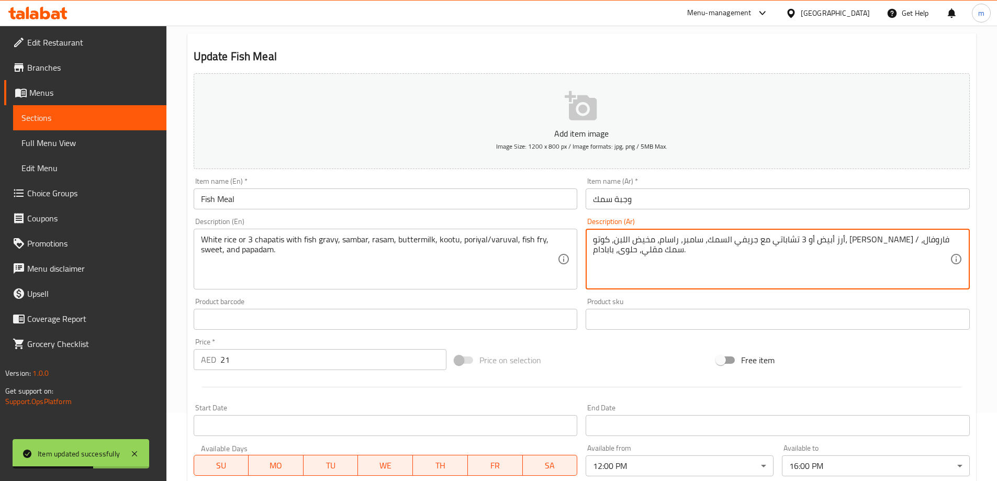
scroll to position [314, 0]
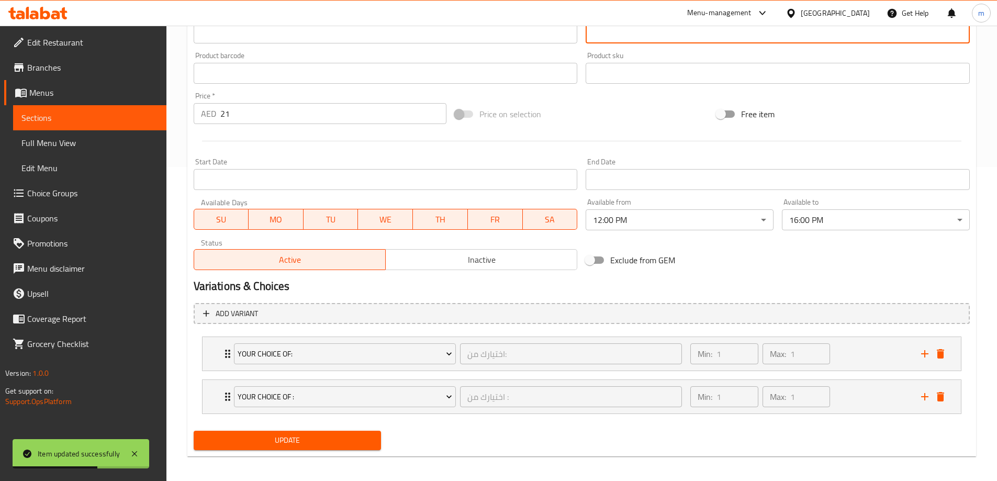
type textarea "أرز أبيض أو 3 تشاباتي مع جريفي السمك، سامبر، راسام، مخيض اللبن، كوتو، [PERSON_N…"
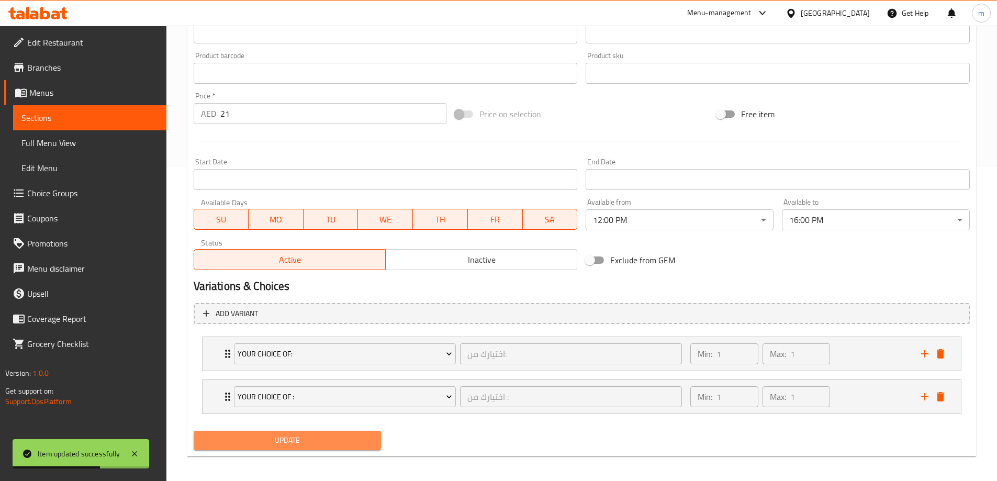
click at [303, 439] on span "Update" at bounding box center [287, 440] width 171 height 13
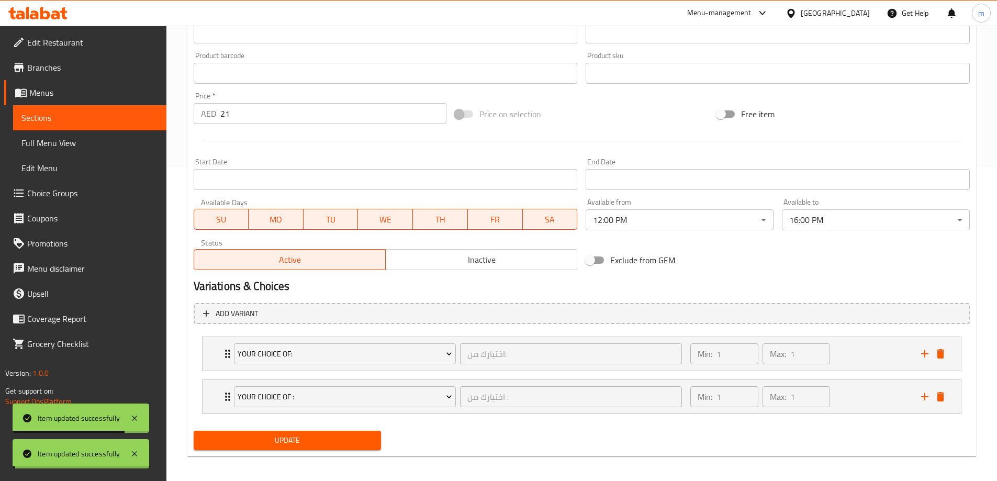
click at [73, 120] on span "Sections" at bounding box center [89, 118] width 137 height 13
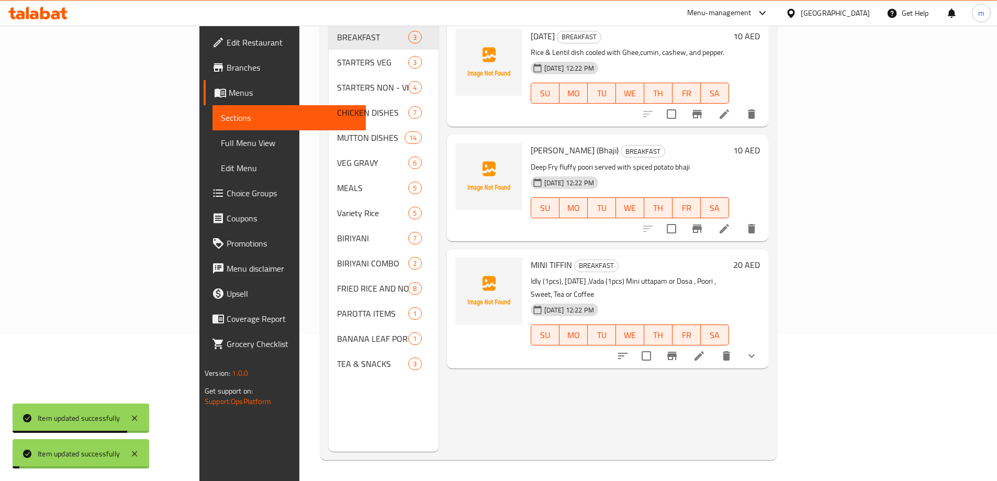
scroll to position [147, 0]
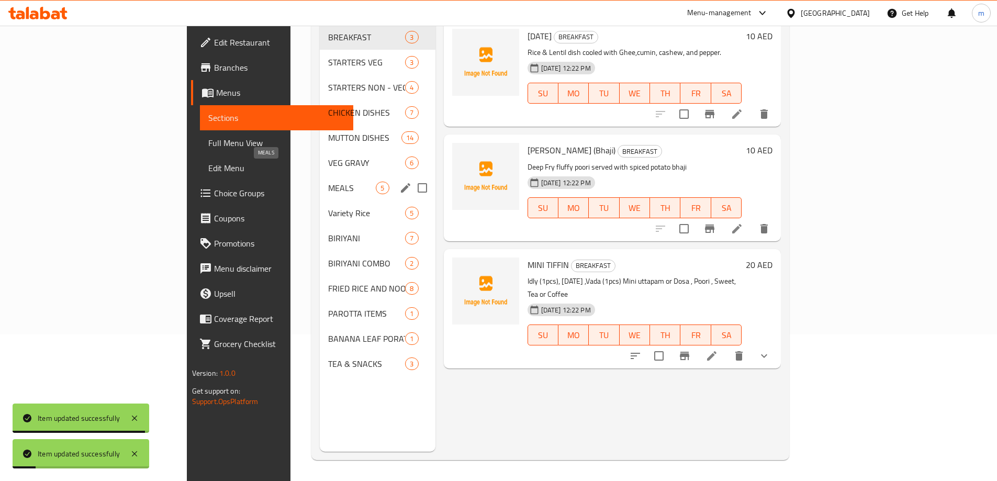
click at [328, 182] on span "MEALS" at bounding box center [352, 188] width 48 height 13
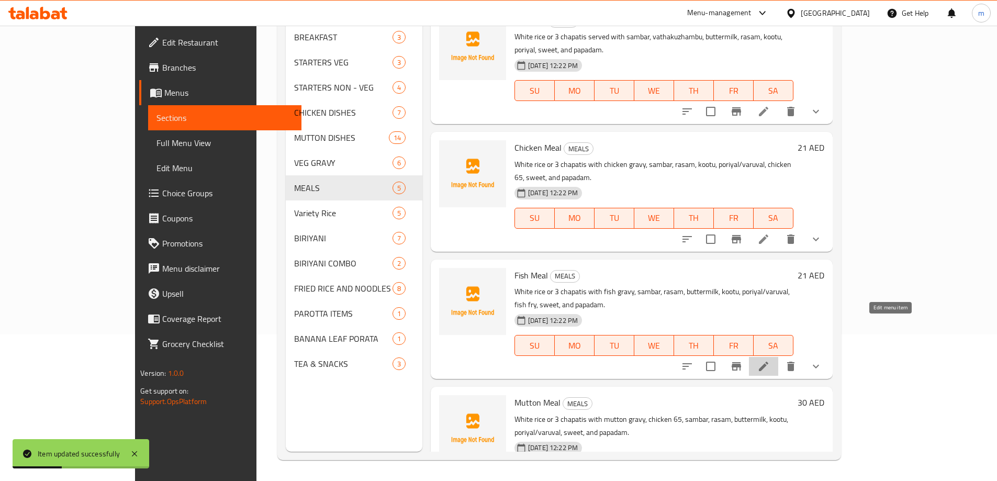
click at [770, 360] on icon at bounding box center [764, 366] width 13 height 13
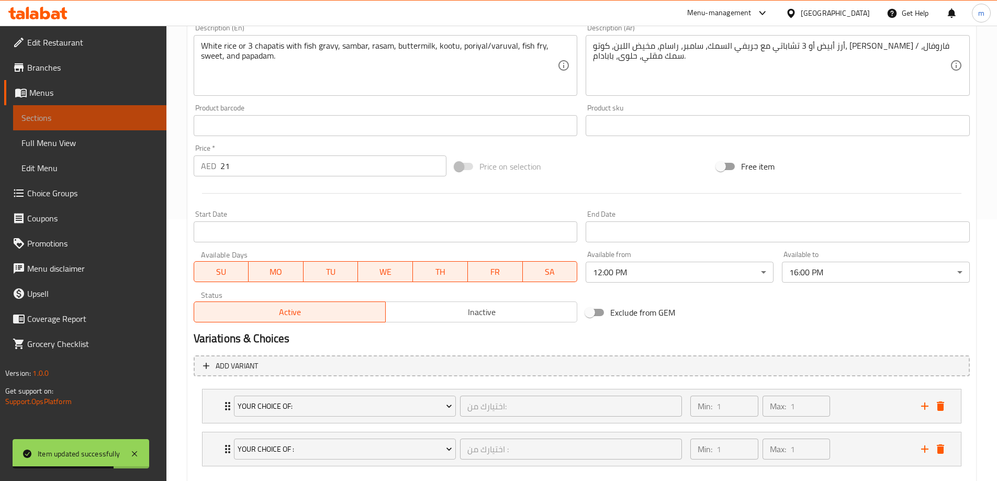
click at [68, 111] on link "Sections" at bounding box center [89, 117] width 153 height 25
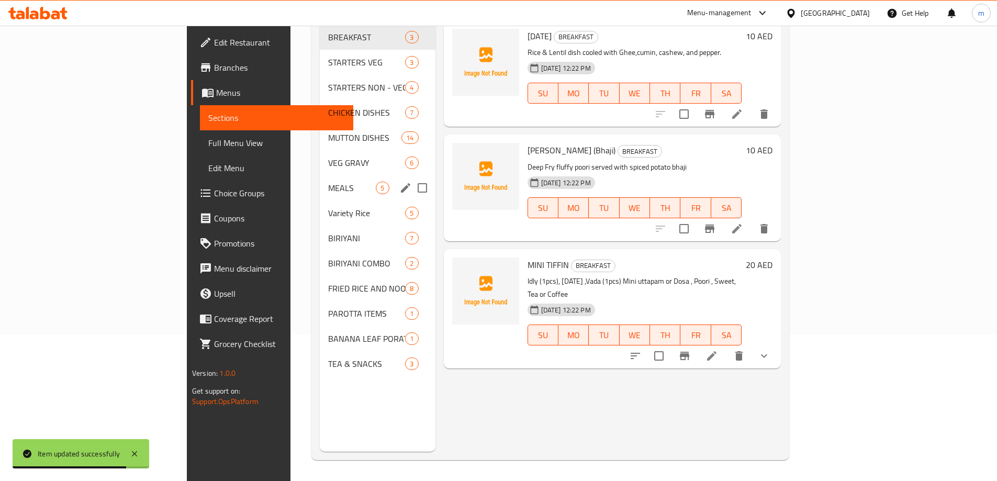
click at [320, 175] on div "MEALS 5" at bounding box center [377, 187] width 115 height 25
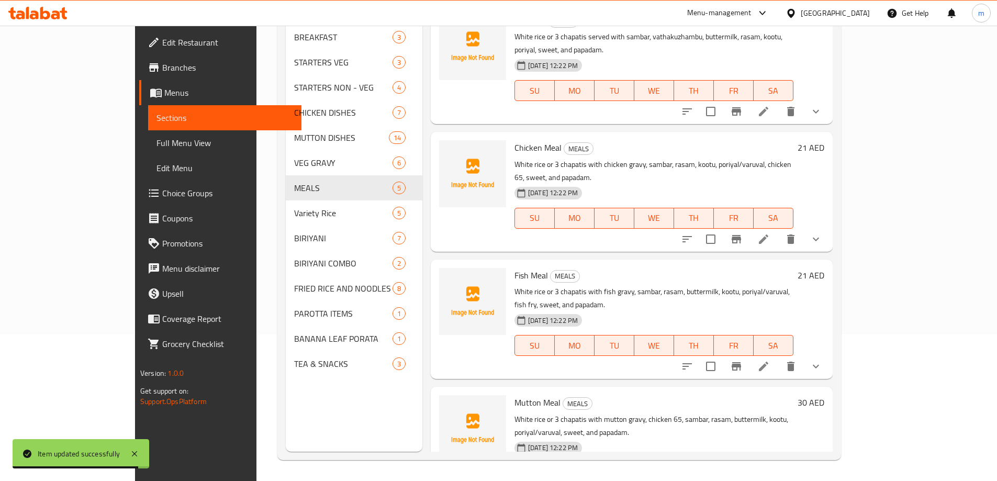
scroll to position [117, 0]
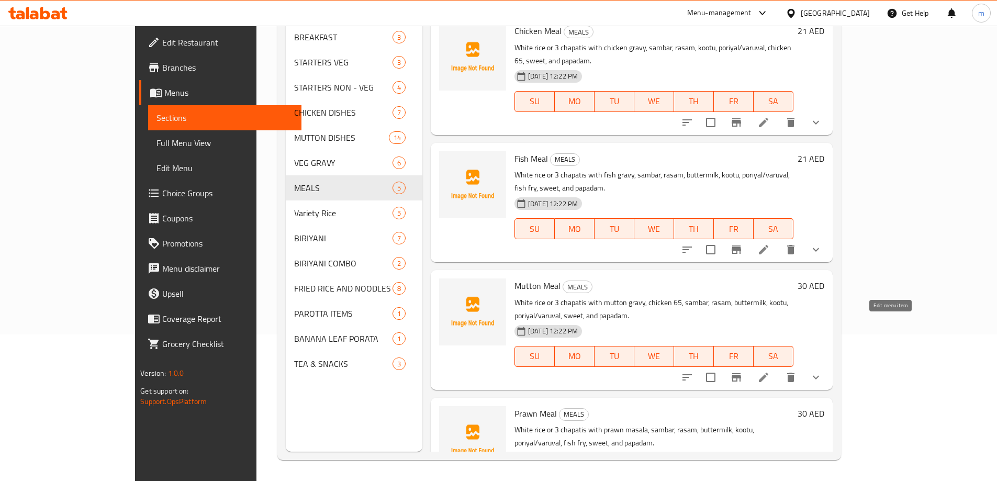
click at [770, 371] on icon at bounding box center [764, 377] width 13 height 13
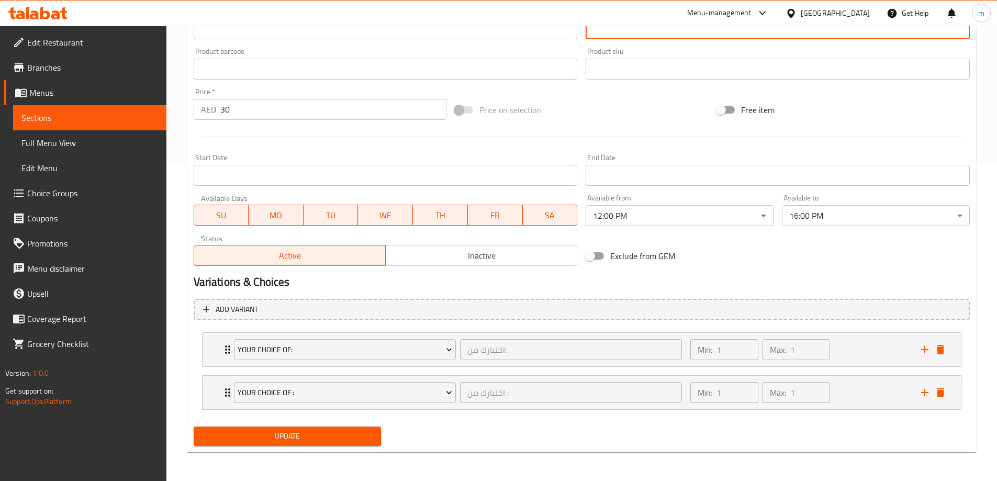
scroll to position [319, 0]
type textarea "أرز أبيض أو 3 تشاباتي مع جريفي غنم، دجاج 65، سامبار، [PERSON_NAME]، مخيض اللبن،…"
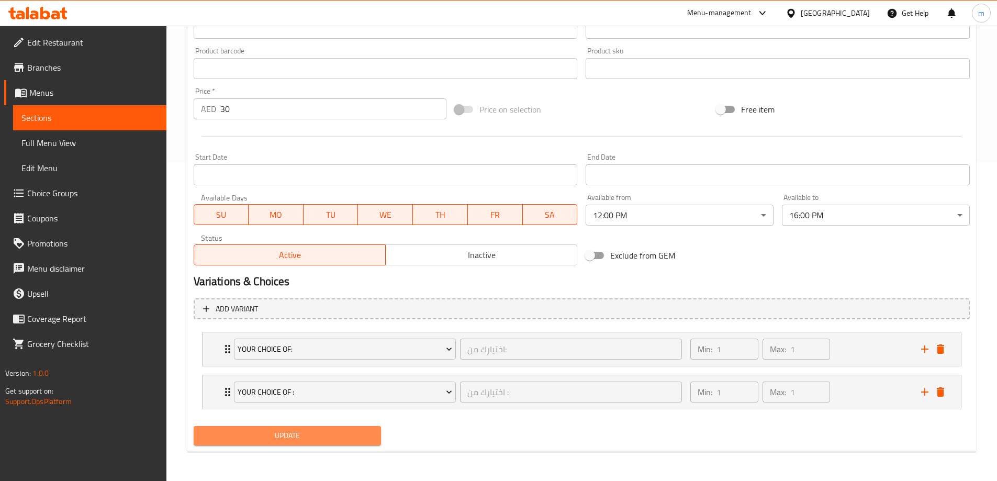
click at [274, 437] on span "Update" at bounding box center [287, 435] width 171 height 13
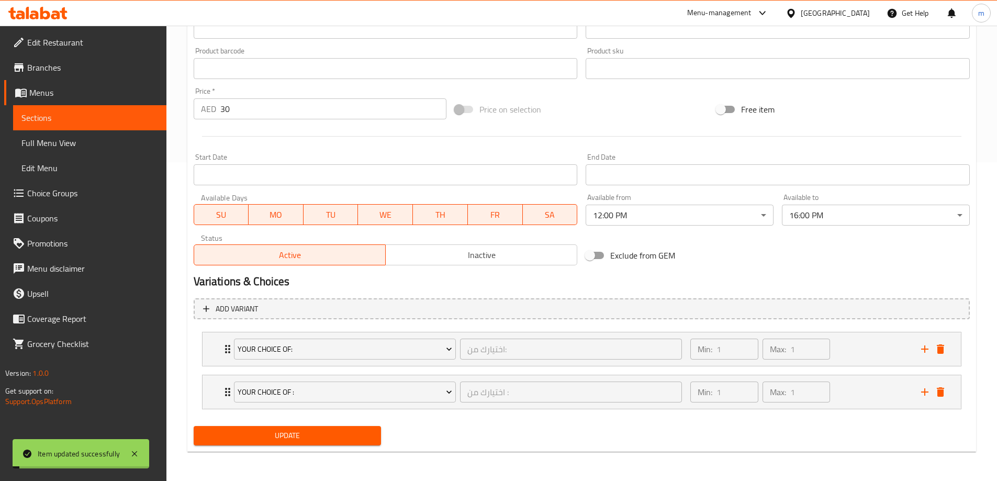
click at [126, 125] on link "Sections" at bounding box center [89, 117] width 153 height 25
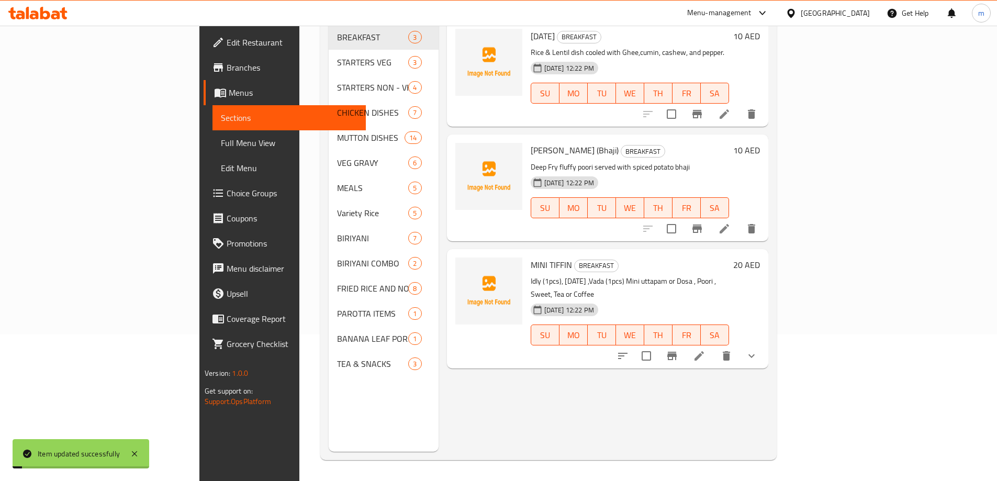
scroll to position [147, 0]
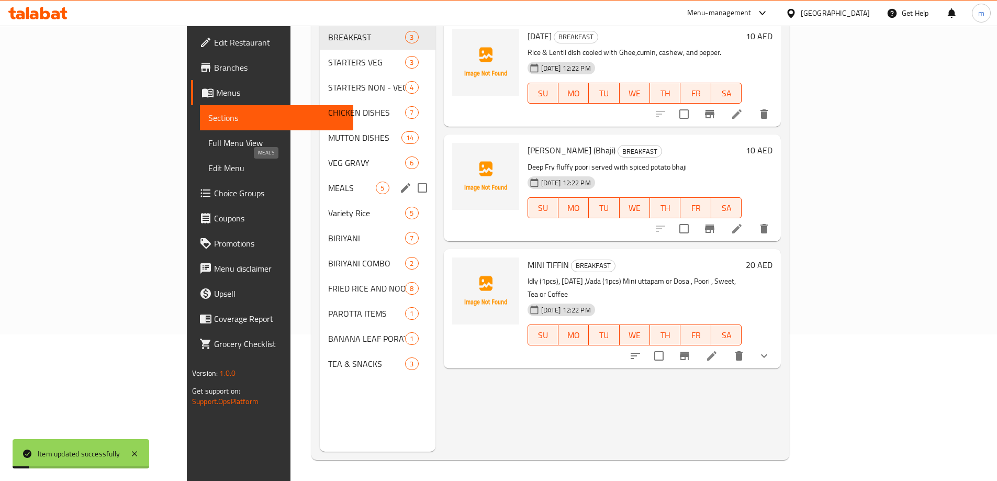
click at [328, 182] on span "MEALS" at bounding box center [352, 188] width 48 height 13
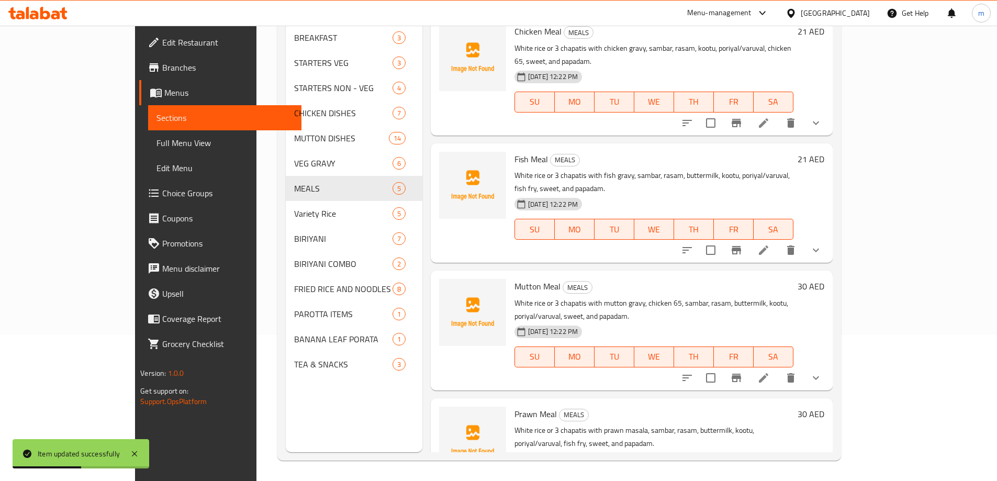
scroll to position [147, 0]
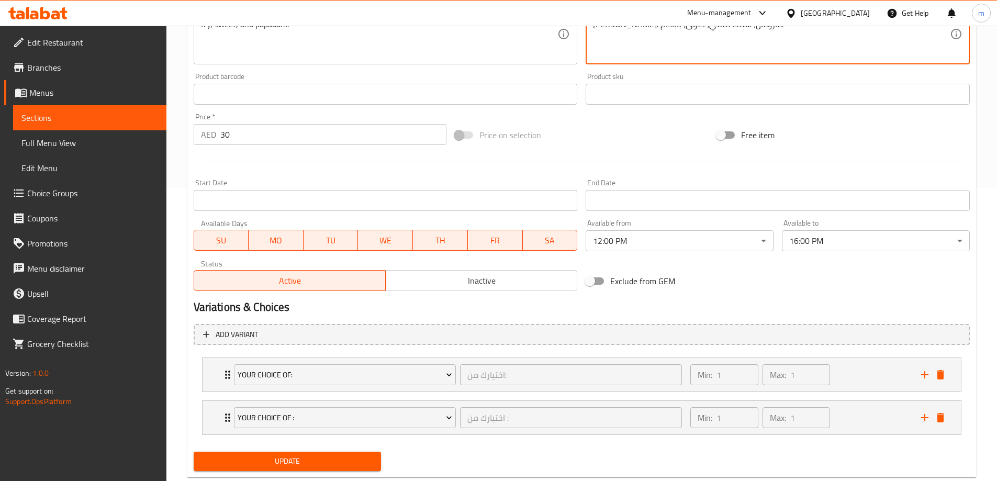
scroll to position [319, 0]
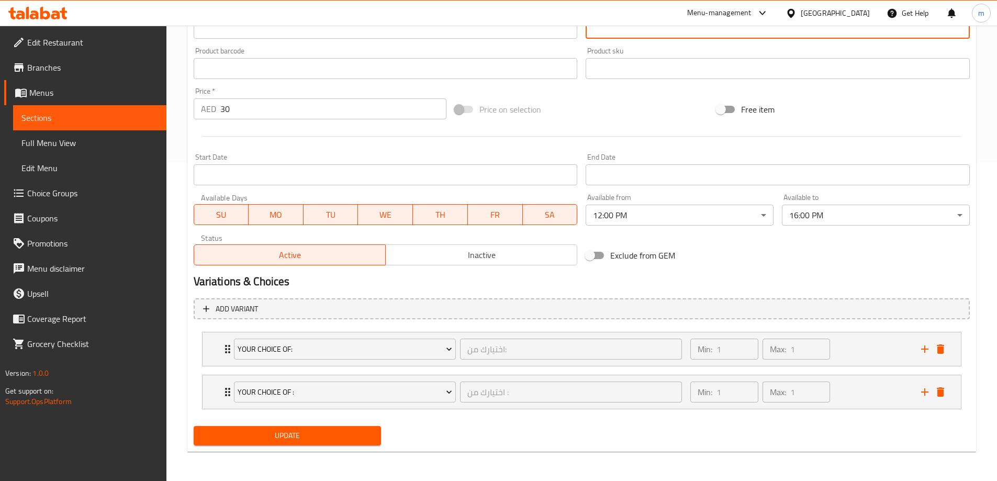
type textarea "أرز أبيض أو 3 تشاباتي مع روبيان ماسالا، سامبر، [PERSON_NAME]، مخيض اللبن، كوتو،…"
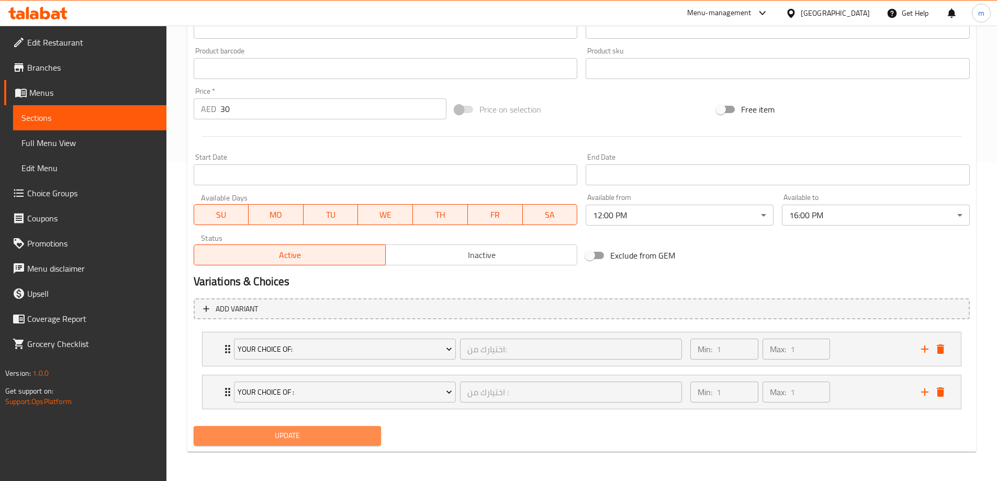
click at [275, 440] on span "Update" at bounding box center [287, 435] width 171 height 13
click at [80, 114] on span "Sections" at bounding box center [89, 118] width 137 height 13
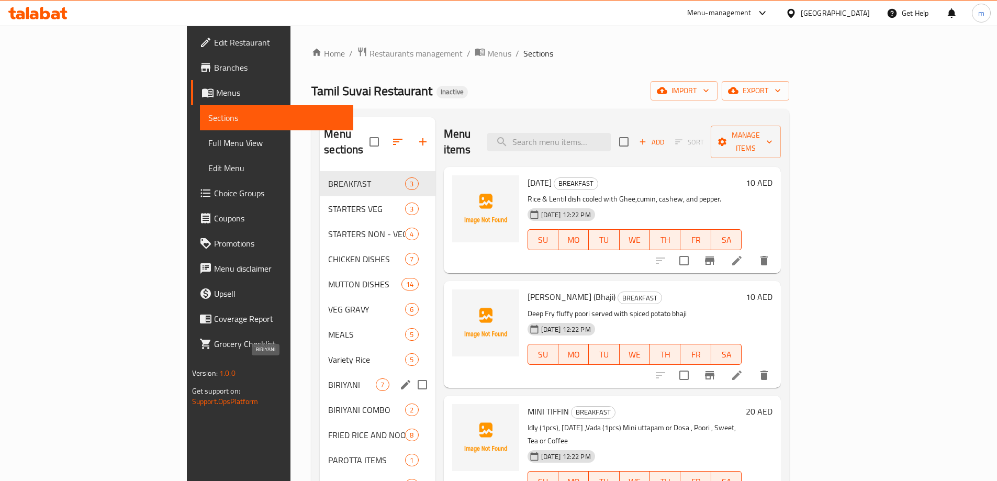
click at [328, 379] on span "BIRIYANI" at bounding box center [352, 385] width 48 height 13
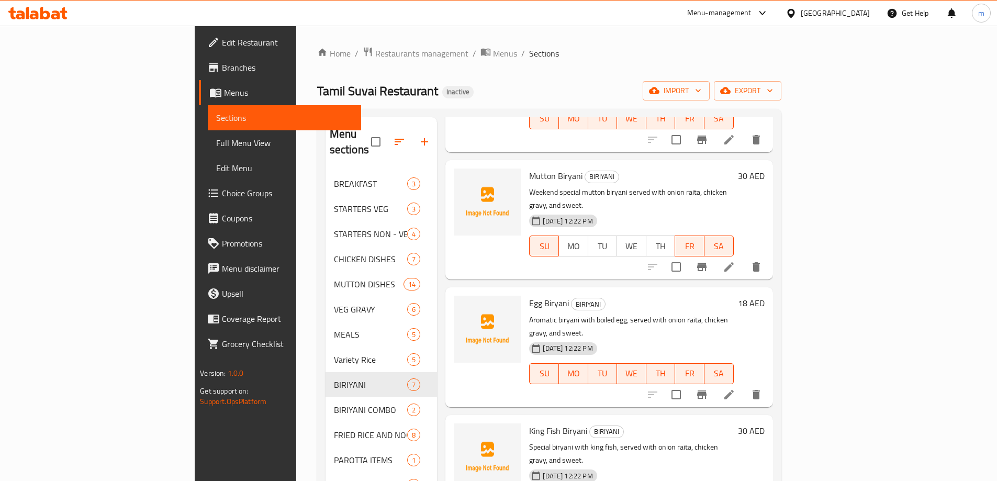
scroll to position [346, 0]
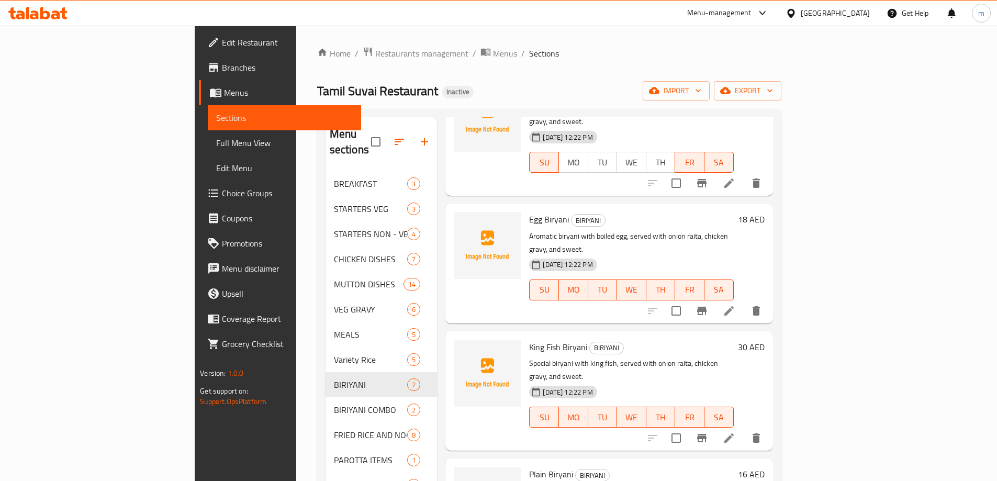
click at [744, 429] on li at bounding box center [729, 438] width 29 height 19
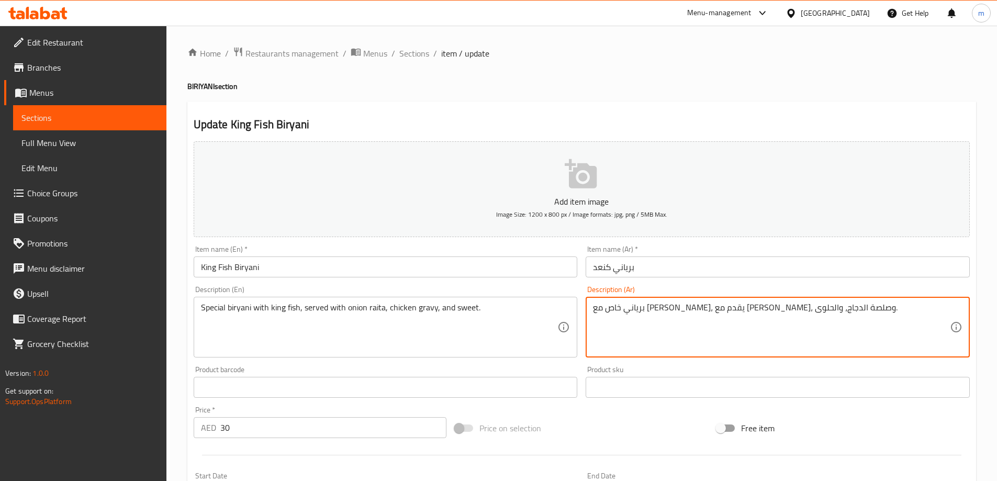
click at [661, 307] on textarea "برياني خاص مع كنعد، يقدم مع رايتا البصل، وصلصة الدجاج، والحلوى." at bounding box center [771, 328] width 357 height 50
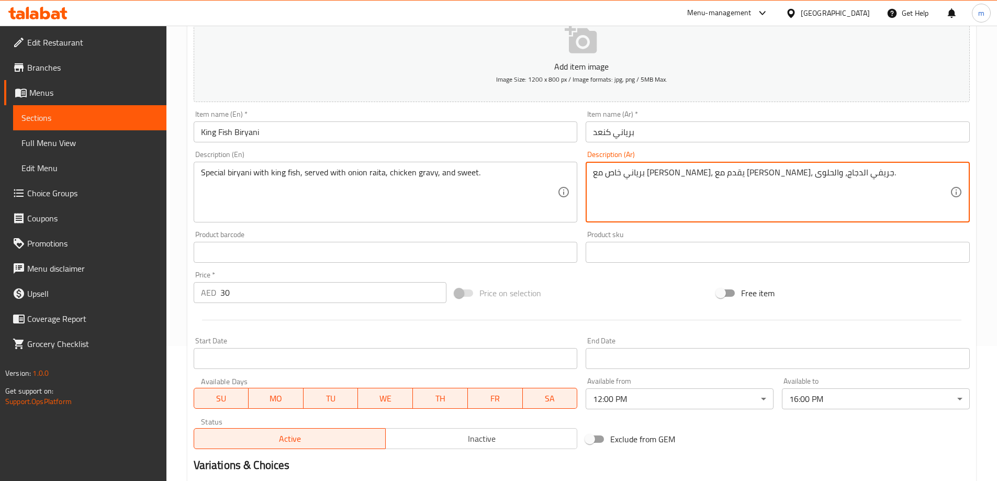
scroll to position [259, 0]
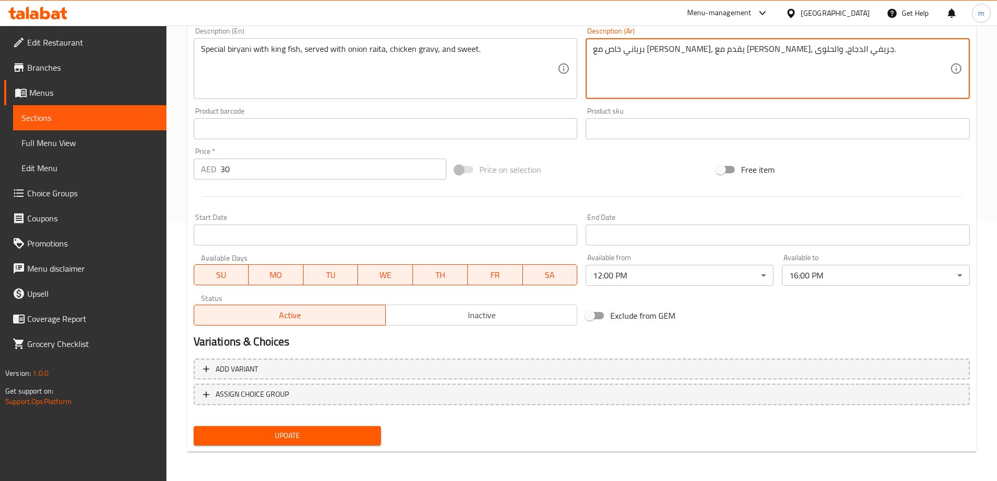
type textarea "برياني خاص مع [PERSON_NAME]، يقدم مع [PERSON_NAME]، جريفي الدجاج، والحلوى."
click at [324, 445] on button "Update" at bounding box center [288, 435] width 188 height 19
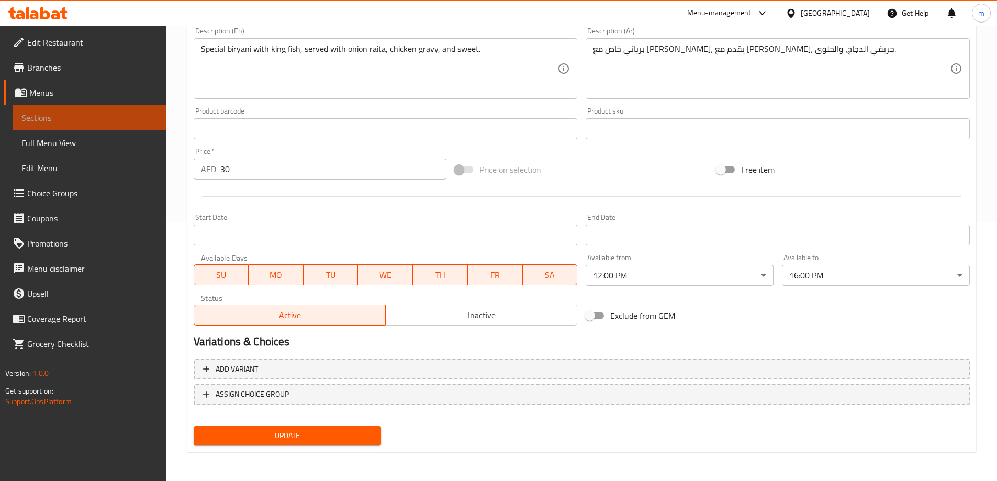
click at [91, 117] on span "Sections" at bounding box center [89, 118] width 137 height 13
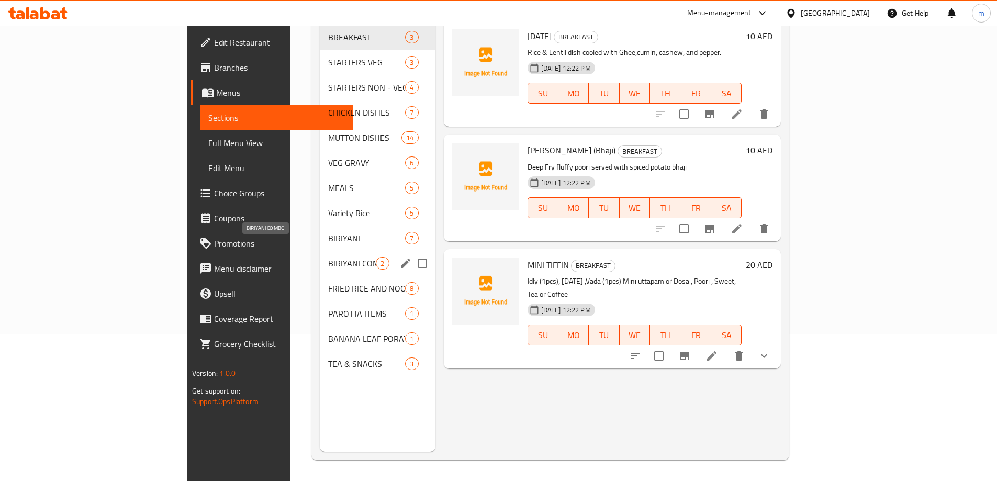
click at [328, 257] on span "BIRIYANI COMBO" at bounding box center [352, 263] width 48 height 13
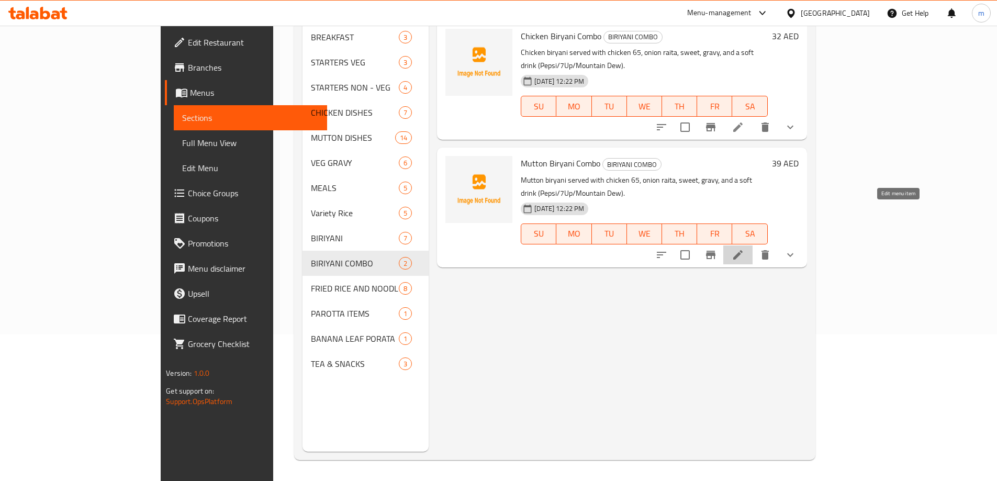
click at [745, 249] on icon at bounding box center [738, 255] width 13 height 13
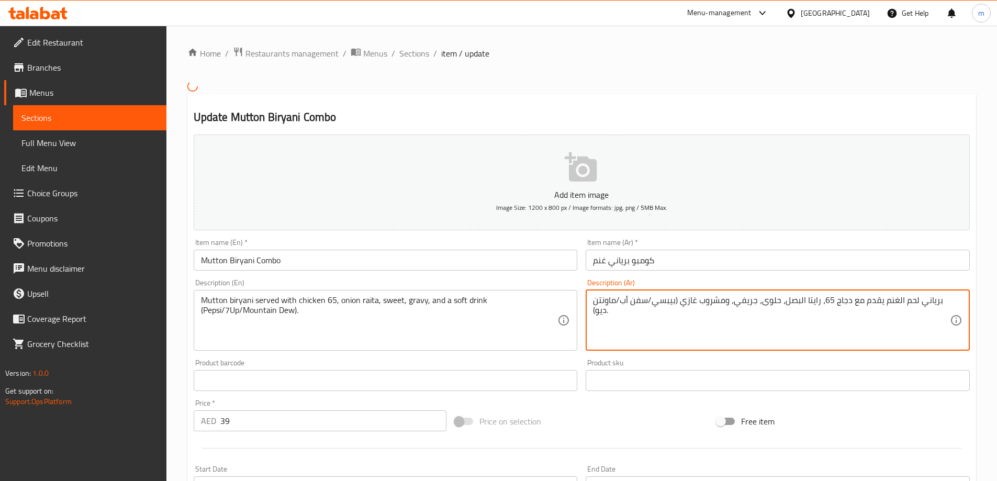
click at [911, 299] on textarea "برياني لحم الغنم يقدم مع دجاج 65، رايتا البصل، حلوى، جريفي، ومشروب غازي (بيبسي/…" at bounding box center [771, 320] width 357 height 50
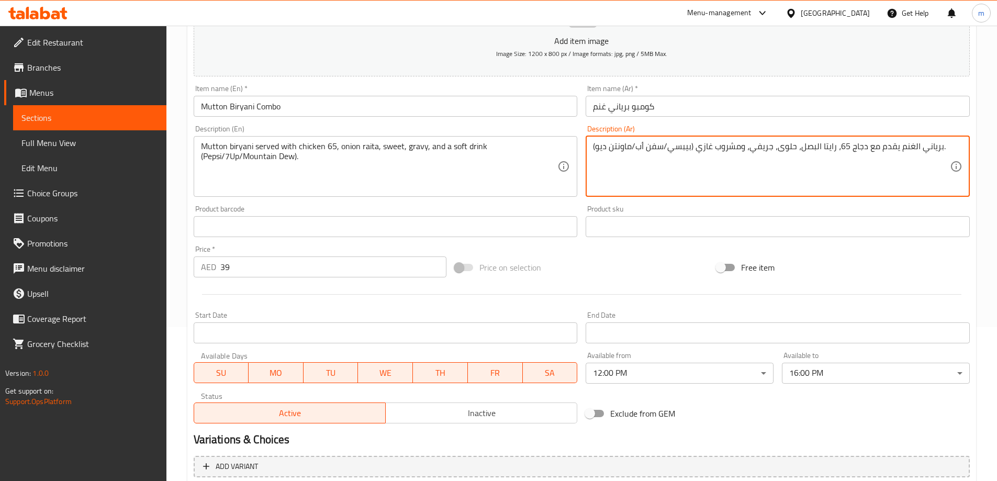
scroll to position [262, 0]
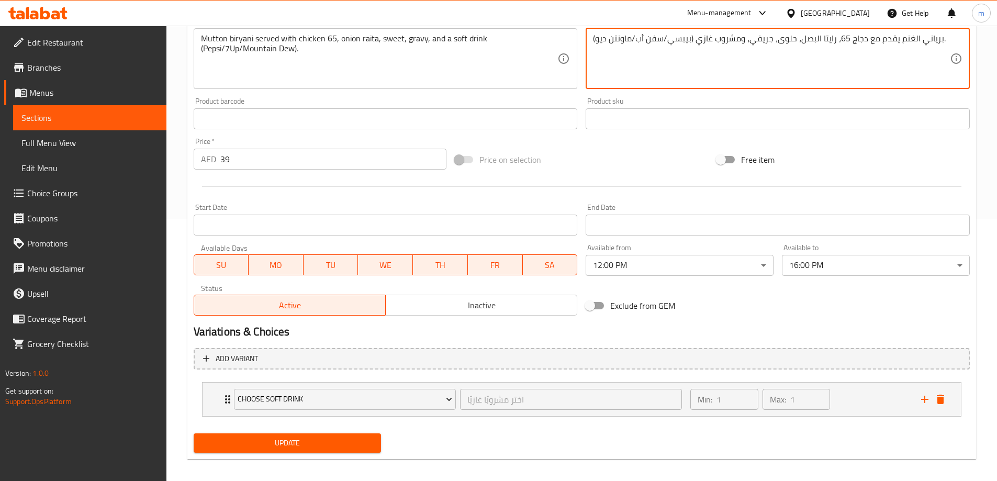
type textarea "برياني الغنم يقدم مع دجاج 65، رايتا البصل، حلوى، جريفي، ومشروب غازي (بيبسي/سفن …"
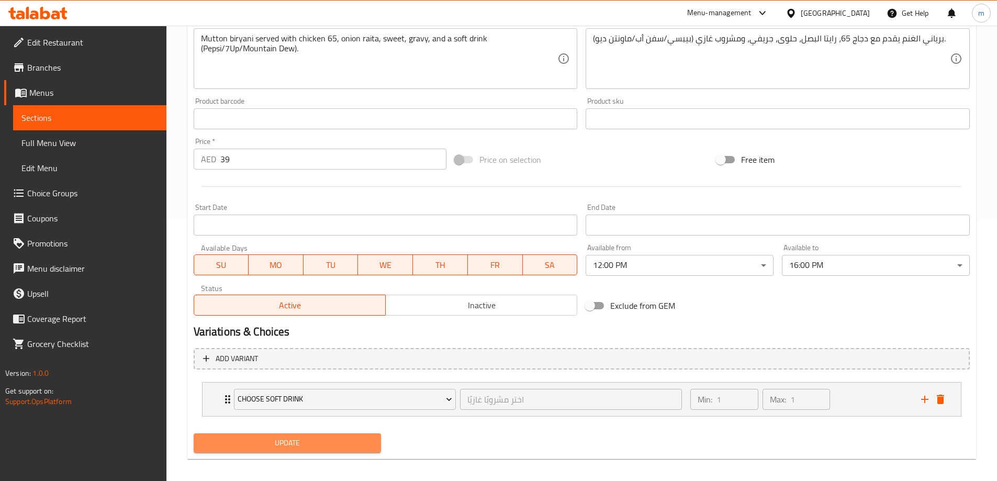
click at [328, 446] on span "Update" at bounding box center [287, 443] width 171 height 13
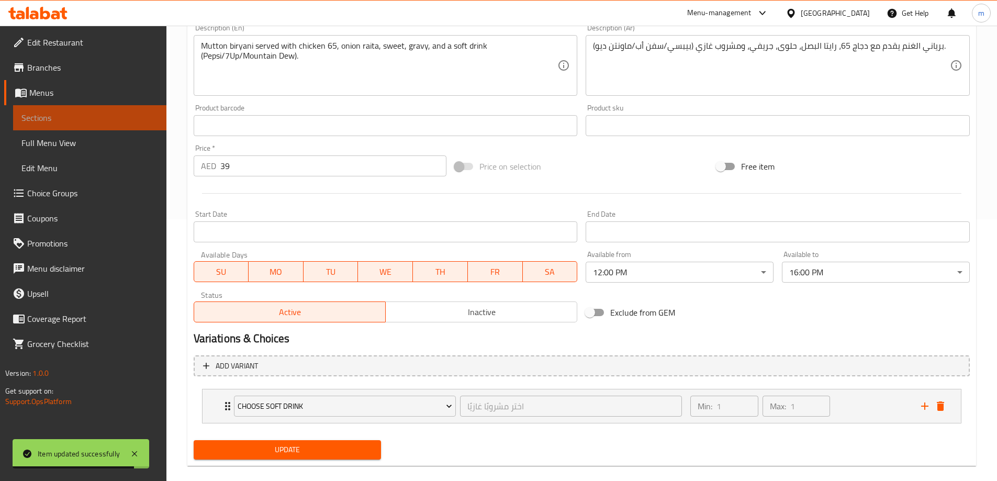
click at [95, 123] on span "Sections" at bounding box center [89, 118] width 137 height 13
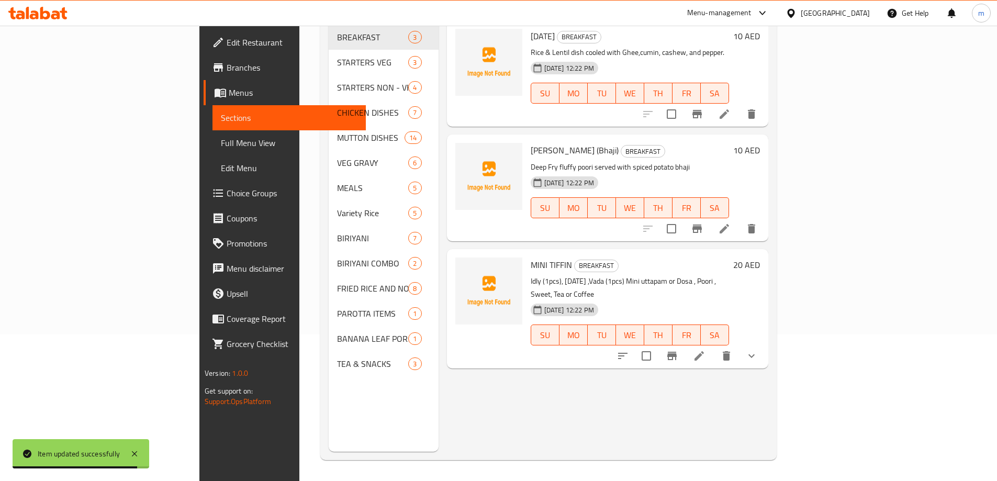
scroll to position [147, 0]
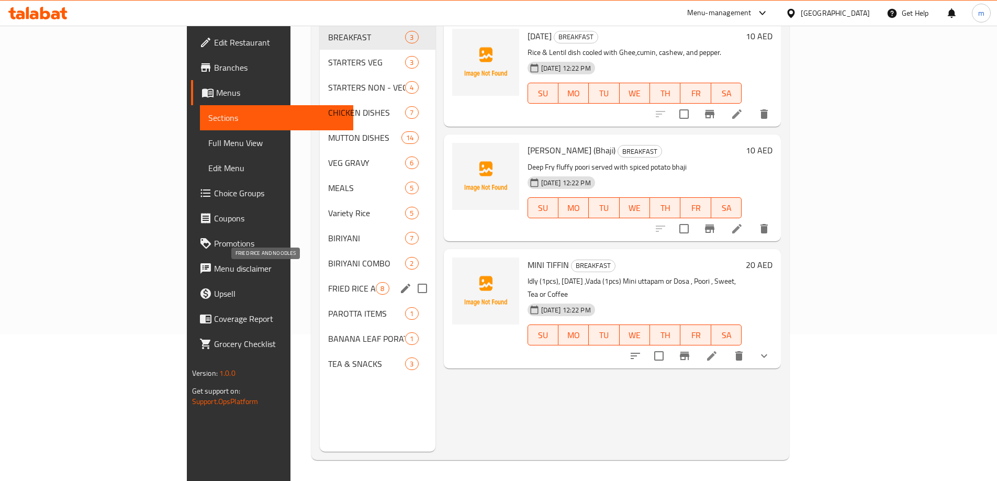
click at [328, 282] on span "FRIED RICE AND NOODLES" at bounding box center [352, 288] width 48 height 13
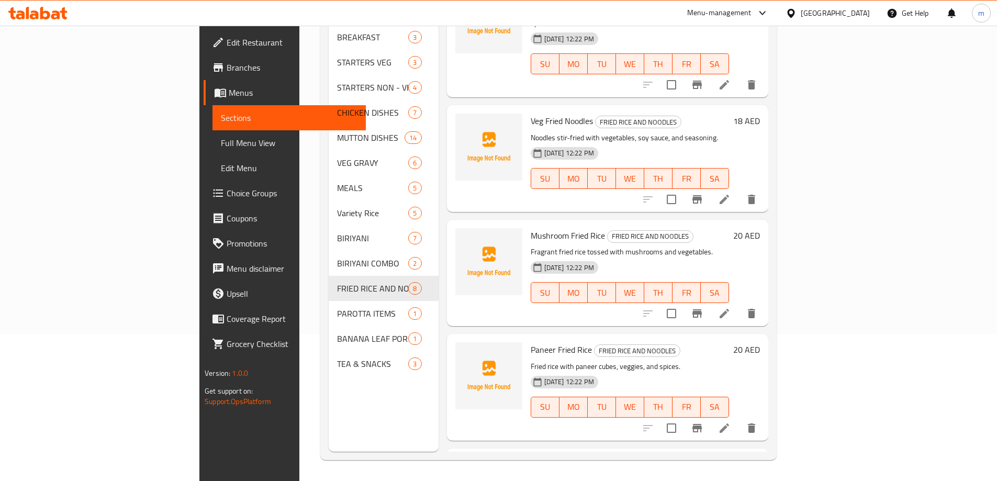
scroll to position [41, 0]
click at [739, 305] on li at bounding box center [724, 314] width 29 height 19
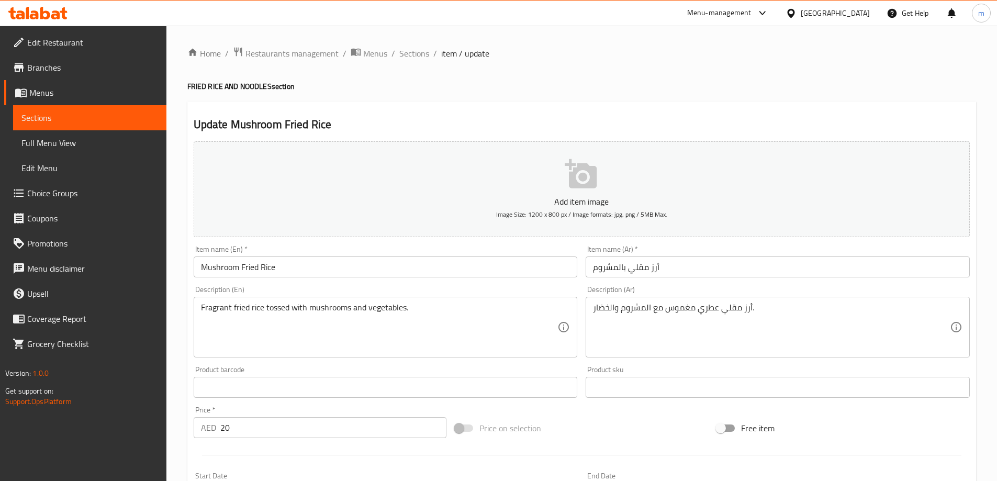
drag, startPoint x: 587, startPoint y: 307, endPoint x: 592, endPoint y: 309, distance: 5.4
click at [589, 307] on div "أرز مقلي عطري مغموس مع المشروم والخضار. Description (Ar)" at bounding box center [778, 327] width 384 height 61
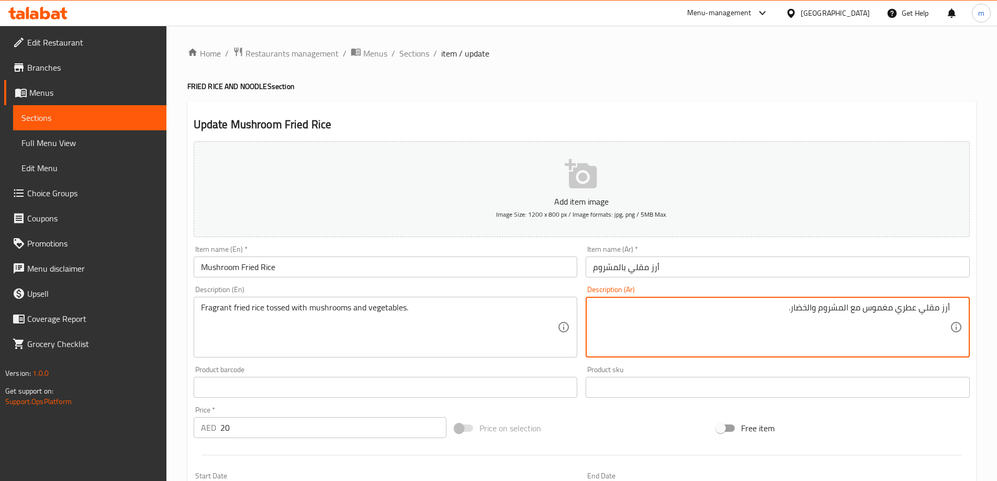
click at [785, 313] on textarea "أرز مقلي عطري مغموس مع المشروم والخضار." at bounding box center [771, 328] width 357 height 50
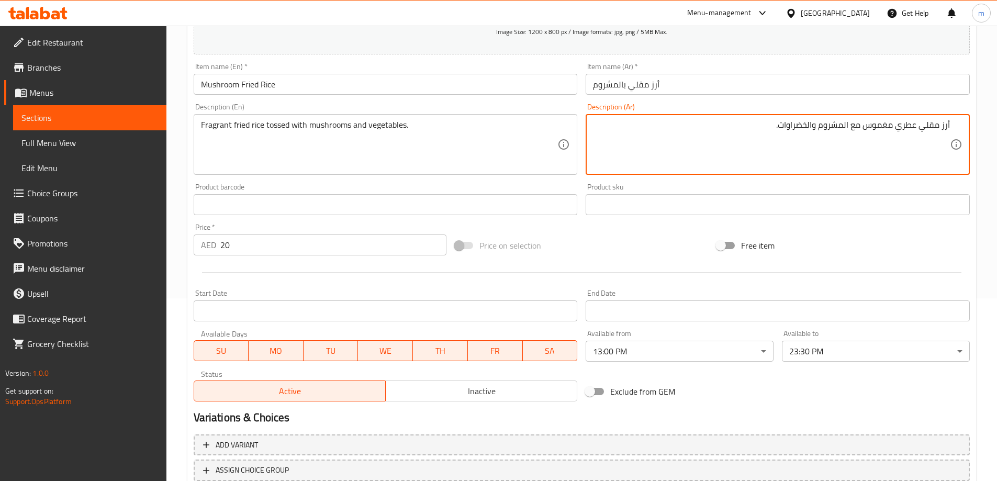
scroll to position [259, 0]
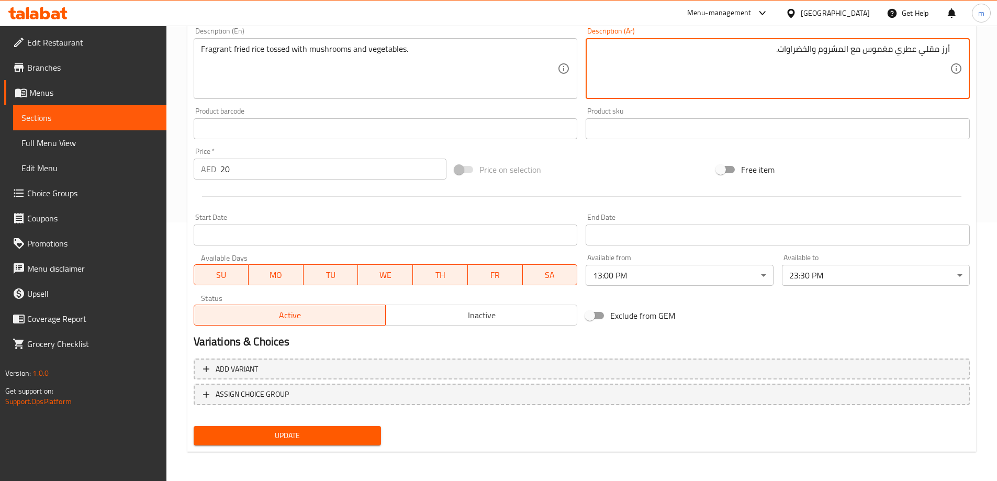
type textarea "أرز مقلي عطري مغموس مع المشروم والخضراوات."
click at [272, 435] on span "Update" at bounding box center [287, 435] width 171 height 13
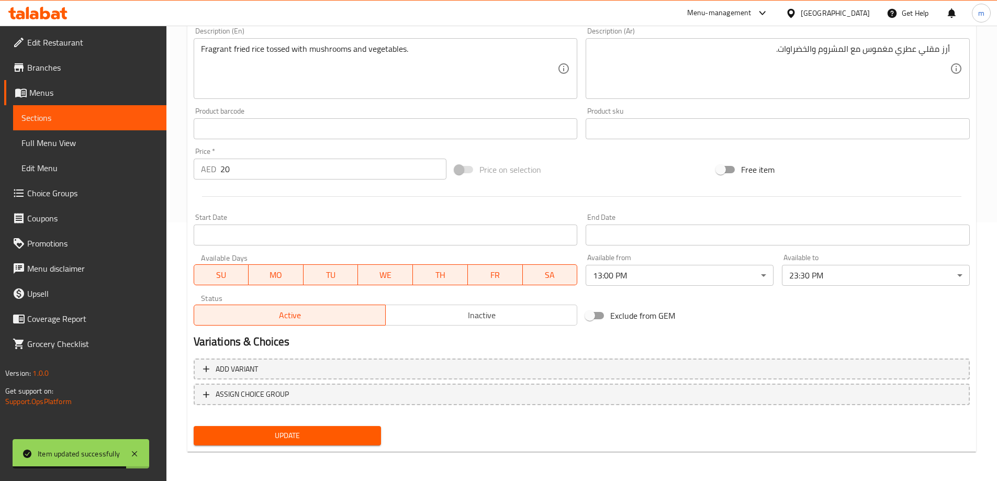
click at [59, 115] on span "Sections" at bounding box center [89, 118] width 137 height 13
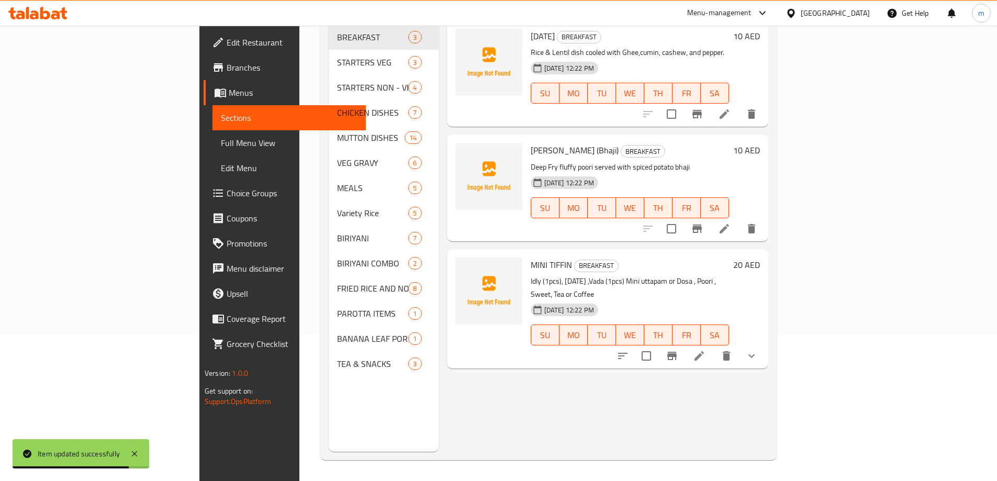
scroll to position [147, 0]
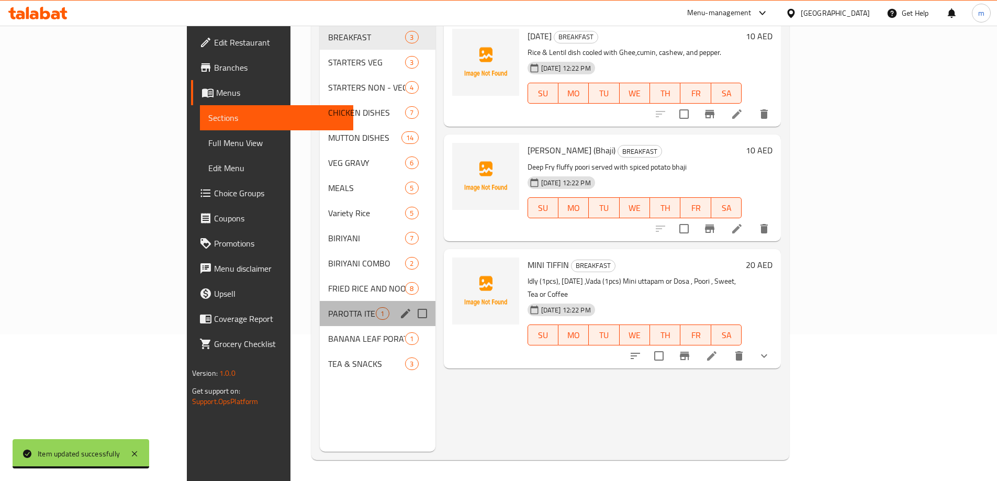
click at [320, 301] on div "PAROTTA ITEMS 1" at bounding box center [377, 313] width 115 height 25
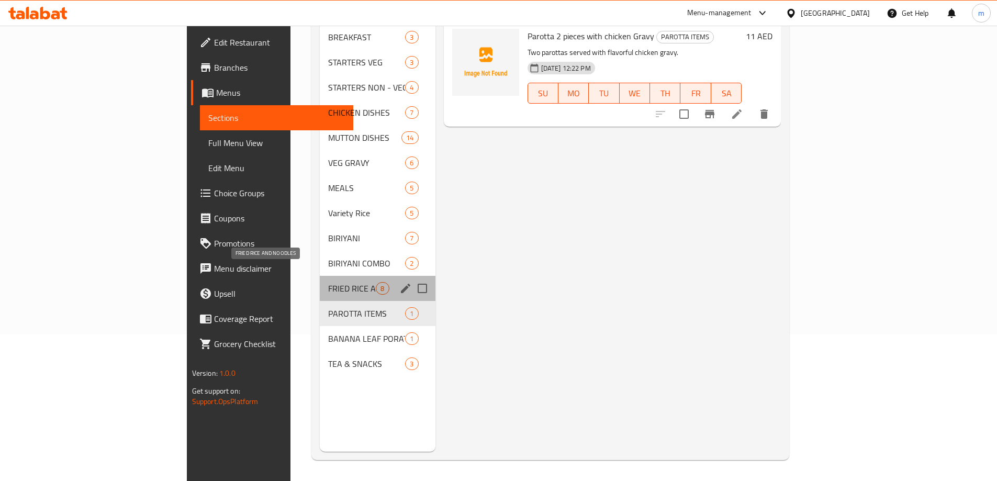
click at [328, 282] on span "FRIED RICE AND NOODLES" at bounding box center [352, 288] width 48 height 13
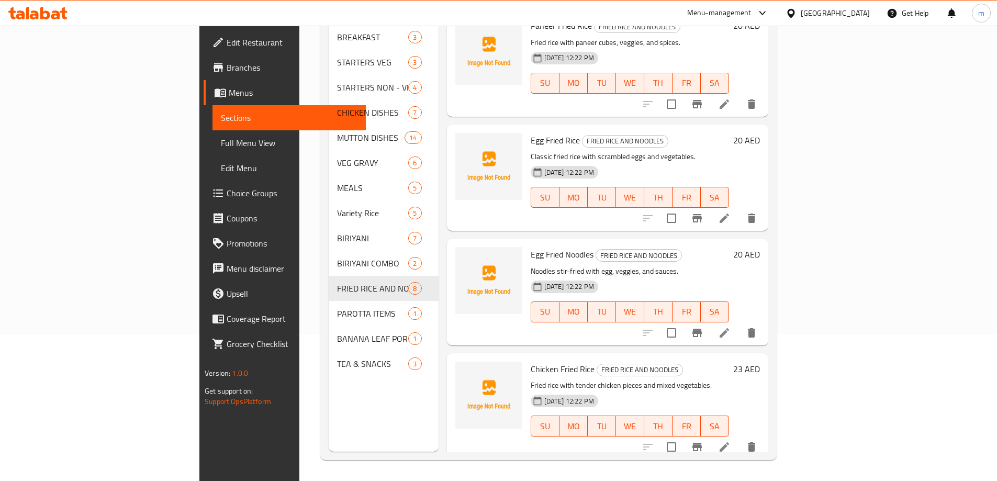
scroll to position [460, 0]
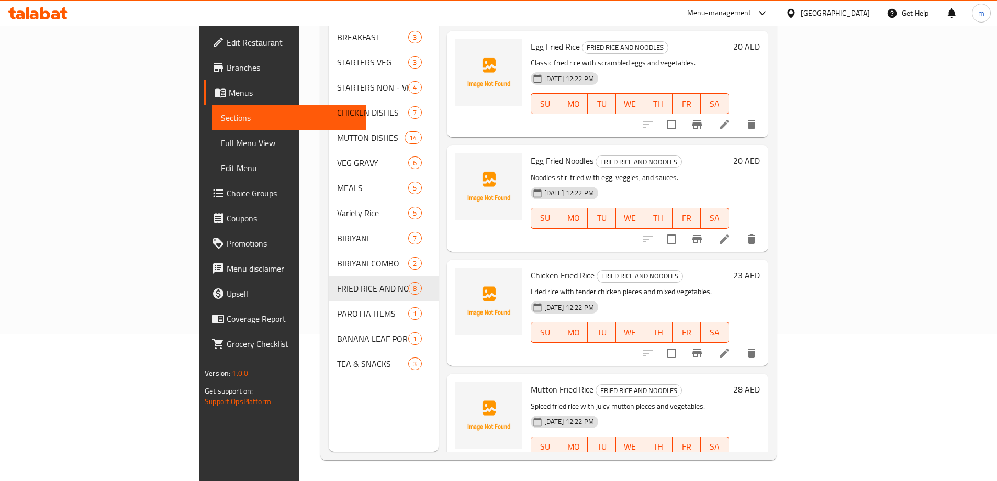
click at [739, 459] on li at bounding box center [724, 468] width 29 height 19
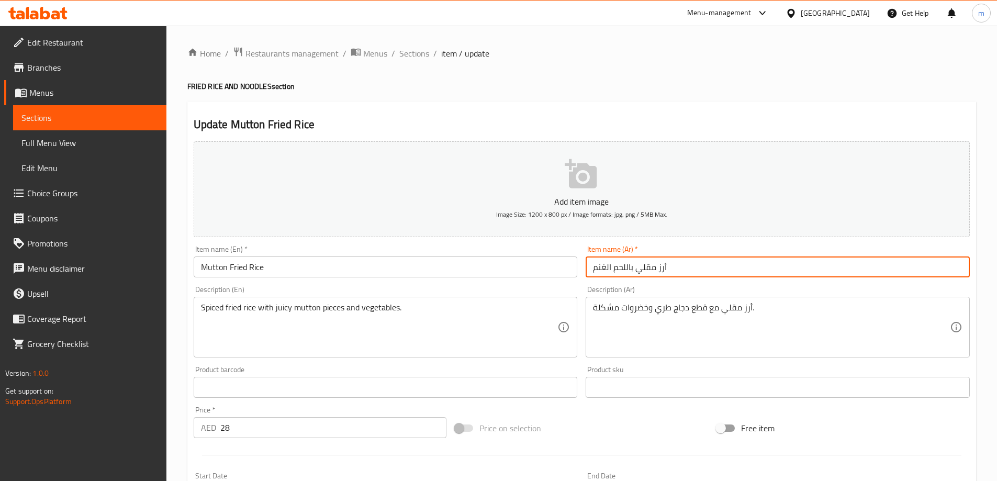
drag, startPoint x: 711, startPoint y: 271, endPoint x: 881, endPoint y: 247, distance: 171.8
click at [881, 247] on div "Item name (Ar)   * أرز مقلي باللحم الغنم Item name (Ar) *" at bounding box center [778, 262] width 384 height 32
click at [680, 308] on textarea "أرز مقلي مع قطع دجاج طري وخضروات مشكلة." at bounding box center [771, 328] width 357 height 50
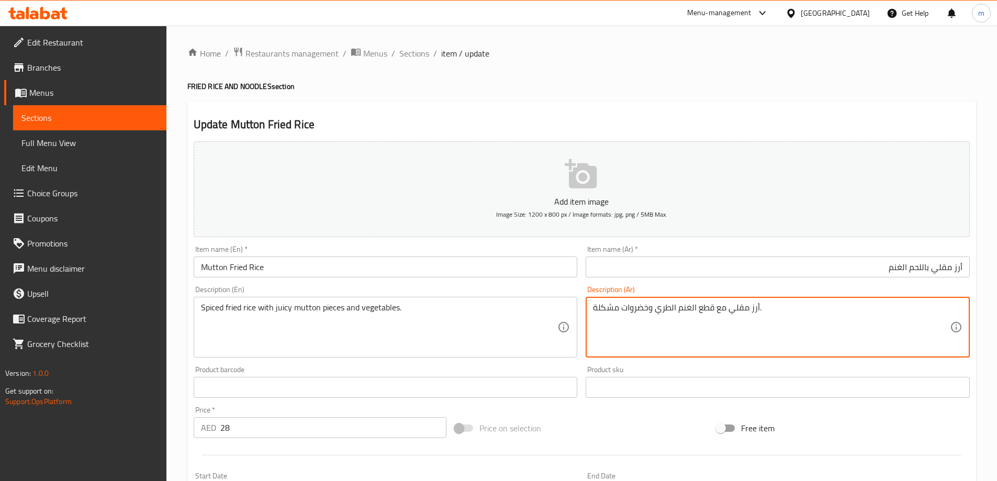
click at [606, 305] on textarea "أرز مقلي مع قطع الغنم الطري وخضروات مشكلة." at bounding box center [771, 328] width 357 height 50
click at [756, 315] on textarea "أرز مقلي مع قطع الغنم الطري وخضروات ." at bounding box center [771, 328] width 357 height 50
click at [819, 306] on textarea "أرز مقلي مع قطع الغنم الطري والخضروات ." at bounding box center [771, 328] width 357 height 50
click at [775, 312] on textarea "أرز مقلي مع قطع الغنم الطري والخضراوات ." at bounding box center [771, 328] width 357 height 50
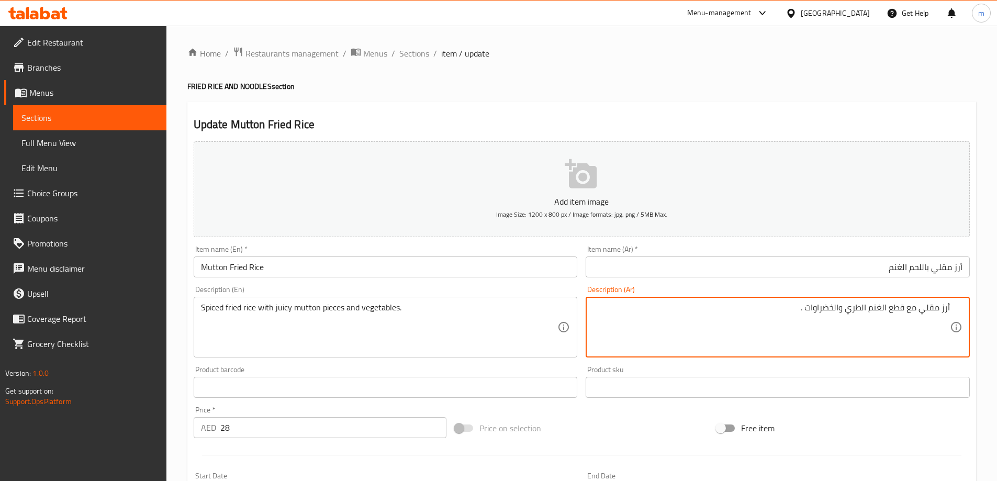
type textarea "أرز مقلي مع قطع الغنم الطري والخضراوات ."
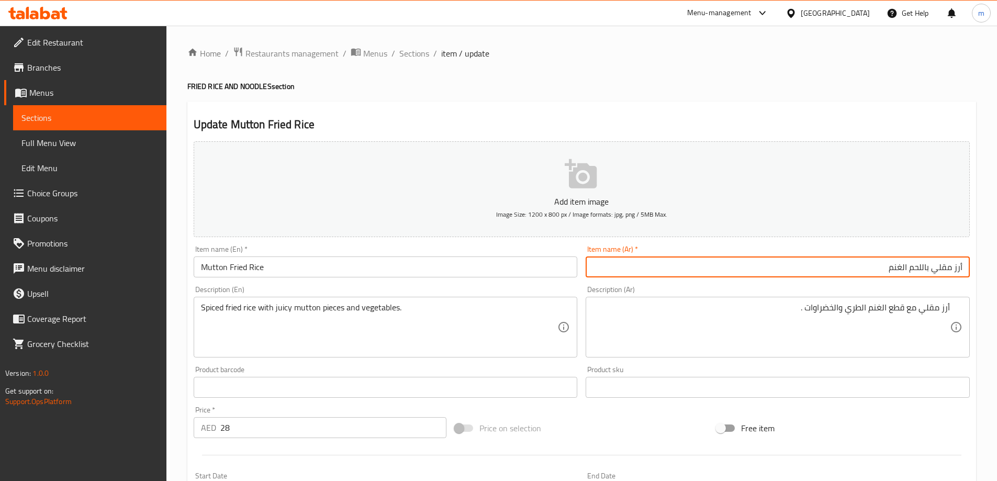
click at [812, 271] on input "أرز مقلي باللحم الغنم" at bounding box center [778, 267] width 384 height 21
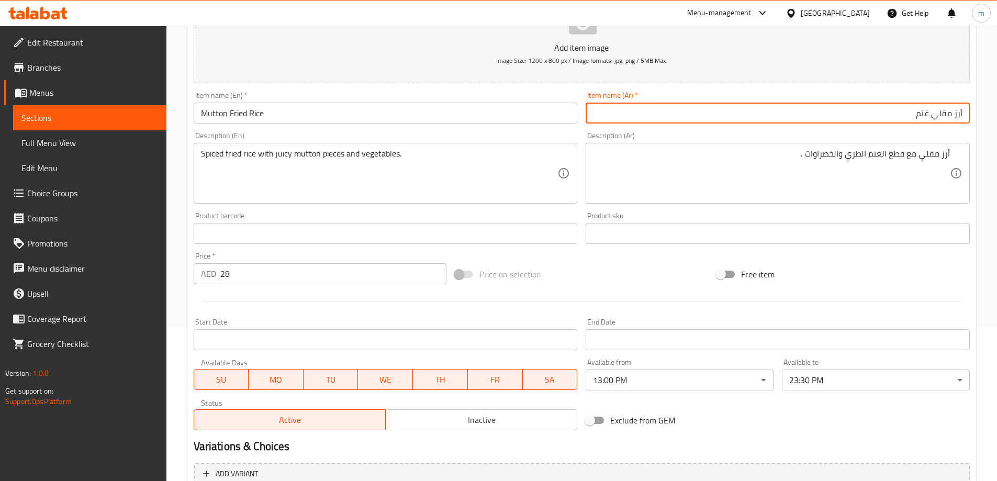
scroll to position [259, 0]
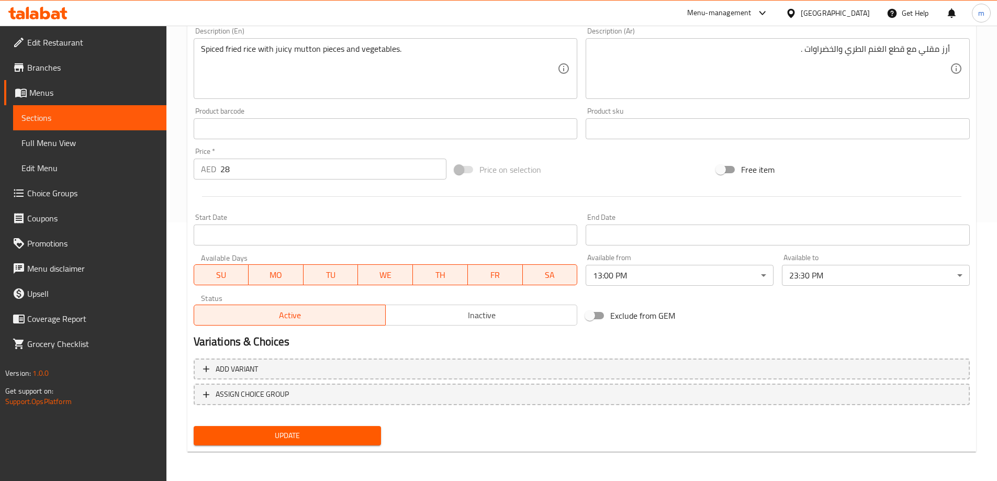
type input "أرز مقلي غنم"
click at [352, 430] on span "Update" at bounding box center [287, 435] width 171 height 13
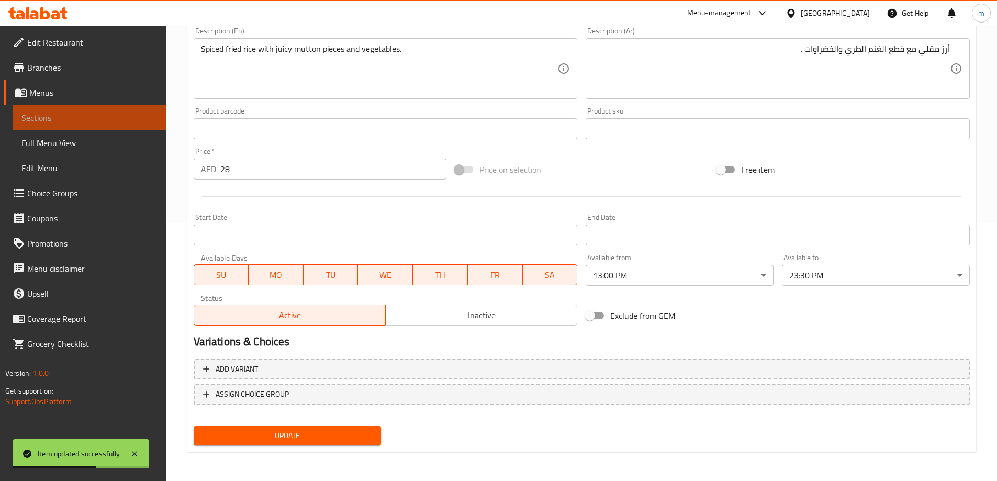
click at [132, 116] on span "Sections" at bounding box center [89, 118] width 137 height 13
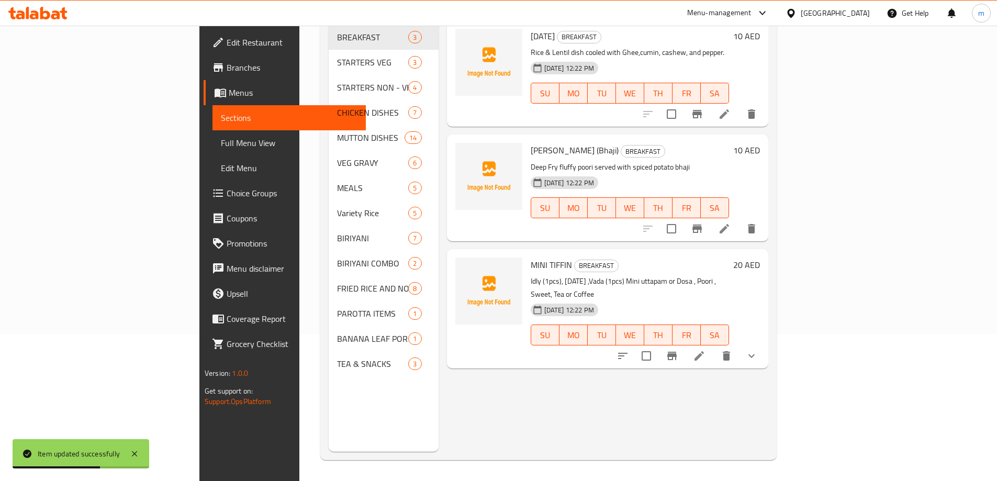
scroll to position [147, 0]
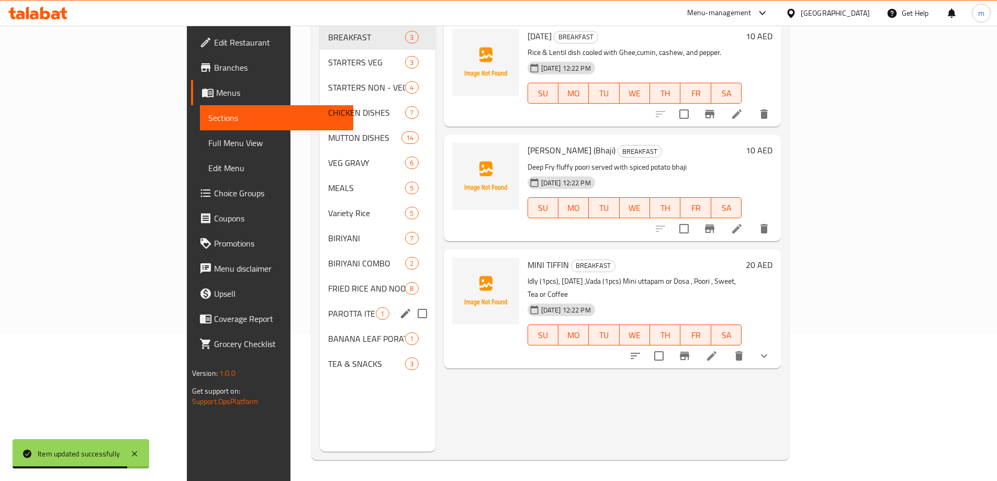
click at [320, 301] on div "PAROTTA ITEMS 1" at bounding box center [377, 313] width 115 height 25
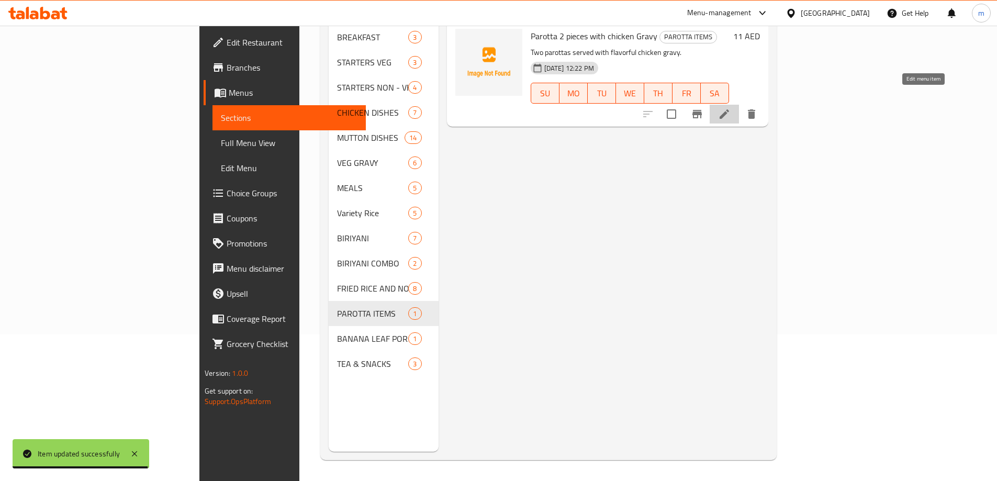
click at [731, 108] on icon at bounding box center [724, 114] width 13 height 13
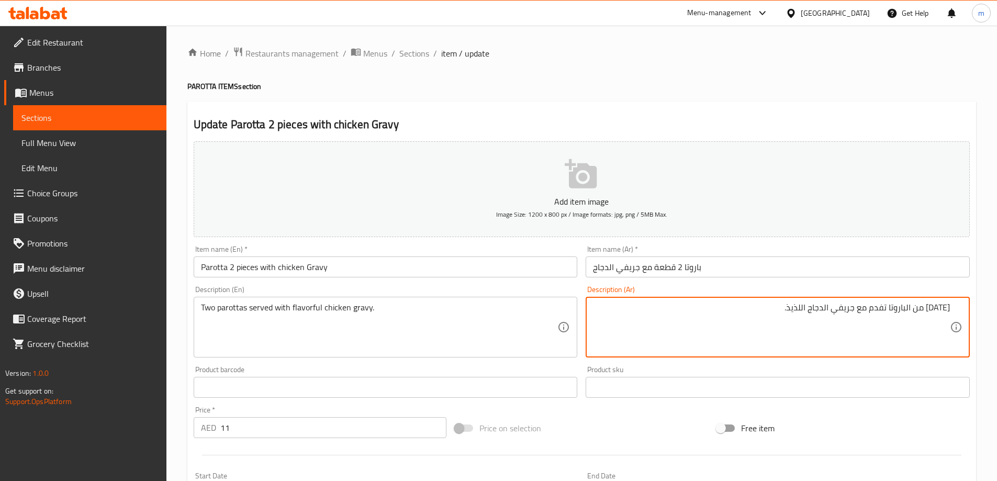
click at [915, 311] on textarea "اثنين من الباروتا تفدم مع جريفي الدجاج اللذيذ." at bounding box center [771, 328] width 357 height 50
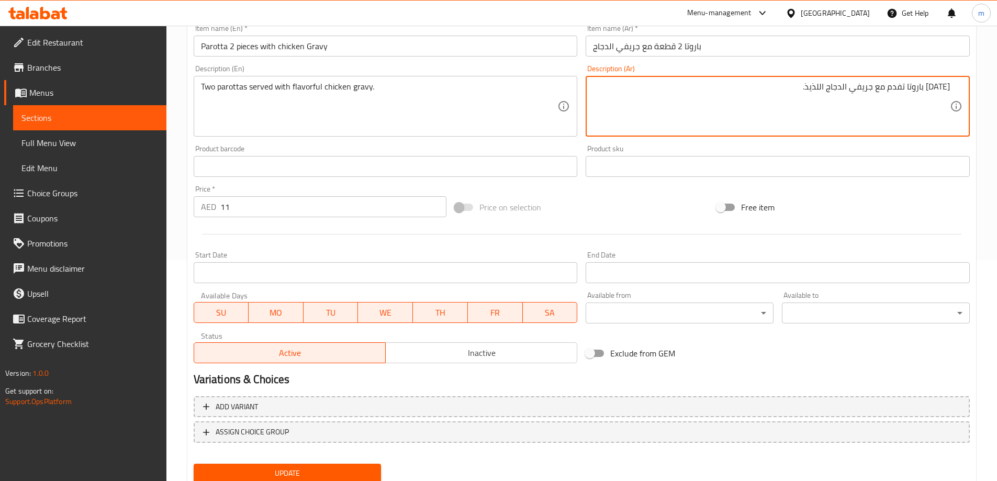
scroll to position [259, 0]
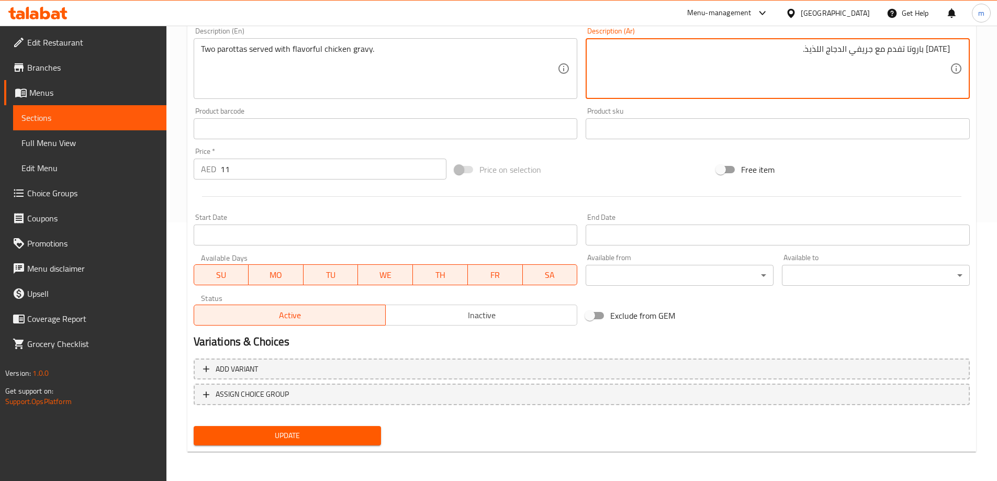
type textarea "[DATE] باروتا تفدم مع جريفي الدجاج اللذيذ."
click at [299, 435] on span "Update" at bounding box center [287, 435] width 171 height 13
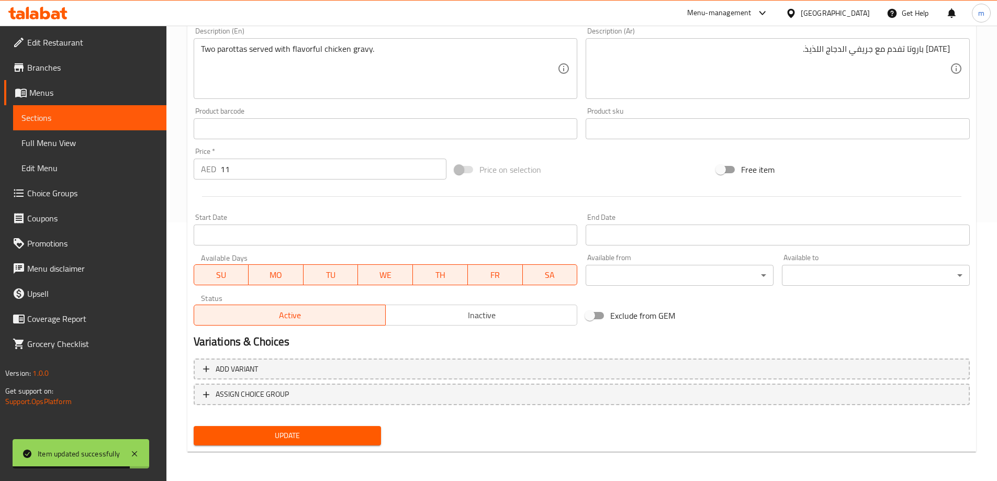
click at [84, 121] on span "Sections" at bounding box center [89, 118] width 137 height 13
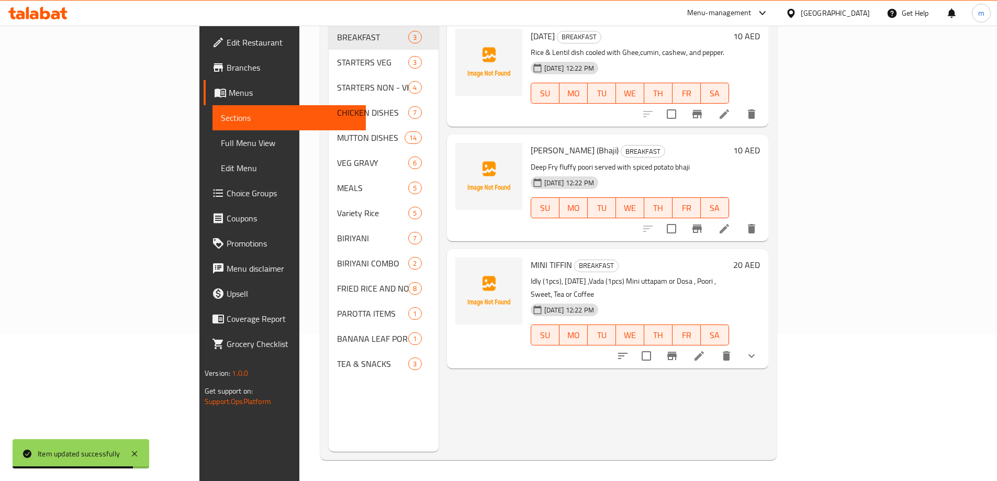
scroll to position [147, 0]
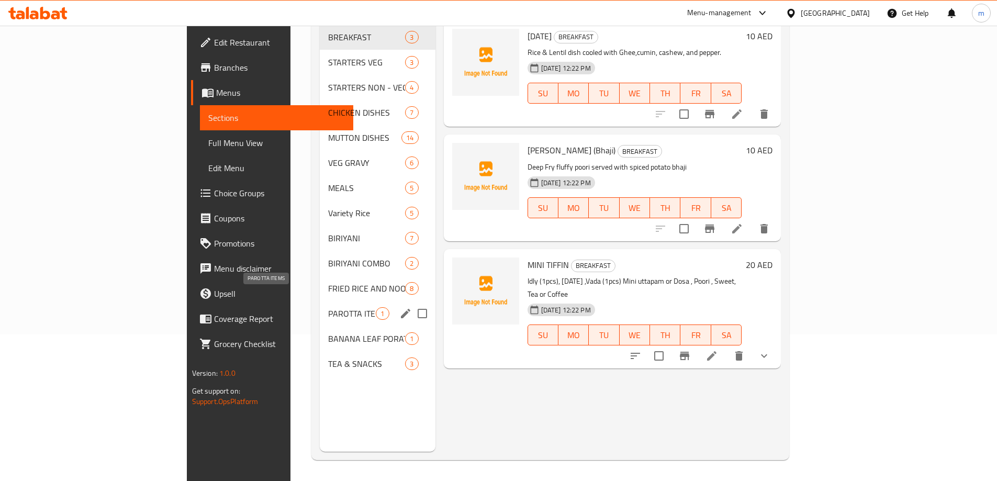
click at [328, 307] on span "PAROTTA ITEMS" at bounding box center [352, 313] width 48 height 13
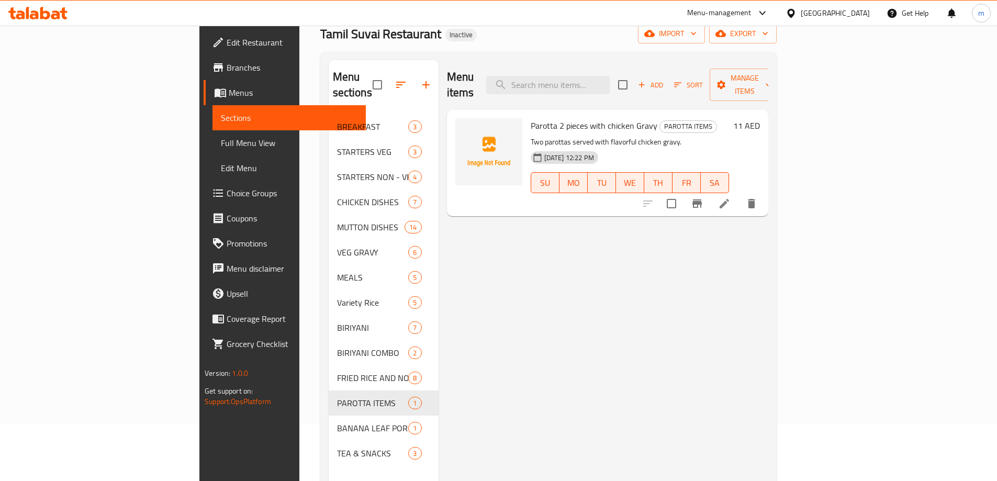
scroll to position [105, 0]
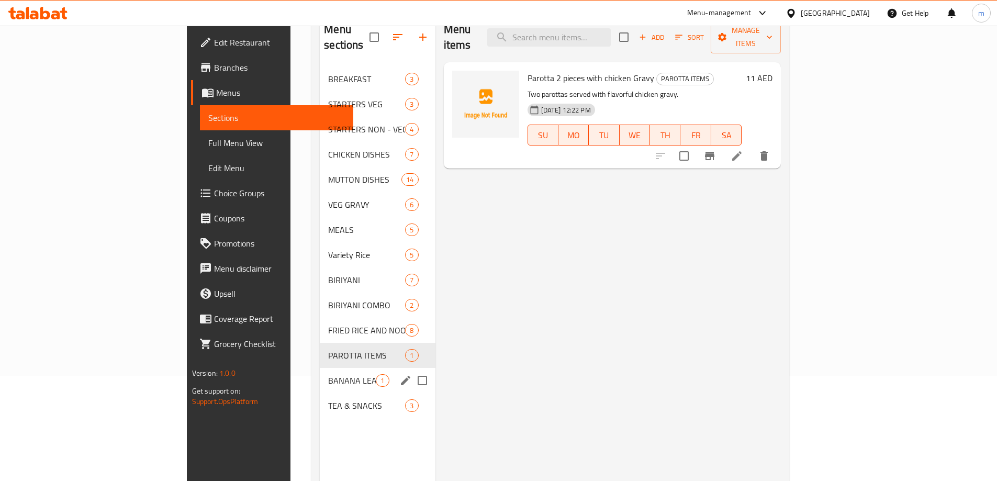
click at [320, 373] on div "BANANA LEAF PORATA 1" at bounding box center [377, 380] width 115 height 25
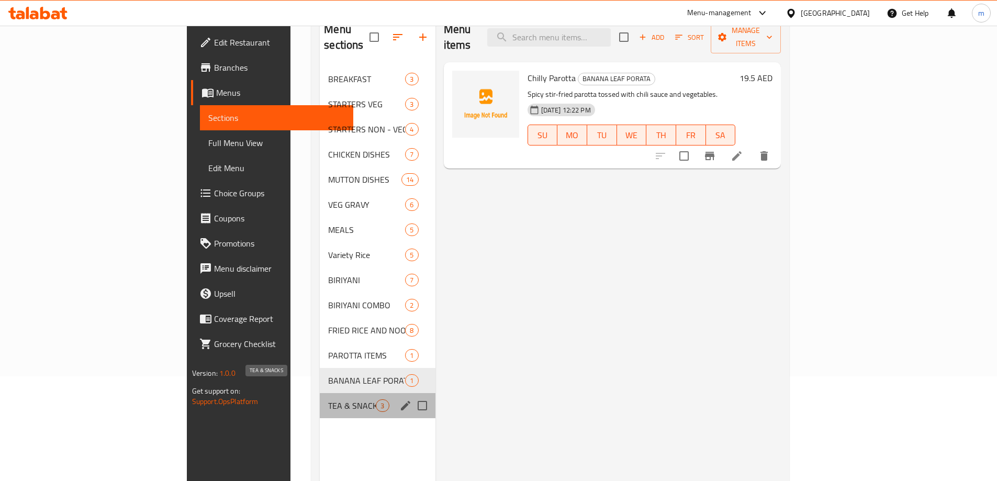
click at [328, 400] on span "TEA & SNACKS" at bounding box center [352, 406] width 48 height 13
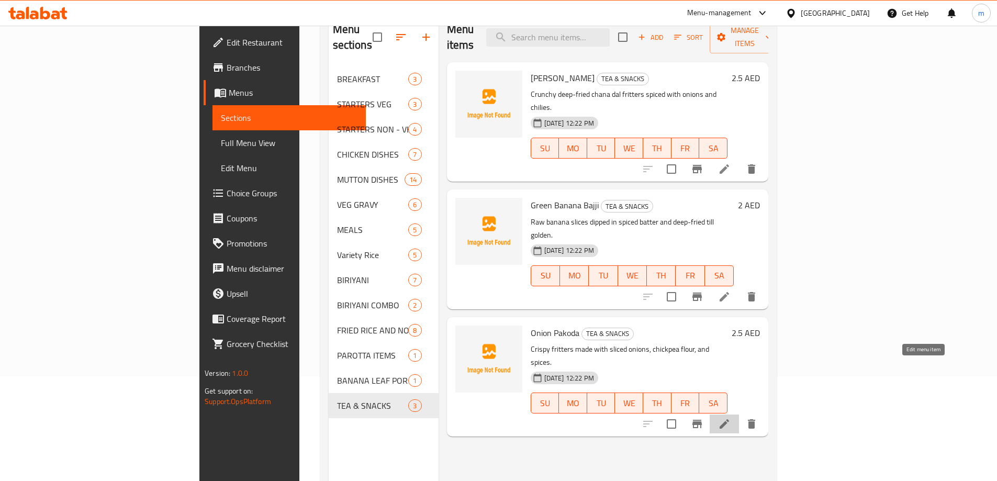
click at [731, 418] on icon at bounding box center [724, 424] width 13 height 13
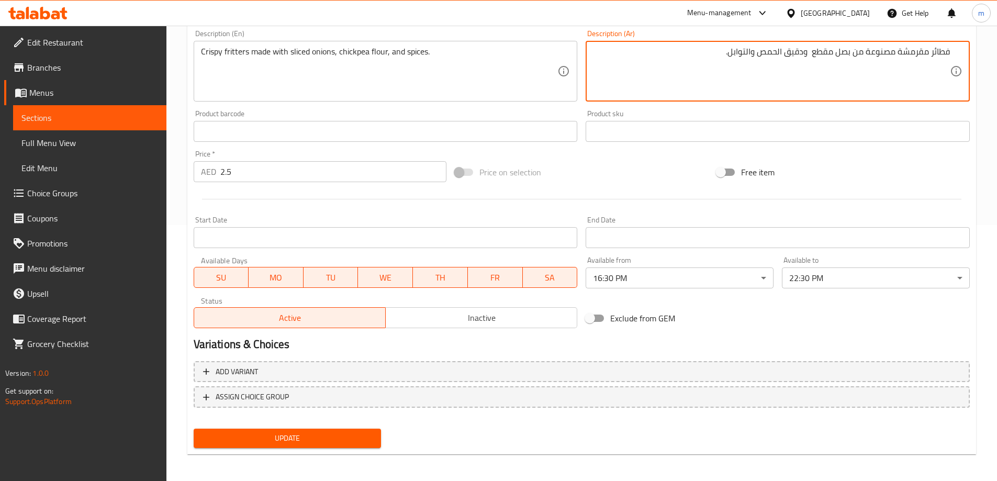
scroll to position [259, 0]
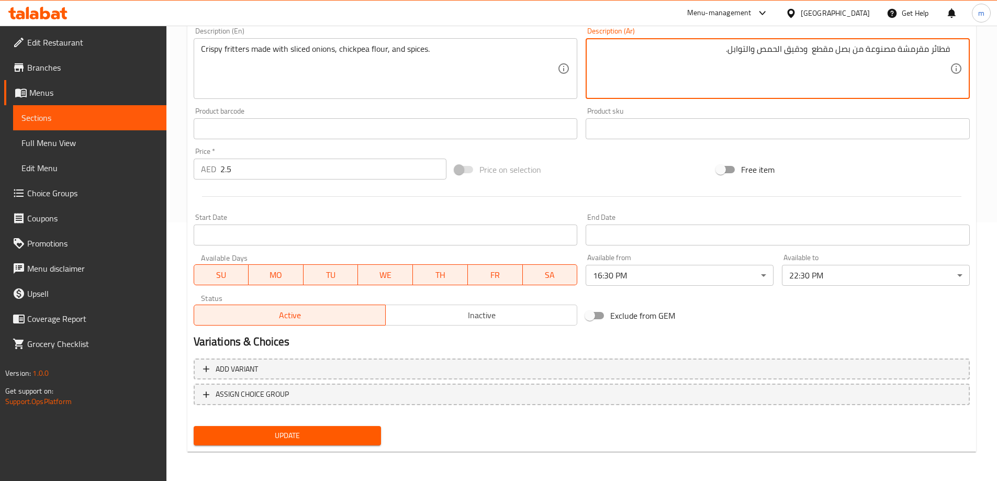
type textarea "فطائر مقرمشة مصنوعة من بصل مقطع ودقيق الحمص والتوابل."
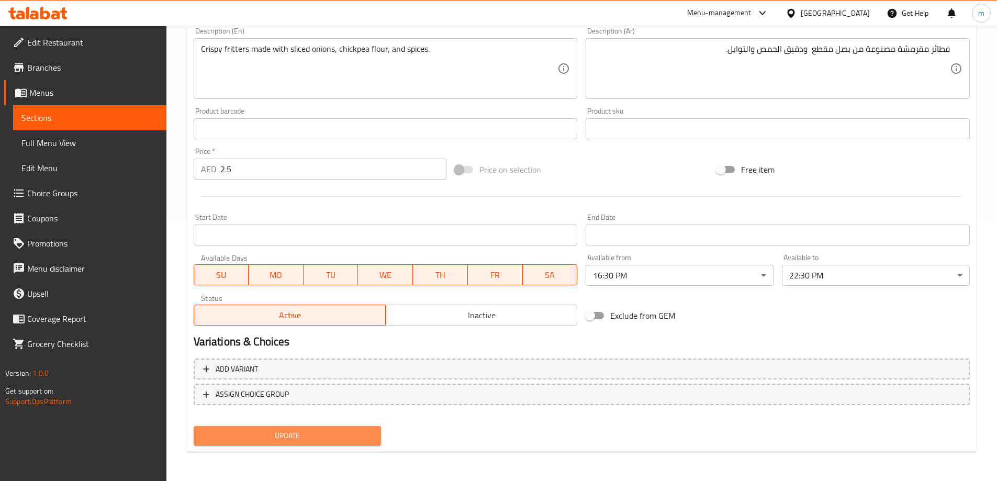
click at [321, 442] on span "Update" at bounding box center [287, 435] width 171 height 13
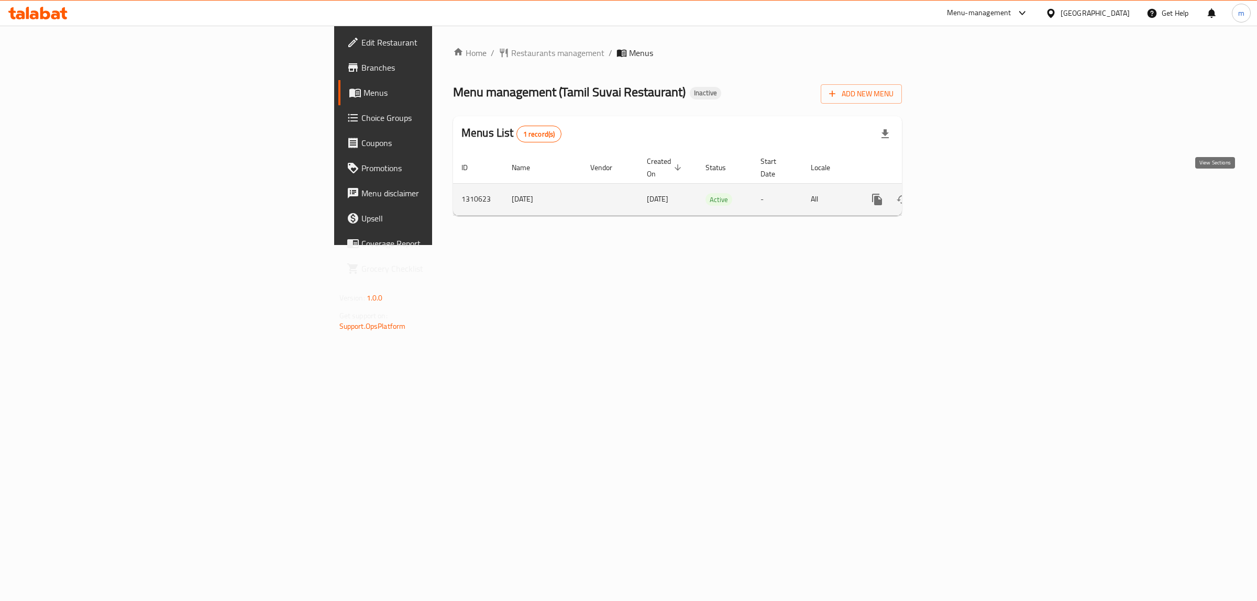
click at [965, 195] on link "enhanced table" at bounding box center [952, 199] width 25 height 25
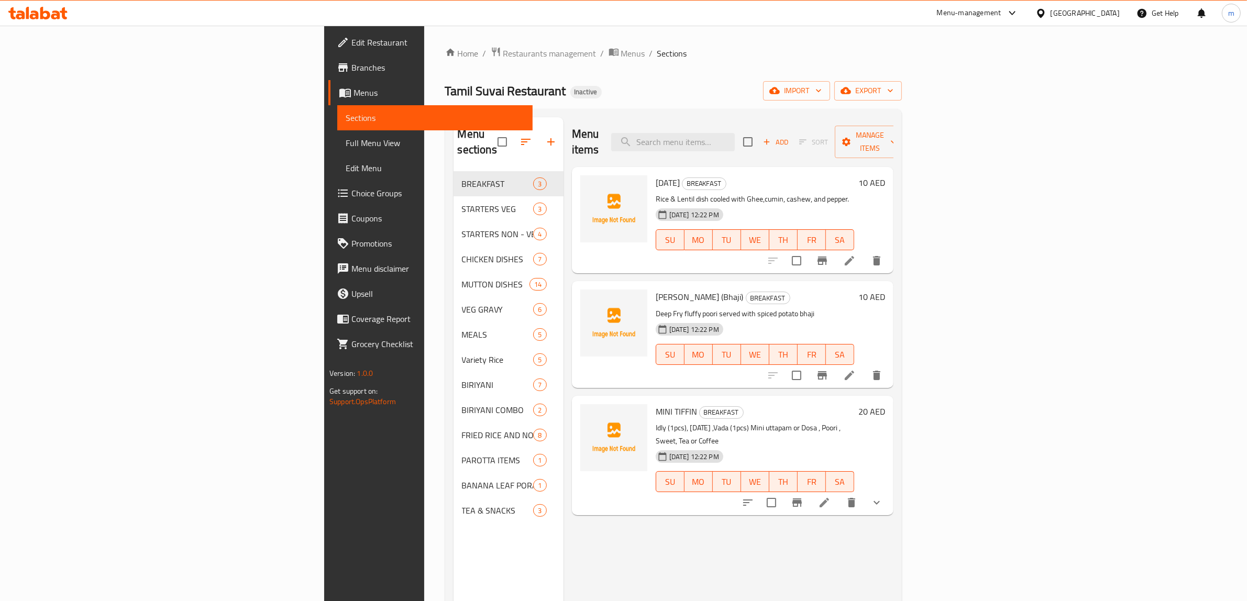
click at [346, 142] on span "Full Menu View" at bounding box center [435, 143] width 179 height 13
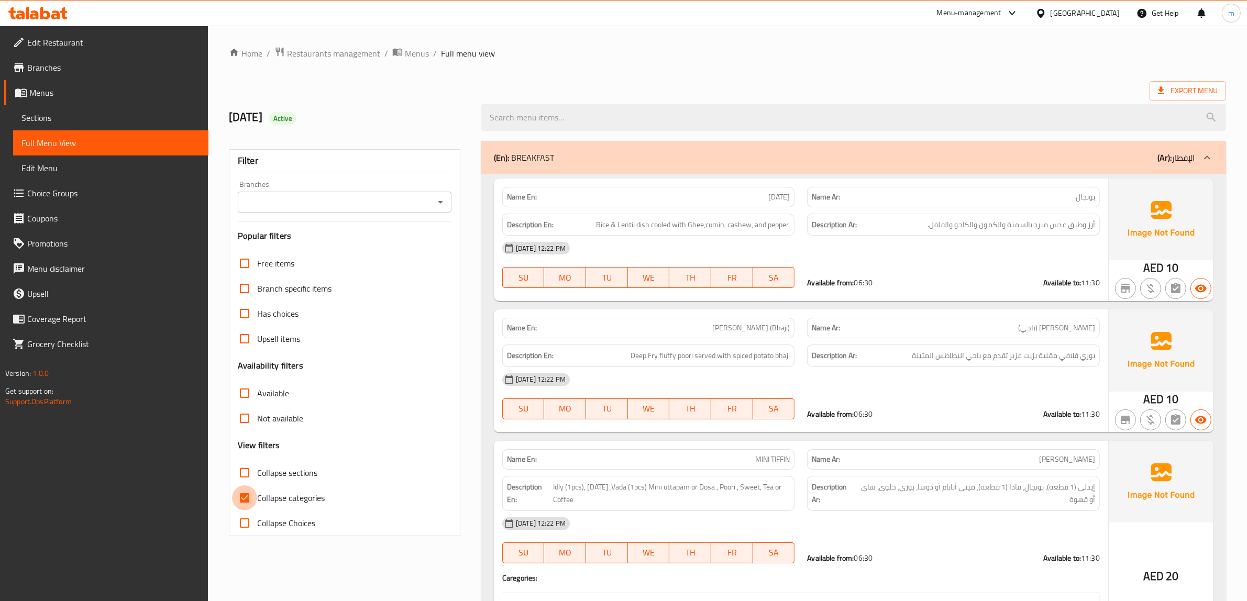
click at [244, 496] on input "Collapse categories" at bounding box center [244, 497] width 25 height 25
checkbox input "false"
click at [245, 469] on input "Collapse sections" at bounding box center [244, 472] width 25 height 25
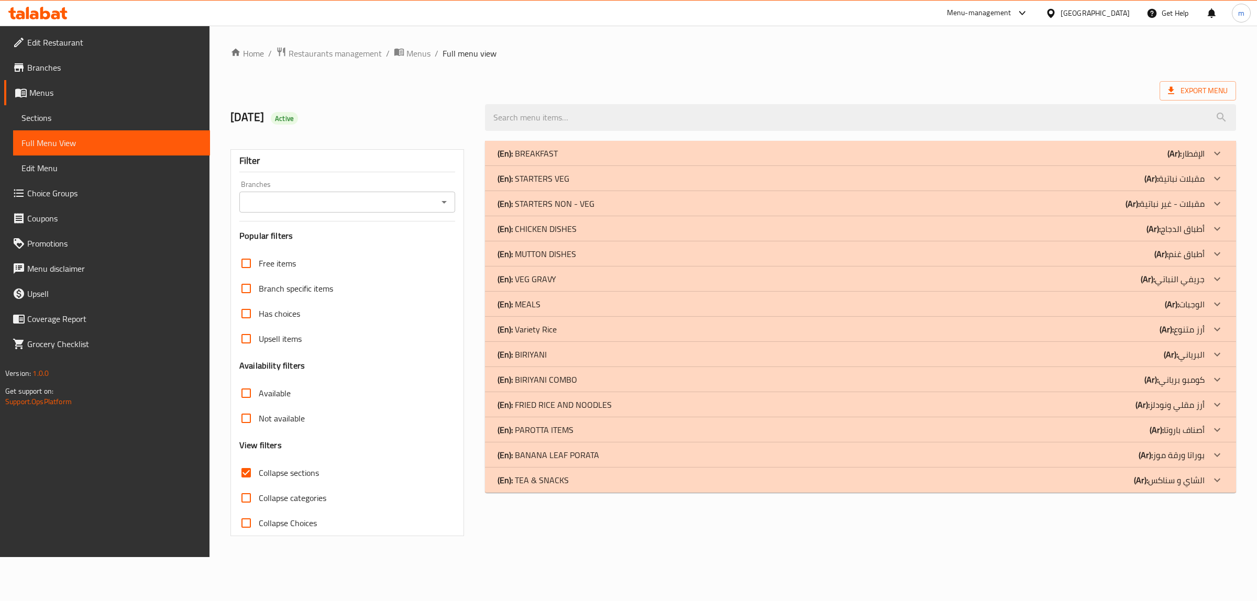
click at [247, 469] on input "Collapse sections" at bounding box center [246, 472] width 25 height 25
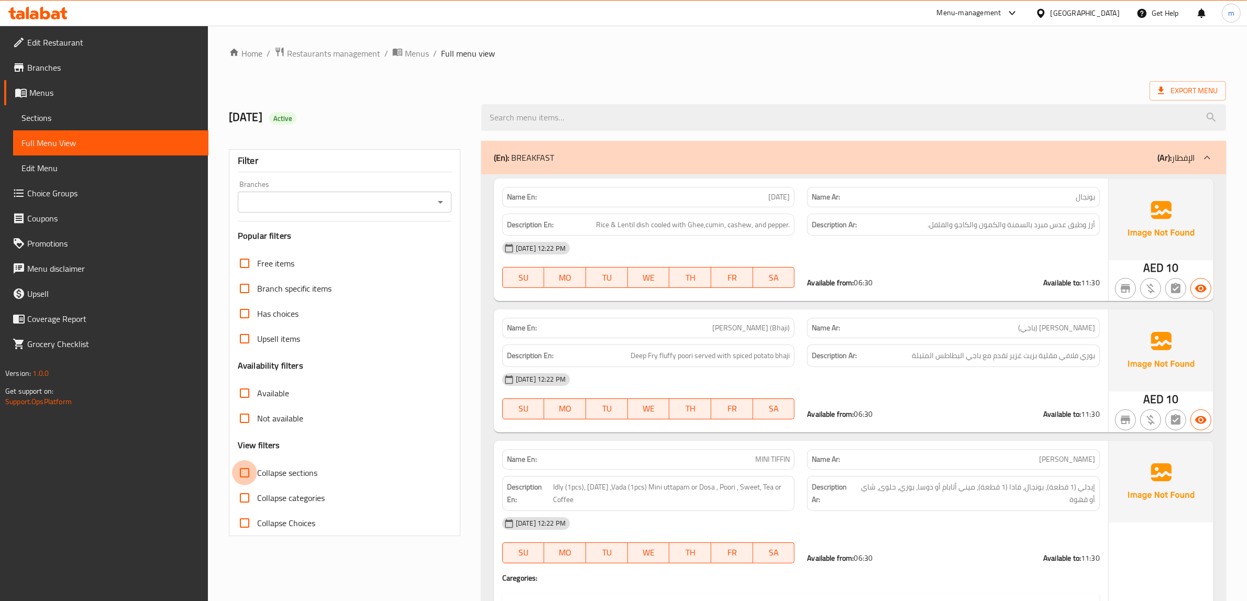
click at [238, 471] on input "Collapse sections" at bounding box center [244, 472] width 25 height 25
checkbox input "true"
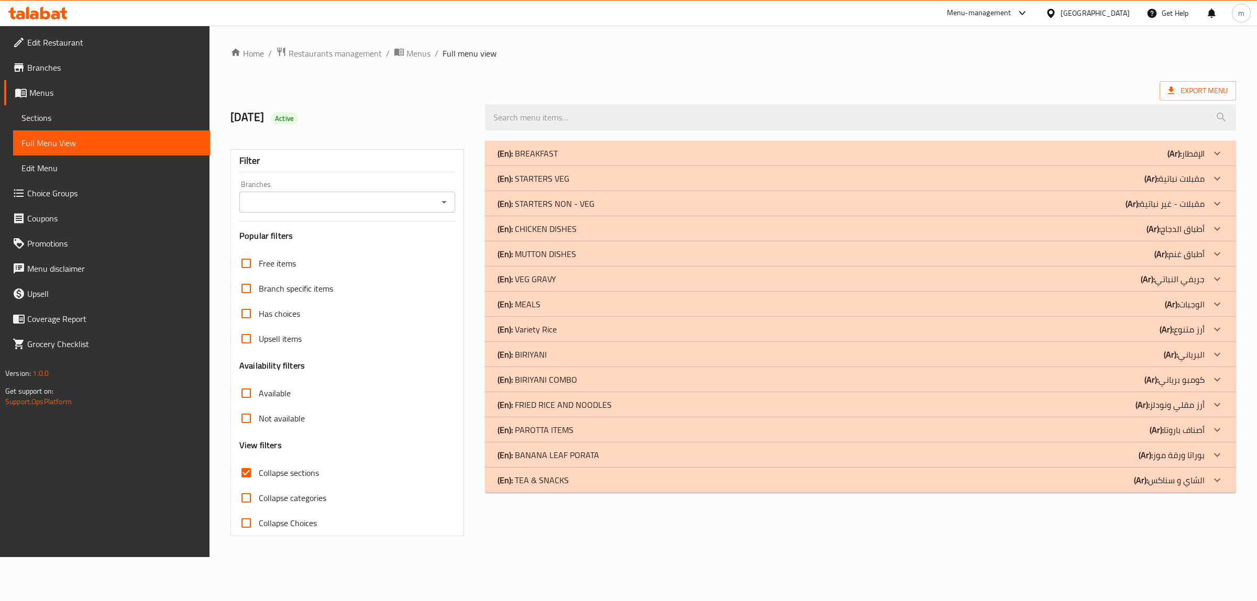
click at [1139, 155] on div "(En): BREAKFAST (Ar): الإفطار" at bounding box center [850, 153] width 707 height 13
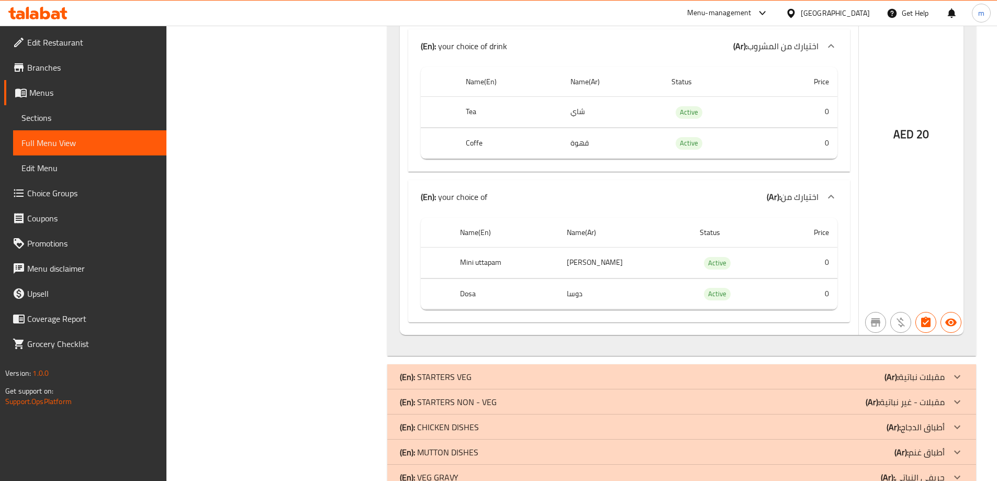
scroll to position [590, 0]
click at [878, 373] on div "(En): STARTERS VEG (Ar): مقبلات نباتية" at bounding box center [672, 376] width 545 height 13
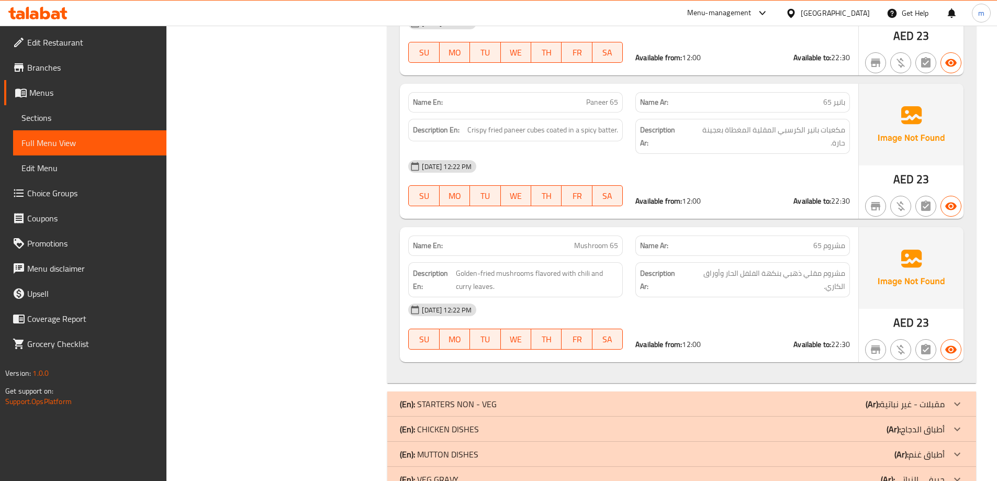
scroll to position [1113, 0]
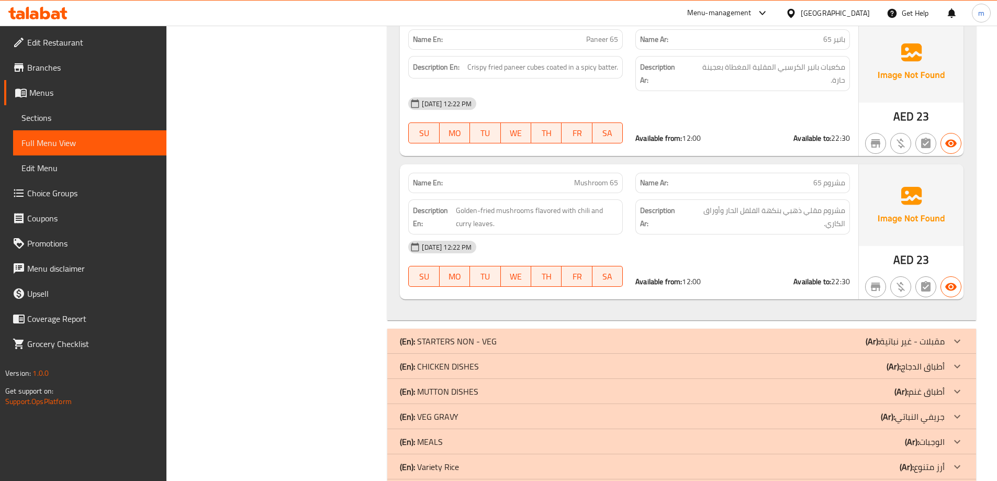
click at [927, 335] on p "(Ar): مقبلات - غير نباتية" at bounding box center [905, 341] width 79 height 13
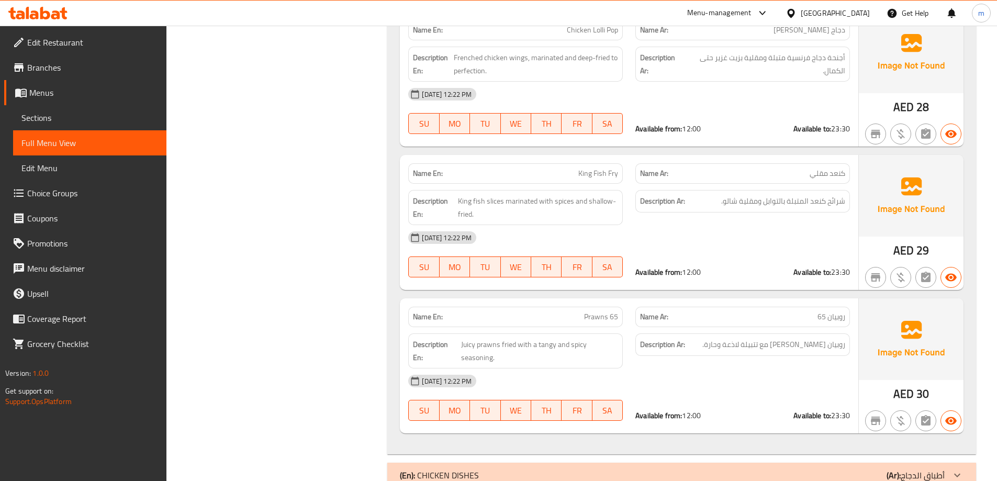
scroll to position [1637, 0]
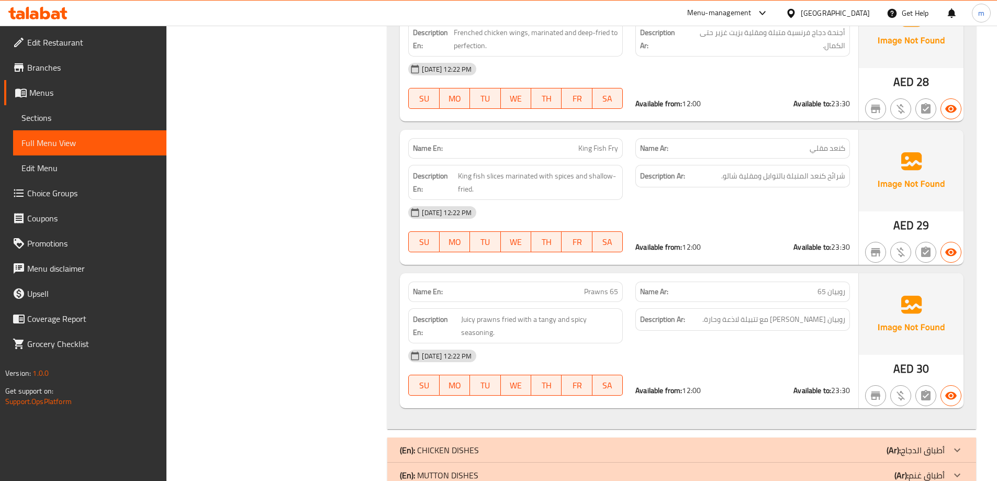
click at [899, 442] on b "(Ar):" at bounding box center [894, 450] width 14 height 16
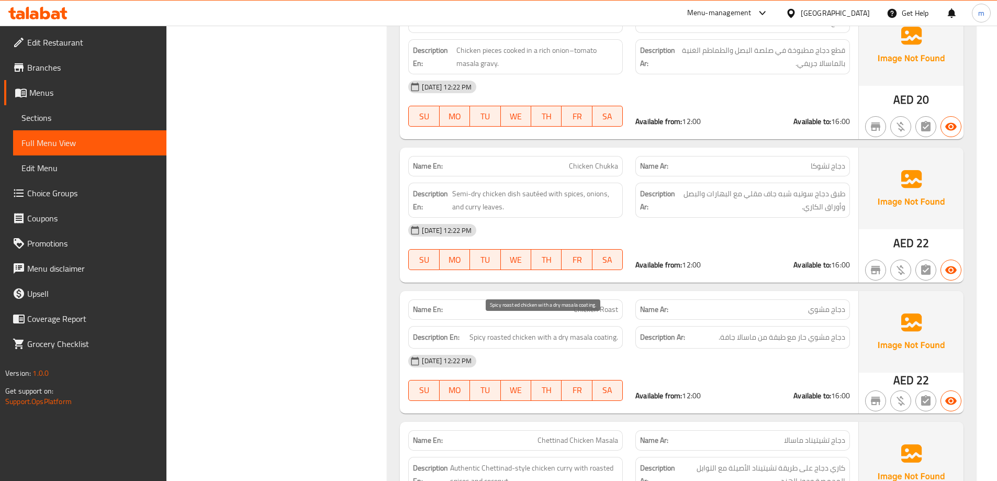
scroll to position [2160, 0]
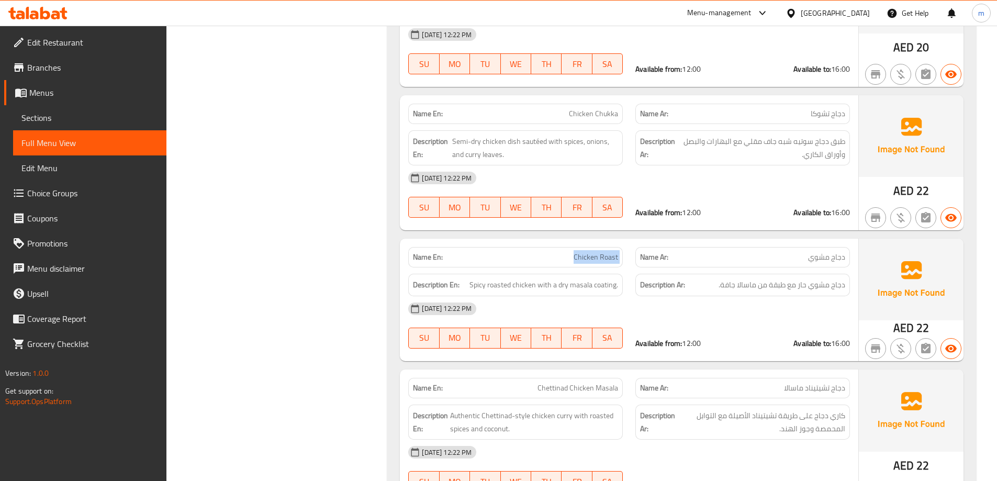
drag, startPoint x: 574, startPoint y: 245, endPoint x: 630, endPoint y: 246, distance: 55.5
click at [630, 246] on div "Name En: Chicken Roast Name Ar: دجاج مشوي" at bounding box center [629, 257] width 454 height 33
click at [664, 308] on div "[DATE] 12:22 PM" at bounding box center [629, 308] width 454 height 25
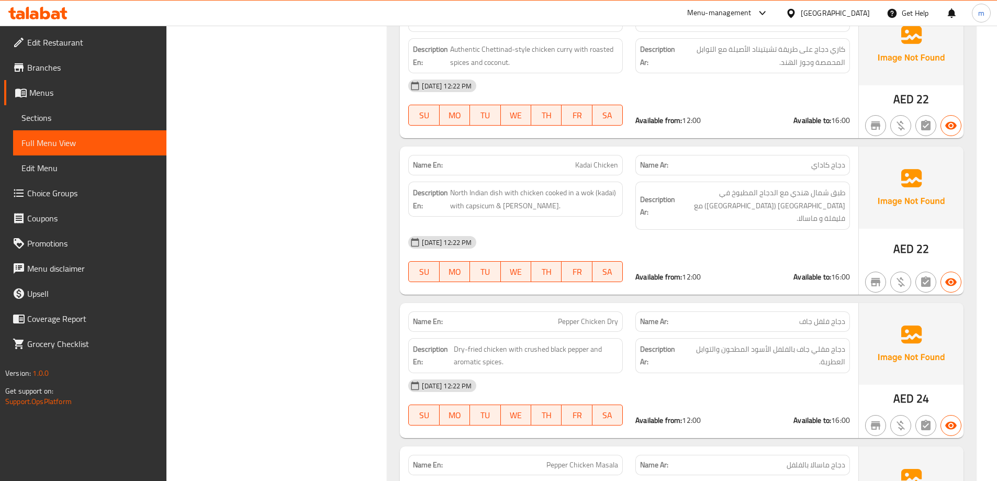
scroll to position [2422, 0]
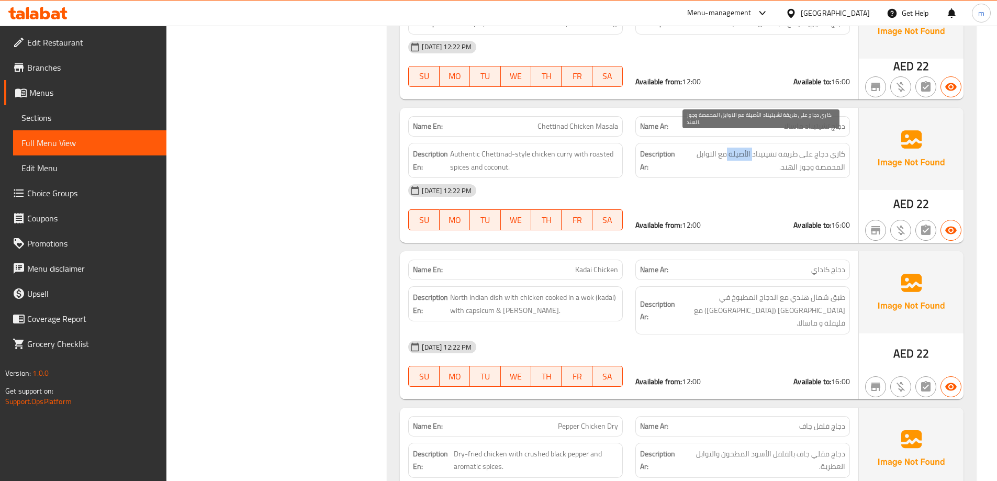
drag, startPoint x: 727, startPoint y: 141, endPoint x: 752, endPoint y: 141, distance: 25.1
click at [752, 148] on span "كاري دجاج على طريقة تشيتيناد الأصيلة مع التوابل المحمصة وجوز الهند." at bounding box center [762, 161] width 168 height 26
click at [750, 191] on div "09-09-2025 12:22 PM SU MO TU WE TH FR SA Available from: 12:00 Available to: 16…" at bounding box center [629, 207] width 454 height 59
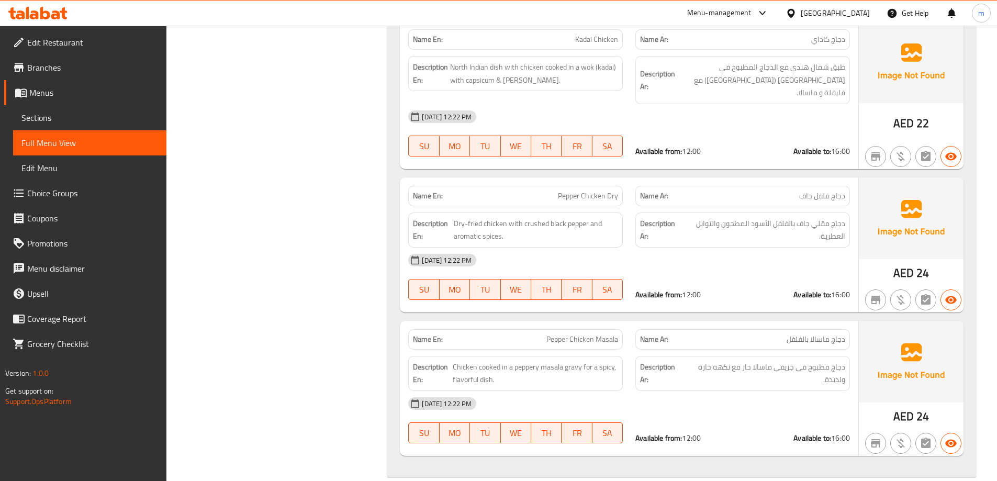
scroll to position [2684, 0]
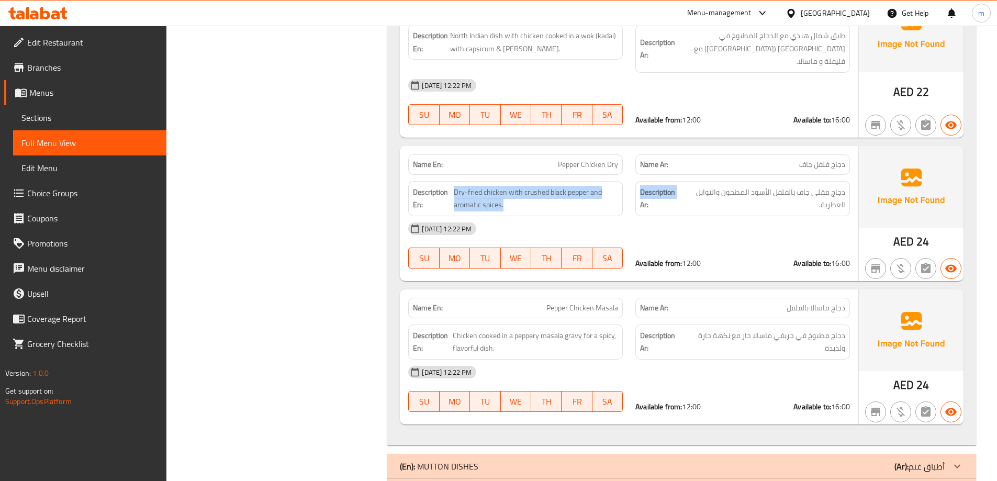
drag, startPoint x: 503, startPoint y: 178, endPoint x: 629, endPoint y: 190, distance: 126.8
click at [629, 190] on div "Description En: Dry-fried chicken with crushed black pepper and aromatic spices…" at bounding box center [629, 199] width 454 height 48
click at [729, 216] on div "[DATE] 12:22 PM" at bounding box center [629, 228] width 454 height 25
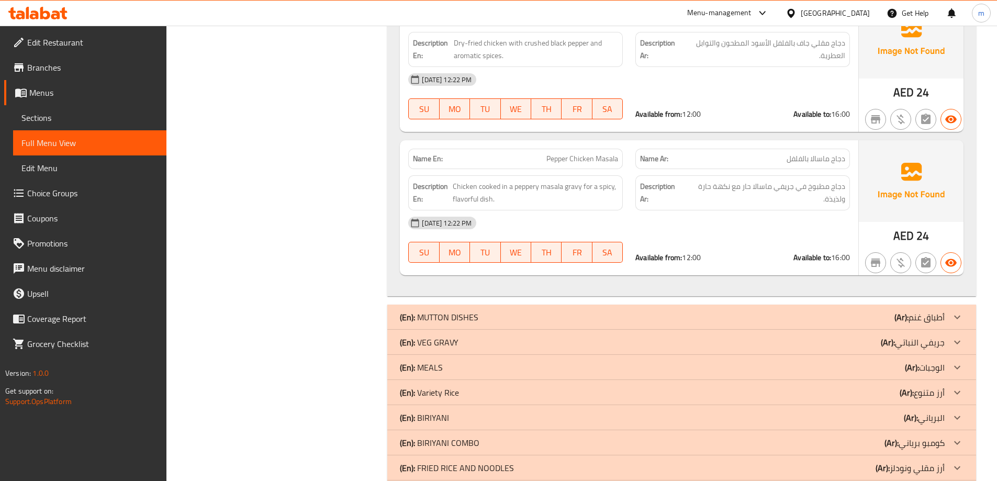
scroll to position [2841, 0]
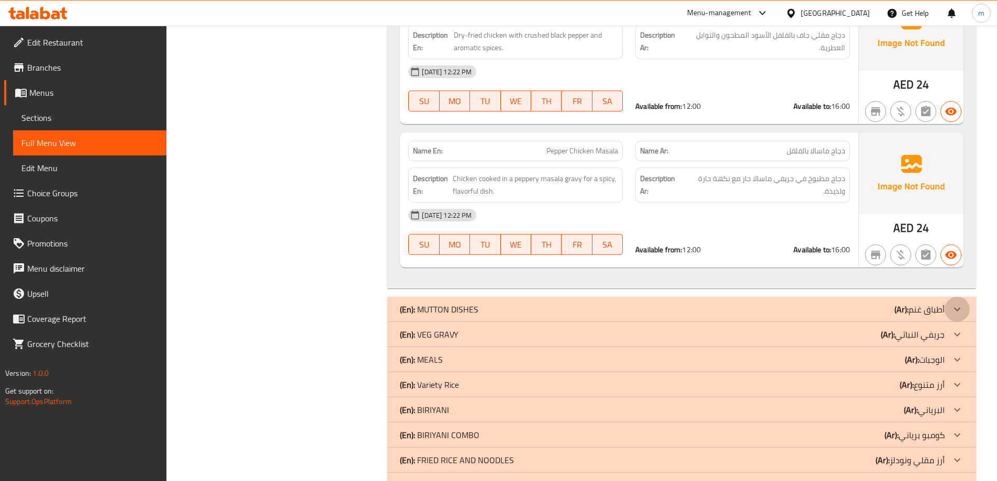
click at [957, 303] on icon at bounding box center [957, 309] width 13 height 13
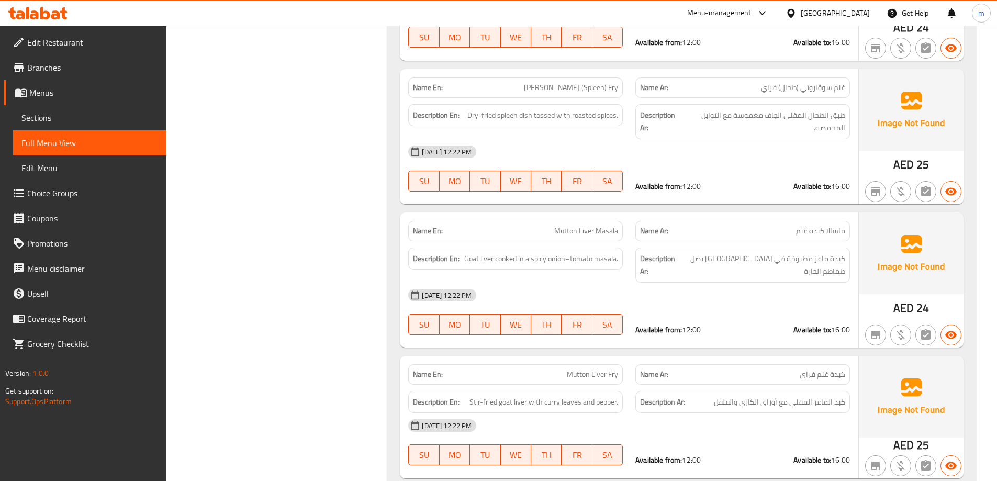
scroll to position [4098, 0]
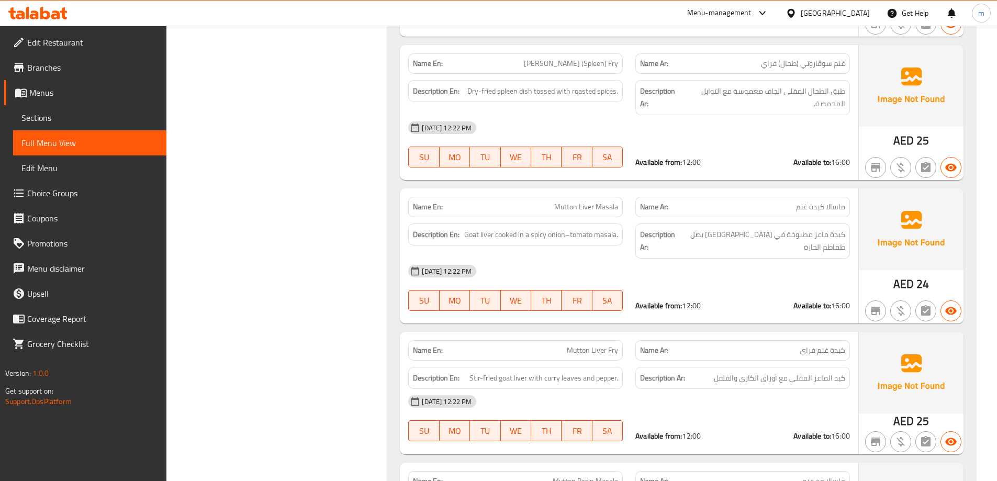
click at [779, 259] on div "[DATE] 12:22 PM" at bounding box center [629, 271] width 454 height 25
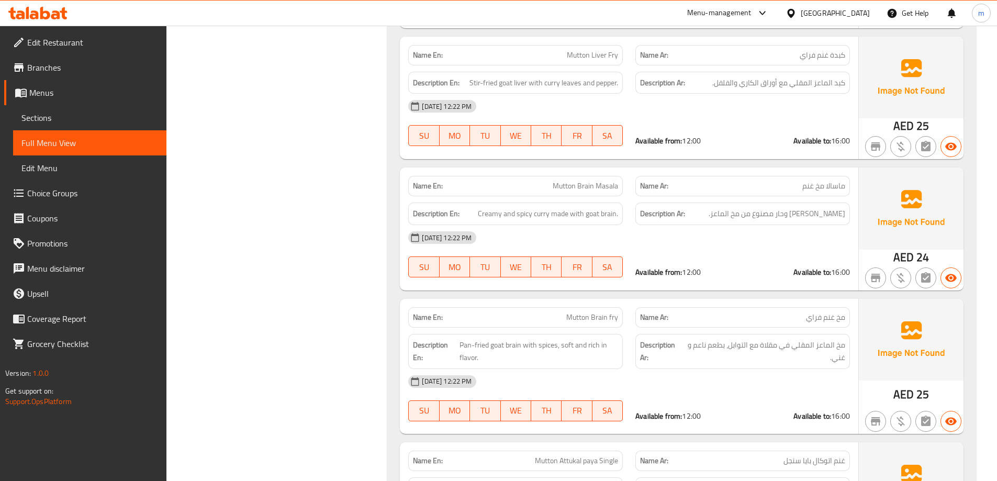
scroll to position [4412, 0]
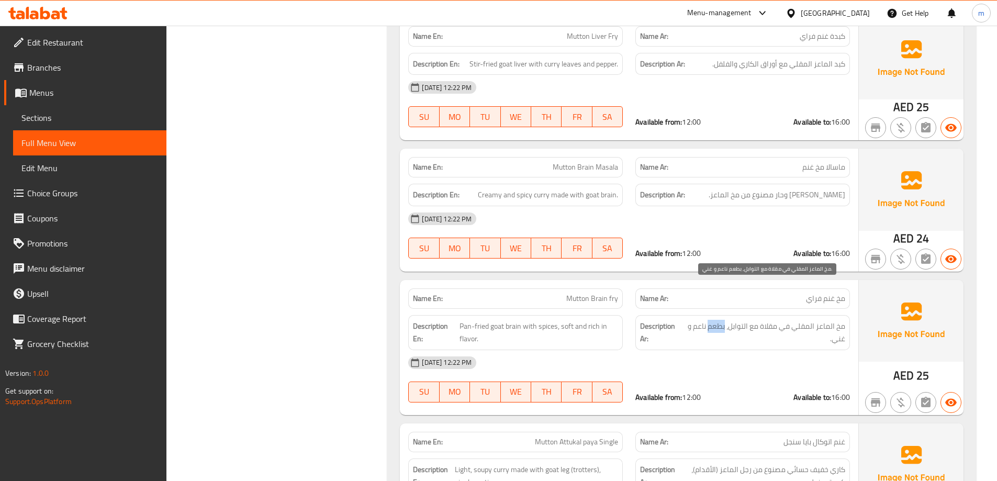
drag, startPoint x: 722, startPoint y: 286, endPoint x: 709, endPoint y: 282, distance: 13.9
click at [709, 320] on span "مخ الماعز المقلي في مقلاة مع التوابل، بطعم ناعم و غني." at bounding box center [764, 333] width 161 height 26
click at [605, 350] on div "[DATE] 12:22 PM" at bounding box center [629, 362] width 454 height 25
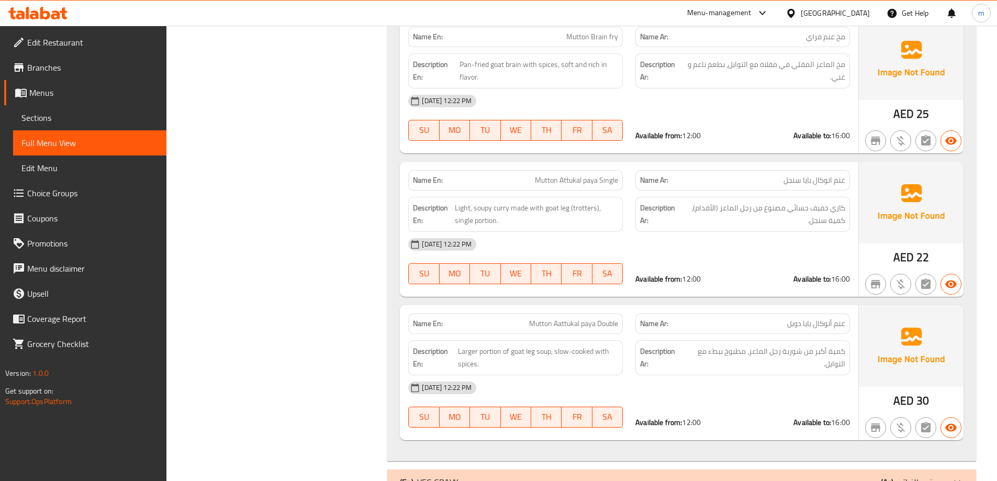
scroll to position [4779, 0]
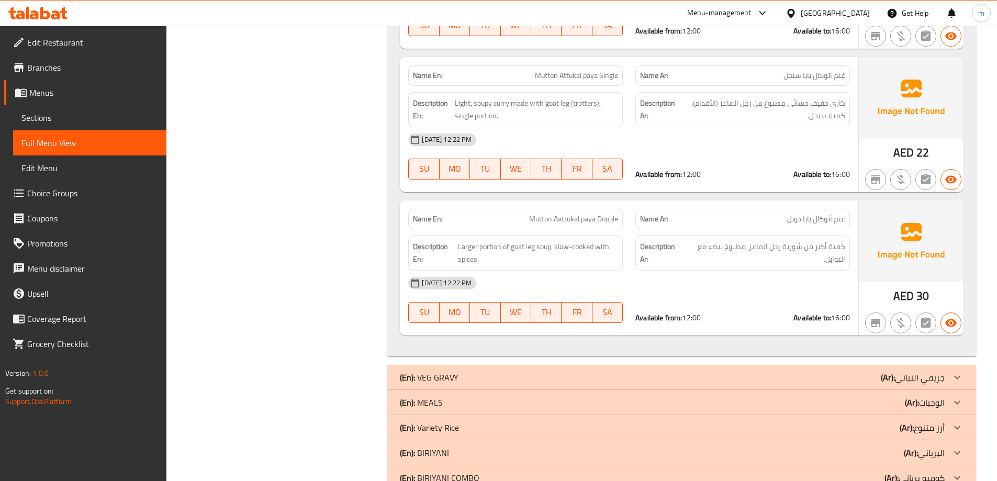
click at [875, 371] on div "(En): VEG GRAVY (Ar): جريفي النباتي" at bounding box center [672, 377] width 545 height 13
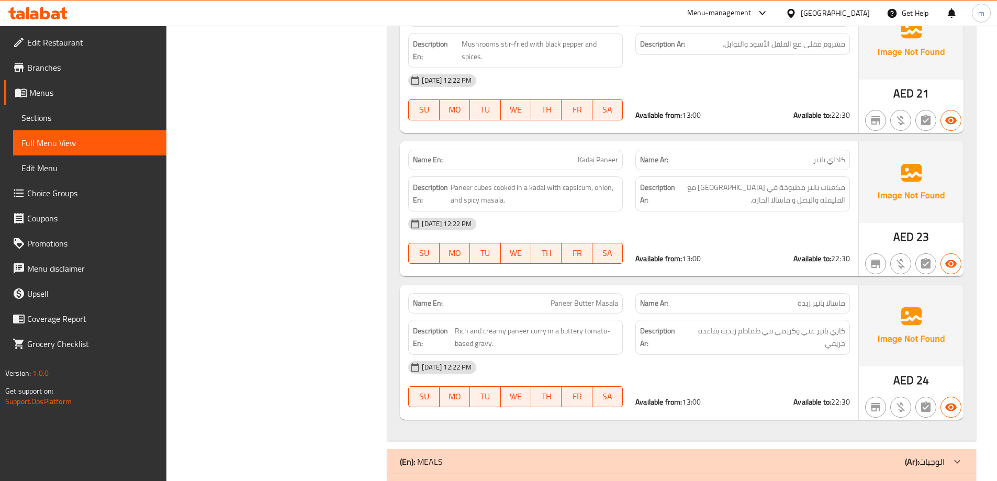
scroll to position [5616, 0]
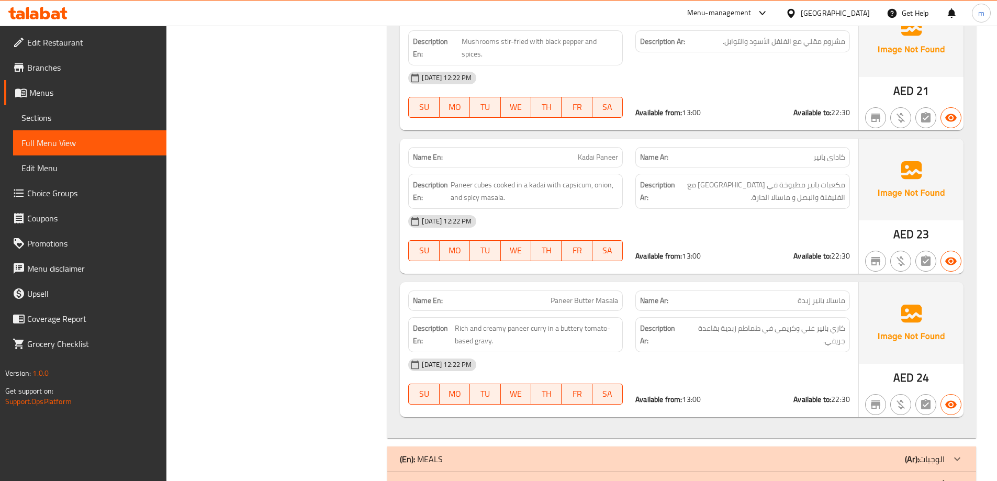
click at [941, 453] on p "(Ar): الوجبات" at bounding box center [925, 459] width 40 height 13
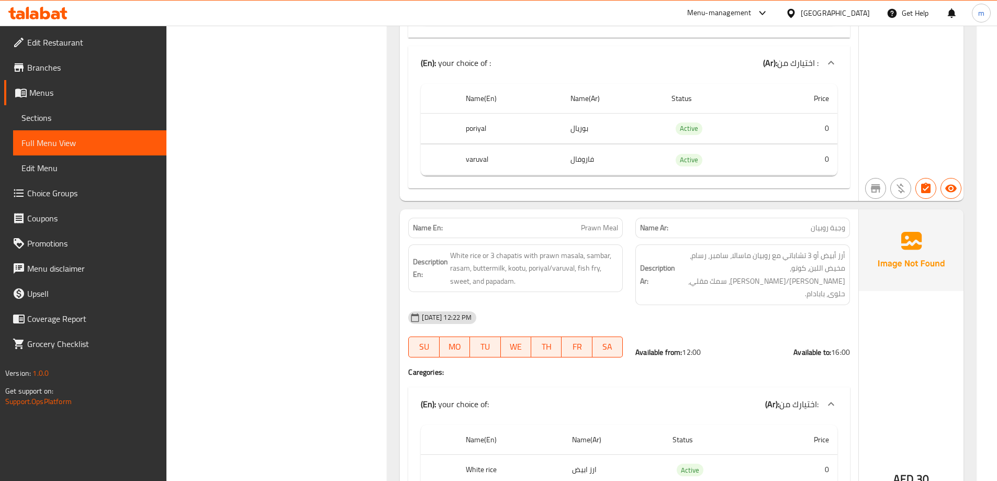
scroll to position [7711, 0]
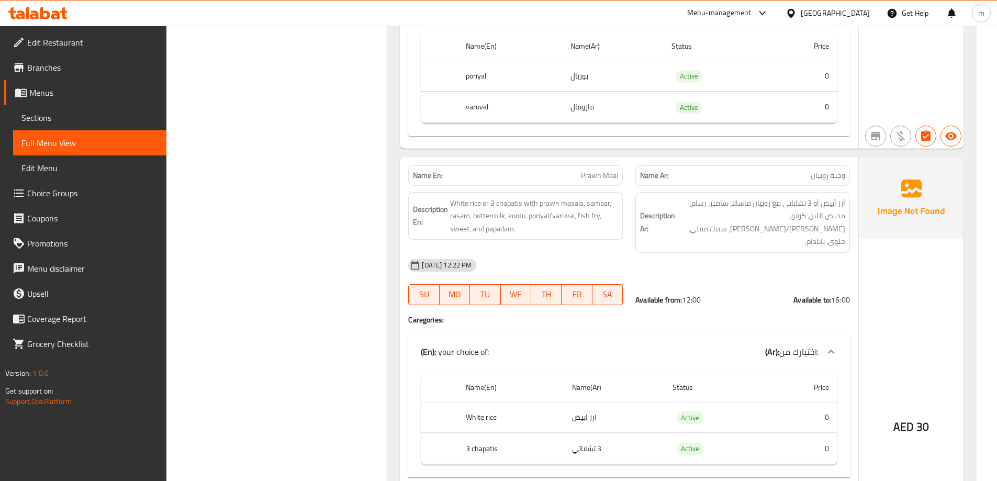
click at [711, 315] on h4 "Caregories:" at bounding box center [629, 320] width 442 height 10
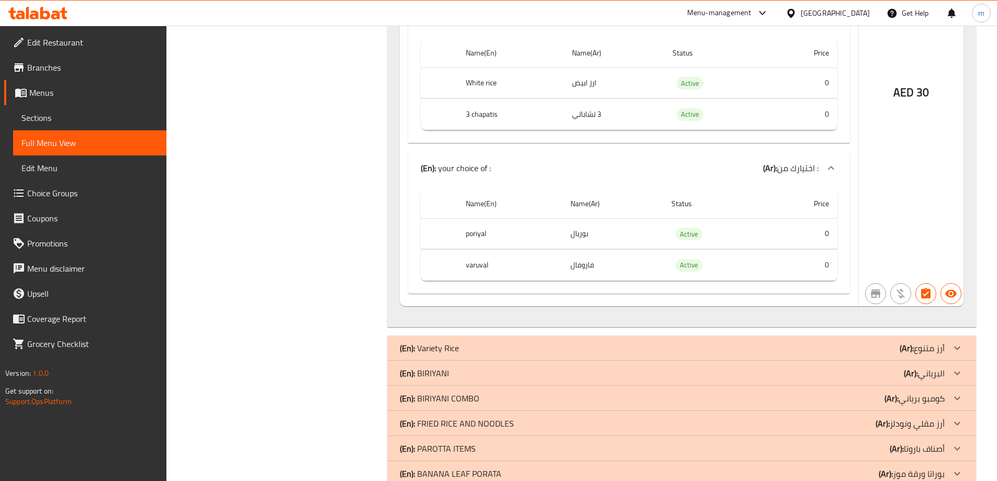
scroll to position [8046, 0]
click at [950, 335] on div at bounding box center [957, 347] width 25 height 25
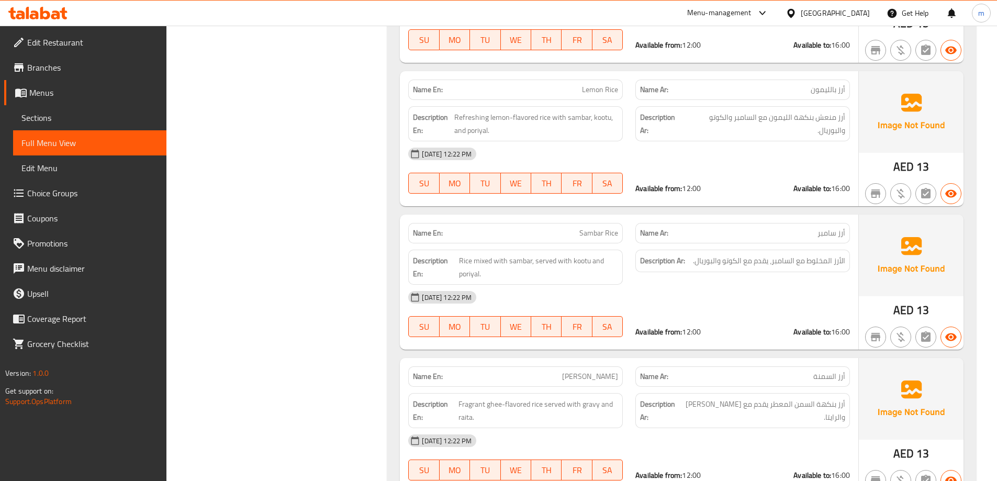
scroll to position [8622, 0]
click at [764, 284] on div "[DATE] 12:22 PM" at bounding box center [629, 296] width 454 height 25
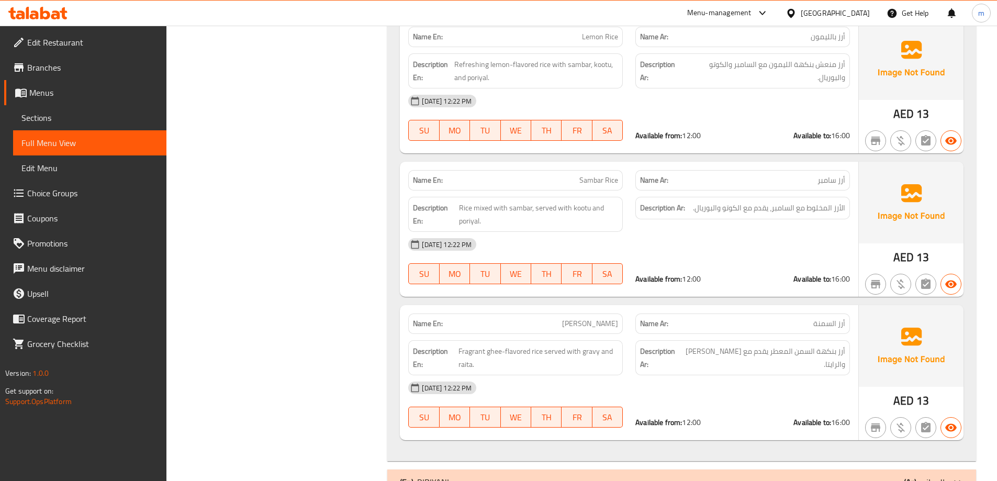
scroll to position [8727, 0]
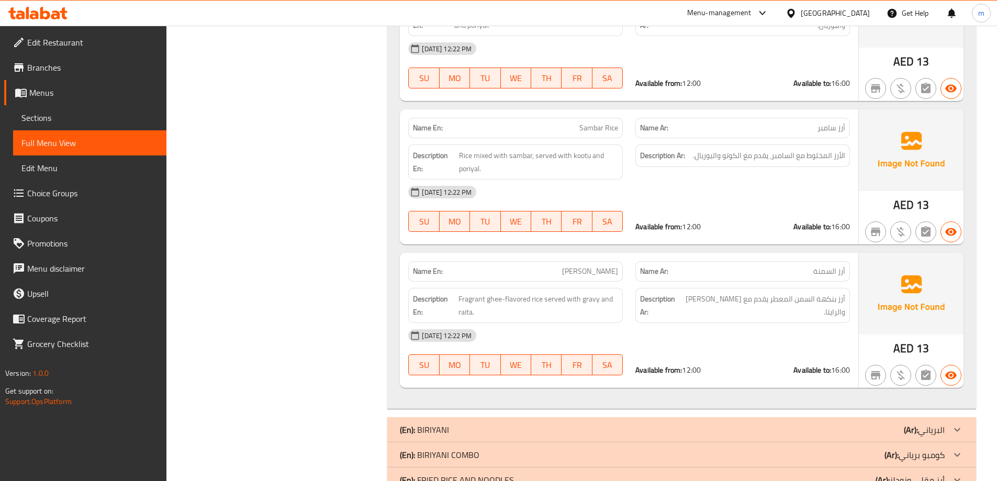
click at [959, 428] on icon at bounding box center [958, 430] width 6 height 4
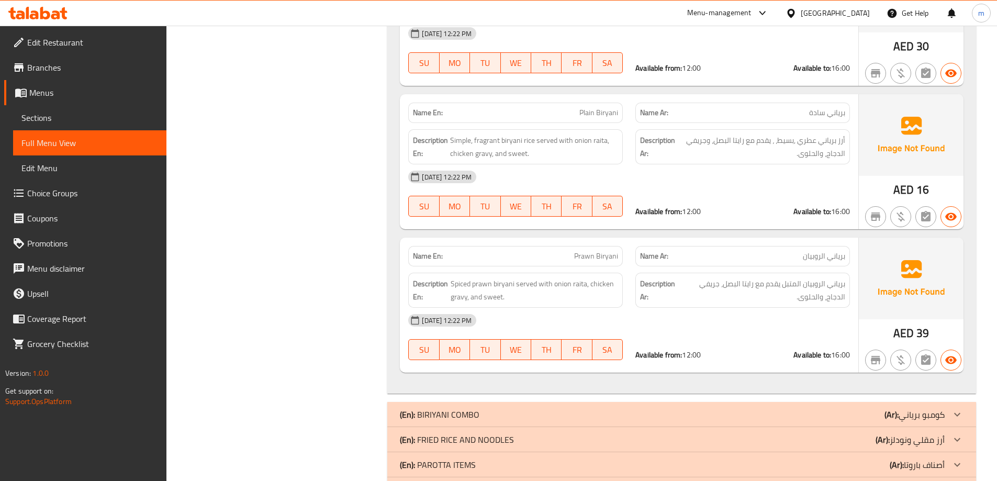
scroll to position [9823, 0]
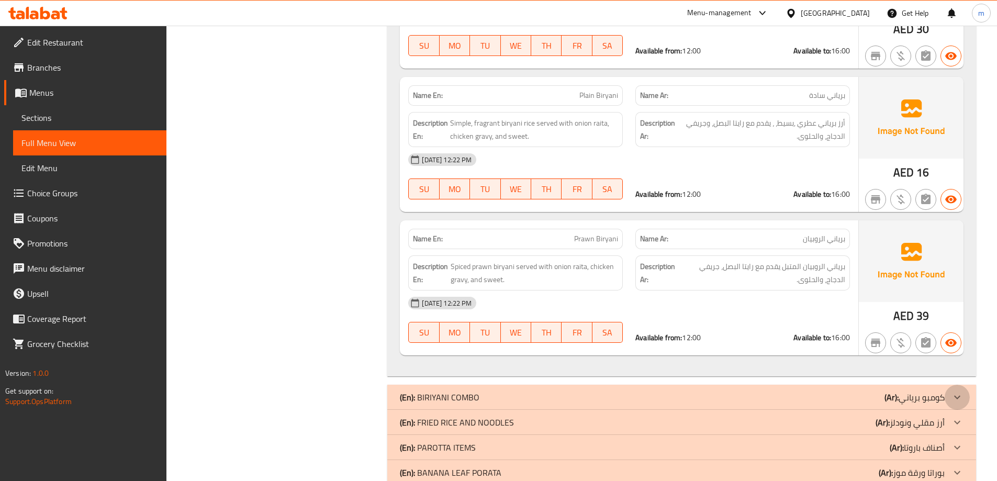
click at [956, 385] on div at bounding box center [957, 397] width 25 height 25
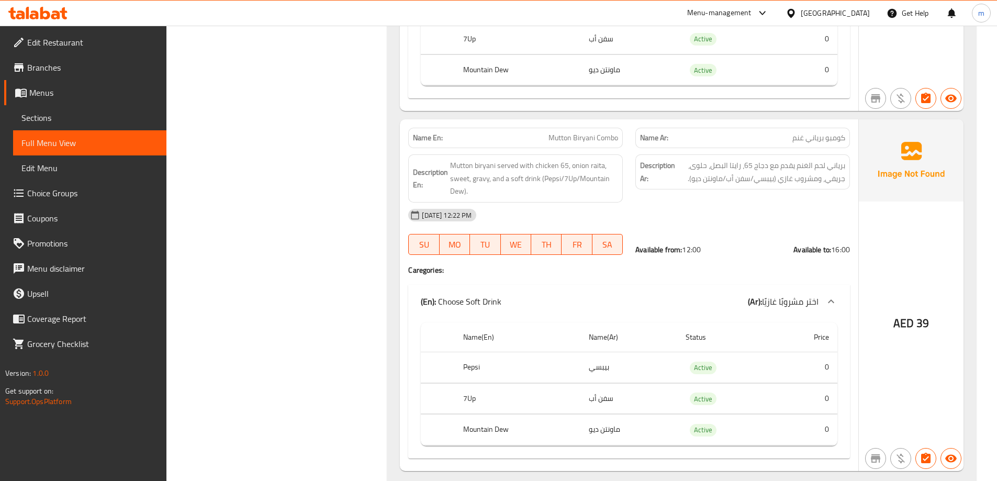
scroll to position [10575, 0]
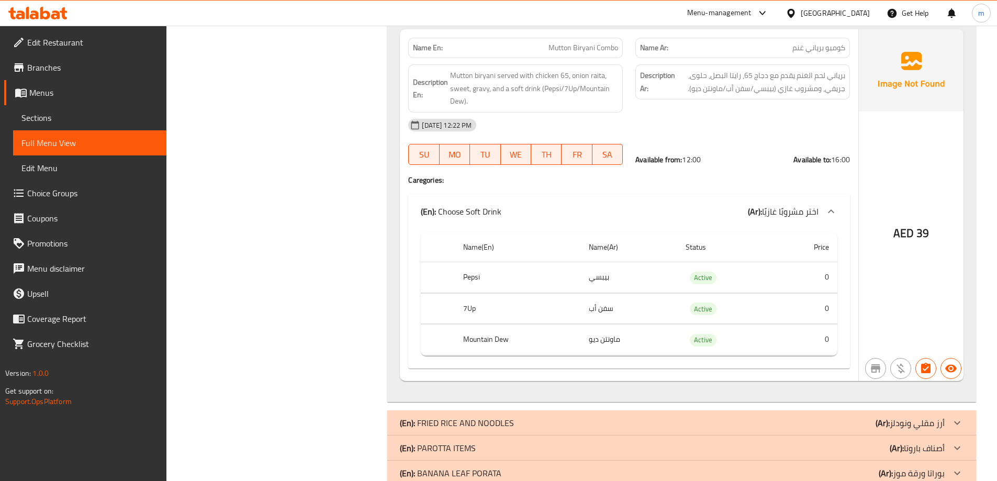
click at [930, 417] on p "(Ar): أرز مقلي ونودلز" at bounding box center [910, 423] width 69 height 13
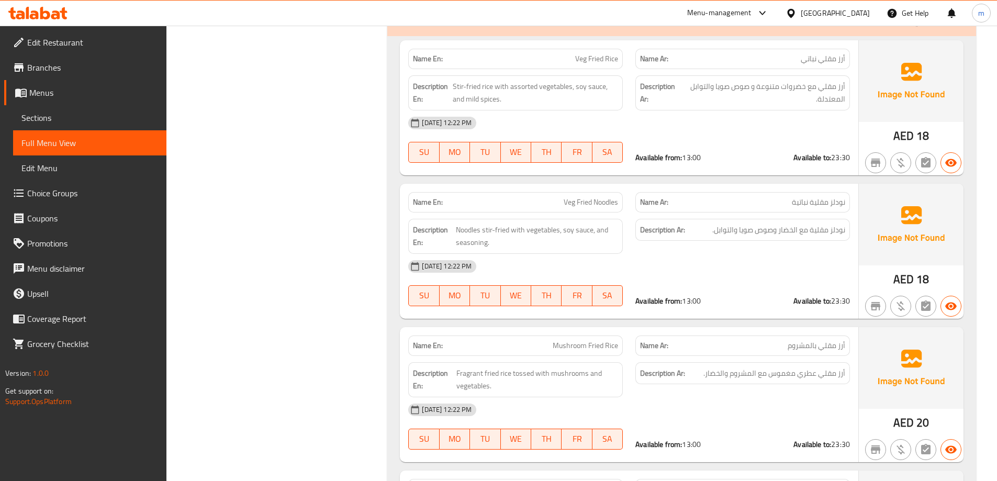
scroll to position [10994, 0]
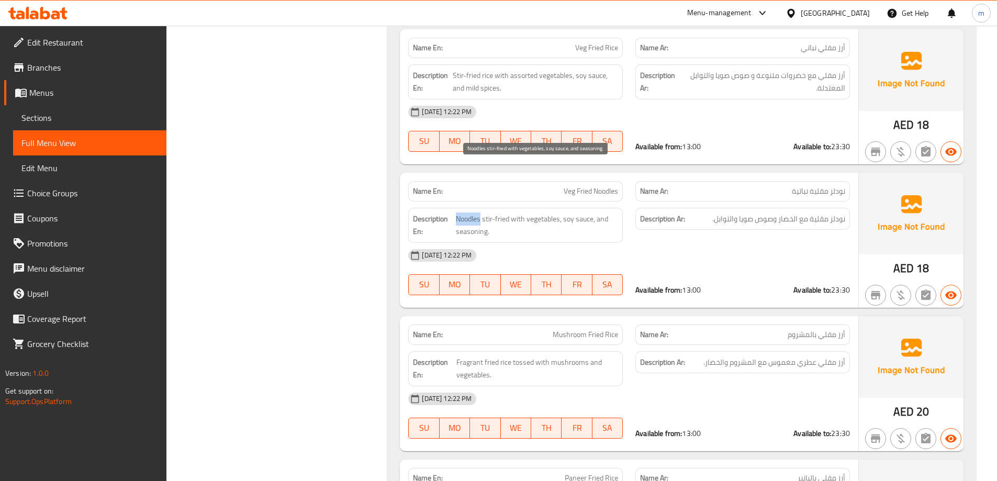
drag, startPoint x: 456, startPoint y: 167, endPoint x: 481, endPoint y: 173, distance: 26.4
click at [481, 213] on span "Noodles stir-fried with vegetables, soy sauce, and seasoning." at bounding box center [537, 226] width 163 height 26
copy span "Noodles"
drag, startPoint x: 454, startPoint y: 181, endPoint x: 486, endPoint y: 186, distance: 31.9
click at [486, 213] on h6 "Description En: Noodles stir-fried with vegetables, soy sauce, and seasoning." at bounding box center [515, 226] width 205 height 26
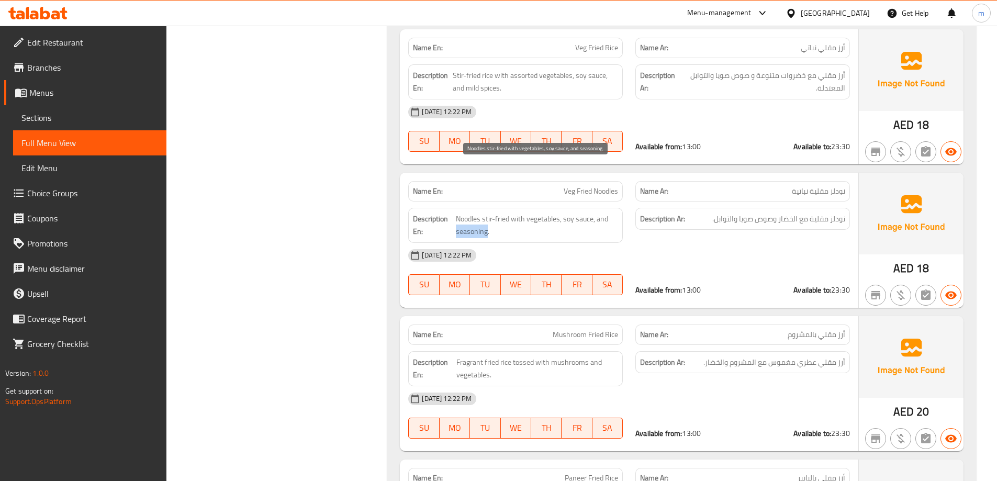
copy span "seasoning"
click at [567, 243] on div "[DATE] 12:22 PM" at bounding box center [629, 255] width 454 height 25
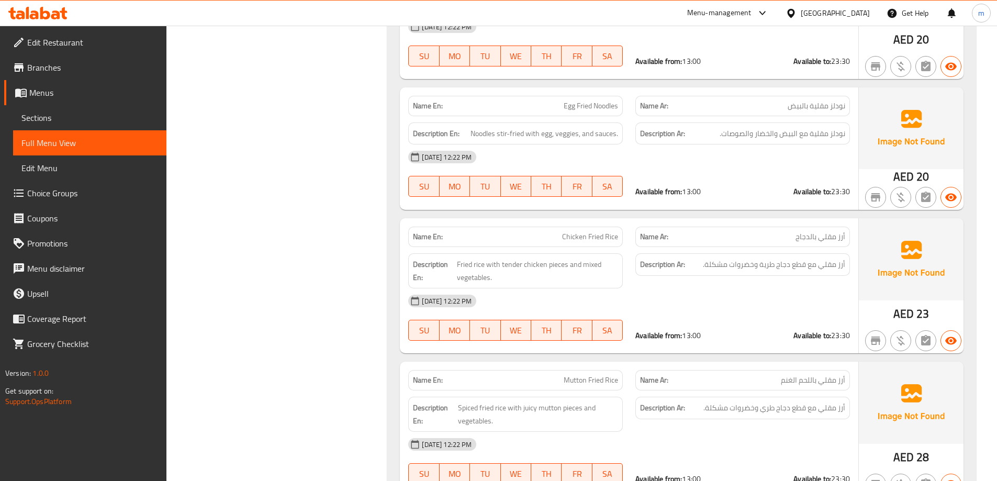
scroll to position [11623, 0]
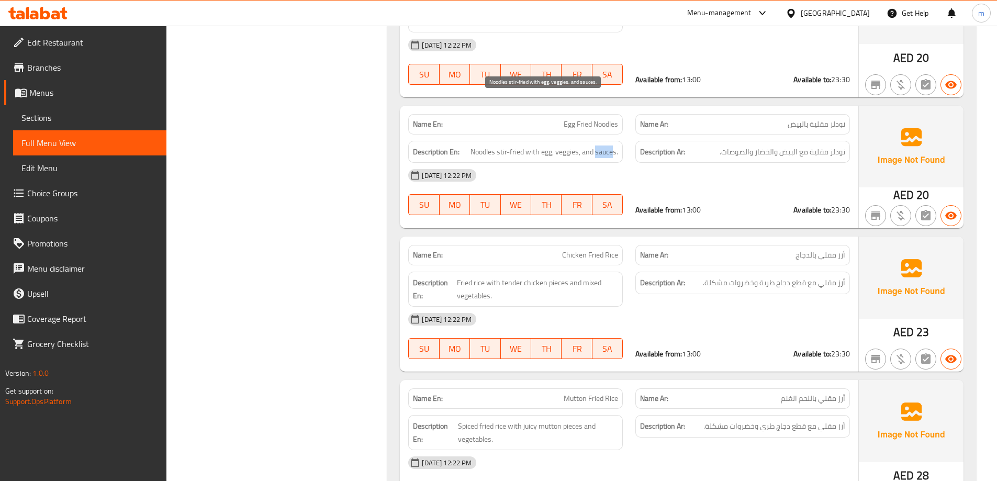
drag, startPoint x: 596, startPoint y: 100, endPoint x: 613, endPoint y: 104, distance: 16.6
click at [613, 146] on span "Noodles stir-fried with egg, veggies, and sauces." at bounding box center [545, 152] width 148 height 13
click at [671, 163] on div "09-09-2025 12:22 PM SU MO TU WE TH FR SA Available from: 13:00 Available to: 23…" at bounding box center [629, 192] width 454 height 59
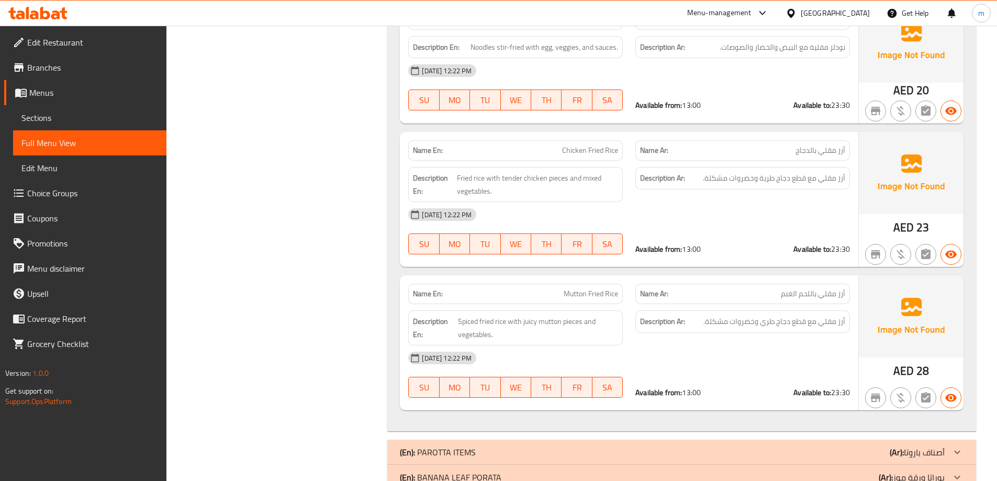
scroll to position [11732, 0]
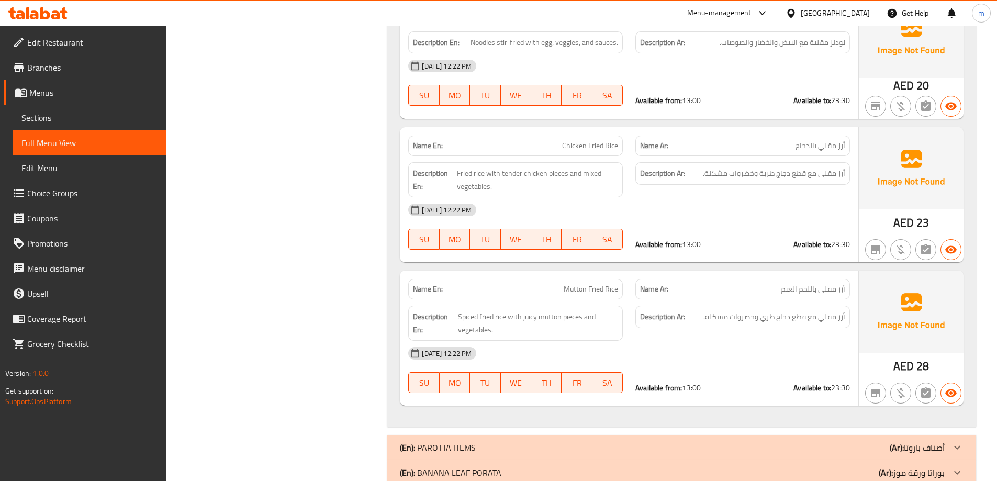
click at [945, 441] on p "(Ar): أصناف باروتا" at bounding box center [917, 447] width 55 height 13
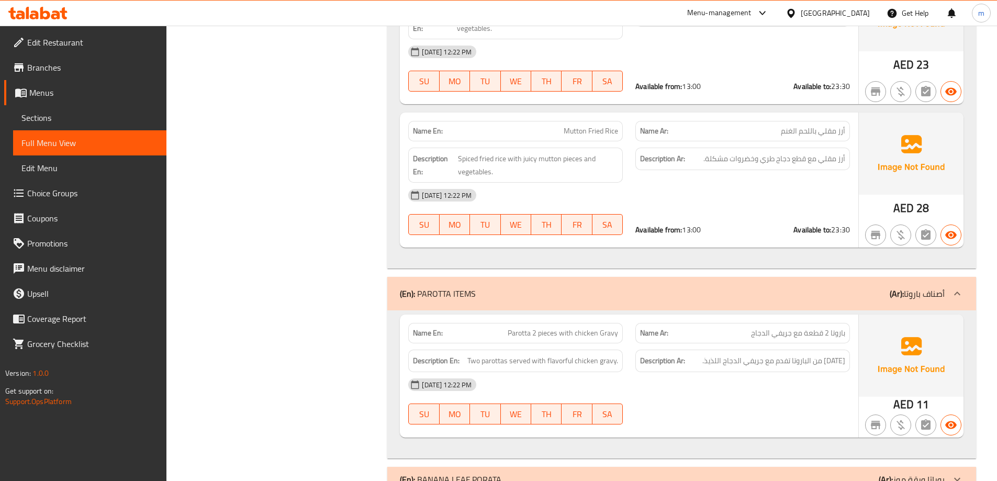
scroll to position [11897, 0]
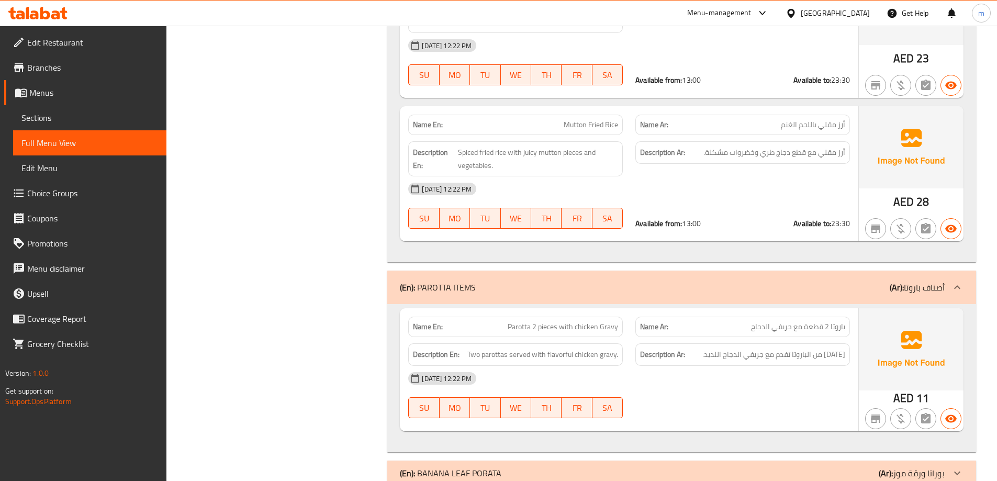
click at [730, 467] on div "(En): BANANA LEAF PORATA (Ar): بوراتا ورقة موز" at bounding box center [672, 473] width 545 height 13
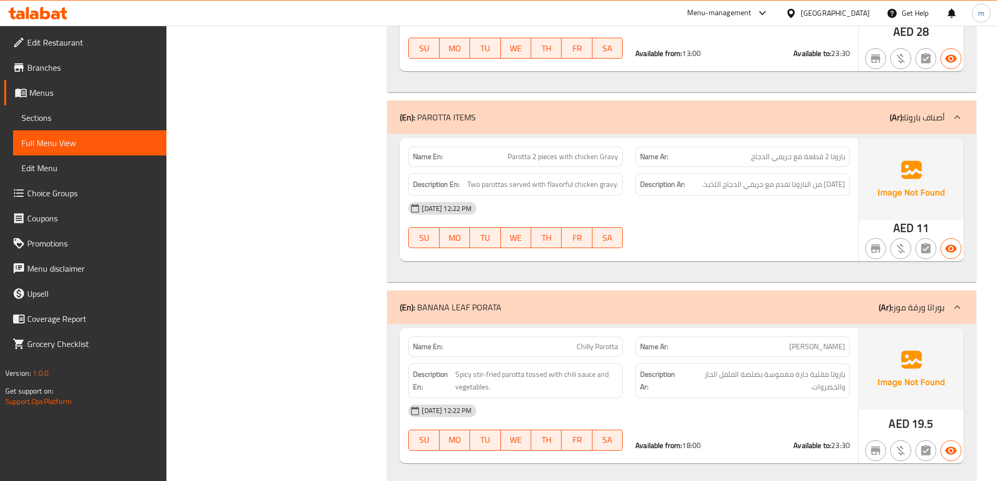
scroll to position [12074, 0]
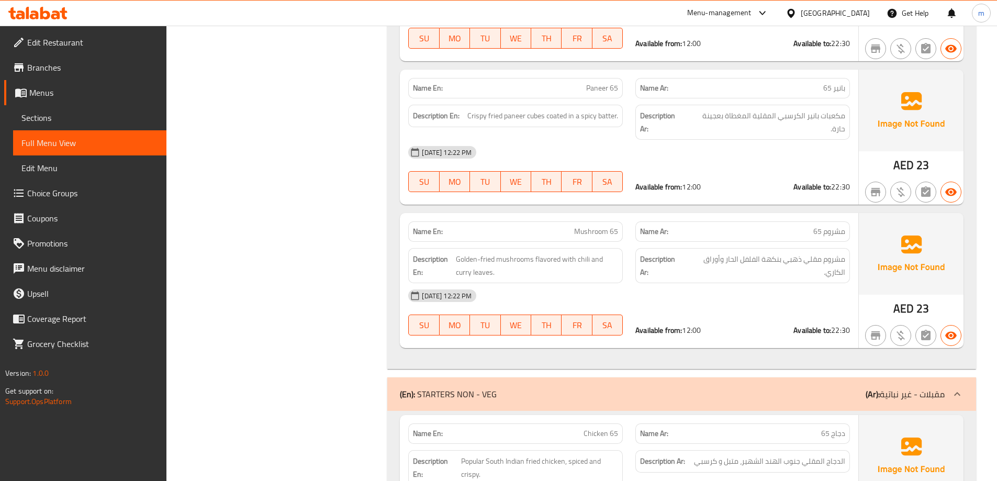
scroll to position [0, 0]
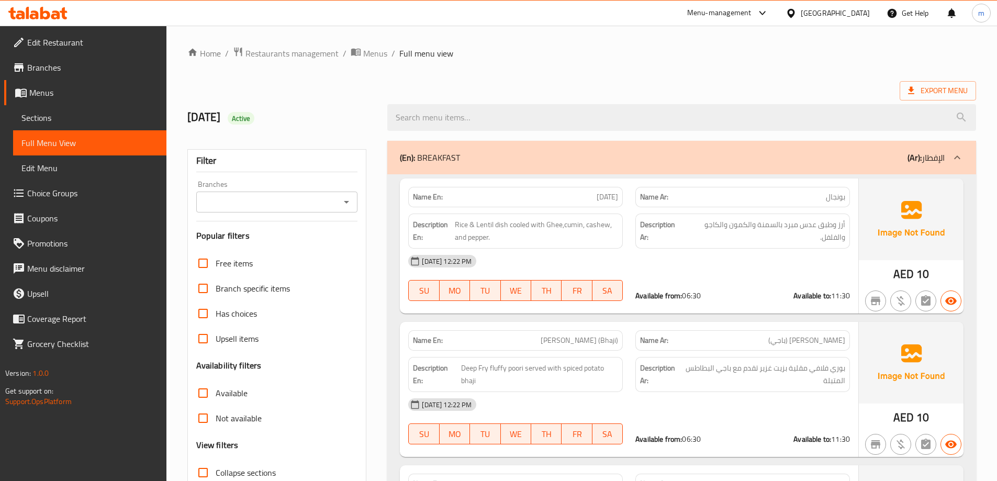
scroll to position [209, 0]
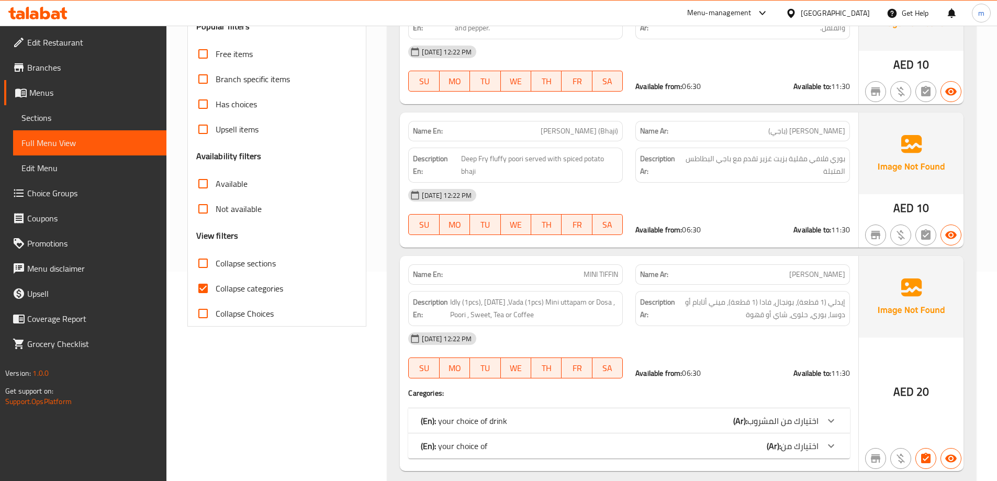
click at [204, 287] on input "Collapse categories" at bounding box center [203, 288] width 25 height 25
checkbox input "false"
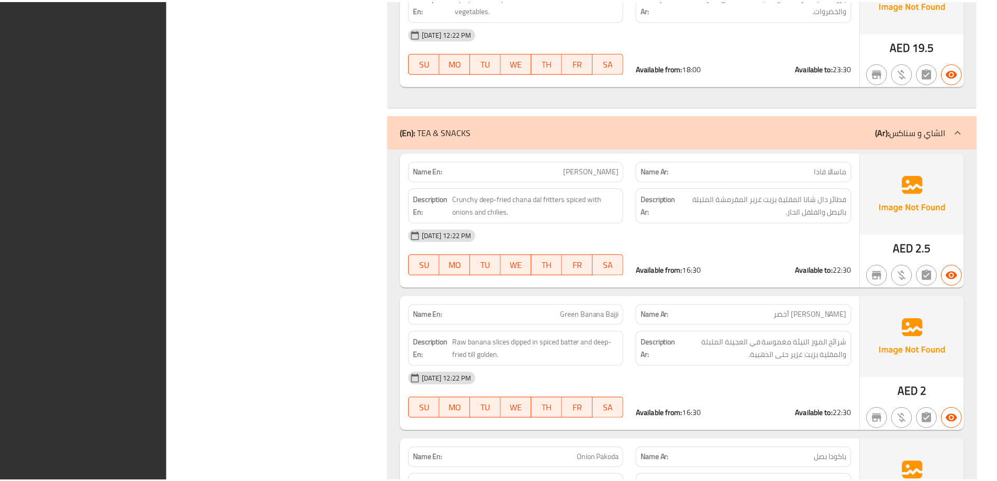
scroll to position [12504, 0]
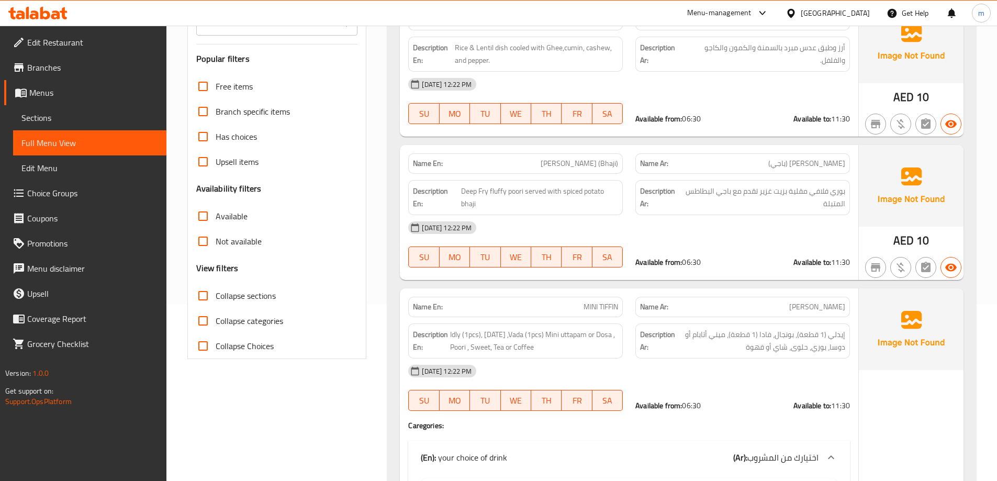
scroll to position [0, 0]
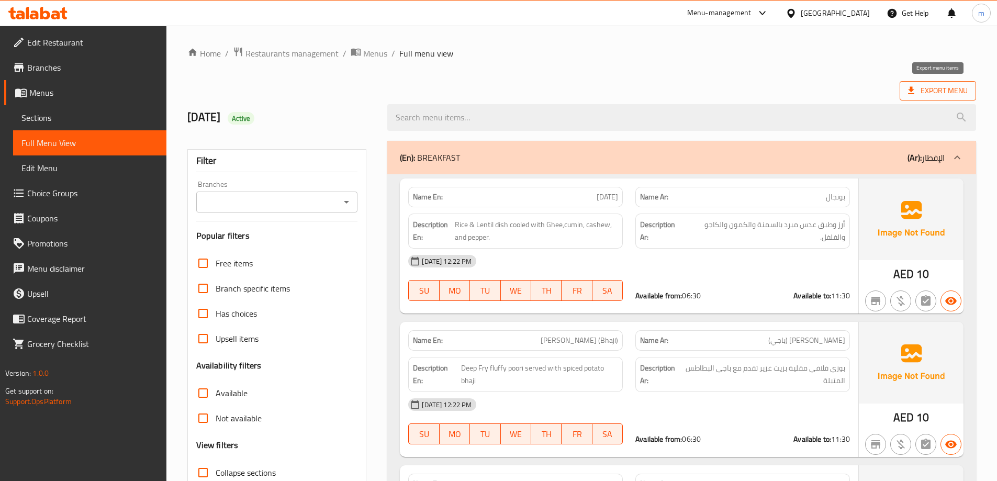
click at [937, 87] on span "Export Menu" at bounding box center [938, 90] width 60 height 13
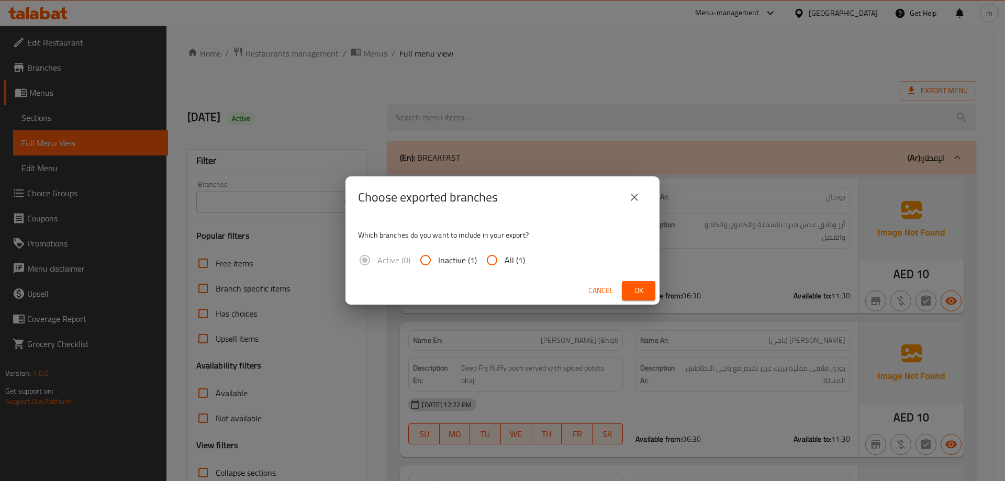
click at [493, 257] on input "All (1)" at bounding box center [492, 260] width 25 height 25
radio input "true"
click at [640, 287] on span "Ok" at bounding box center [638, 290] width 17 height 13
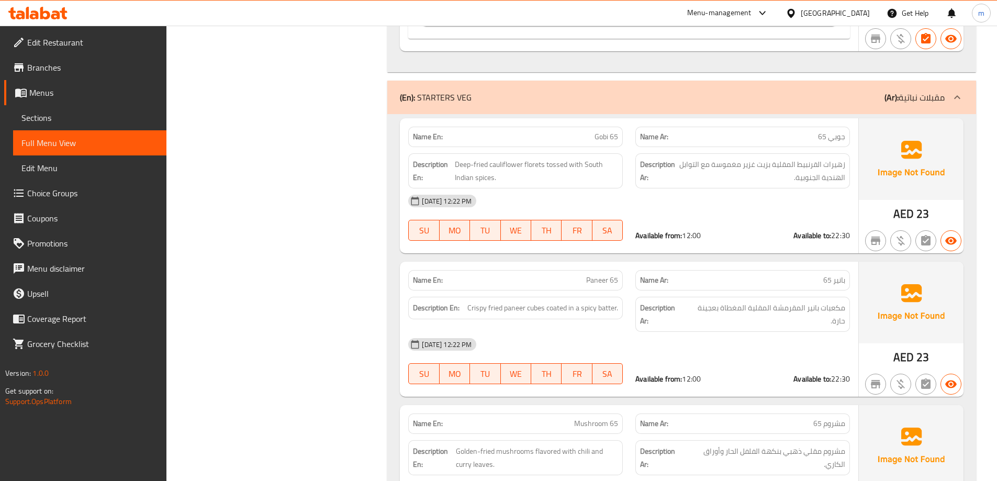
scroll to position [785, 0]
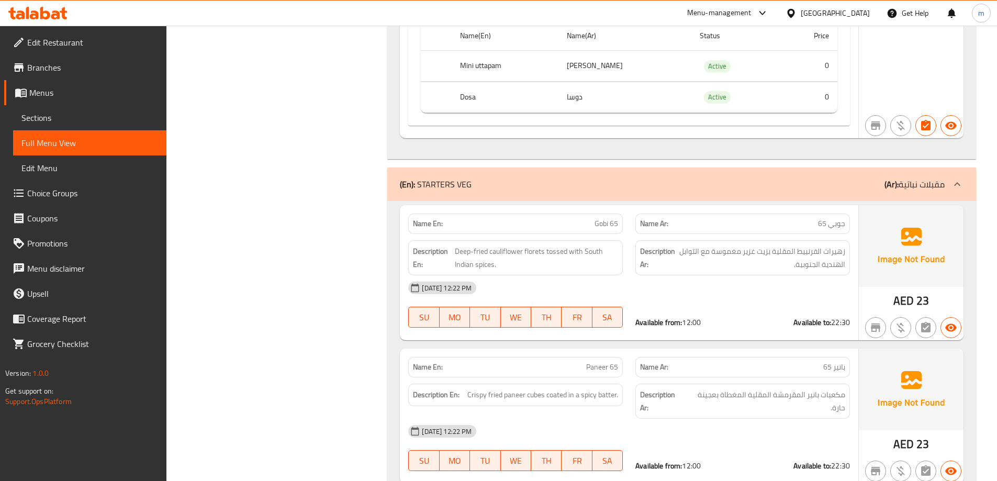
click at [465, 190] on p "(En): STARTERS VEG" at bounding box center [436, 184] width 72 height 13
click at [467, 176] on div "(En): STARTERS VEG (Ar): مقبلات نباتية" at bounding box center [681, 185] width 589 height 34
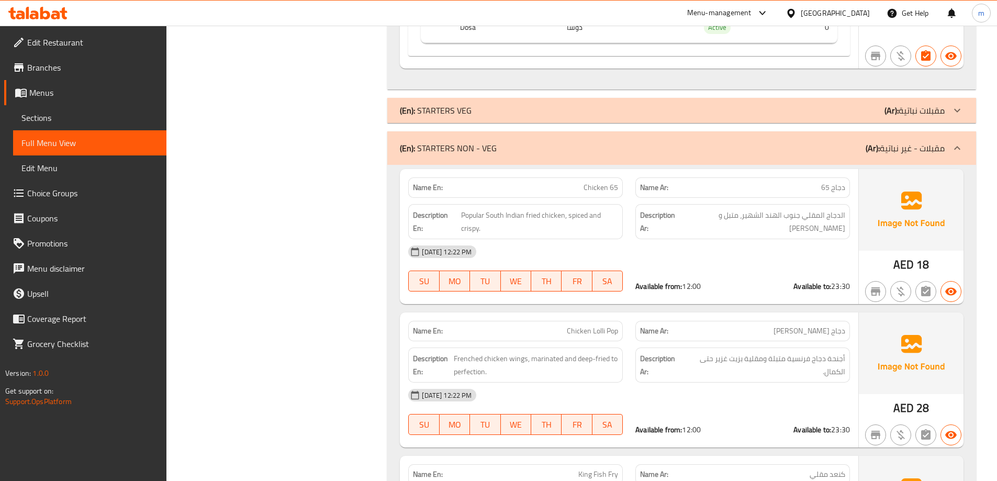
scroll to position [838, 0]
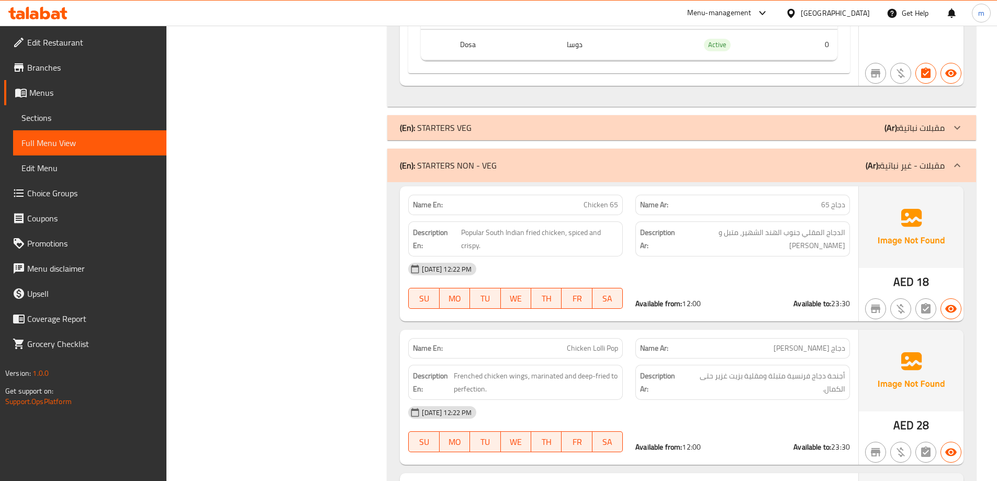
drag, startPoint x: 735, startPoint y: 136, endPoint x: 725, endPoint y: 140, distance: 11.1
click at [735, 136] on div "(En): STARTERS VEG (Ar): مقبلات نباتية" at bounding box center [681, 127] width 589 height 25
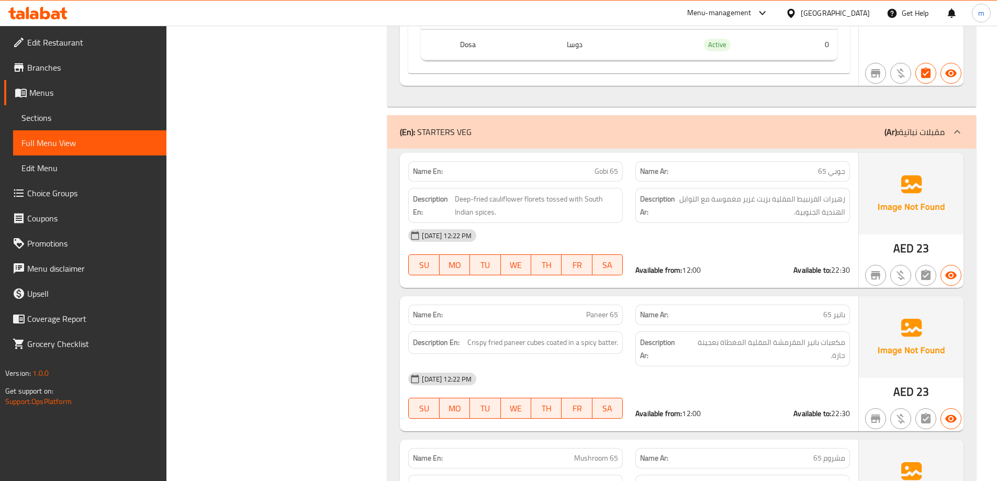
click at [737, 128] on div "(En): STARTERS VEG (Ar): مقبلات نباتية" at bounding box center [672, 132] width 545 height 13
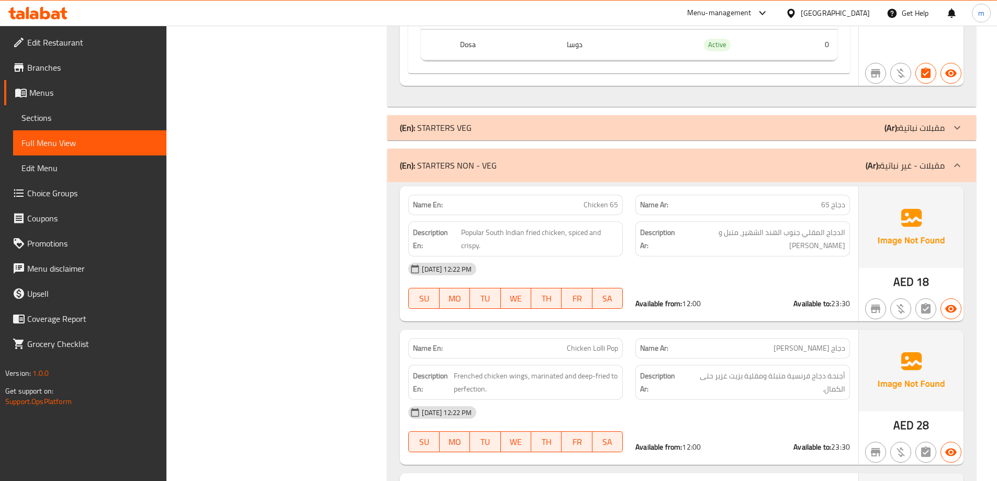
click at [737, 134] on div "(En): STARTERS VEG (Ar): مقبلات نباتية" at bounding box center [672, 127] width 545 height 13
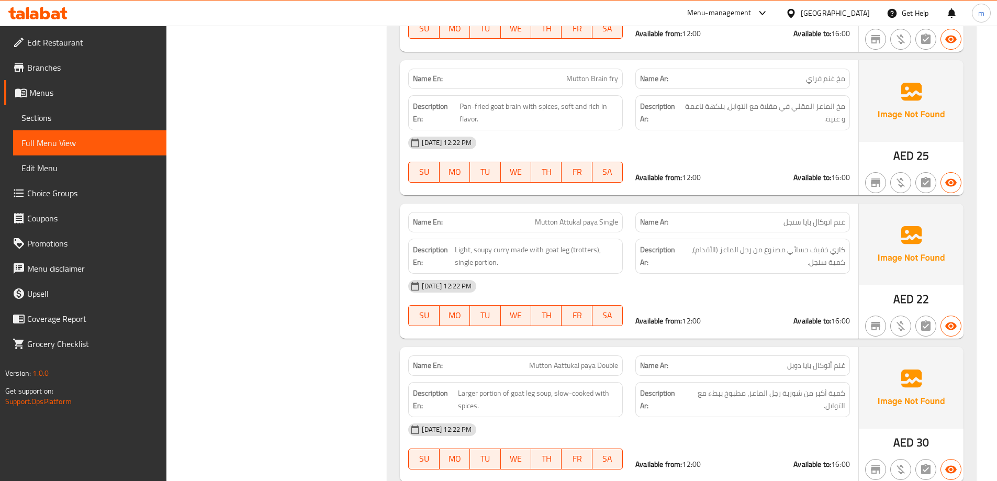
scroll to position [4266, 0]
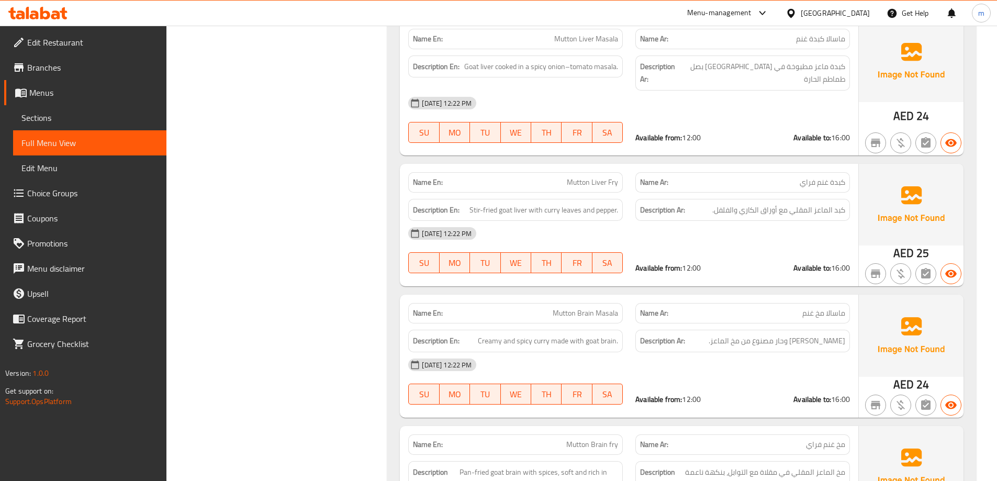
click at [52, 20] on div at bounding box center [38, 13] width 76 height 21
click at [43, 7] on icon at bounding box center [45, 13] width 10 height 13
